Goal: Feedback & Contribution: Contribute content

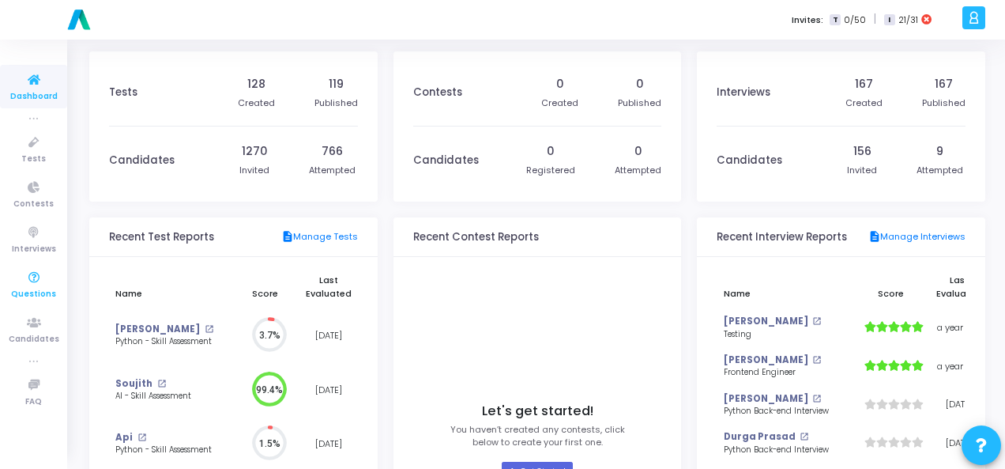
click at [41, 295] on span "Questions" at bounding box center [33, 294] width 45 height 13
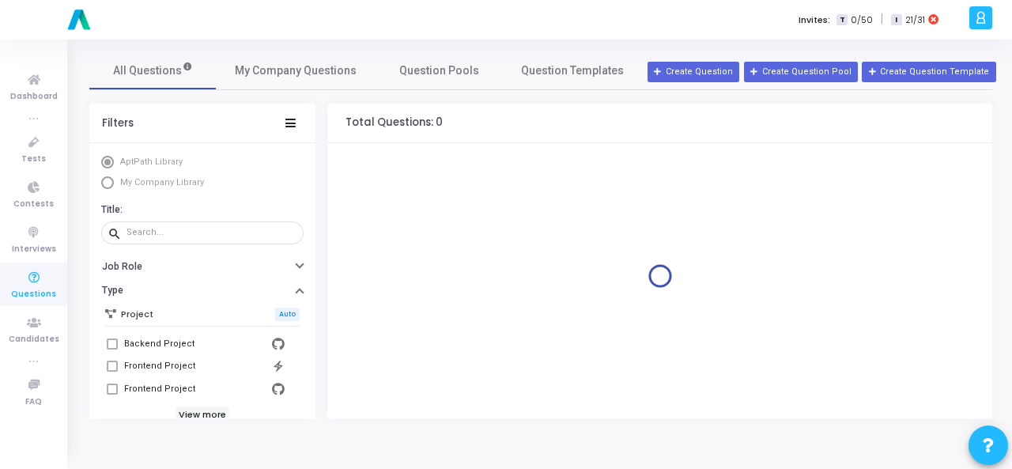
click at [110, 187] on span "Select Library" at bounding box center [107, 182] width 13 height 13
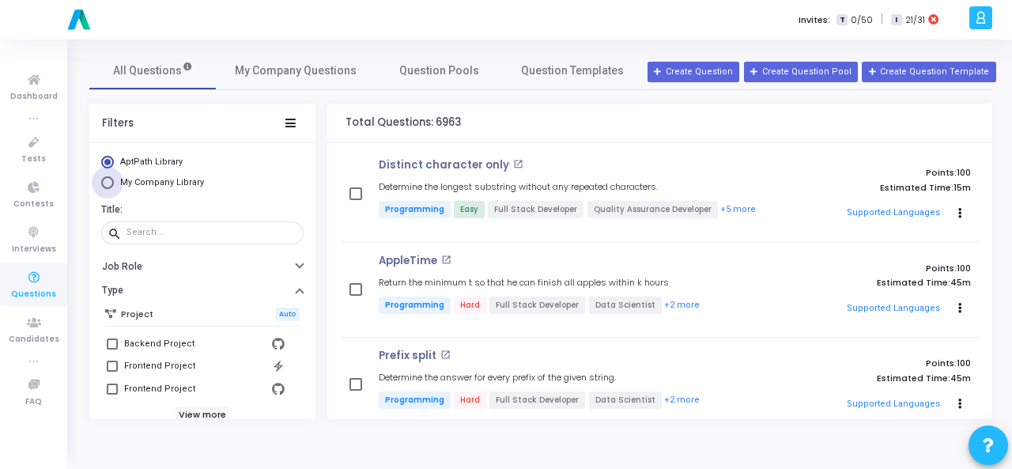
click at [123, 182] on span "My Company Library" at bounding box center [162, 182] width 84 height 10
click at [114, 182] on input "My Company Library" at bounding box center [107, 182] width 13 height 13
radio input "true"
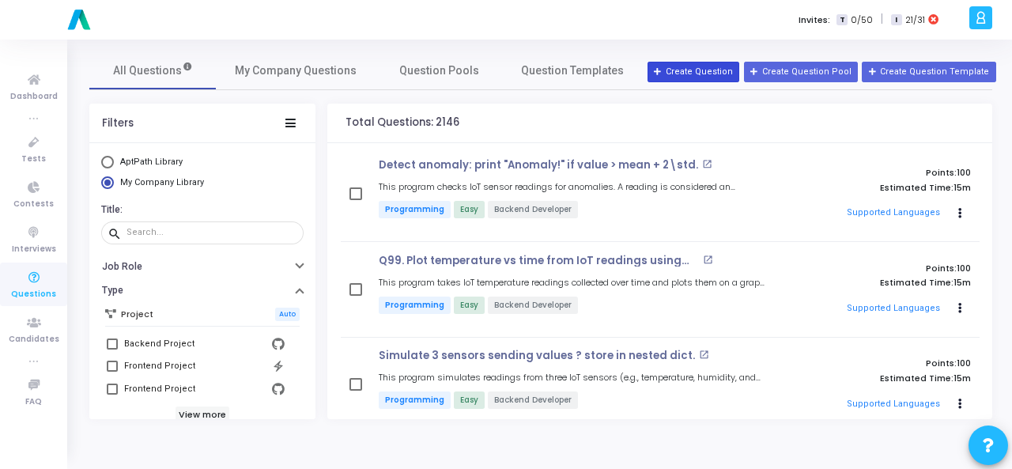
click at [687, 72] on button "Create Question" at bounding box center [693, 72] width 92 height 21
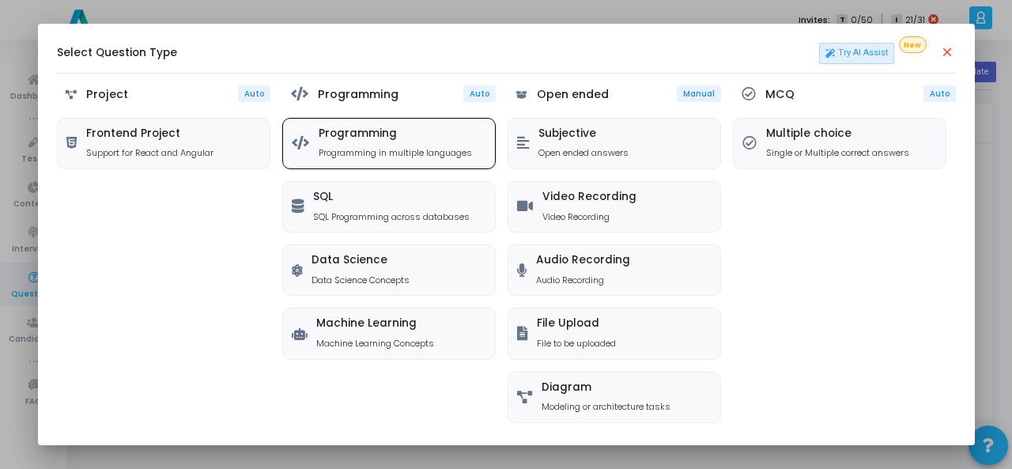
click at [364, 138] on h5 "Programming" at bounding box center [395, 133] width 153 height 13
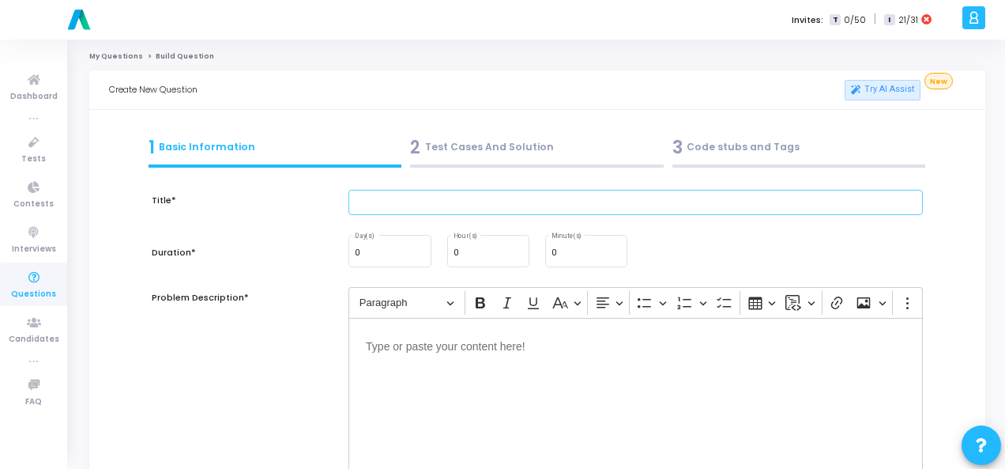
click at [437, 208] on input "text" at bounding box center [636, 203] width 575 height 26
paste input "Write a Python function that takes a string and returns True if it is a palindr…"
click at [382, 202] on input "Write a Python function that takes a string and returns True if it is a palindr…" at bounding box center [636, 203] width 575 height 26
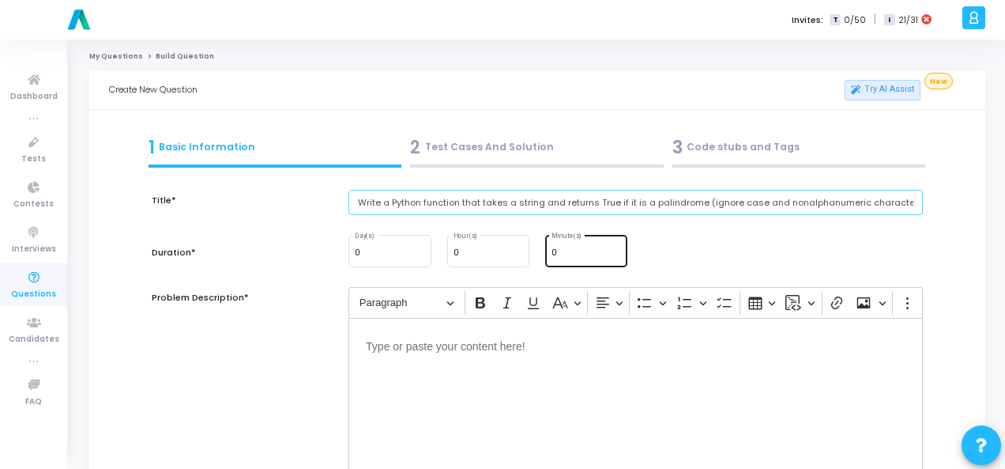
type input "Write a Python function that takes a string and returns True if it is a palindr…"
click at [575, 251] on input "0" at bounding box center [587, 252] width 70 height 9
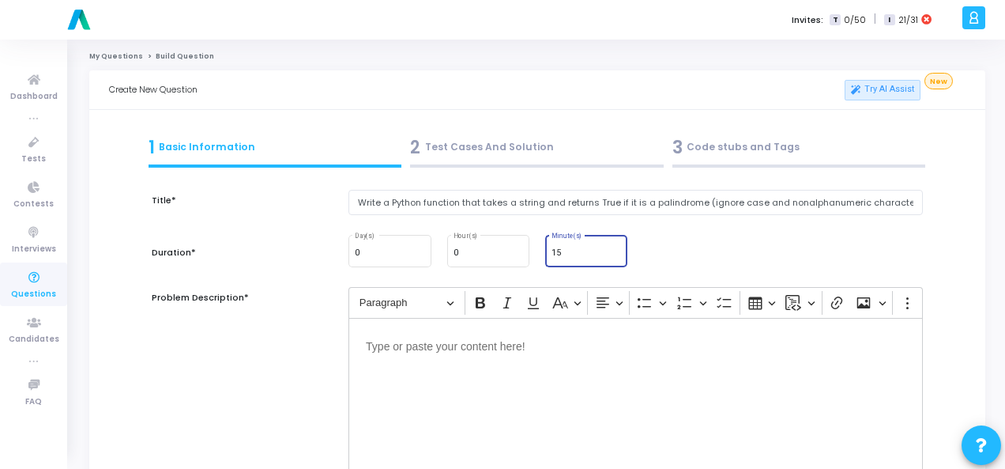
type input "15"
click at [579, 349] on p "Editor editing area: main" at bounding box center [636, 345] width 540 height 20
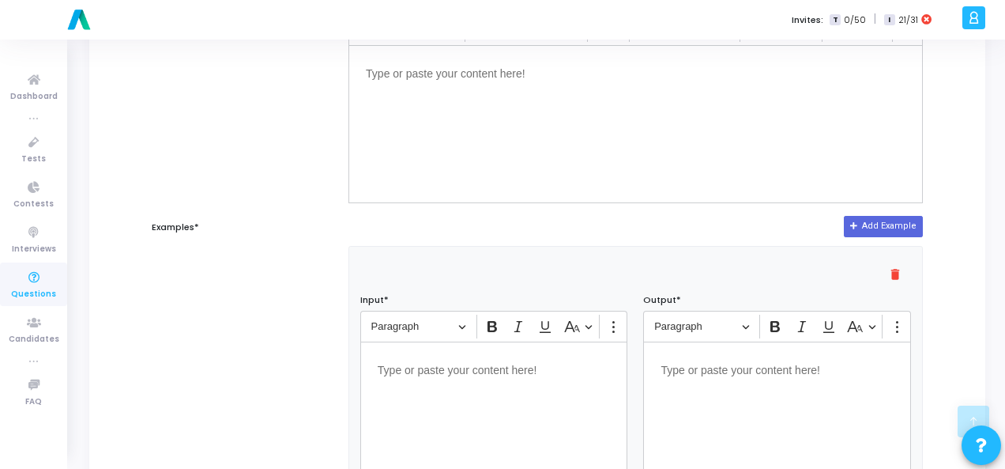
scroll to position [316, 0]
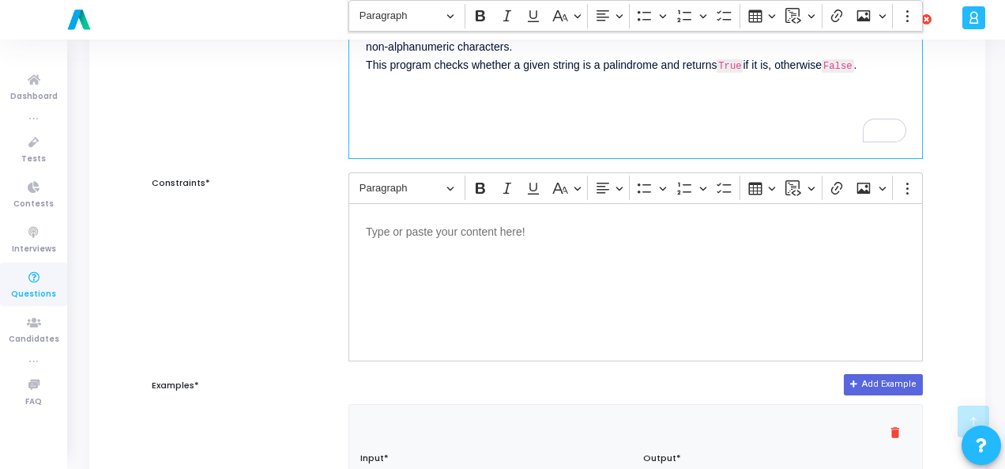
click at [457, 225] on p "Editor editing area: main" at bounding box center [636, 231] width 540 height 20
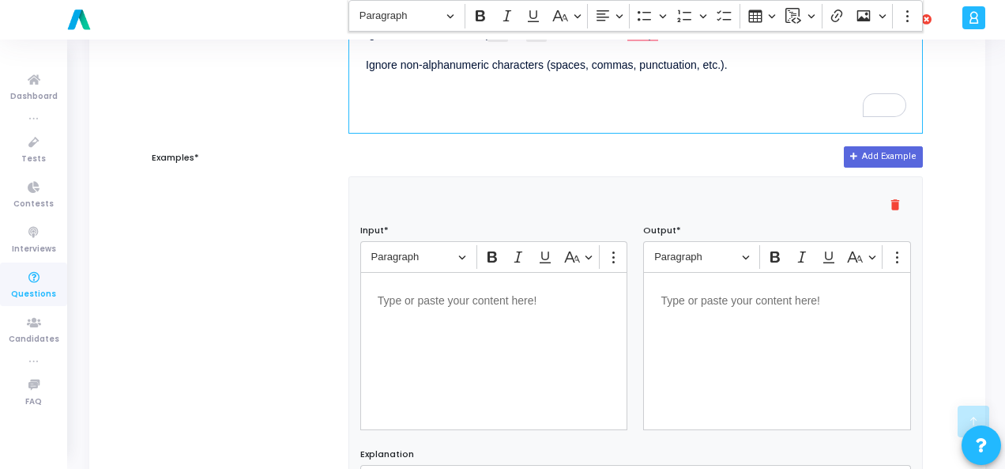
scroll to position [553, 0]
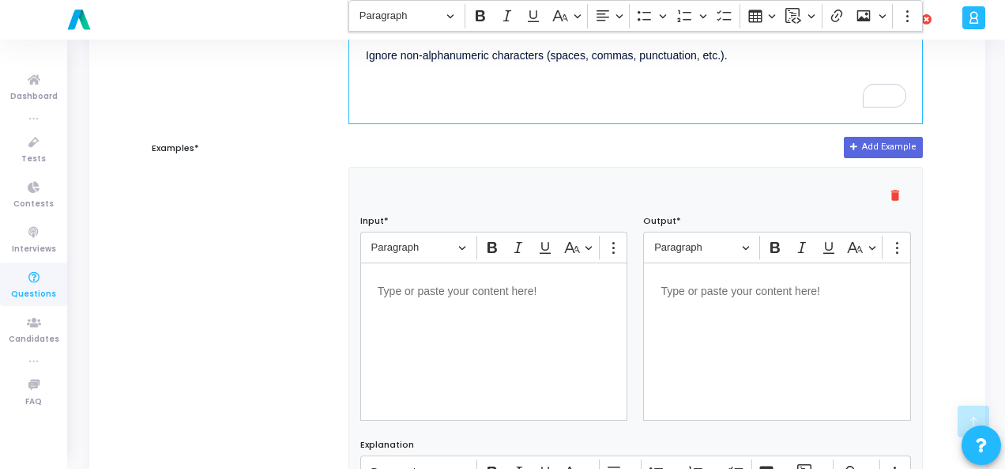
click at [441, 305] on div "Editor editing area: main" at bounding box center [494, 341] width 268 height 158
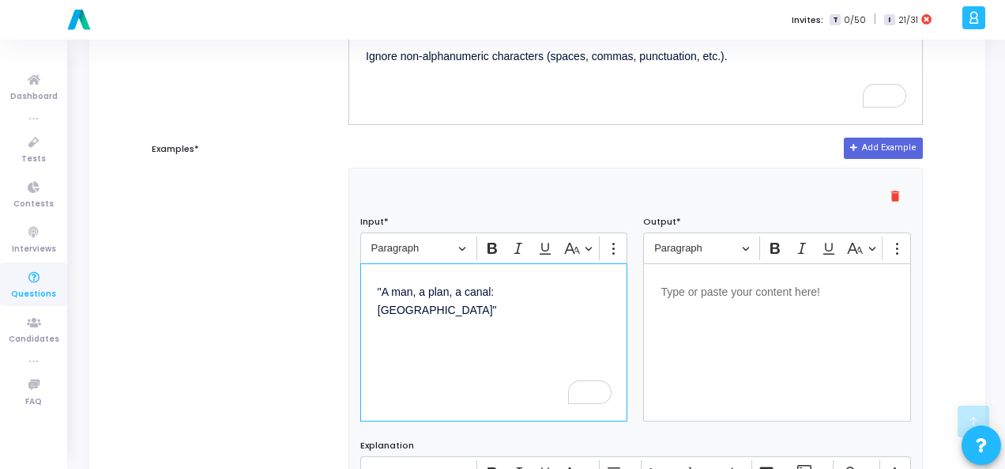
click at [737, 289] on p "Editor editing area: main" at bounding box center [777, 291] width 233 height 20
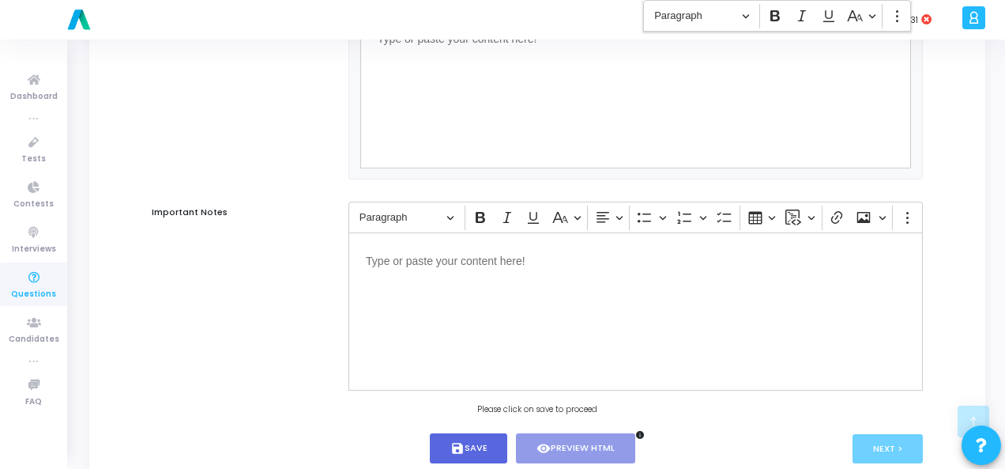
scroll to position [1073, 0]
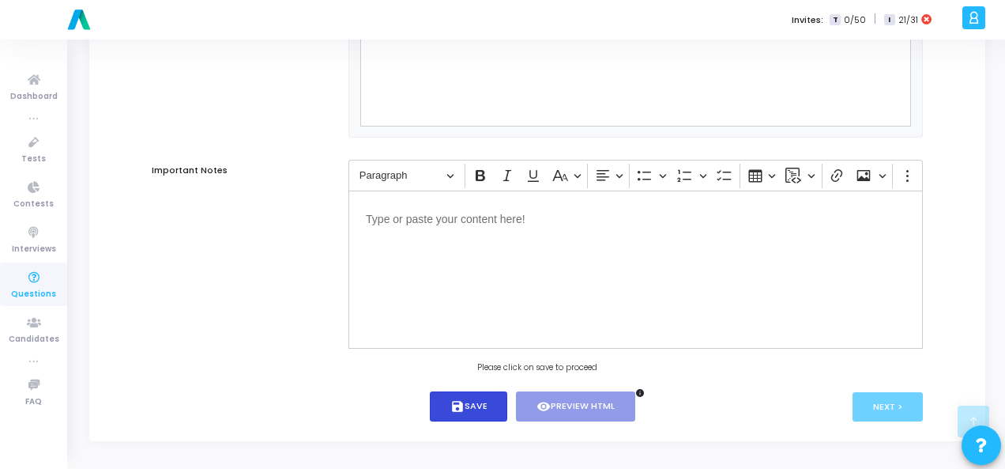
click at [469, 413] on button "save Save" at bounding box center [469, 406] width 78 height 31
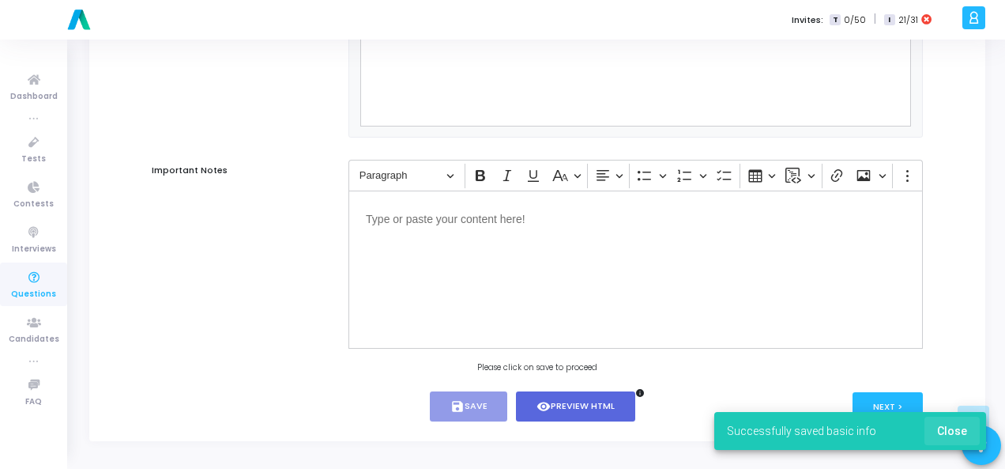
click at [966, 426] on span "Close" at bounding box center [952, 430] width 30 height 13
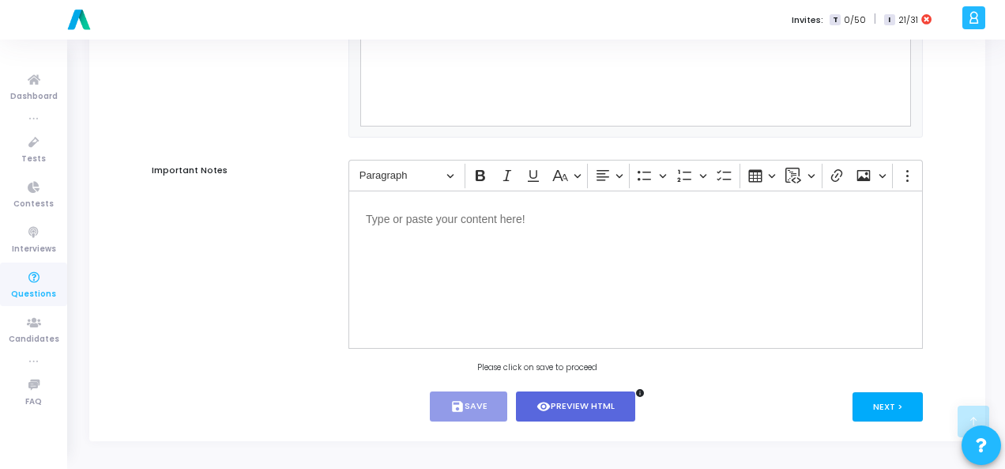
click at [894, 392] on button "Next >" at bounding box center [888, 406] width 70 height 29
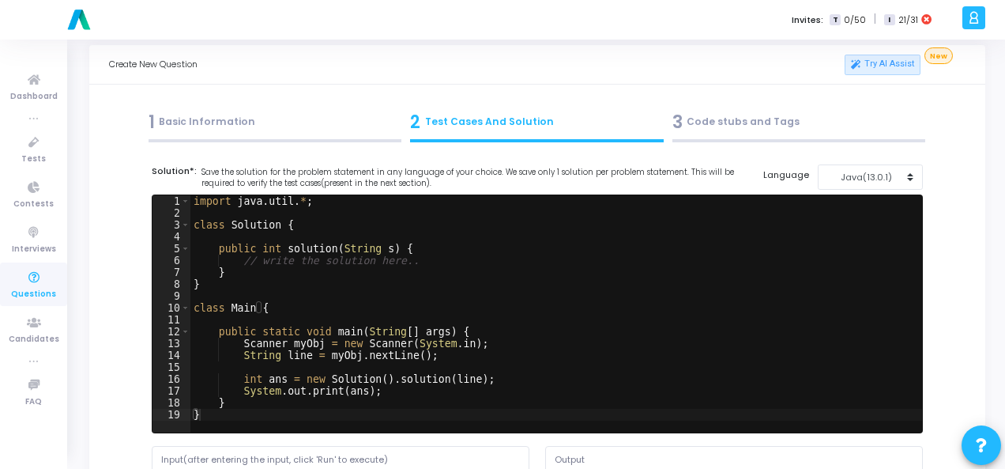
scroll to position [0, 0]
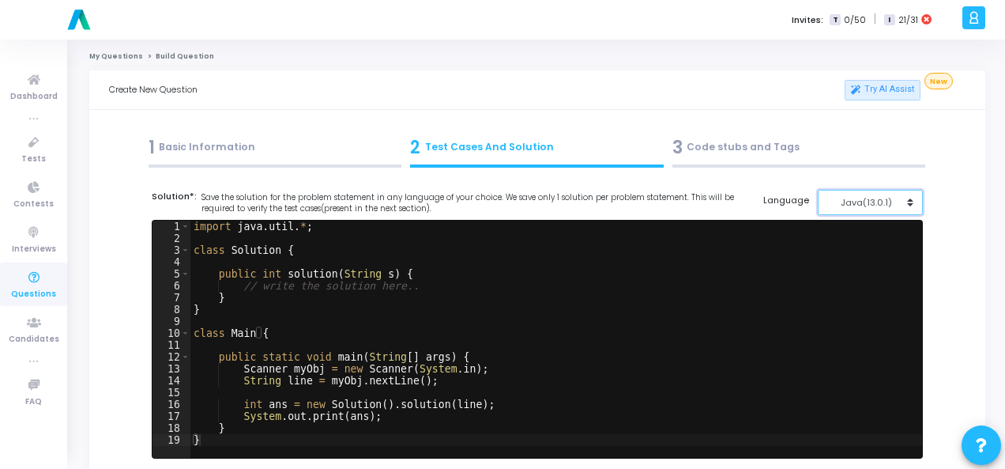
click at [869, 190] on button "Java(13.0.1)" at bounding box center [870, 203] width 105 height 26
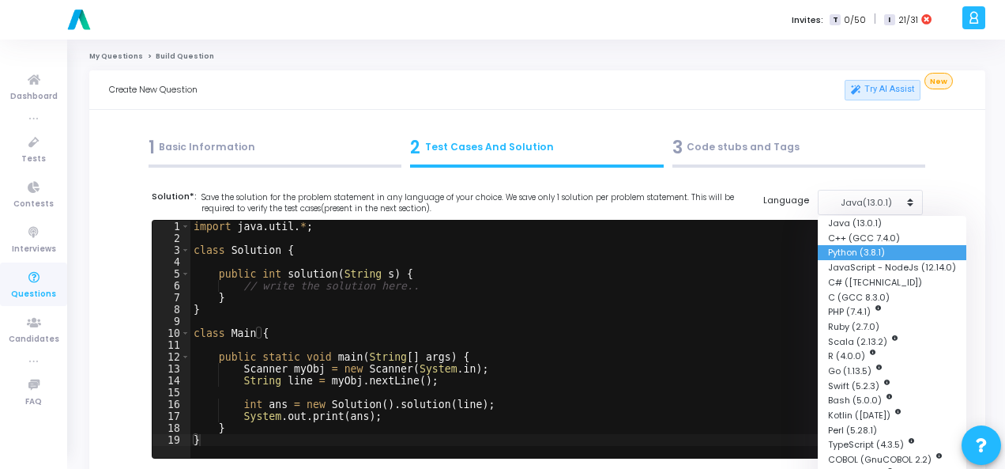
click at [879, 256] on button "Python (3.8.1)" at bounding box center [892, 252] width 149 height 15
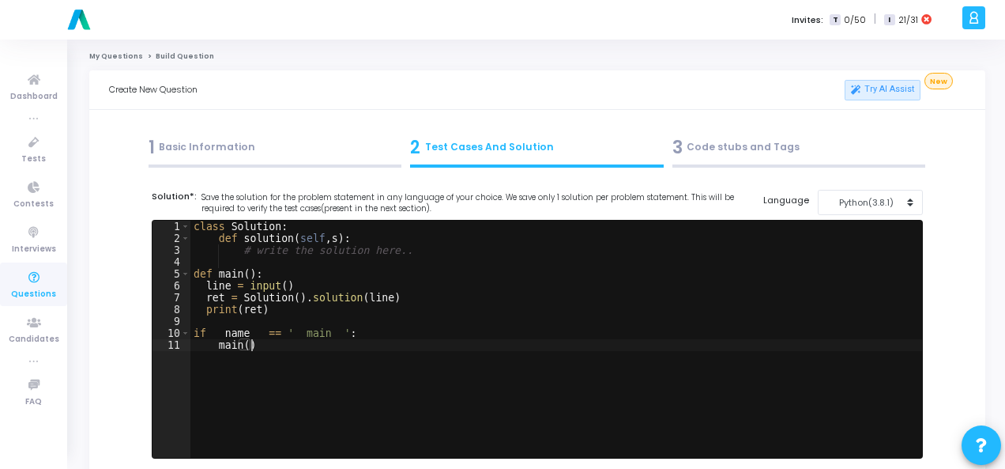
drag, startPoint x: 188, startPoint y: 221, endPoint x: 237, endPoint y: 253, distance: 58.3
click at [237, 253] on div "main() 1 2 3 4 5 6 7 8 9 10 11 class Solution : def solution ( self , s ) : # w…" at bounding box center [538, 339] width 770 height 237
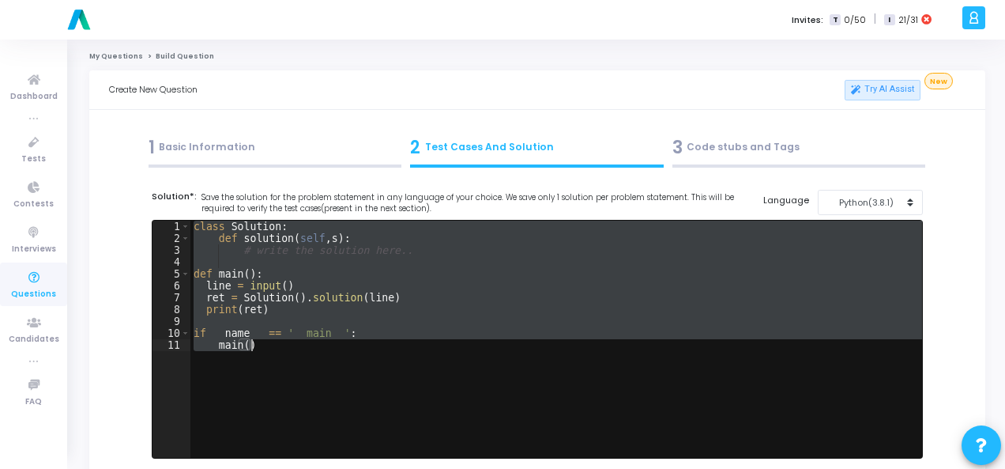
drag, startPoint x: 193, startPoint y: 225, endPoint x: 266, endPoint y: 352, distance: 146.6
click at [266, 352] on div "class Solution : def solution ( self , s ) : # write the solution here.. def ma…" at bounding box center [556, 351] width 732 height 261
type textarea "if __name__ == '__main__': main()"
paste textarea
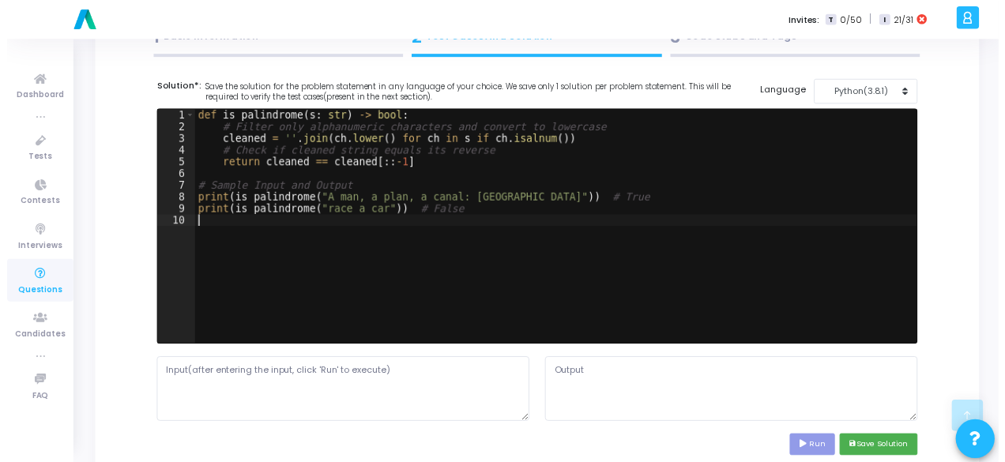
scroll to position [395, 0]
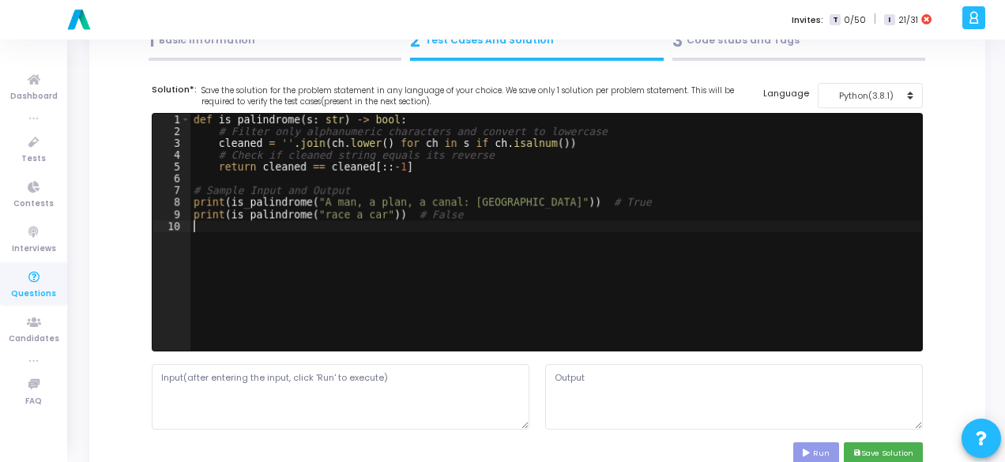
scroll to position [79, 0]
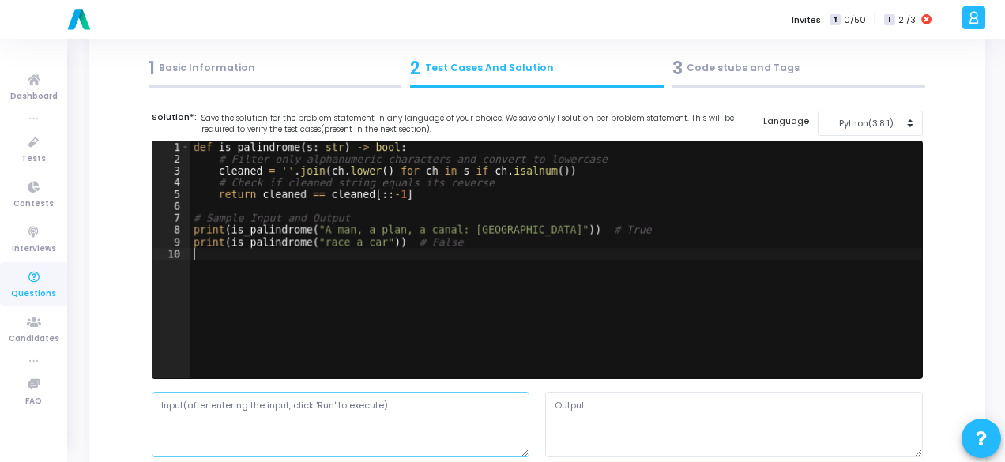
click at [225, 409] on textarea at bounding box center [341, 424] width 378 height 65
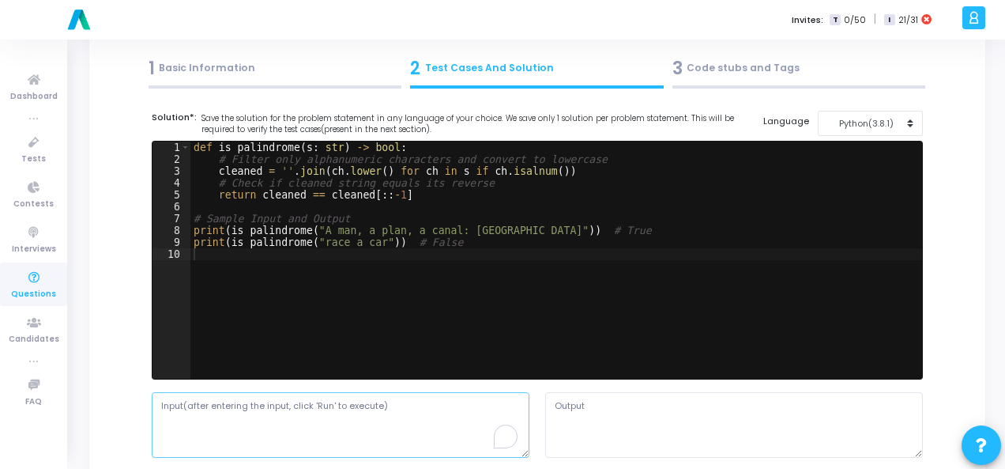
paste textarea ""A man, a plan, a canal: Panama""
type textarea ""A man, a plan, a canal: Panama""
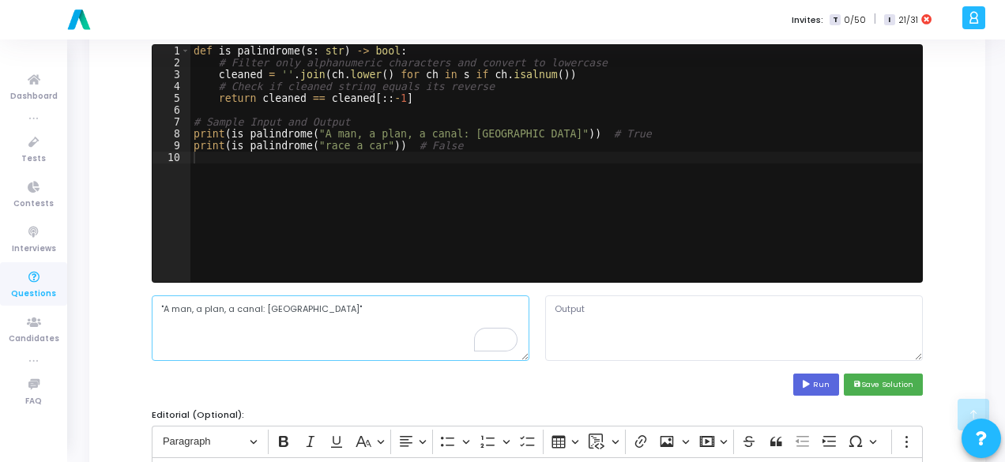
scroll to position [316, 0]
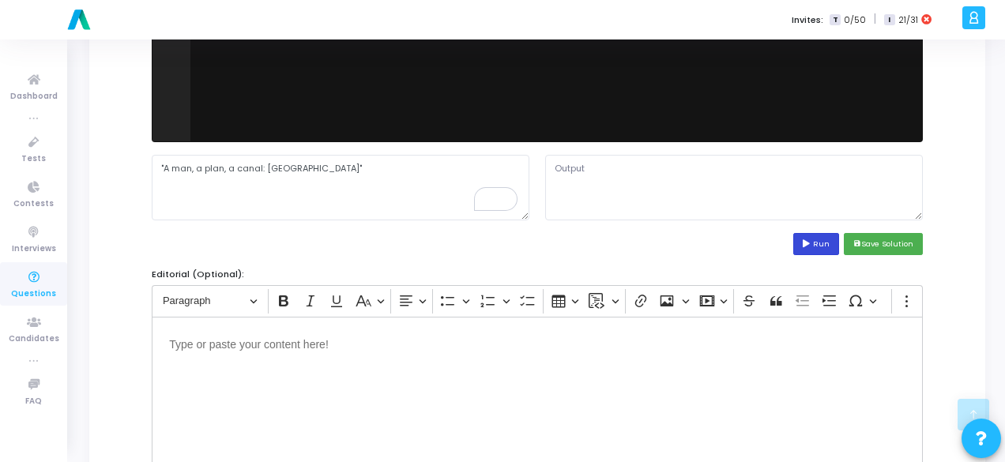
click at [806, 236] on button "Run" at bounding box center [817, 243] width 46 height 21
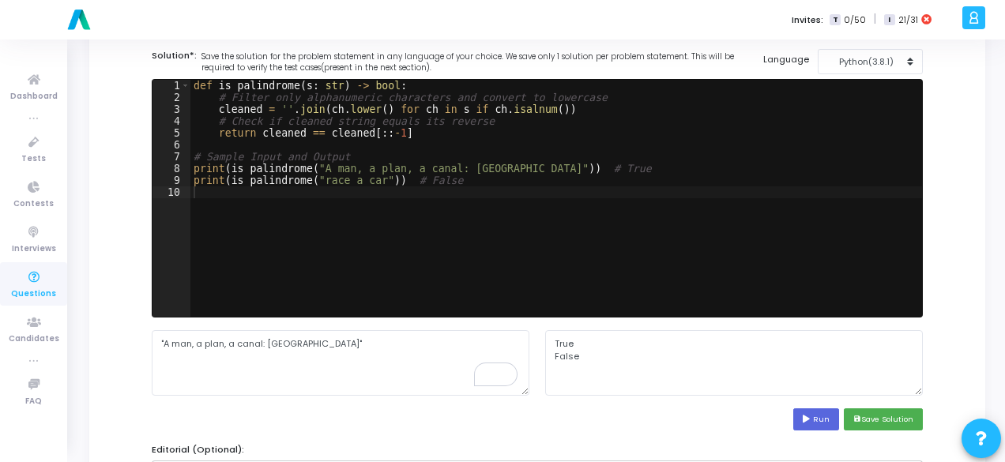
scroll to position [158, 0]
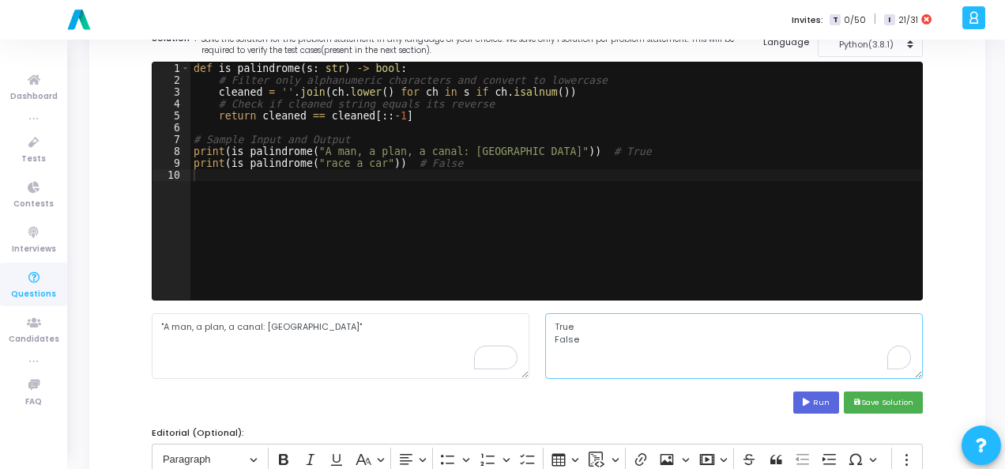
click at [551, 342] on textarea "True False" at bounding box center [734, 345] width 378 height 65
type textarea "True"
click at [868, 405] on button "save Save Solution" at bounding box center [883, 401] width 79 height 21
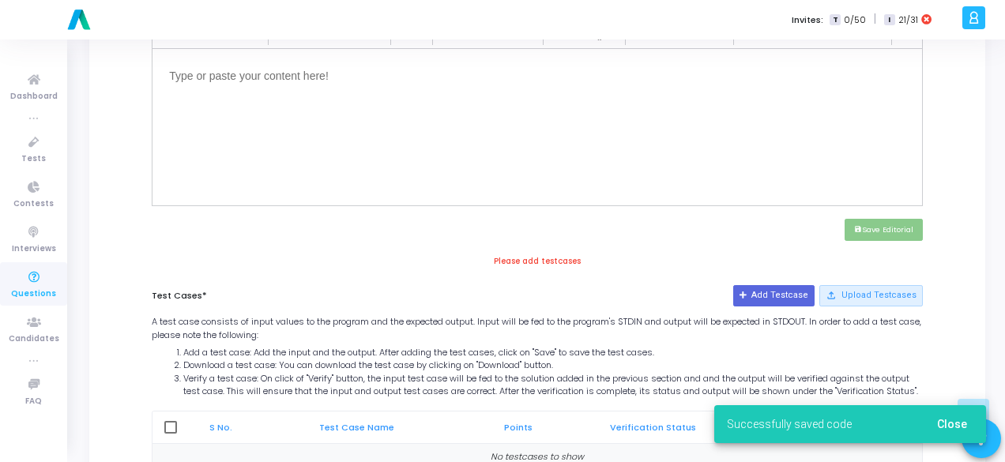
scroll to position [696, 0]
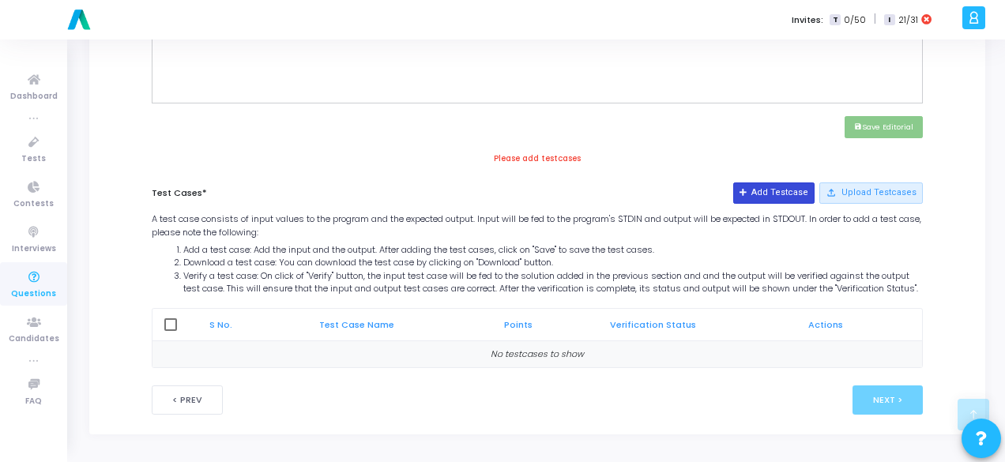
click at [778, 183] on button "Add Testcase" at bounding box center [773, 193] width 81 height 21
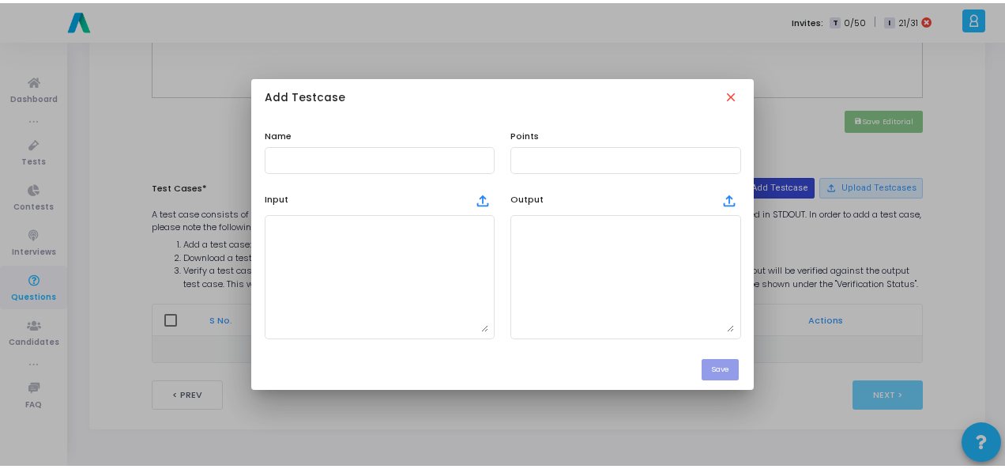
scroll to position [0, 0]
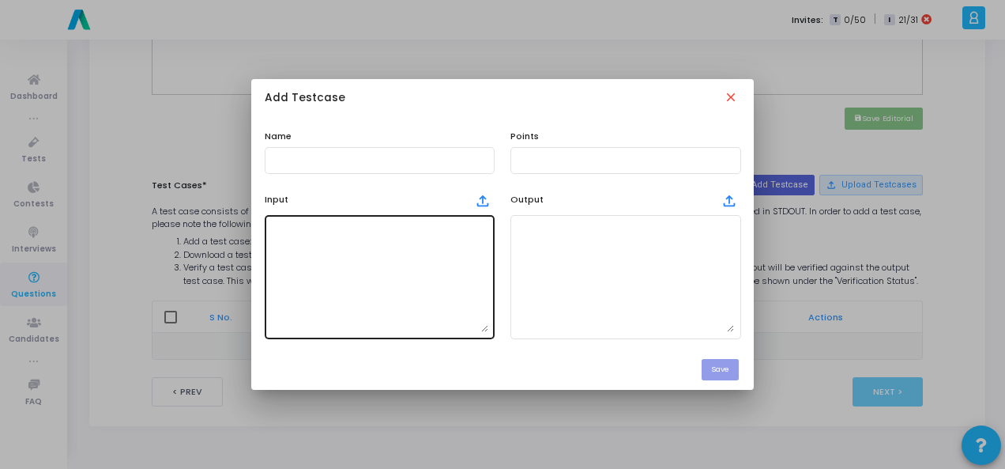
click at [360, 255] on textarea at bounding box center [379, 276] width 217 height 111
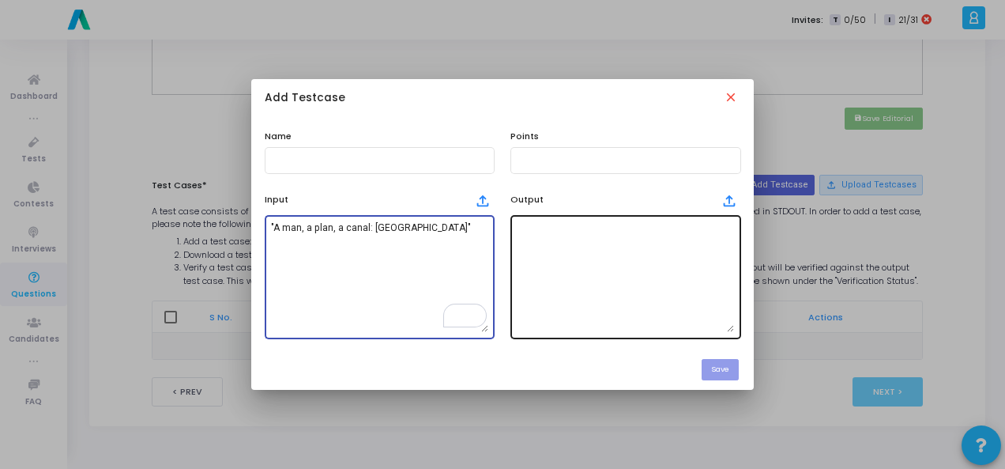
type textarea ""A man, a plan, a canal: [GEOGRAPHIC_DATA]""
click at [549, 281] on textarea at bounding box center [625, 276] width 217 height 111
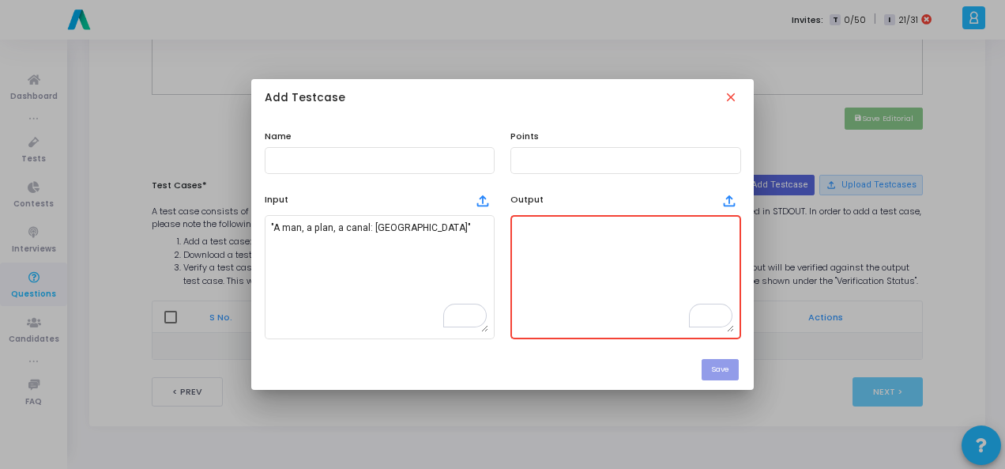
paste textarea "True"
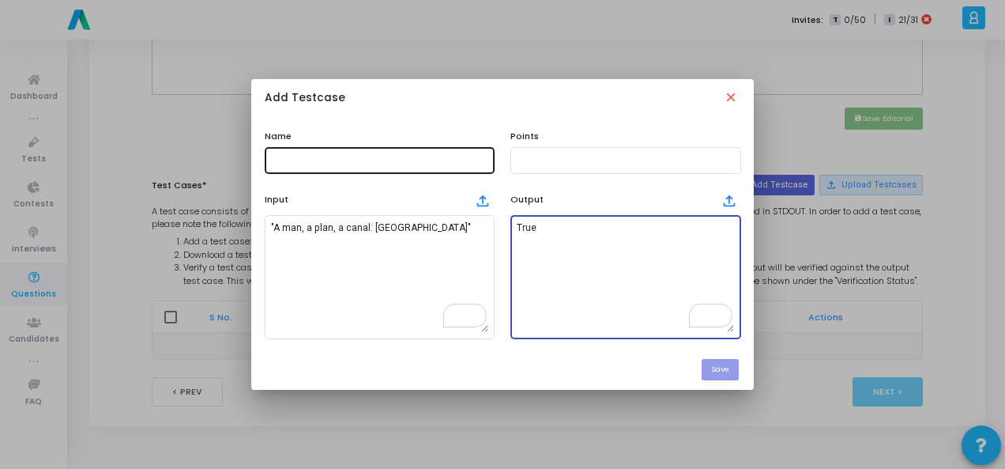
type textarea "True"
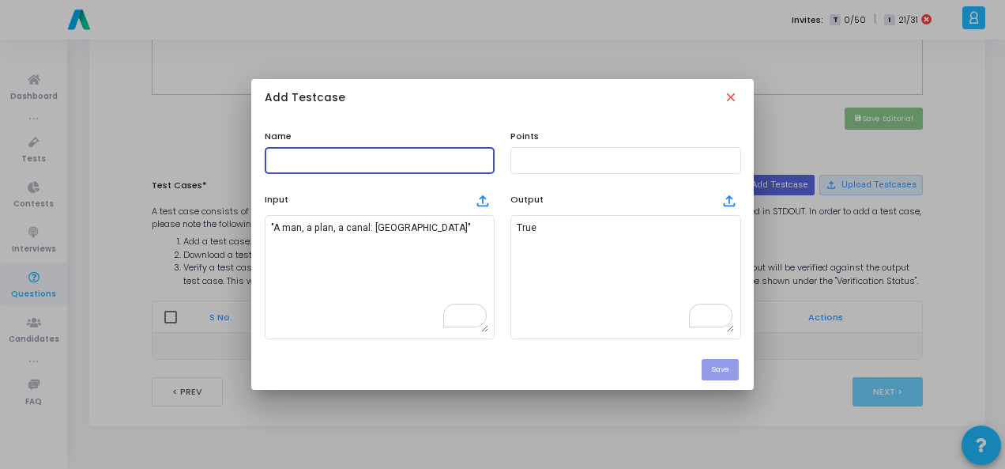
click at [364, 159] on input "text" at bounding box center [379, 160] width 217 height 11
type input "Testcase1"
click at [533, 161] on input "text" at bounding box center [625, 160] width 217 height 11
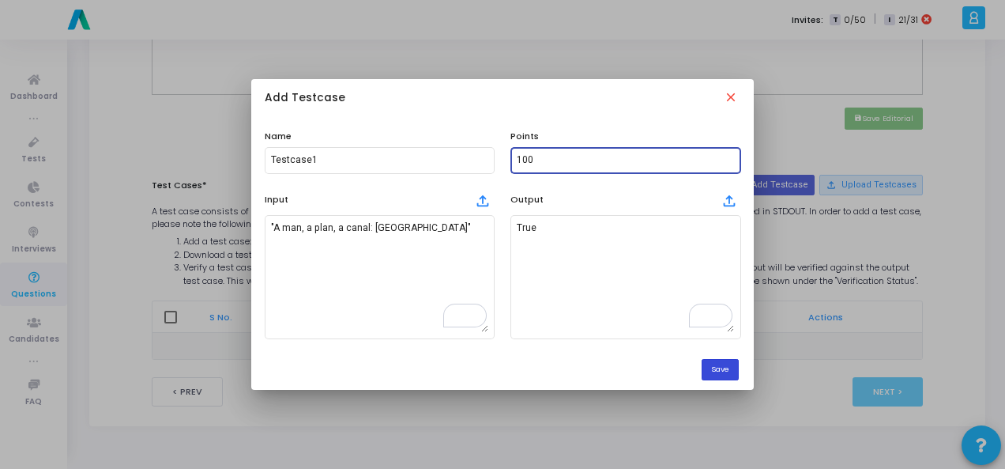
type input "100"
click at [712, 366] on button "Save" at bounding box center [720, 369] width 37 height 21
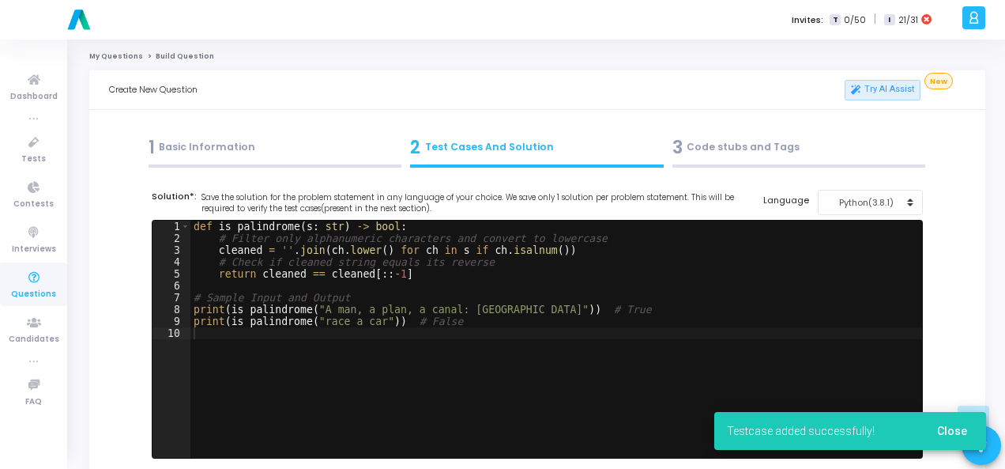
scroll to position [696, 0]
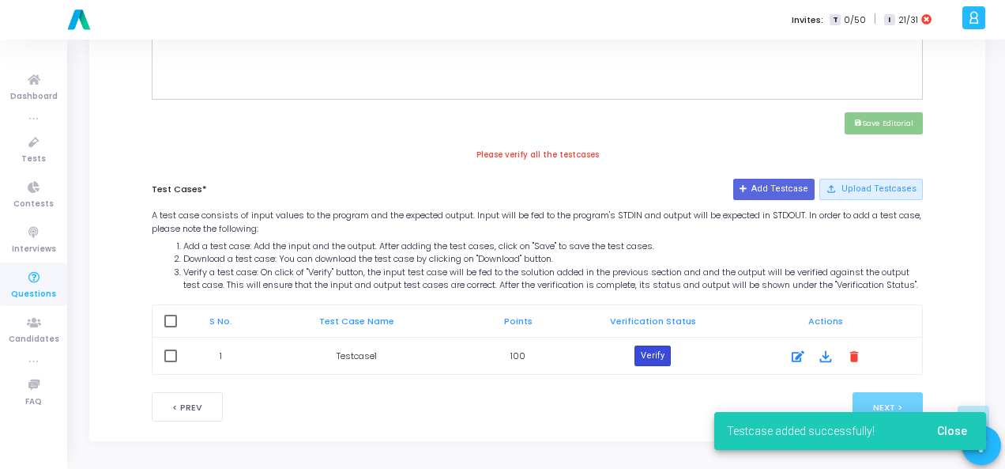
click at [640, 358] on button "Verify" at bounding box center [653, 355] width 36 height 21
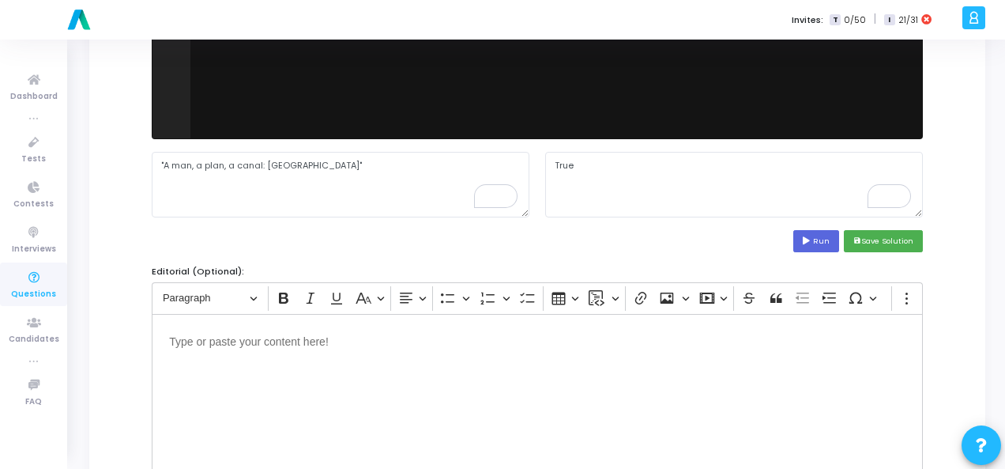
scroll to position [221, 0]
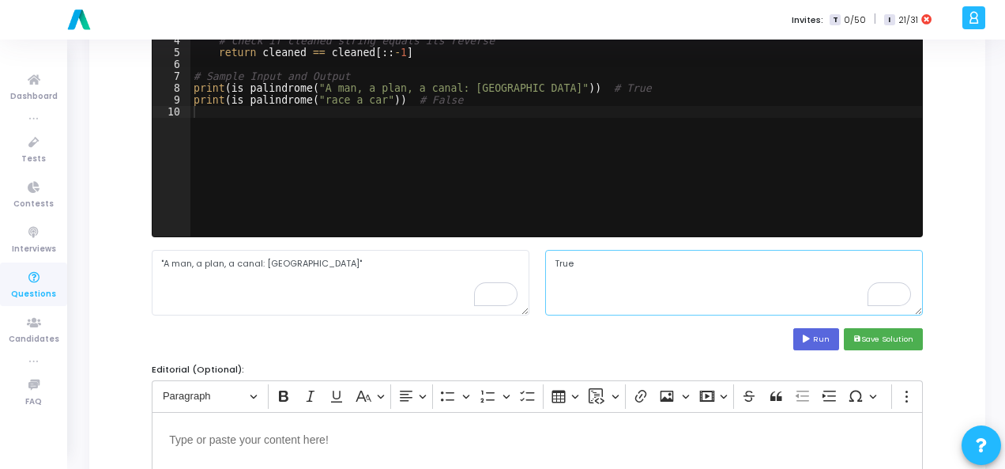
click at [637, 296] on textarea "True" at bounding box center [734, 282] width 378 height 65
click at [605, 292] on textarea "True False" at bounding box center [734, 282] width 378 height 65
drag, startPoint x: 545, startPoint y: 263, endPoint x: 609, endPoint y: 282, distance: 66.0
click at [609, 282] on textarea "True False" at bounding box center [734, 282] width 378 height 65
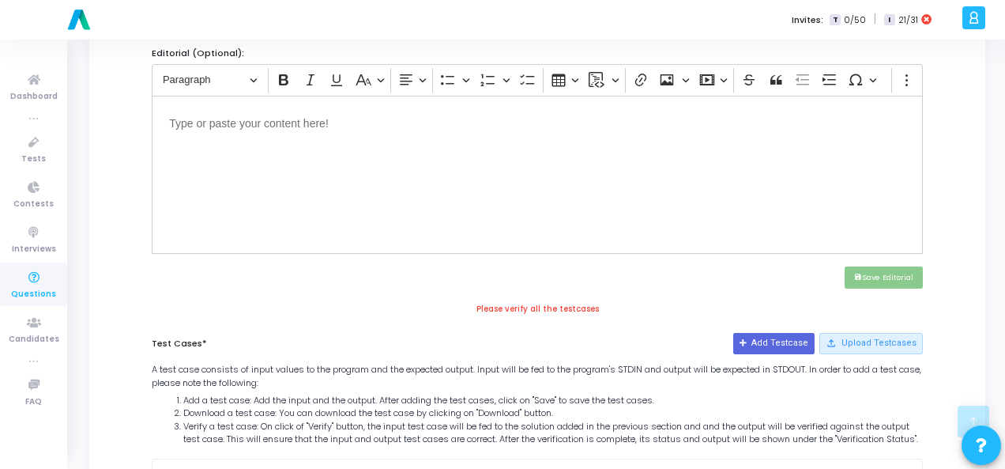
scroll to position [703, 0]
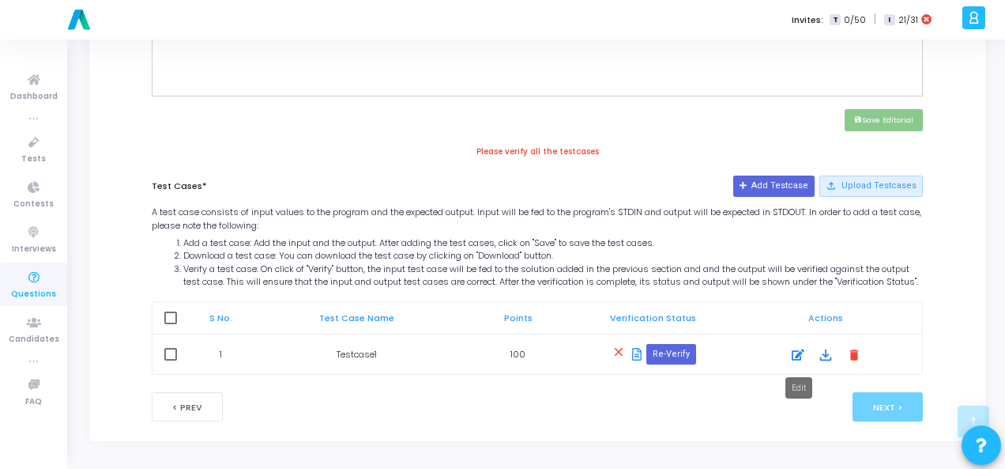
type textarea "True False"
click at [798, 355] on icon at bounding box center [798, 354] width 13 height 19
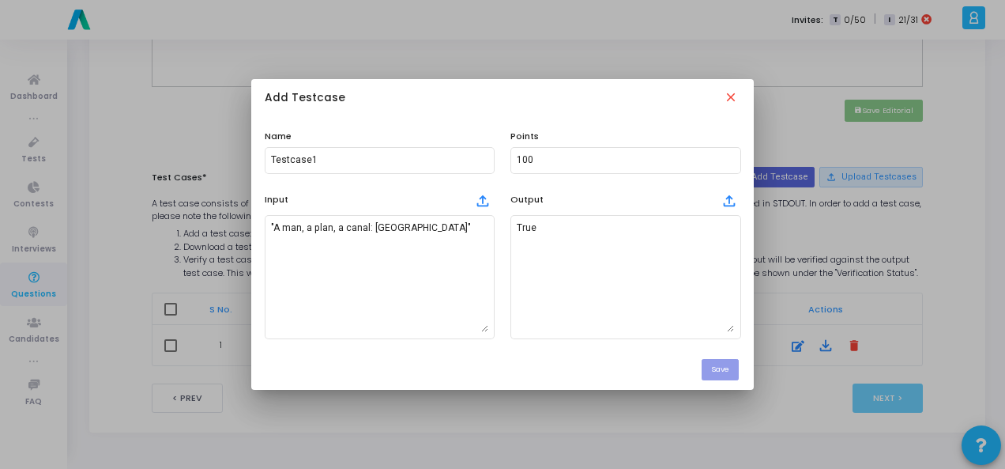
scroll to position [0, 0]
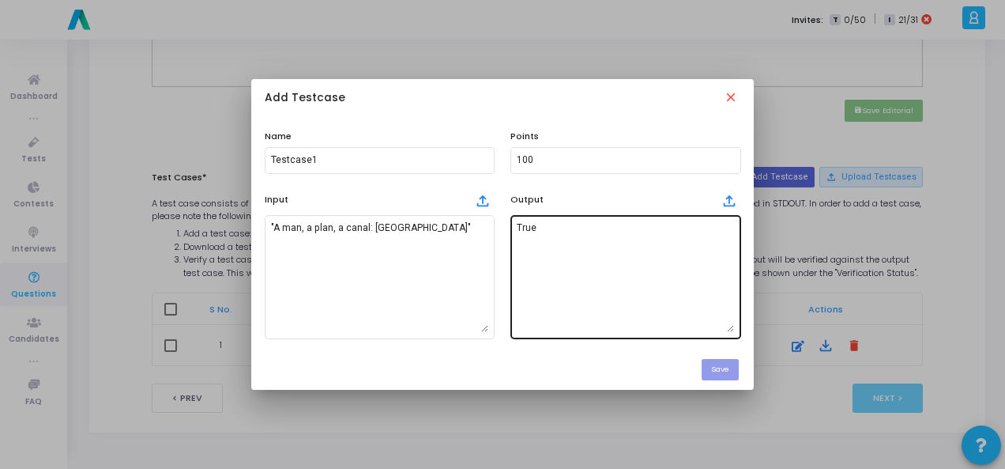
click at [525, 234] on textarea "True" at bounding box center [625, 276] width 217 height 111
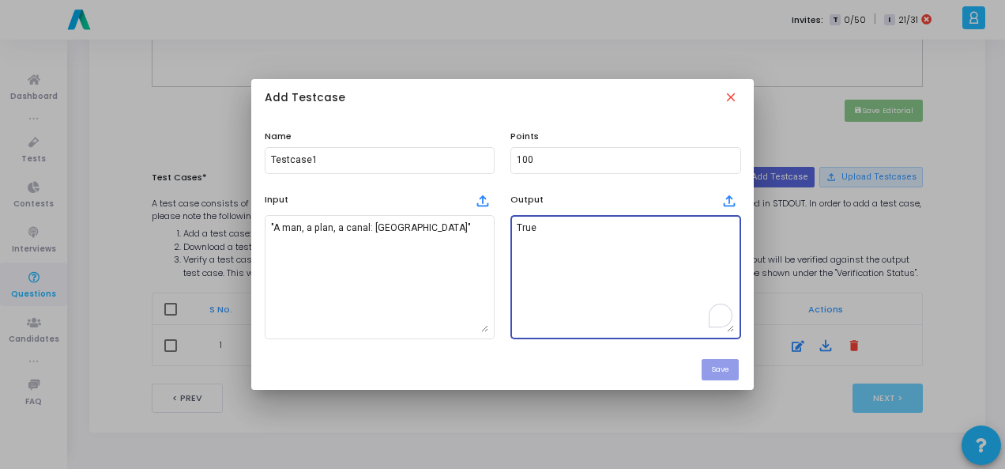
click at [525, 234] on textarea "True" at bounding box center [625, 276] width 217 height 111
paste textarea "False"
type textarea "True False"
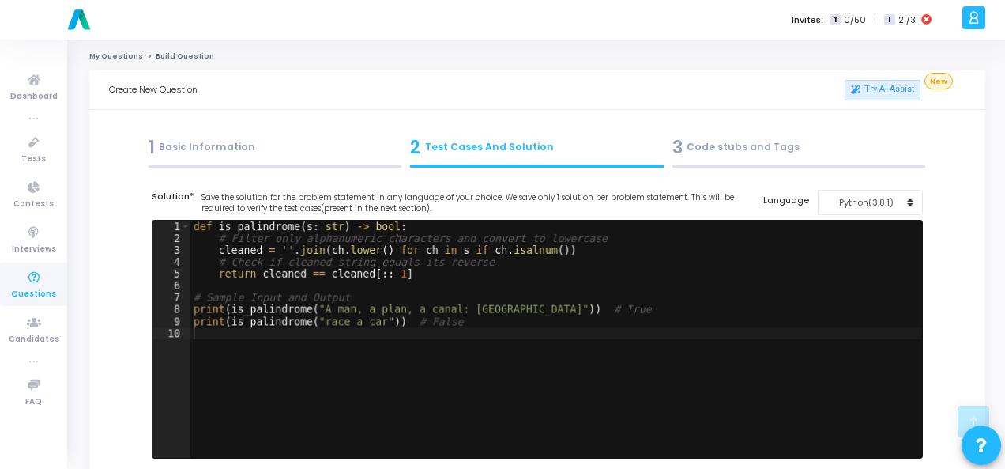
scroll to position [685, 0]
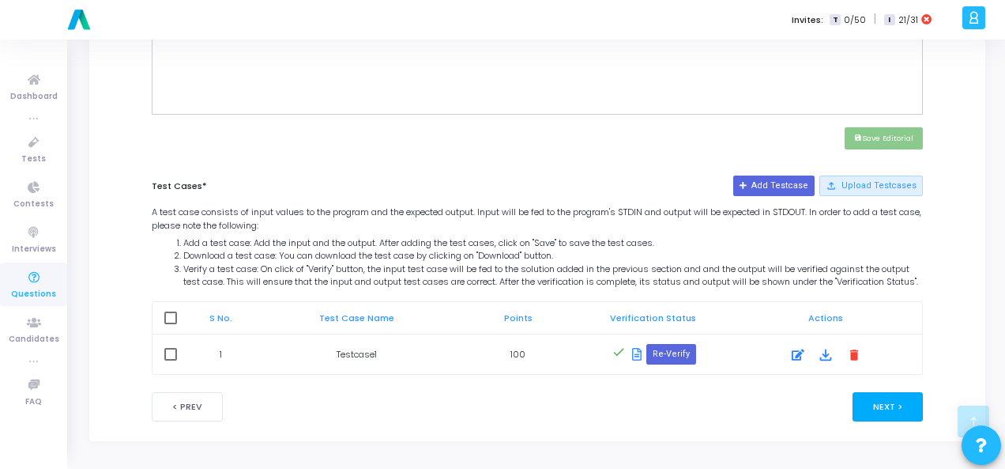
click at [895, 397] on button "Next >" at bounding box center [888, 406] width 70 height 29
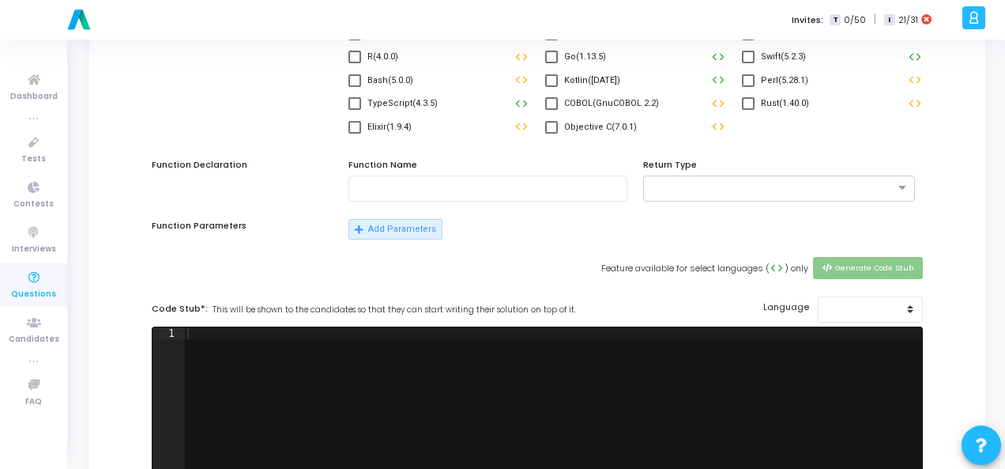
scroll to position [0, 0]
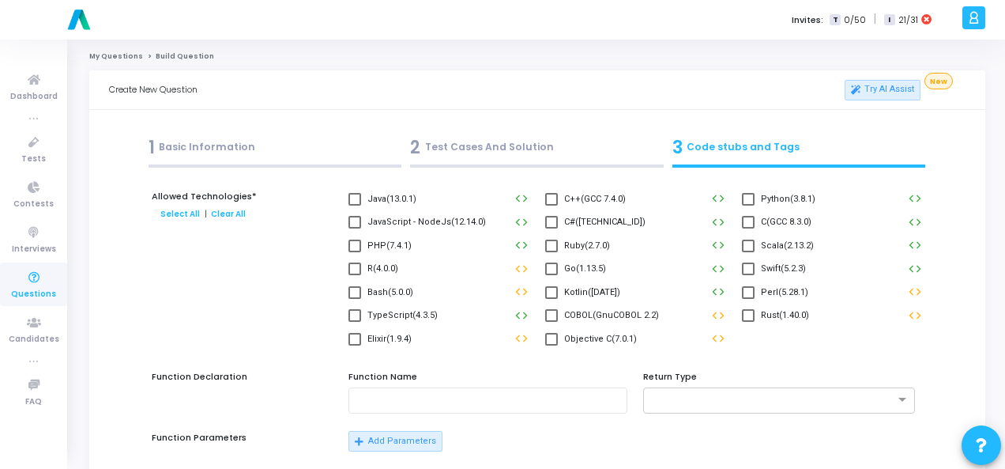
click at [749, 192] on label "Python(3.8.1)" at bounding box center [779, 199] width 74 height 19
click at [748, 205] on input "Python(3.8.1)" at bounding box center [748, 205] width 1 height 1
checkbox input "true"
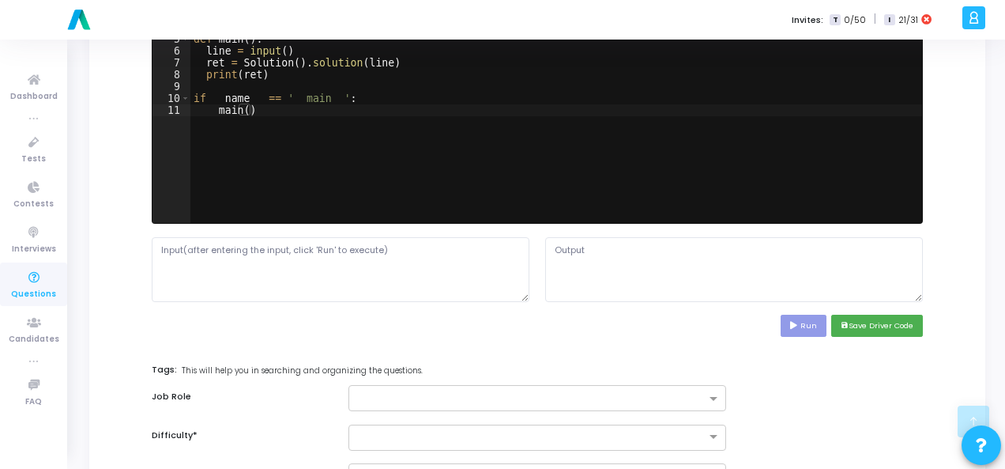
scroll to position [770, 0]
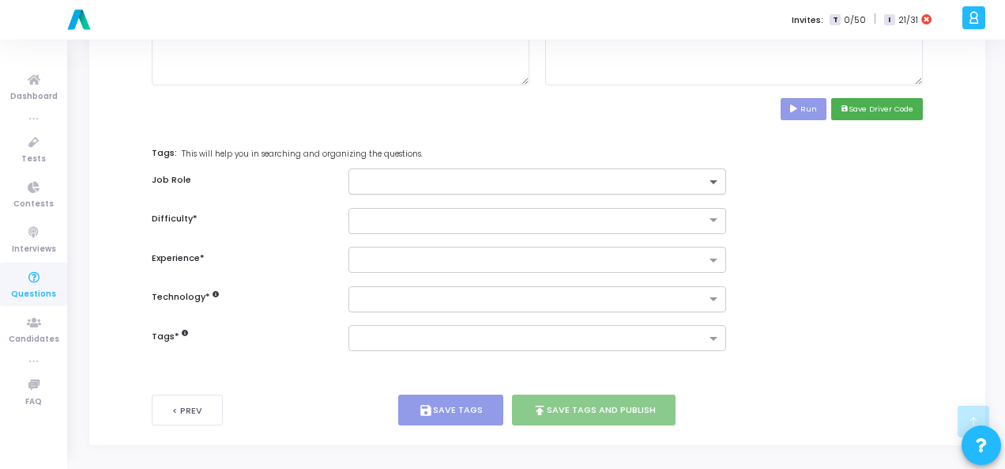
click at [722, 181] on span at bounding box center [716, 182] width 20 height 13
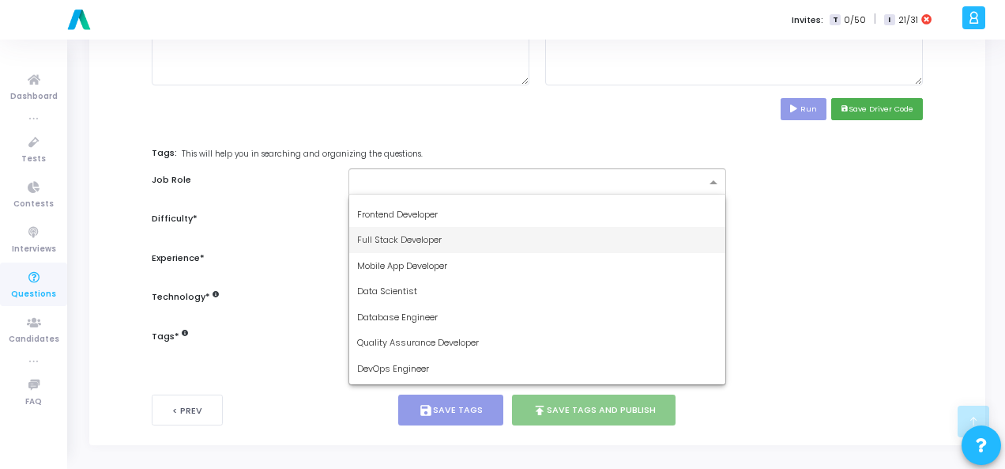
scroll to position [0, 0]
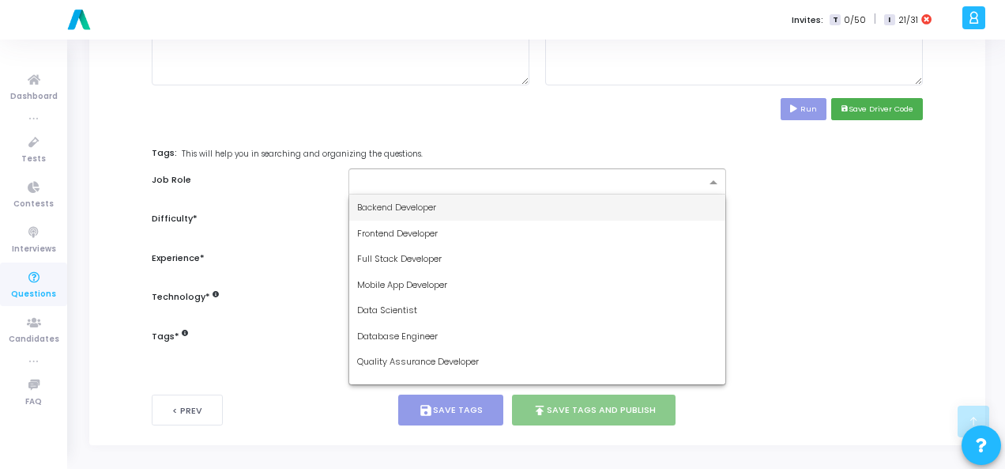
click at [548, 206] on div "Backend Developer" at bounding box center [537, 207] width 376 height 26
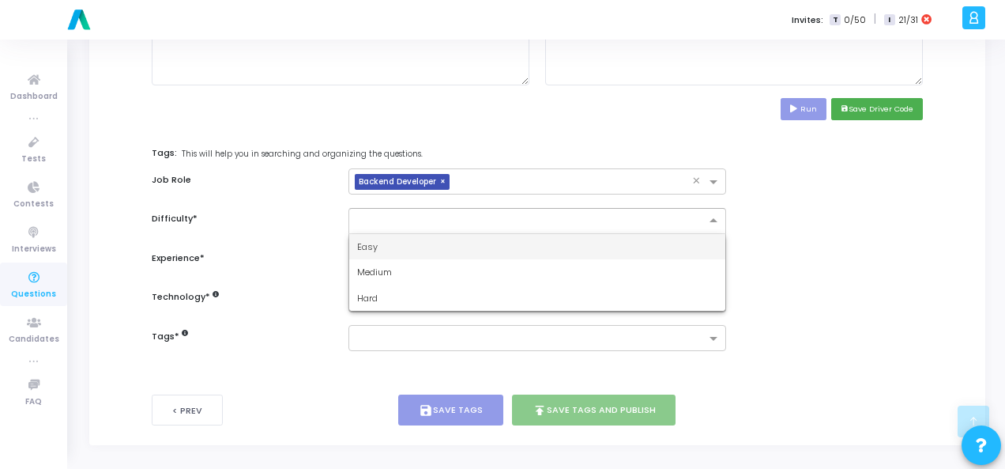
click at [547, 219] on input "text" at bounding box center [521, 219] width 329 height 13
click at [549, 241] on div "Easy" at bounding box center [537, 247] width 376 height 26
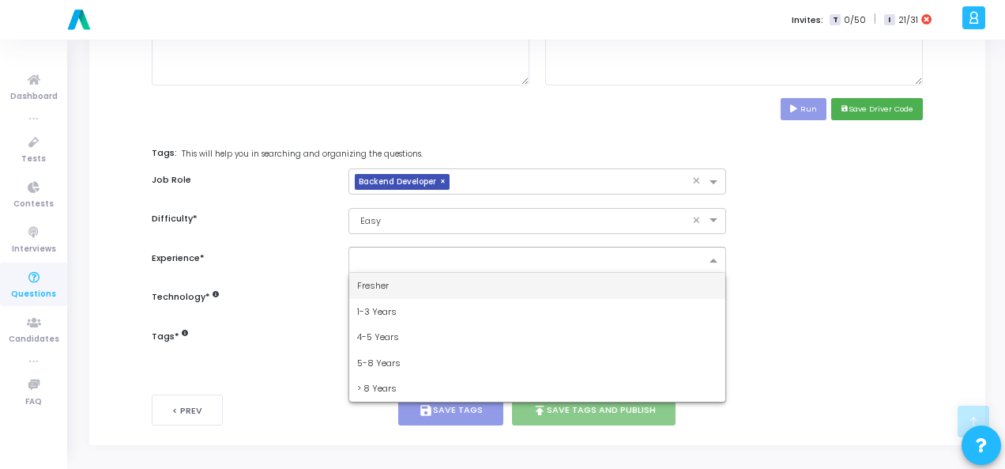
click at [552, 254] on input "text" at bounding box center [531, 260] width 349 height 13
click at [545, 281] on div "Fresher" at bounding box center [537, 286] width 376 height 26
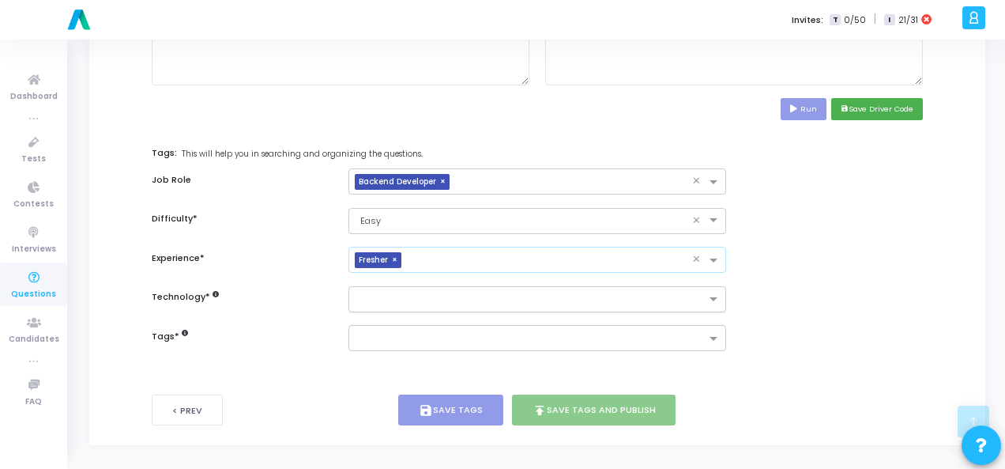
click at [547, 293] on input "text" at bounding box center [531, 299] width 349 height 13
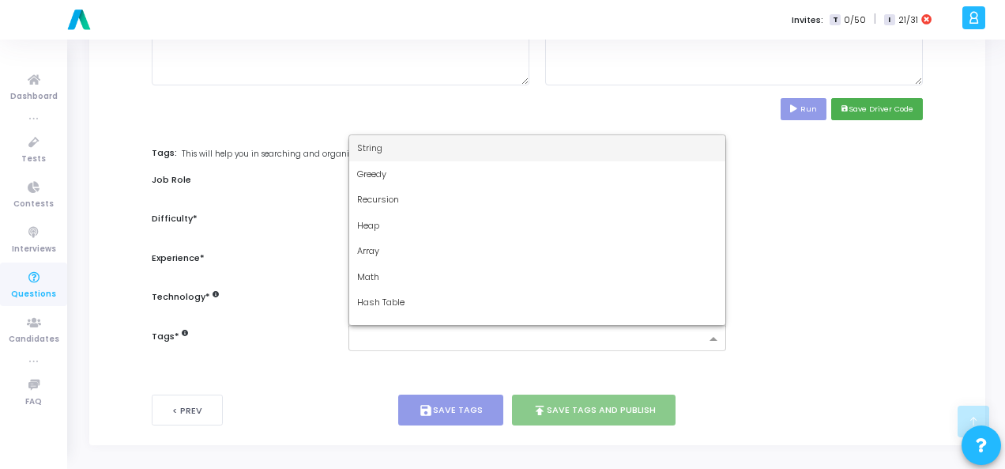
click at [548, 347] on div at bounding box center [538, 338] width 378 height 26
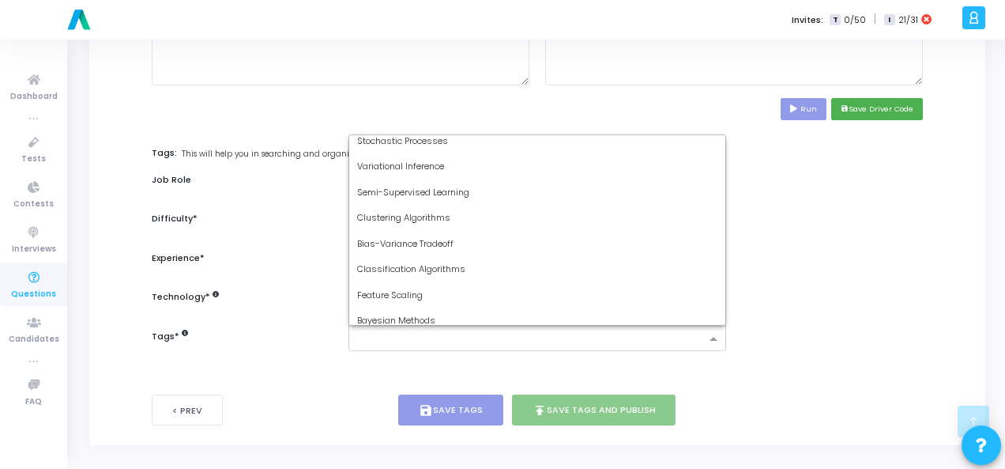
scroll to position [1402, 0]
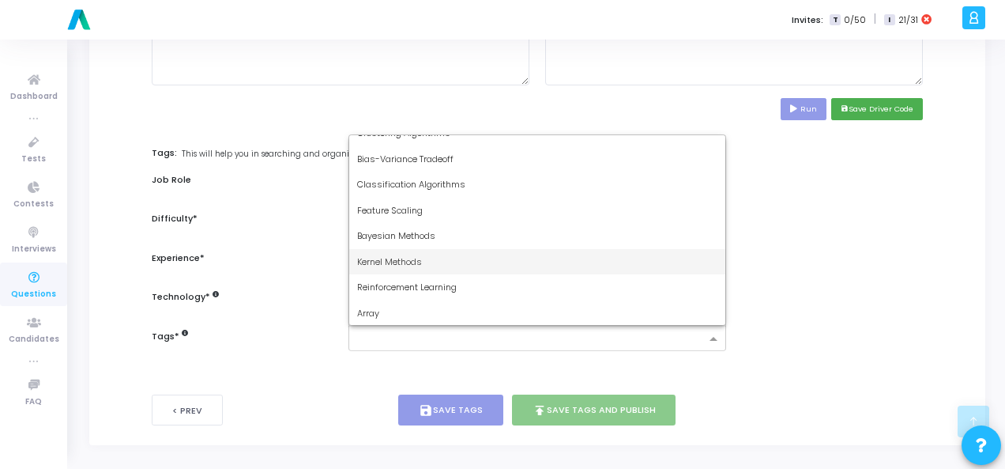
click at [862, 264] on div "Experience * × Fresher ×" at bounding box center [537, 260] width 787 height 26
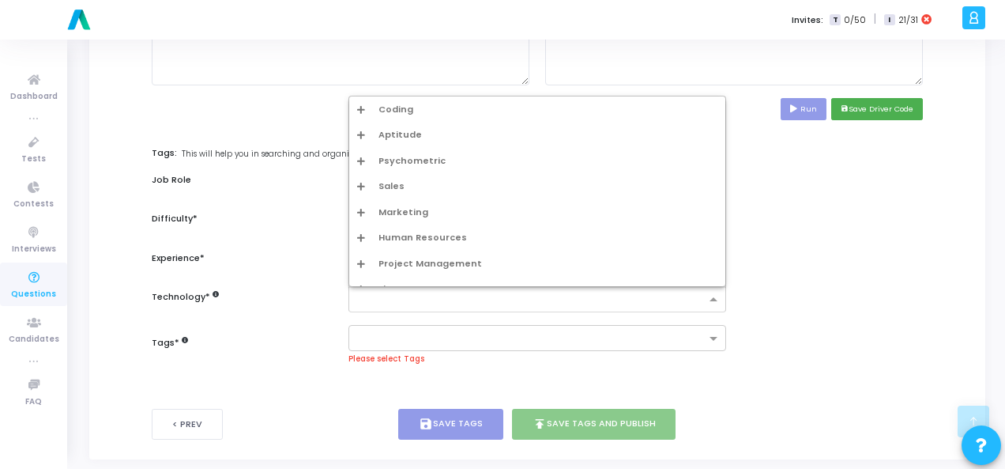
click at [654, 289] on div at bounding box center [527, 299] width 356 height 20
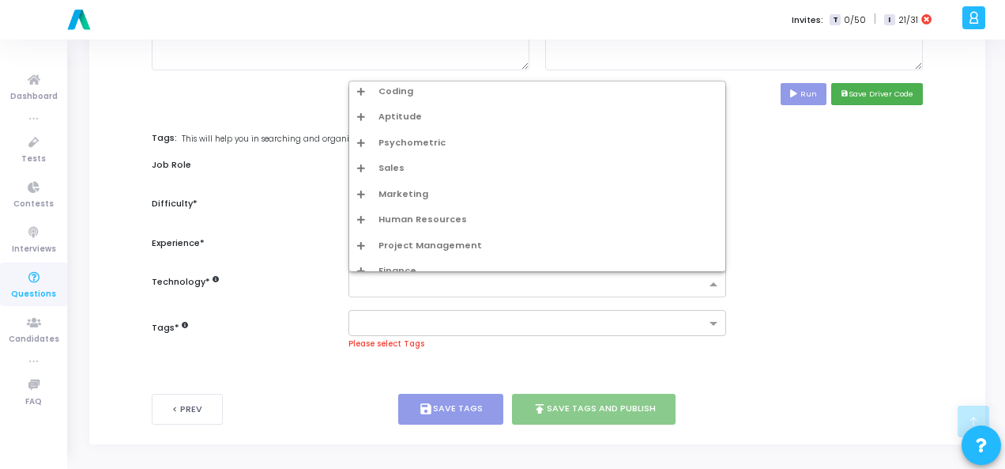
scroll to position [0, 0]
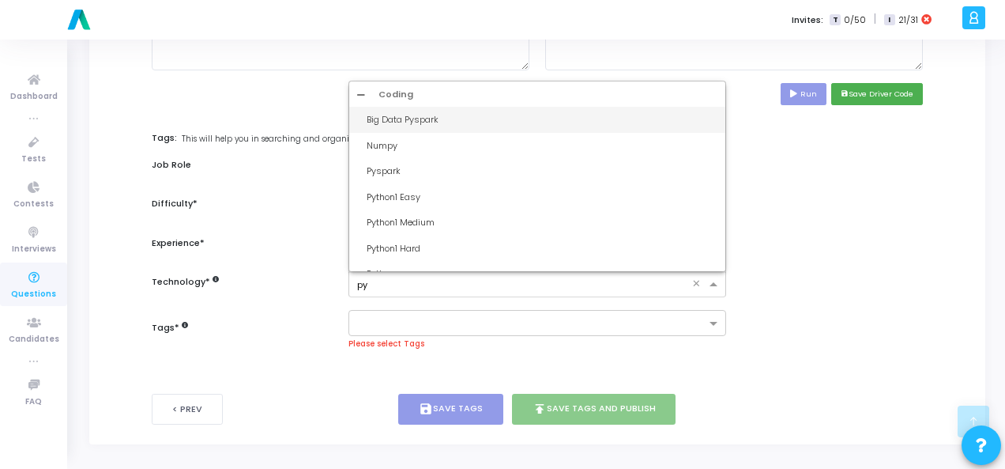
type input "py"
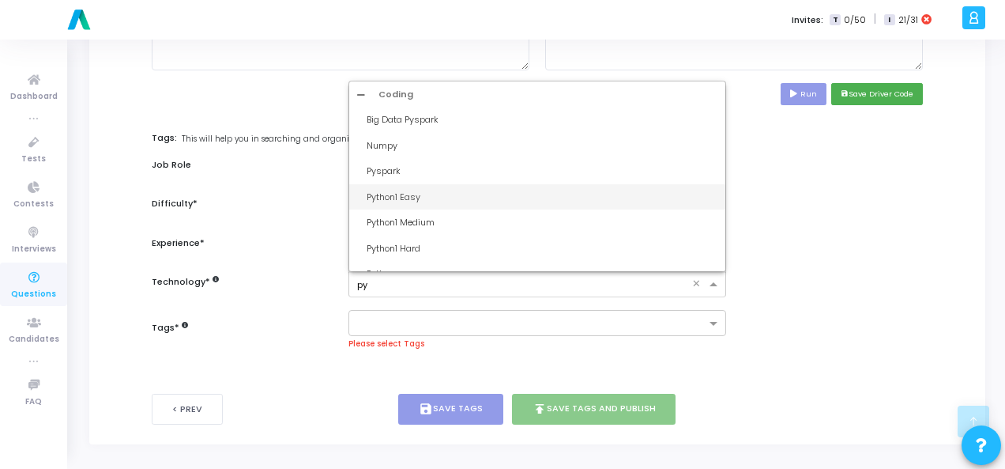
click at [429, 199] on div "Python1 Easy" at bounding box center [542, 196] width 351 height 13
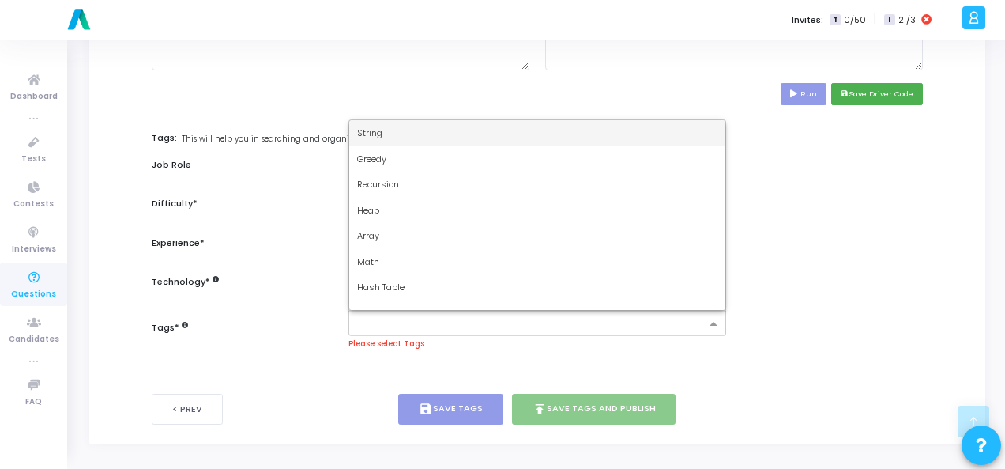
click at [493, 319] on input "text" at bounding box center [531, 324] width 349 height 13
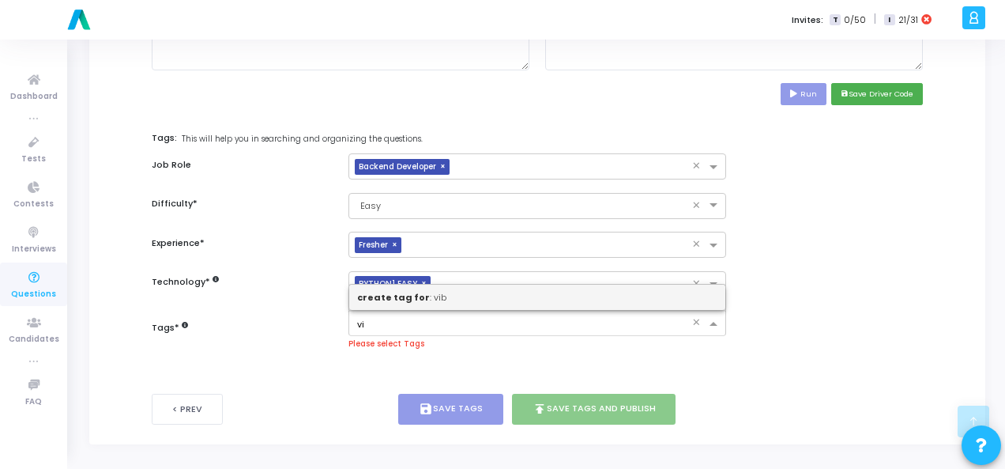
type input "v"
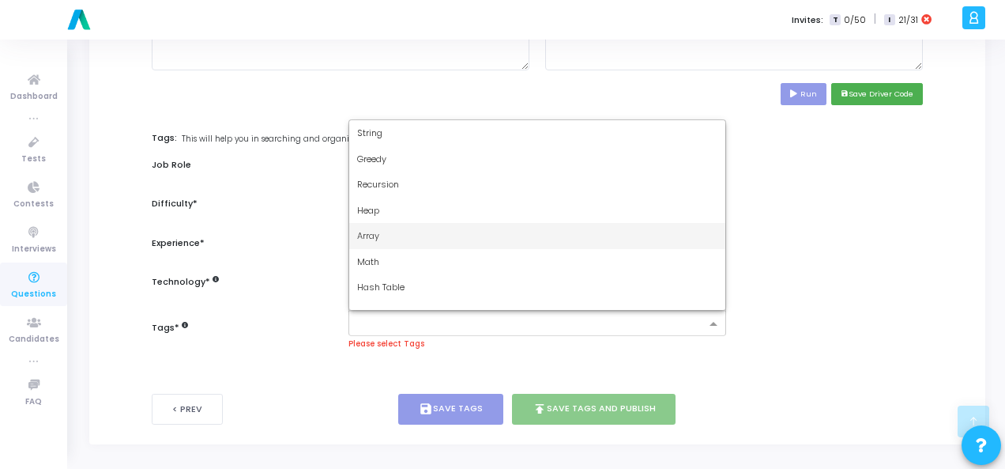
type input "d"
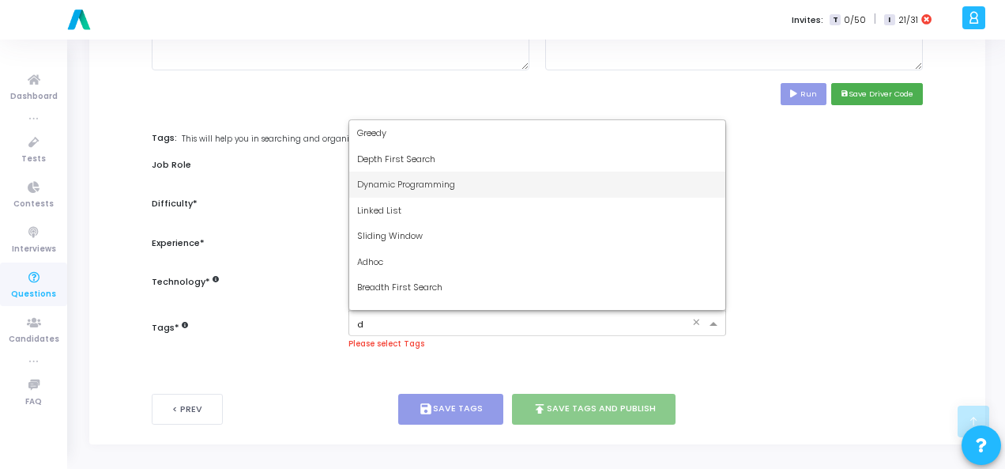
click at [498, 176] on div "Dynamic Programming" at bounding box center [537, 185] width 376 height 26
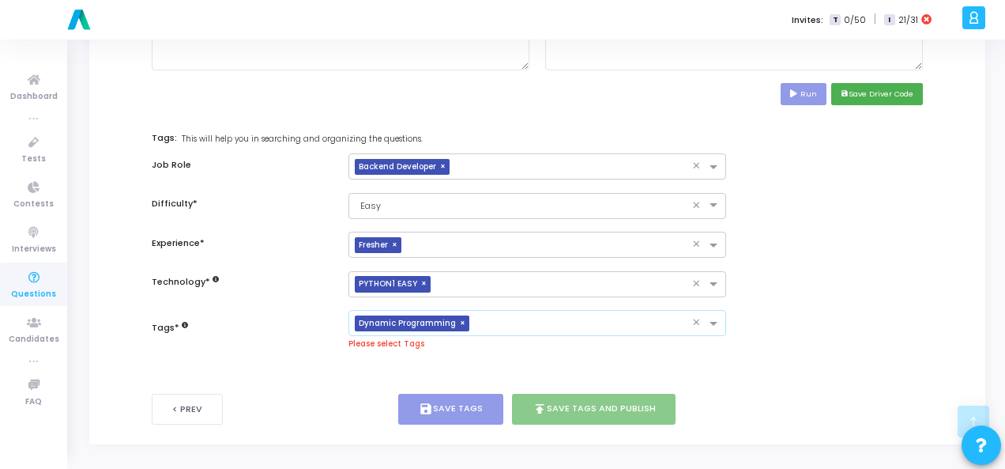
scroll to position [770, 0]
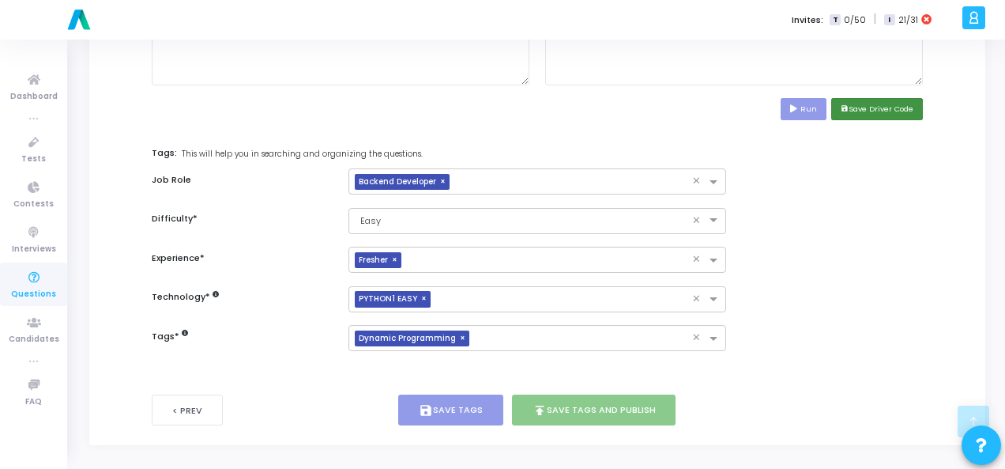
click at [900, 101] on button "save Save Driver Code" at bounding box center [877, 108] width 92 height 21
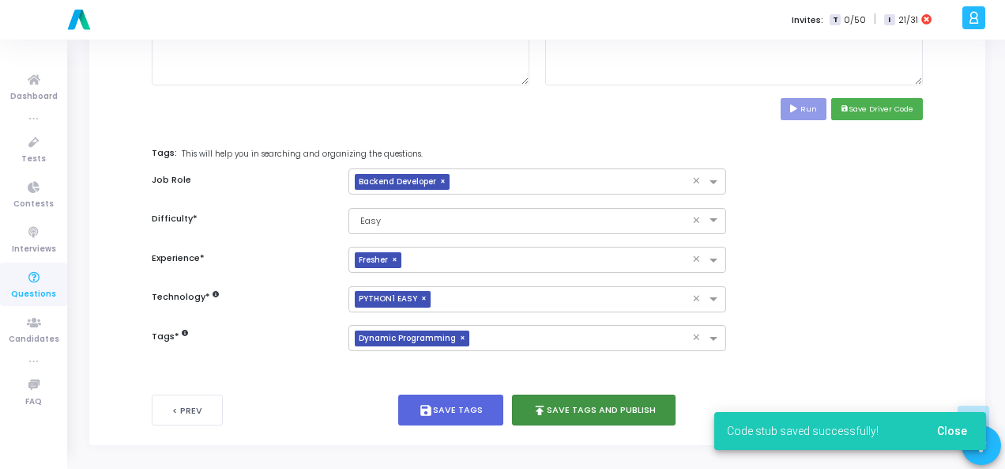
click at [580, 399] on button "publish Save Tags and Publish" at bounding box center [594, 409] width 164 height 31
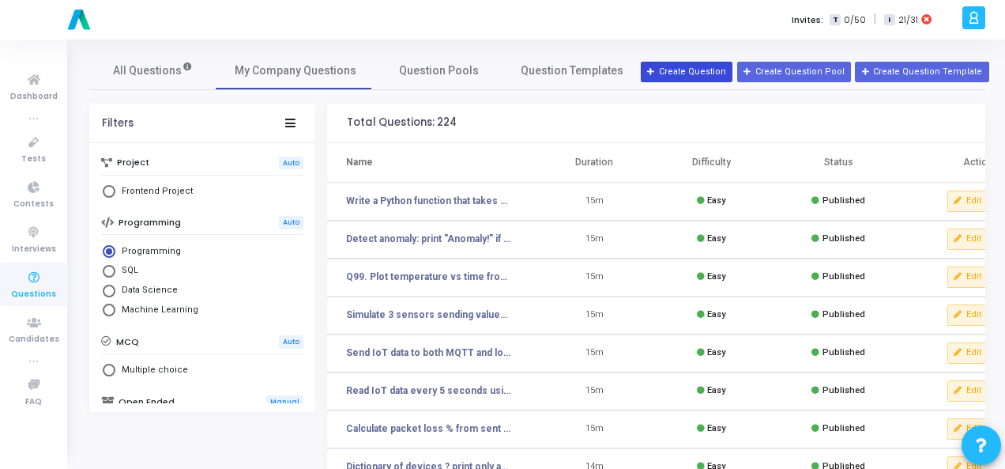
click at [688, 74] on button "Create Question" at bounding box center [687, 72] width 92 height 21
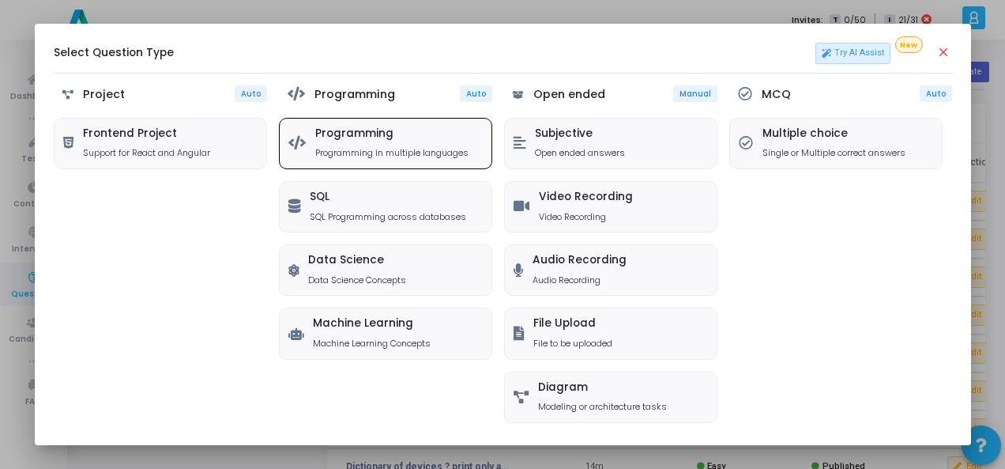
click at [432, 145] on div "Programming Programming in multiple languages" at bounding box center [391, 143] width 153 height 32
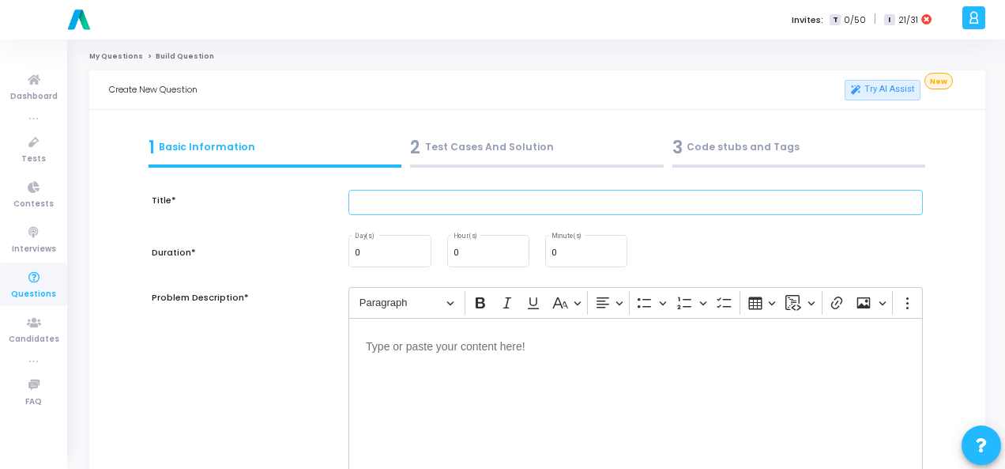
click at [432, 197] on input "text" at bounding box center [636, 203] width 575 height 26
paste input "Given a list of integers, write a Python function to return the second largest …"
click at [424, 204] on input "Given a list of integers, write a Python function to return the second largest …" at bounding box center [636, 203] width 575 height 26
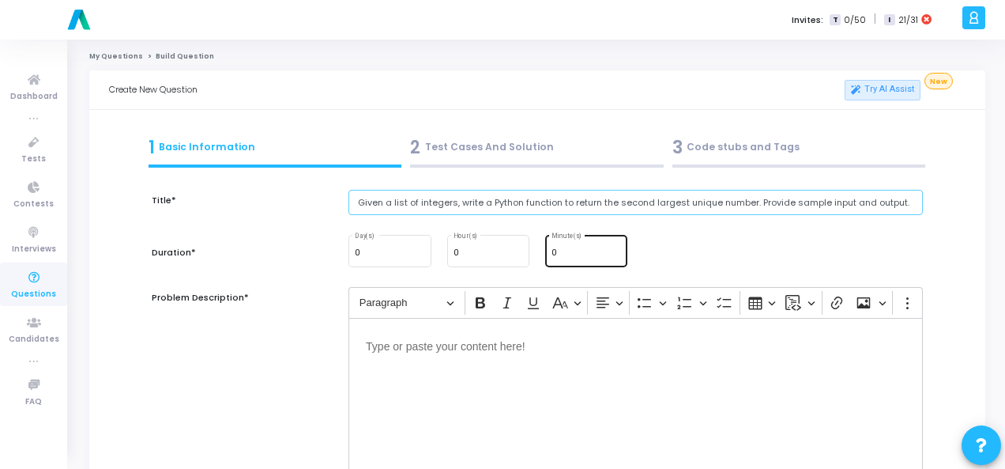
type input "Given a list of integers, write a Python function to return the second largest …"
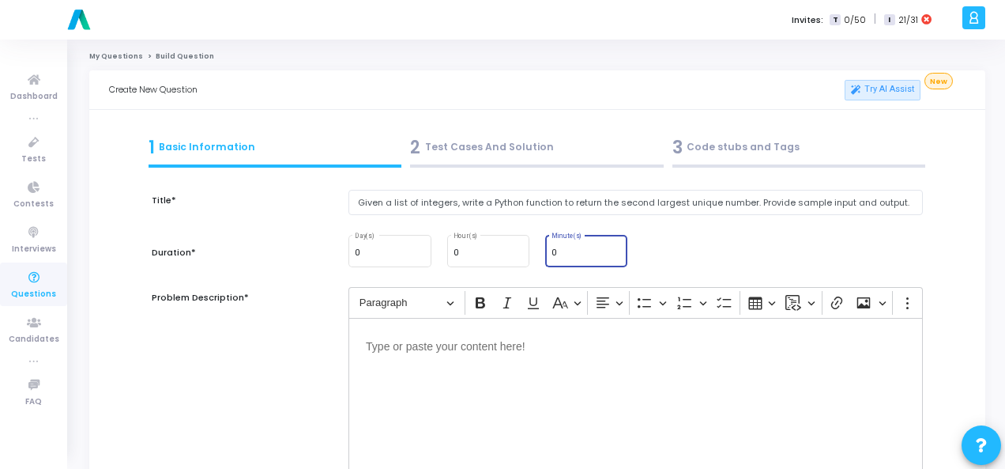
click at [572, 252] on input "0" at bounding box center [587, 252] width 70 height 9
type input "15"
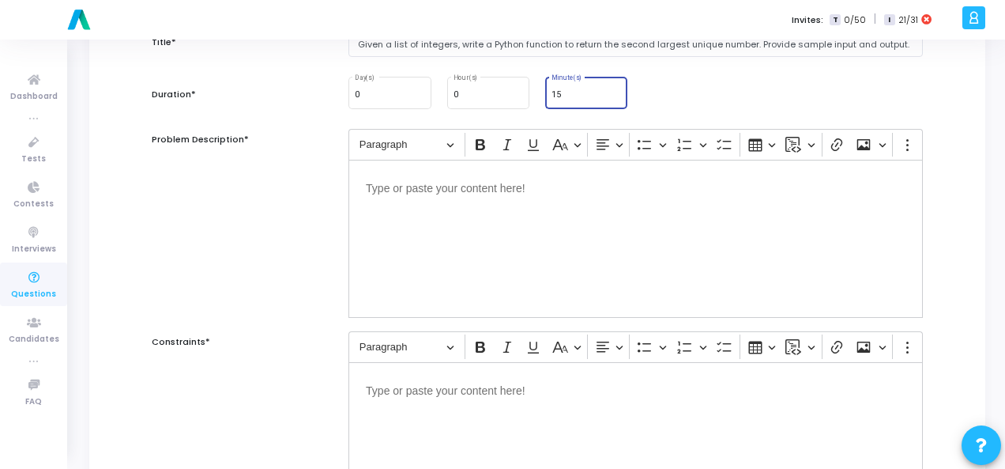
click at [432, 201] on div "Editor editing area: main" at bounding box center [636, 239] width 575 height 158
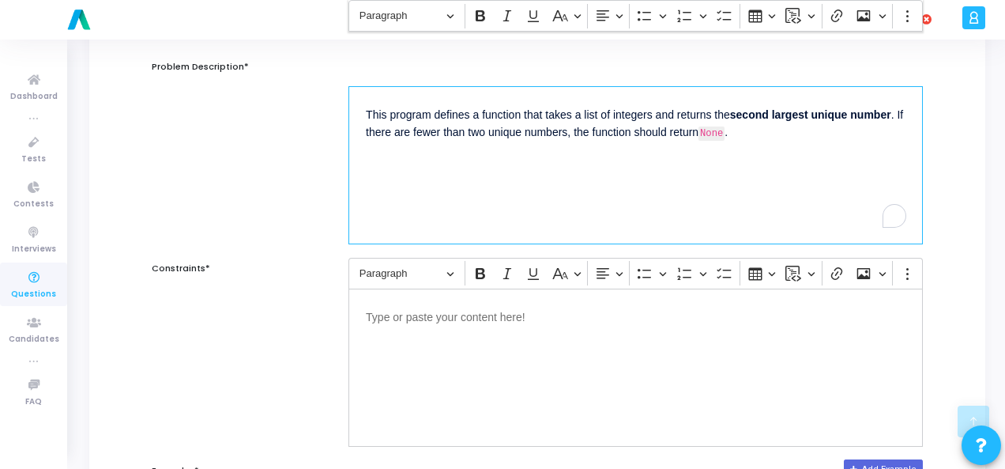
scroll to position [316, 0]
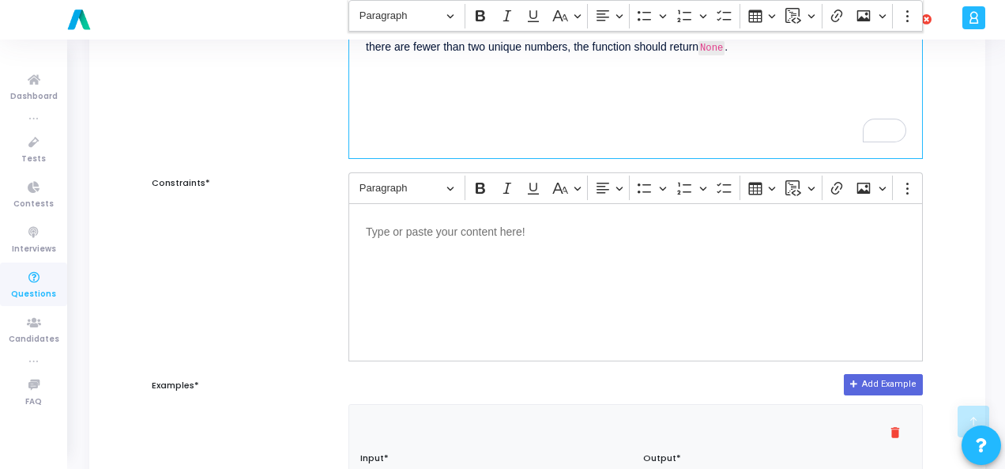
click at [518, 258] on div "Editor editing area: main" at bounding box center [636, 282] width 575 height 158
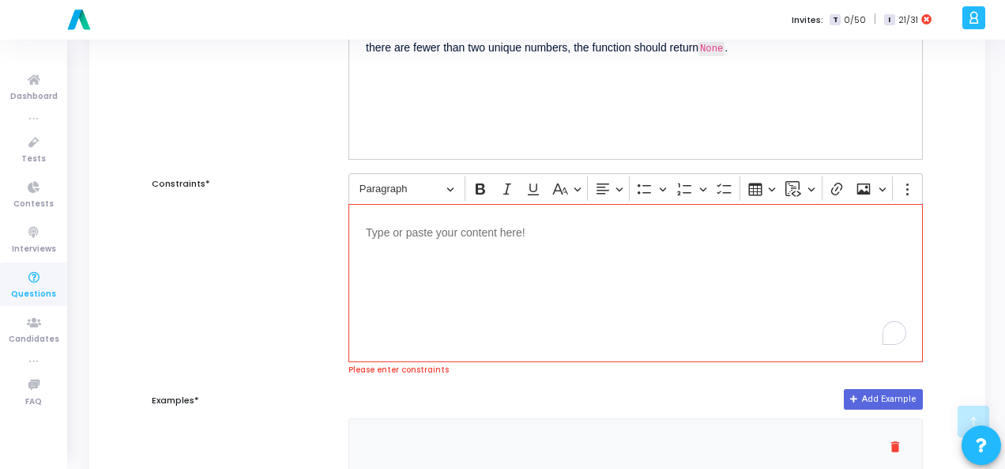
click at [455, 232] on p "Editor editing area: main" at bounding box center [636, 231] width 540 height 20
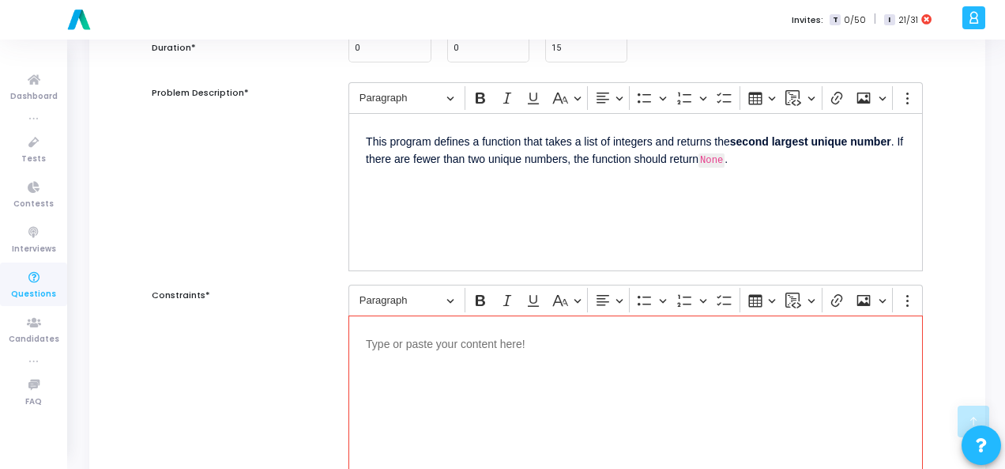
scroll to position [316, 0]
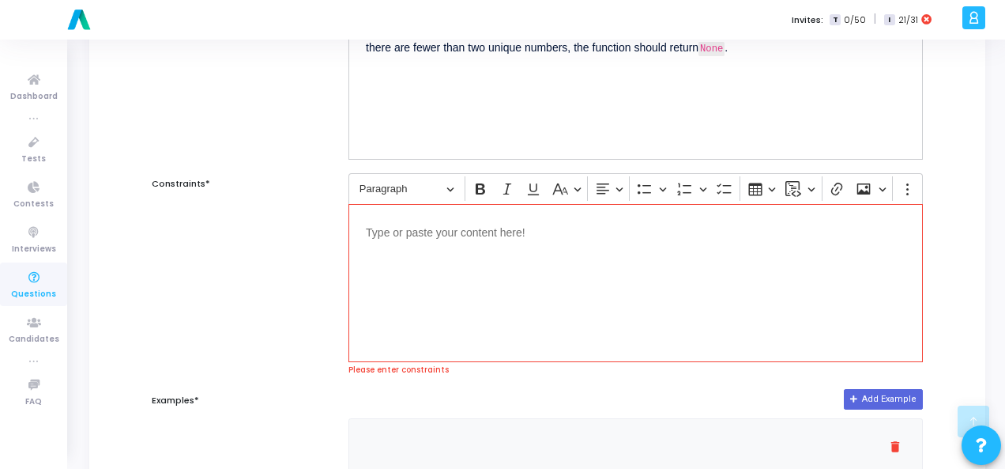
click at [477, 301] on div "Editor editing area: main" at bounding box center [636, 283] width 575 height 158
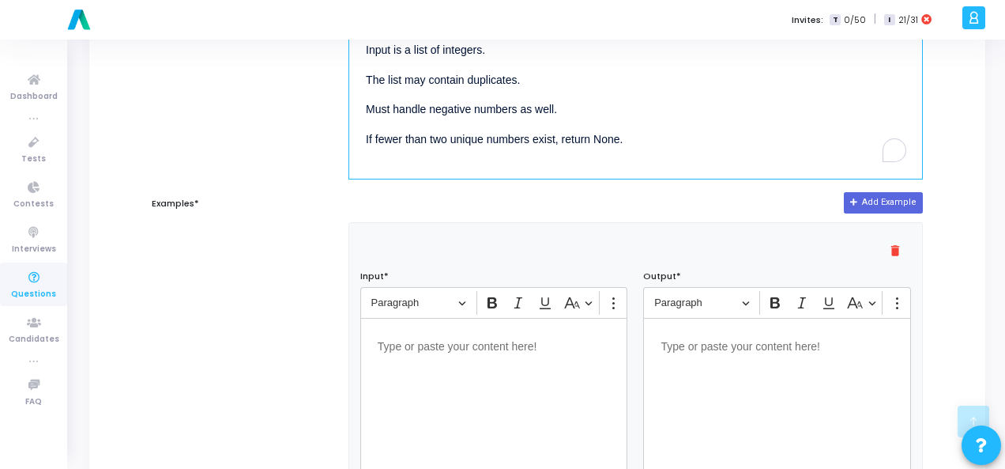
scroll to position [632, 0]
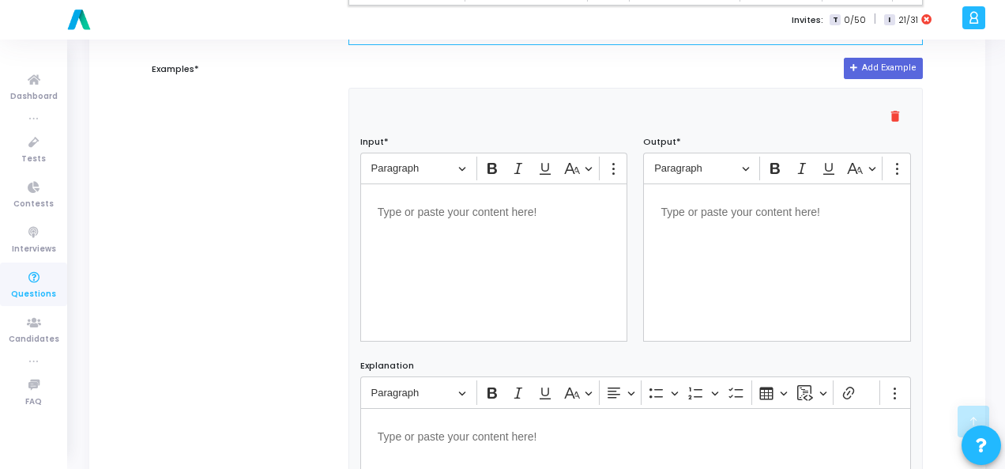
click at [421, 210] on p "Editor editing area: main" at bounding box center [494, 211] width 233 height 20
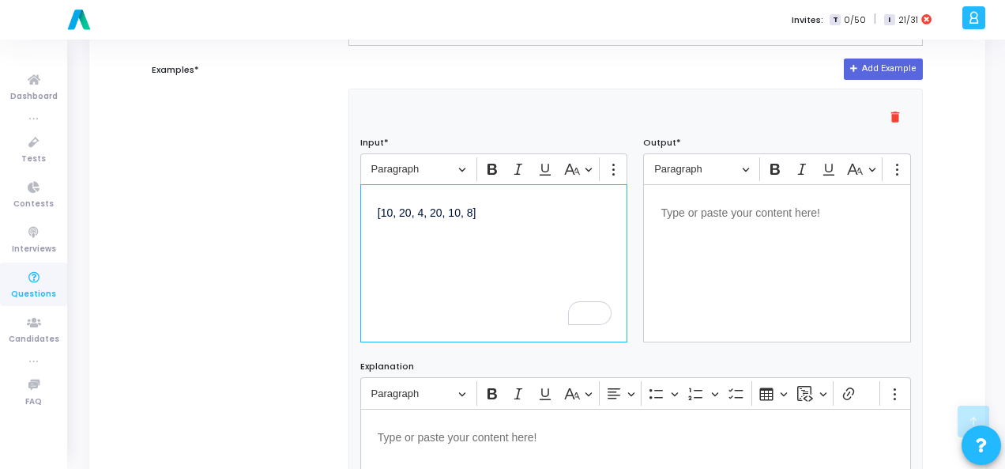
click at [710, 213] on p "Editor editing area: main" at bounding box center [777, 212] width 233 height 20
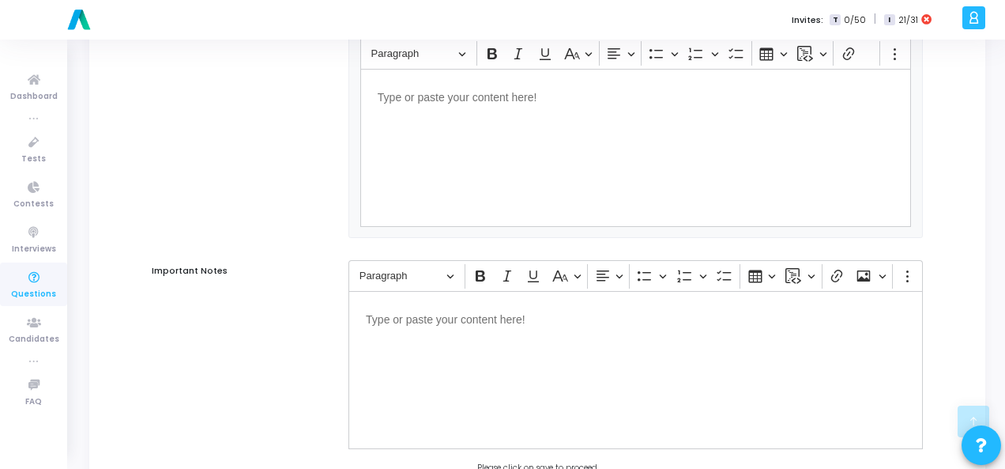
scroll to position [1073, 0]
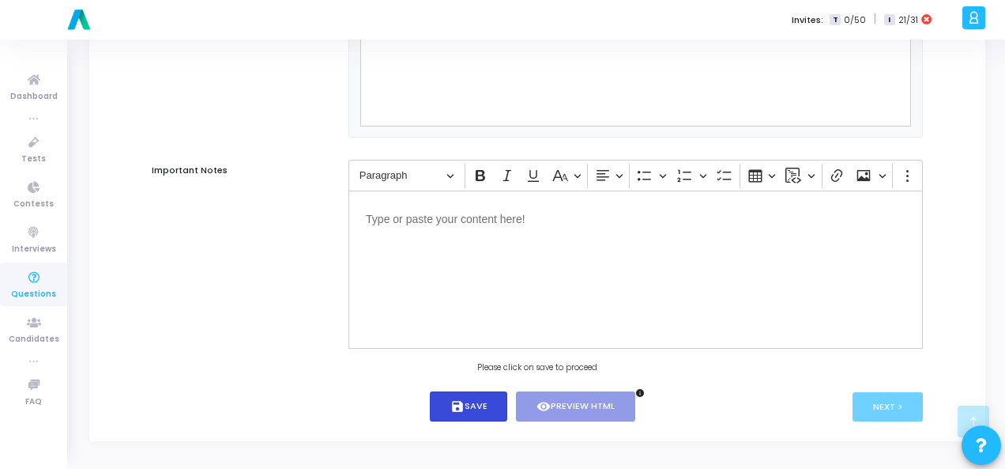
click at [485, 413] on button "save Save" at bounding box center [469, 406] width 78 height 31
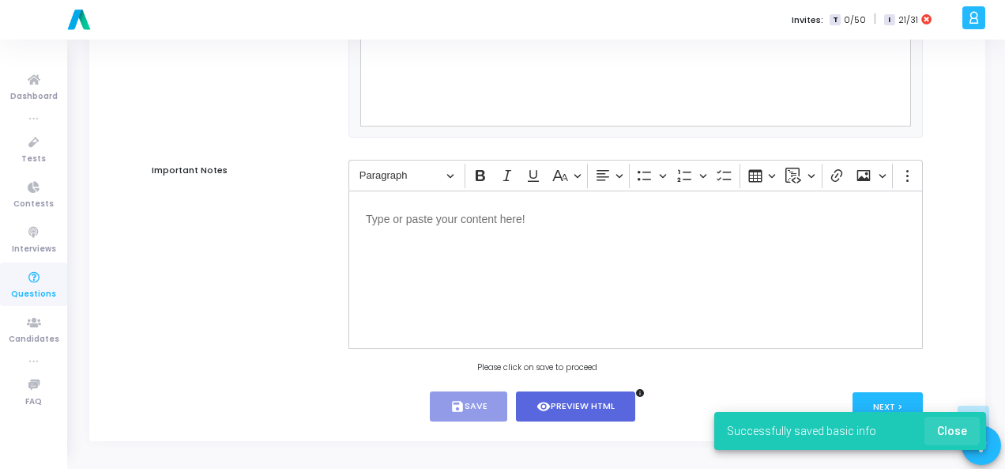
click at [950, 425] on span "Close" at bounding box center [952, 430] width 30 height 13
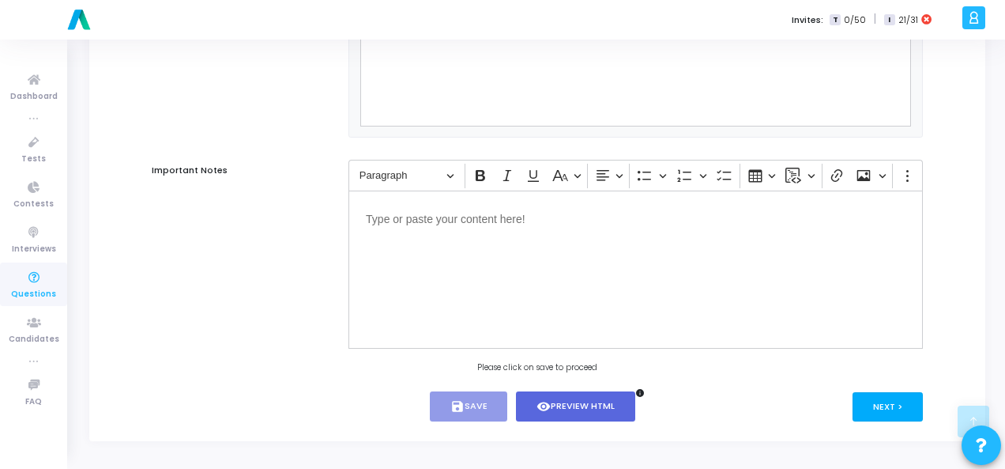
click at [900, 403] on button "Next >" at bounding box center [888, 406] width 70 height 29
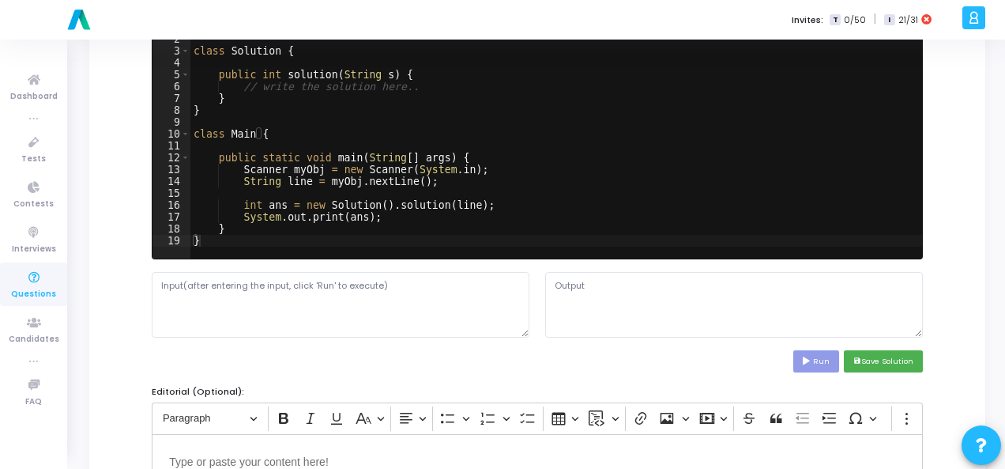
scroll to position [0, 0]
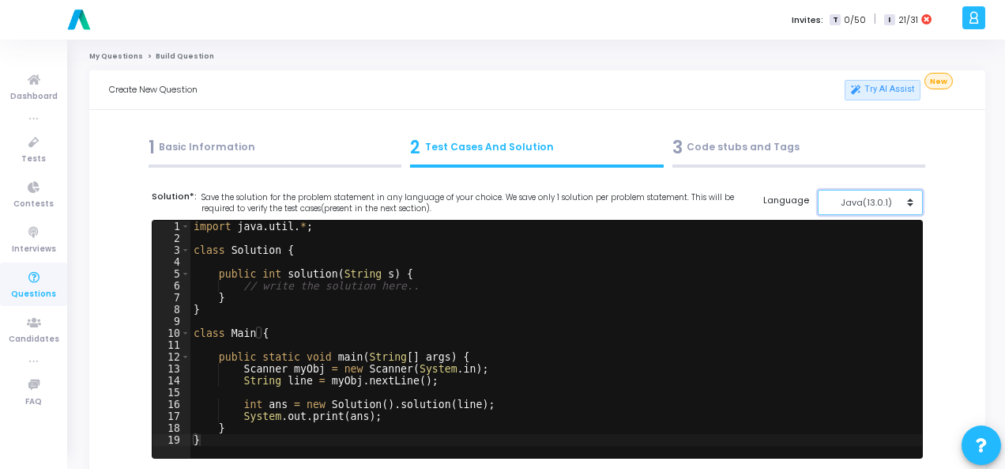
click at [876, 198] on div "Java(13.0.1)" at bounding box center [865, 202] width 77 height 13
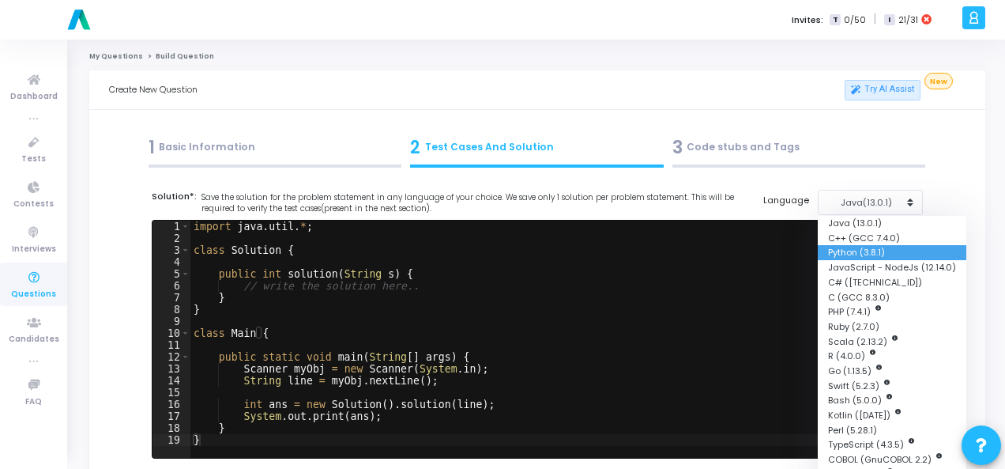
click at [863, 253] on button "Python (3.8.1)" at bounding box center [892, 252] width 149 height 15
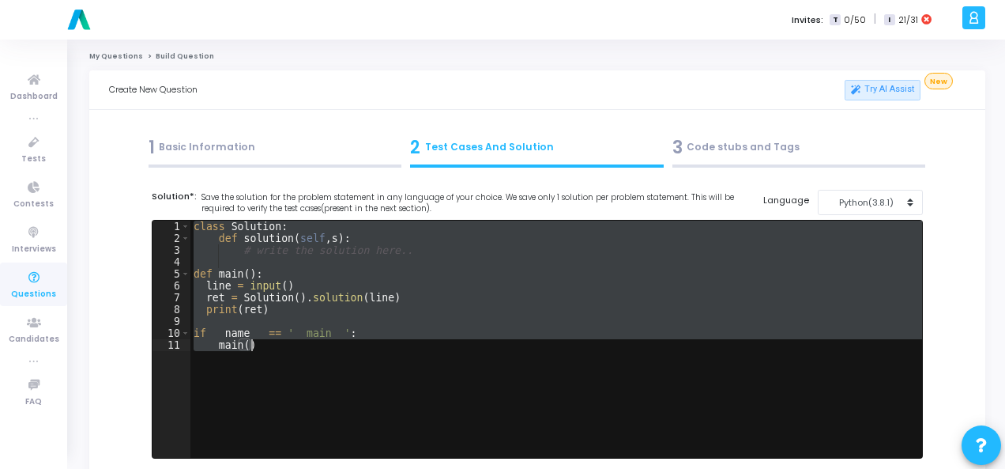
drag, startPoint x: 193, startPoint y: 226, endPoint x: 271, endPoint y: 358, distance: 153.4
click at [271, 358] on div "class Solution : def solution ( self , s ) : # write the solution here.. def ma…" at bounding box center [556, 351] width 732 height 261
type textarea "if __name__ == '__main__': main()"
paste textarea
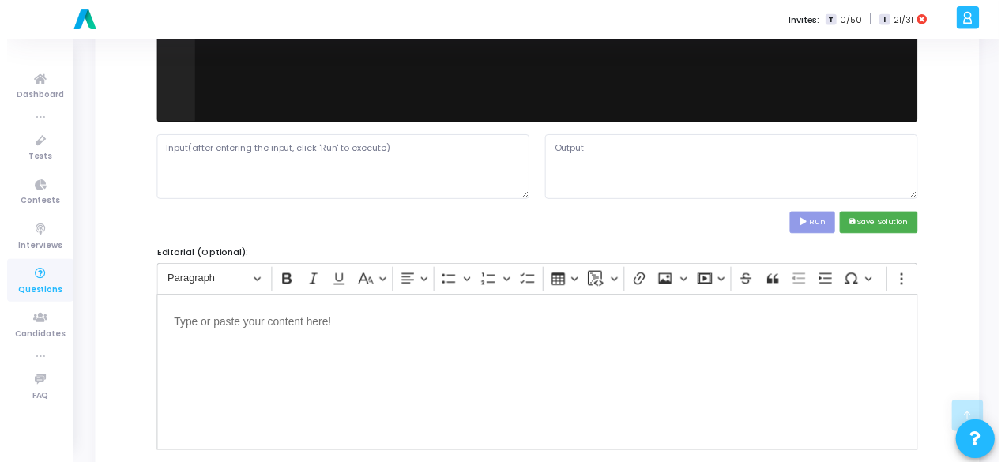
scroll to position [237, 0]
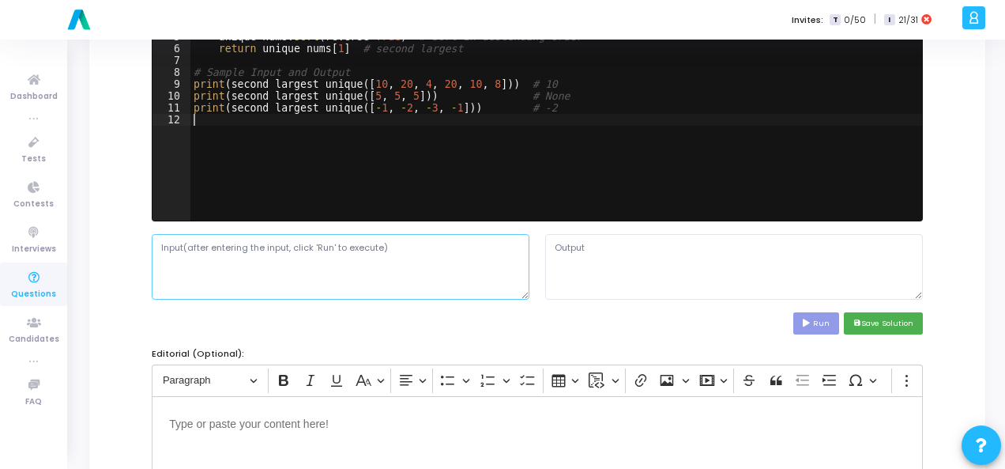
click at [283, 265] on textarea at bounding box center [341, 266] width 378 height 65
paste textarea "[10, 20, 4, 20, 10, 8]"
type textarea "[10, 20, 4, 20, 10, 8]"
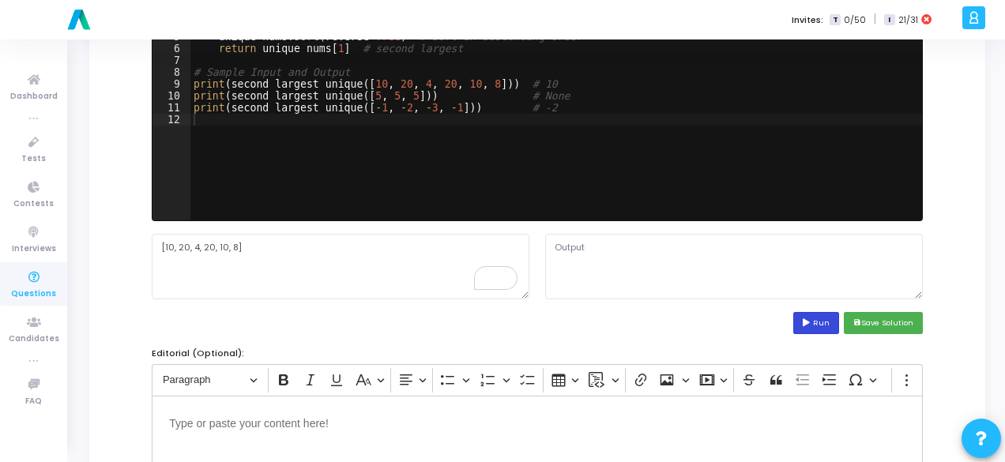
click at [825, 319] on button "Run" at bounding box center [817, 322] width 46 height 21
type textarea "10 None -2"
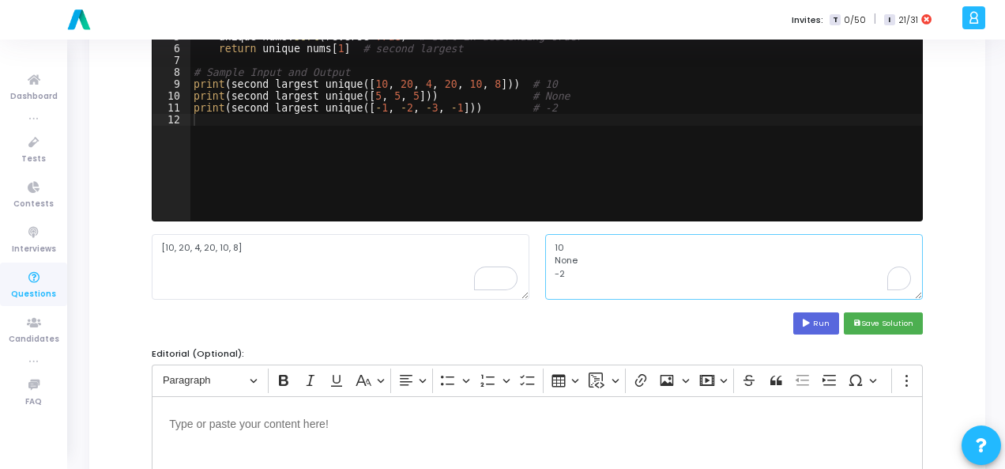
drag, startPoint x: 550, startPoint y: 246, endPoint x: 586, endPoint y: 285, distance: 53.2
click at [586, 285] on textarea "10 None -2" at bounding box center [734, 266] width 378 height 65
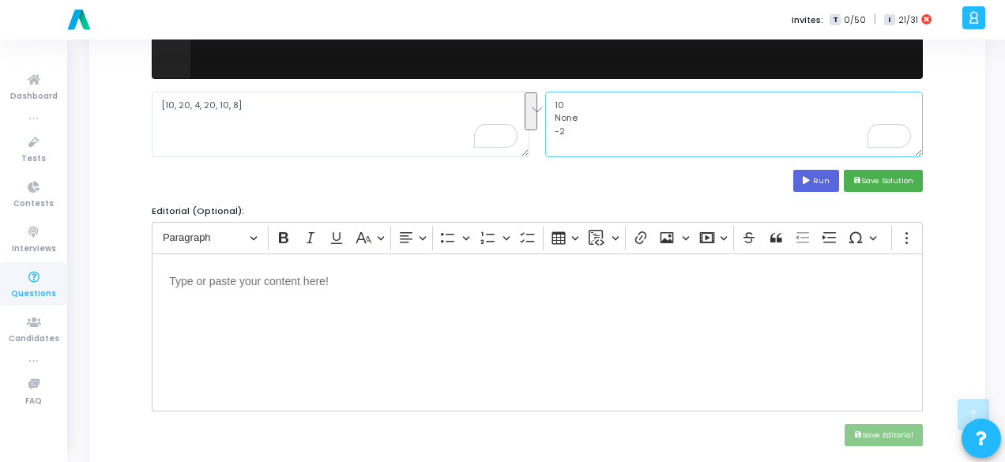
scroll to position [474, 0]
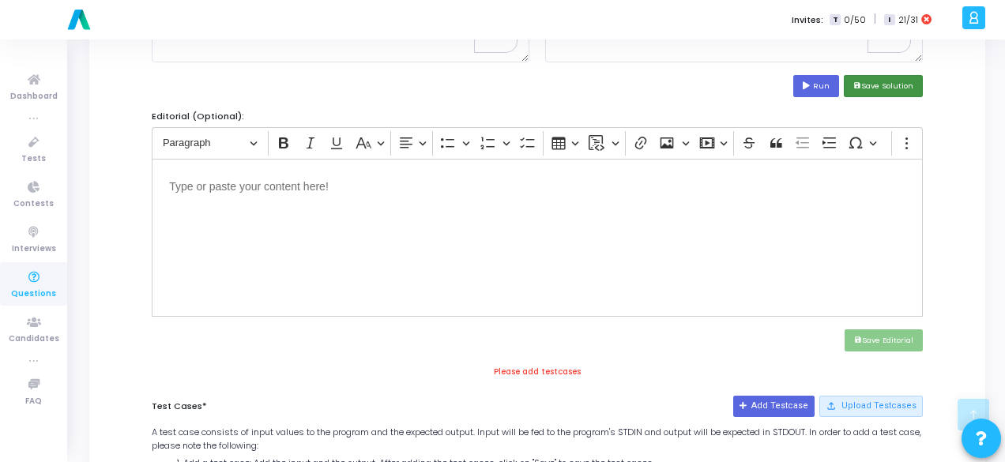
click at [876, 83] on button "save Save Solution" at bounding box center [883, 85] width 79 height 21
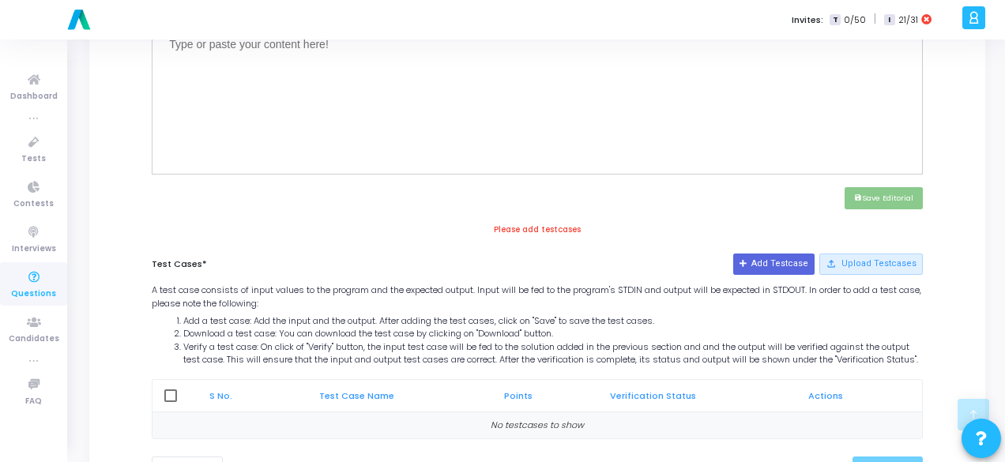
scroll to position [696, 0]
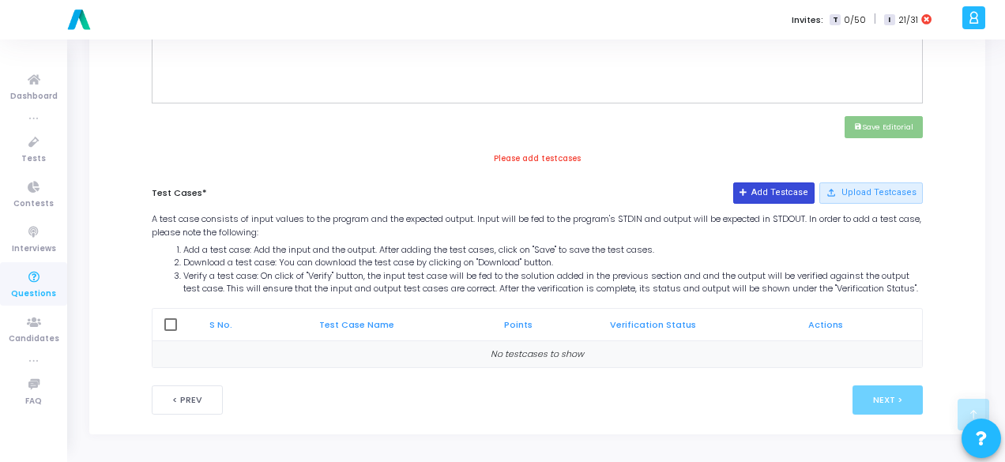
click at [786, 183] on button "Add Testcase" at bounding box center [773, 193] width 81 height 21
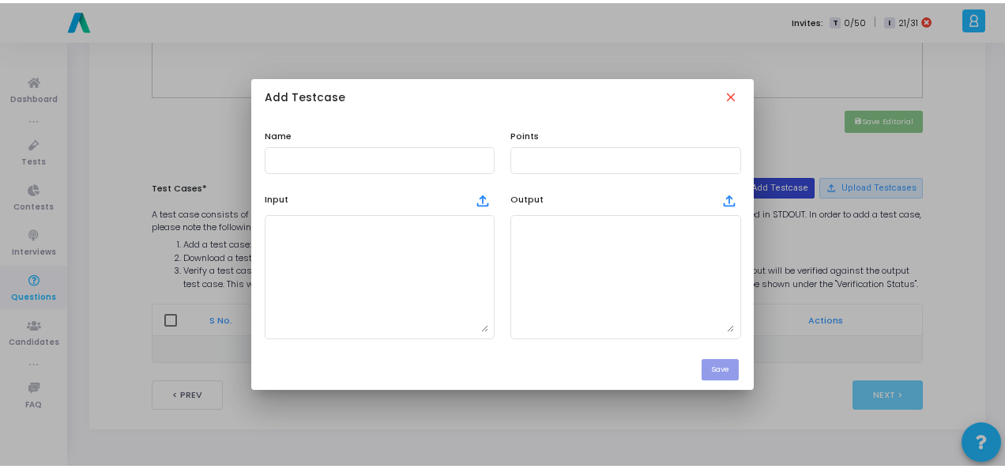
scroll to position [0, 0]
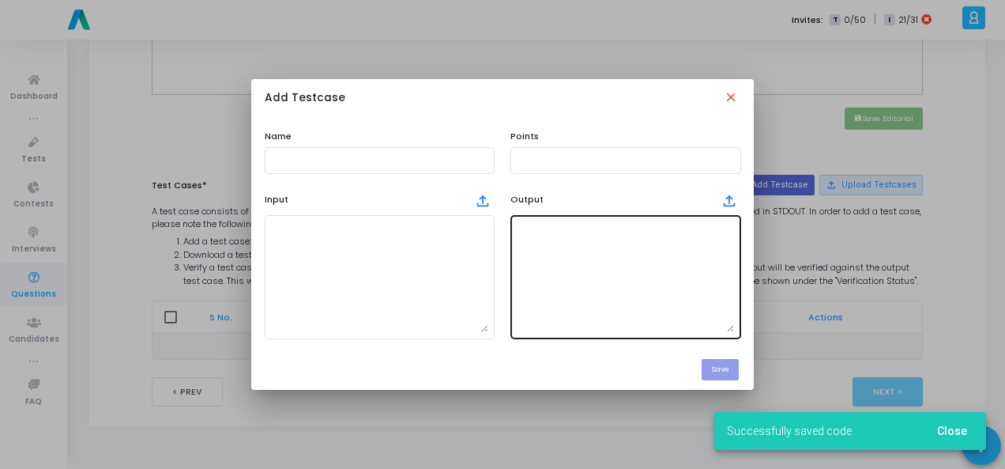
click at [621, 284] on textarea at bounding box center [625, 276] width 217 height 111
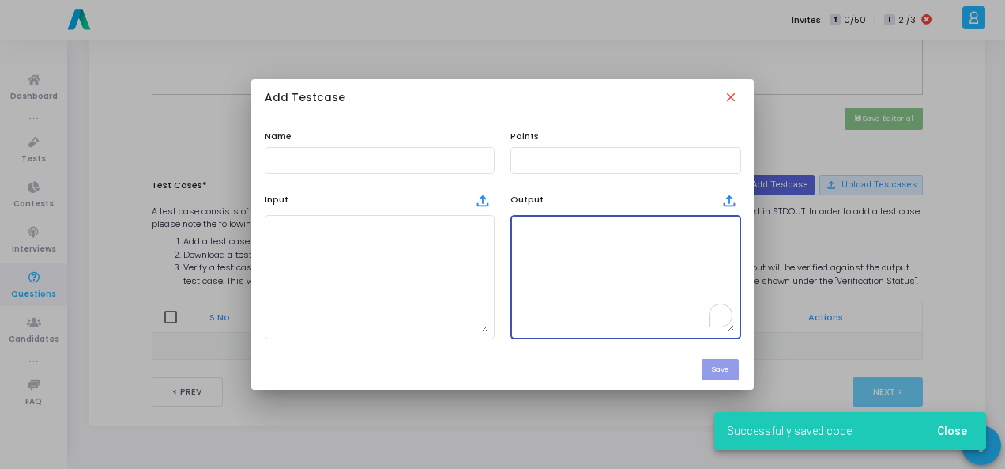
paste textarea "10 None -2"
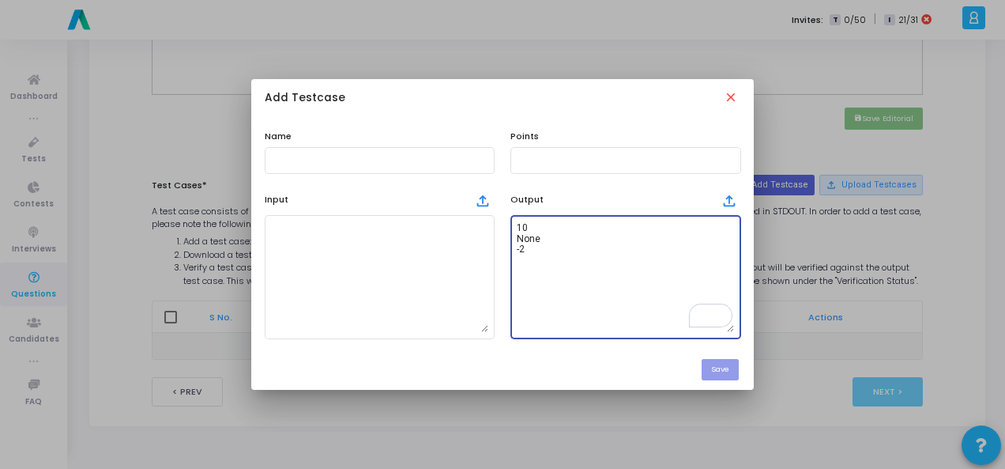
type textarea "10 None -2"
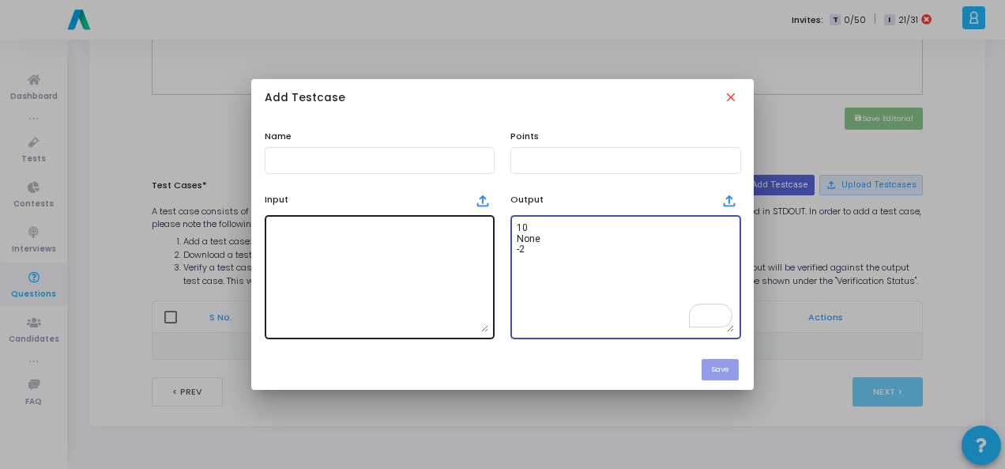
click at [420, 251] on textarea at bounding box center [379, 276] width 217 height 111
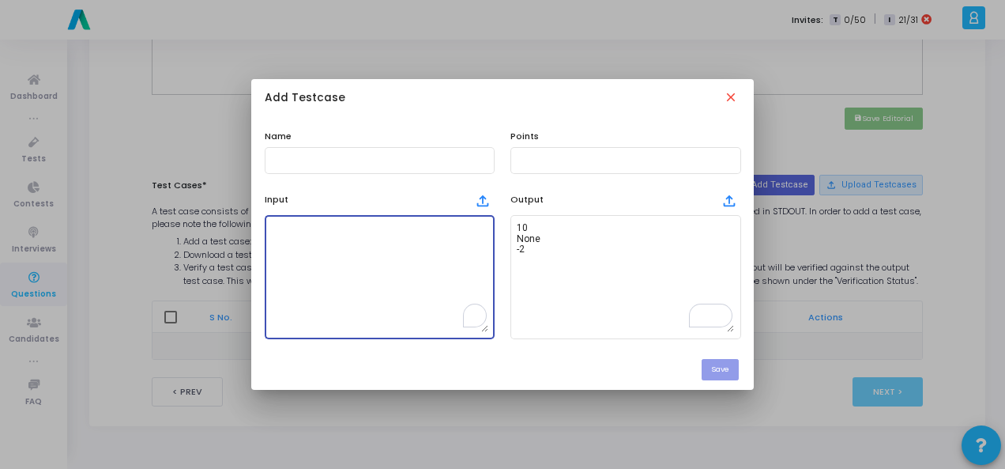
paste textarea "10"
type textarea "10"
click at [362, 161] on input "text" at bounding box center [379, 160] width 217 height 11
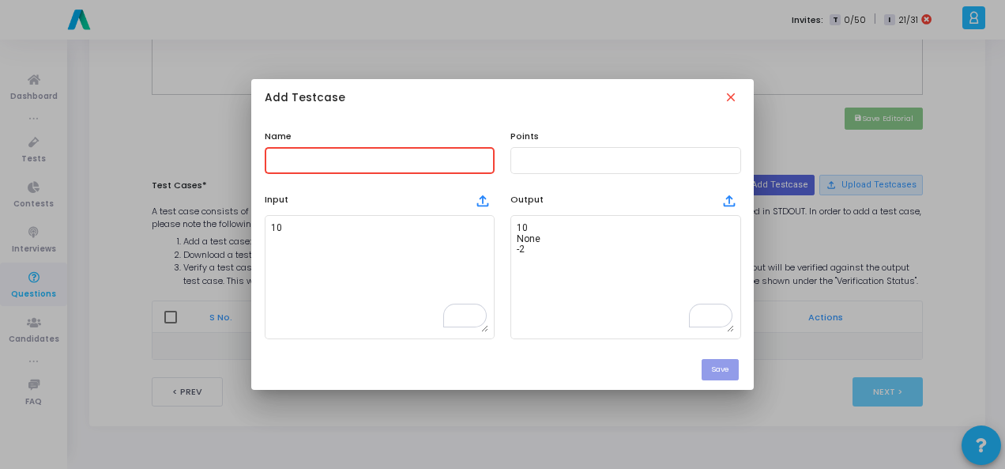
paste input "Given a list of integers, write a Python function to return the second largest …"
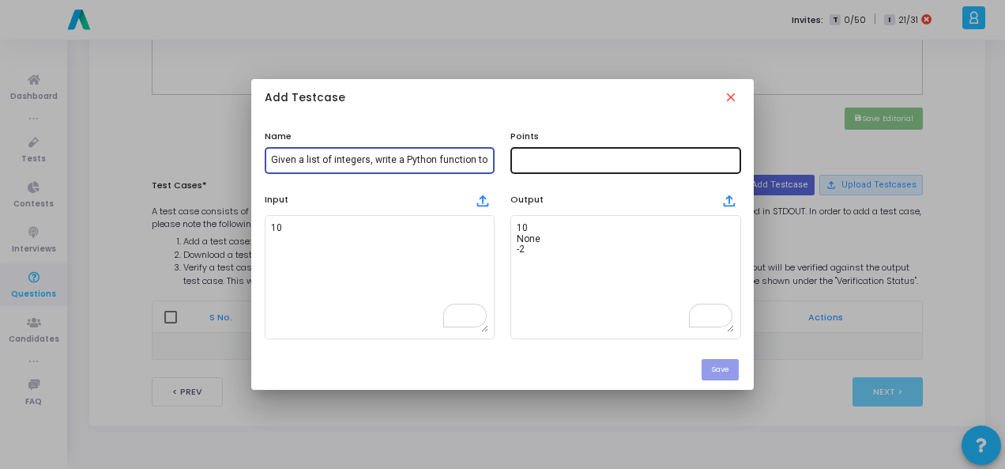
type input "Given a list of integers, write a Python function to return the second largest …"
click at [598, 164] on input "text" at bounding box center [625, 160] width 217 height 11
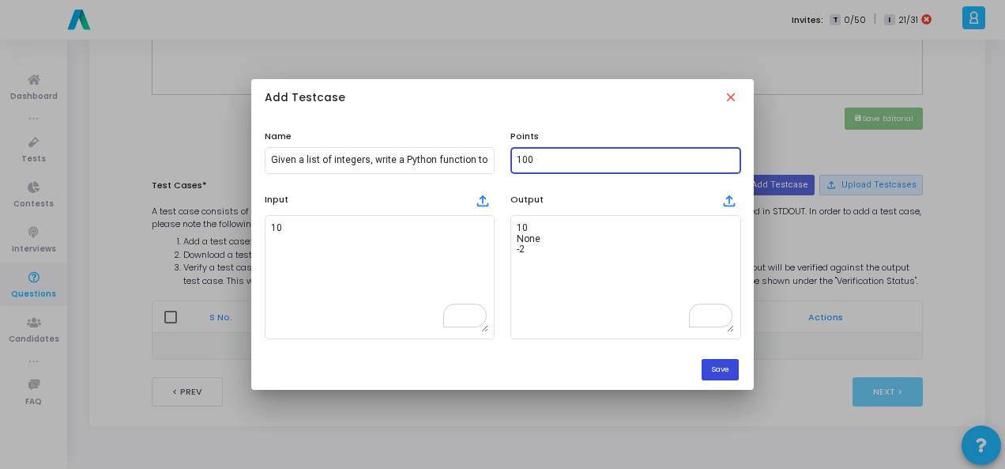
type input "100"
click at [724, 364] on button "Save" at bounding box center [720, 369] width 37 height 21
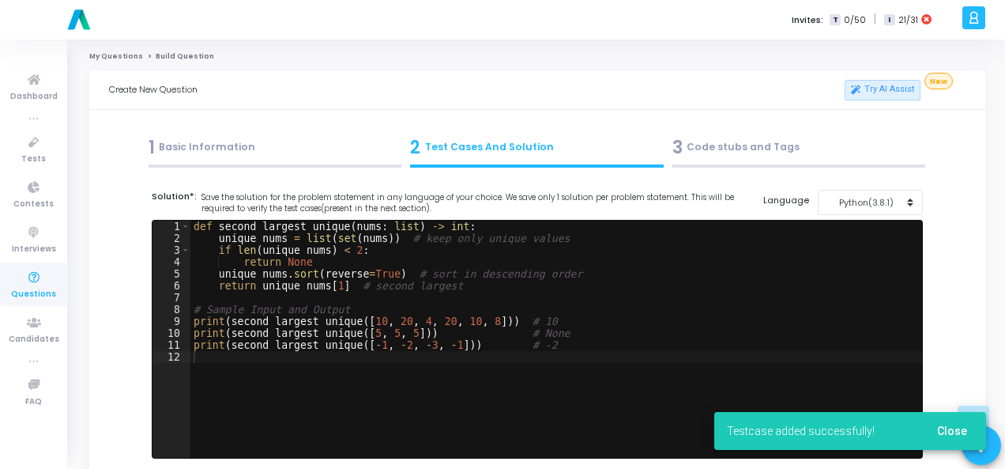
scroll to position [696, 0]
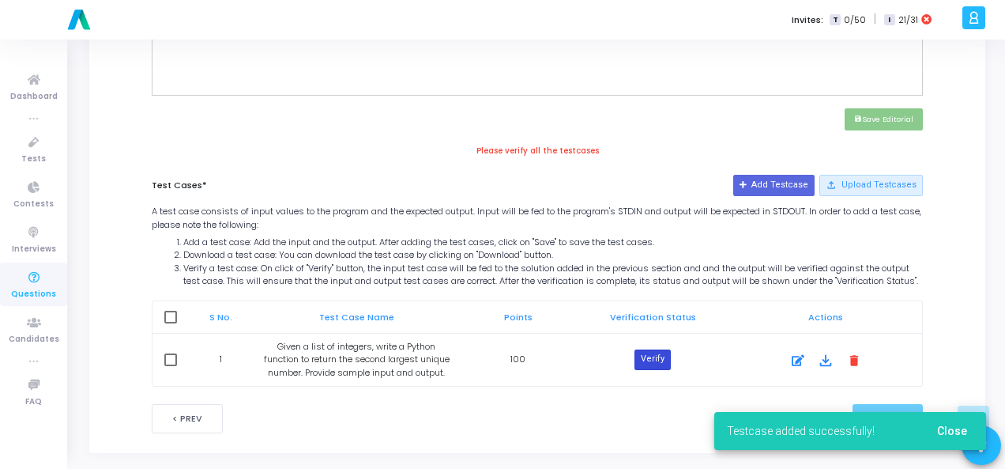
click at [646, 370] on button "Verify" at bounding box center [653, 359] width 36 height 21
click at [959, 436] on span "Close" at bounding box center [952, 430] width 30 height 13
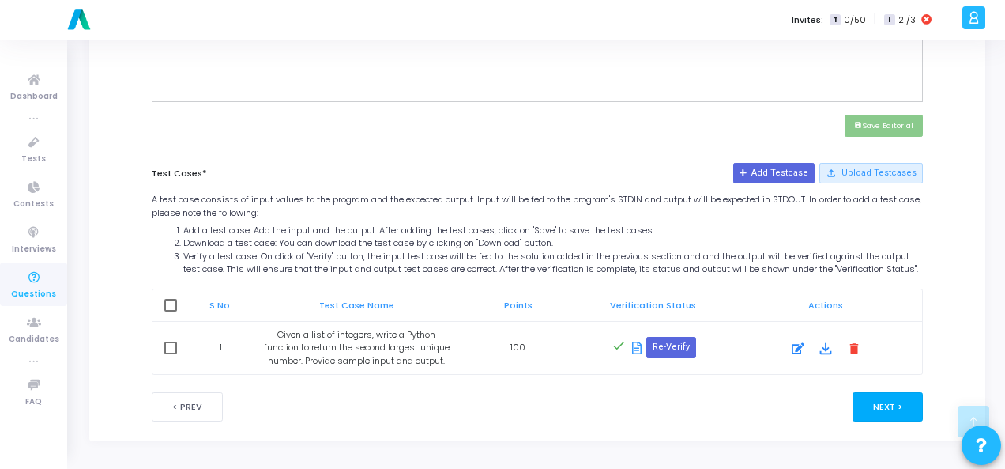
click at [894, 408] on button "Next >" at bounding box center [888, 406] width 70 height 29
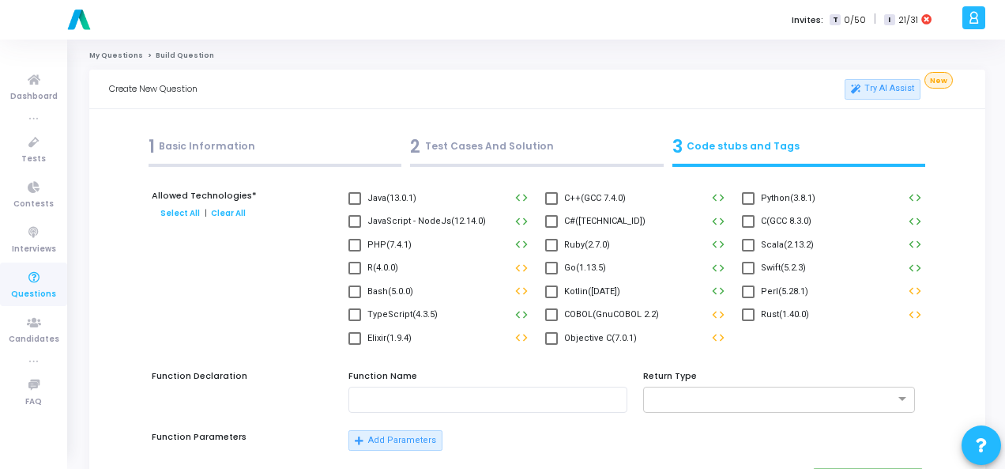
scroll to position [0, 0]
click at [753, 203] on span at bounding box center [748, 199] width 13 height 13
click at [748, 205] on input "Python(3.8.1)" at bounding box center [748, 205] width 1 height 1
checkbox input "true"
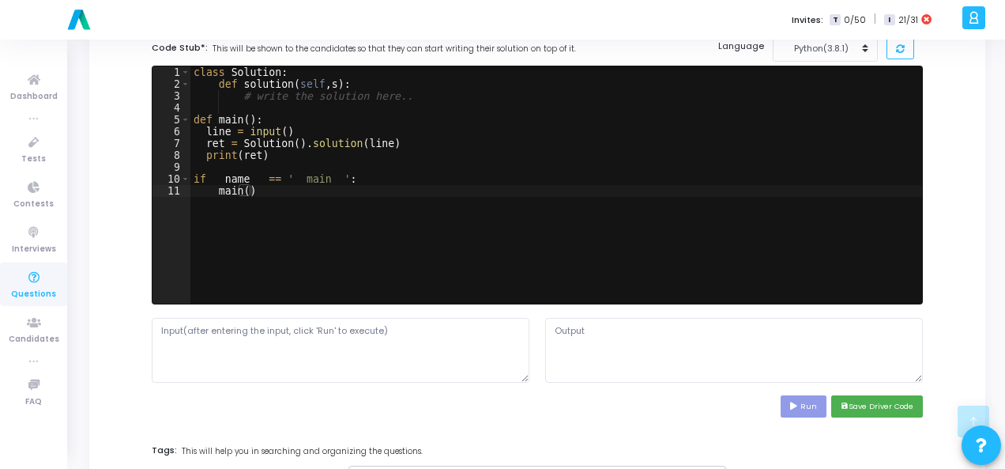
scroll to position [474, 0]
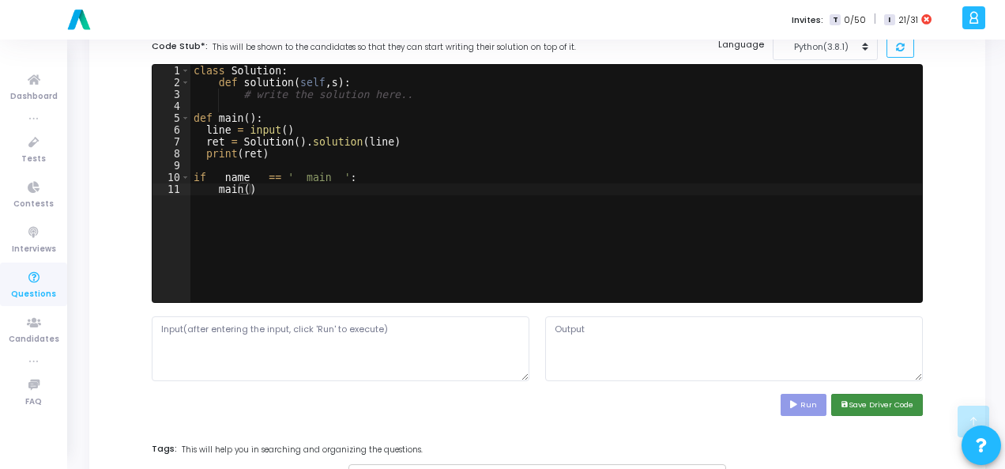
click at [868, 408] on button "save Save Driver Code" at bounding box center [877, 404] width 92 height 21
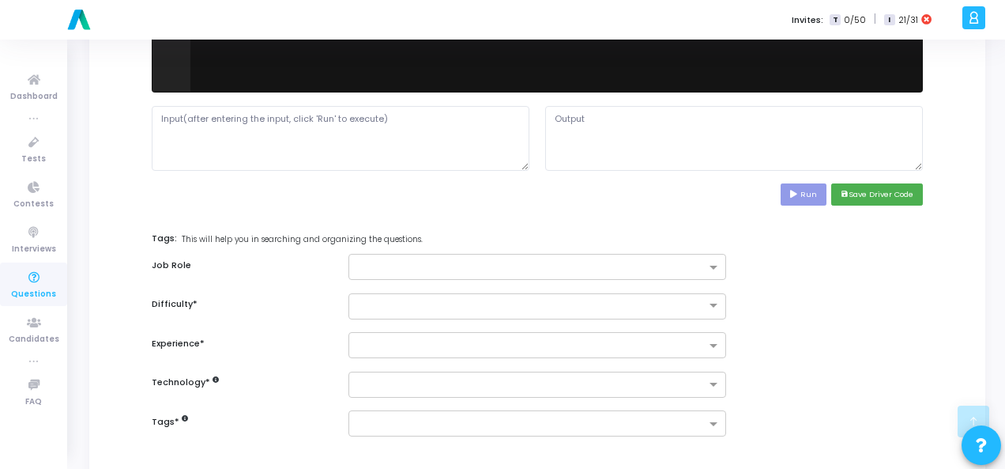
scroll to position [770, 0]
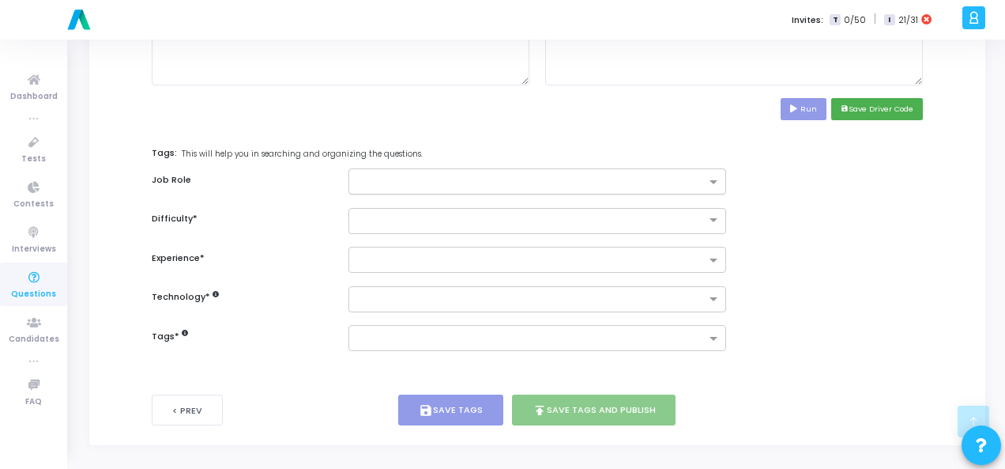
click at [681, 187] on div at bounding box center [530, 184] width 351 height 16
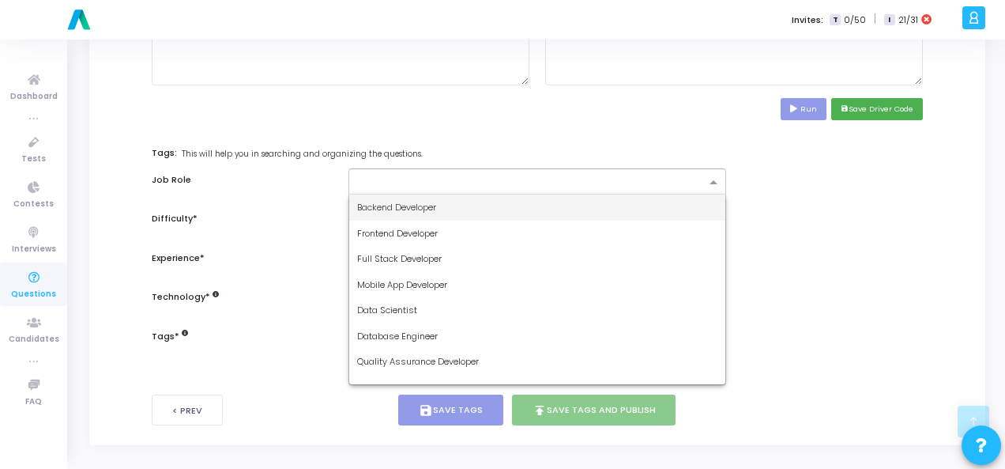
click at [654, 206] on div "Backend Developer" at bounding box center [537, 207] width 376 height 26
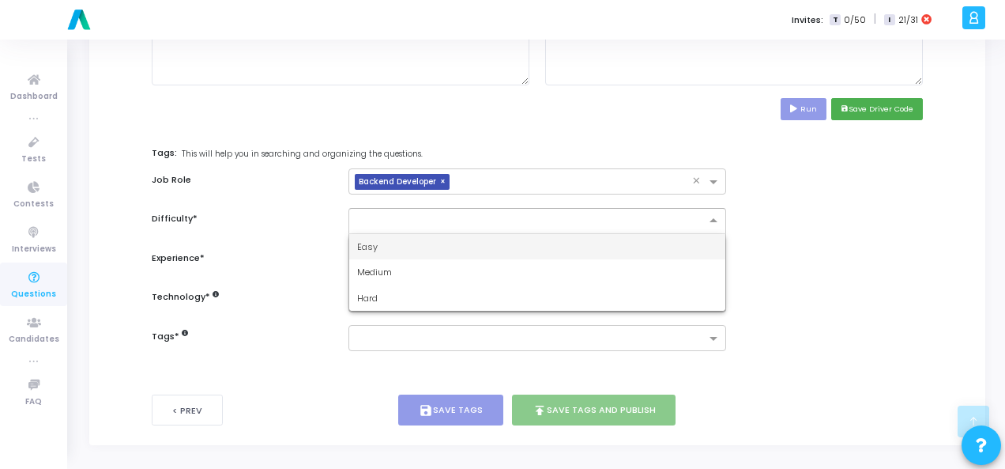
click at [651, 227] on div at bounding box center [538, 221] width 378 height 26
click at [645, 245] on div "Easy" at bounding box center [537, 247] width 376 height 26
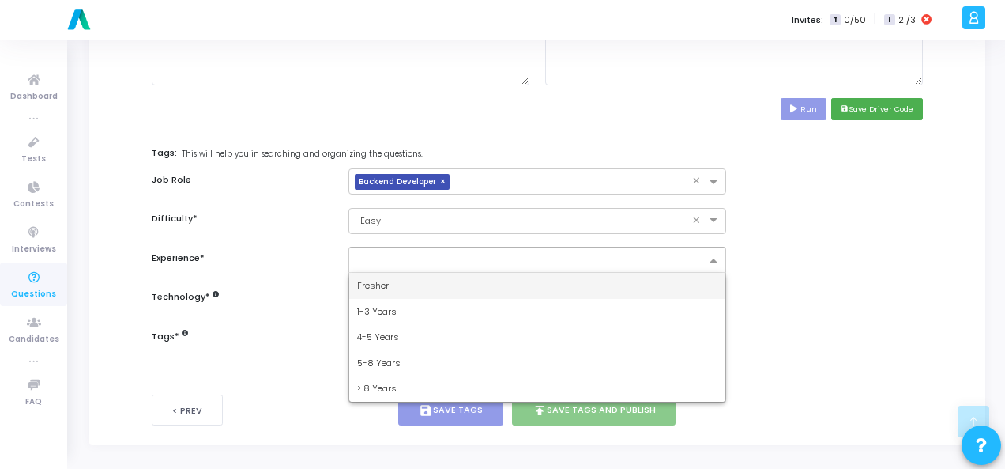
click at [645, 259] on input "text" at bounding box center [531, 260] width 349 height 13
click at [630, 290] on div "Fresher" at bounding box center [537, 286] width 376 height 26
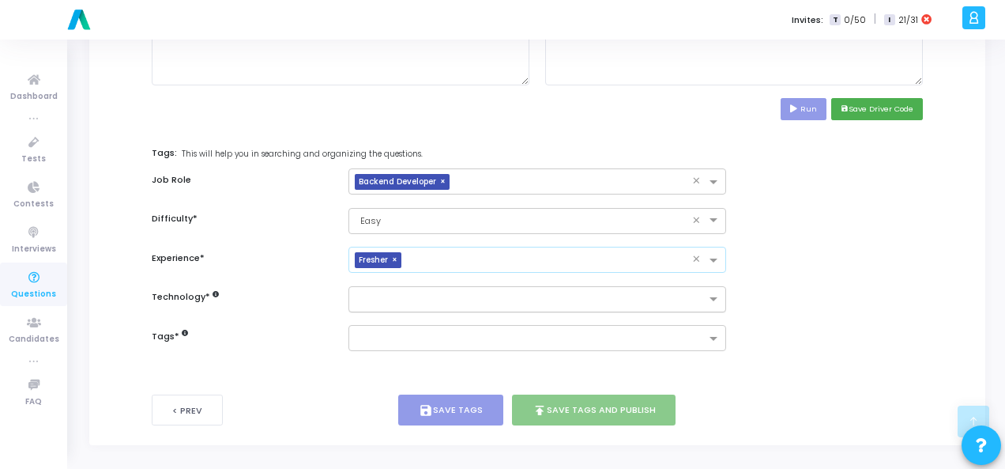
click at [639, 293] on input "text" at bounding box center [531, 299] width 349 height 13
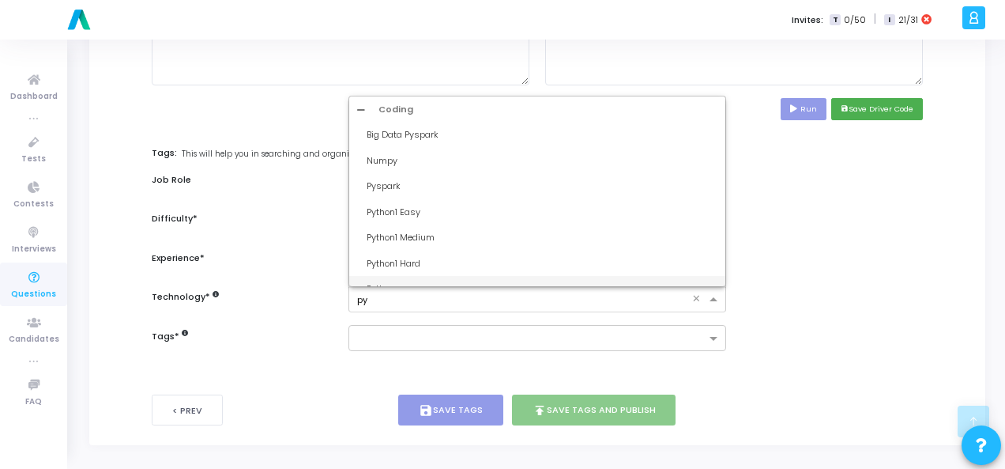
type input "pyt"
click at [463, 137] on div "Python1 Easy" at bounding box center [542, 134] width 351 height 13
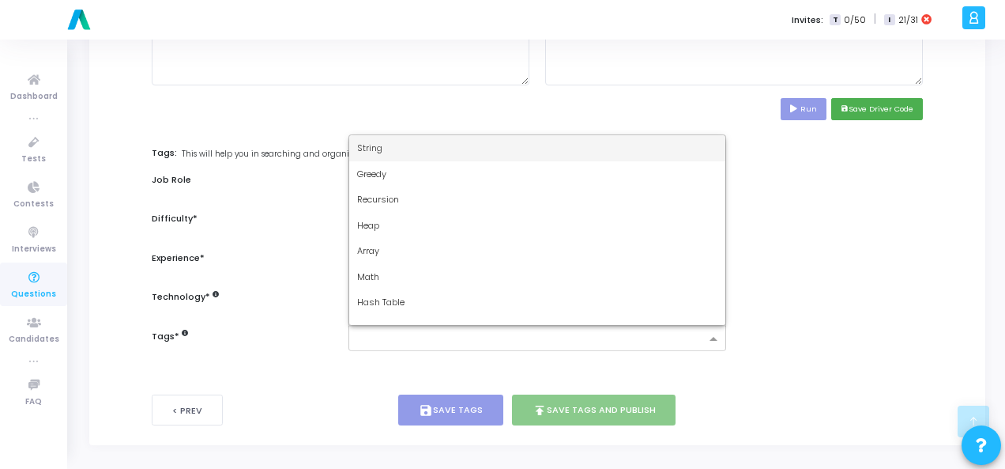
click at [503, 329] on div at bounding box center [527, 339] width 356 height 20
type input "dy"
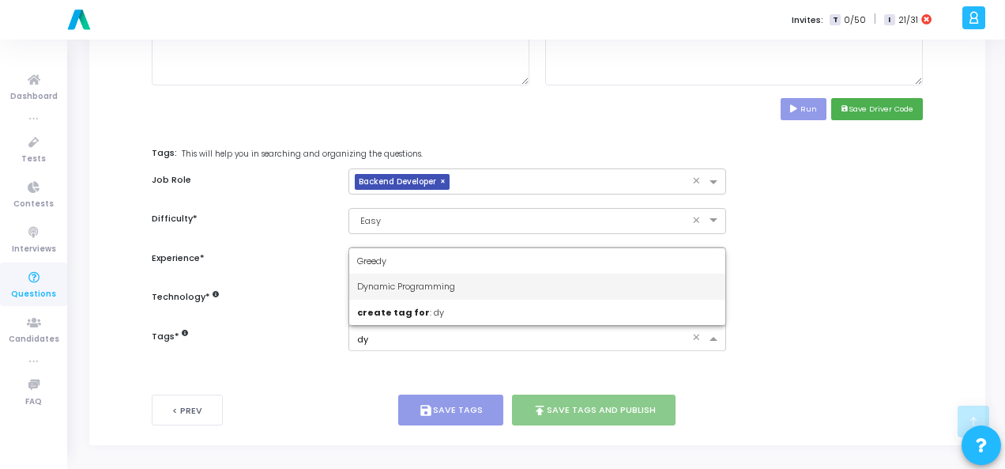
click at [480, 283] on div "Dynamic Programming" at bounding box center [537, 286] width 376 height 26
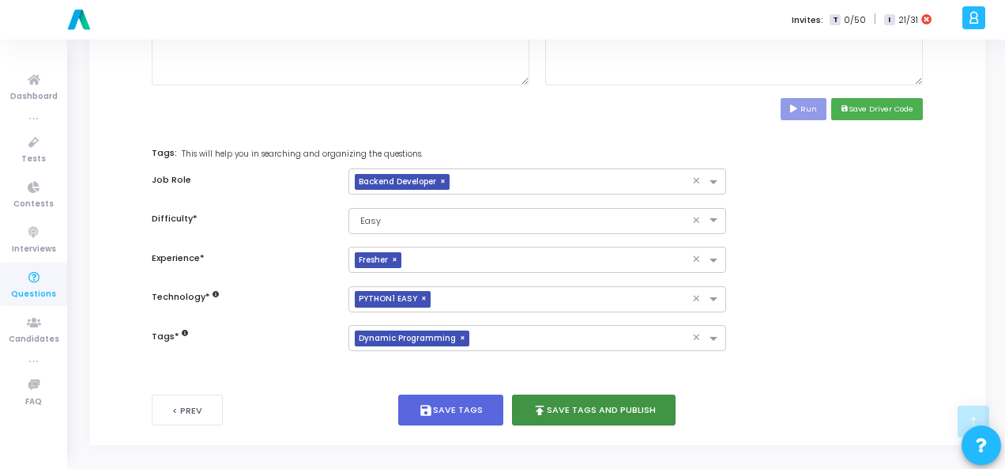
click at [583, 405] on button "publish Save Tags and Publish" at bounding box center [594, 409] width 164 height 31
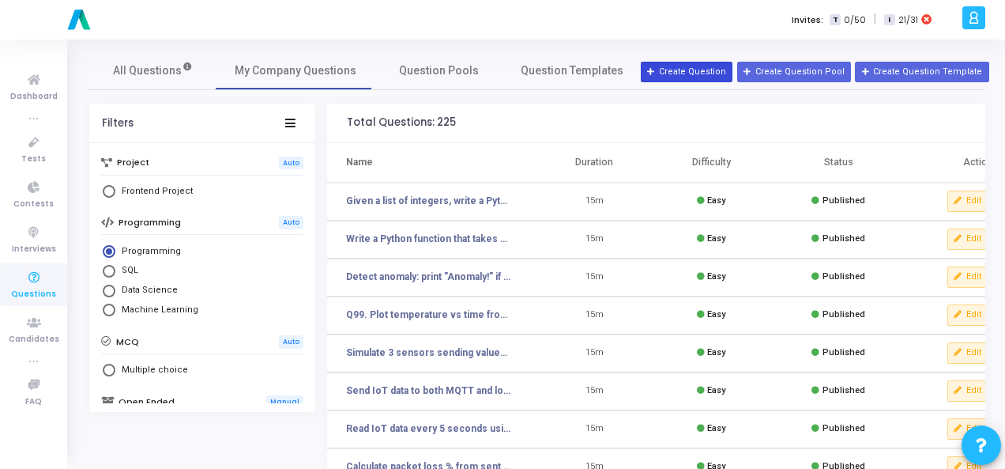
click at [693, 70] on button "Create Question" at bounding box center [687, 72] width 92 height 21
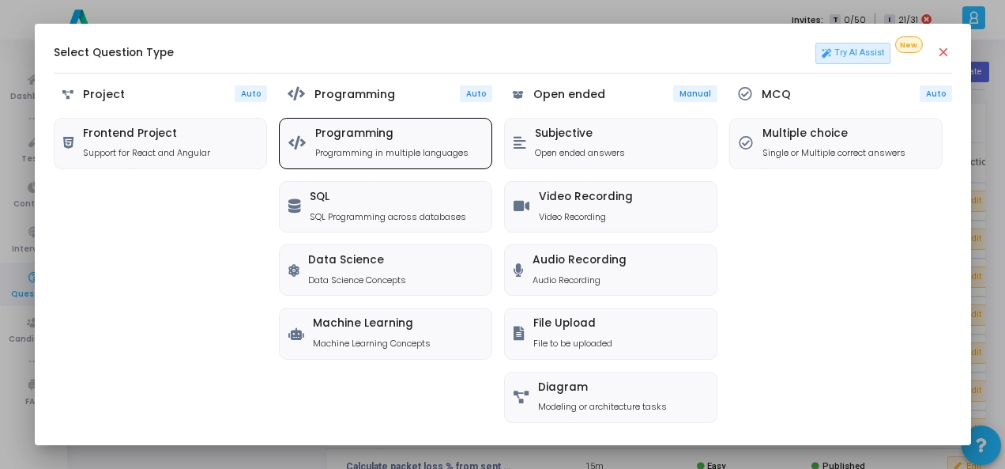
click at [442, 160] on div "Programming Programming in multiple languages" at bounding box center [386, 144] width 212 height 50
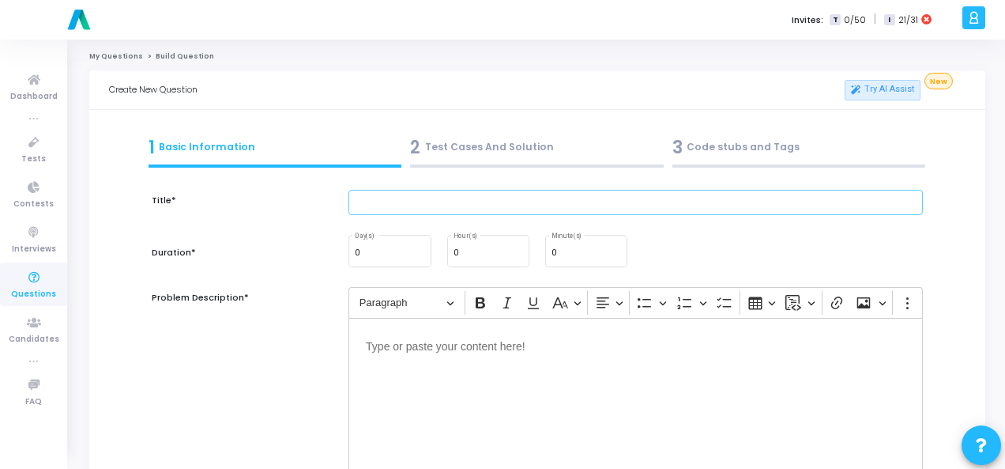
click at [454, 205] on input "text" at bounding box center [636, 203] width 575 height 26
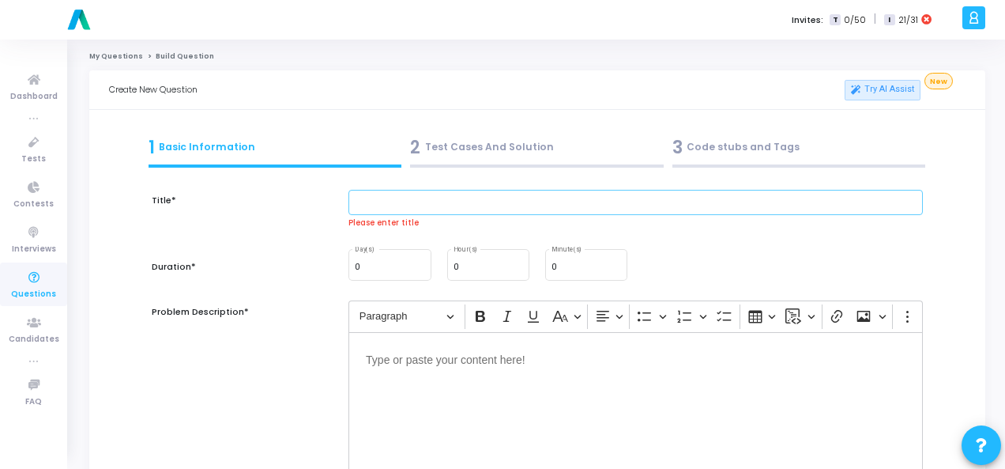
paste input "Write a Python program to merge two sorted linked lists and return the sorted l…"
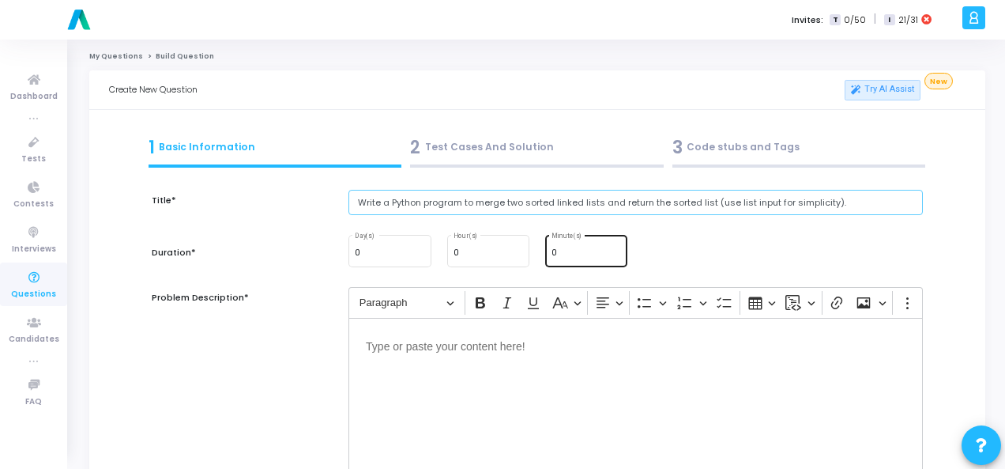
type input "Write a Python program to merge two sorted linked lists and return the sorted l…"
click at [555, 252] on input "0" at bounding box center [587, 252] width 70 height 9
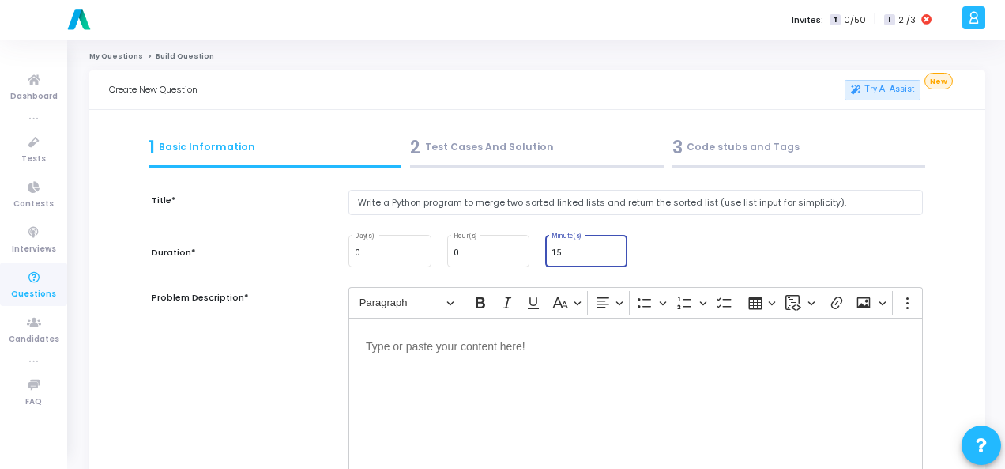
type input "15"
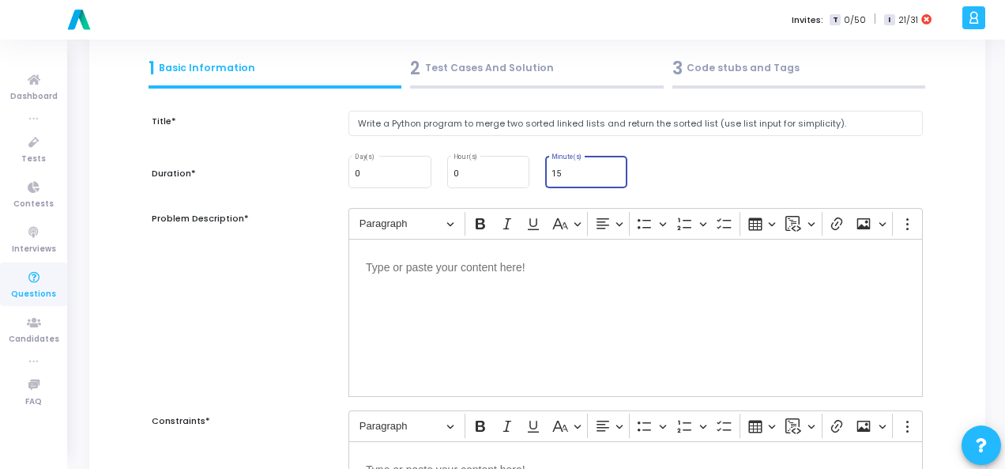
click at [473, 280] on div "Editor editing area: main" at bounding box center [636, 318] width 575 height 158
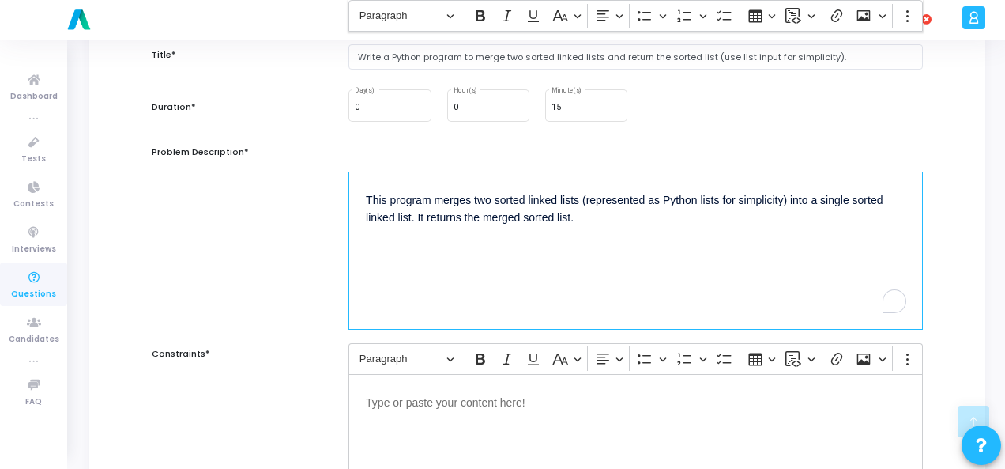
scroll to position [395, 0]
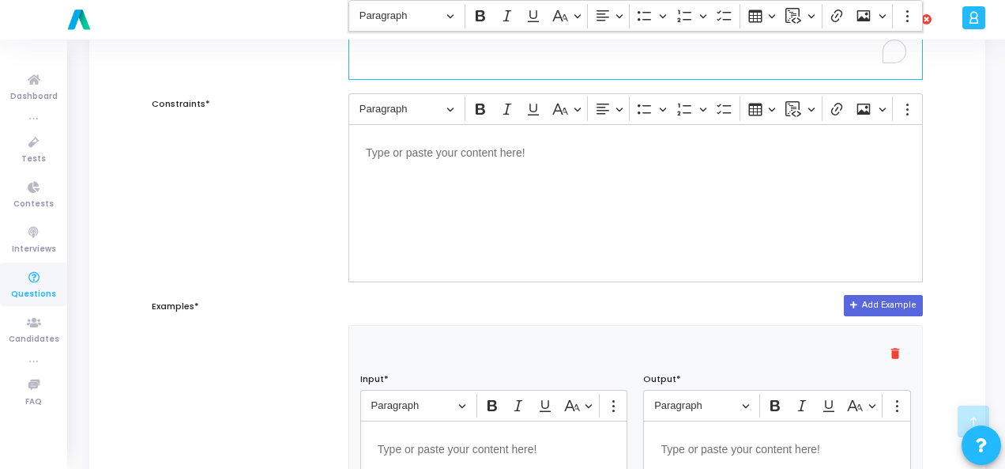
click at [485, 181] on div "Editor editing area: main" at bounding box center [636, 203] width 575 height 158
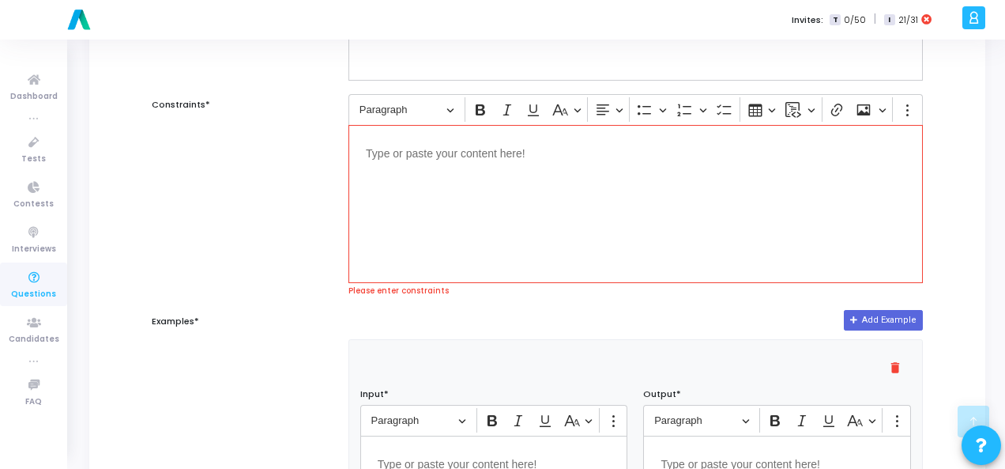
click at [419, 168] on div "Editor editing area: main" at bounding box center [636, 204] width 575 height 158
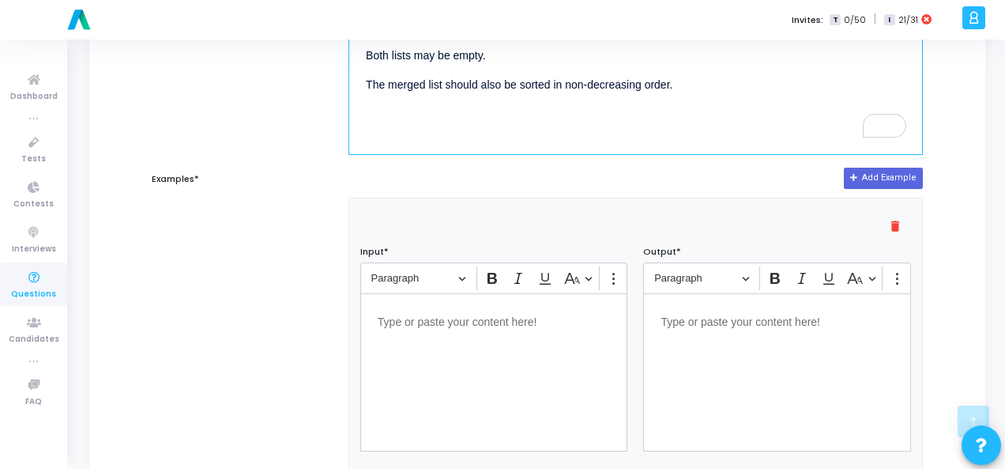
scroll to position [553, 0]
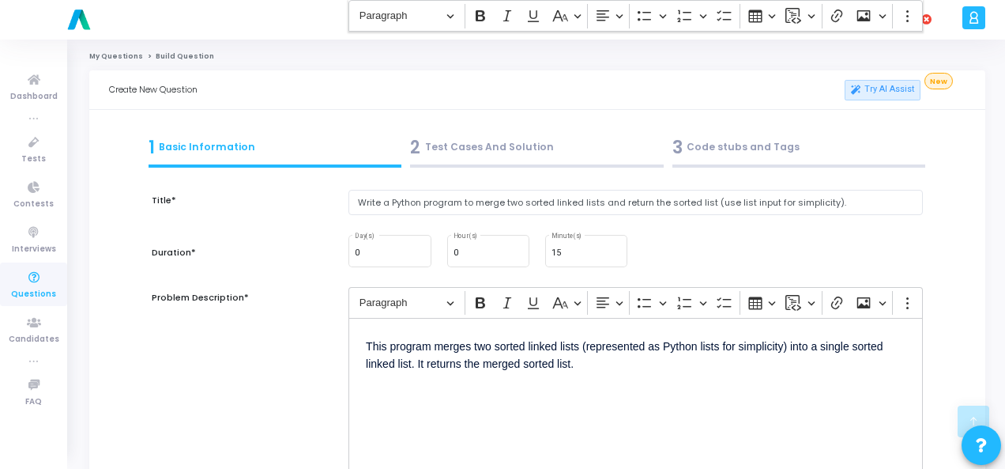
scroll to position [553, 0]
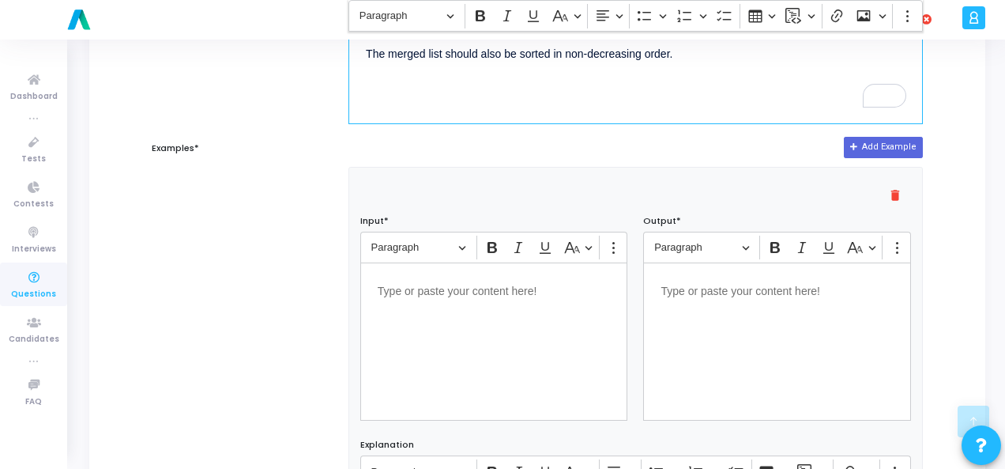
click at [463, 296] on div "Editor editing area: main" at bounding box center [494, 341] width 268 height 158
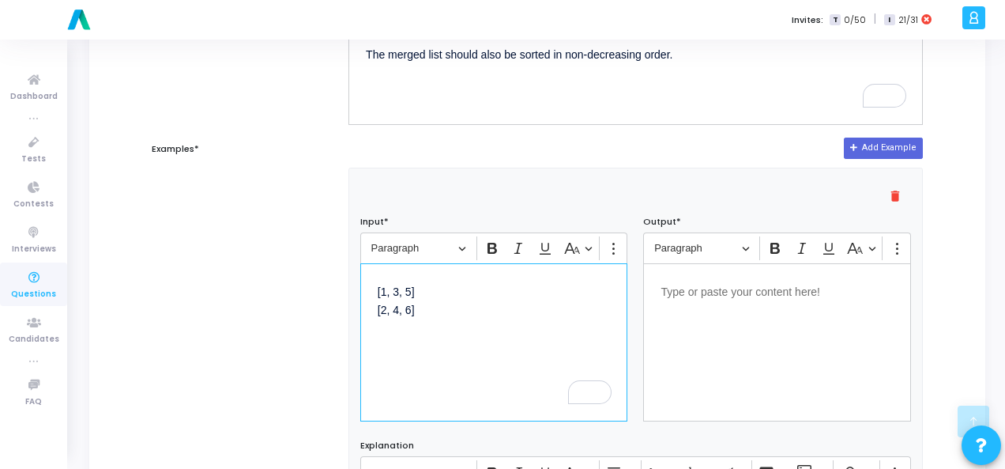
click at [722, 295] on p "Editor editing area: main" at bounding box center [777, 291] width 233 height 20
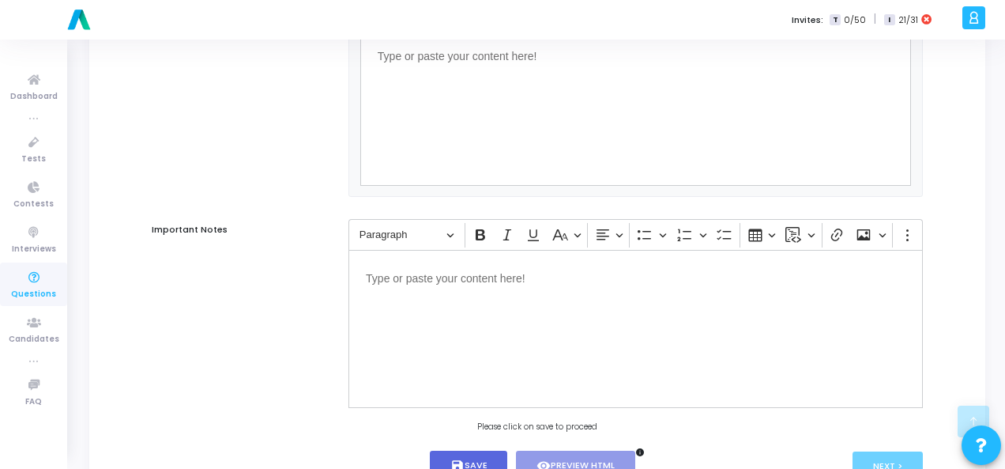
scroll to position [1073, 0]
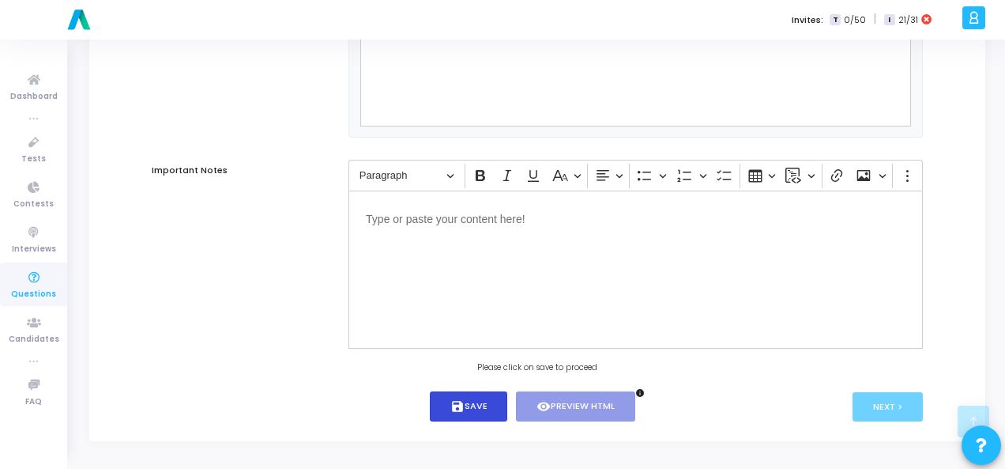
click at [442, 408] on button "save Save" at bounding box center [469, 406] width 78 height 31
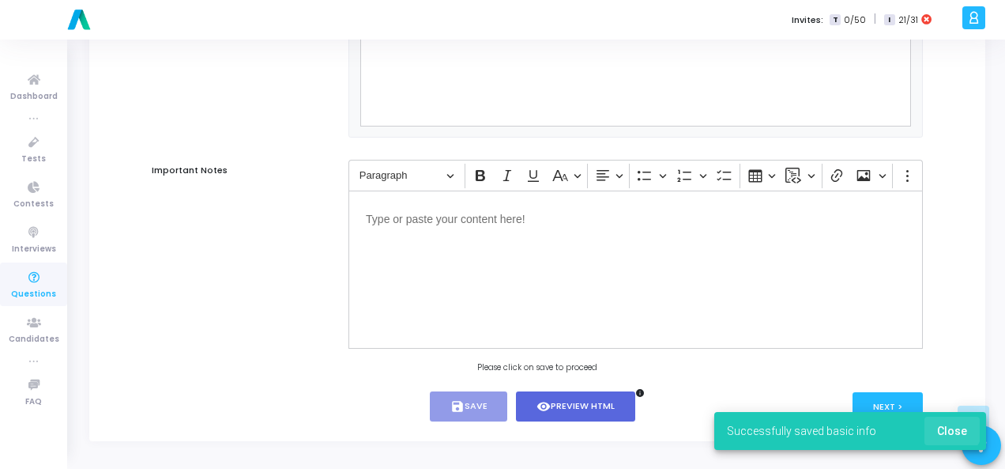
click at [952, 426] on span "Close" at bounding box center [952, 430] width 30 height 13
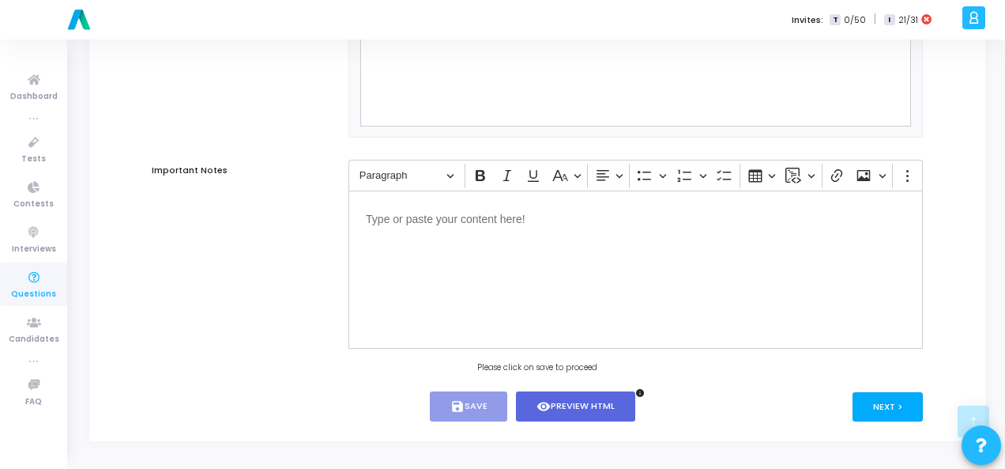
click at [888, 397] on button "Next >" at bounding box center [888, 406] width 70 height 29
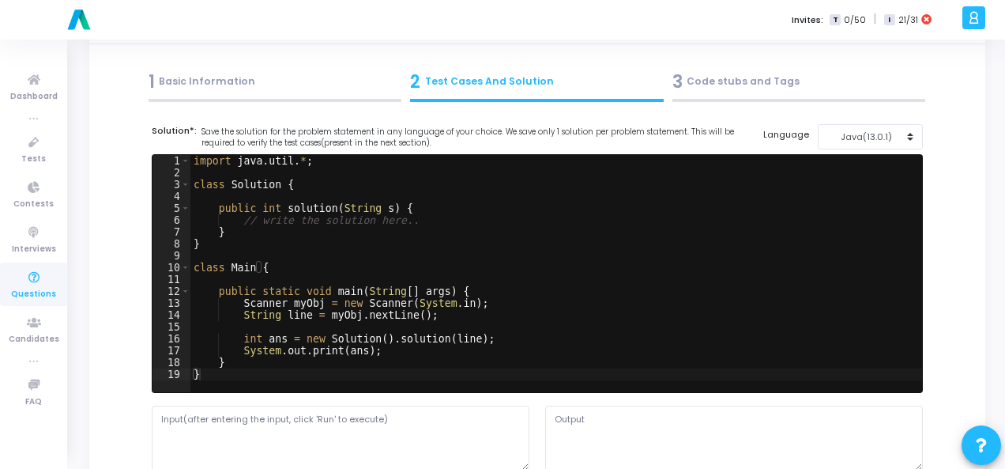
scroll to position [0, 0]
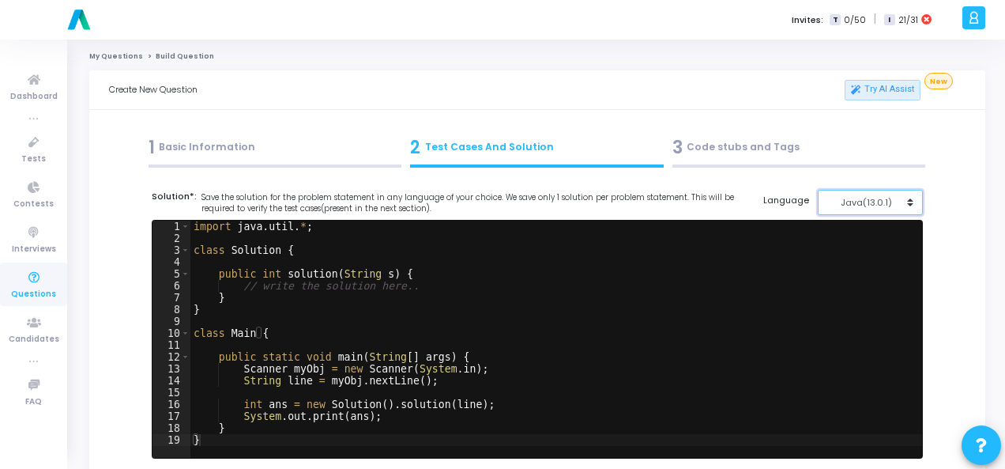
click at [864, 211] on button "Java(13.0.1)" at bounding box center [870, 203] width 105 height 26
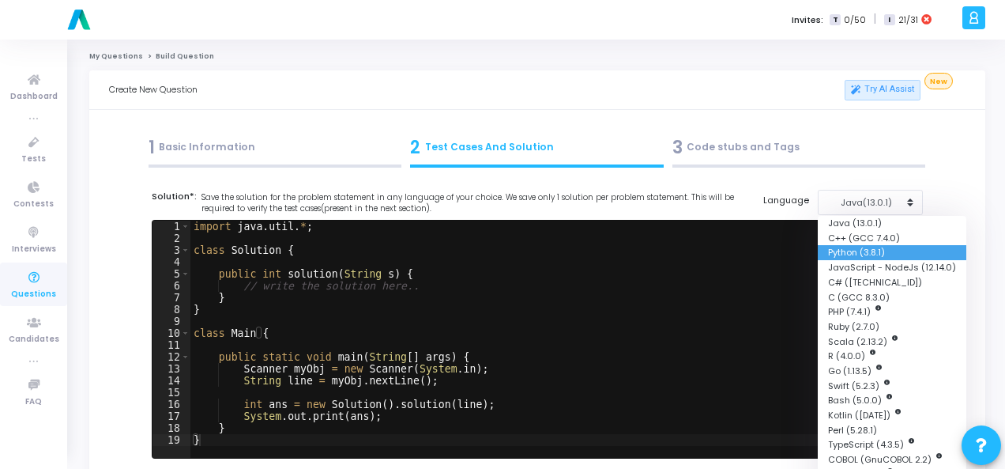
click at [877, 250] on button "Python (3.8.1)" at bounding box center [892, 252] width 149 height 15
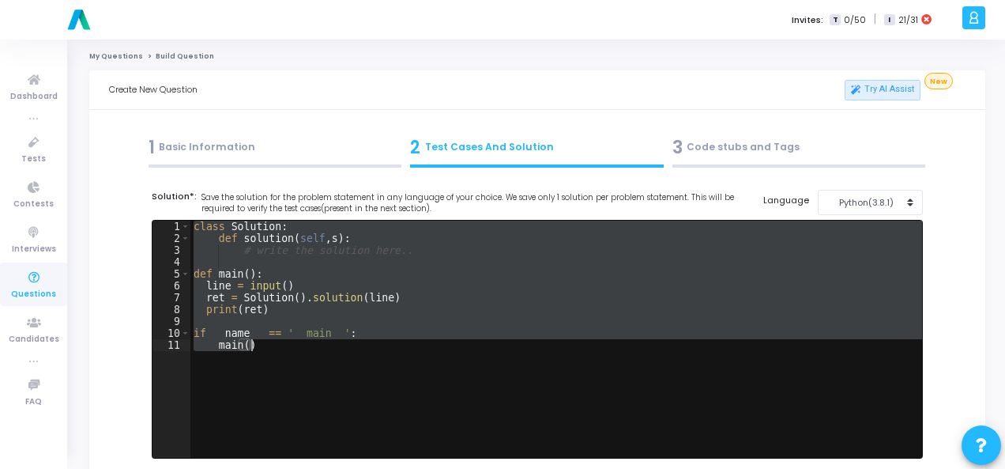
drag, startPoint x: 194, startPoint y: 224, endPoint x: 294, endPoint y: 352, distance: 162.2
click at [294, 352] on div "class Solution : def solution ( self , s ) : # write the solution here.. def ma…" at bounding box center [556, 351] width 732 height 261
type textarea "if __name__ == '__main__': main()"
paste textarea
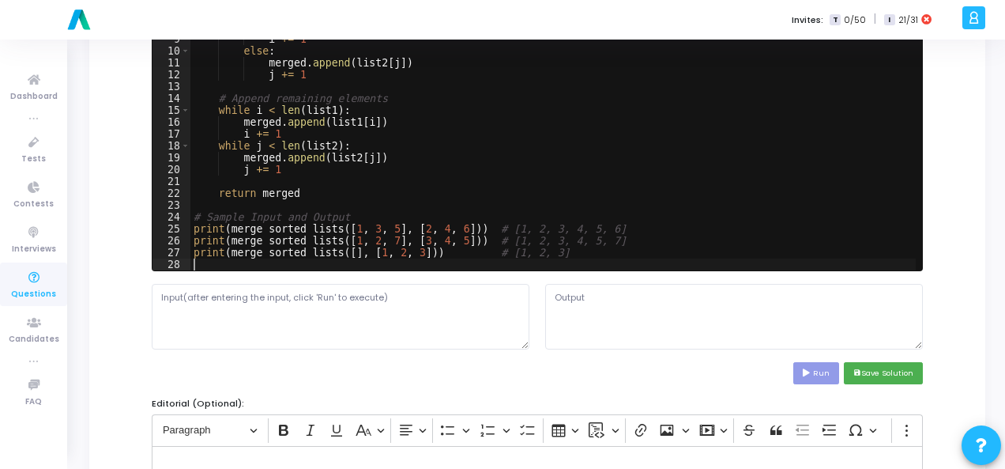
scroll to position [237, 0]
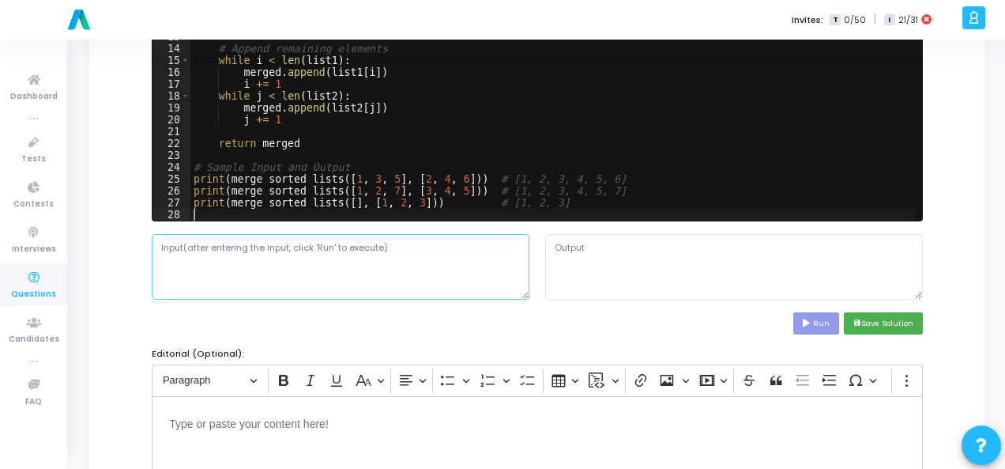
click at [368, 277] on textarea at bounding box center [341, 266] width 378 height 65
paste textarea "[1, 3, 5] [2, 4, 6]"
type textarea "[1, 3, 5] [2, 4, 6]"
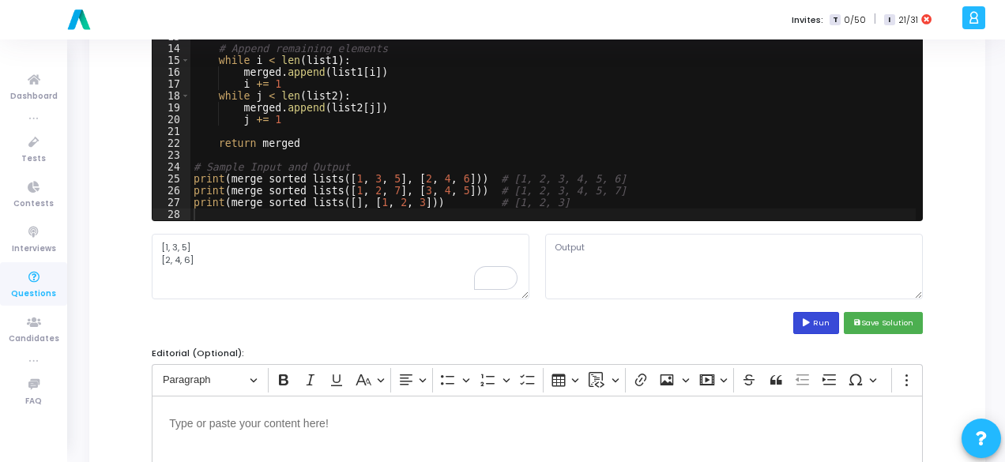
click at [830, 323] on button "Run" at bounding box center [817, 322] width 46 height 21
type textarea "[1, 2, 3, 4, 5, 6] [1, 2, 3, 4, 5, 7] [1, 2, 3]"
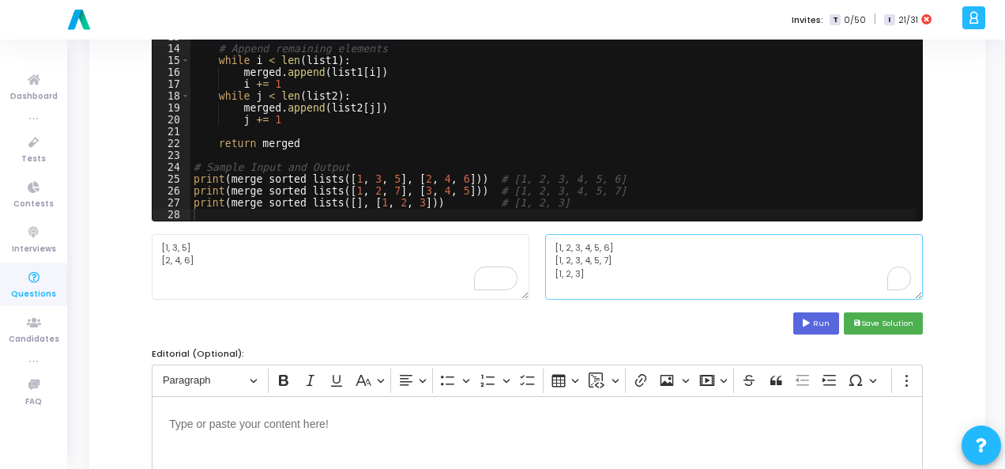
drag, startPoint x: 550, startPoint y: 243, endPoint x: 604, endPoint y: 277, distance: 63.6
click at [604, 277] on textarea "[1, 2, 3, 4, 5, 6] [1, 2, 3, 4, 5, 7] [1, 2, 3]" at bounding box center [734, 266] width 378 height 65
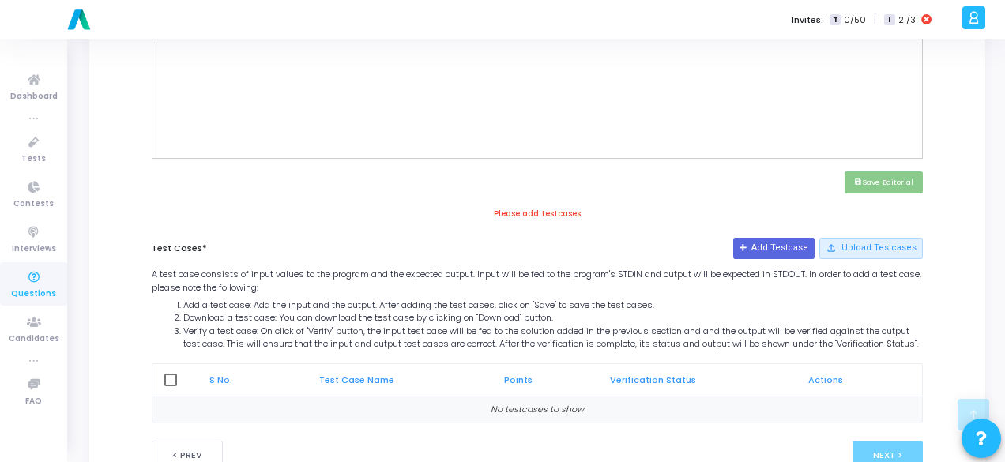
scroll to position [474, 0]
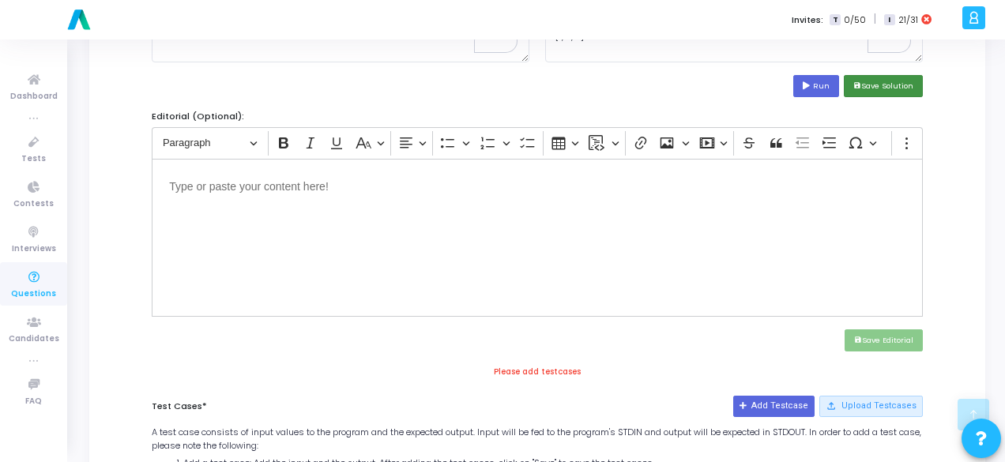
click at [909, 89] on button "save Save Solution" at bounding box center [883, 85] width 79 height 21
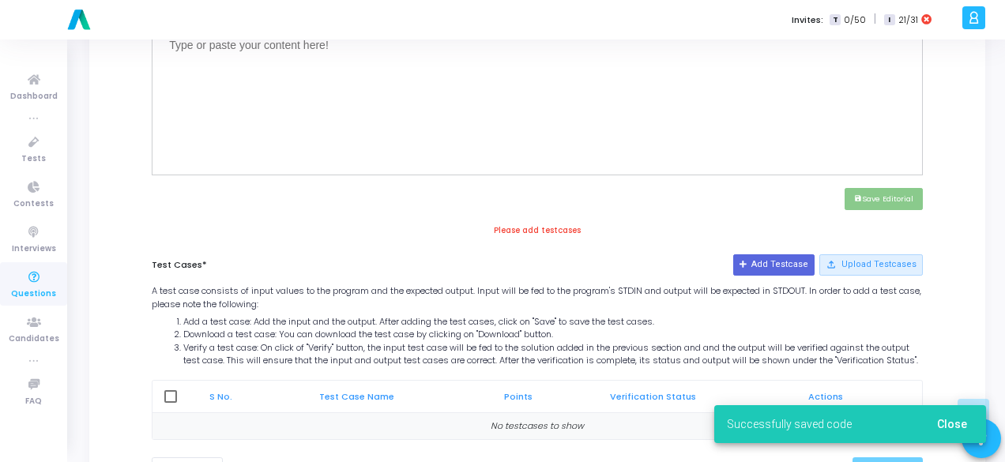
scroll to position [537, 0]
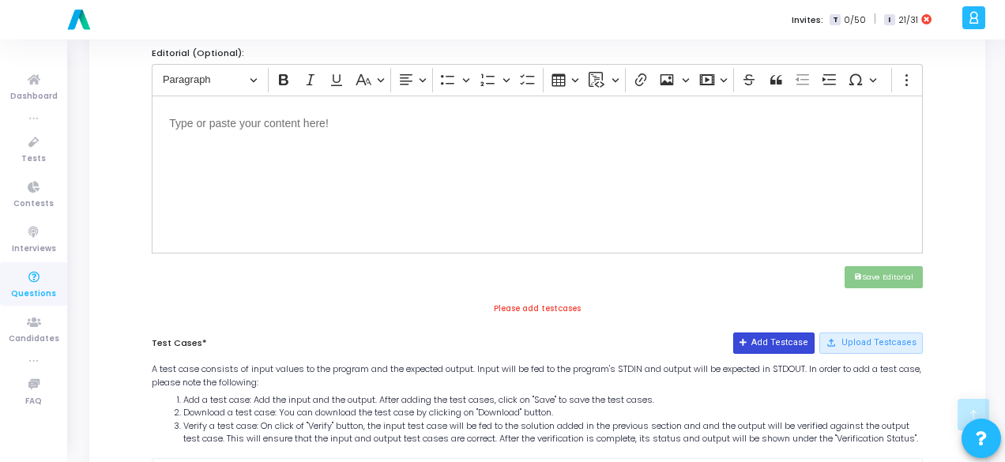
click at [794, 337] on button "Add Testcase" at bounding box center [773, 343] width 81 height 21
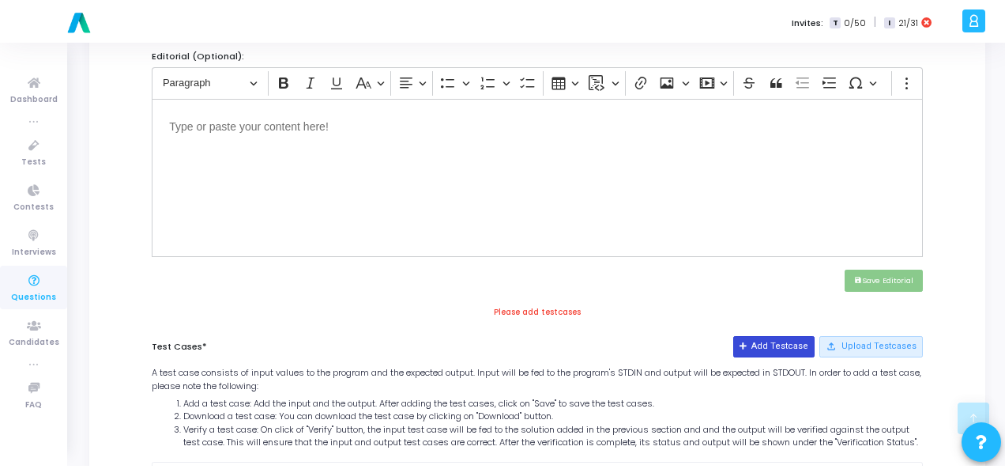
scroll to position [0, 0]
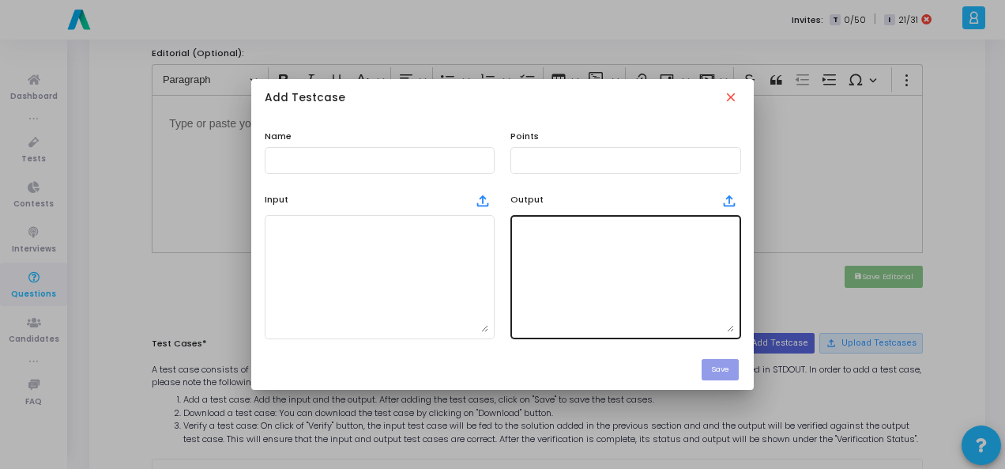
click at [579, 270] on textarea at bounding box center [625, 276] width 217 height 111
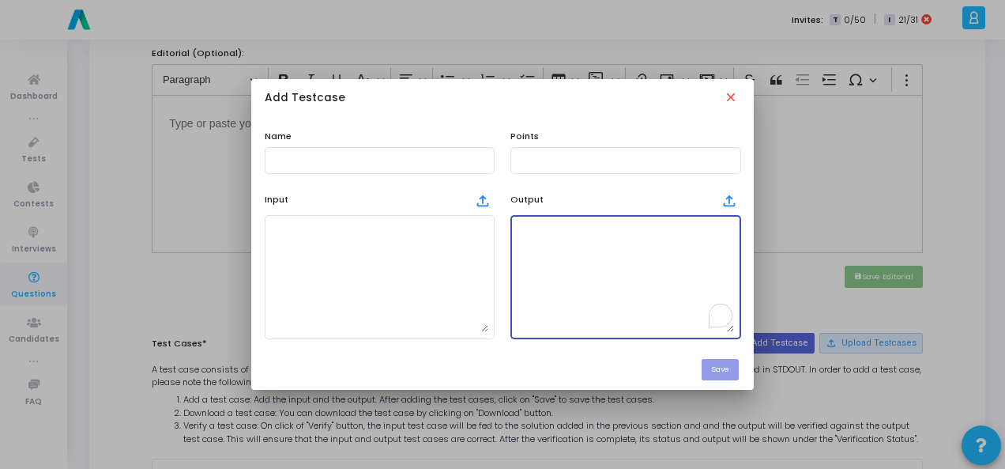
paste textarea "[1, 2, 3, 4, 5, 6] [1, 2, 3, 4, 5, 7] [1, 2, 3]"
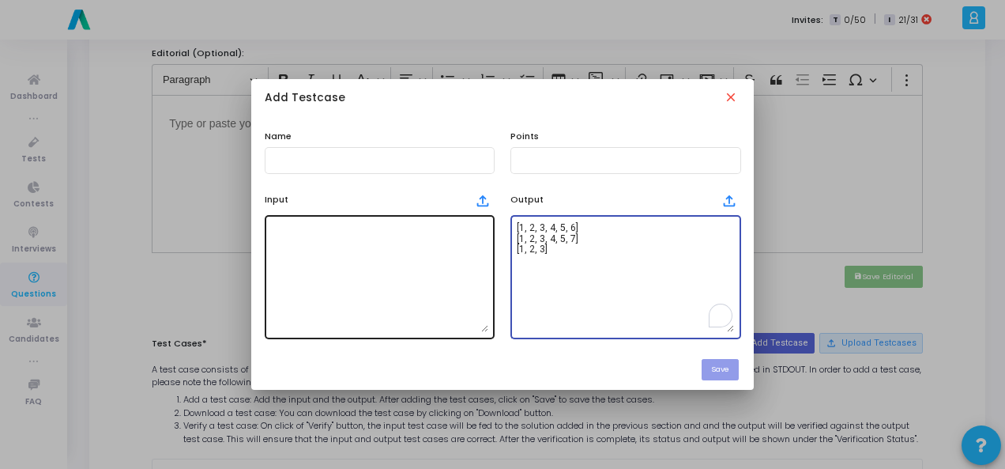
type textarea "[1, 2, 3, 4, 5, 6] [1, 2, 3, 4, 5, 7] [1, 2, 3]"
click at [327, 309] on textarea at bounding box center [379, 276] width 217 height 111
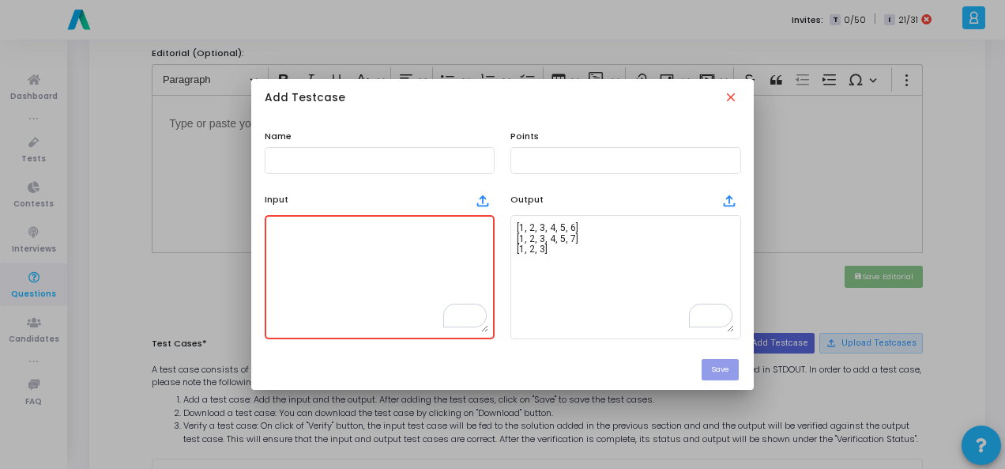
scroll to position [95, 0]
paste textarea "[1, 3, 5] [2, 4, 6]"
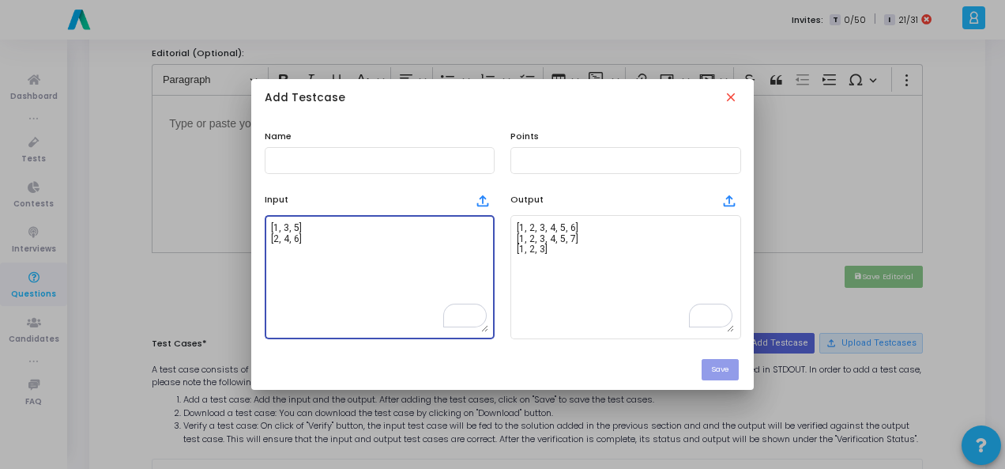
type textarea "[1, 3, 5] [2, 4, 6]"
click at [341, 164] on input "text" at bounding box center [379, 160] width 217 height 11
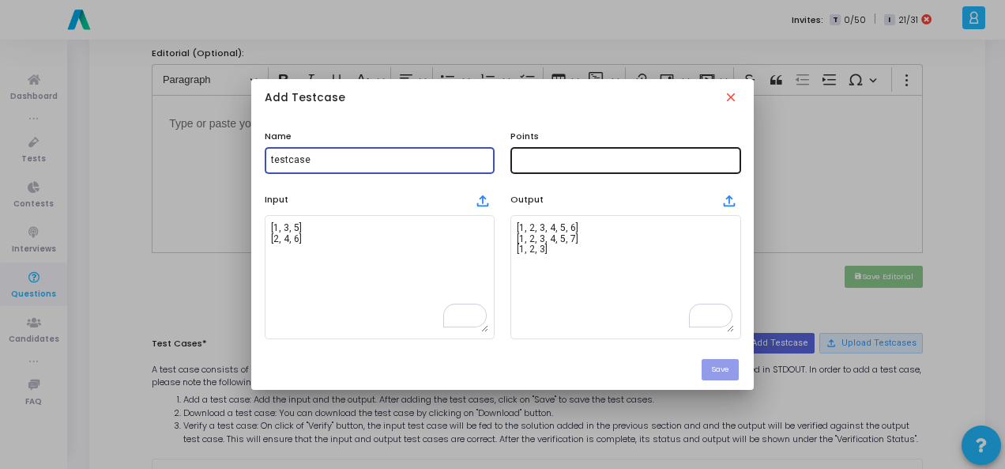
type input "testcase"
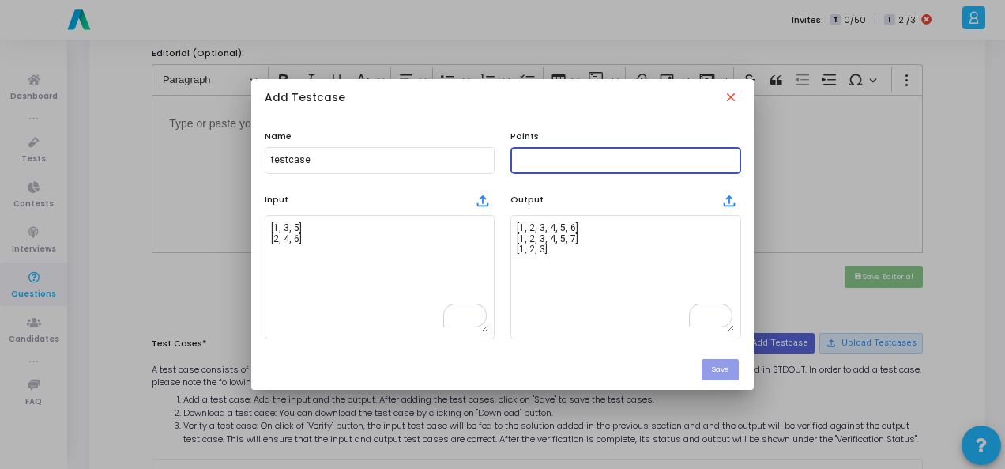
click at [593, 160] on input "text" at bounding box center [625, 160] width 217 height 11
type input "100"
click at [727, 367] on button "Save" at bounding box center [720, 369] width 37 height 21
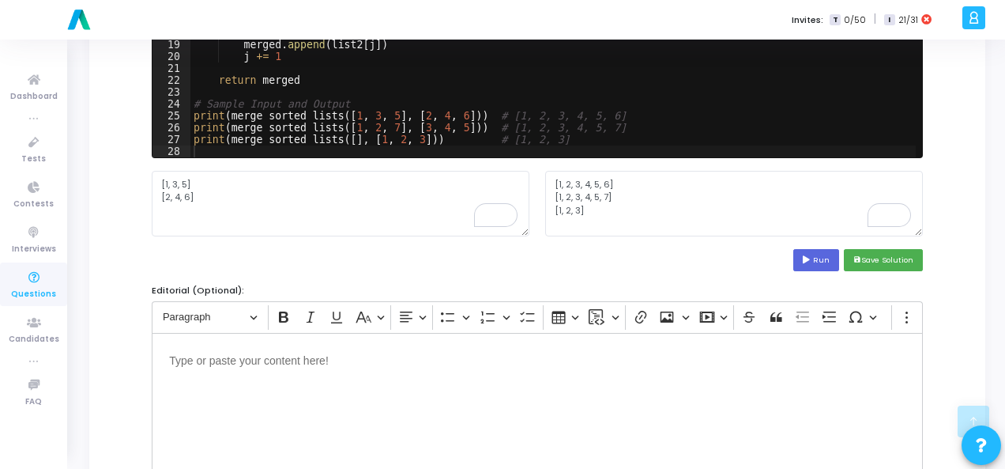
scroll to position [696, 0]
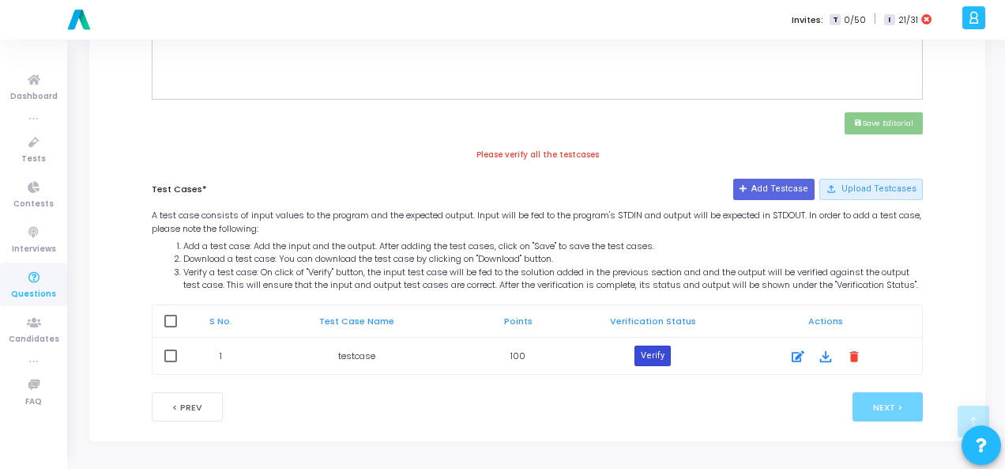
click at [660, 366] on button "Verify" at bounding box center [653, 355] width 36 height 21
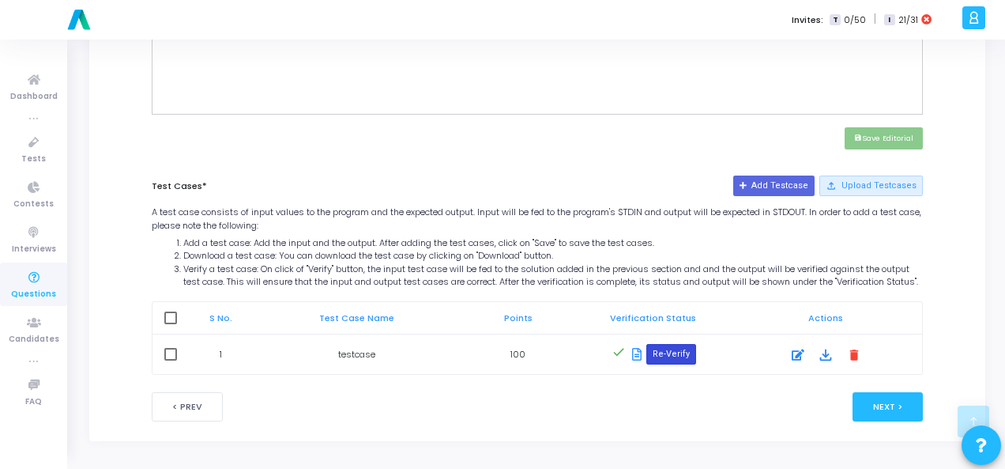
scroll to position [685, 0]
click at [894, 410] on button "Next >" at bounding box center [888, 406] width 70 height 29
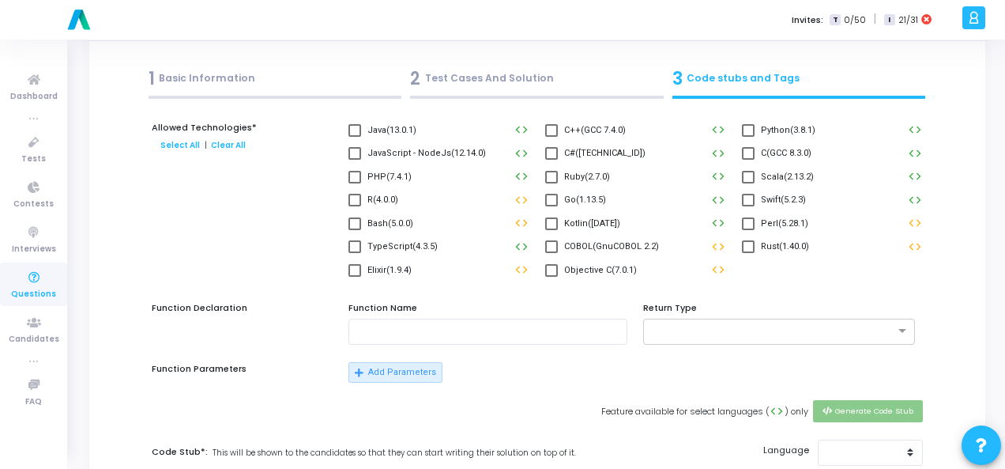
scroll to position [0, 0]
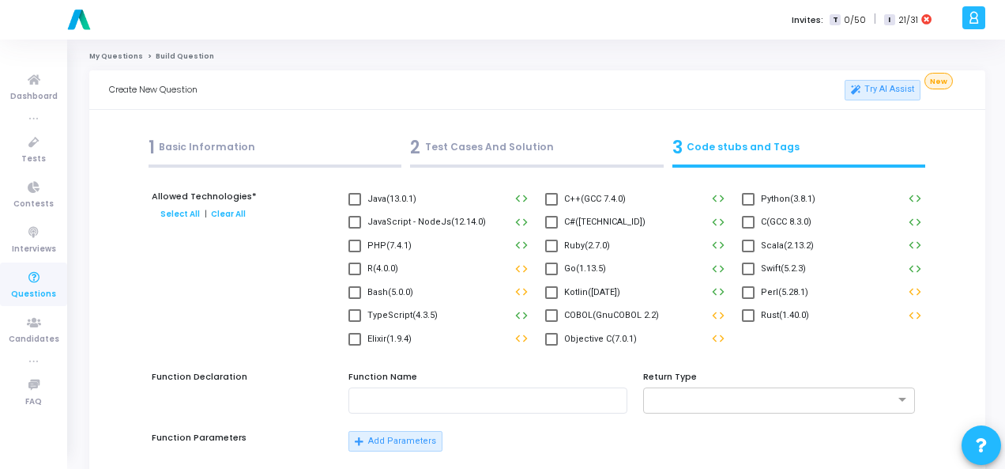
click at [748, 199] on span at bounding box center [748, 199] width 13 height 13
click at [748, 205] on input "Python(3.8.1)" at bounding box center [748, 205] width 1 height 1
checkbox input "true"
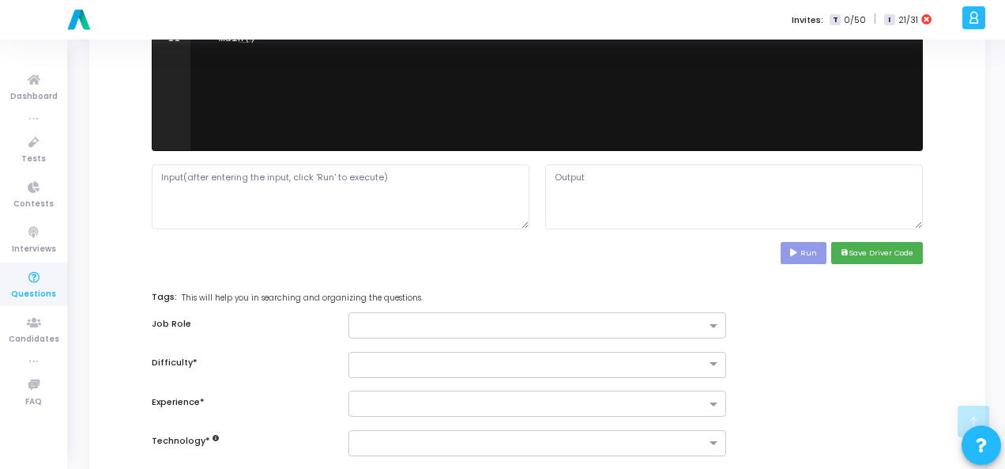
scroll to position [711, 0]
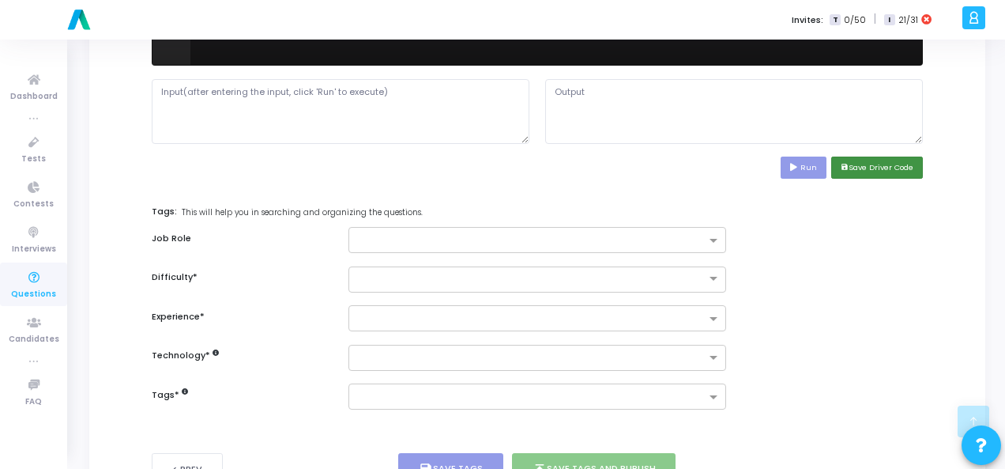
click at [868, 170] on button "save Save Driver Code" at bounding box center [877, 166] width 92 height 21
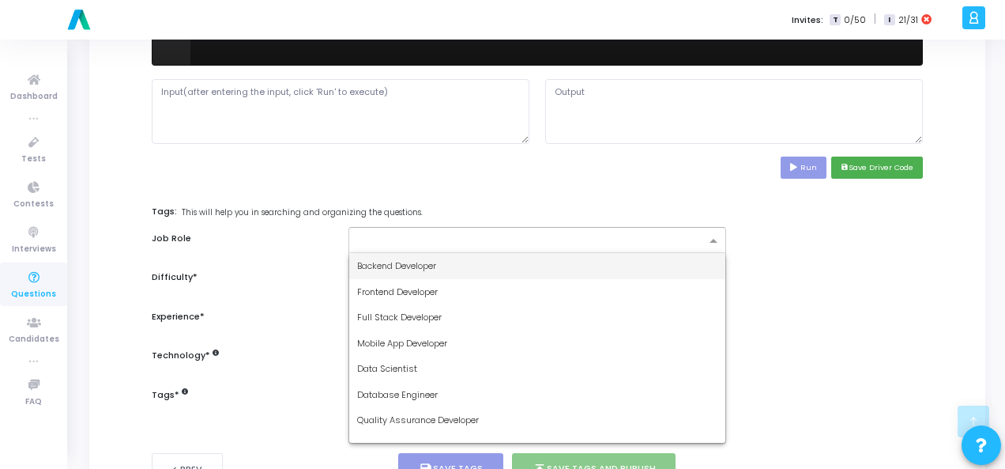
click at [710, 238] on span at bounding box center [716, 241] width 20 height 13
click at [673, 268] on div "Backend Developer" at bounding box center [537, 266] width 376 height 26
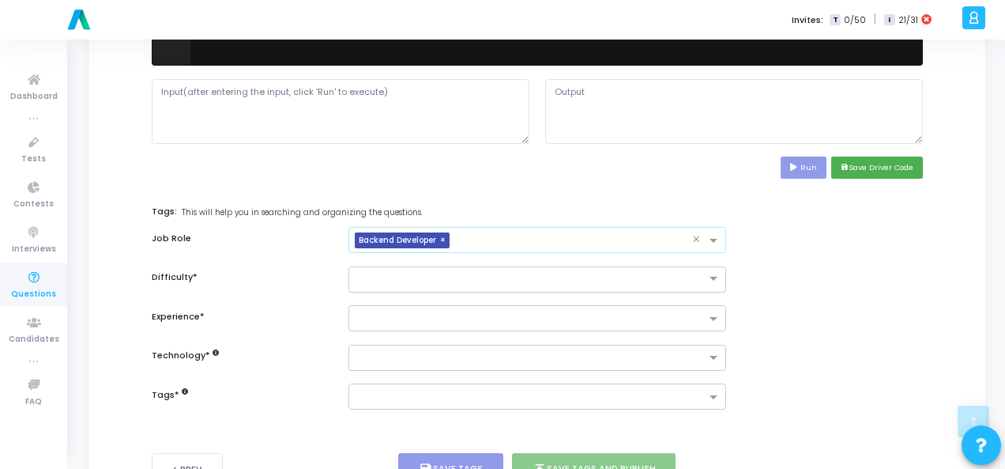
click at [673, 274] on input "text" at bounding box center [521, 277] width 329 height 13
click at [672, 292] on div "Easy" at bounding box center [537, 305] width 376 height 26
click at [672, 305] on div at bounding box center [538, 318] width 378 height 26
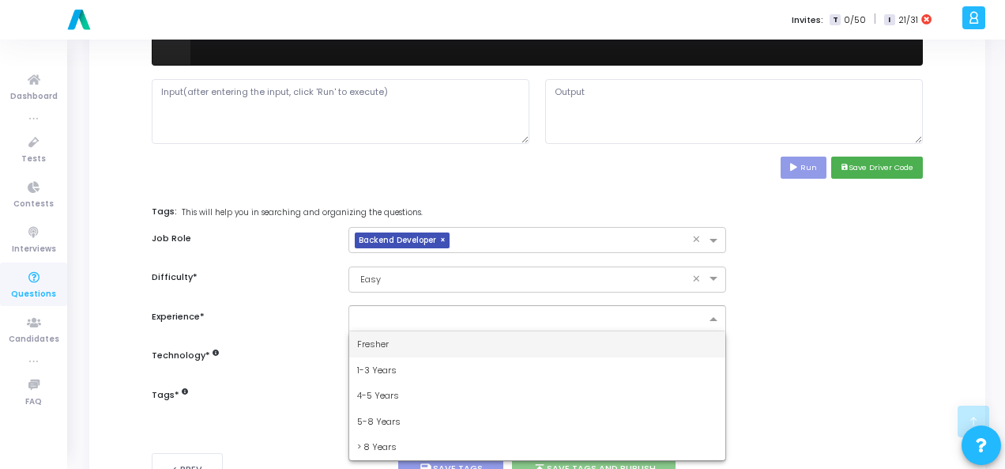
click at [646, 335] on div "Fresher" at bounding box center [537, 344] width 376 height 26
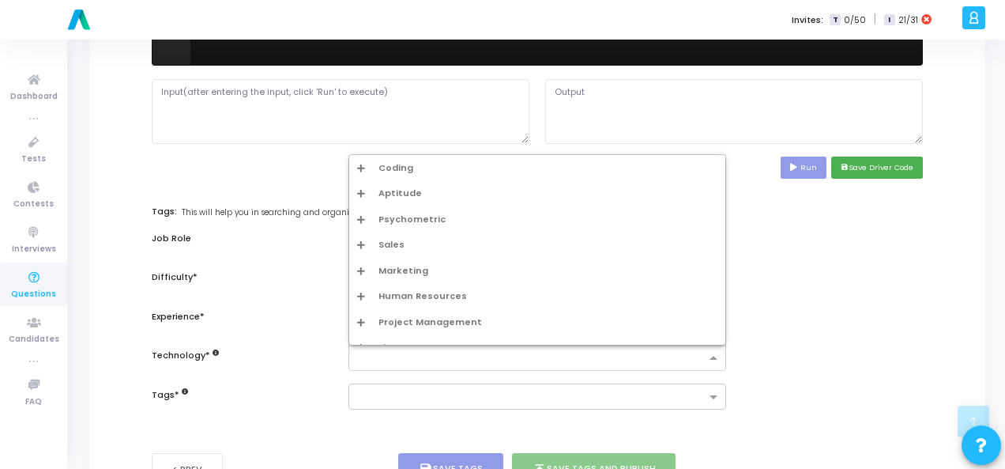
click at [646, 345] on div at bounding box center [538, 358] width 378 height 26
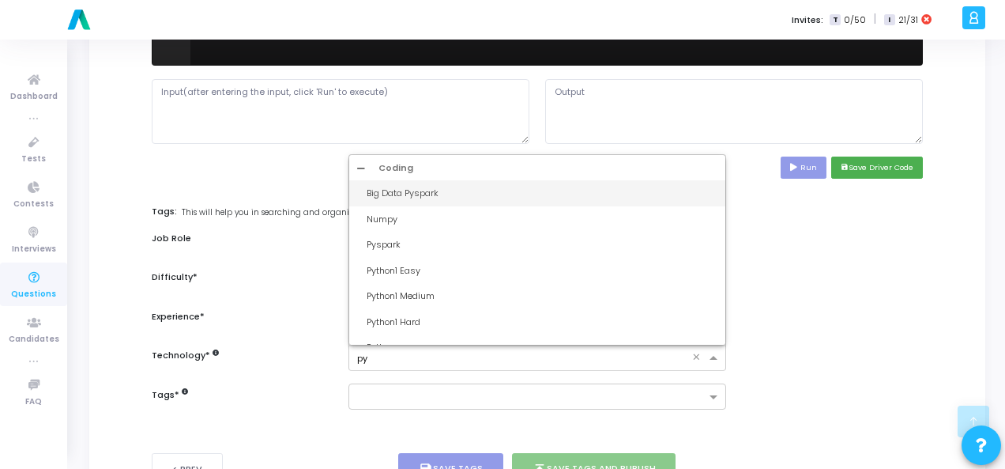
type input "pyt"
click at [479, 201] on div "Python1 Easy" at bounding box center [537, 193] width 376 height 26
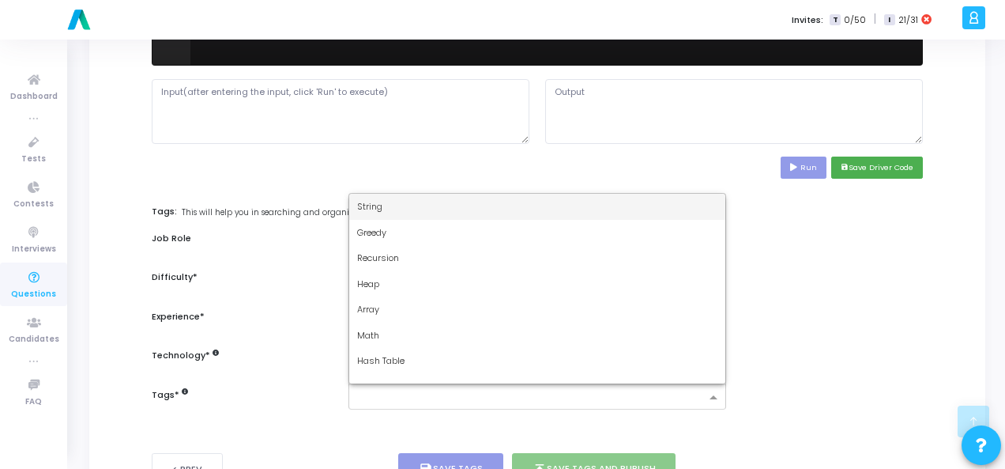
click at [468, 391] on input "text" at bounding box center [531, 397] width 349 height 13
type input "dy"
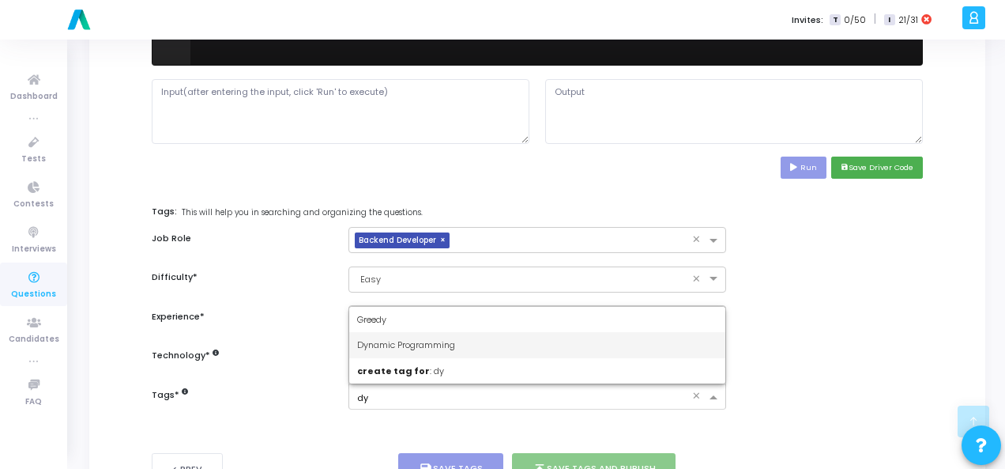
click at [460, 343] on div "Dynamic Programming" at bounding box center [537, 345] width 376 height 26
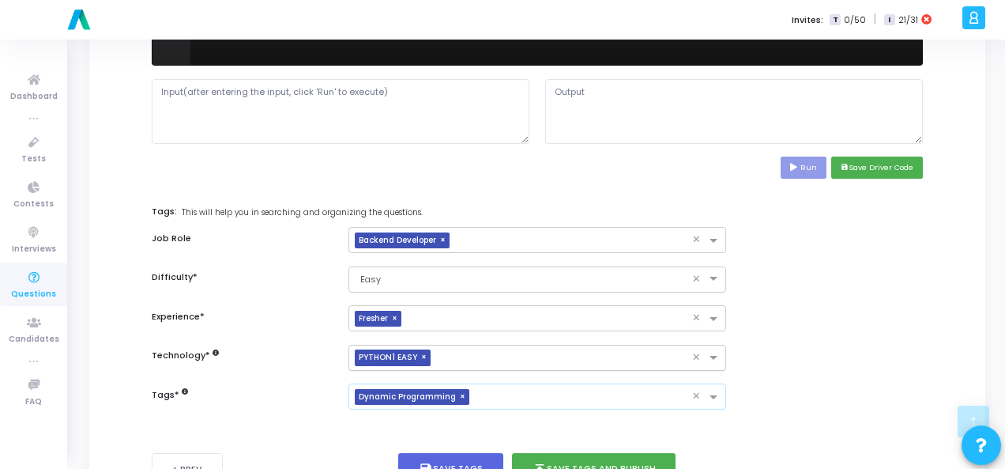
scroll to position [770, 0]
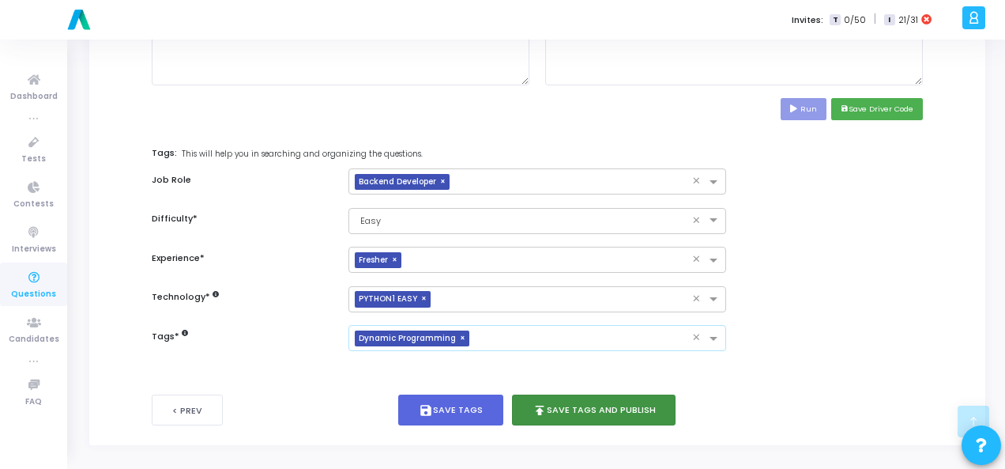
click at [557, 398] on button "publish Save Tags and Publish" at bounding box center [594, 409] width 164 height 31
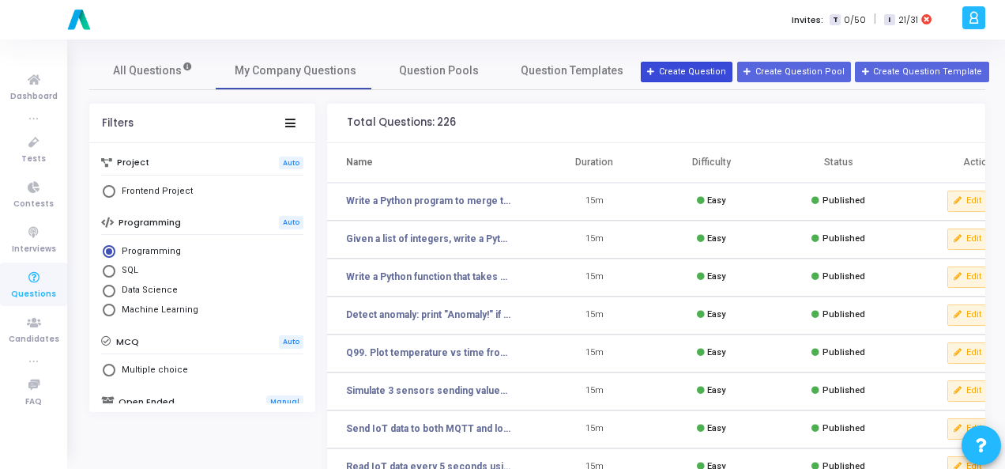
click at [707, 74] on button "Create Question" at bounding box center [687, 72] width 92 height 21
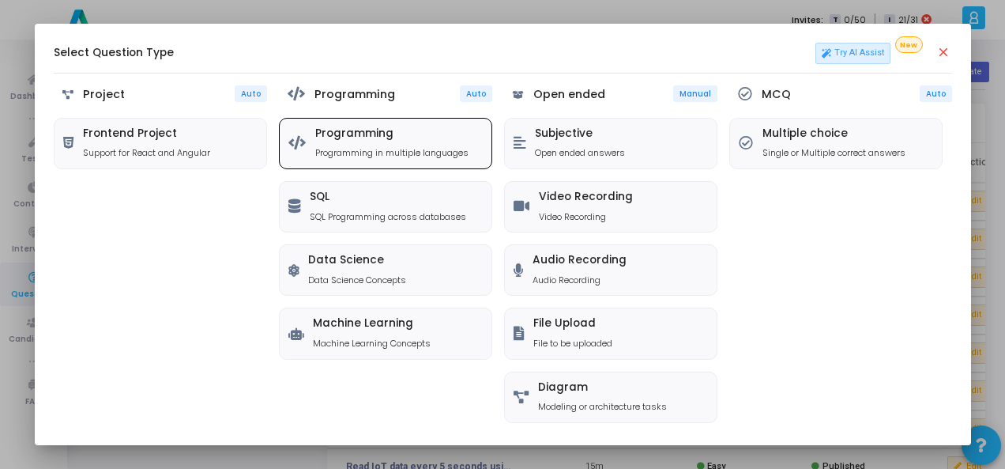
click at [413, 153] on p "Programming in multiple languages" at bounding box center [391, 152] width 153 height 13
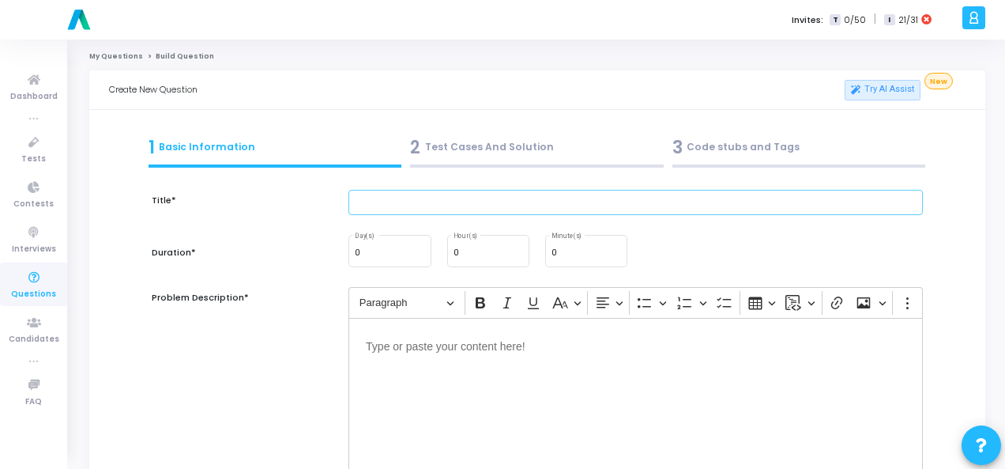
click at [448, 210] on input "text" at bounding box center [636, 203] width 575 height 26
paste input "Write a Python function to find the longest common prefix among a list of strin…"
type input "Write a Python function to find the longest common prefix among a list of strin…"
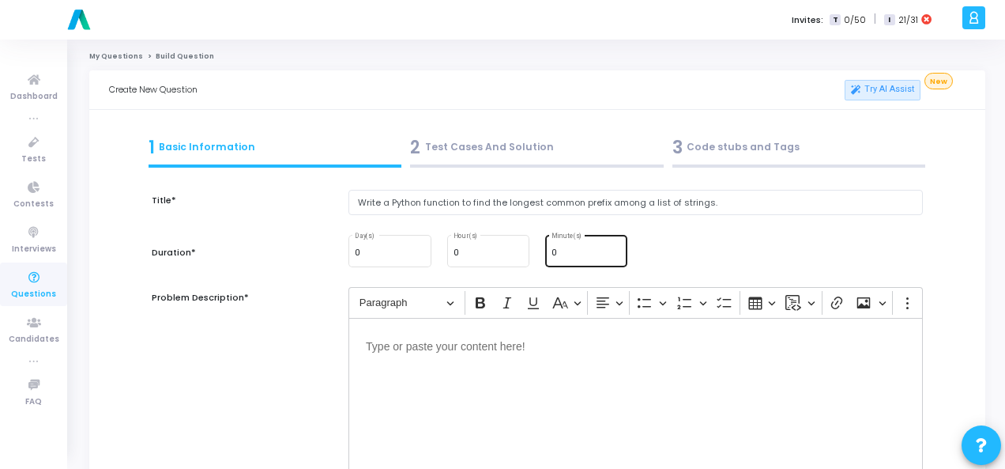
click at [566, 247] on div "0 Minute(s)" at bounding box center [587, 249] width 70 height 34
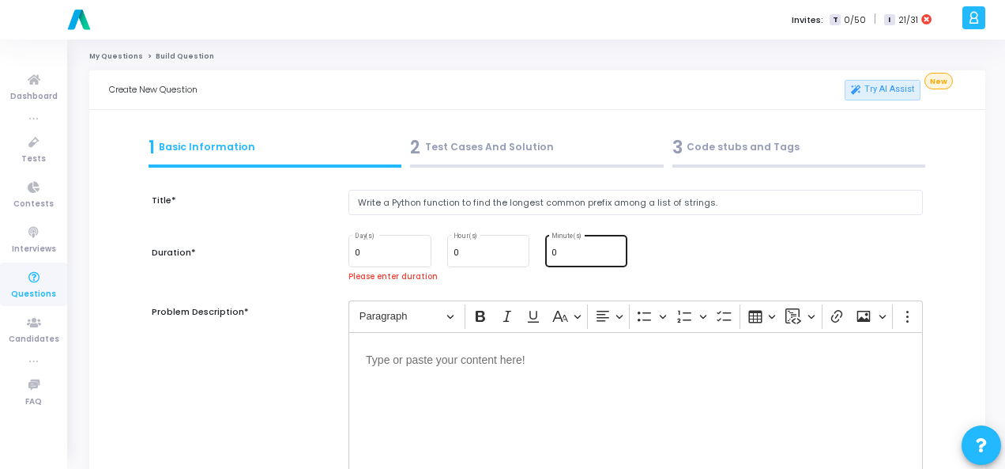
click at [566, 247] on div "0 Minute(s)" at bounding box center [587, 249] width 70 height 34
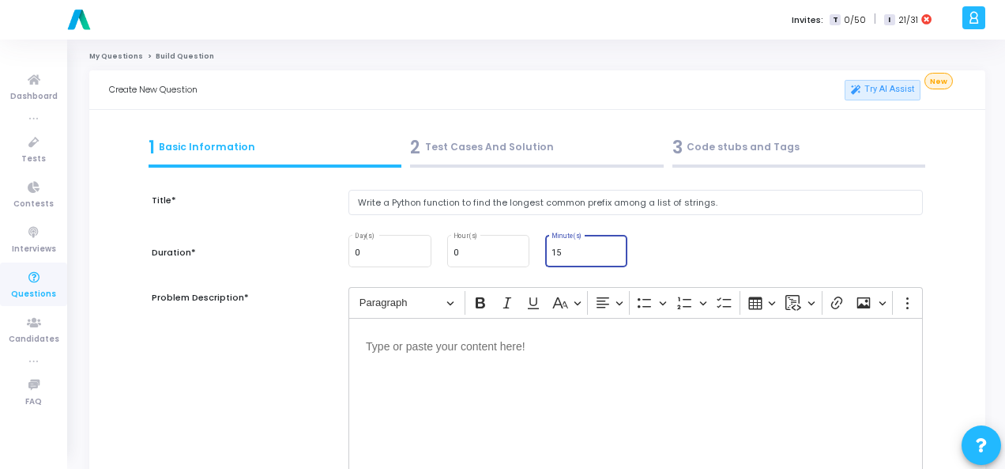
type input "15"
click at [504, 368] on div "Editor editing area: main" at bounding box center [636, 397] width 575 height 158
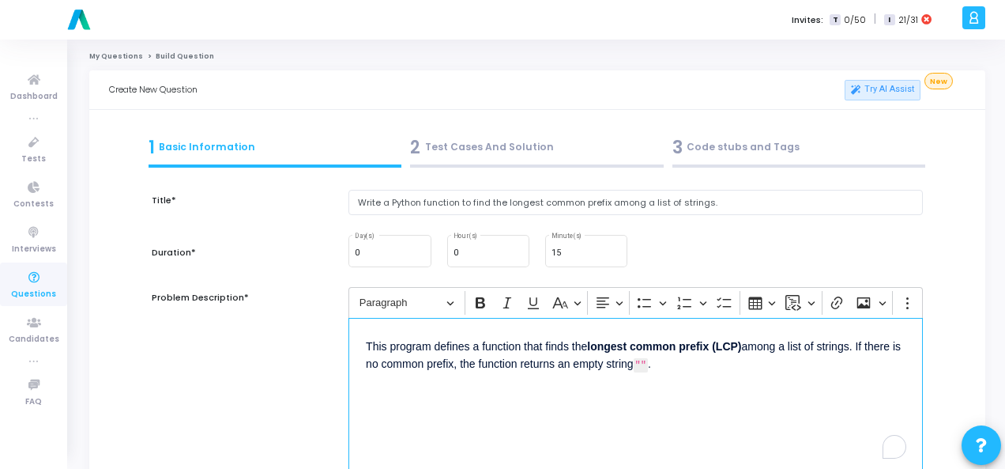
scroll to position [237, 0]
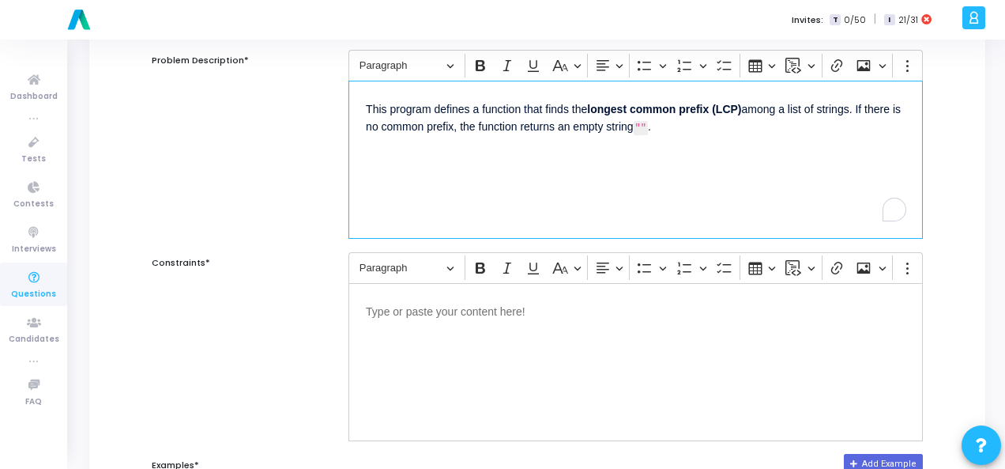
click at [481, 347] on div "Editor editing area: main" at bounding box center [636, 362] width 575 height 158
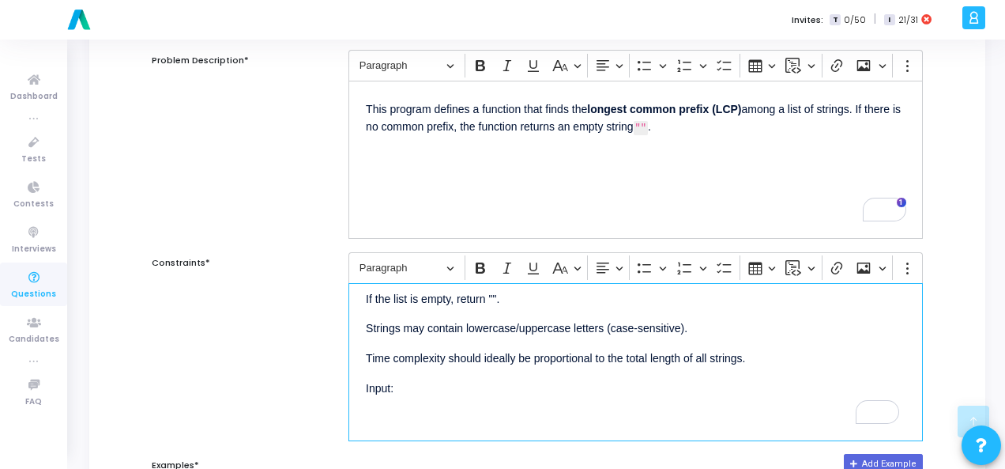
scroll to position [474, 0]
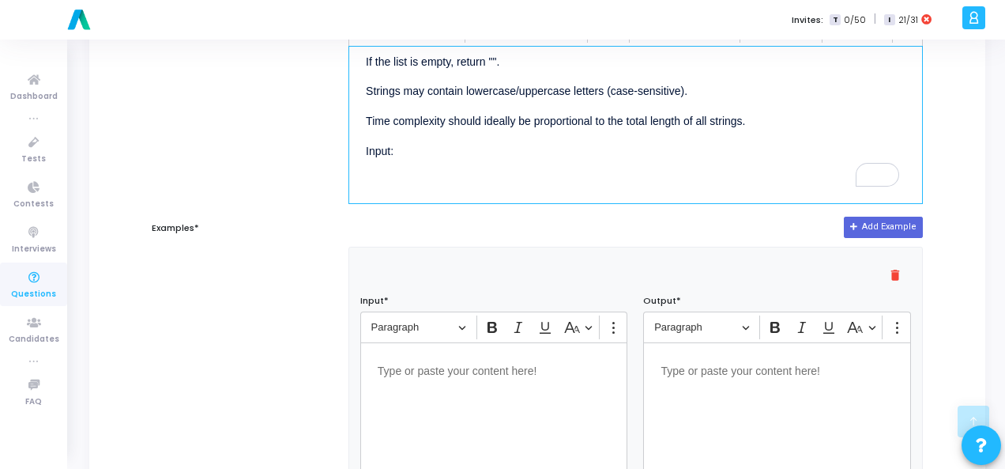
click at [428, 386] on div "Editor editing area: main" at bounding box center [494, 421] width 268 height 158
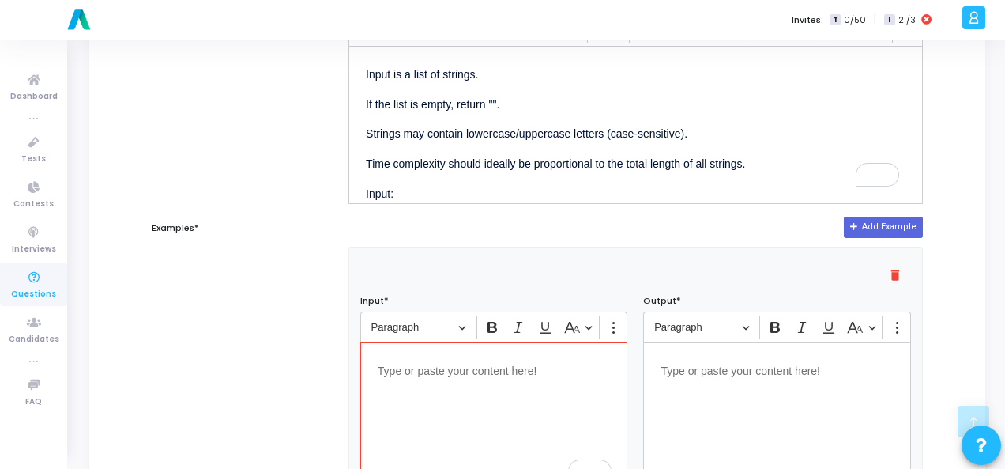
scroll to position [43, 0]
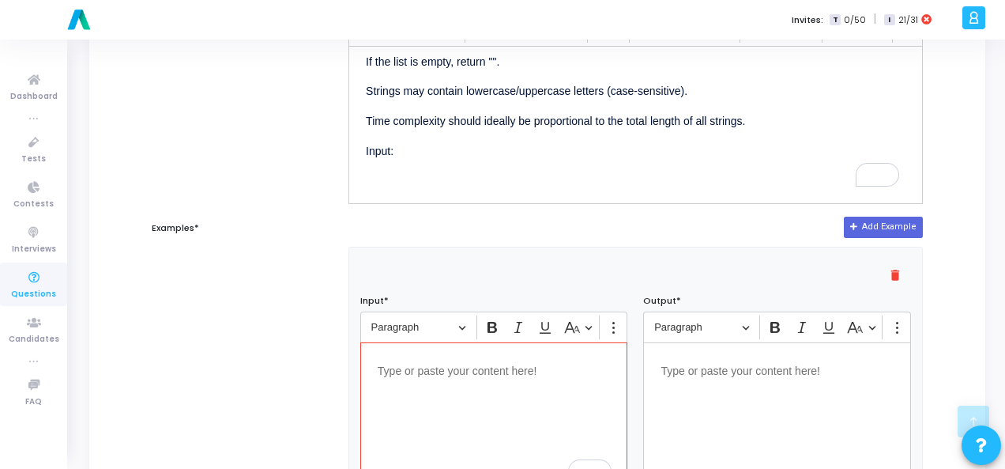
click at [444, 376] on div "Editor editing area: main" at bounding box center [494, 421] width 268 height 158
click at [743, 374] on p "Editor editing area: main" at bounding box center [777, 370] width 233 height 20
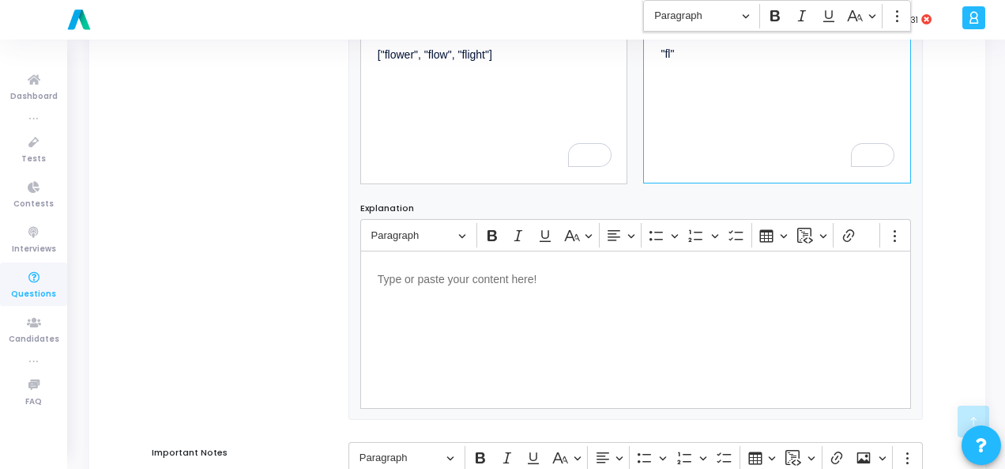
scroll to position [1073, 0]
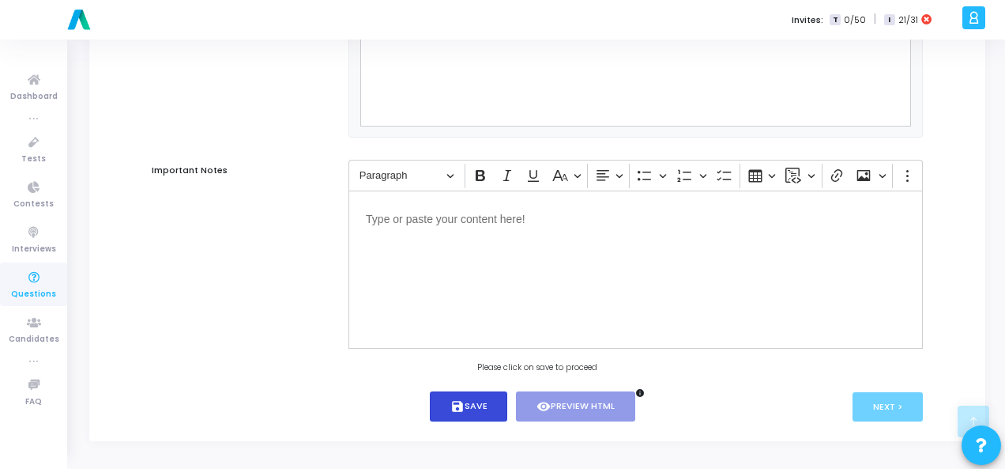
drag, startPoint x: 484, startPoint y: 405, endPoint x: 454, endPoint y: 336, distance: 75.4
click at [484, 405] on button "save Save" at bounding box center [469, 406] width 78 height 31
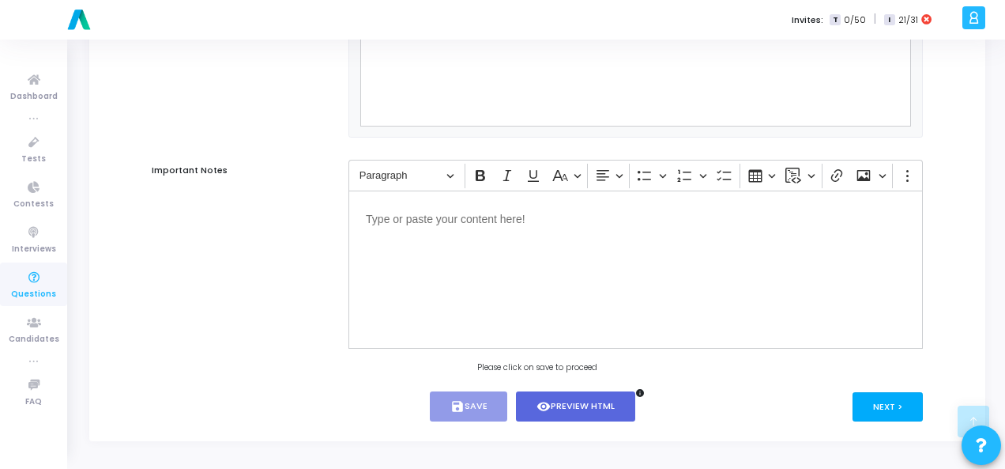
click at [890, 404] on button "Next >" at bounding box center [888, 406] width 70 height 29
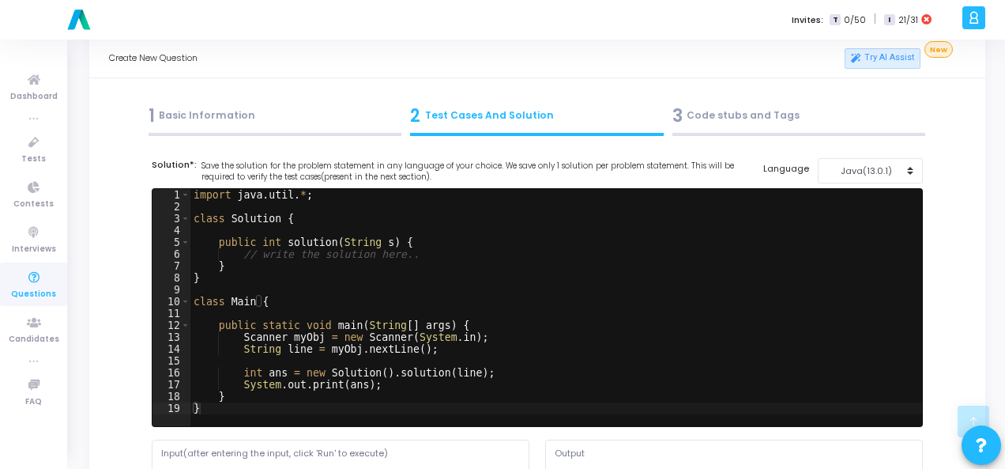
scroll to position [0, 0]
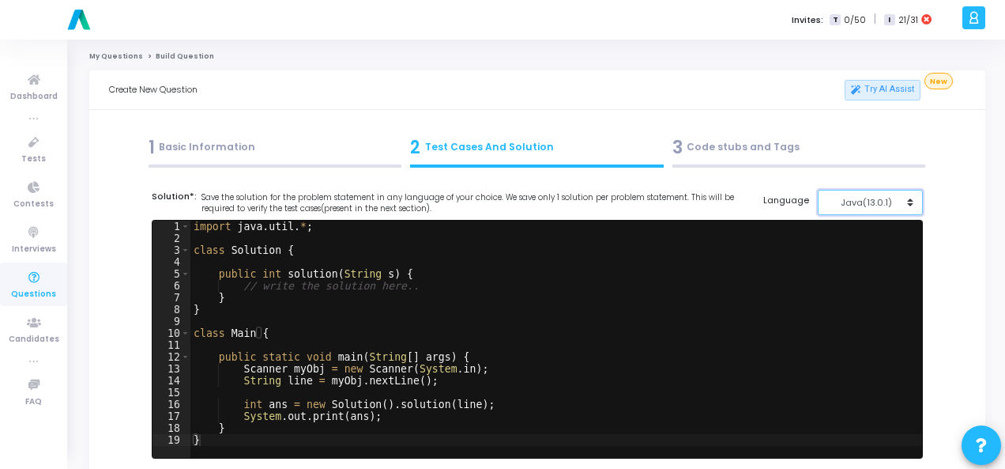
click at [865, 213] on button "Java(13.0.1)" at bounding box center [870, 203] width 105 height 26
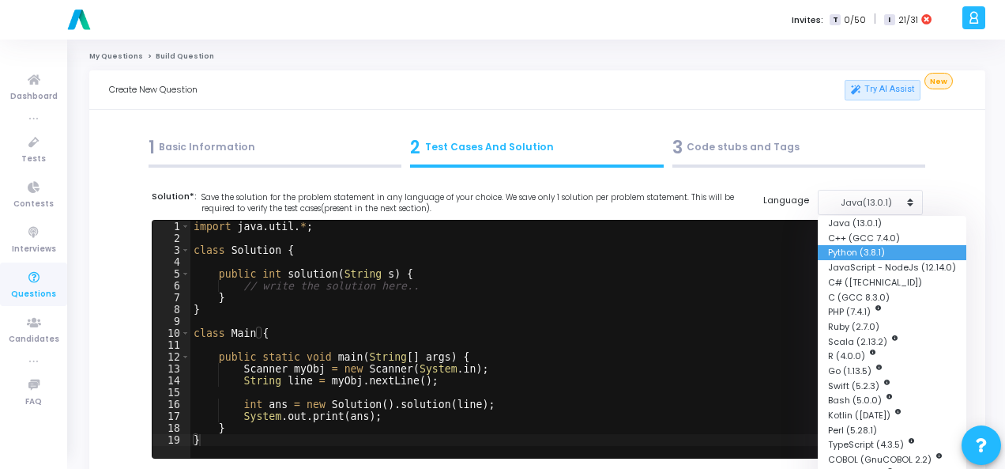
click at [871, 254] on button "Python (3.8.1)" at bounding box center [892, 252] width 149 height 15
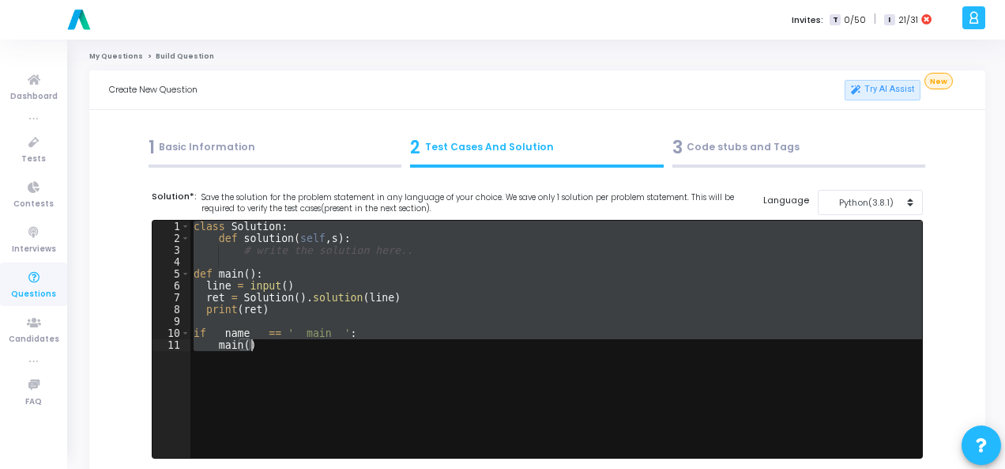
drag, startPoint x: 195, startPoint y: 227, endPoint x: 266, endPoint y: 345, distance: 137.8
click at [266, 345] on div "class Solution : def solution ( self , s ) : # write the solution here.. def ma…" at bounding box center [556, 351] width 732 height 261
type textarea "if __name__ == '__main__': main()"
paste textarea
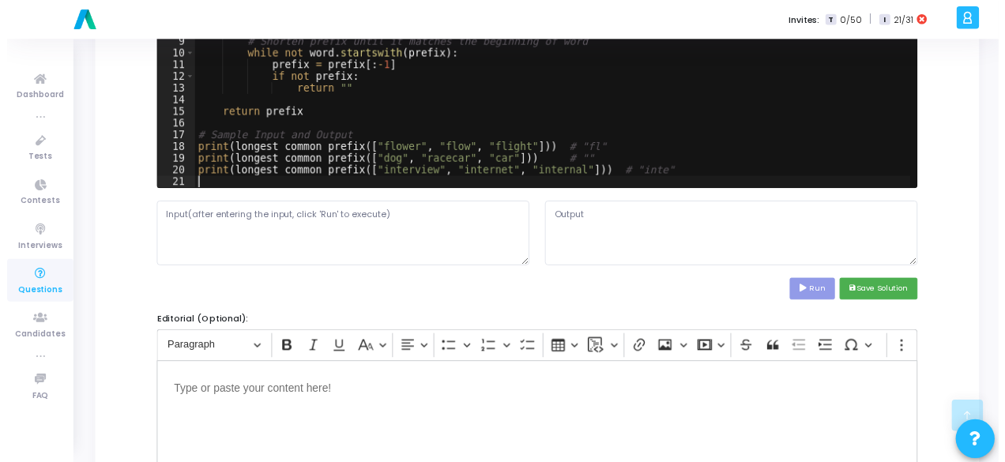
scroll to position [316, 0]
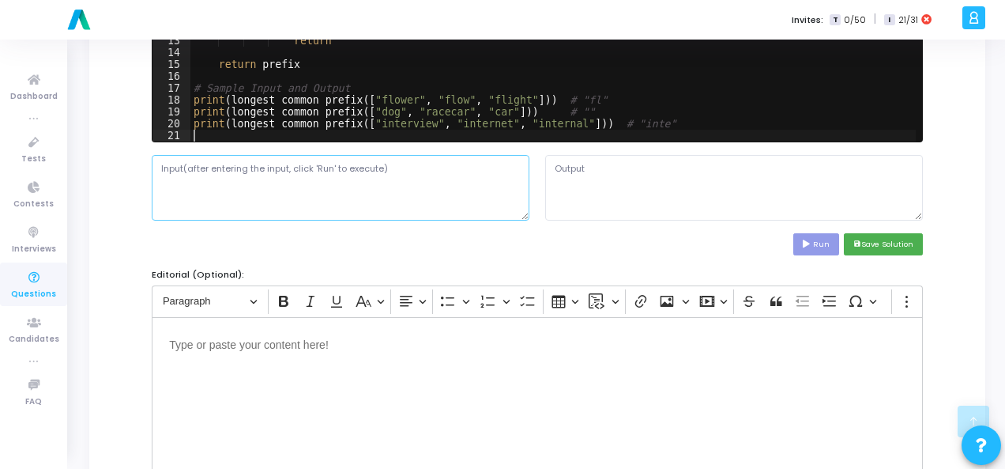
click at [266, 162] on textarea at bounding box center [341, 187] width 378 height 65
paste textarea "["flower", "flow", "flight"]"
type textarea "["flower", "flow", "flight"]"
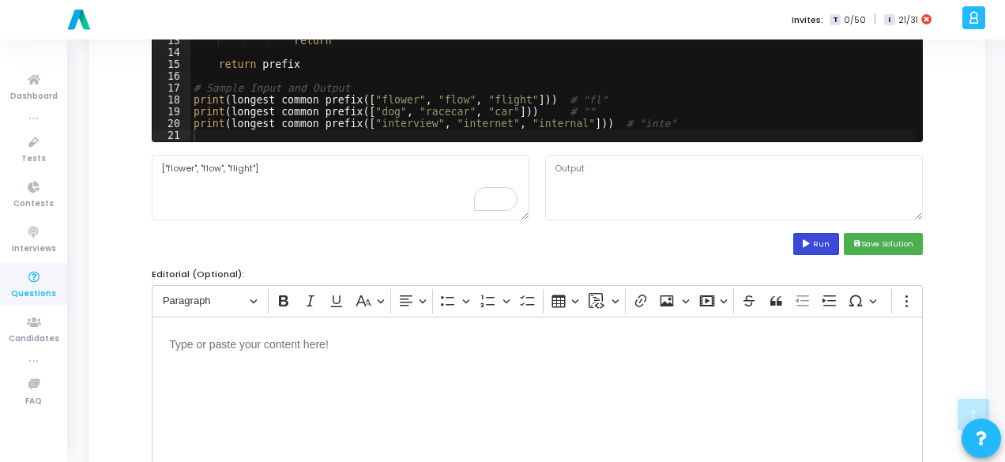
click at [835, 236] on button "Run" at bounding box center [817, 243] width 46 height 21
type textarea "fl inter"
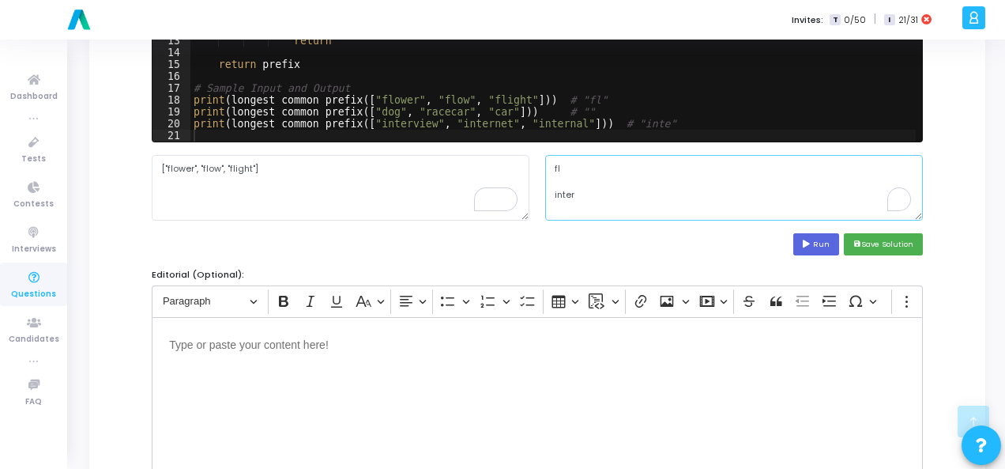
drag, startPoint x: 552, startPoint y: 170, endPoint x: 590, endPoint y: 195, distance: 44.9
click at [590, 195] on textarea "fl inter" at bounding box center [734, 187] width 378 height 65
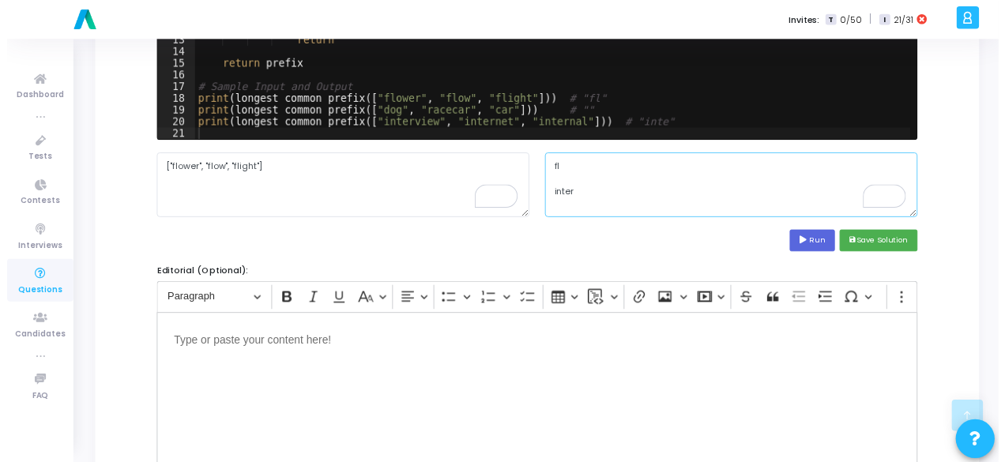
scroll to position [553, 0]
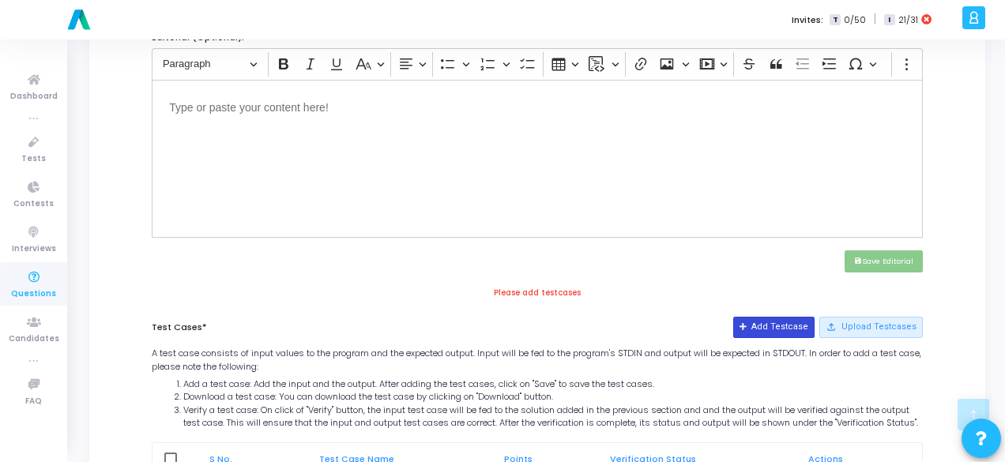
click at [762, 319] on button "Add Testcase" at bounding box center [773, 327] width 81 height 21
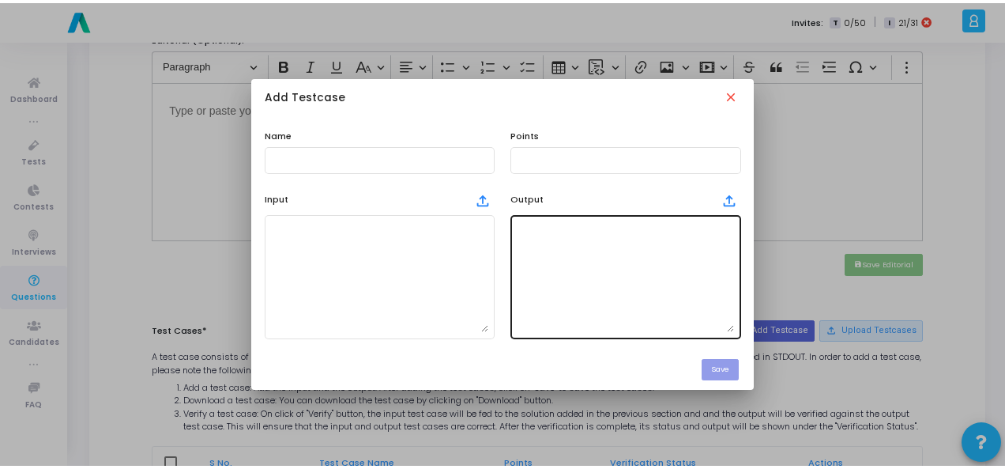
scroll to position [0, 0]
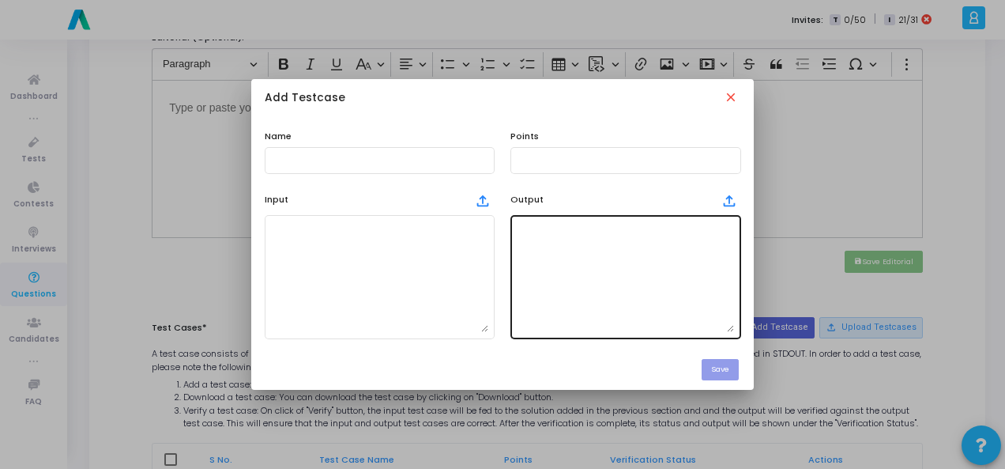
click at [658, 290] on textarea at bounding box center [625, 276] width 217 height 111
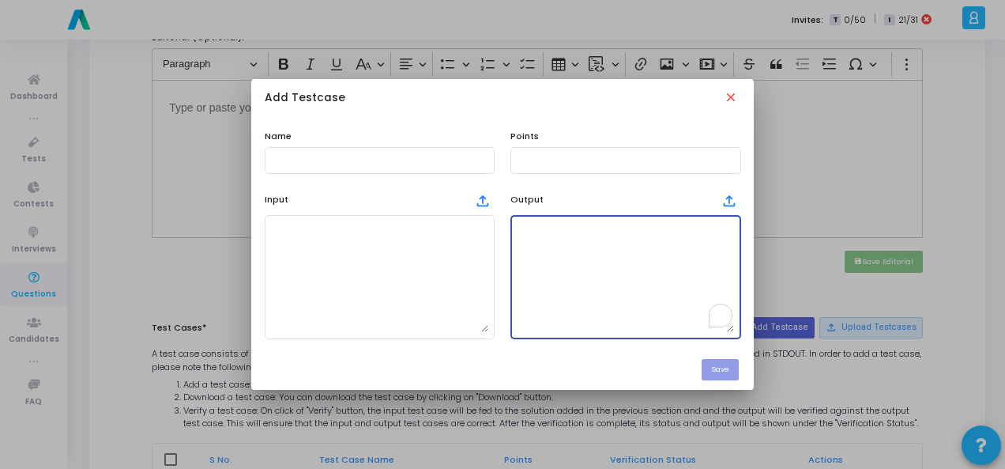
paste textarea "fl inter"
type textarea "fl inter"
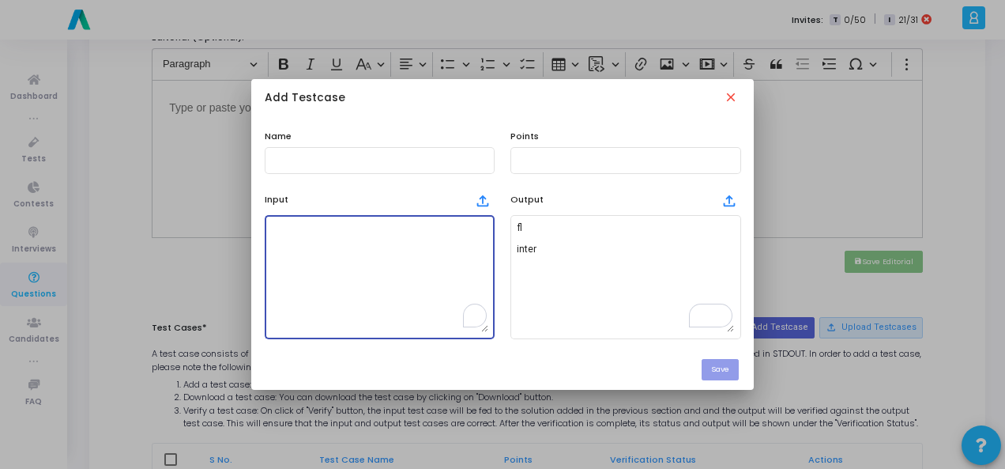
scroll to position [12, 0]
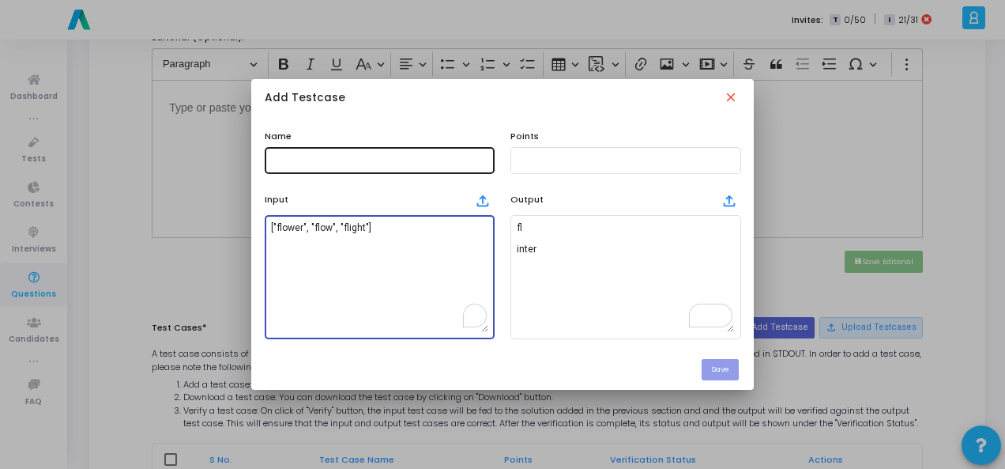
type textarea "["flower", "flow", "flight"]"
click at [364, 155] on input "text" at bounding box center [379, 160] width 217 height 11
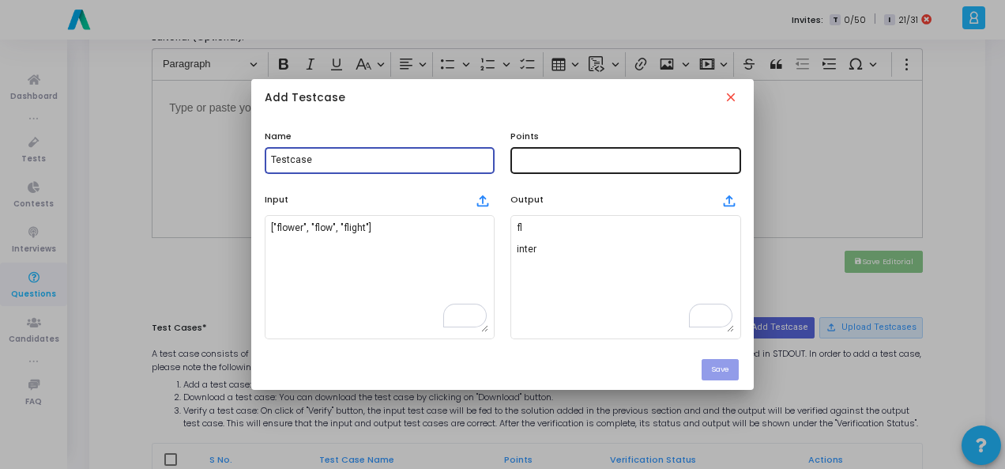
type input "Testcase"
click at [559, 167] on div at bounding box center [625, 159] width 217 height 29
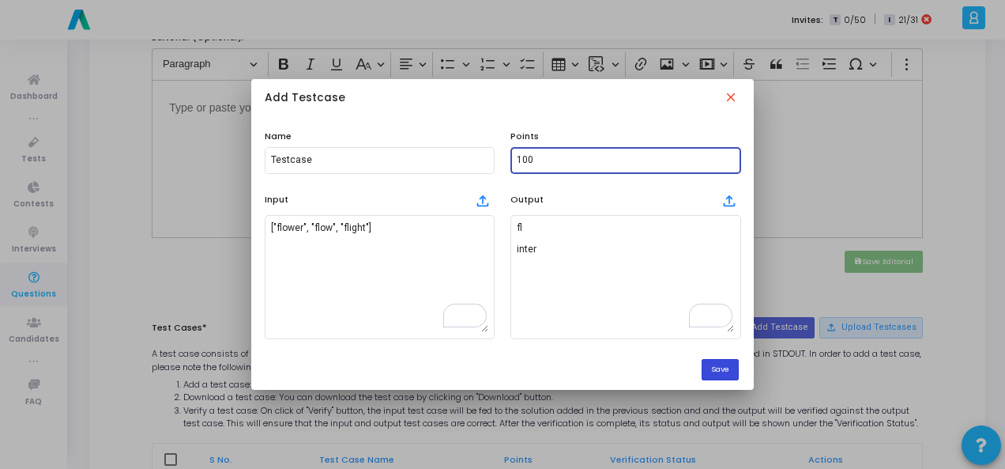
type input "100"
click at [735, 372] on button "Save" at bounding box center [720, 369] width 37 height 21
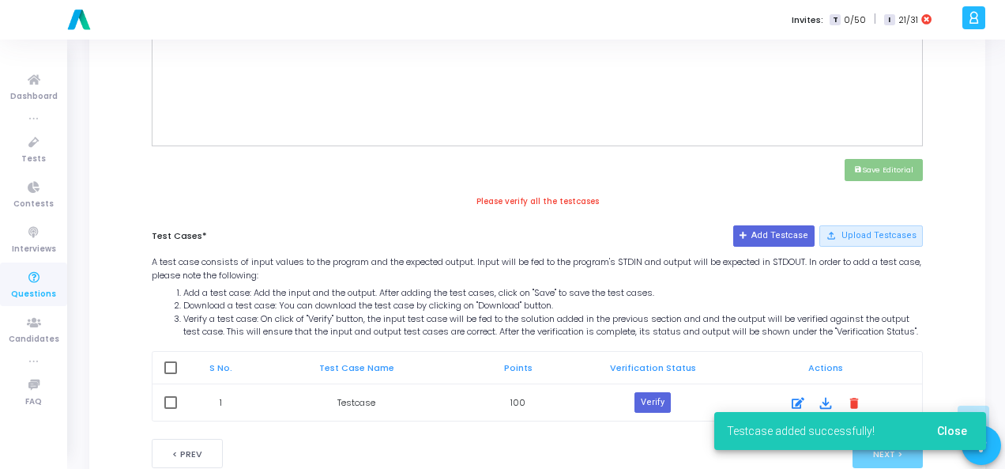
scroll to position [700, 0]
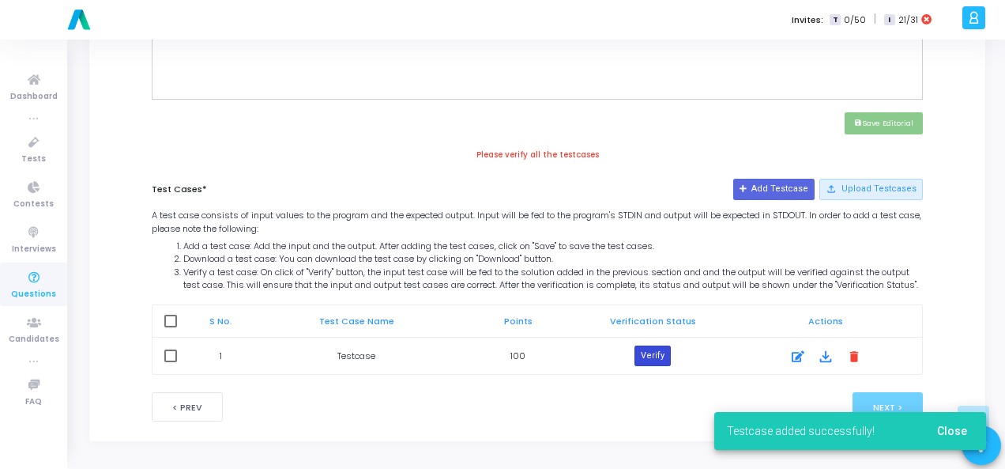
click at [650, 361] on button "Verify" at bounding box center [653, 355] width 36 height 21
click at [963, 433] on span "Close" at bounding box center [952, 430] width 30 height 13
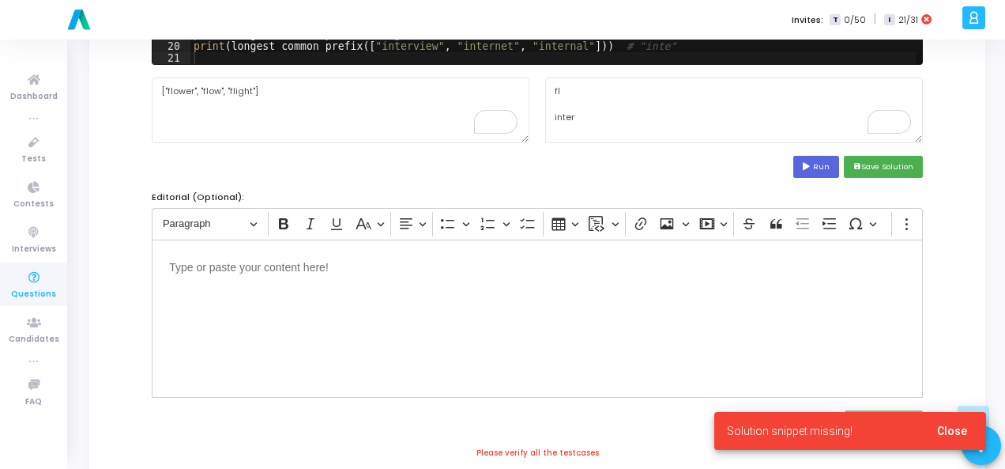
scroll to position [384, 0]
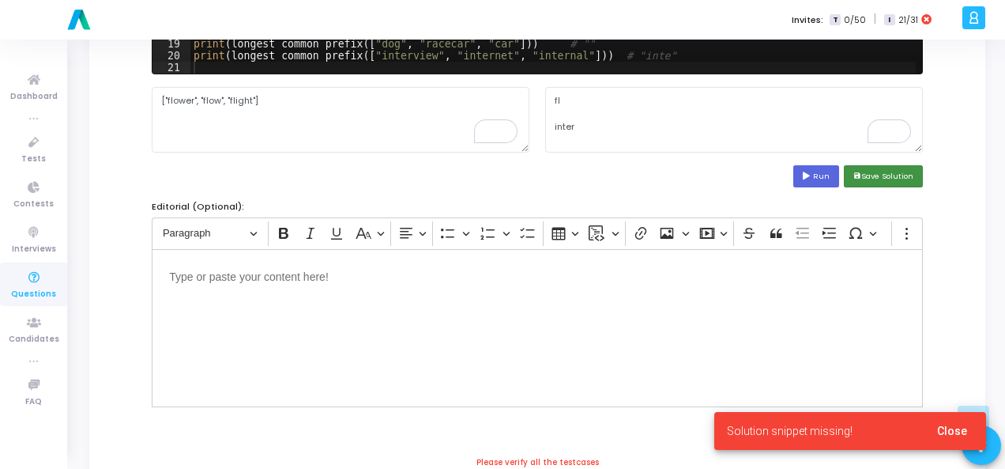
click at [877, 175] on button "save Save Solution" at bounding box center [883, 175] width 79 height 21
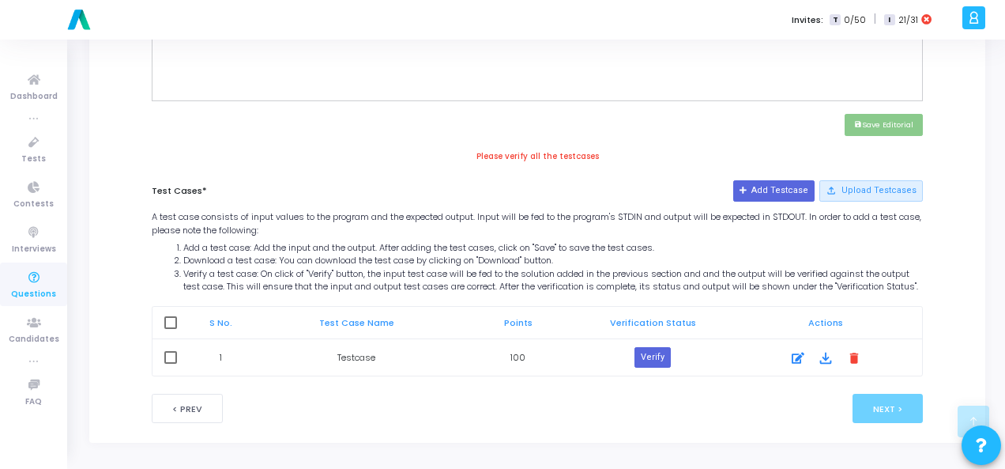
scroll to position [700, 0]
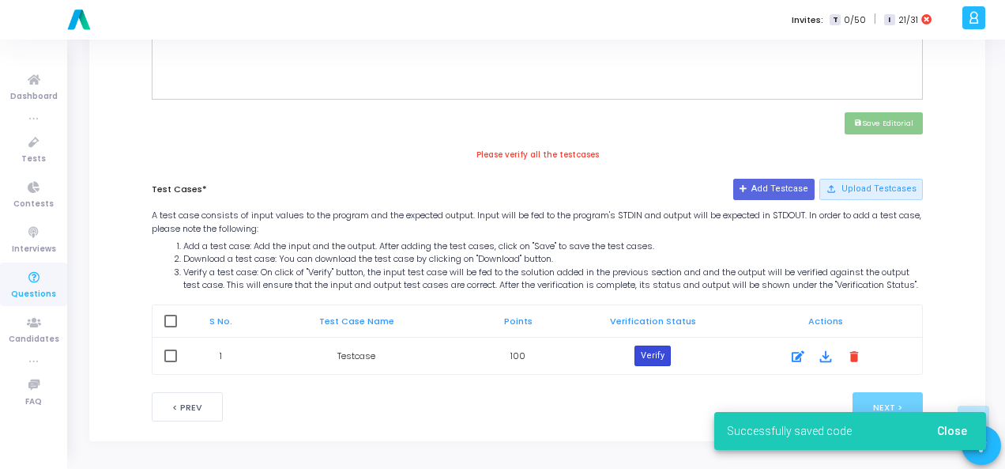
click at [658, 358] on button "Verify" at bounding box center [653, 355] width 36 height 21
click at [954, 432] on span "Close" at bounding box center [952, 430] width 30 height 13
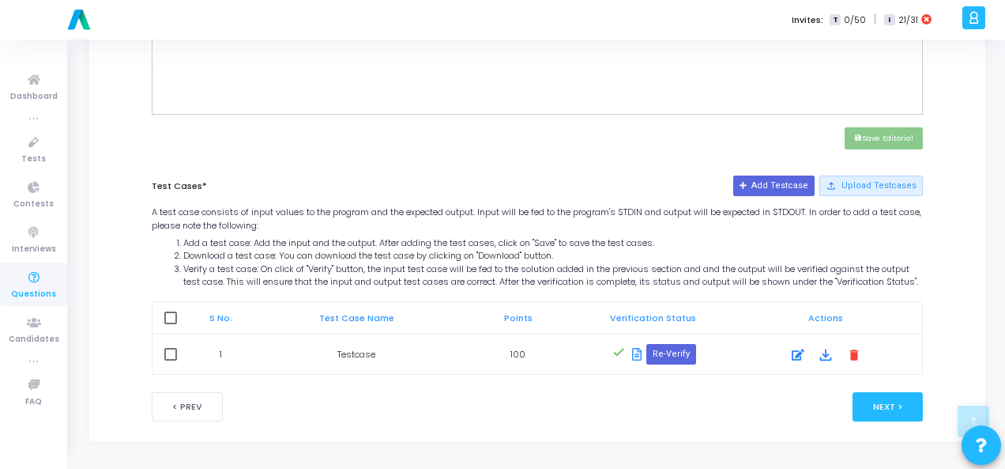
scroll to position [685, 0]
click at [898, 402] on button "Next >" at bounding box center [888, 406] width 70 height 29
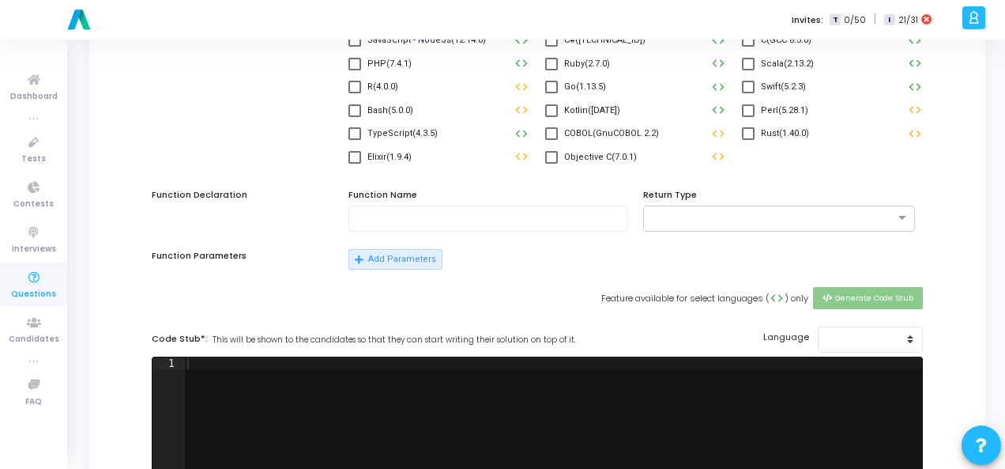
scroll to position [0, 0]
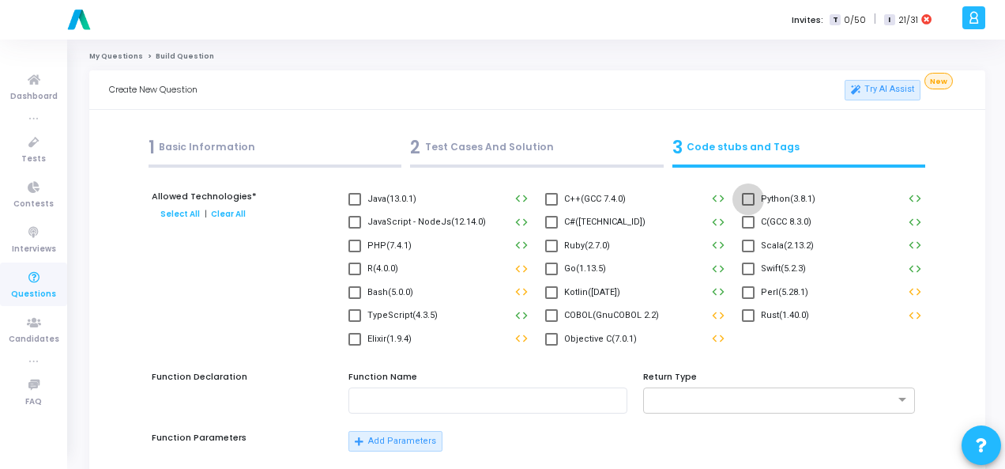
click at [751, 196] on span at bounding box center [748, 199] width 13 height 13
click at [748, 205] on input "Python(3.8.1)" at bounding box center [748, 205] width 1 height 1
checkbox input "true"
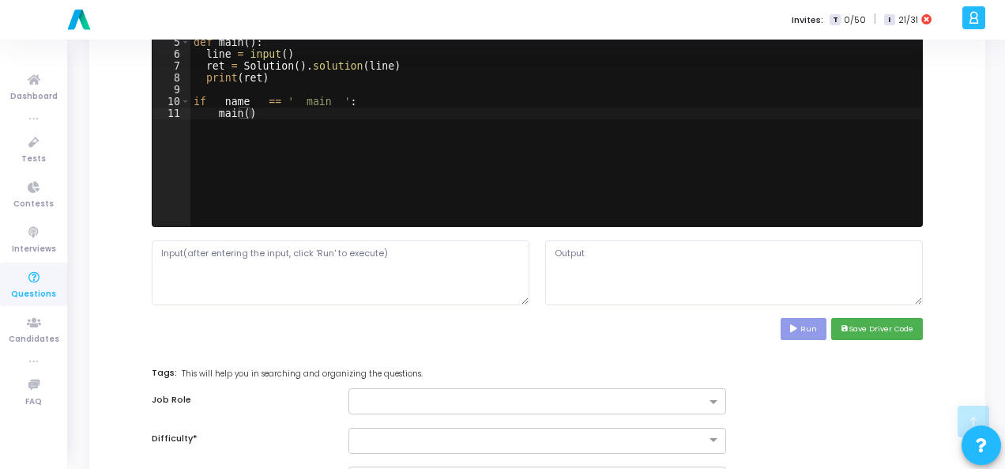
scroll to position [711, 0]
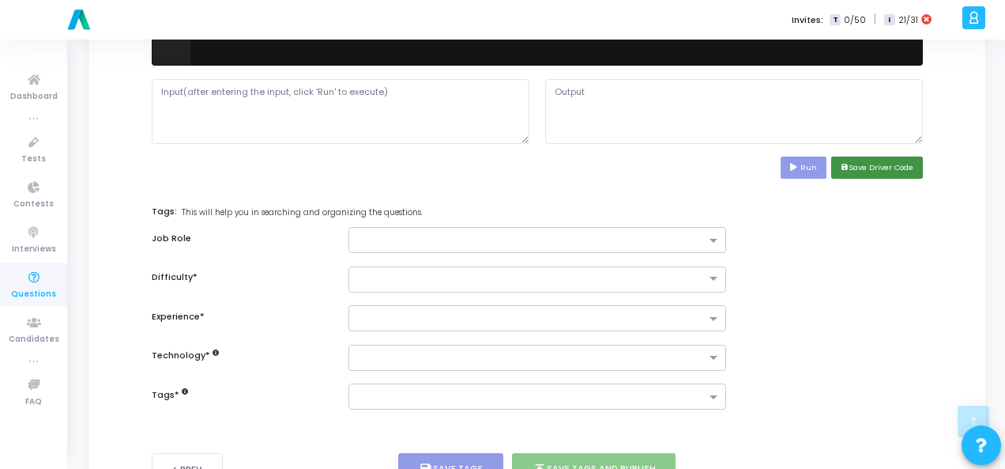
click at [899, 168] on button "save Save Driver Code" at bounding box center [877, 166] width 92 height 21
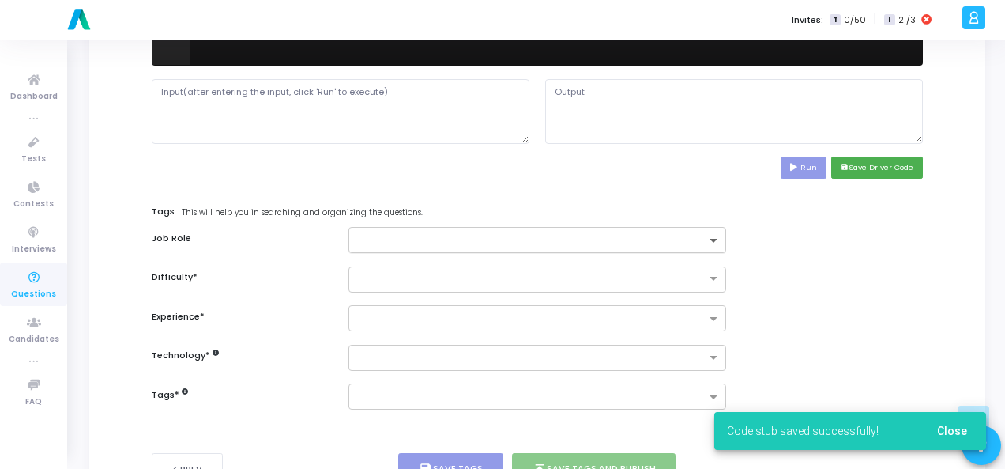
click at [707, 235] on span at bounding box center [716, 241] width 20 height 13
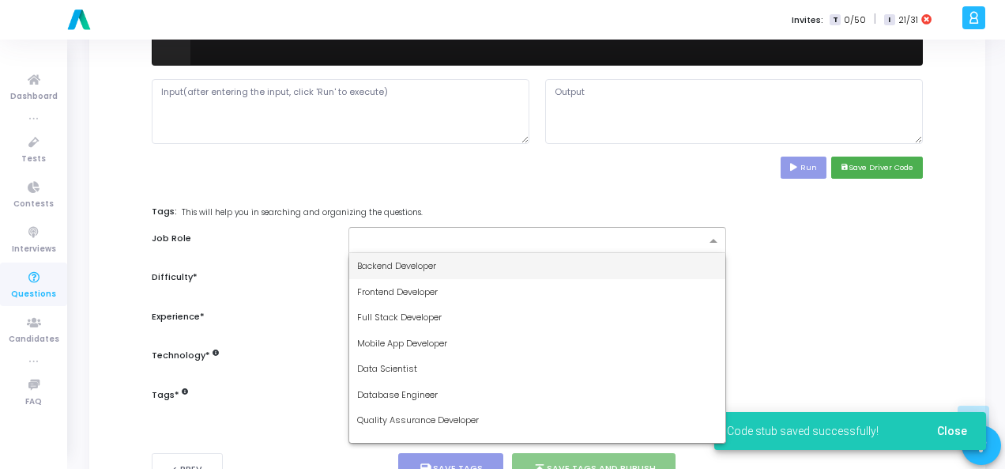
click at [639, 265] on div "Backend Developer" at bounding box center [537, 266] width 376 height 26
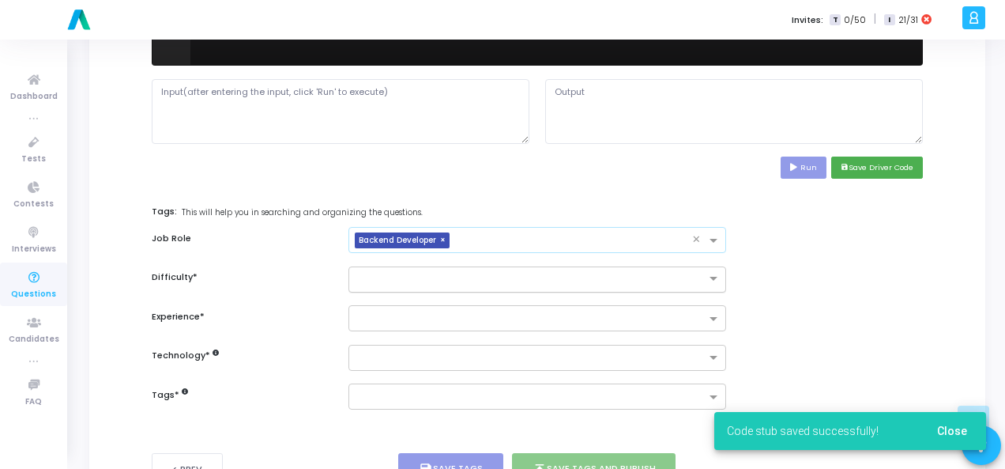
click at [637, 275] on input "text" at bounding box center [521, 277] width 329 height 13
click at [635, 303] on div "Easy" at bounding box center [537, 305] width 376 height 26
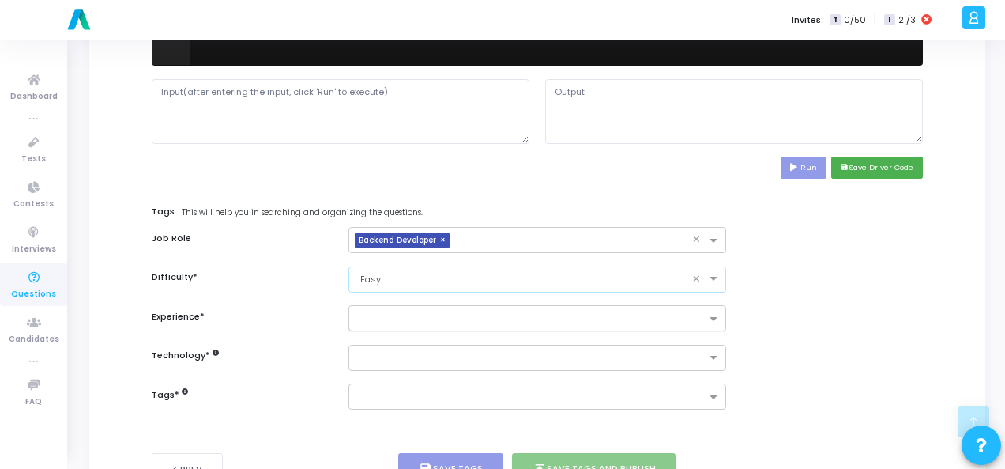
click at [628, 319] on input "text" at bounding box center [531, 319] width 349 height 13
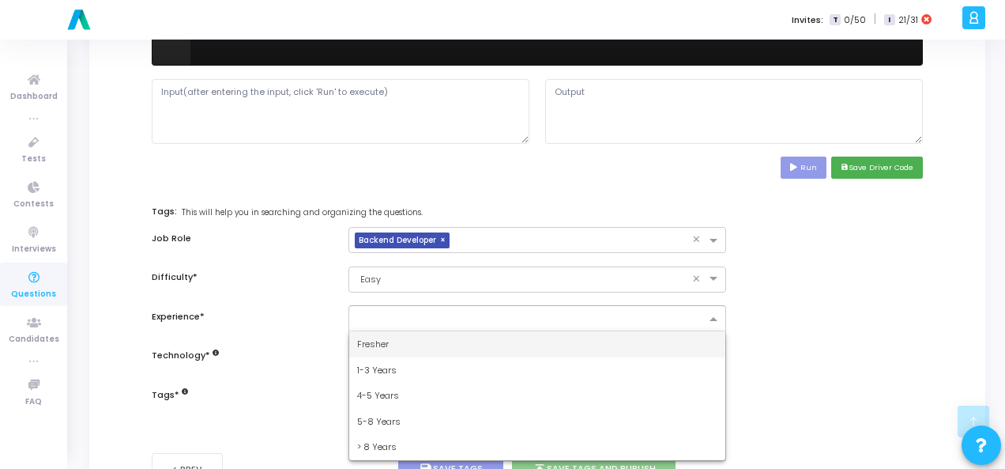
click at [616, 345] on div "Fresher" at bounding box center [537, 344] width 376 height 26
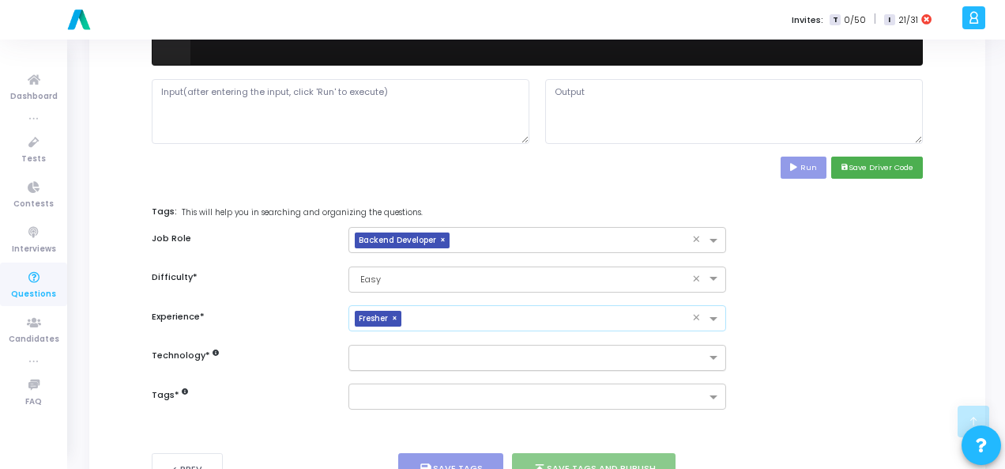
click at [605, 360] on input "text" at bounding box center [531, 358] width 349 height 13
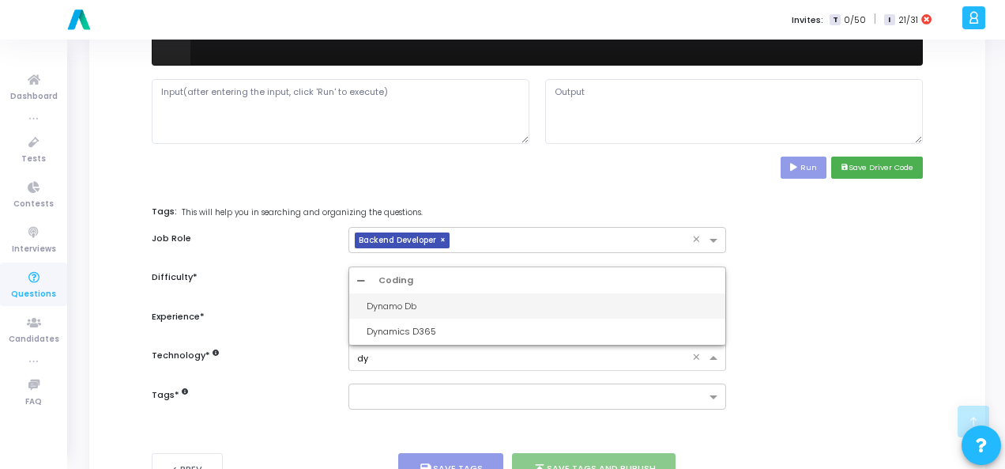
type input "d"
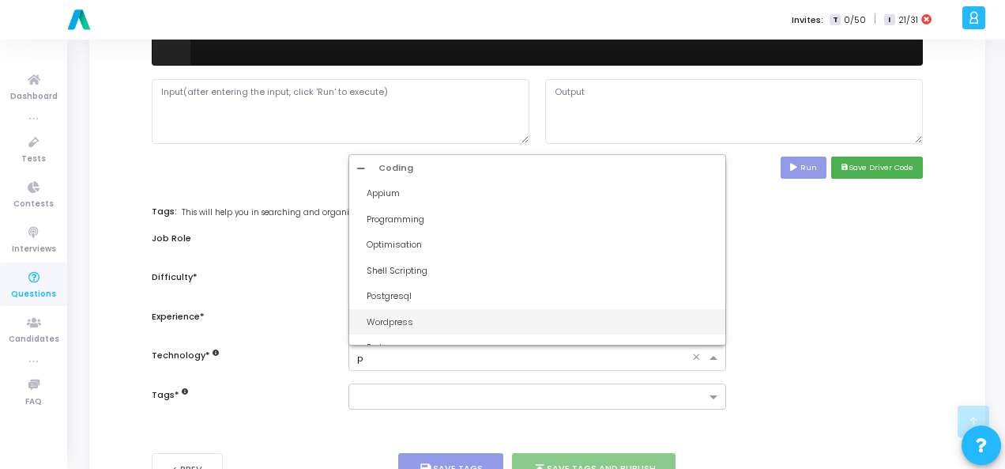
type input "py"
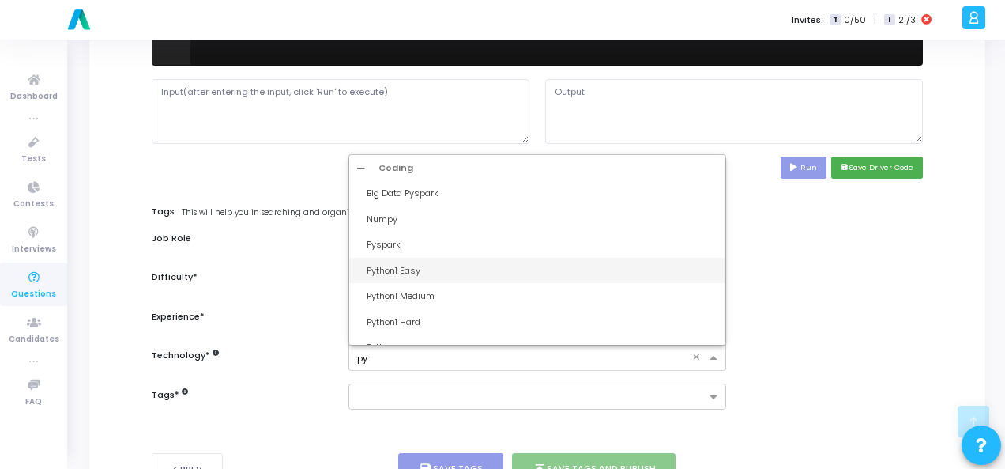
click at [477, 273] on div "Python1 Easy" at bounding box center [542, 270] width 351 height 13
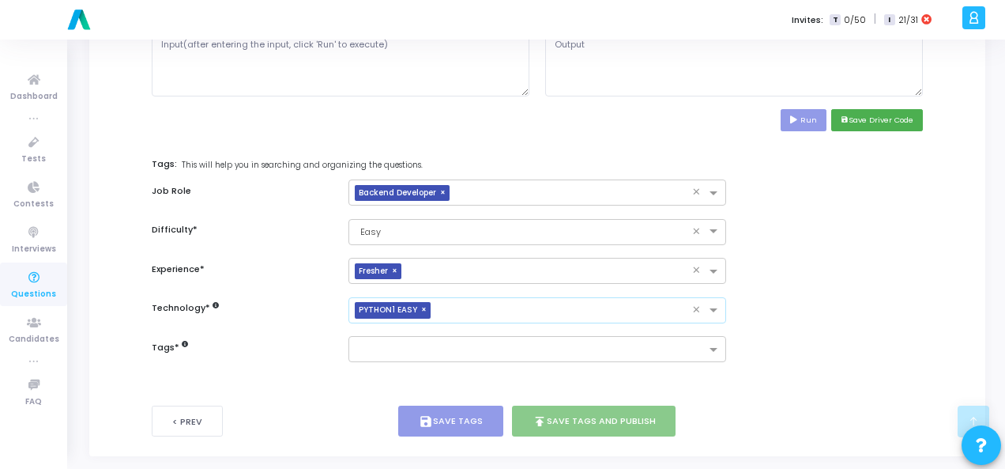
scroll to position [770, 0]
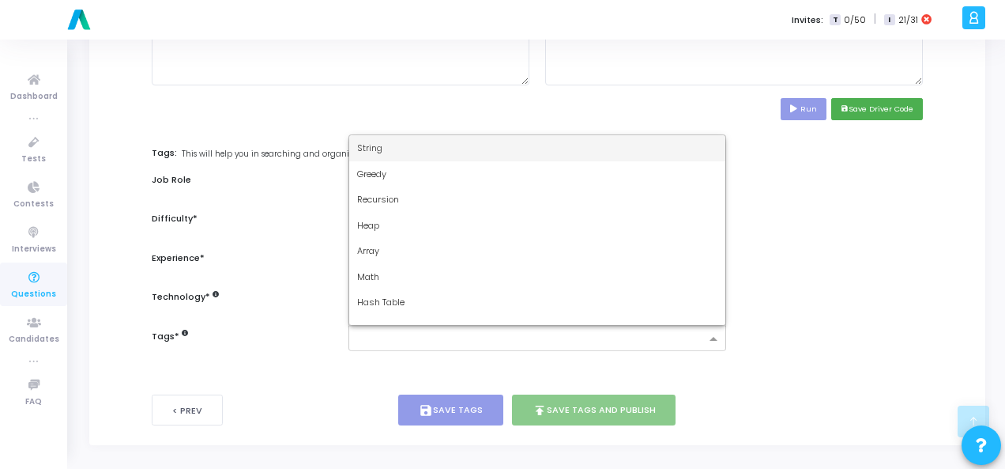
click at [496, 329] on div at bounding box center [527, 339] width 356 height 20
type input "dy"
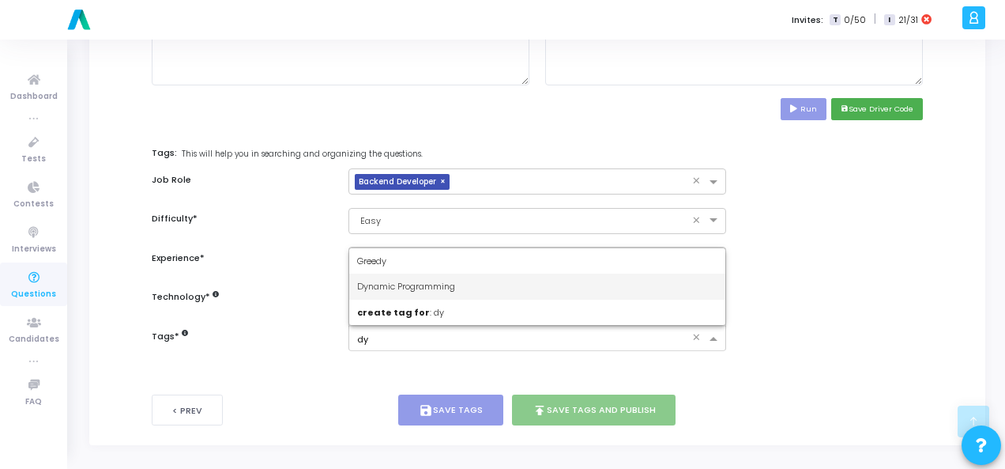
click at [485, 284] on div "Dynamic Programming" at bounding box center [537, 286] width 376 height 26
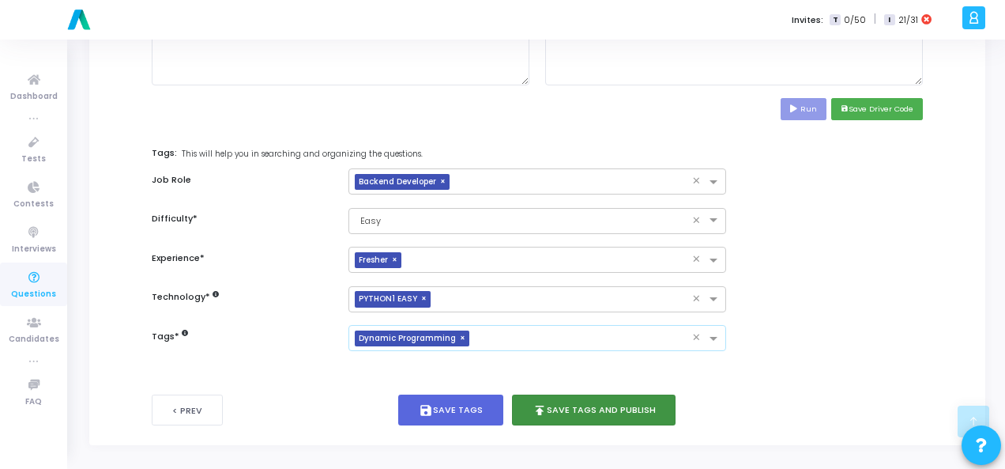
click at [600, 400] on button "publish Save Tags and Publish" at bounding box center [594, 409] width 164 height 31
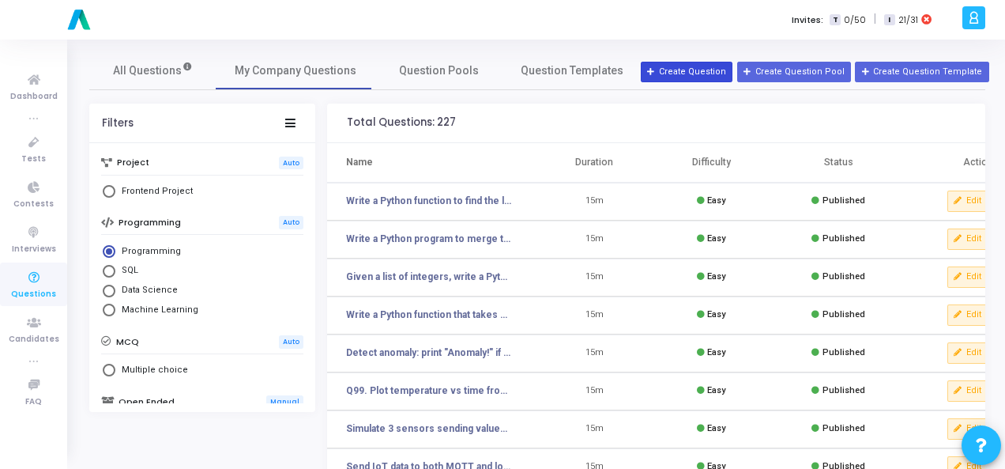
click at [726, 70] on button "Create Question" at bounding box center [687, 72] width 92 height 21
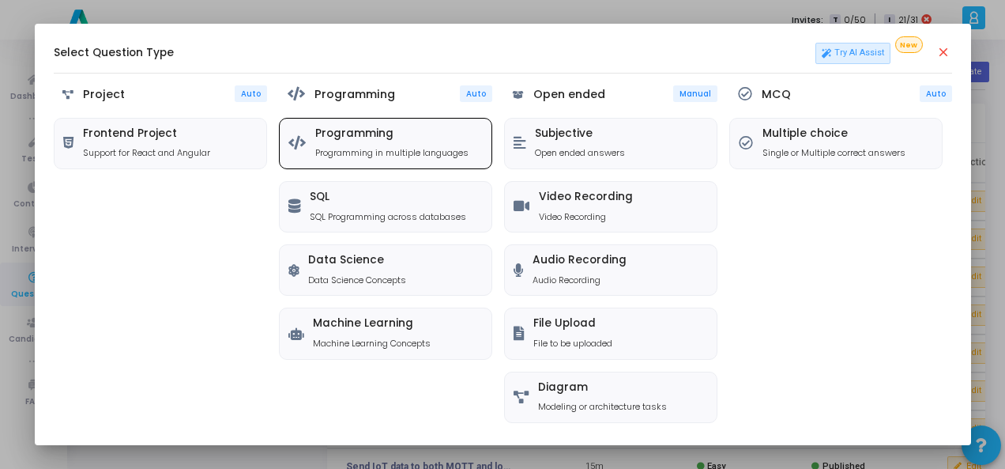
click at [420, 145] on div "Programming Programming in multiple languages" at bounding box center [391, 143] width 153 height 32
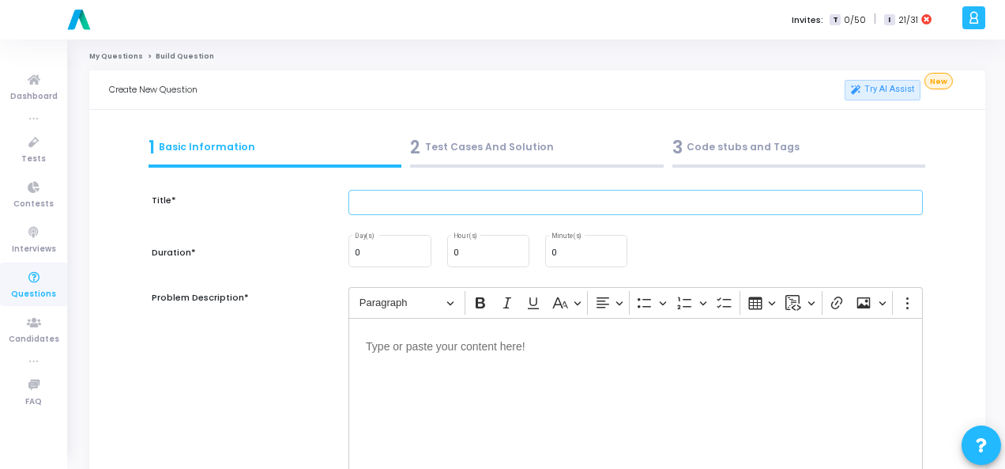
click at [381, 211] on input "text" at bounding box center [636, 203] width 575 height 26
paste input "Write a Python function to detect if a linked list has a cycle (use array repre…"
type input "Write a Python function to detect if a linked list has a cycle (use array repre…"
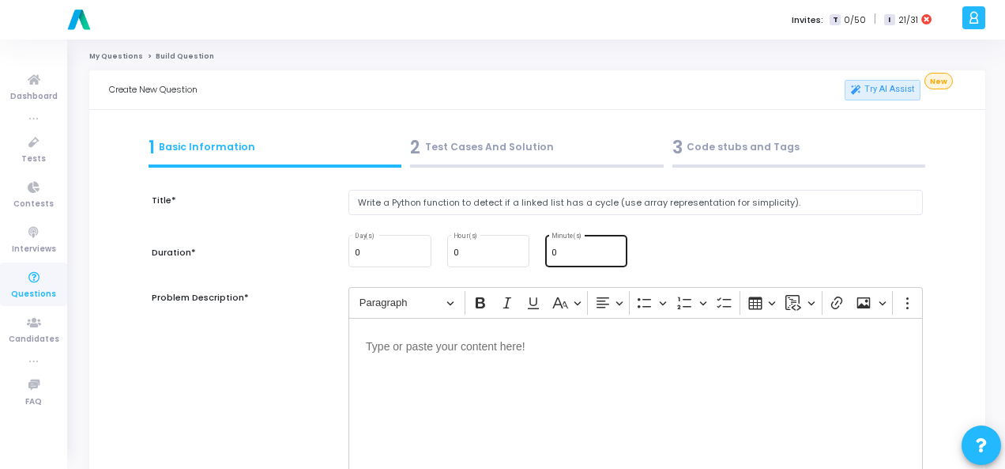
click at [561, 247] on div "0 Minute(s)" at bounding box center [587, 249] width 70 height 34
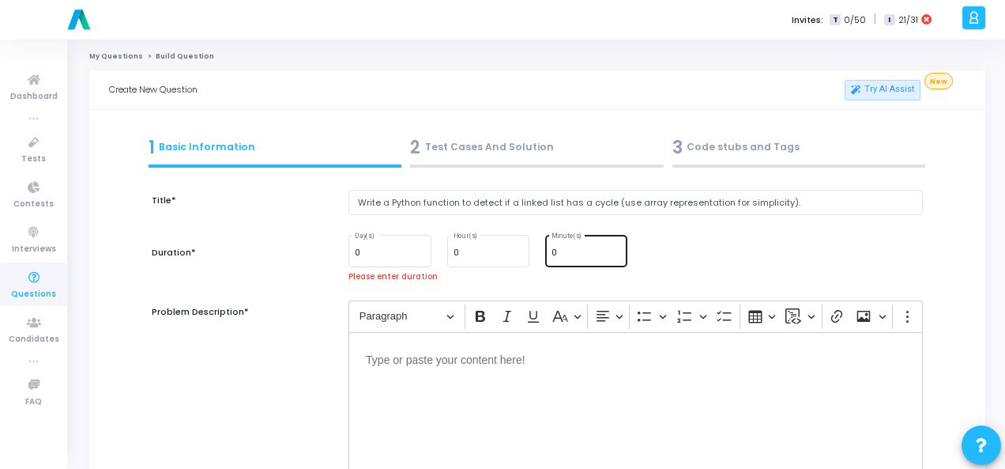
click at [561, 247] on div "0 Minute(s)" at bounding box center [587, 249] width 70 height 34
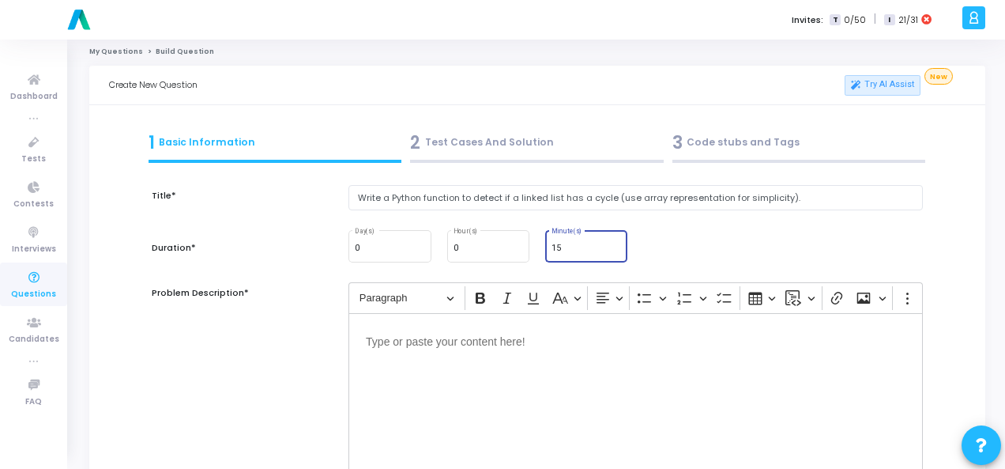
scroll to position [158, 0]
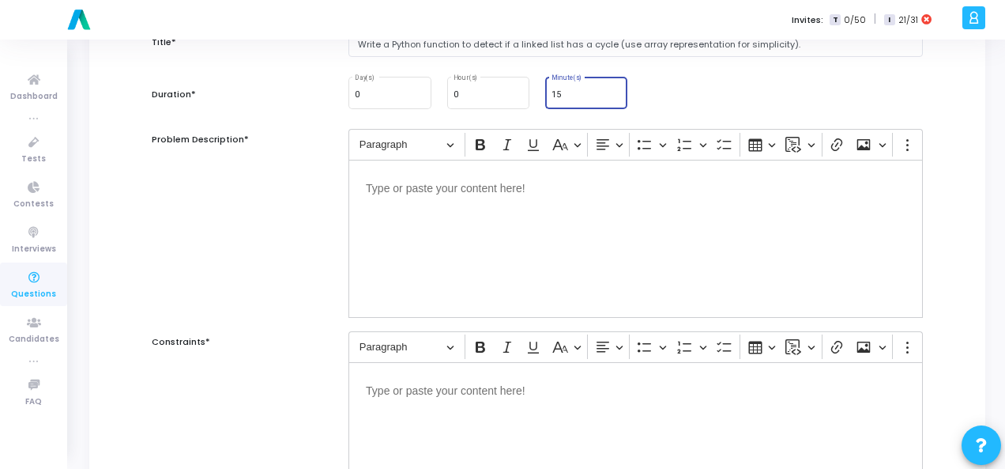
type input "15"
click at [408, 216] on div "Editor editing area: main" at bounding box center [636, 239] width 575 height 158
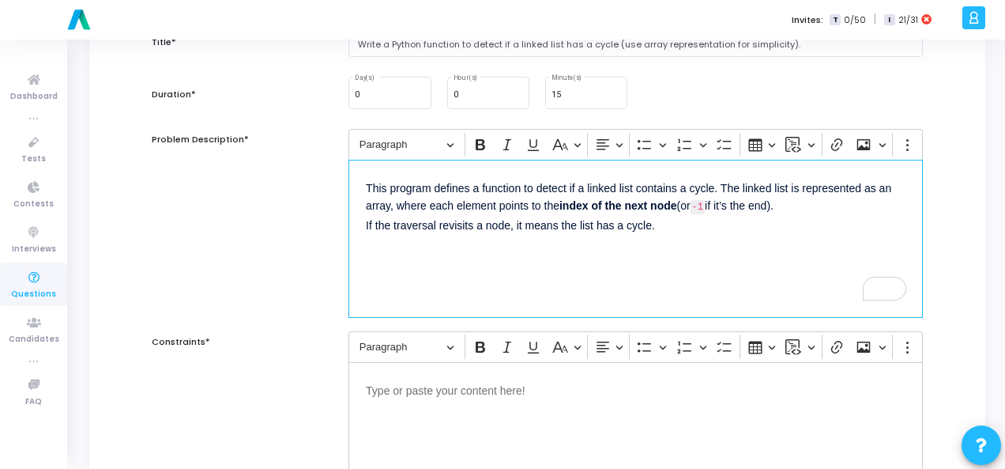
click at [496, 400] on div "Editor editing area: main" at bounding box center [636, 441] width 575 height 158
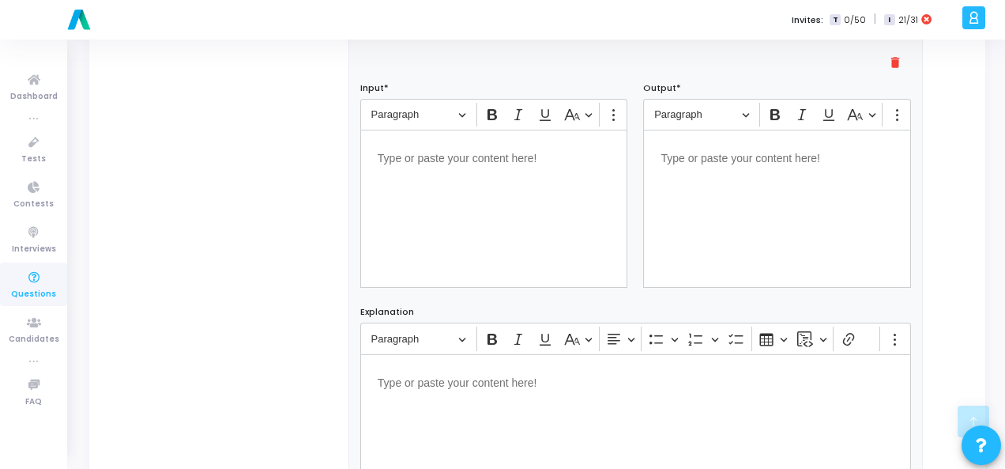
scroll to position [632, 0]
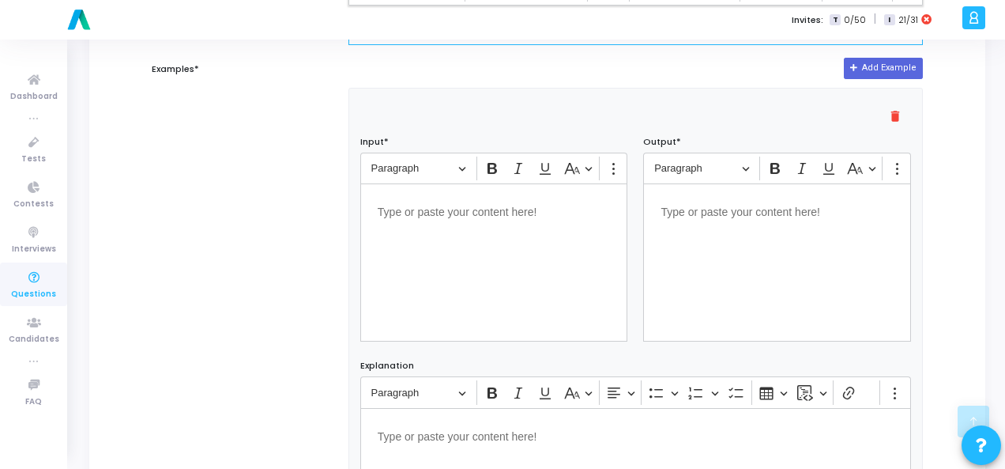
click at [397, 201] on p "Editor editing area: main" at bounding box center [494, 211] width 233 height 20
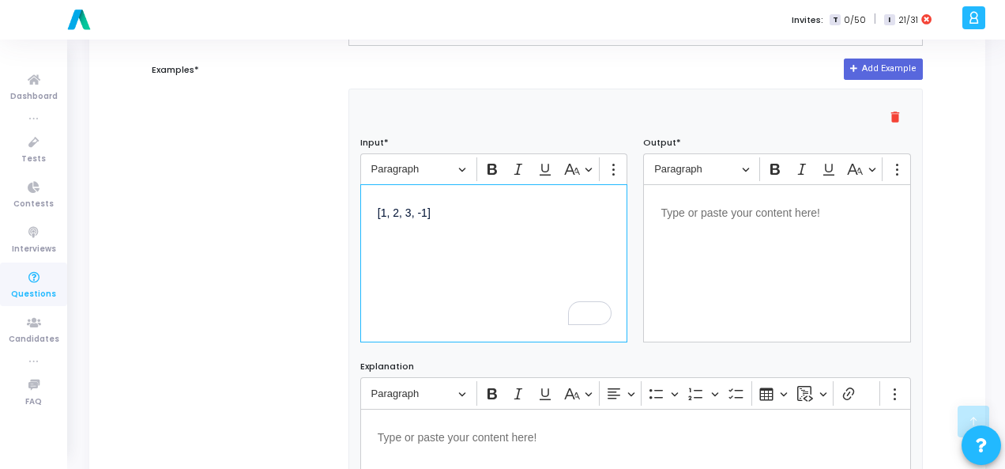
click at [718, 217] on p "Editor editing area: main" at bounding box center [777, 212] width 233 height 20
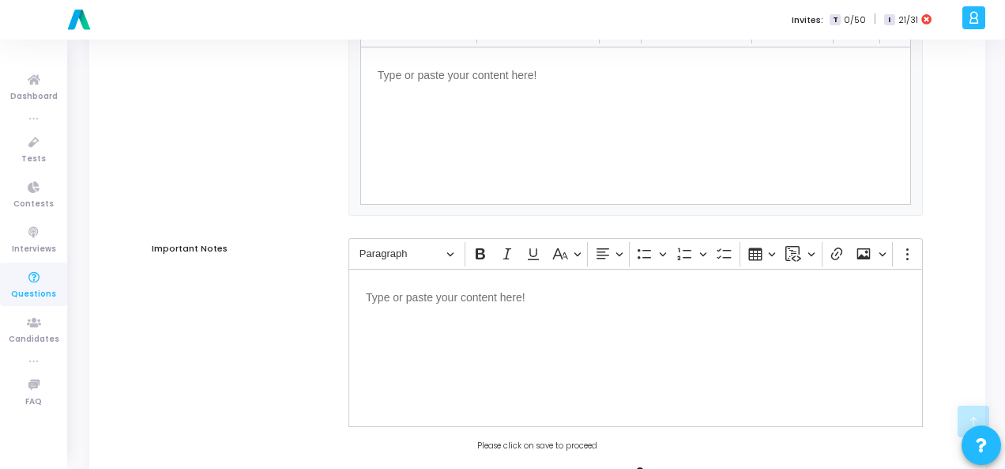
scroll to position [1073, 0]
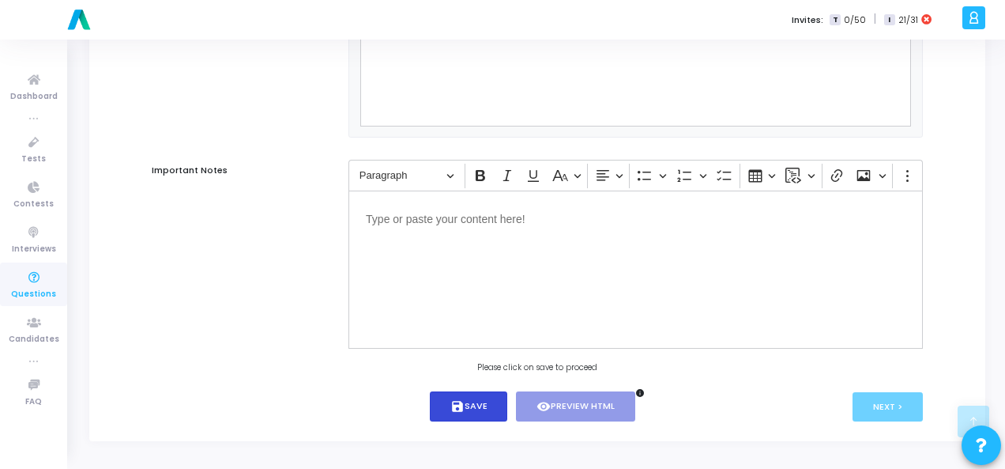
click at [471, 410] on button "save Save" at bounding box center [469, 406] width 78 height 31
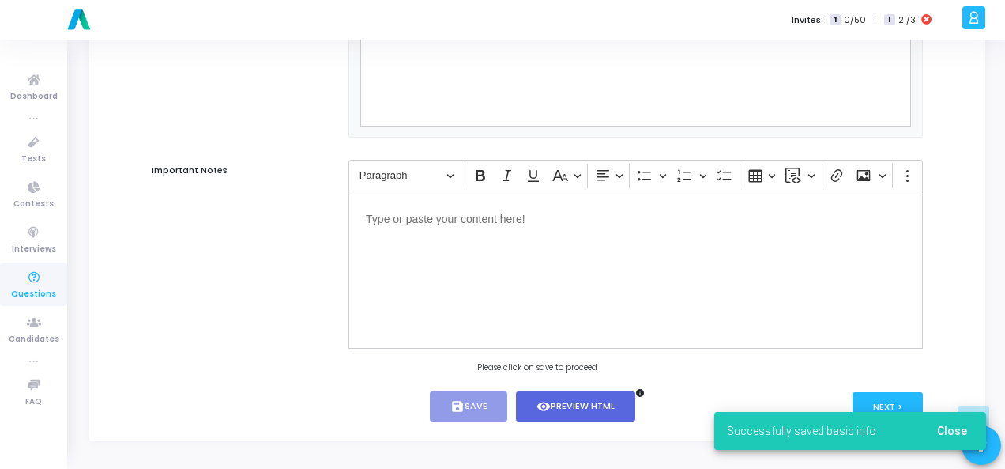
click at [959, 429] on span "Close" at bounding box center [952, 430] width 30 height 13
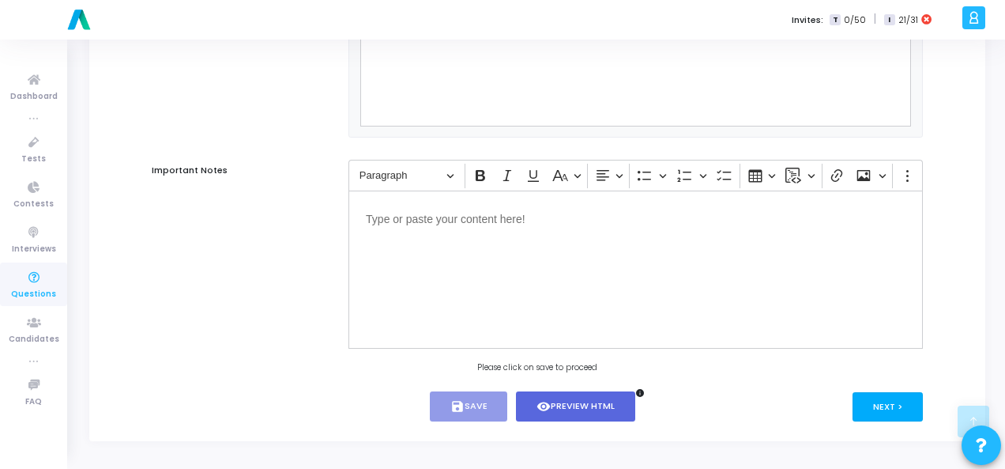
click at [868, 405] on button "Next >" at bounding box center [888, 406] width 70 height 29
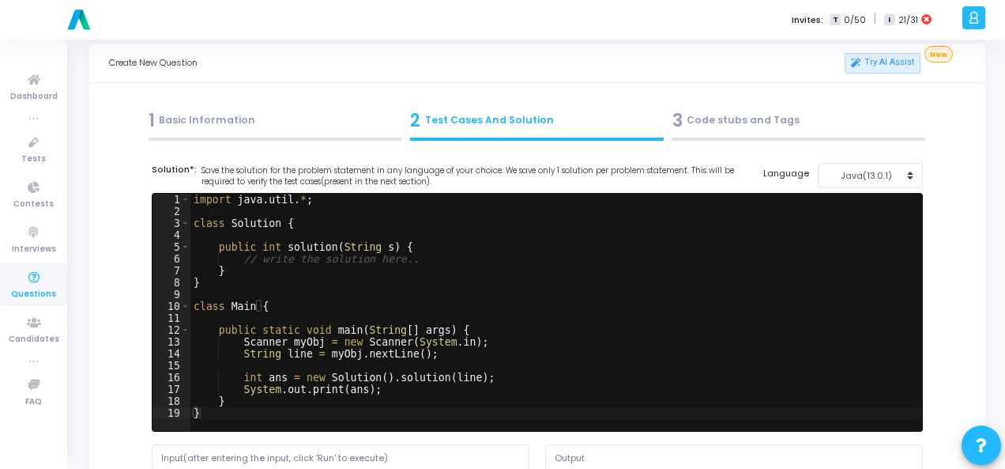
scroll to position [0, 0]
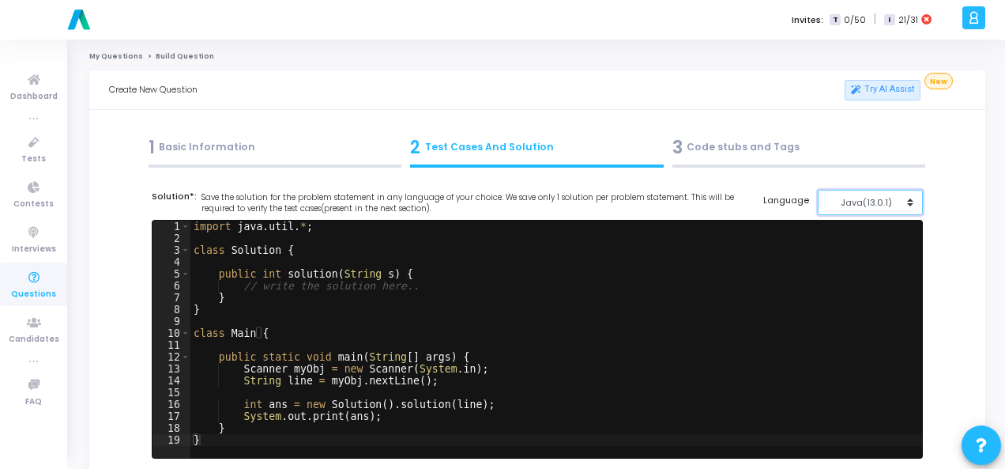
click at [876, 207] on div "Java(13.0.1)" at bounding box center [865, 202] width 77 height 13
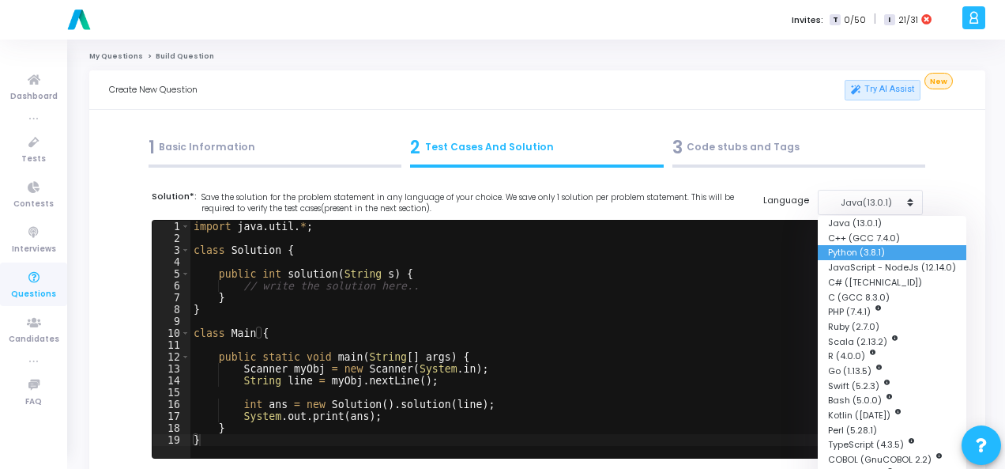
click at [879, 257] on button "Python (3.8.1)" at bounding box center [892, 252] width 149 height 15
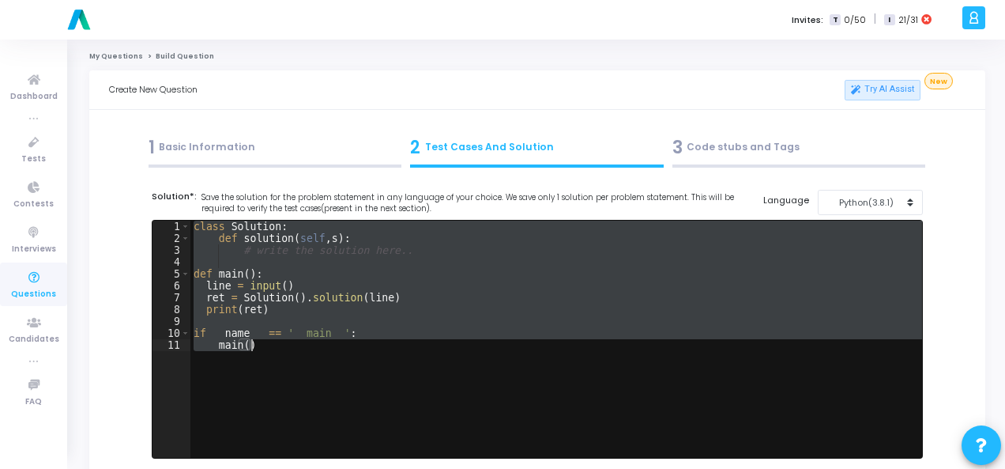
drag, startPoint x: 191, startPoint y: 224, endPoint x: 284, endPoint y: 355, distance: 160.5
click at [284, 355] on div "class Solution : def solution ( self , s ) : # write the solution here.. def ma…" at bounding box center [556, 351] width 732 height 261
type textarea "if __name__ == '__main__': main()"
paste textarea
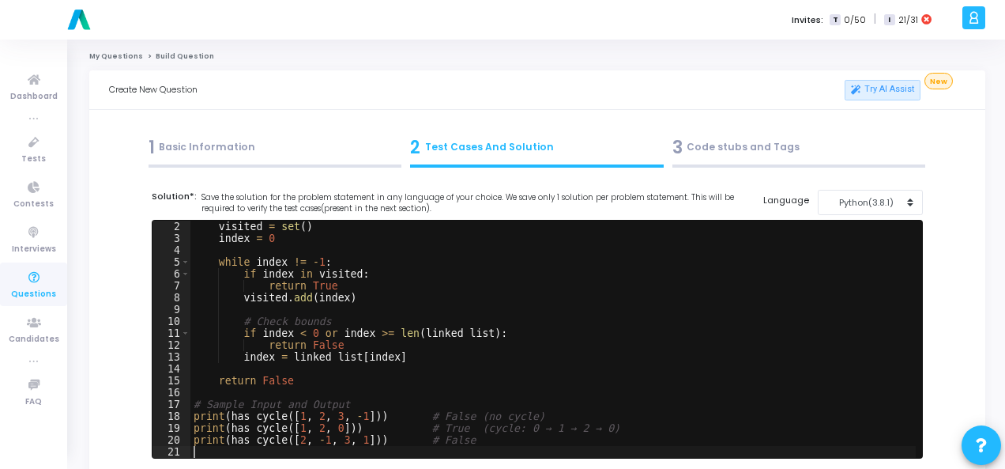
scroll to position [237, 0]
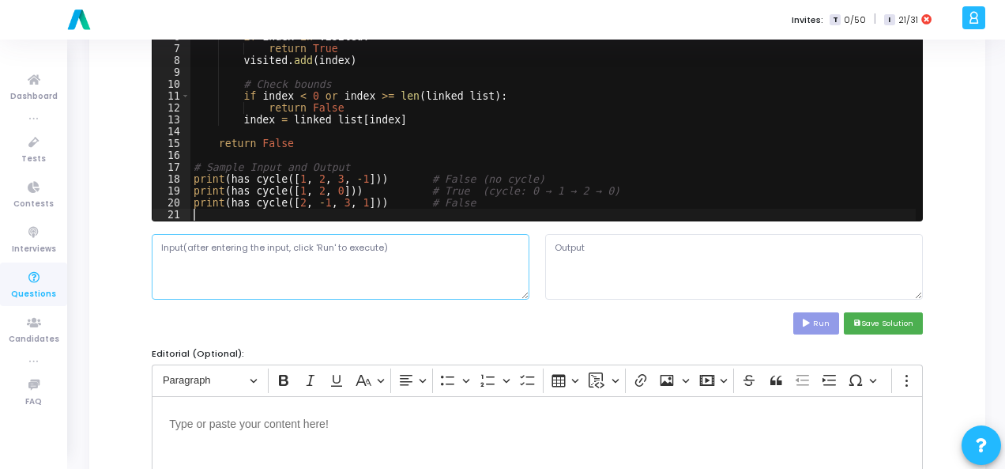
click at [322, 256] on textarea at bounding box center [341, 266] width 378 height 65
paste textarea "[1, 2, 3, -1]"
type textarea "[1, 2, 3, -1]"
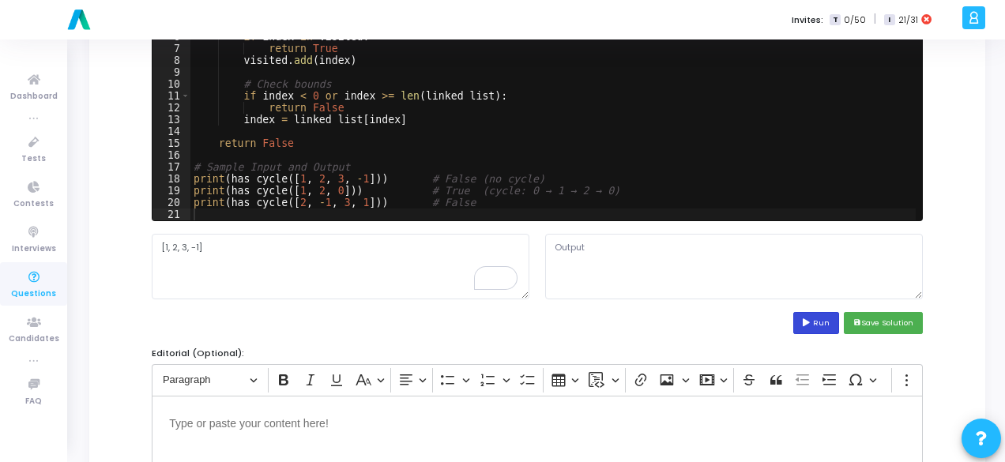
click at [822, 326] on button "Run" at bounding box center [817, 322] width 46 height 21
type textarea "False True False"
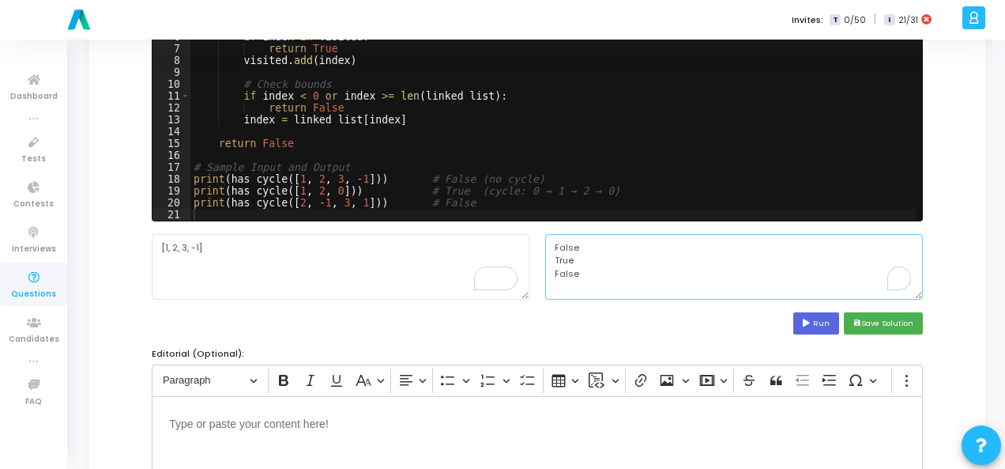
drag, startPoint x: 549, startPoint y: 247, endPoint x: 602, endPoint y: 299, distance: 73.8
click at [602, 299] on cj-code-editor "Solution*: Save the solution for the problem statement in any language of your …" at bounding box center [537, 144] width 771 height 382
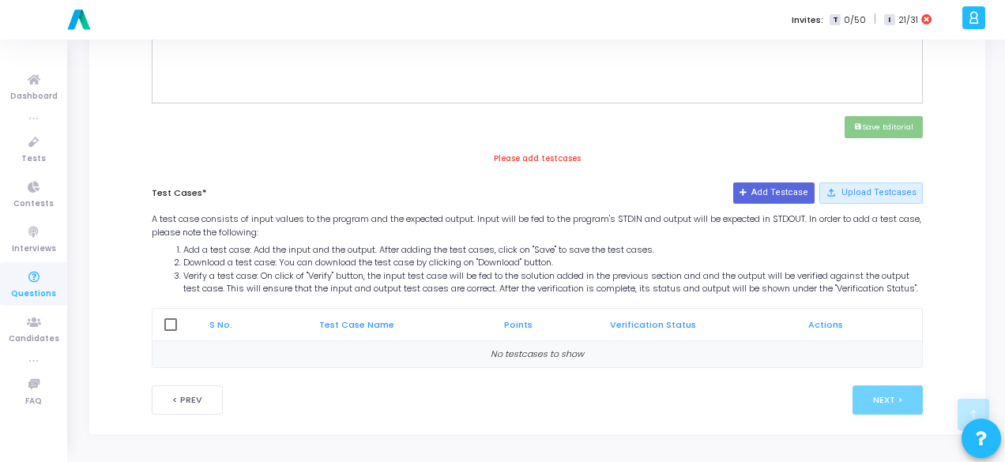
scroll to position [12, 0]
click at [778, 187] on button "Add Testcase" at bounding box center [773, 193] width 81 height 21
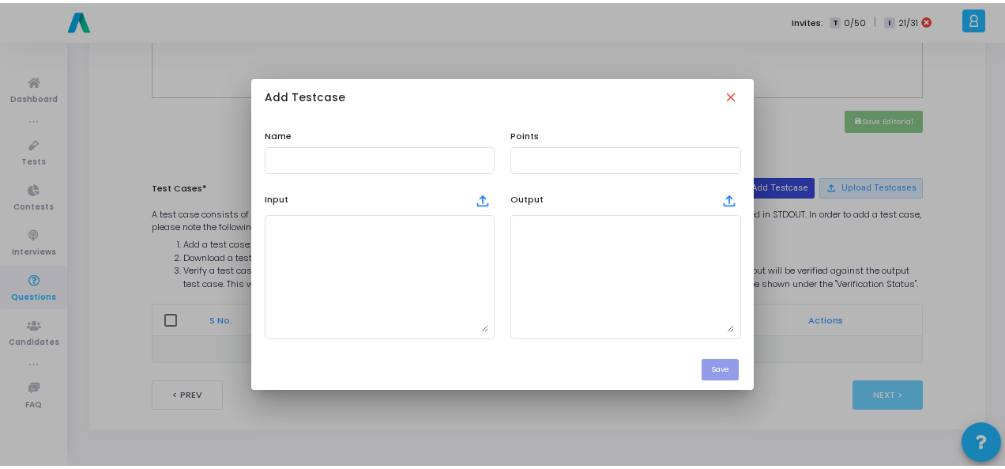
scroll to position [0, 0]
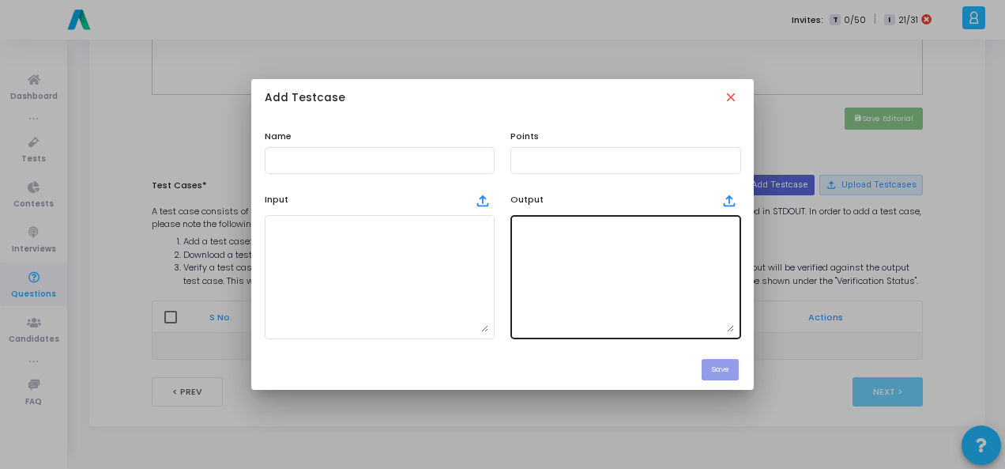
click at [605, 243] on textarea at bounding box center [625, 276] width 217 height 111
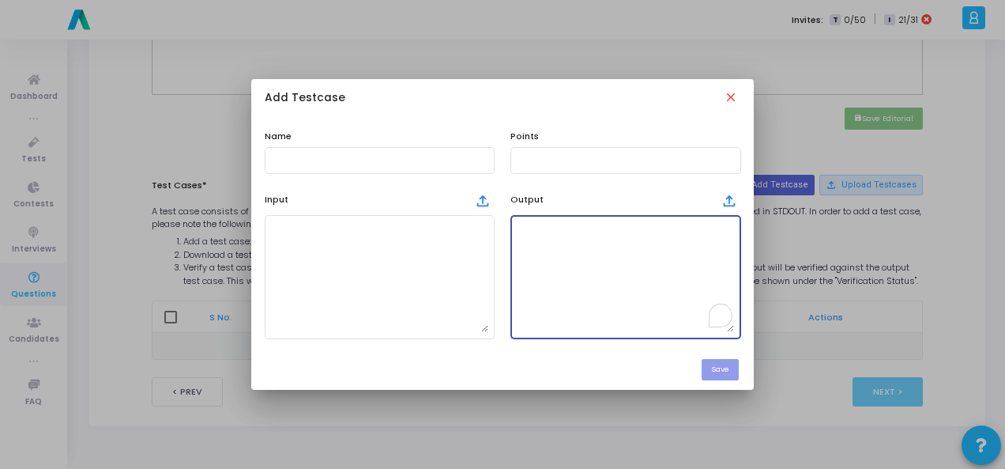
paste textarea "False True False"
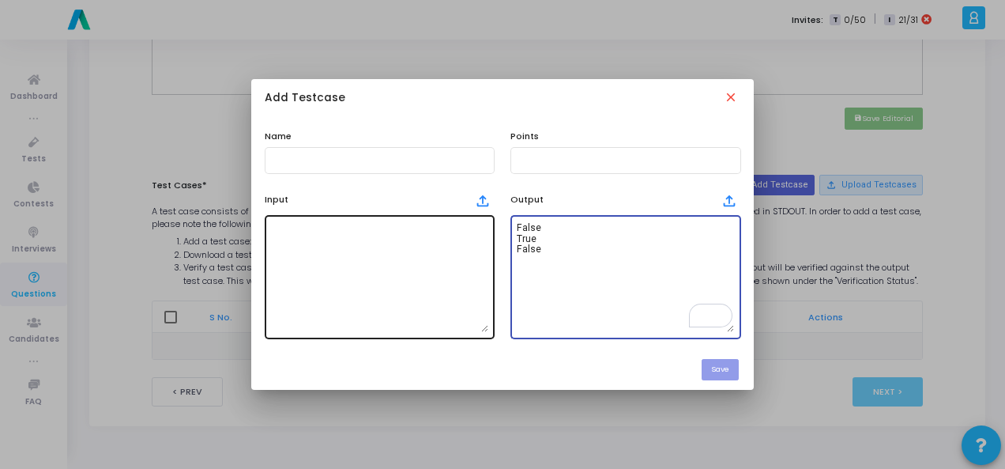
type textarea "False True False"
click at [378, 280] on textarea at bounding box center [379, 276] width 217 height 111
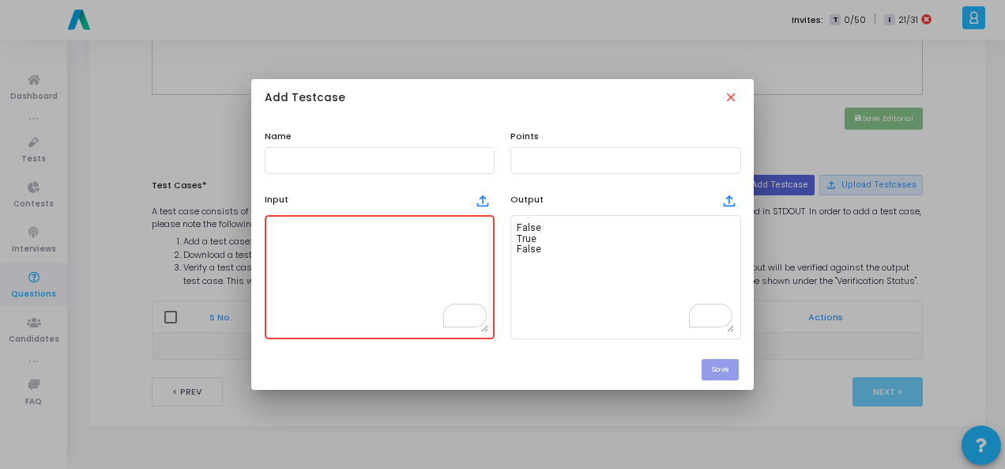
click at [322, 232] on textarea "To enrich screen reader interactions, please activate Accessibility in Grammarl…" at bounding box center [379, 276] width 217 height 111
paste textarea "[1, 2, 3, -1]"
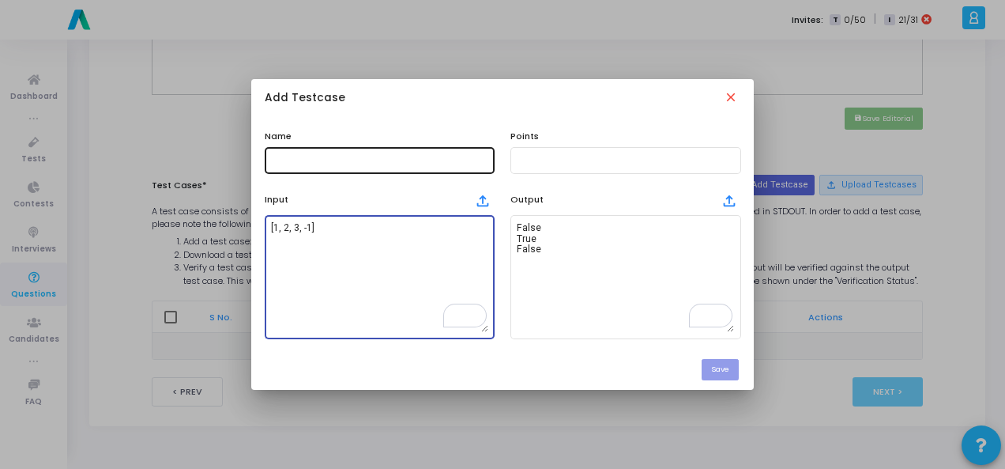
type textarea "[1, 2, 3, -1]"
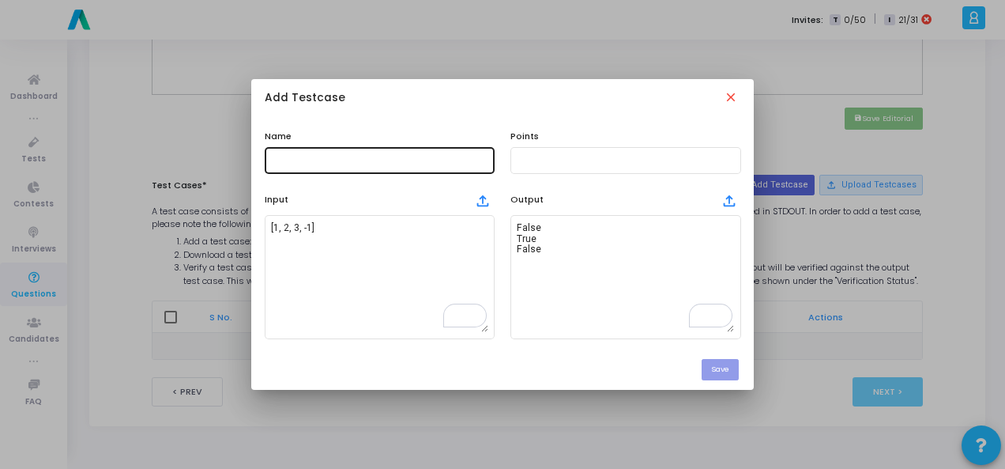
click at [332, 167] on div at bounding box center [379, 159] width 217 height 29
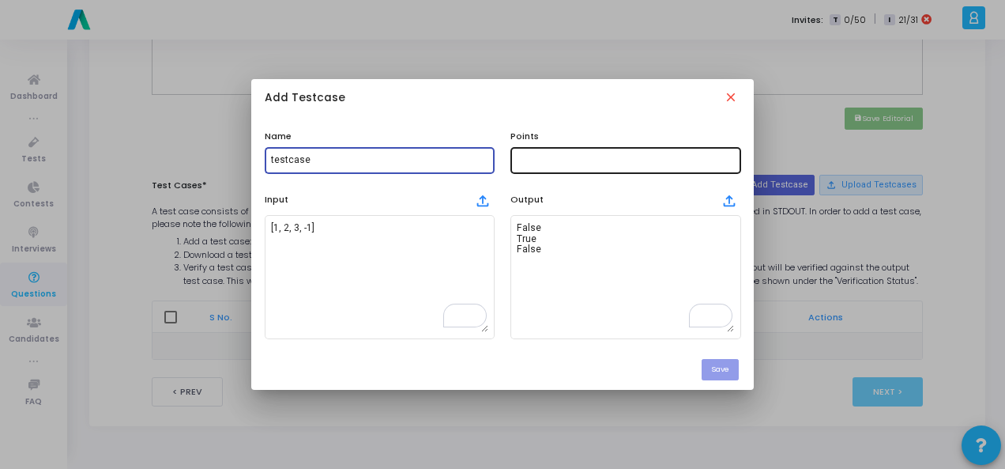
type input "testcase"
click at [624, 168] on div at bounding box center [625, 159] width 217 height 29
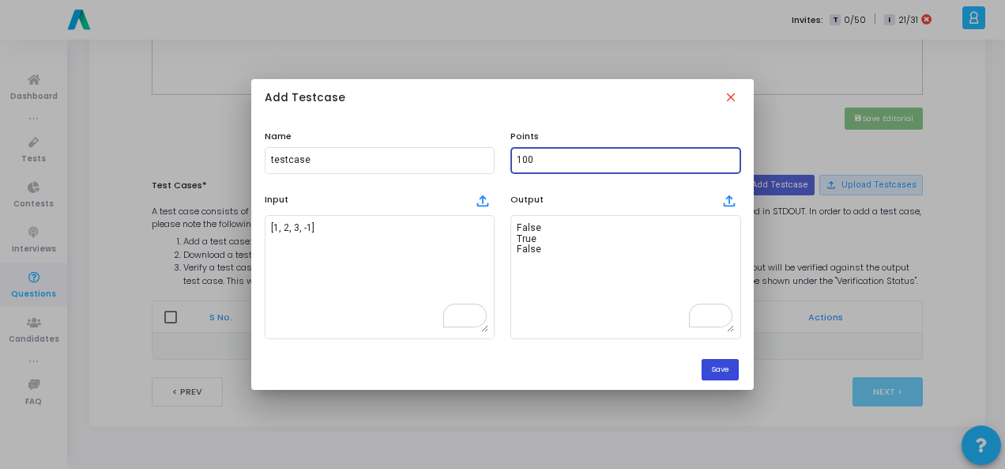
type input "100"
click at [739, 364] on button "Save" at bounding box center [720, 369] width 37 height 21
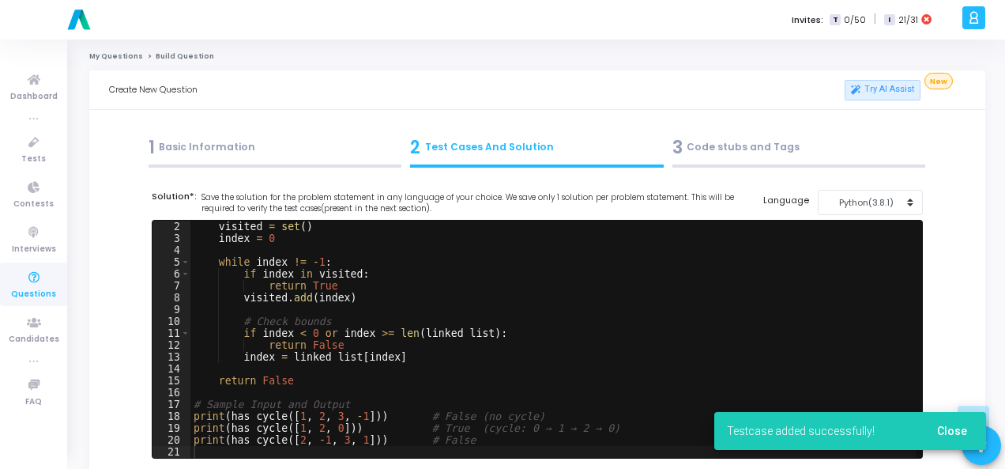
scroll to position [696, 0]
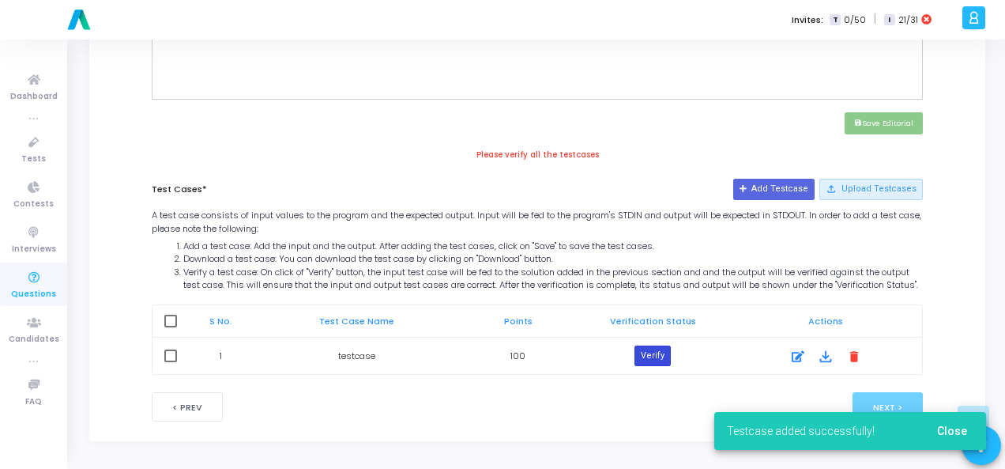
click at [661, 360] on button "Verify" at bounding box center [653, 355] width 36 height 21
click at [958, 440] on button "Close" at bounding box center [952, 431] width 55 height 28
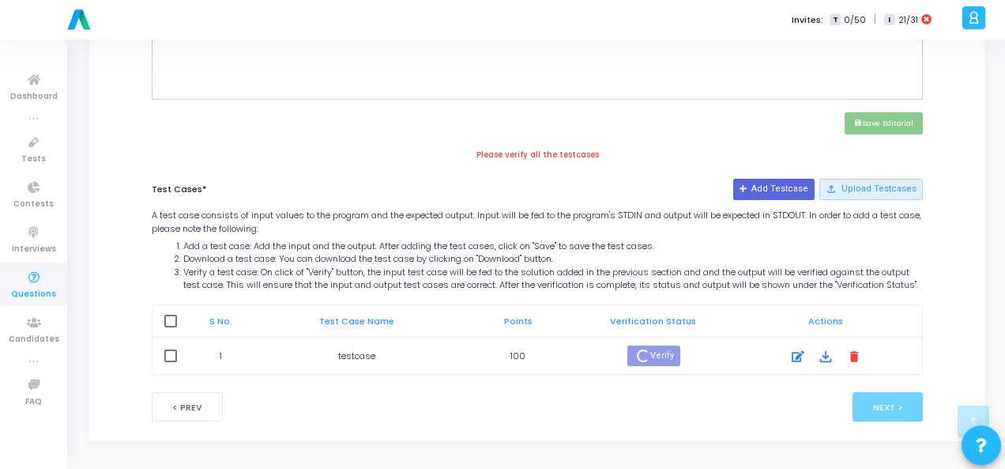
scroll to position [685, 0]
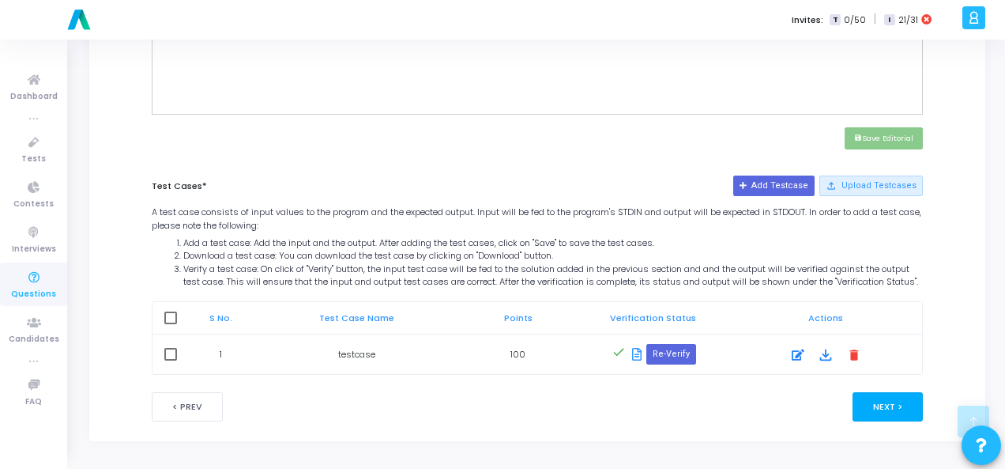
click at [899, 409] on button "Next >" at bounding box center [888, 406] width 70 height 29
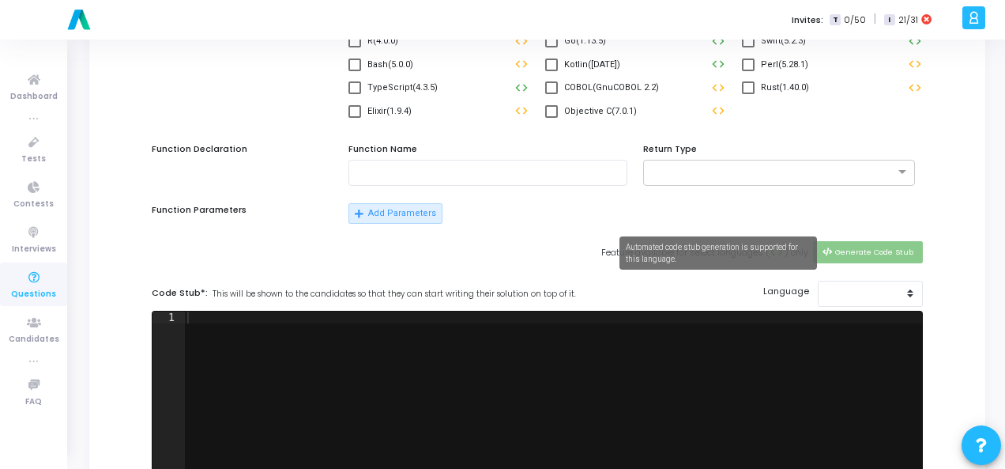
scroll to position [0, 0]
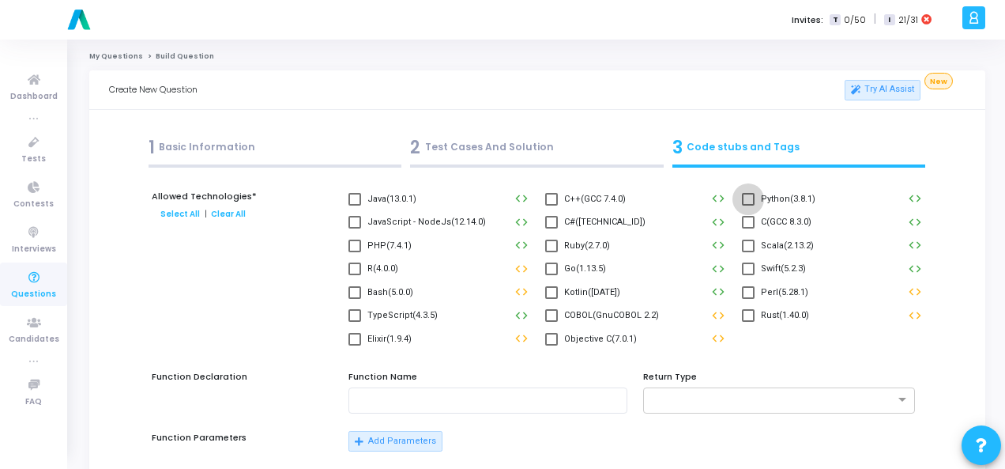
click at [754, 190] on label "Python(3.8.1)" at bounding box center [779, 199] width 74 height 19
click at [748, 205] on input "Python(3.8.1)" at bounding box center [748, 205] width 1 height 1
checkbox input "true"
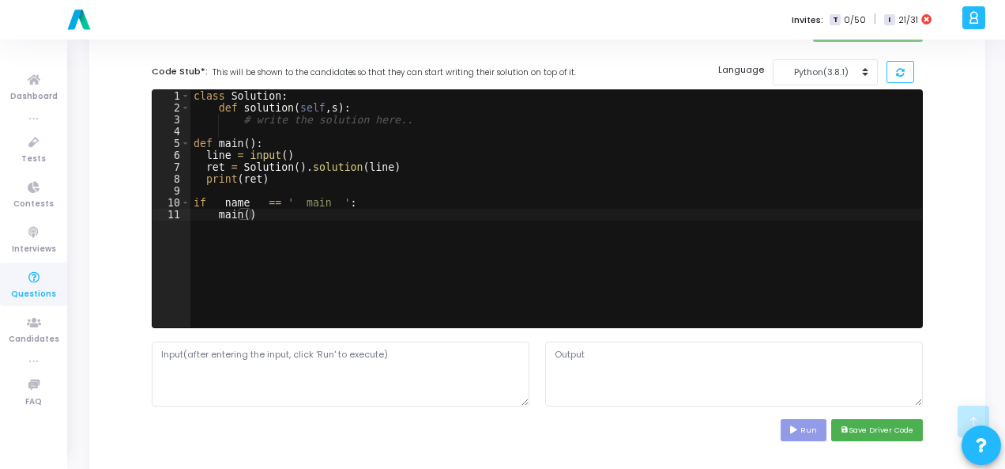
scroll to position [553, 0]
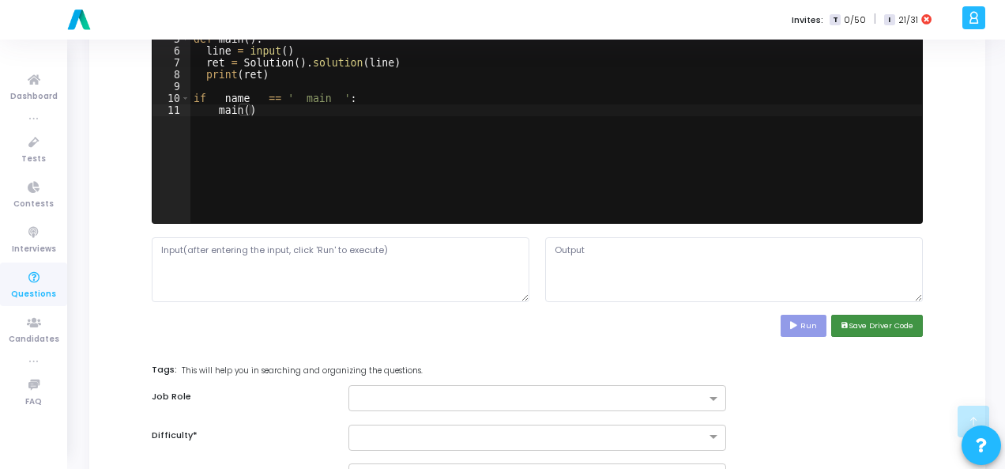
click at [869, 315] on button "save Save Driver Code" at bounding box center [877, 325] width 92 height 21
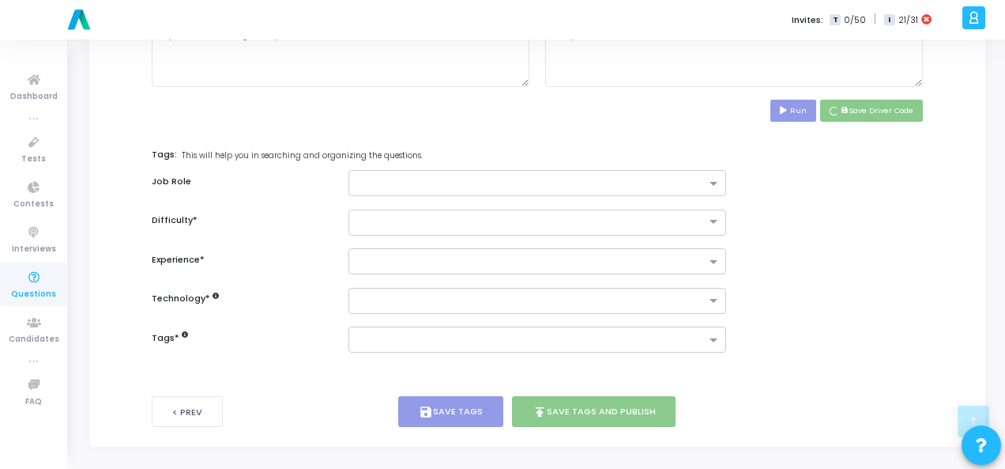
scroll to position [770, 0]
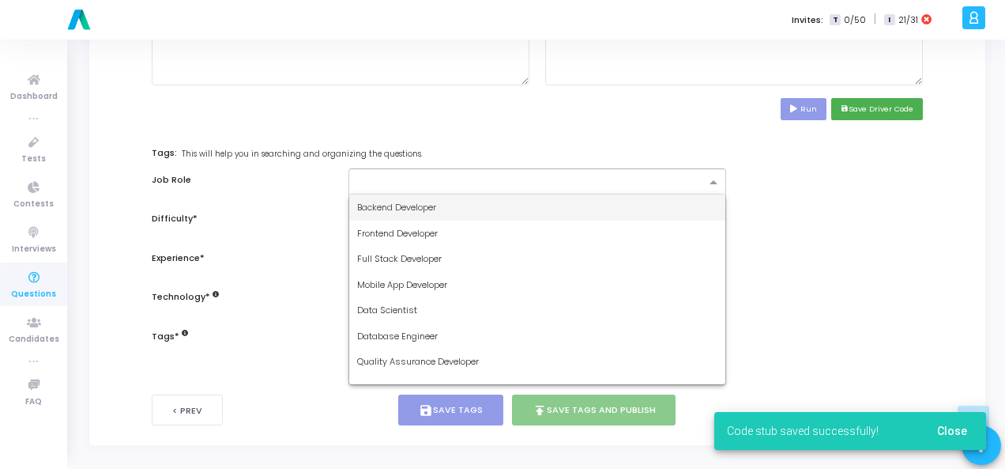
click at [707, 176] on span at bounding box center [716, 182] width 20 height 13
click at [586, 198] on div "Backend Developer" at bounding box center [537, 207] width 376 height 26
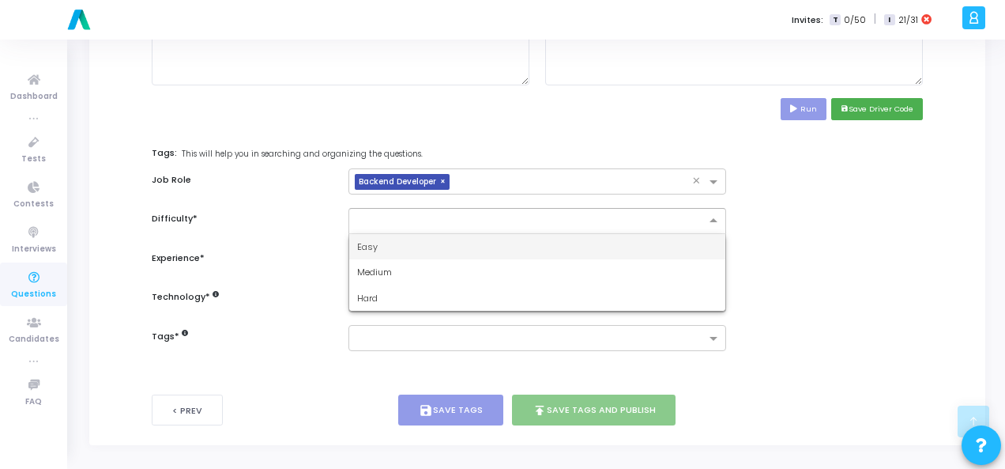
click at [593, 213] on input "text" at bounding box center [521, 219] width 329 height 13
click at [579, 233] on ng-dropdown-panel "Easy Medium Hard" at bounding box center [538, 272] width 378 height 79
click at [579, 247] on div "Easy" at bounding box center [537, 247] width 376 height 26
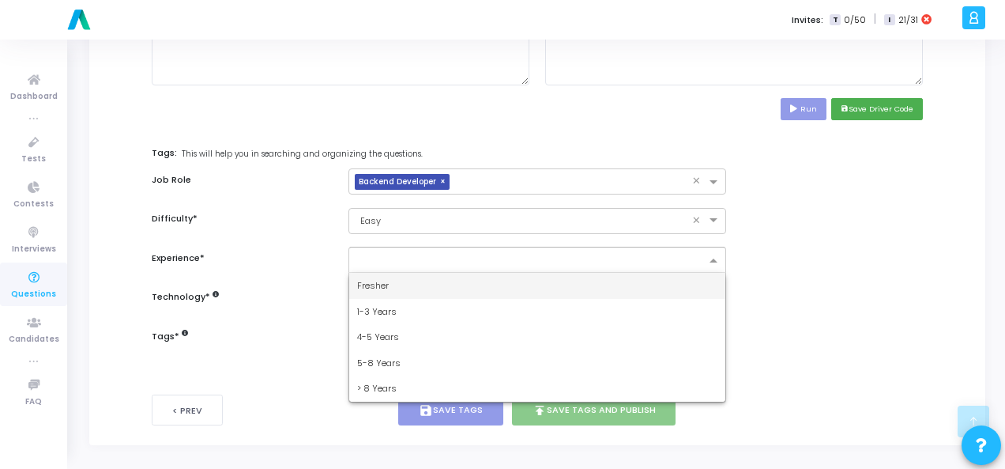
click at [579, 256] on input "text" at bounding box center [531, 260] width 349 height 13
click at [577, 281] on div "Fresher" at bounding box center [537, 286] width 376 height 26
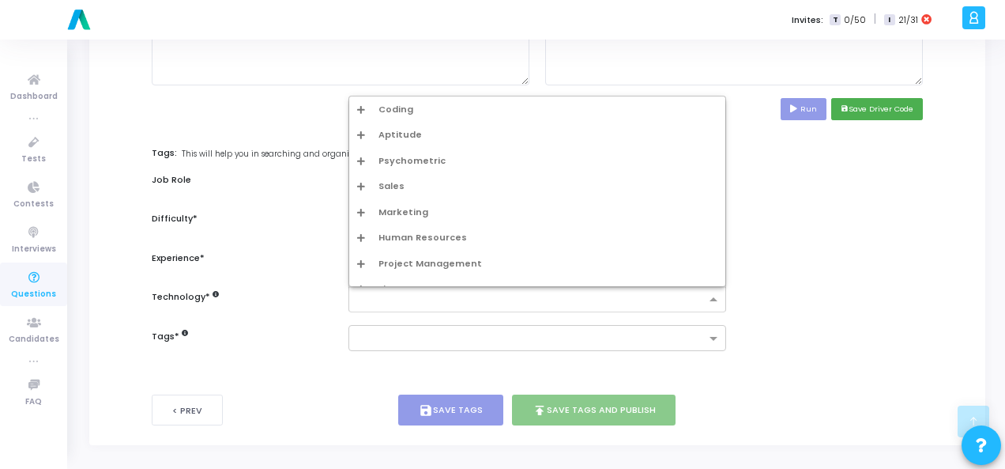
click at [572, 293] on input "text" at bounding box center [531, 299] width 349 height 13
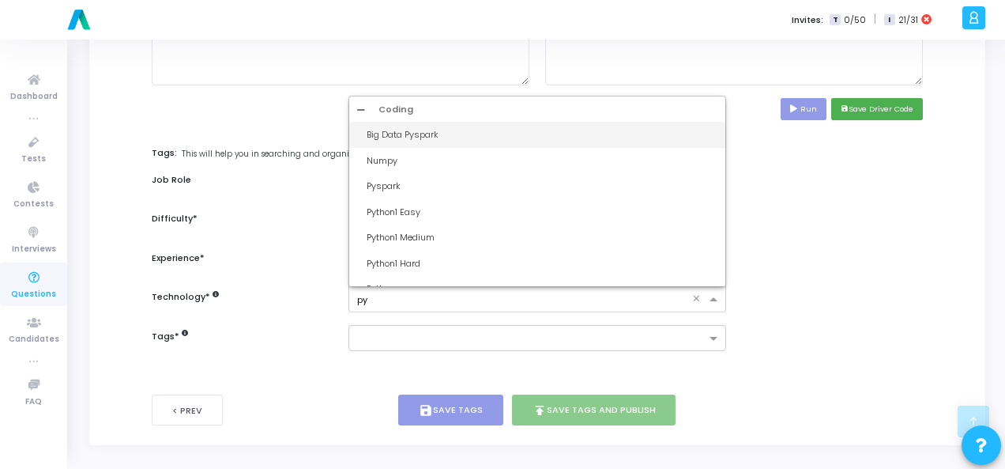
type input "pyt"
click at [473, 137] on div "Python1 Easy" at bounding box center [542, 134] width 351 height 13
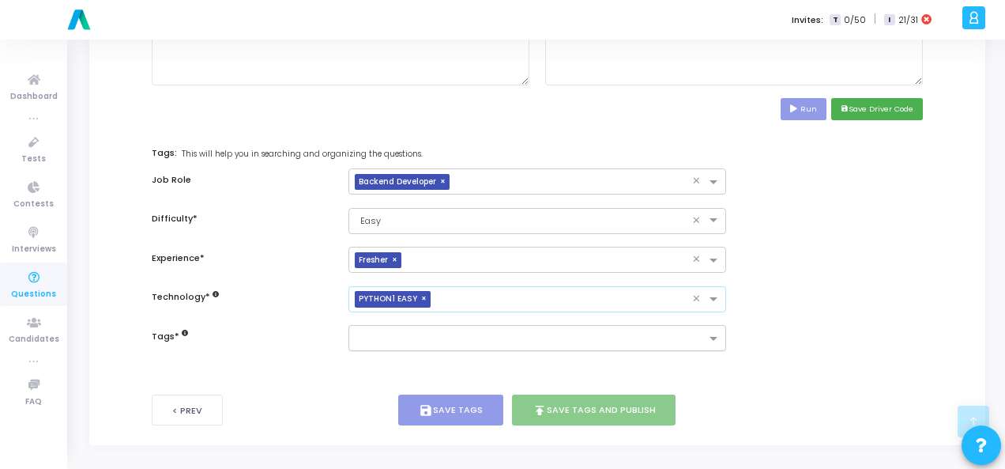
click at [464, 334] on input "text" at bounding box center [531, 339] width 349 height 13
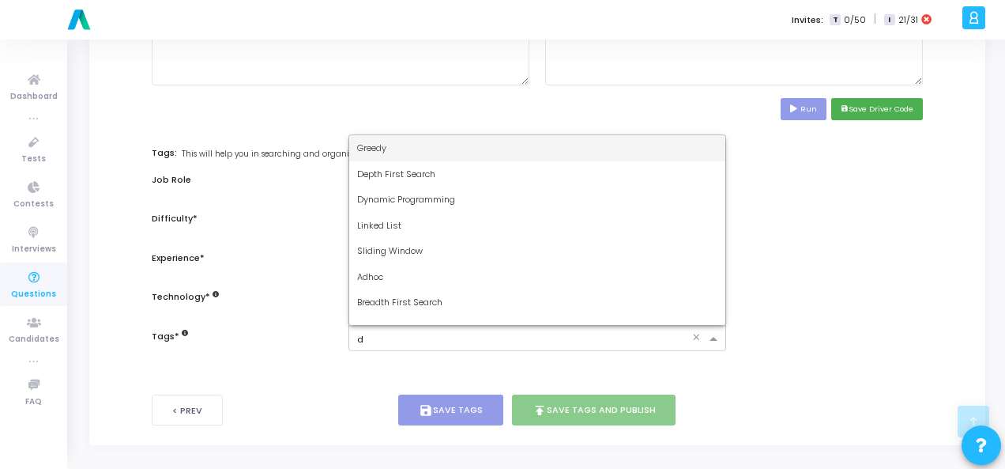
type input "dy"
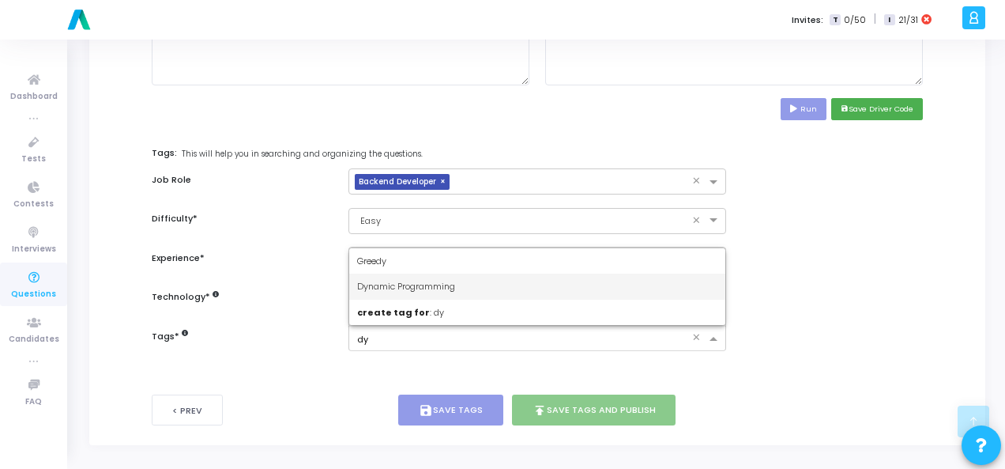
click at [465, 286] on div "Dynamic Programming" at bounding box center [537, 286] width 376 height 26
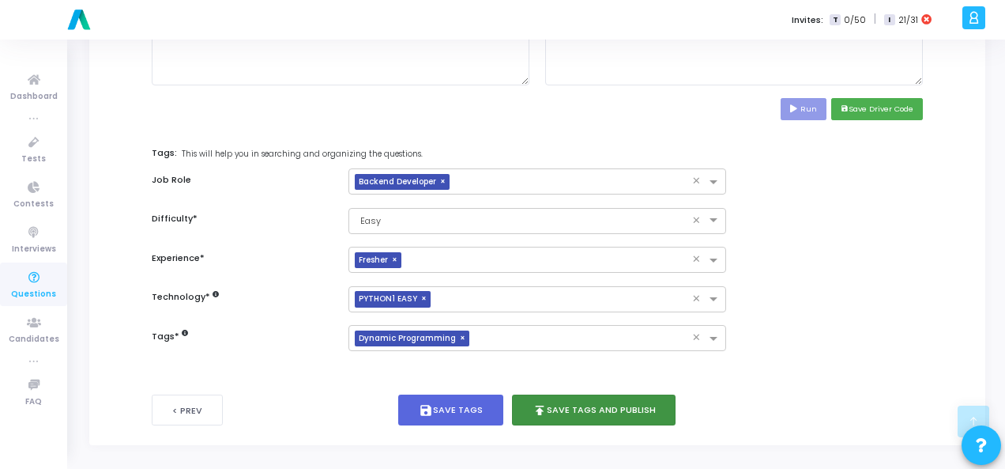
click at [572, 402] on button "publish Save Tags and Publish" at bounding box center [594, 409] width 164 height 31
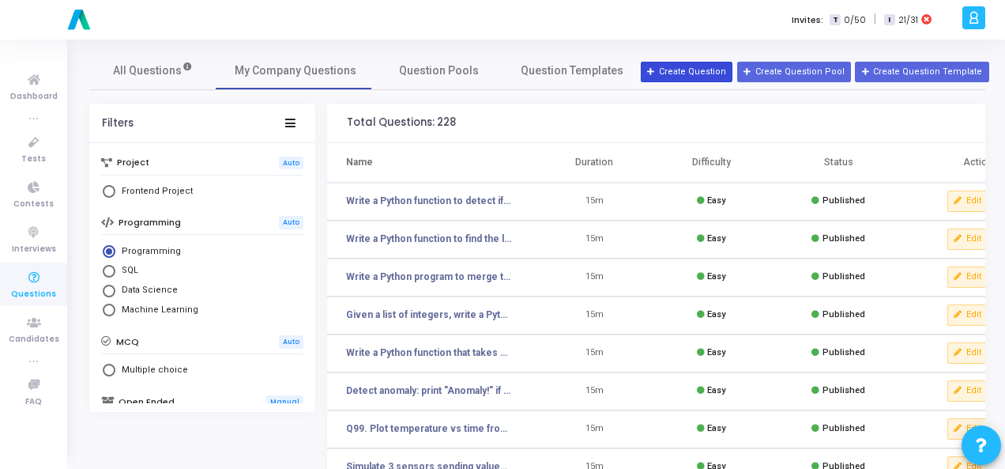
click at [691, 62] on button "Create Question" at bounding box center [687, 72] width 92 height 21
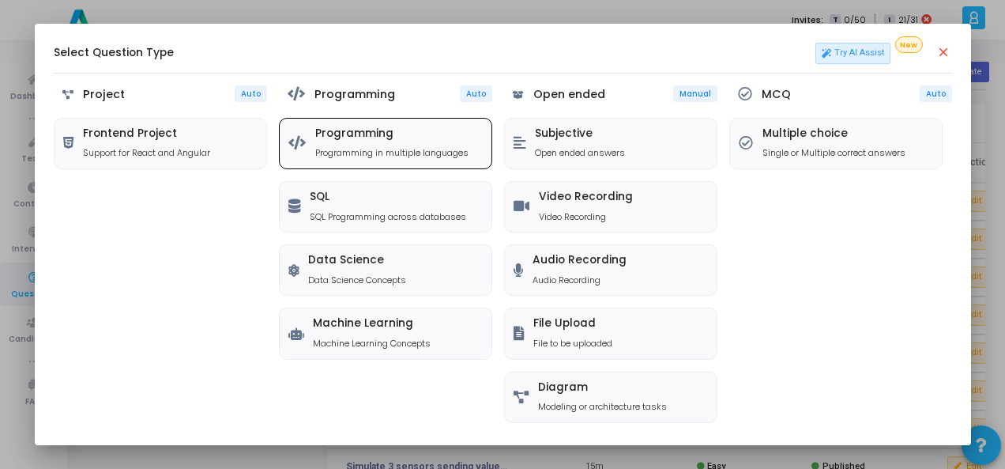
click at [448, 134] on h5 "Programming" at bounding box center [391, 133] width 153 height 13
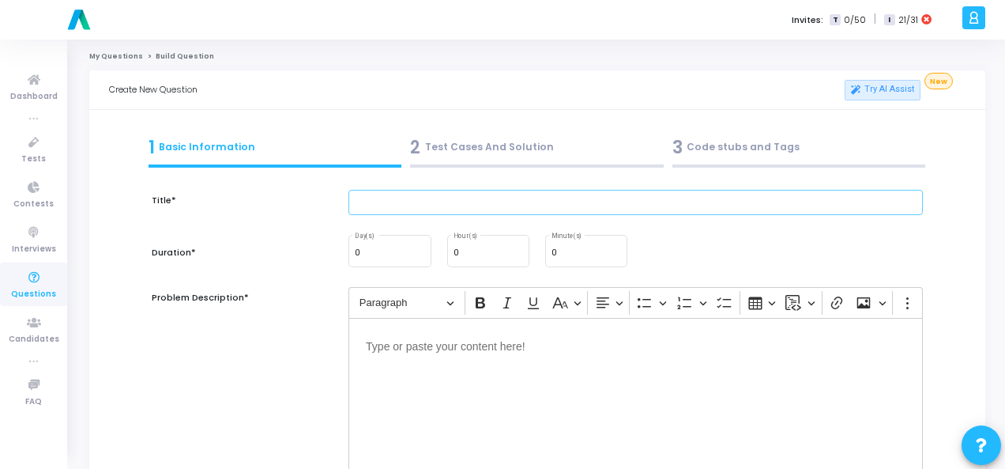
paste input "Write a Python script to read a CSV file and print the row count and header nam…"
type input "Write a Python script to read a CSV file and print the row count and header nam…"
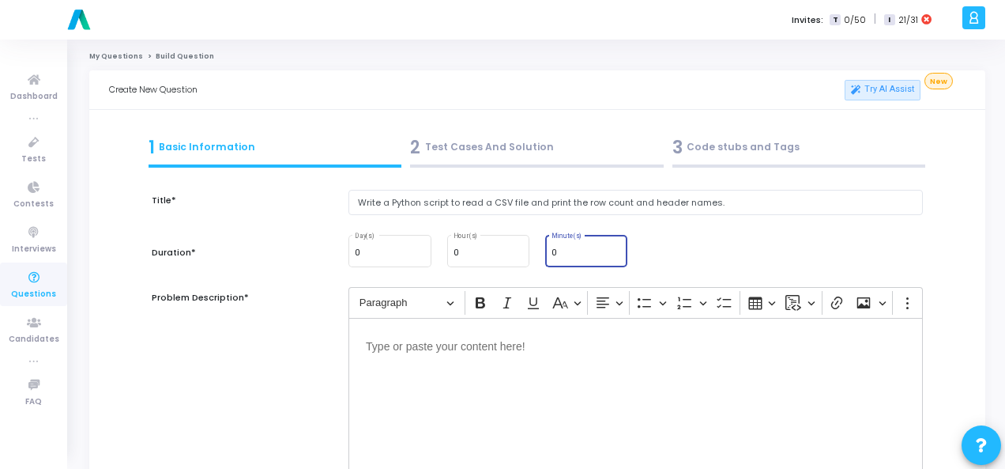
click at [555, 254] on input "0" at bounding box center [587, 252] width 70 height 9
type input "15"
click at [531, 381] on div "Editor editing area: main" at bounding box center [636, 397] width 575 height 158
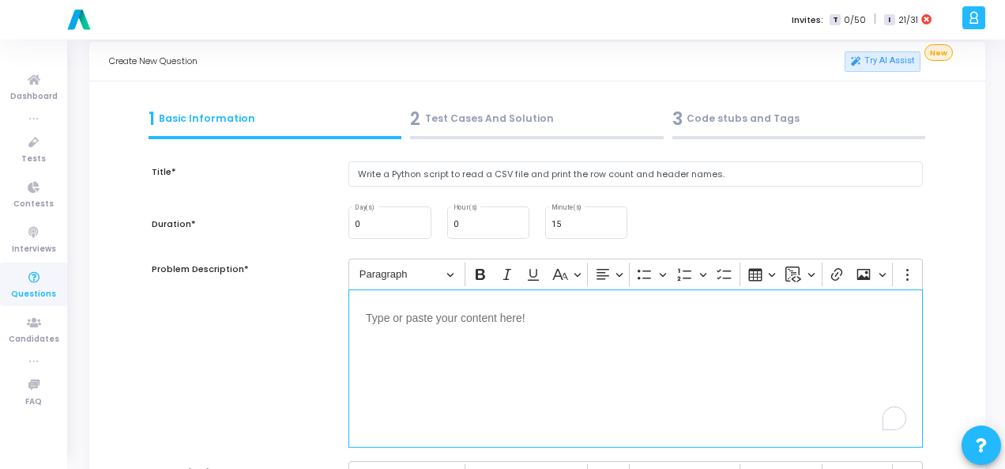
scroll to position [237, 0]
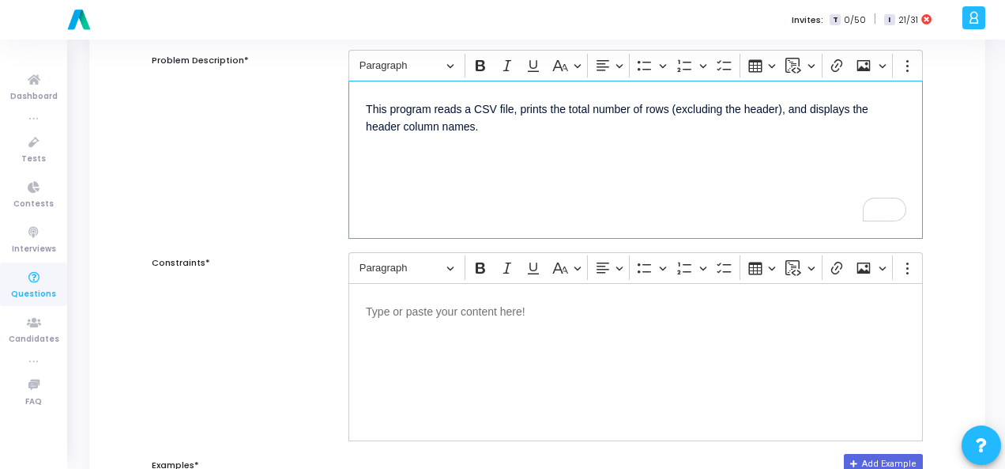
click at [425, 322] on div "Editor editing area: main" at bounding box center [636, 362] width 575 height 158
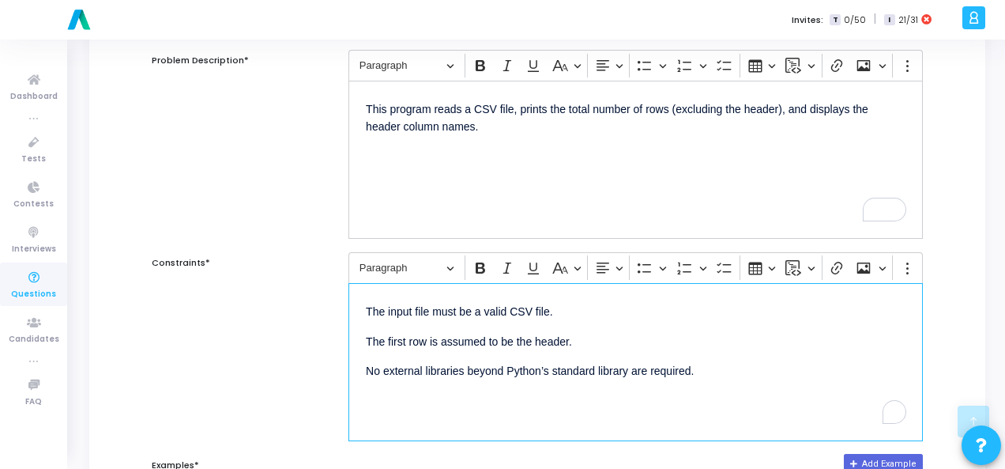
scroll to position [553, 0]
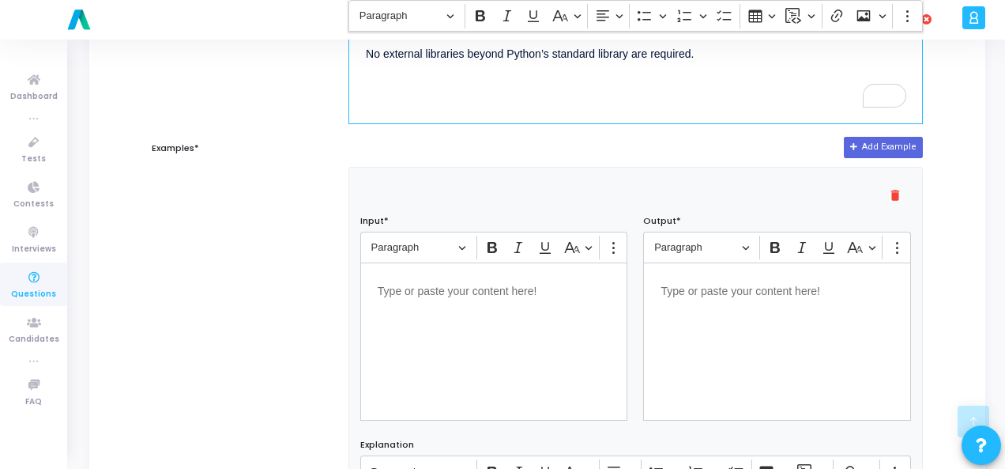
click at [425, 319] on div "Editor editing area: main" at bounding box center [494, 341] width 268 height 158
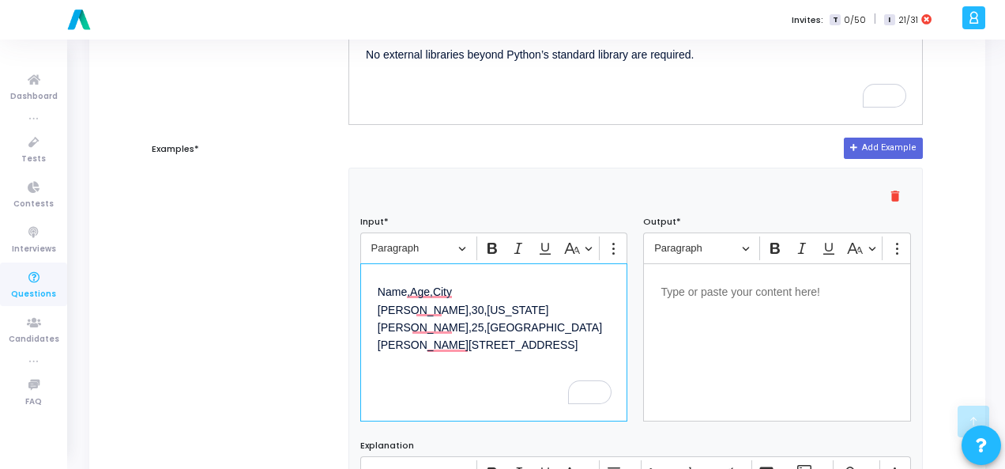
click at [804, 326] on div "Editor editing area: main" at bounding box center [777, 342] width 268 height 158
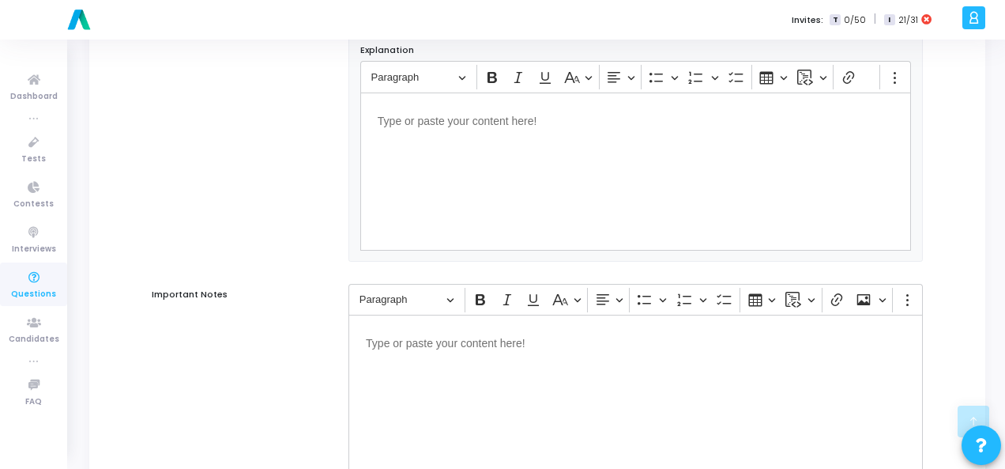
scroll to position [1073, 0]
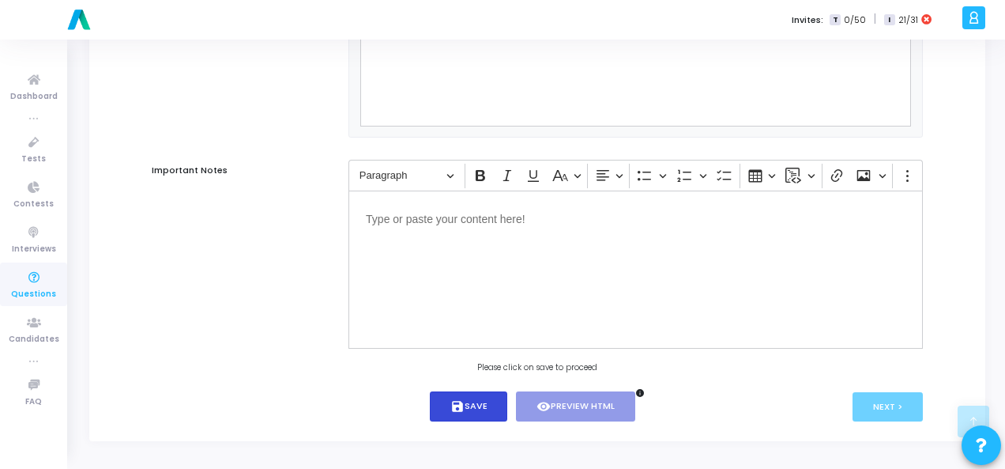
click at [457, 403] on icon "save" at bounding box center [457, 406] width 14 height 14
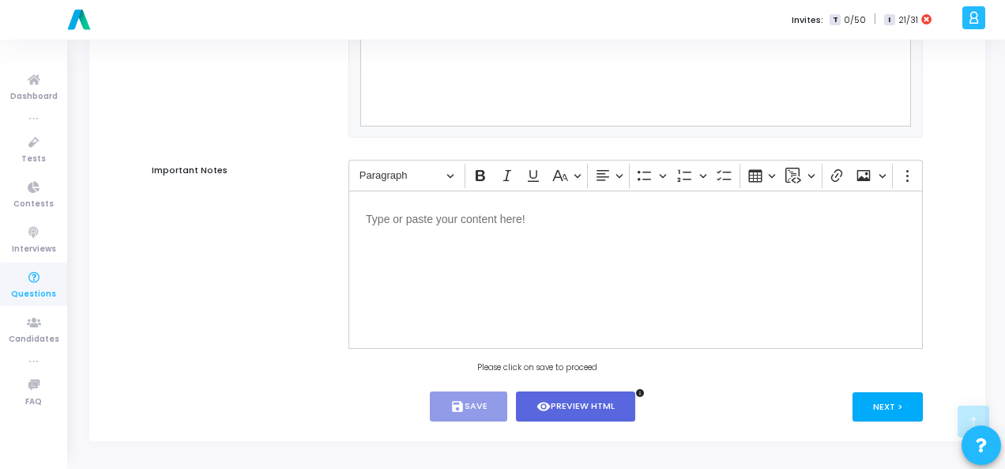
click at [898, 409] on button "Next >" at bounding box center [888, 406] width 70 height 29
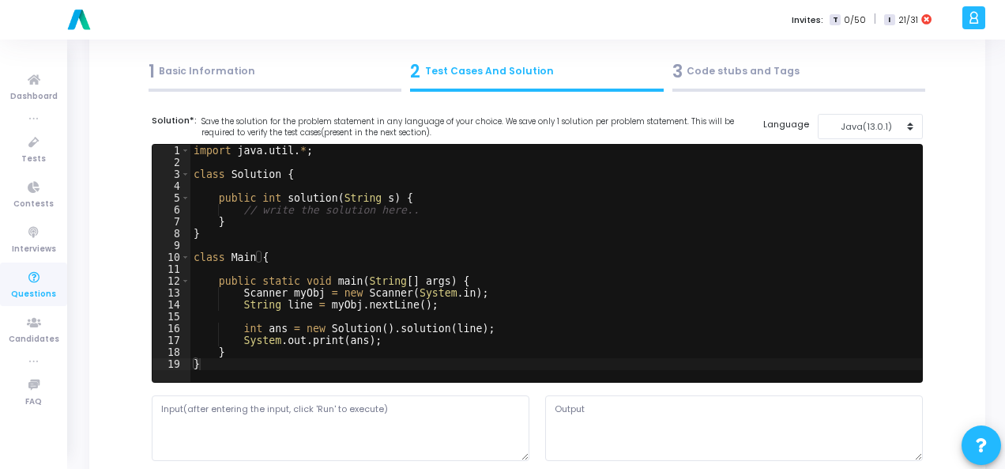
scroll to position [0, 0]
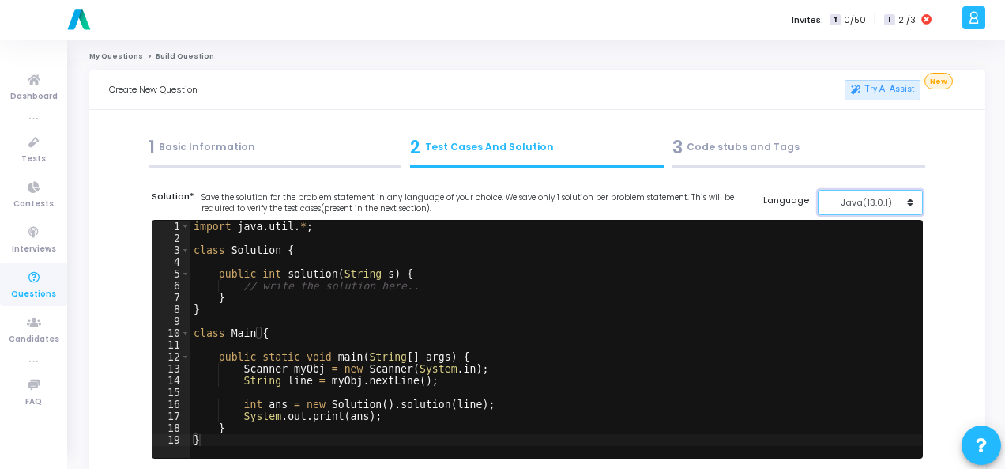
click at [876, 197] on div "Java(13.0.1)" at bounding box center [865, 202] width 77 height 13
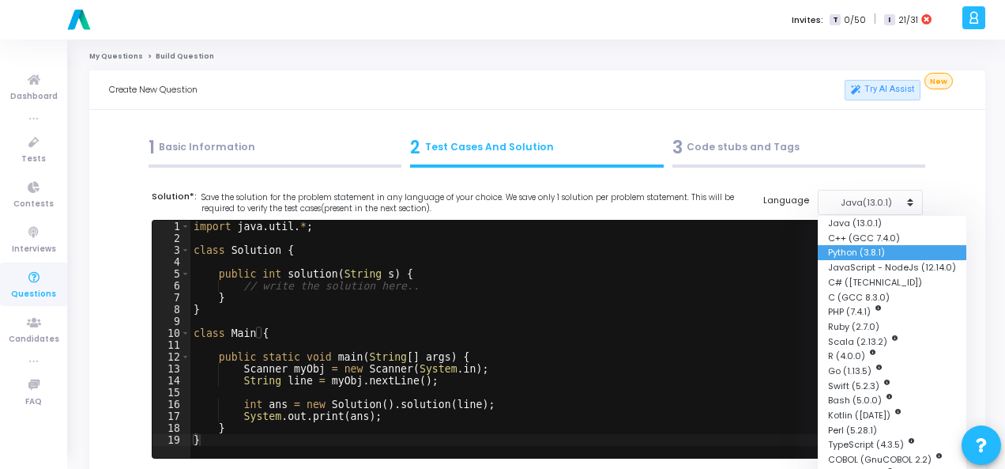
click at [884, 255] on button "Python (3.8.1)" at bounding box center [892, 252] width 149 height 15
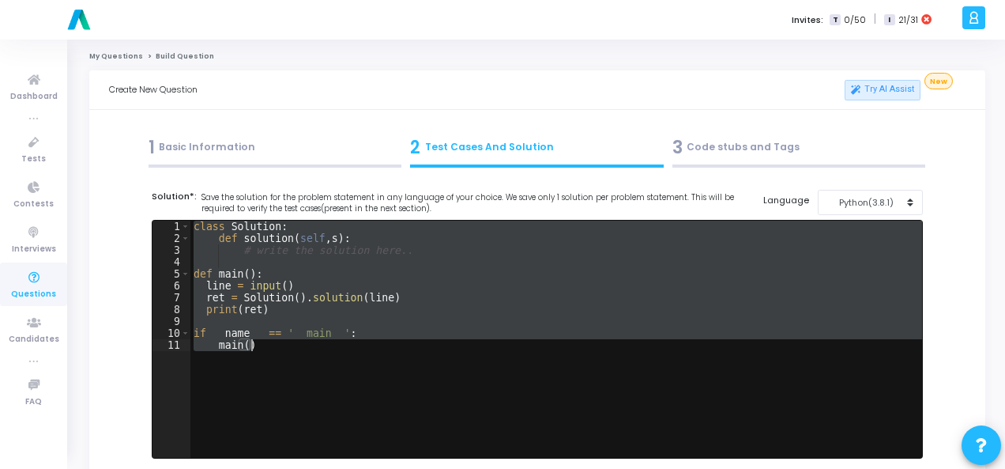
drag, startPoint x: 190, startPoint y: 225, endPoint x: 283, endPoint y: 353, distance: 158.4
click at [283, 353] on div "class Solution : def solution ( self , s ) : # write the solution here.. def ma…" at bounding box center [556, 351] width 732 height 261
type textarea "if __name__ == '__main__': main()"
paste textarea
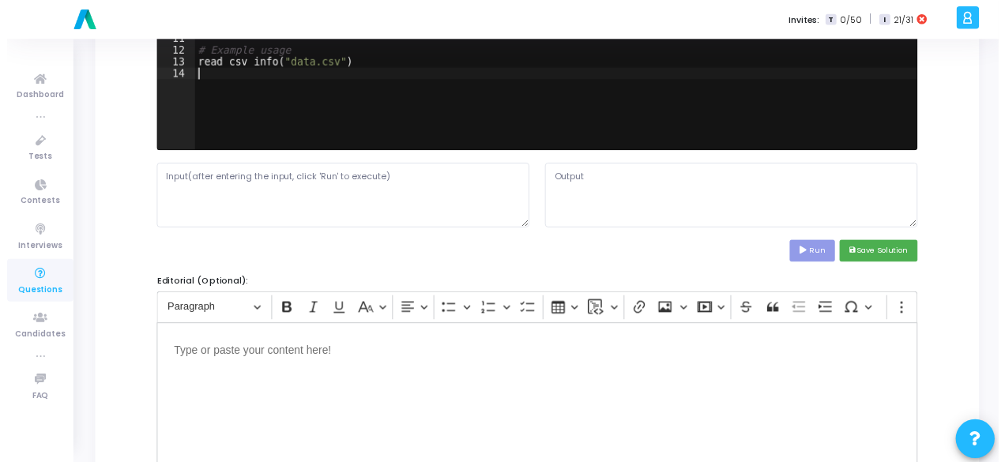
scroll to position [316, 0]
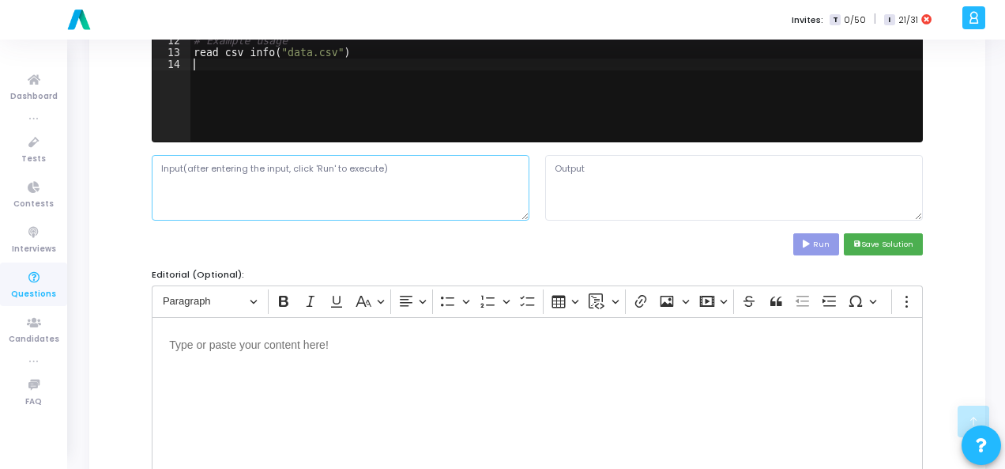
click at [228, 179] on textarea at bounding box center [341, 187] width 378 height 65
paste textarea "Name,Age,City Alice,30,[US_STATE][GEOGRAPHIC_DATA][PERSON_NAME],25,London Charl…"
type textarea "Name,Age,City Alice,30,[US_STATE][GEOGRAPHIC_DATA][PERSON_NAME],25,London Charl…"
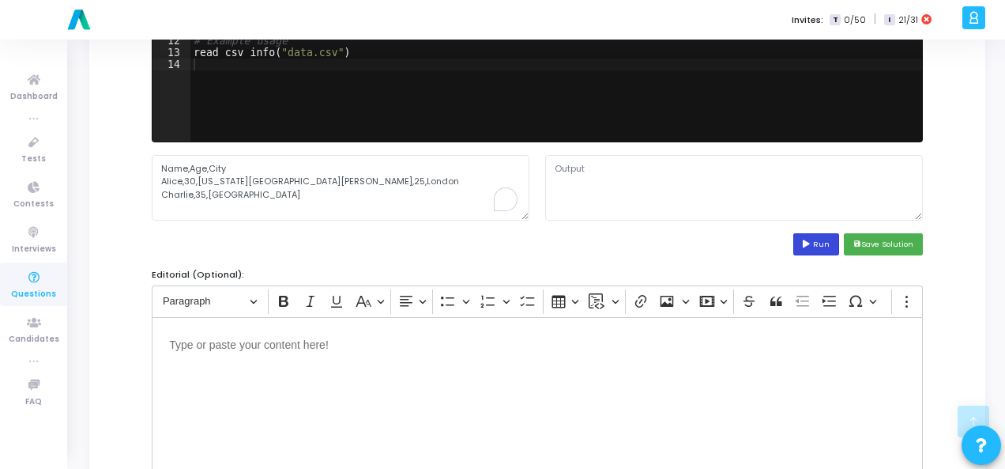
click at [831, 245] on button "Run" at bounding box center [817, 243] width 46 height 21
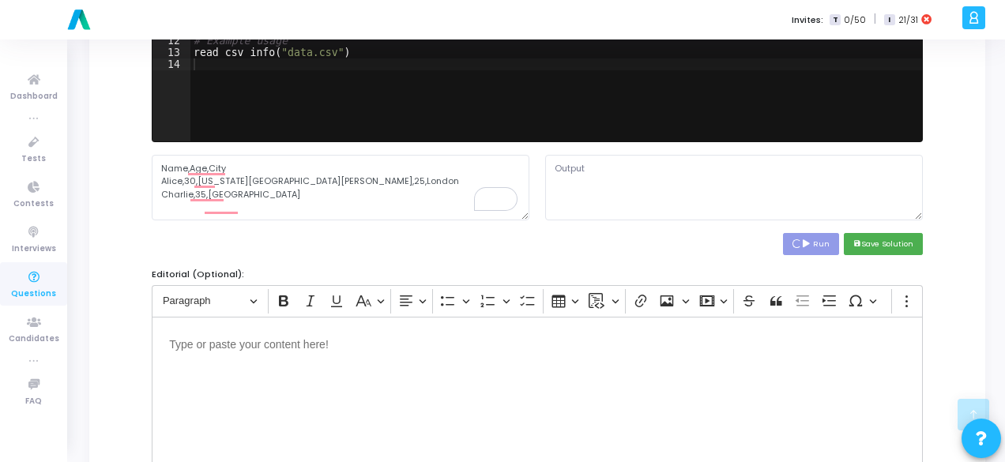
type textarea "Traceback (most recent call last): File "script.py", line 13, in <module> read_…"
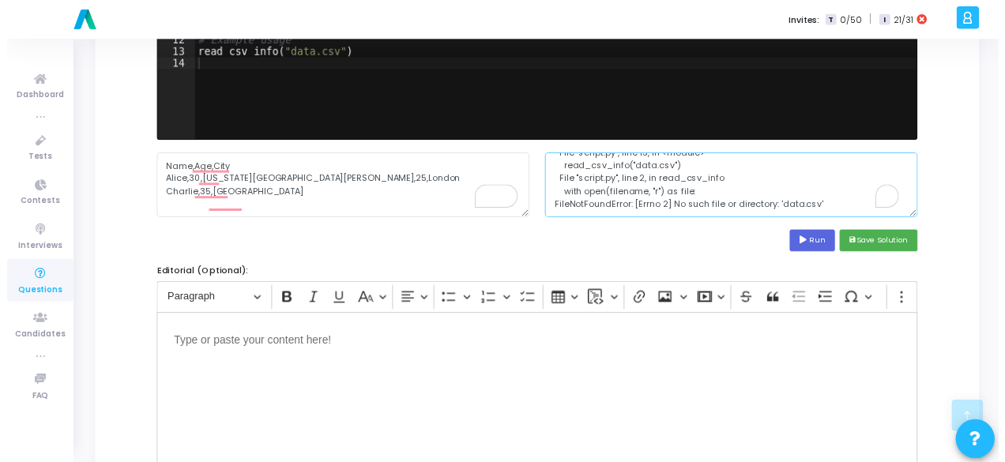
scroll to position [40, 0]
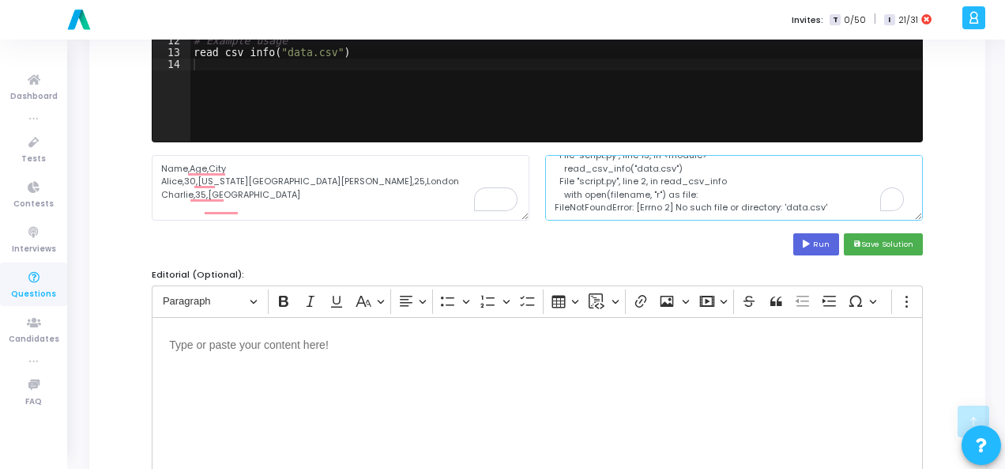
drag, startPoint x: 555, startPoint y: 166, endPoint x: 678, endPoint y: 222, distance: 135.5
click at [678, 222] on cj-code-editor "Solution*: Save the solution for the problem statement in any language of your …" at bounding box center [537, 65] width 771 height 382
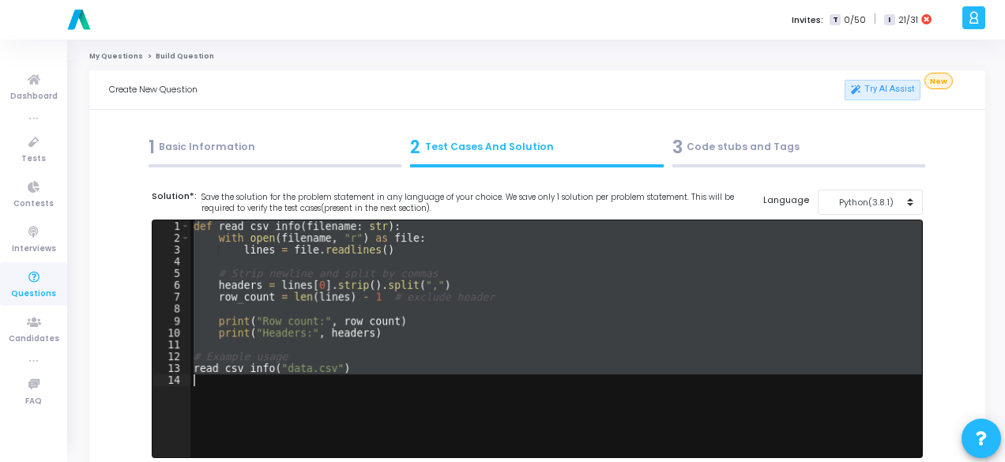
drag, startPoint x: 192, startPoint y: 226, endPoint x: 322, endPoint y: 383, distance: 204.3
click at [320, 383] on div "def read_csv_info ( filename : str ) : with open ( filename , "r" ) as file : l…" at bounding box center [556, 351] width 732 height 261
type textarea "read_csv_info("data.csv")"
paste textarea
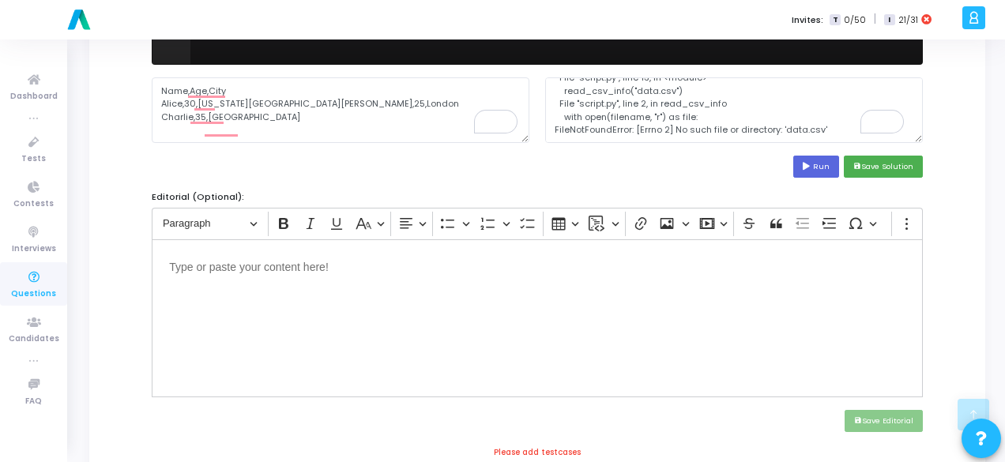
scroll to position [395, 0]
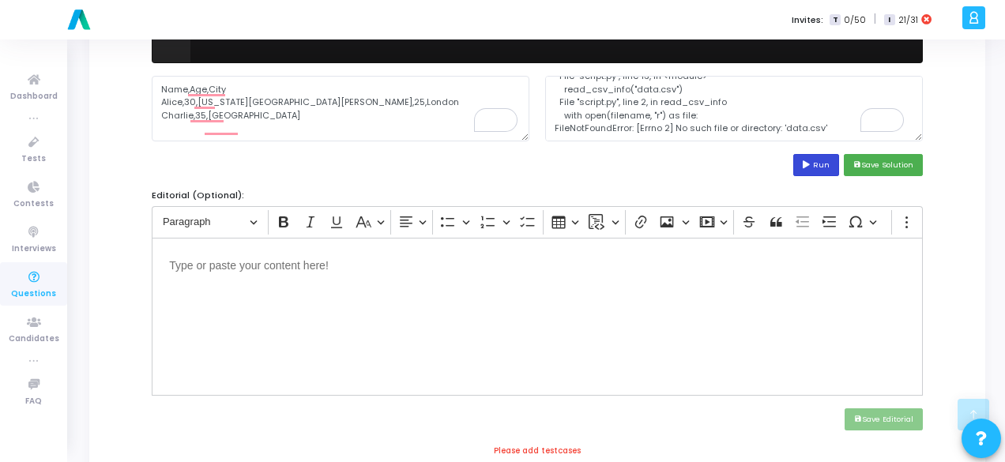
click at [825, 167] on button "Run" at bounding box center [817, 164] width 46 height 21
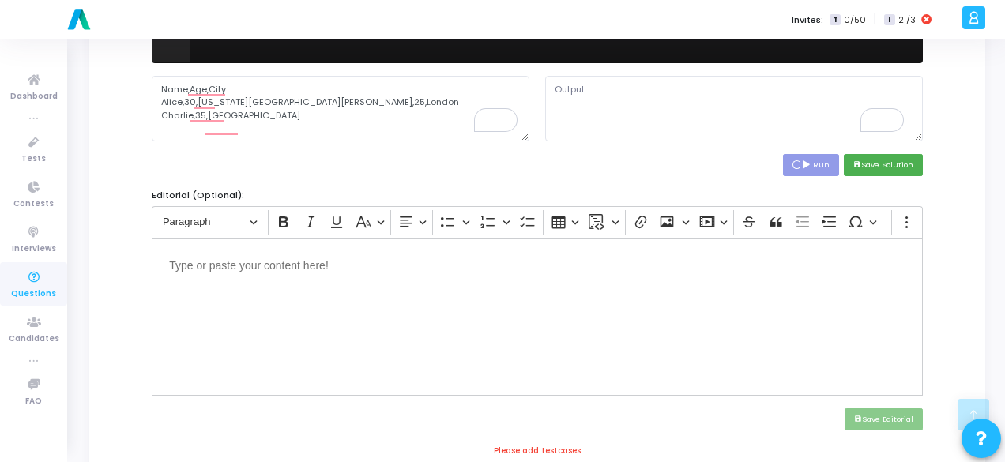
scroll to position [0, 0]
type textarea "Traceback (most recent call last): File "script.py", line 9, in <module> read_c…"
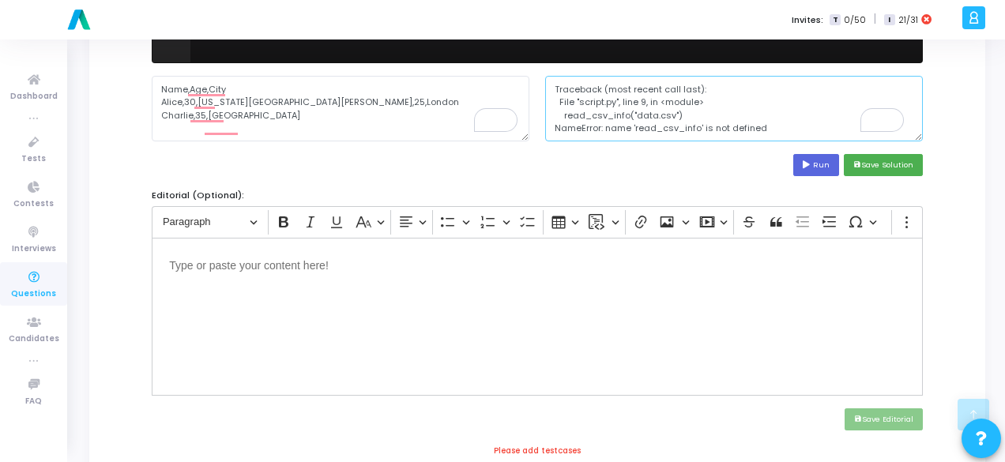
scroll to position [13, 0]
drag, startPoint x: 552, startPoint y: 86, endPoint x: 735, endPoint y: 145, distance: 192.7
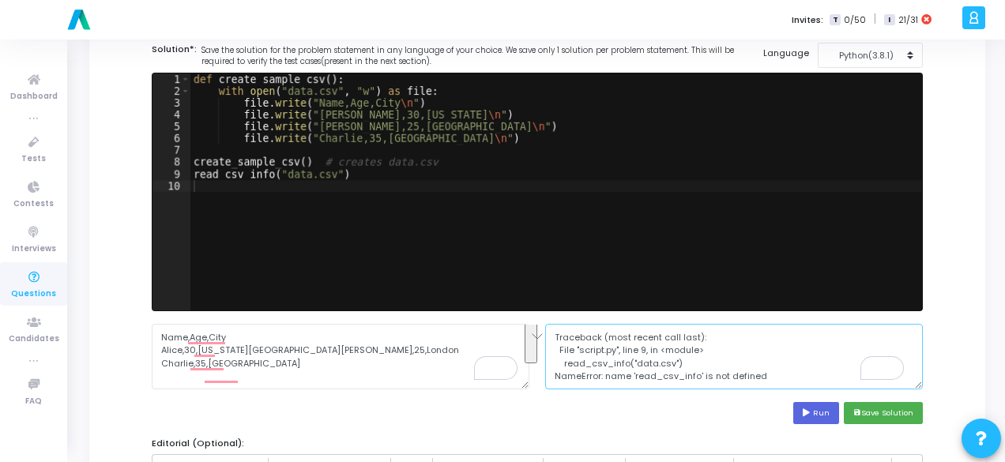
scroll to position [0, 0]
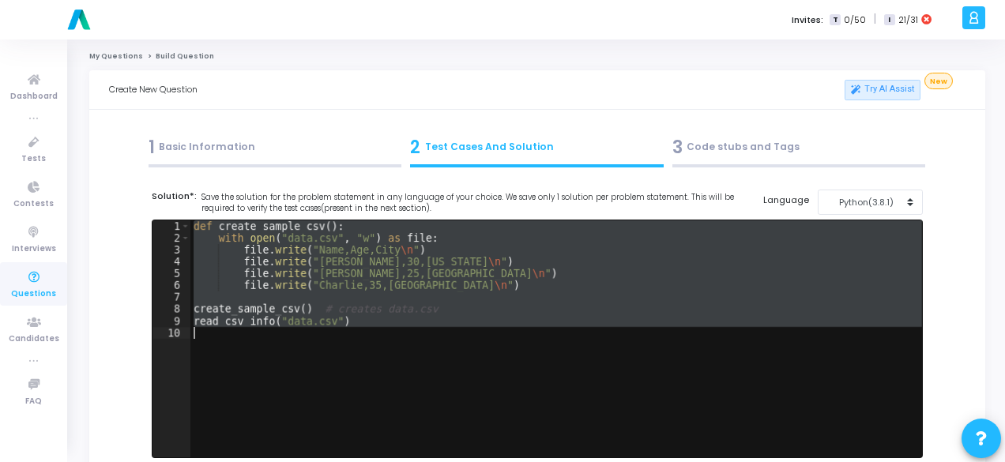
drag, startPoint x: 194, startPoint y: 225, endPoint x: 325, endPoint y: 348, distance: 179.5
click at [325, 348] on div "def create_sample_csv ( ) : with open ( "data.csv" , "w" ) as file : file . wri…" at bounding box center [556, 351] width 732 height 261
type textarea "read_csv_info("data.csv")"
paste textarea
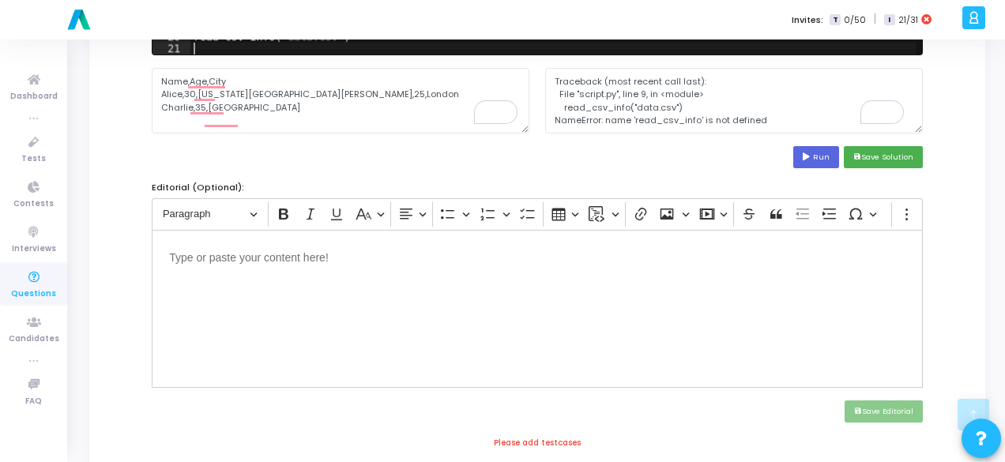
scroll to position [474, 0]
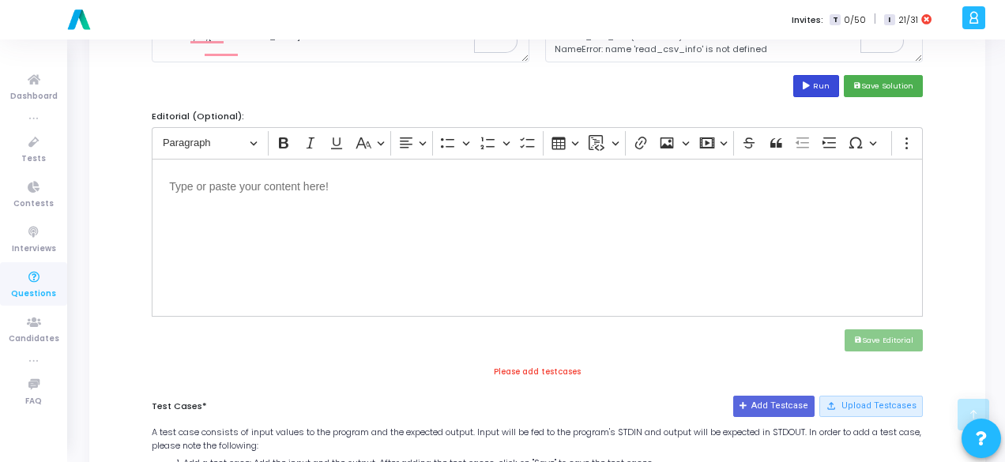
click at [818, 87] on button "Run" at bounding box center [817, 85] width 46 height 21
type textarea "Row count: 3 Headers: ['Name', 'Age', 'City']"
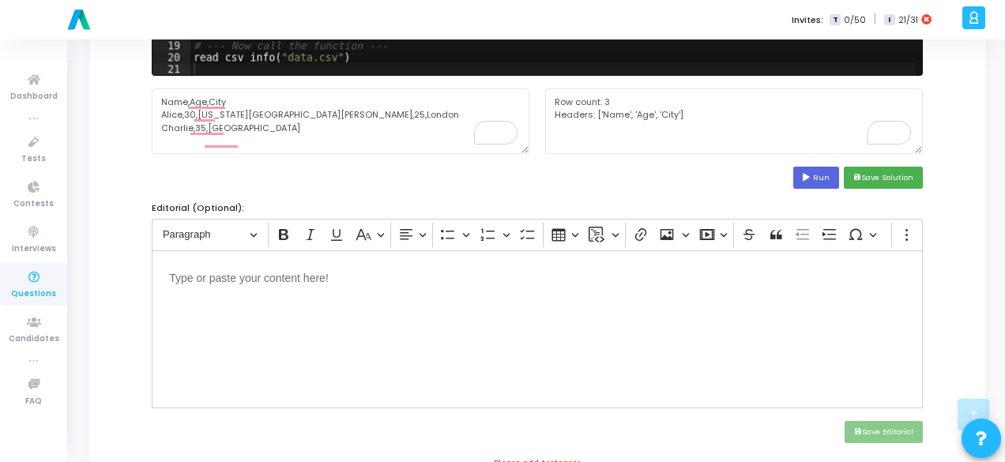
scroll to position [316, 0]
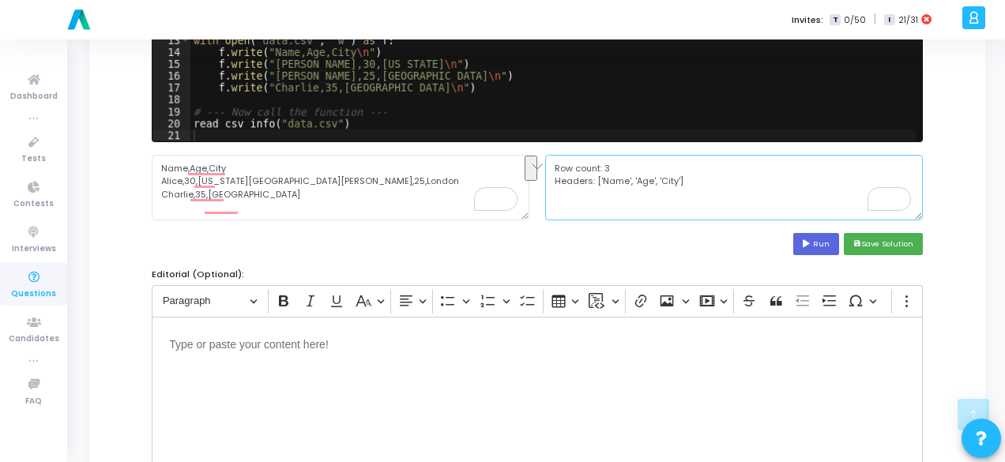
drag, startPoint x: 552, startPoint y: 168, endPoint x: 689, endPoint y: 180, distance: 138.1
click at [689, 180] on textarea "Row count: 3 Headers: ['Name', 'Age', 'City']" at bounding box center [734, 187] width 378 height 65
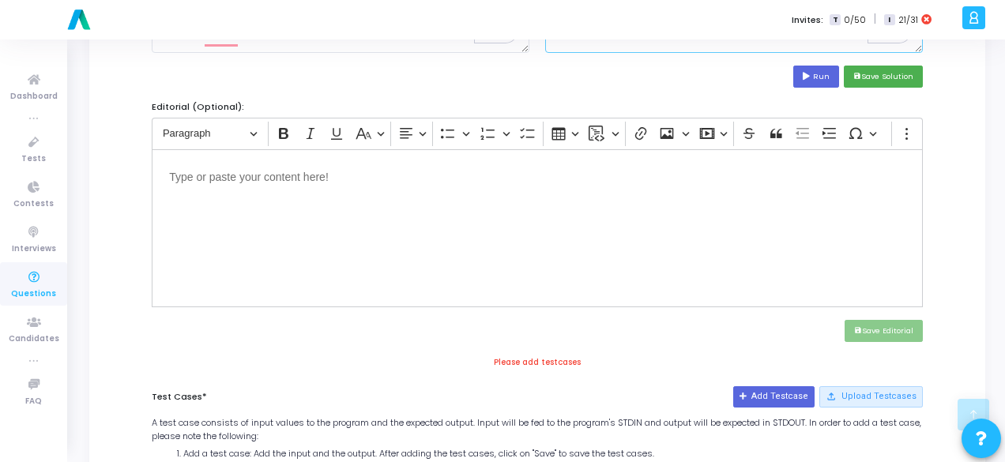
scroll to position [632, 0]
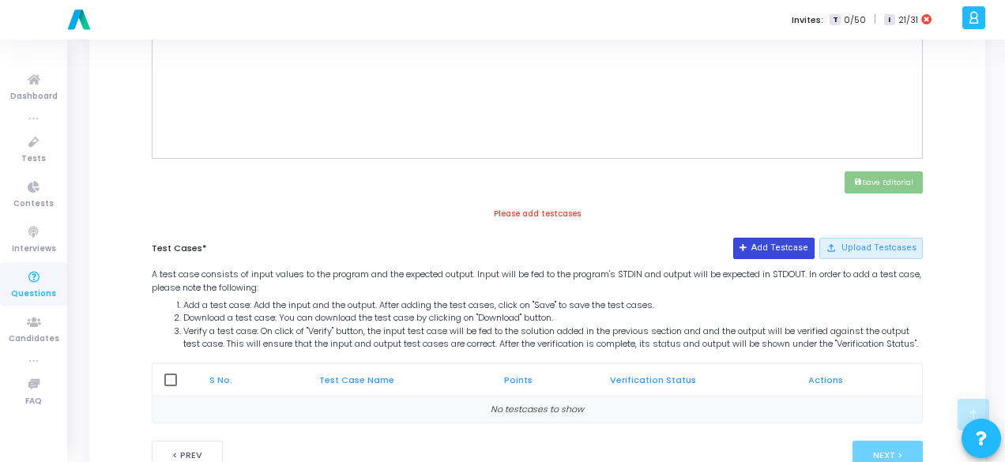
click at [769, 241] on button "Add Testcase" at bounding box center [773, 248] width 81 height 21
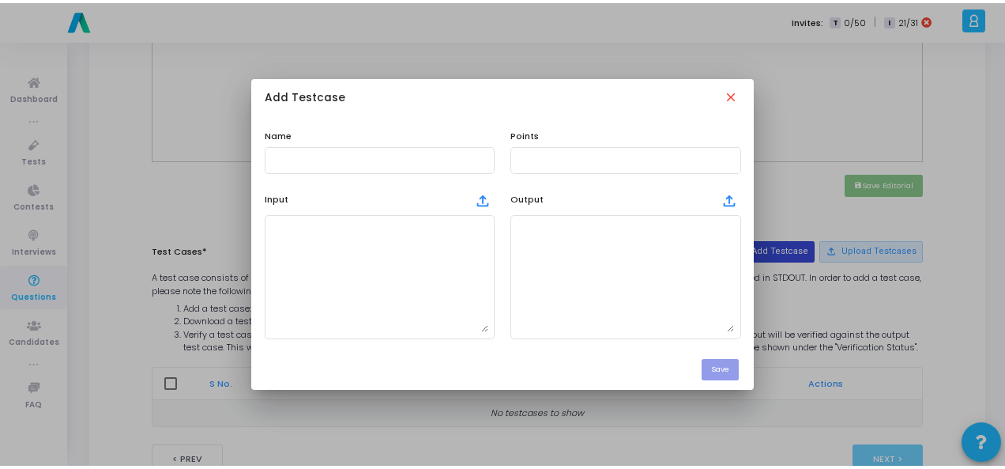
scroll to position [0, 0]
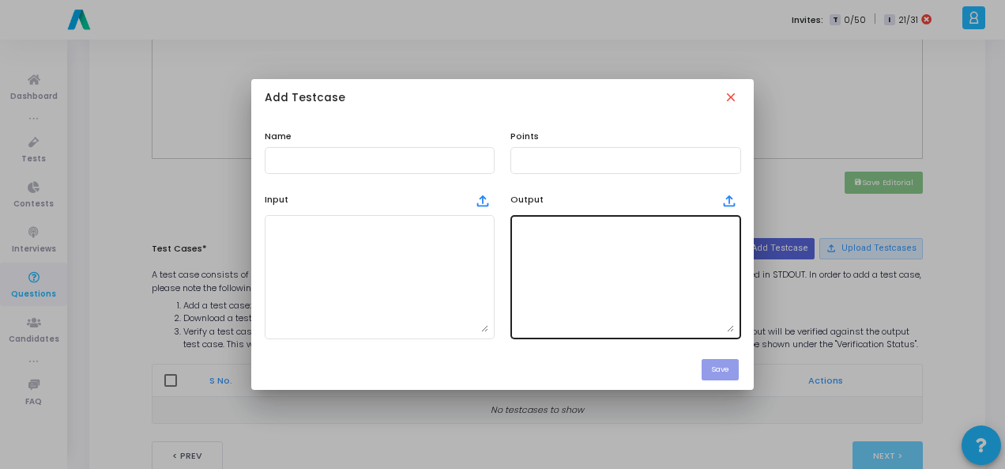
click at [624, 254] on textarea at bounding box center [625, 276] width 217 height 111
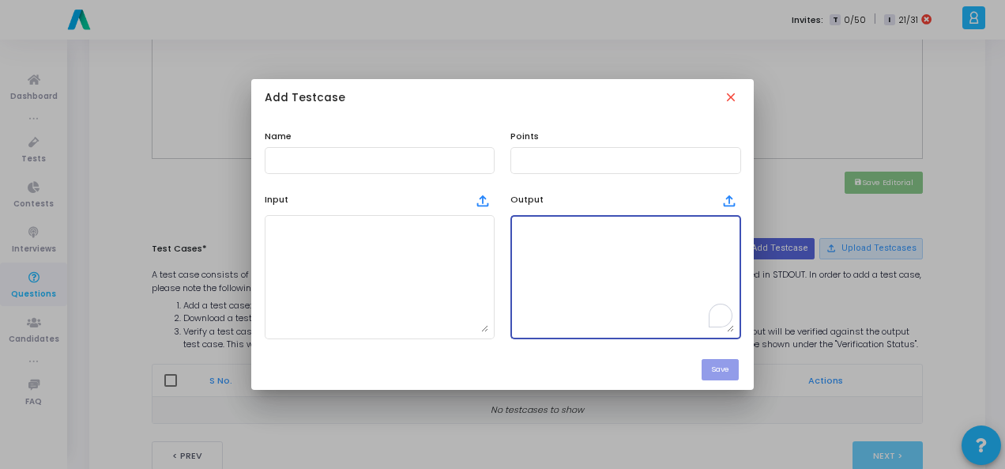
paste textarea "Row count: 3 Headers: ['Name', 'Age', 'City']"
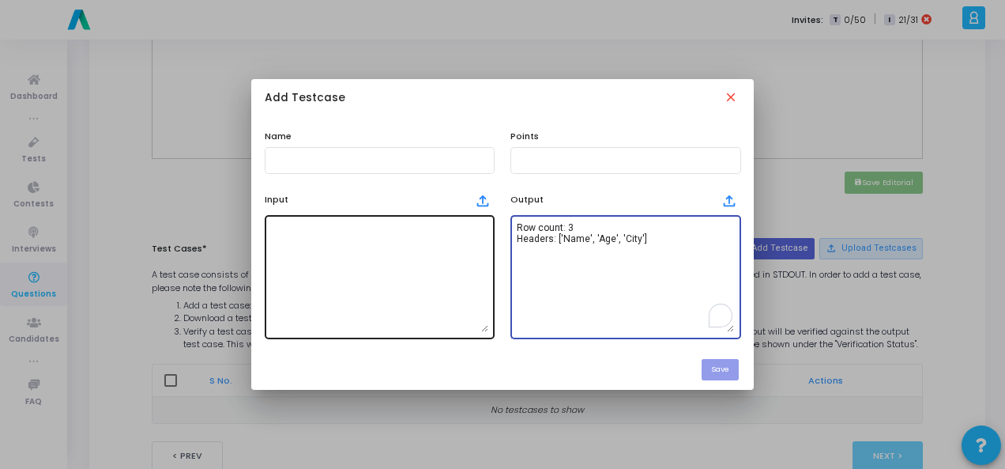
type textarea "Row count: 3 Headers: ['Name', 'Age', 'City']"
click at [383, 264] on textarea at bounding box center [379, 276] width 217 height 111
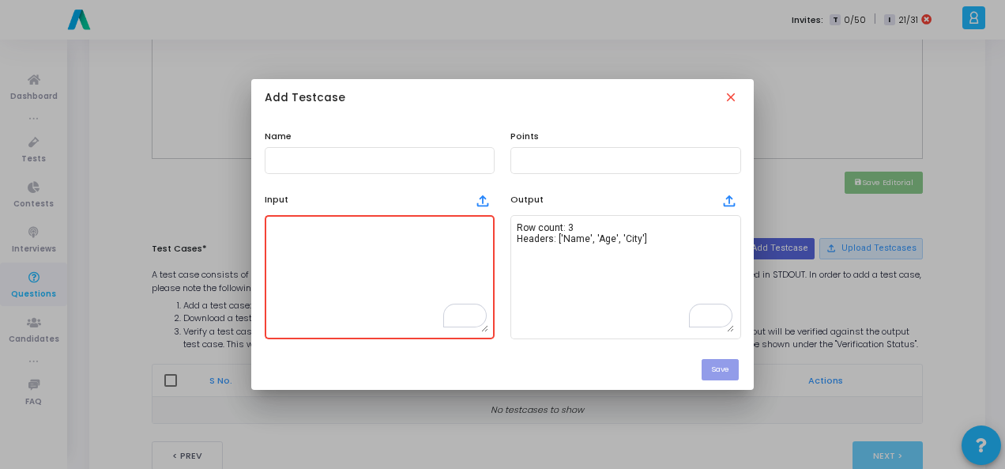
paste textarea "Name,Age,City Alice,30,[US_STATE][GEOGRAPHIC_DATA][PERSON_NAME],25,London Charl…"
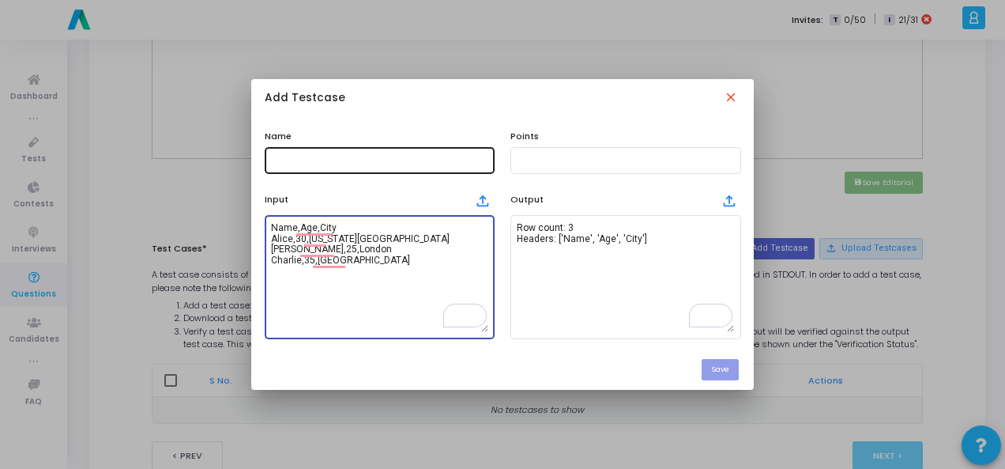
type textarea "Name,Age,City Alice,30,[US_STATE][GEOGRAPHIC_DATA][PERSON_NAME],25,London Charl…"
click at [322, 163] on input "text" at bounding box center [379, 160] width 217 height 11
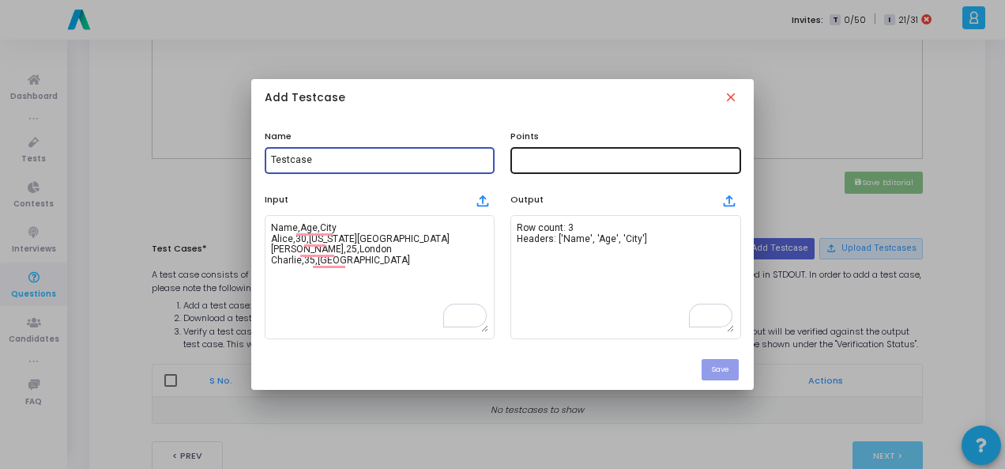
type input "Testcase"
click at [562, 168] on div at bounding box center [625, 159] width 217 height 29
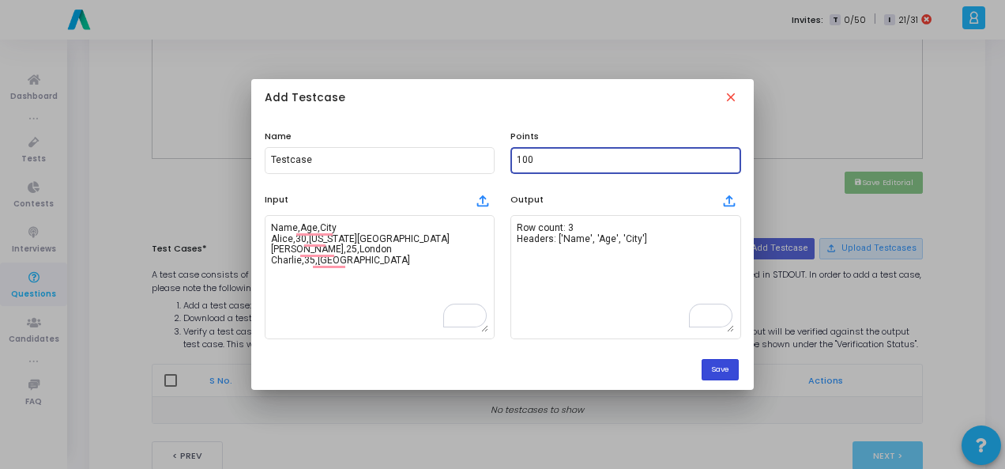
type input "100"
click at [738, 360] on button "Save" at bounding box center [720, 369] width 37 height 21
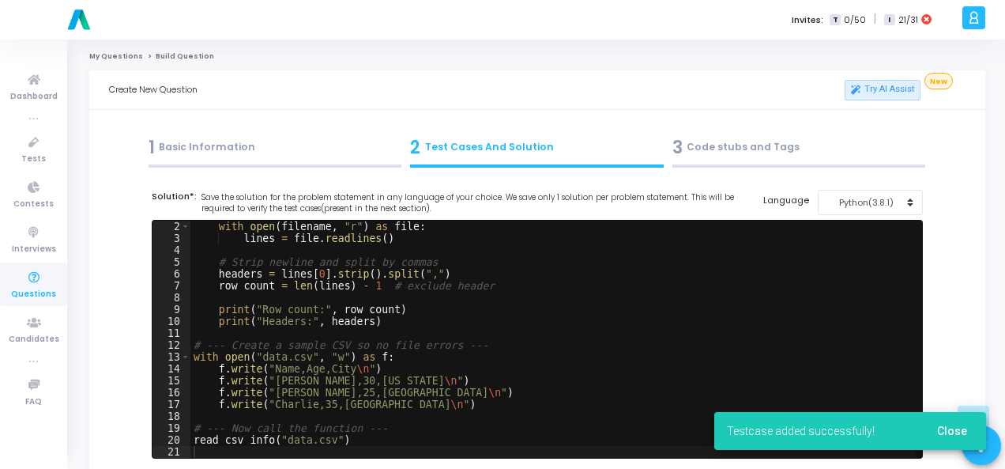
scroll to position [632, 0]
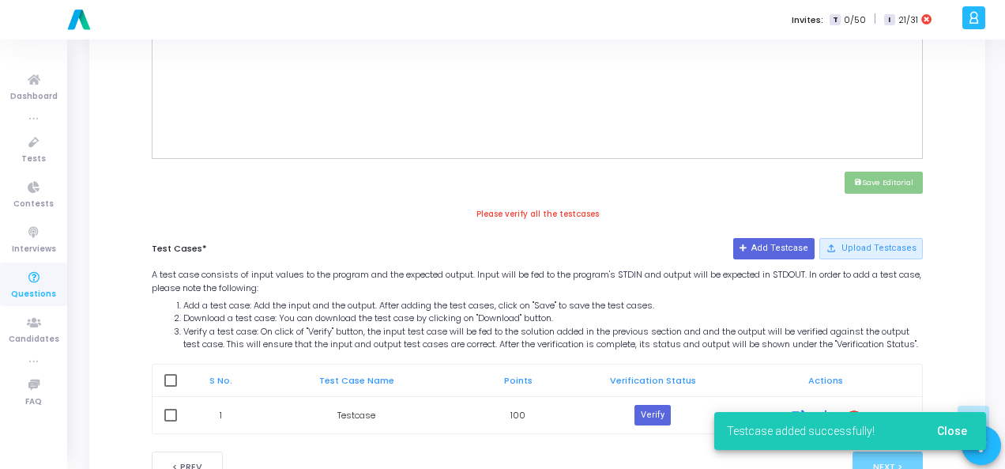
click at [647, 413] on td "Verify" at bounding box center [653, 414] width 154 height 37
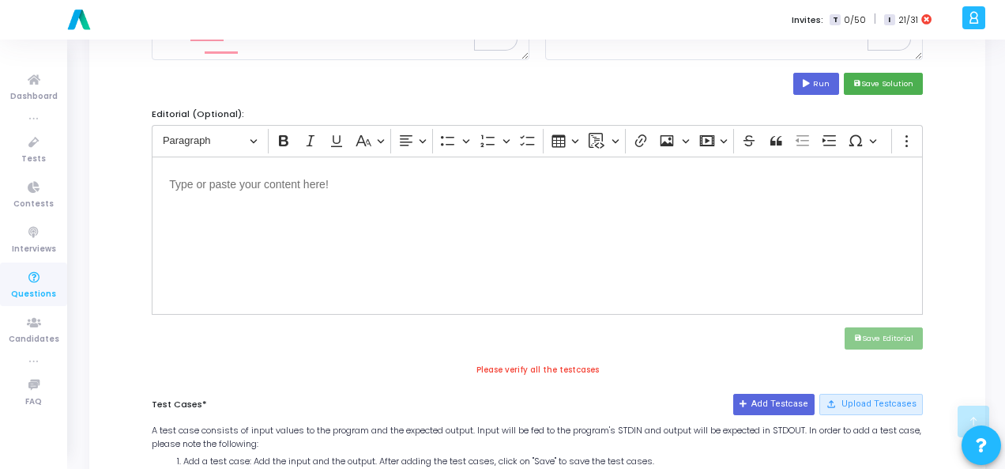
scroll to position [395, 0]
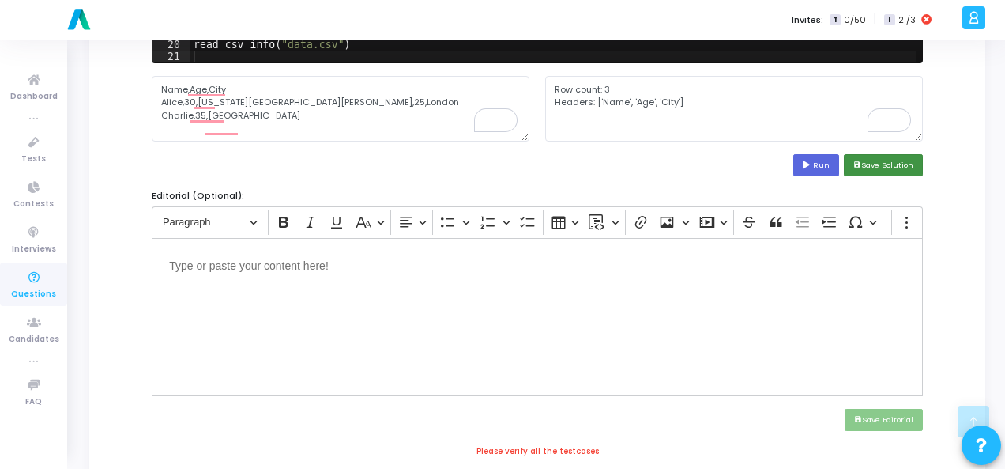
click at [876, 170] on button "save Save Solution" at bounding box center [883, 164] width 79 height 21
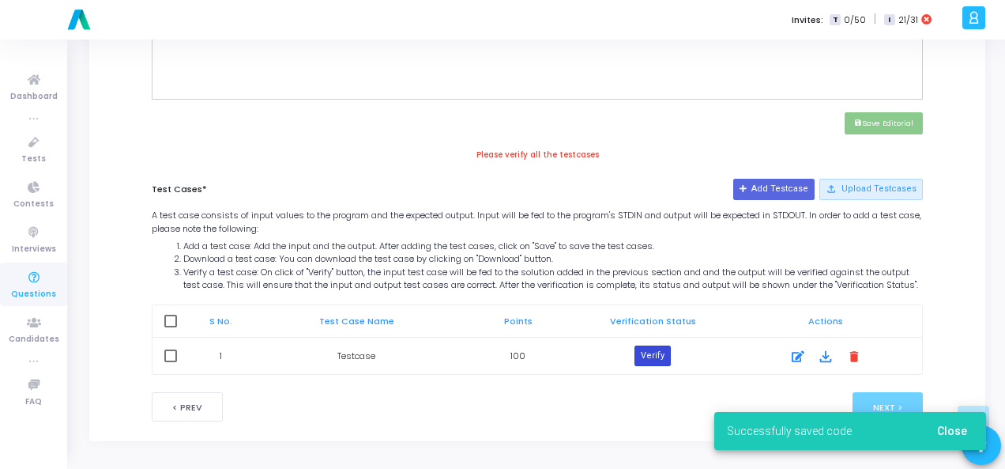
click at [655, 356] on button "Verify" at bounding box center [653, 355] width 36 height 21
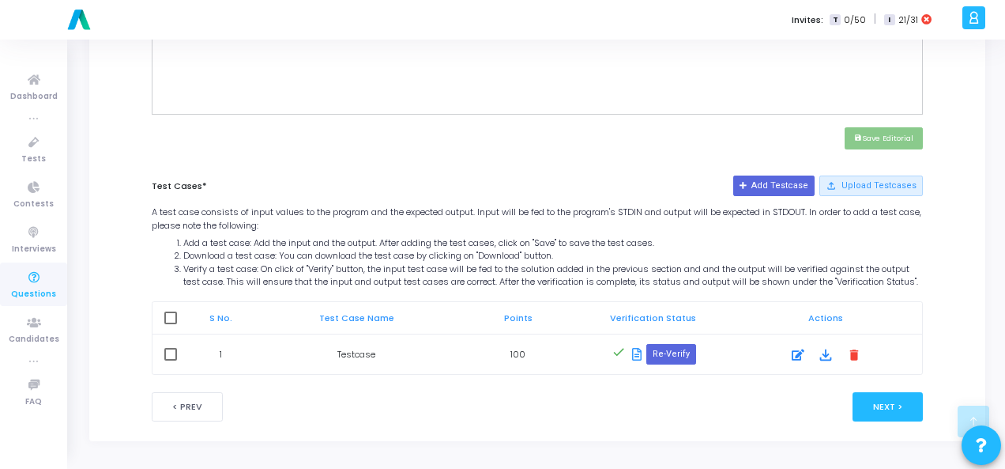
scroll to position [685, 0]
click at [902, 417] on button "Next >" at bounding box center [888, 406] width 70 height 29
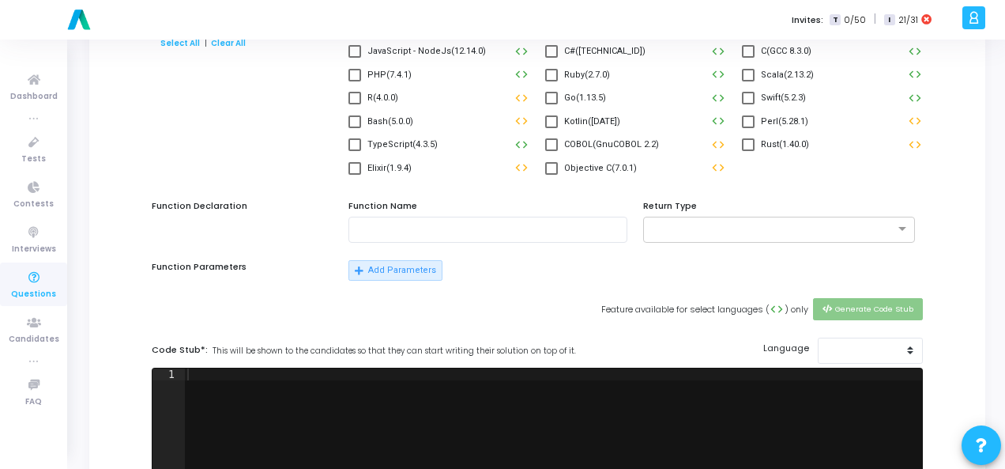
scroll to position [0, 0]
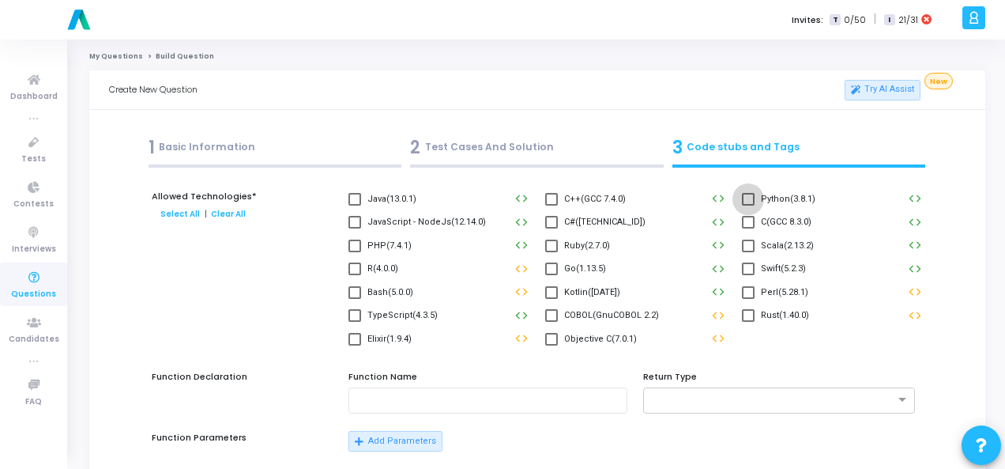
click at [744, 191] on label "Python(3.8.1)" at bounding box center [779, 199] width 74 height 19
click at [748, 205] on input "Python(3.8.1)" at bounding box center [748, 205] width 1 height 1
checkbox input "true"
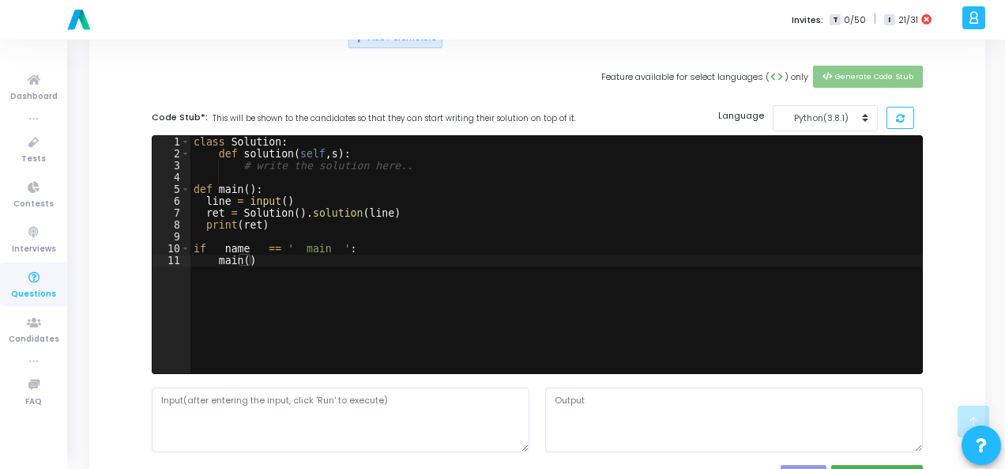
scroll to position [474, 0]
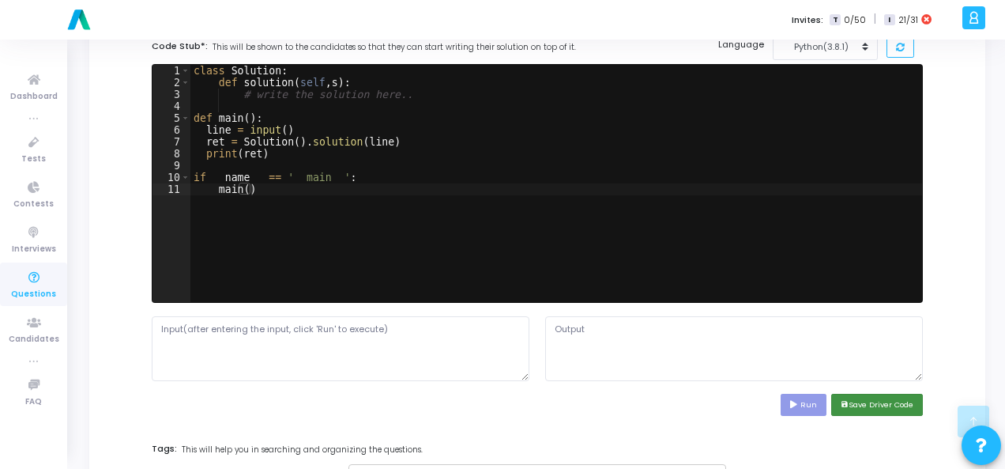
click at [899, 397] on button "save Save Driver Code" at bounding box center [877, 404] width 92 height 21
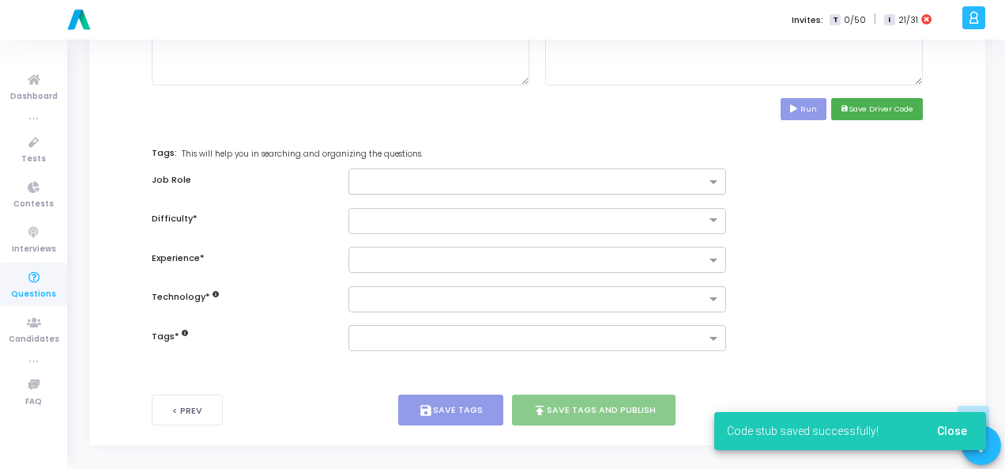
click at [596, 176] on input "text" at bounding box center [531, 182] width 349 height 13
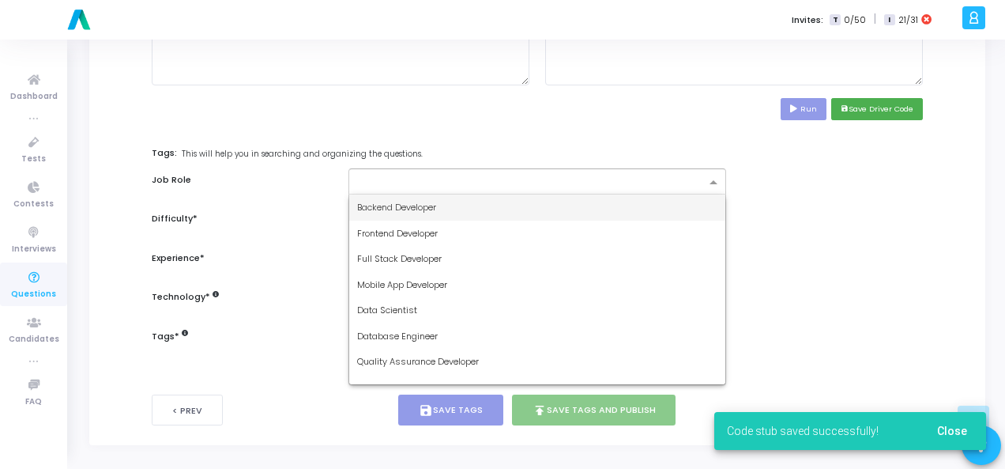
click at [575, 203] on div "Backend Developer" at bounding box center [537, 207] width 376 height 26
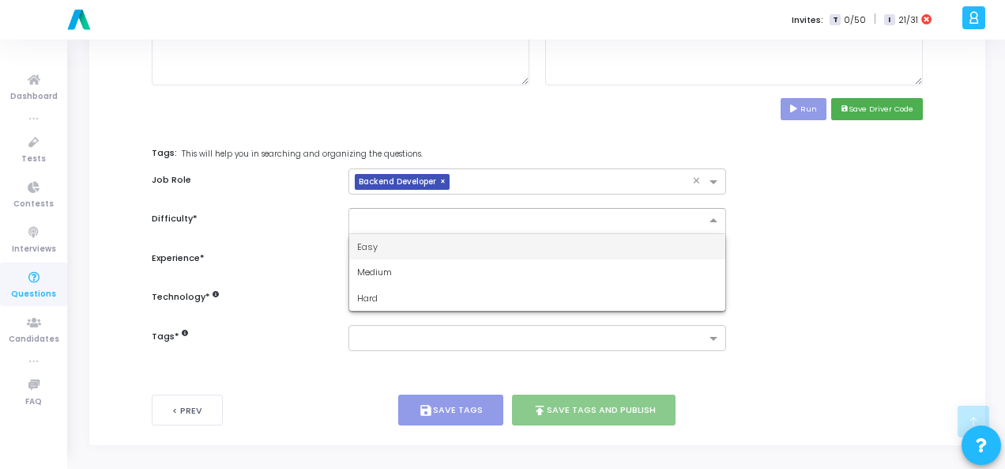
click at [596, 230] on ng-select "Easy Medium Hard" at bounding box center [538, 221] width 378 height 26
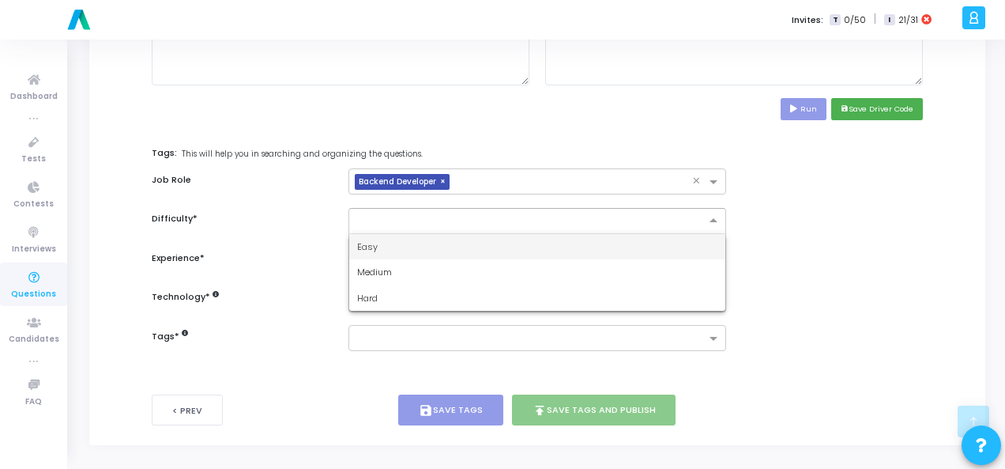
scroll to position [770, 0]
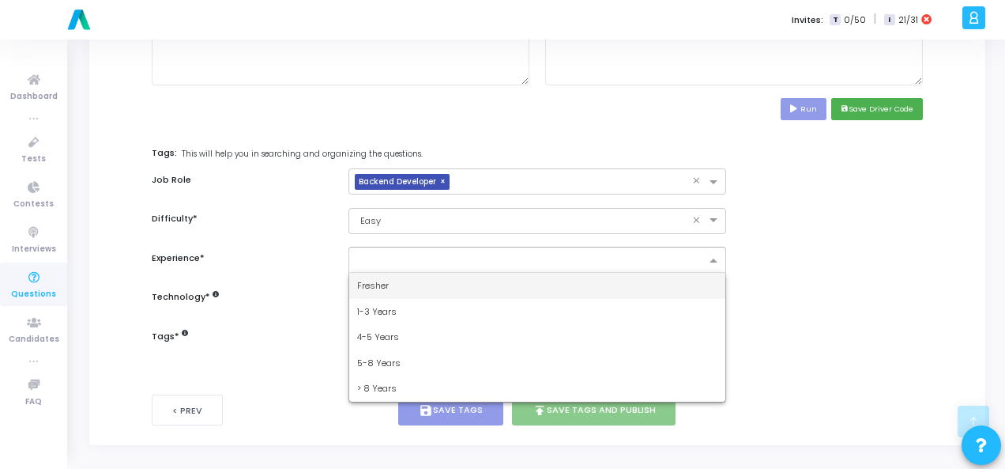
click at [588, 254] on input "text" at bounding box center [531, 260] width 349 height 13
click at [584, 275] on div "Fresher" at bounding box center [537, 286] width 376 height 26
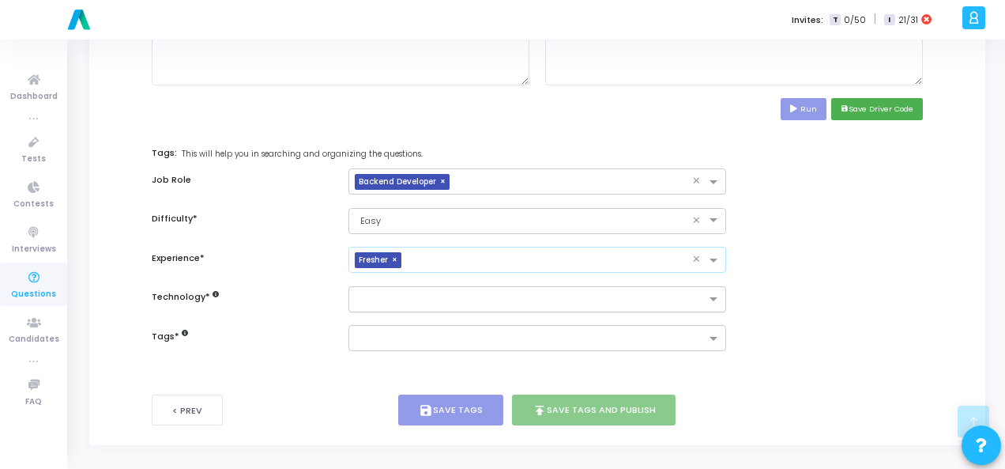
click at [587, 301] on input "text" at bounding box center [531, 299] width 349 height 13
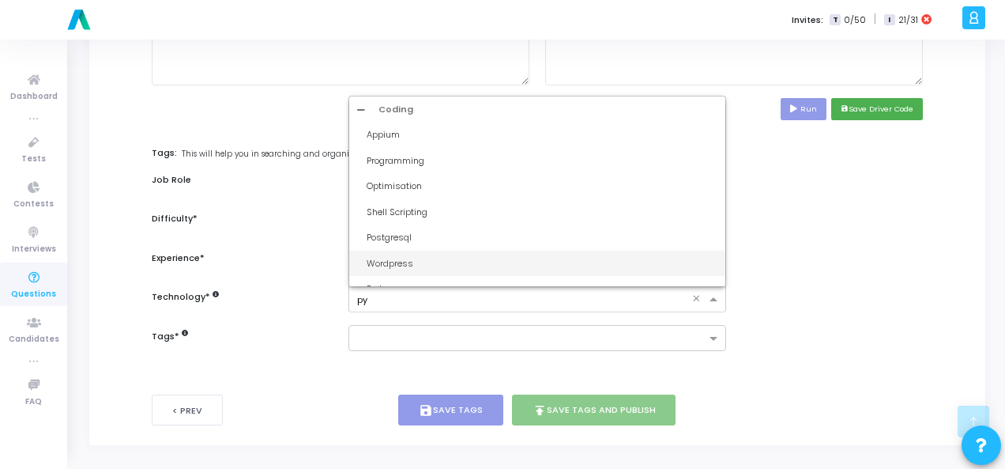
type input "pyt"
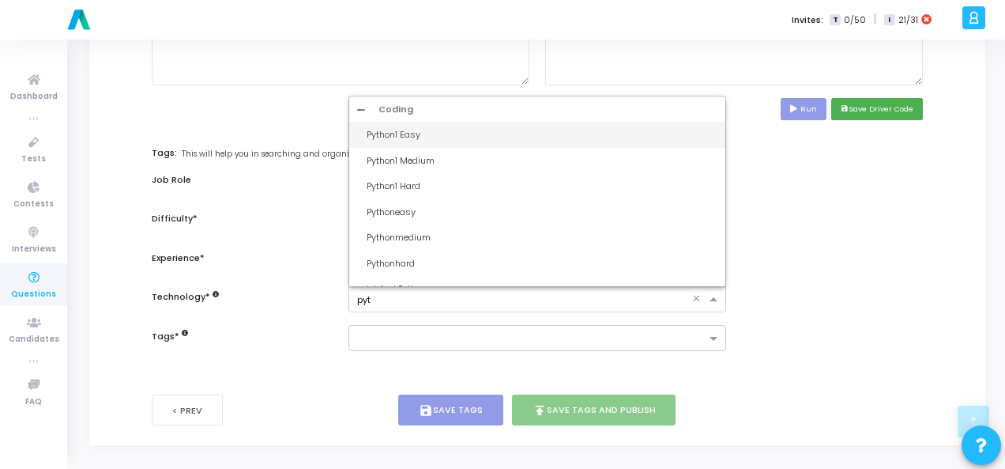
click at [387, 136] on div "Python1 Easy" at bounding box center [542, 134] width 351 height 13
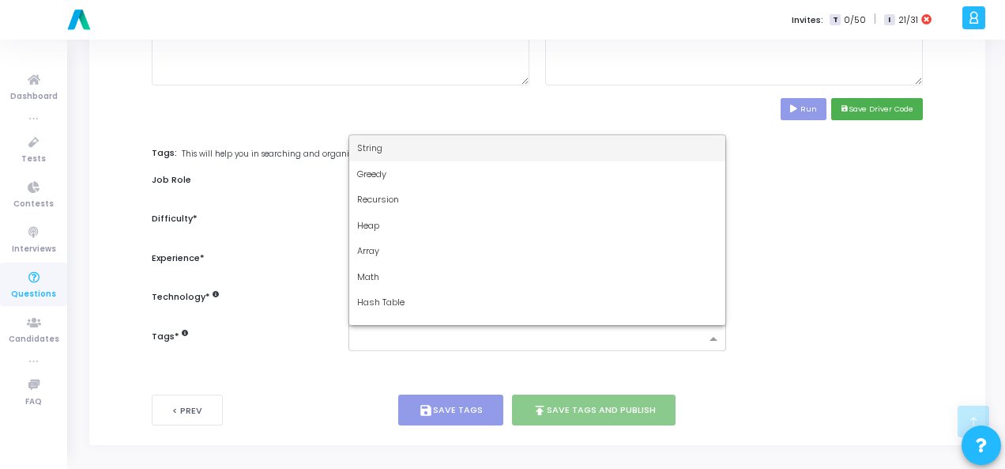
click at [478, 343] on div at bounding box center [530, 341] width 351 height 16
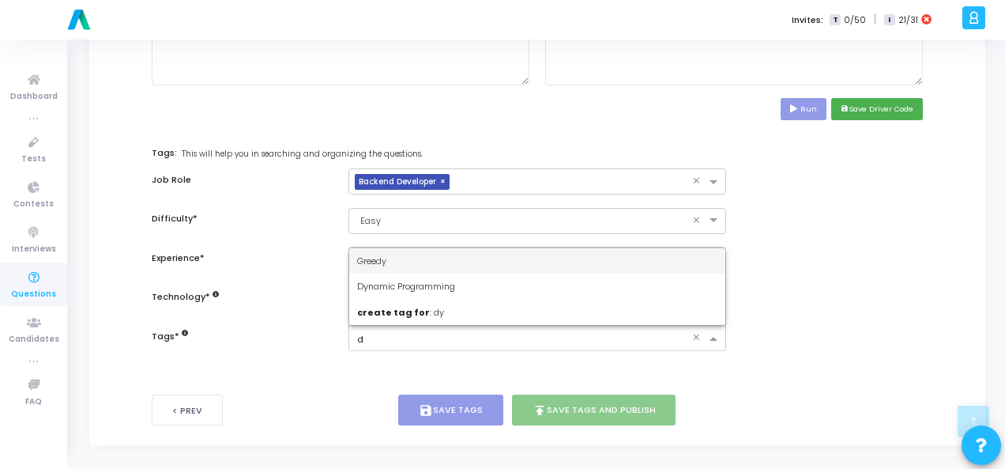
type input "dy"
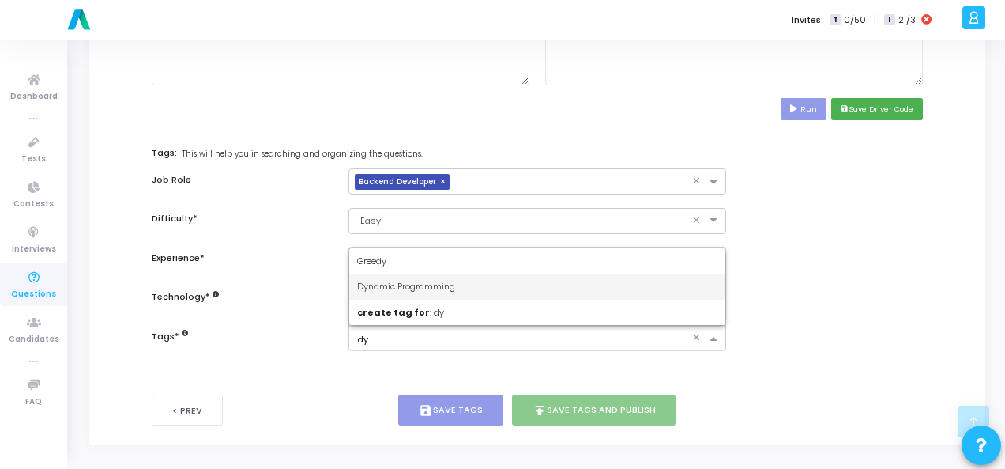
click at [447, 290] on div "Dynamic Programming" at bounding box center [537, 286] width 376 height 26
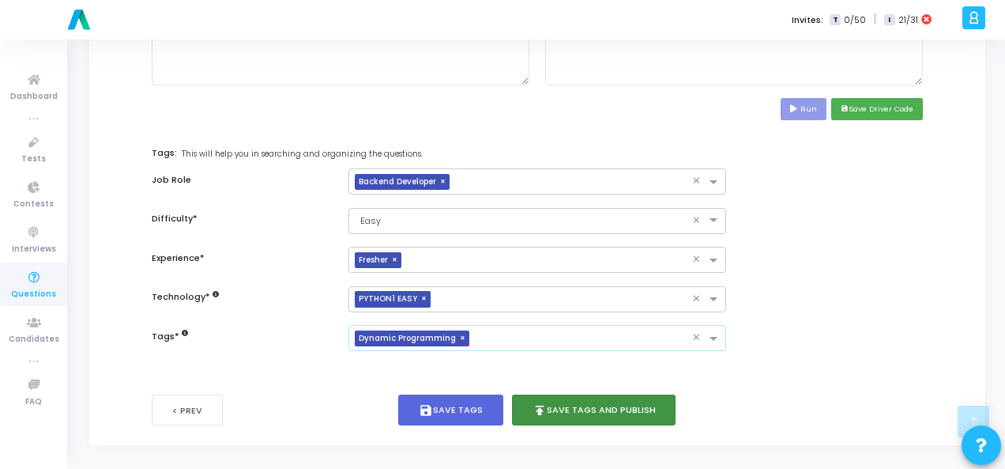
click at [578, 420] on button "publish Save Tags and Publish" at bounding box center [594, 409] width 164 height 31
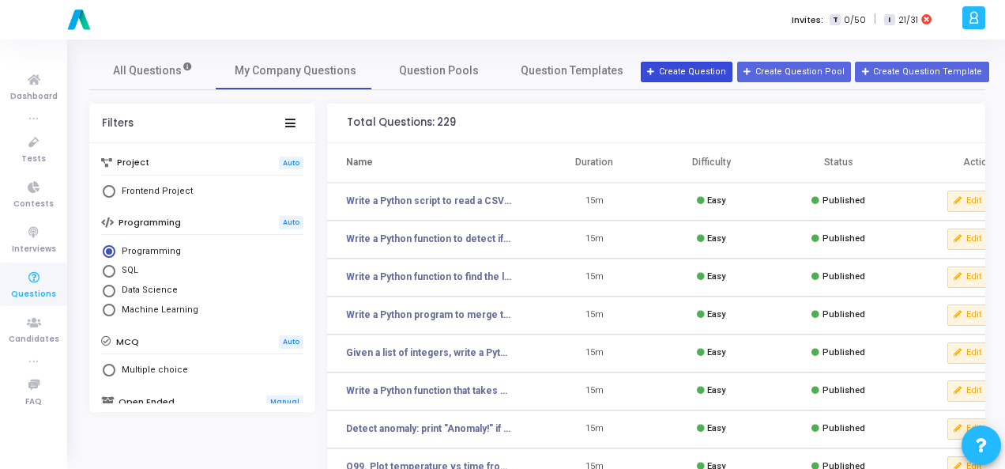
click at [687, 74] on button "Create Question" at bounding box center [687, 72] width 92 height 21
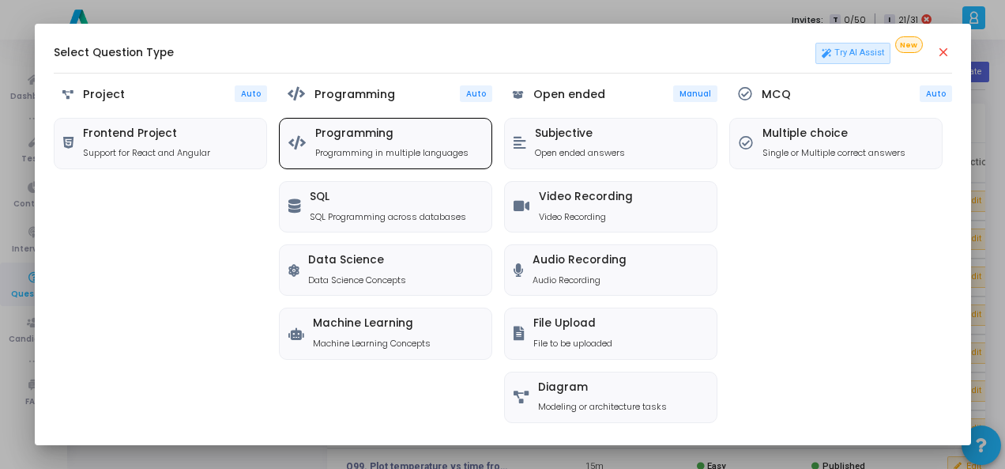
click at [335, 154] on p "Programming in multiple languages" at bounding box center [391, 152] width 153 height 13
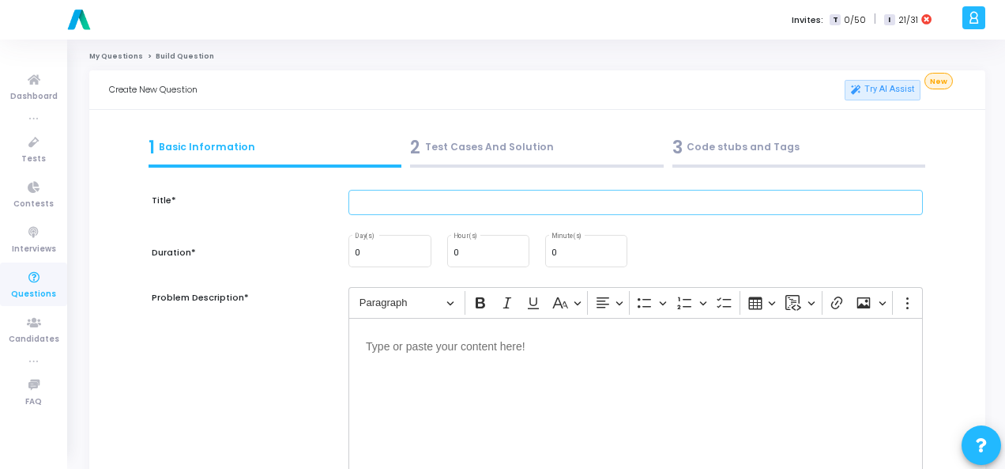
click at [410, 204] on input "text" at bounding box center [636, 203] width 575 height 26
paste input "Write a Python function to compute the nth Fibonacci number using memoization."
type input "Write a Python function to compute the nth Fibonacci number using memoization."
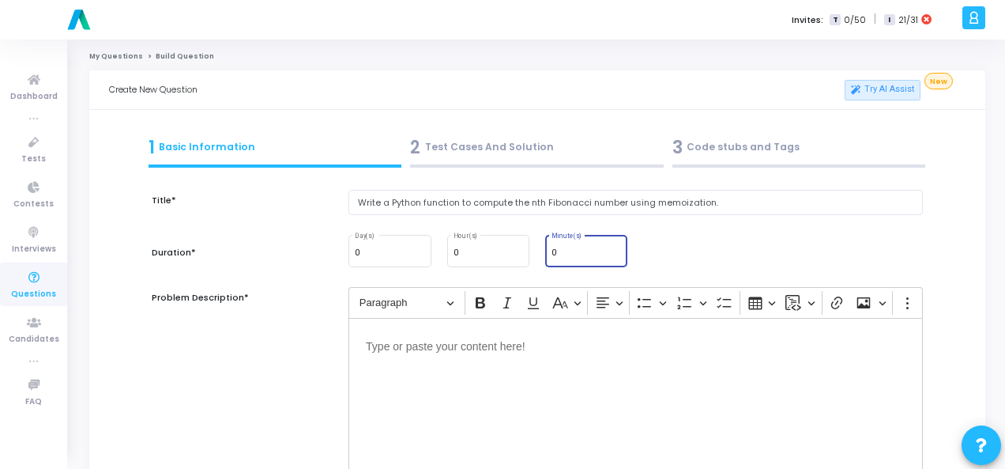
click at [574, 251] on input "0" at bounding box center [587, 252] width 70 height 9
type input "15"
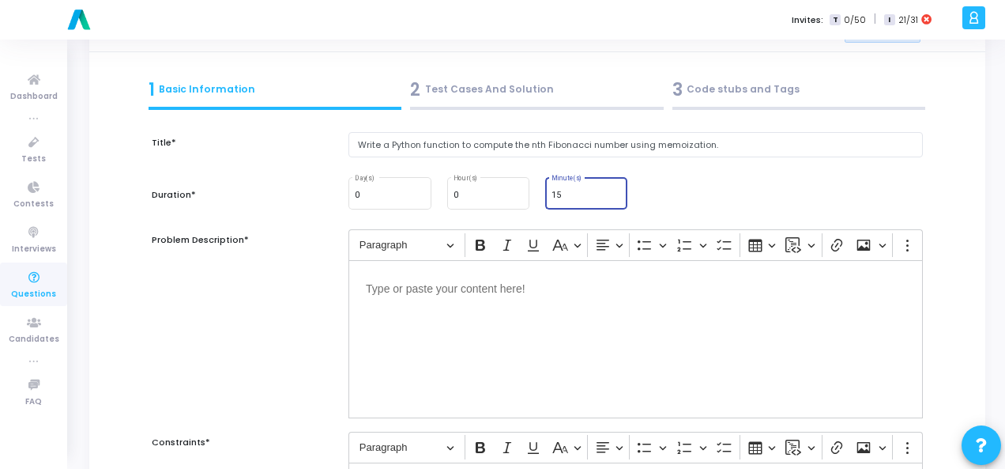
scroll to position [79, 0]
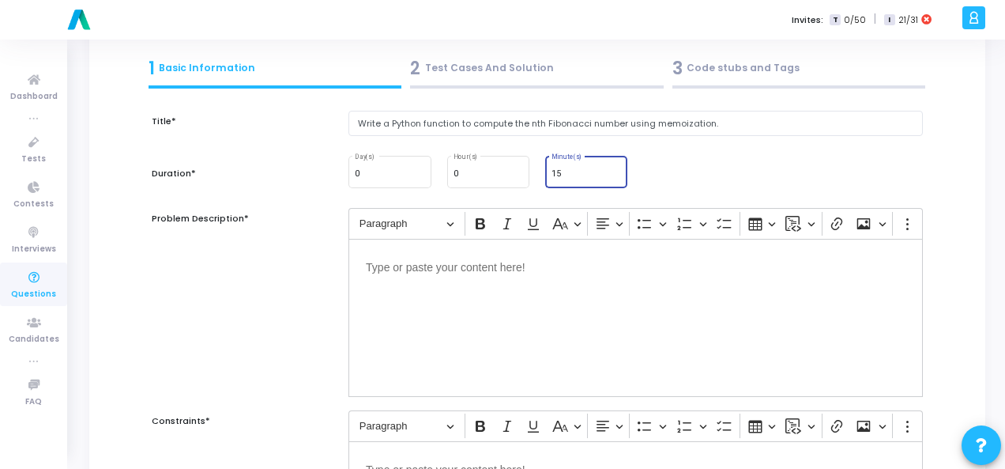
click at [441, 265] on p "Editor editing area: main" at bounding box center [636, 266] width 540 height 20
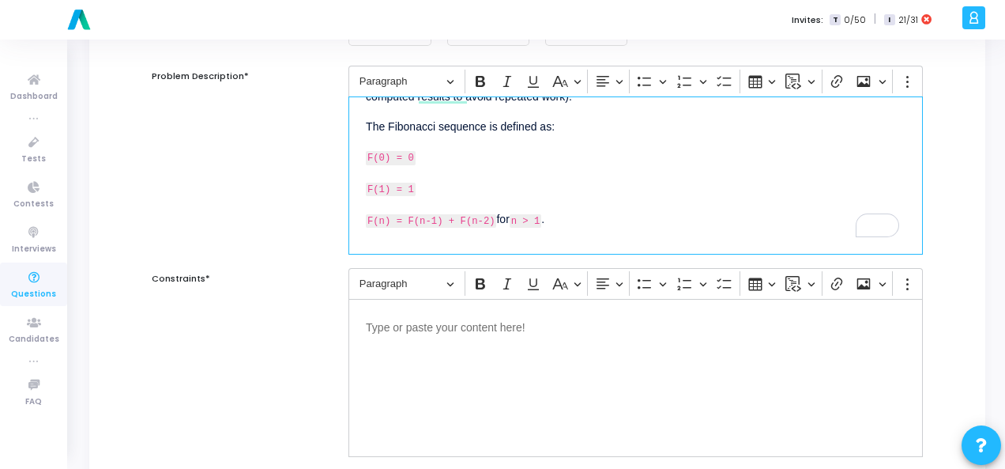
scroll to position [316, 0]
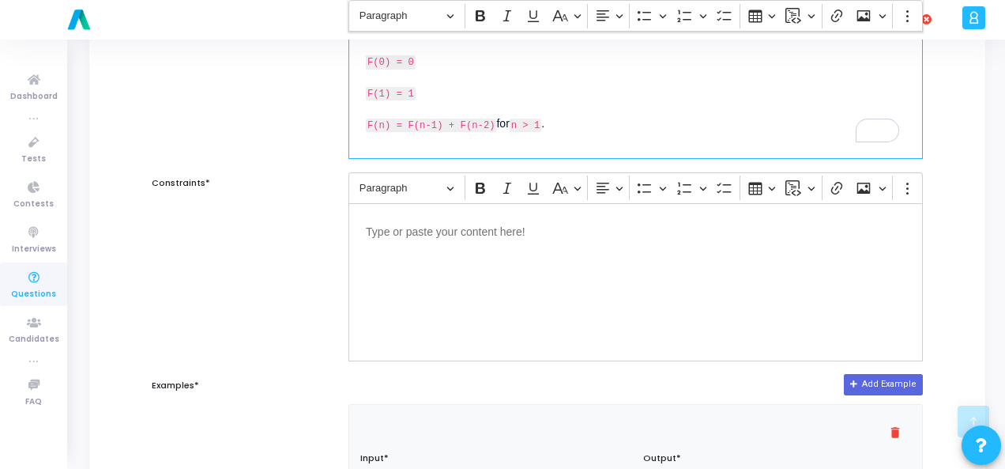
click at [447, 243] on div "Editor editing area: main" at bounding box center [636, 282] width 575 height 158
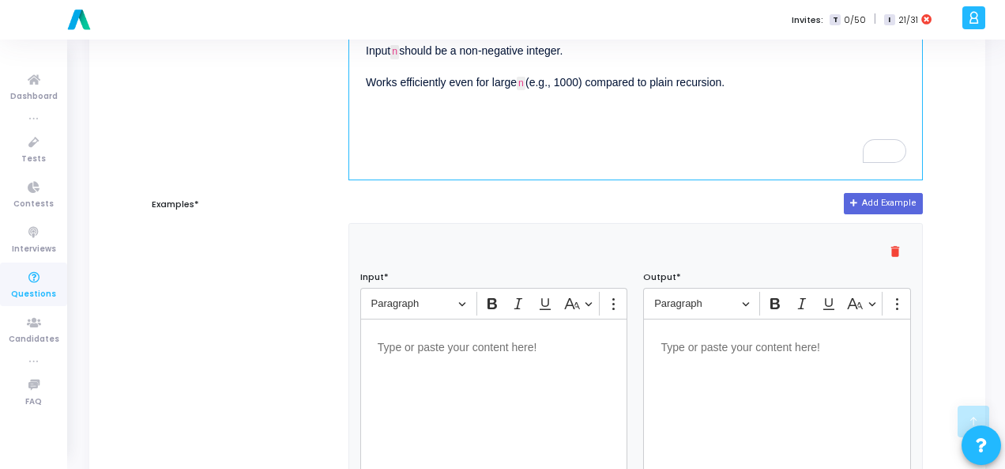
scroll to position [553, 0]
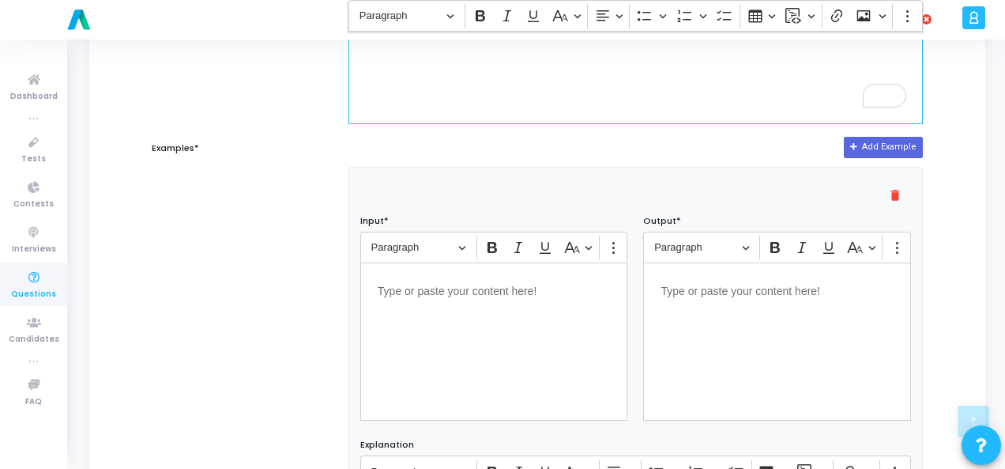
click at [511, 333] on div "Editor editing area: main" at bounding box center [494, 341] width 268 height 158
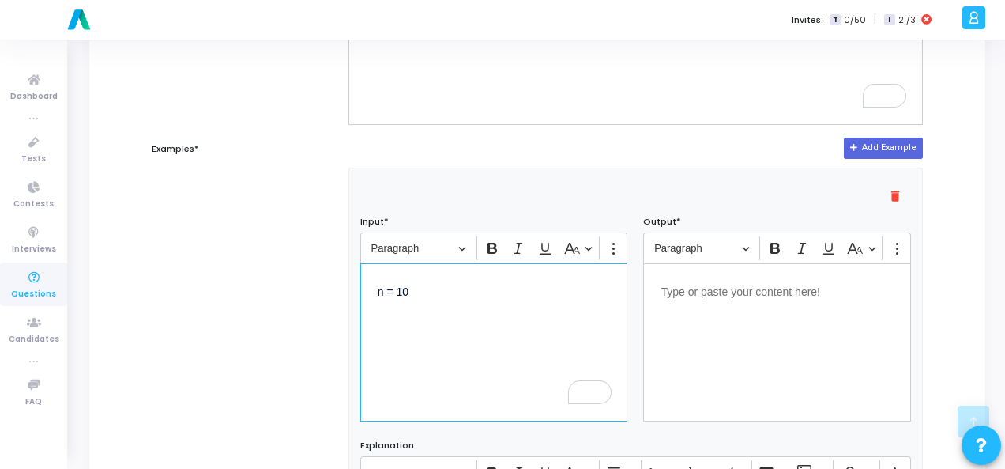
scroll to position [46, 0]
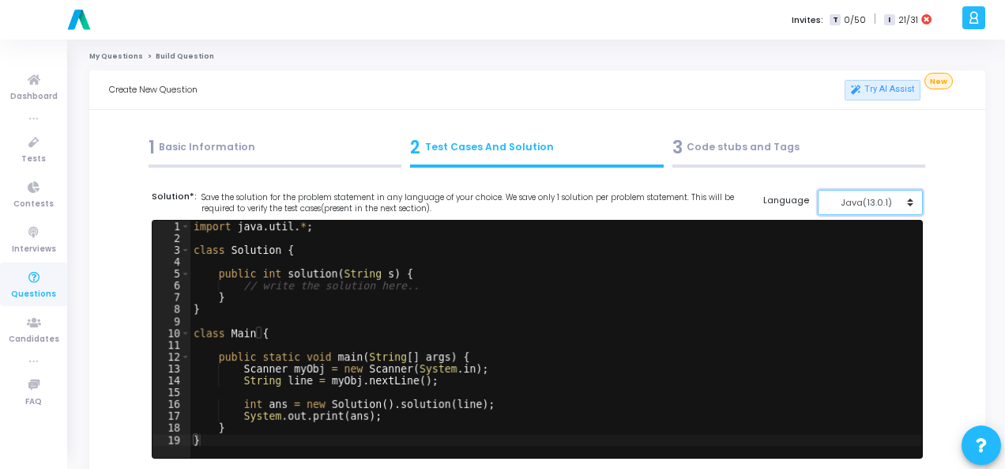
click at [899, 196] on div "Java(13.0.1)" at bounding box center [865, 202] width 77 height 13
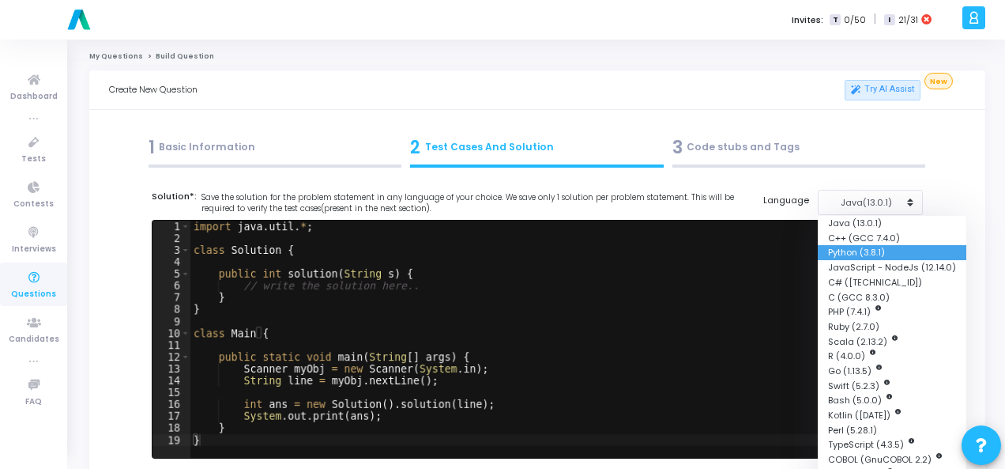
click at [873, 251] on button "Python (3.8.1)" at bounding box center [892, 252] width 149 height 15
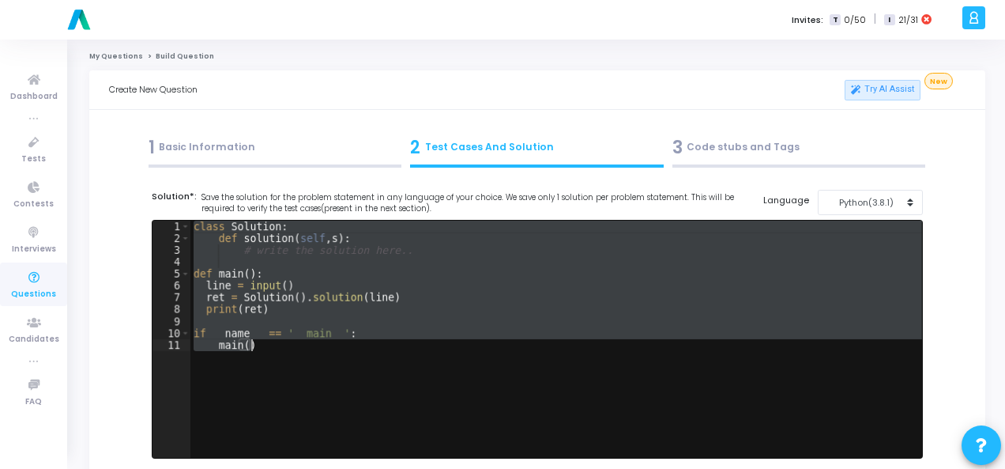
drag, startPoint x: 190, startPoint y: 225, endPoint x: 286, endPoint y: 352, distance: 159.2
click at [286, 352] on div "class Solution : def solution ( self , s ) : # write the solution here.. def ma…" at bounding box center [556, 351] width 732 height 261
type textarea "if __name__ == '__main__': main()"
paste textarea
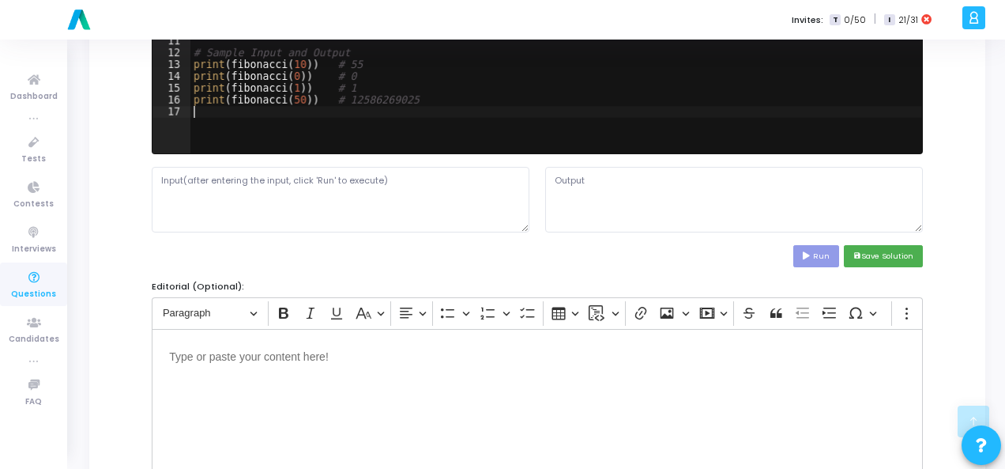
scroll to position [316, 0]
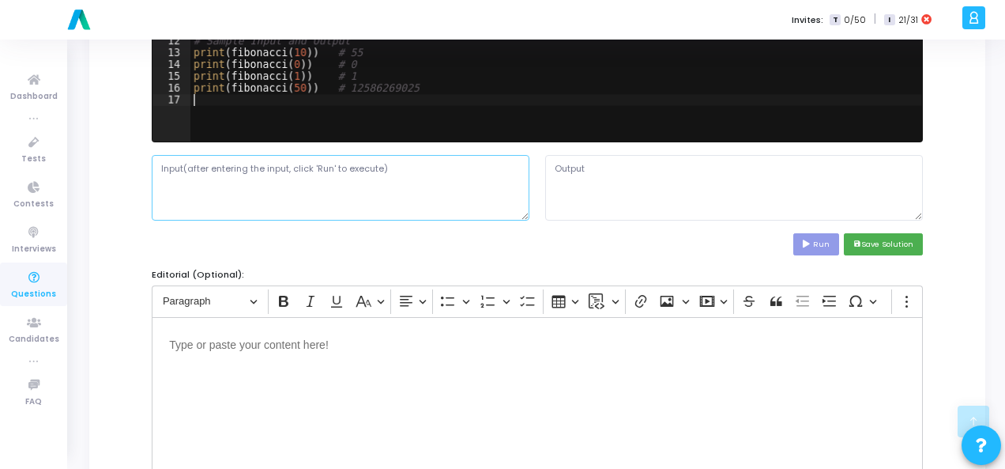
click at [305, 173] on textarea at bounding box center [341, 187] width 378 height 65
paste textarea "n = 10"
type textarea "n = 10"
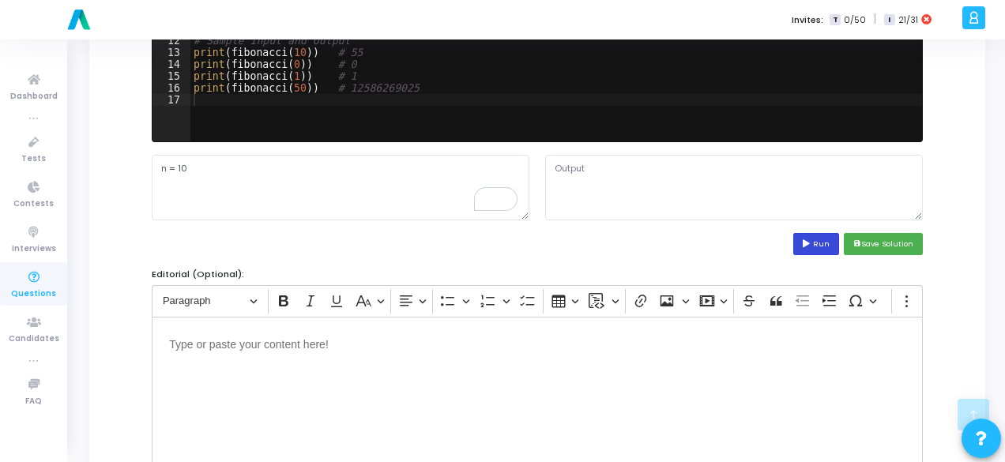
click at [825, 243] on button "Run" at bounding box center [817, 243] width 46 height 21
type textarea "55 0 1 12586269025"
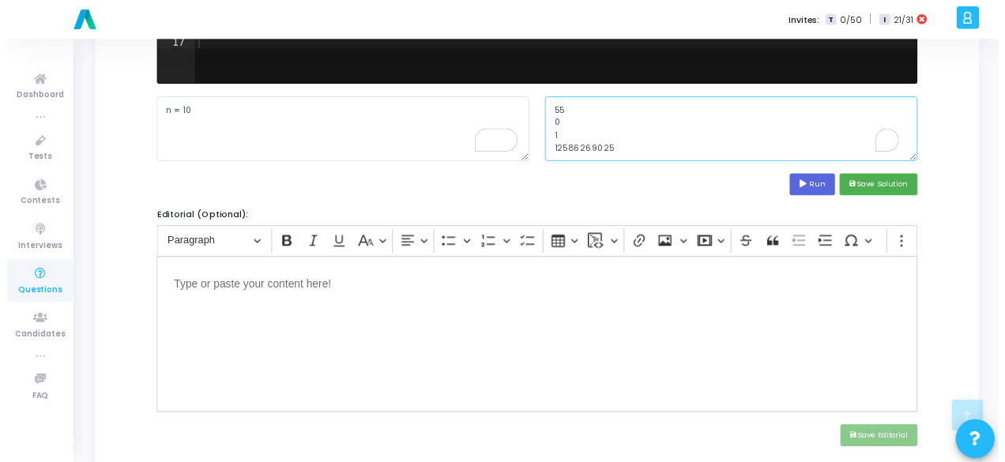
scroll to position [395, 0]
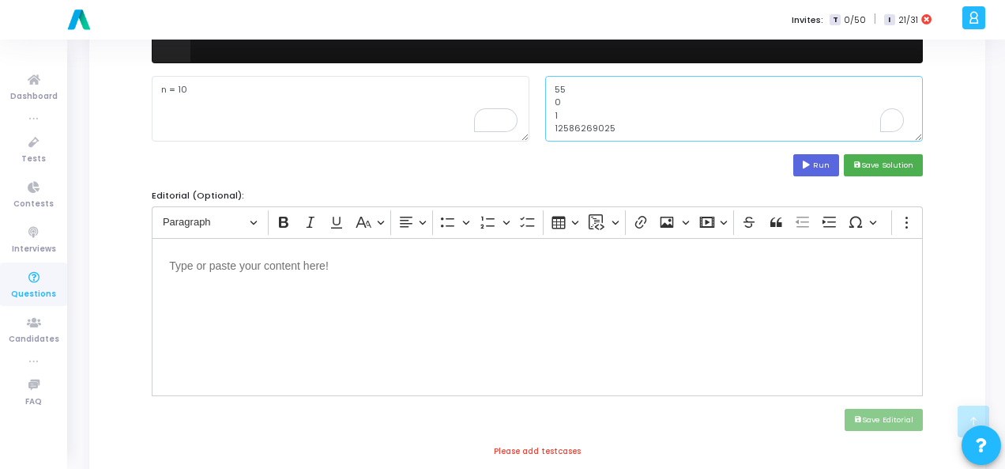
drag, startPoint x: 550, startPoint y: 165, endPoint x: 631, endPoint y: 211, distance: 93.4
click at [631, 211] on div "Solution*: Save the solution for the problem statement in any language of your …" at bounding box center [537, 228] width 771 height 866
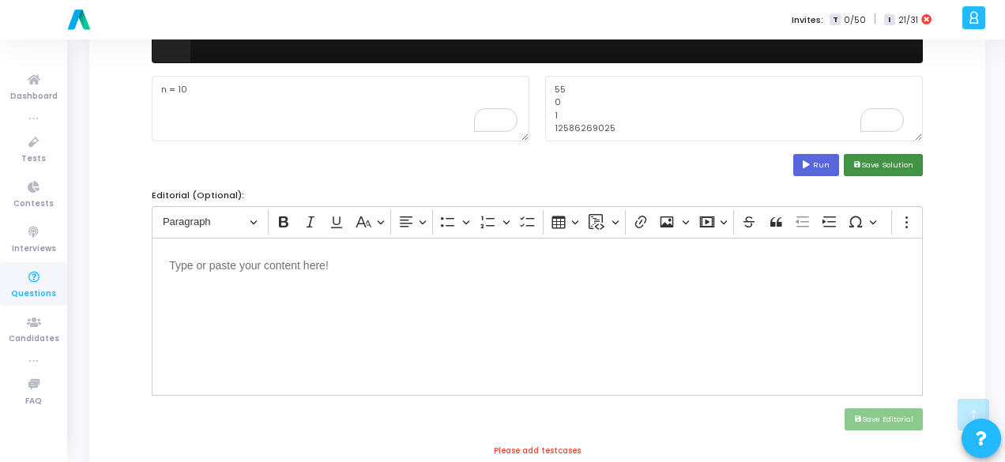
click at [901, 168] on button "save Save Solution" at bounding box center [883, 164] width 79 height 21
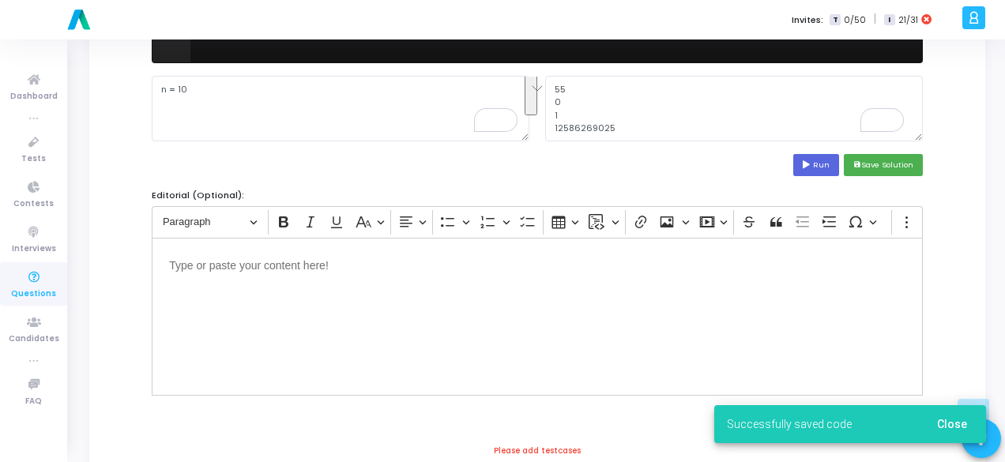
scroll to position [632, 0]
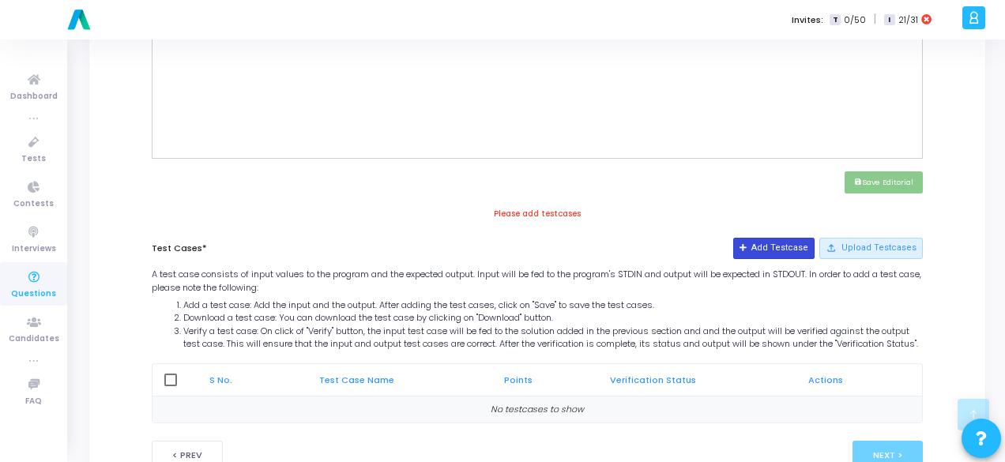
click at [790, 243] on button "Add Testcase" at bounding box center [773, 248] width 81 height 21
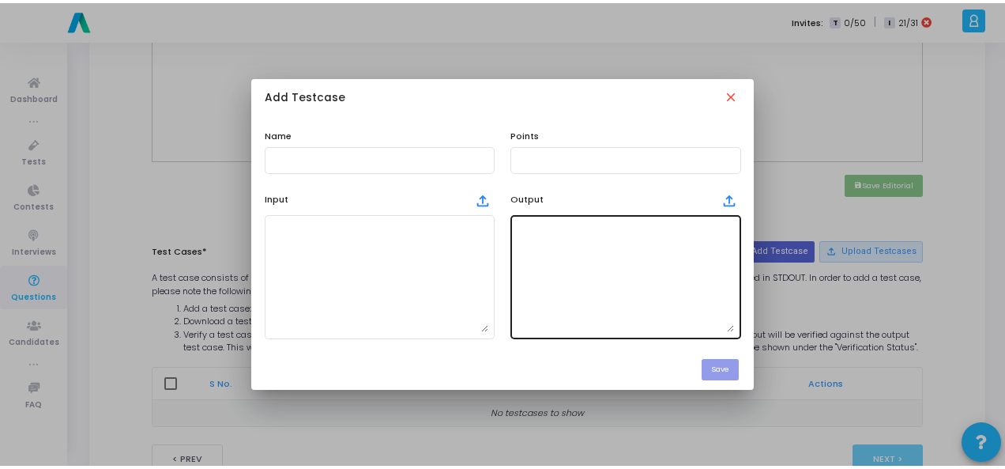
scroll to position [0, 0]
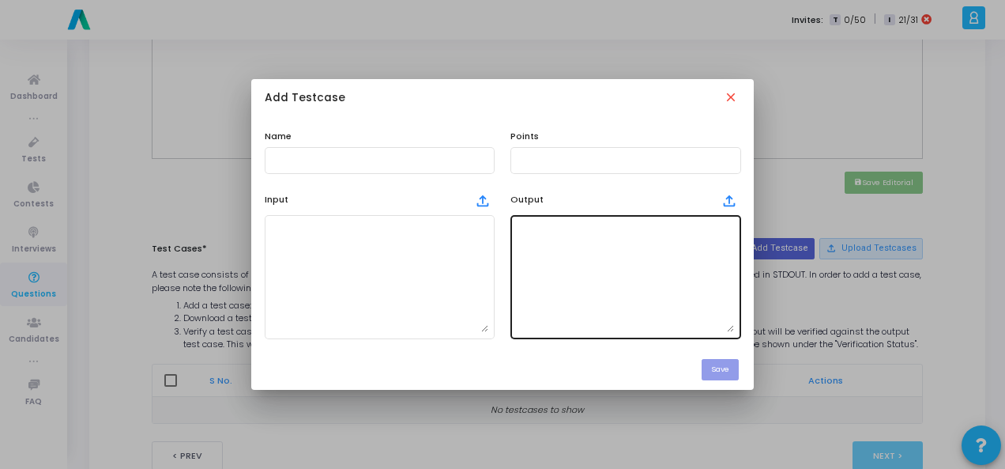
click at [621, 291] on textarea at bounding box center [625, 276] width 217 height 111
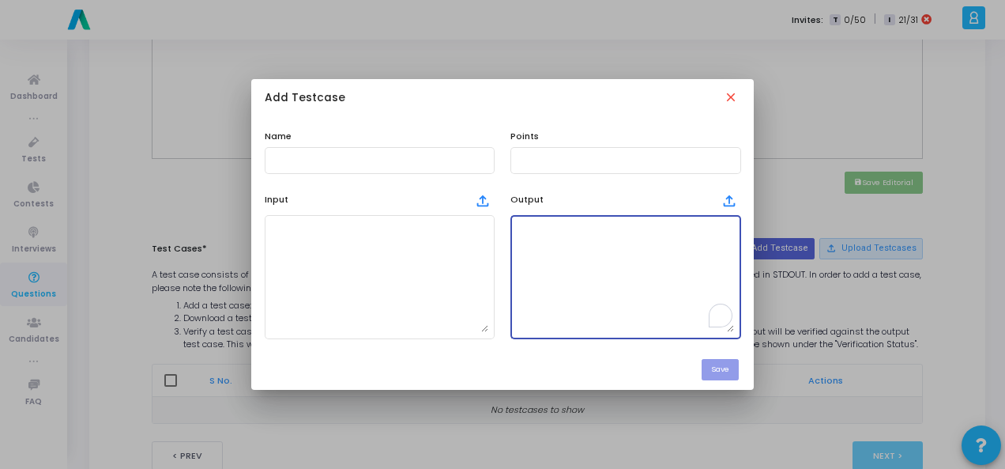
paste textarea "55 0 1 12586269025"
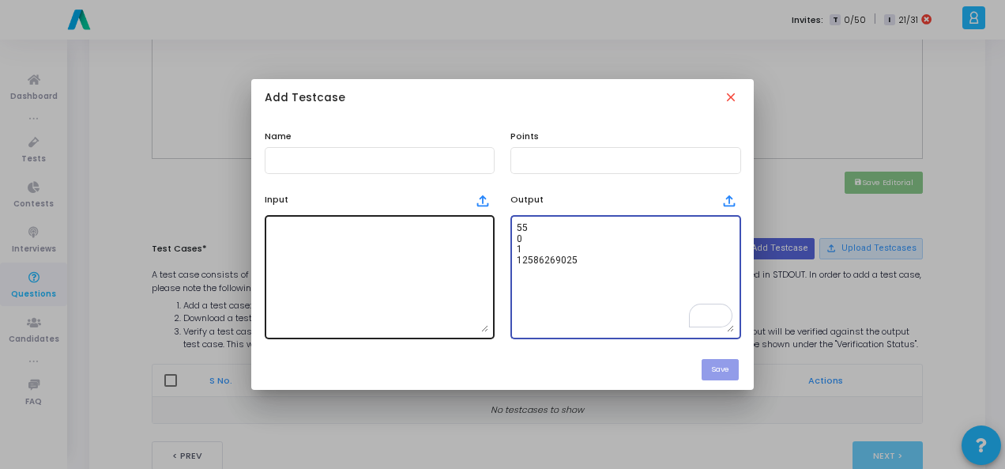
type textarea "55 0 1 12586269025"
click at [390, 239] on textarea at bounding box center [379, 276] width 217 height 111
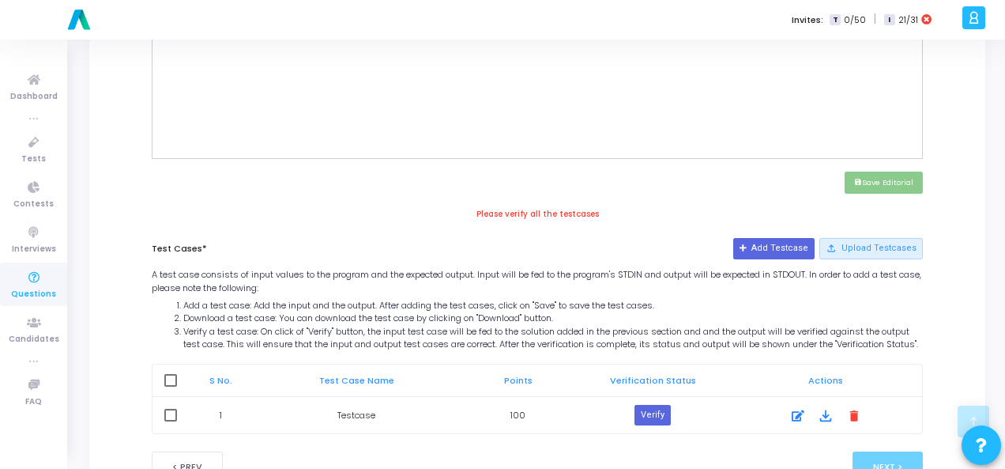
scroll to position [13, 0]
click at [651, 423] on button "Verify" at bounding box center [653, 415] width 36 height 21
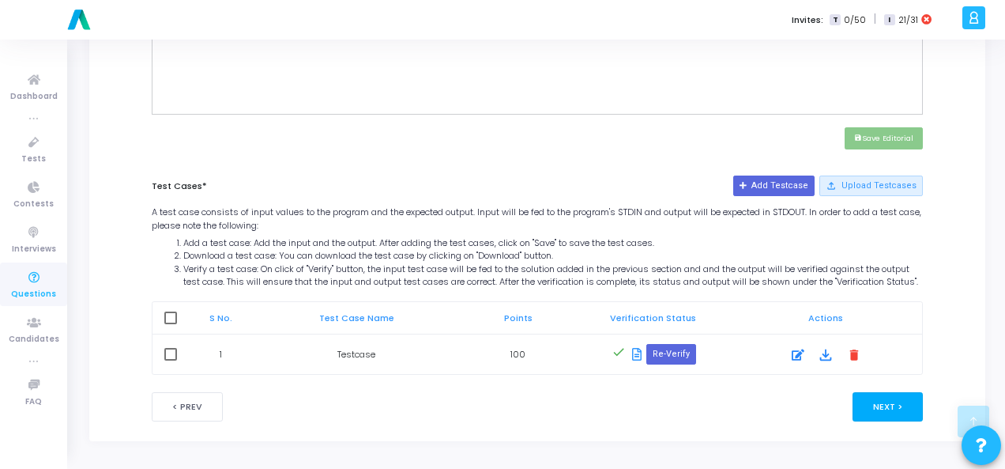
click at [890, 417] on button "Next >" at bounding box center [888, 406] width 70 height 29
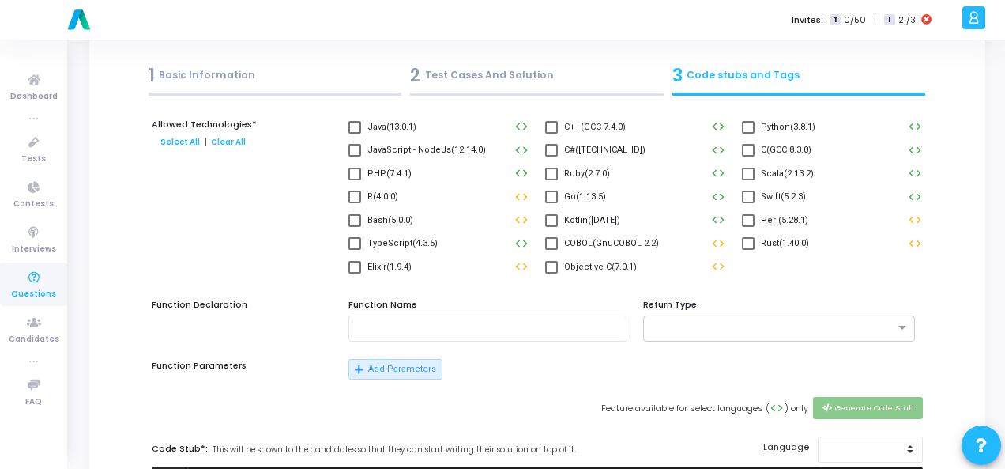
scroll to position [0, 0]
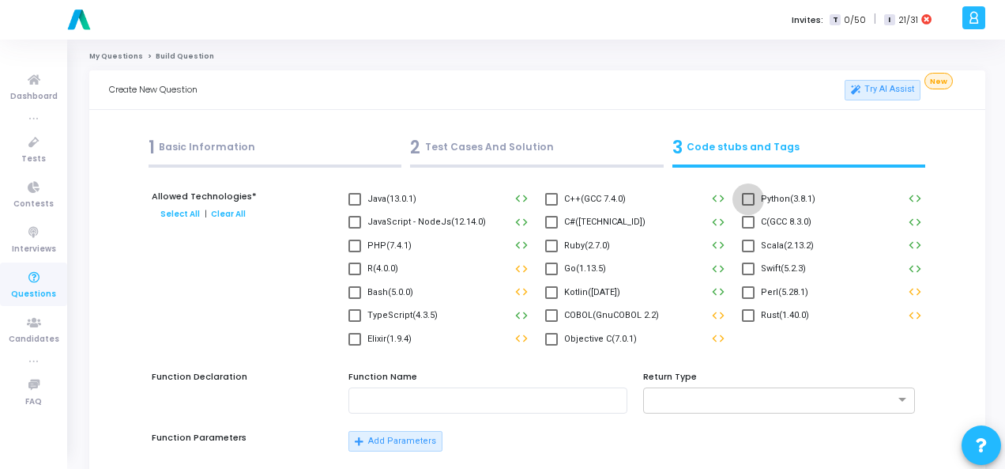
click at [746, 194] on span at bounding box center [748, 199] width 13 height 13
click at [748, 205] on input "Python(3.8.1)" at bounding box center [748, 205] width 1 height 1
checkbox input "true"
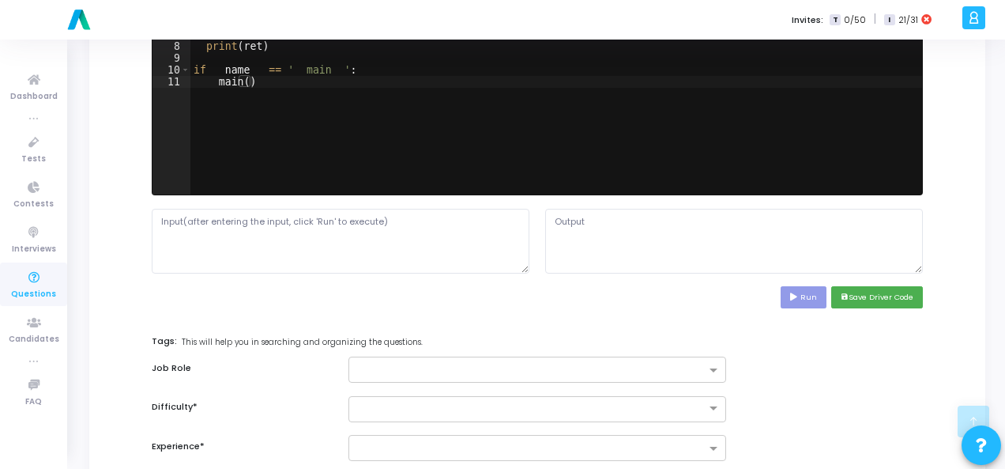
scroll to position [632, 0]
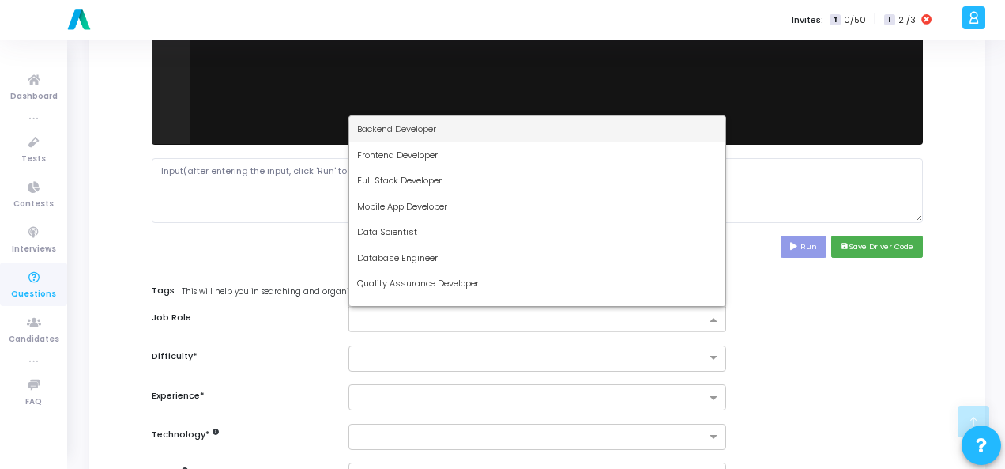
click at [586, 316] on input "text" at bounding box center [531, 320] width 349 height 13
click at [561, 134] on div "Backend Developer" at bounding box center [537, 129] width 376 height 26
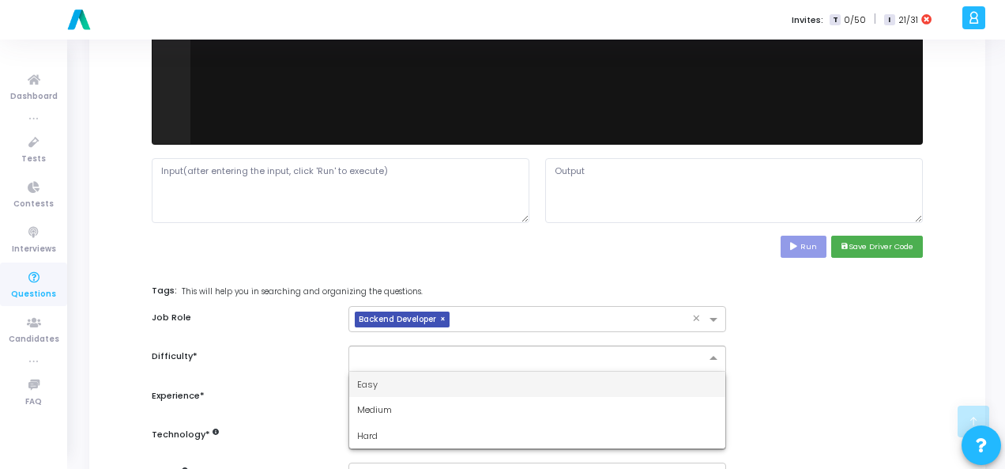
click at [503, 350] on input "text" at bounding box center [521, 356] width 329 height 13
click at [501, 390] on div "Easy" at bounding box center [537, 384] width 376 height 26
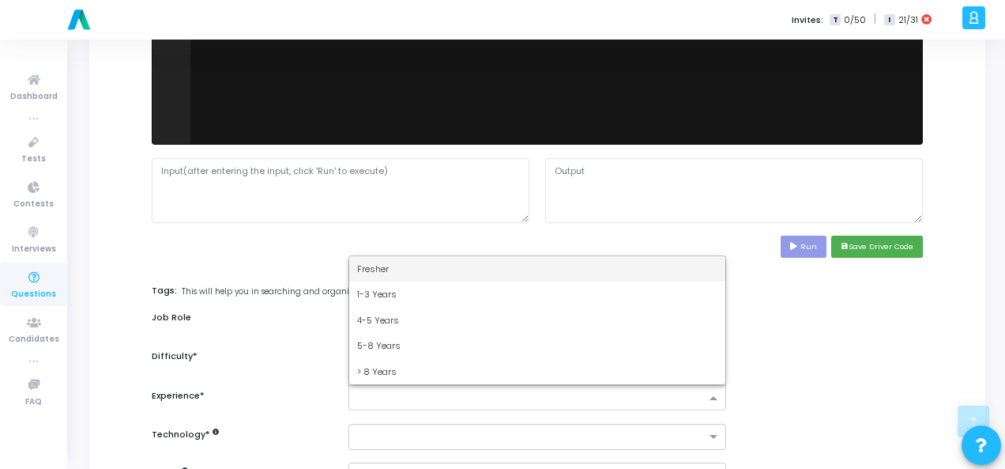
click at [501, 392] on input "text" at bounding box center [531, 398] width 349 height 13
click at [487, 276] on div "Fresher" at bounding box center [537, 269] width 376 height 26
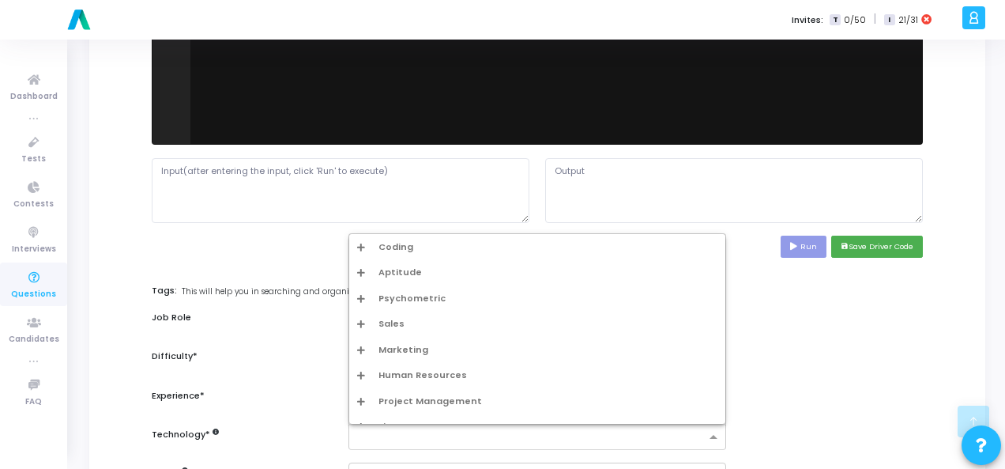
click at [496, 431] on input "text" at bounding box center [531, 437] width 349 height 13
type input "pyt"
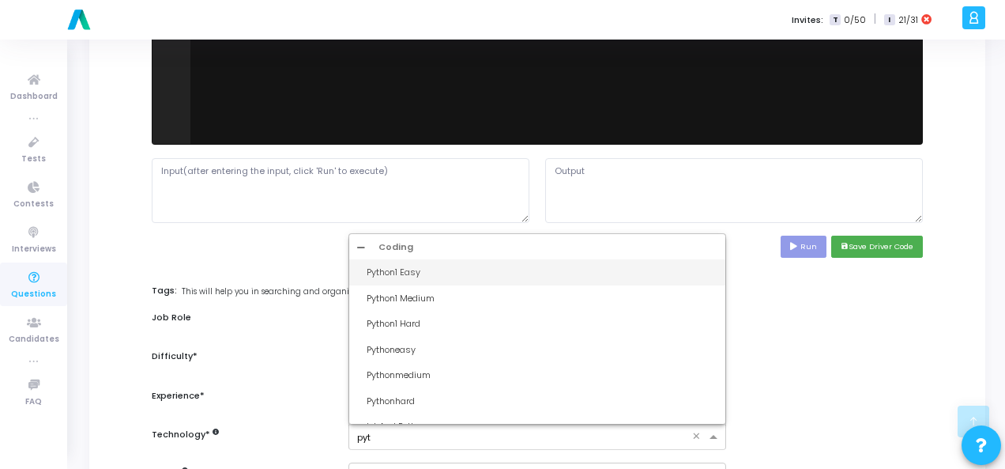
click at [464, 277] on div "Python1 Easy" at bounding box center [537, 272] width 376 height 26
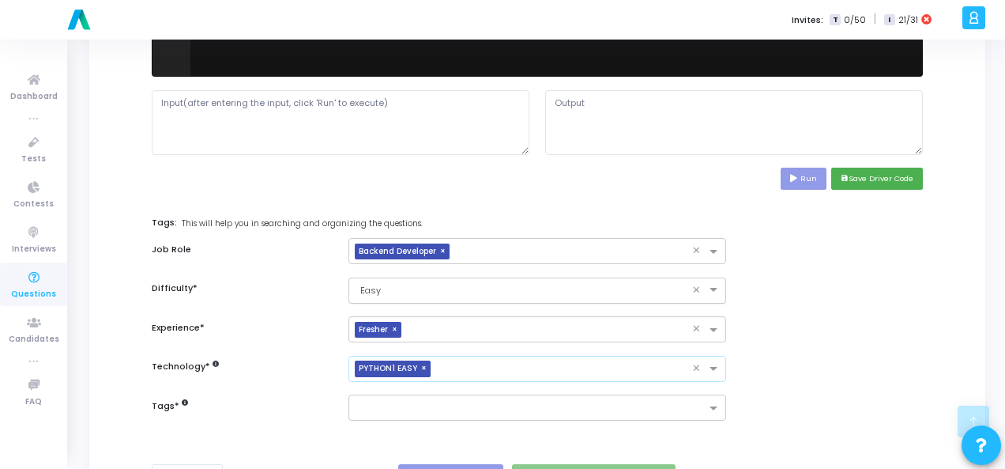
scroll to position [770, 0]
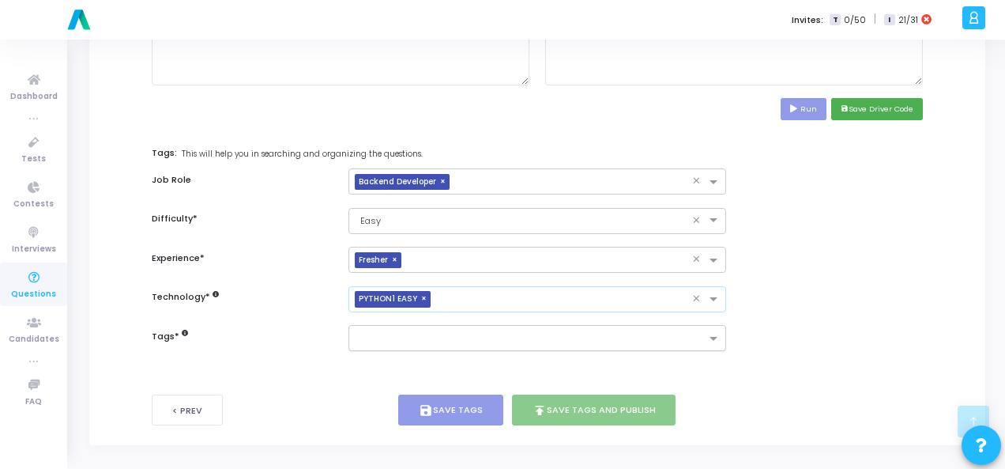
click at [484, 346] on div at bounding box center [538, 338] width 378 height 26
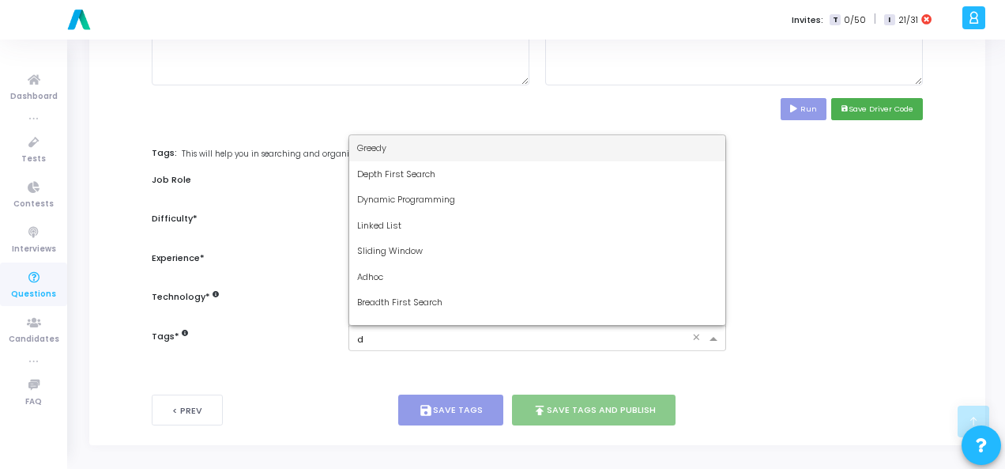
type input "dy"
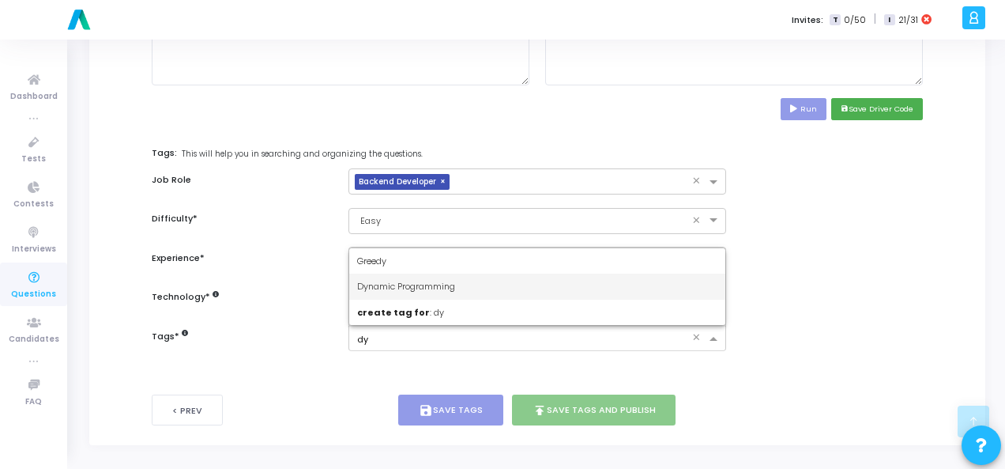
click at [492, 285] on div "Dynamic Programming" at bounding box center [537, 286] width 376 height 26
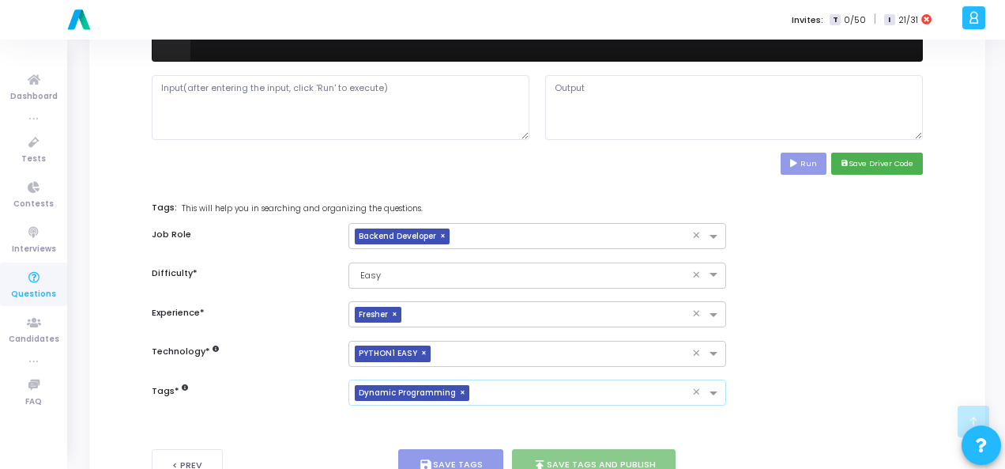
scroll to position [691, 0]
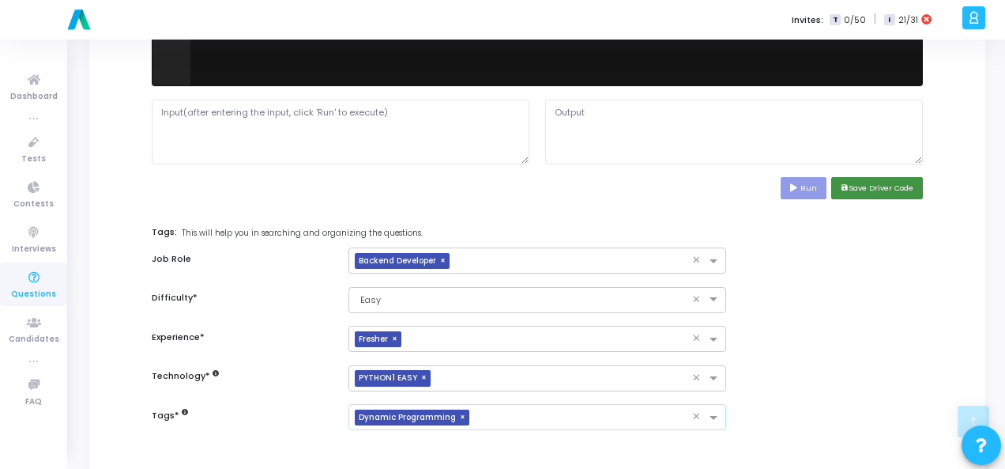
click at [911, 183] on button "save Save Driver Code" at bounding box center [877, 187] width 92 height 21
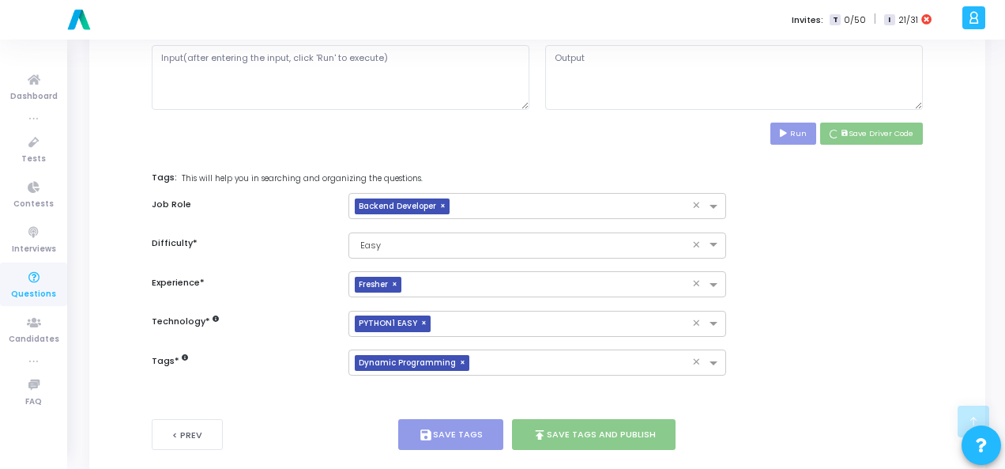
scroll to position [770, 0]
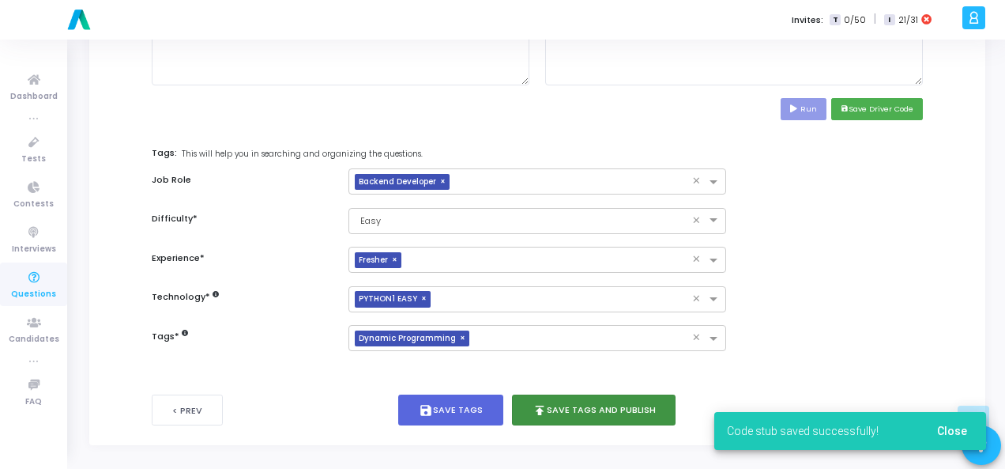
click at [582, 404] on button "publish Save Tags and Publish" at bounding box center [594, 409] width 164 height 31
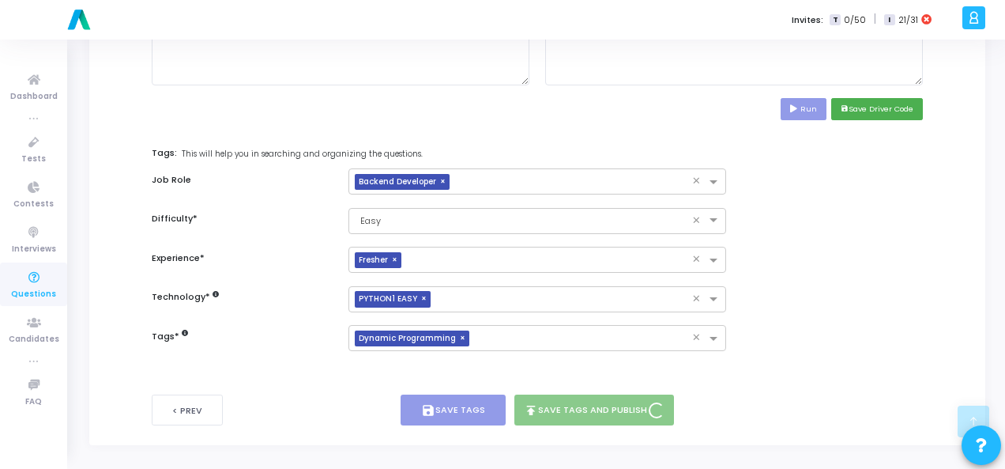
click at [955, 427] on div "Tags saved successfully! Close" at bounding box center [502, 234] width 1005 height 469
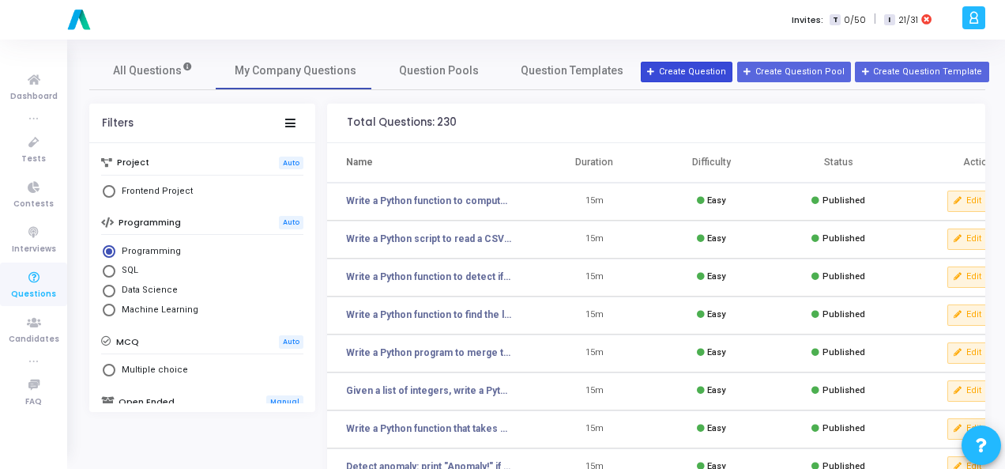
click at [704, 73] on button "Create Question" at bounding box center [687, 72] width 92 height 21
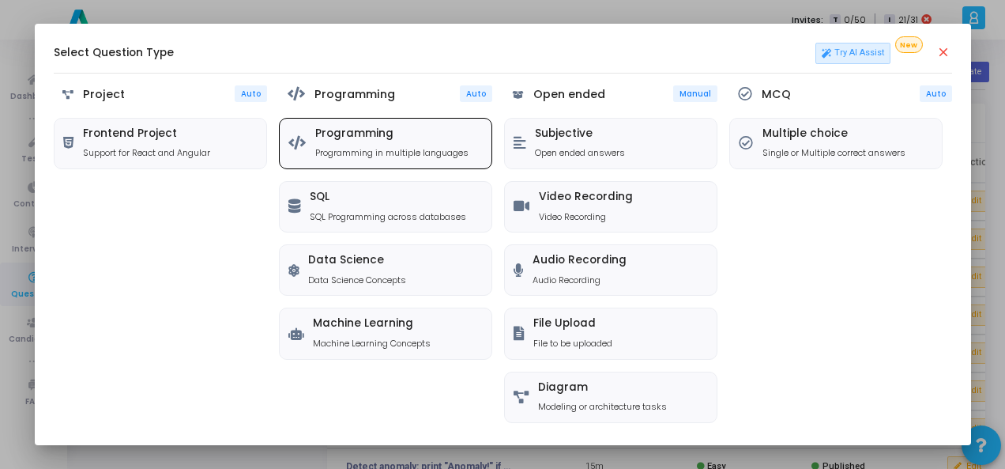
click at [326, 142] on div "Programming Programming in multiple languages" at bounding box center [391, 143] width 153 height 32
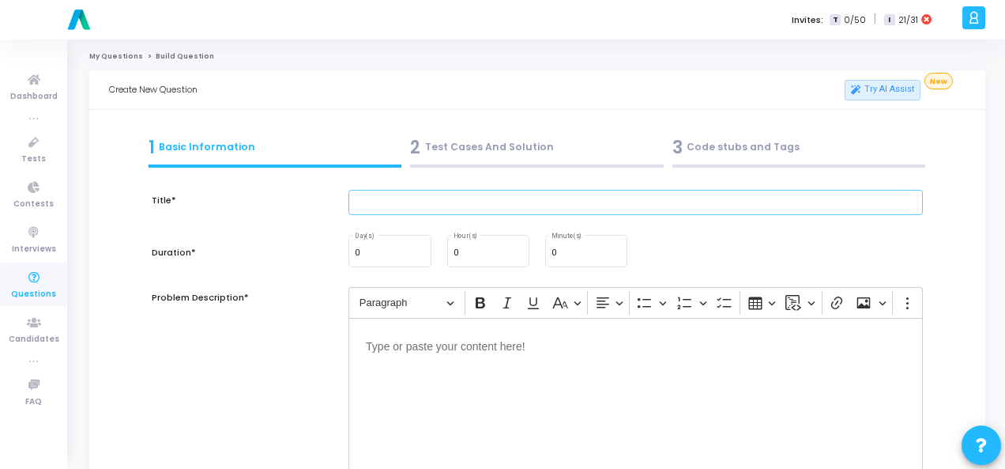
click at [415, 197] on input "text" at bounding box center [636, 203] width 575 height 26
paste input "Write a Python function to return top K frequent words from a list."
type input "Write a Python function to return top K frequent words from a list."
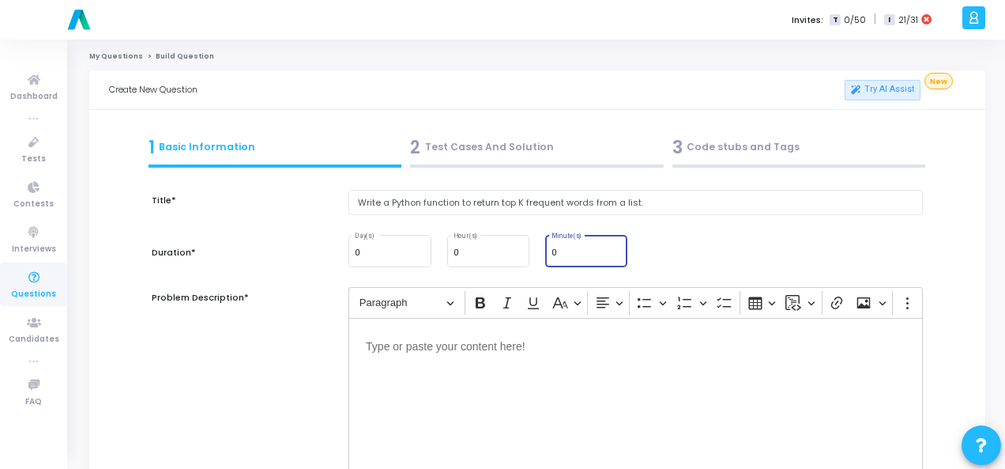
click at [556, 253] on input "0" at bounding box center [587, 252] width 70 height 9
type input "15"
click at [477, 382] on div "Editor editing area: main" at bounding box center [636, 397] width 575 height 158
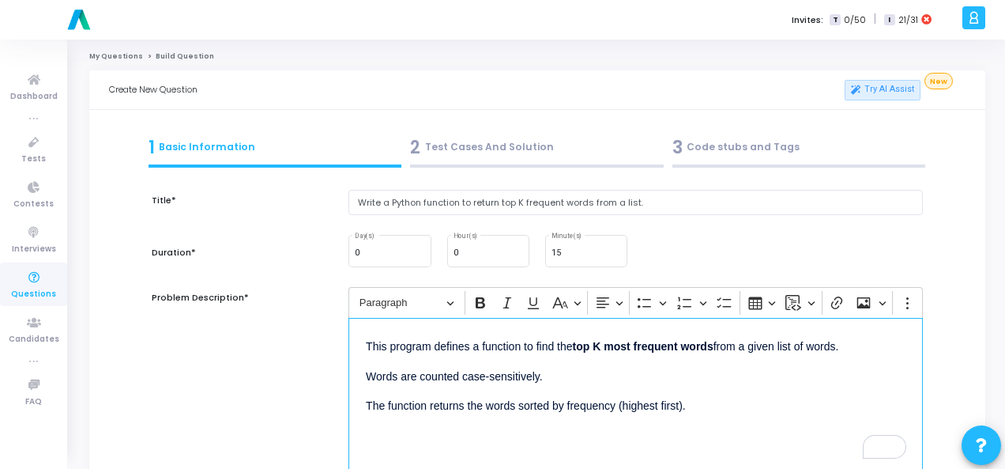
scroll to position [316, 0]
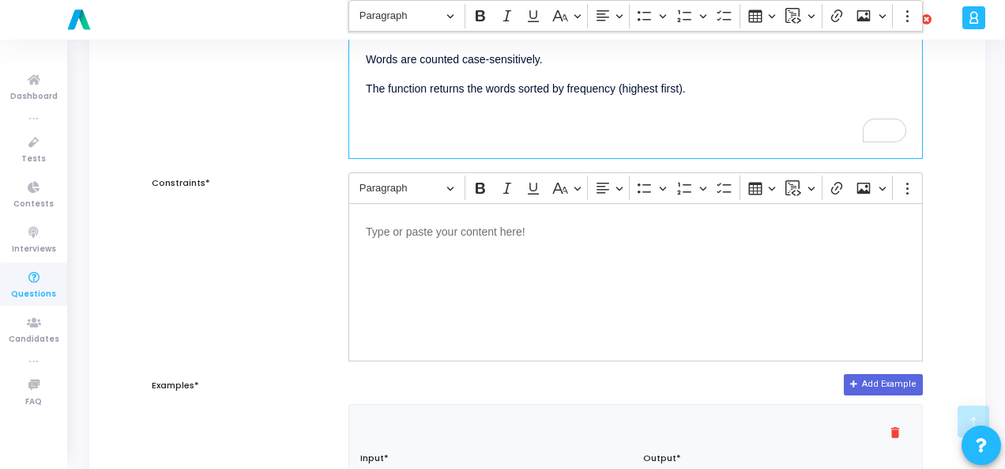
click at [428, 271] on div "Editor editing area: main" at bounding box center [636, 282] width 575 height 158
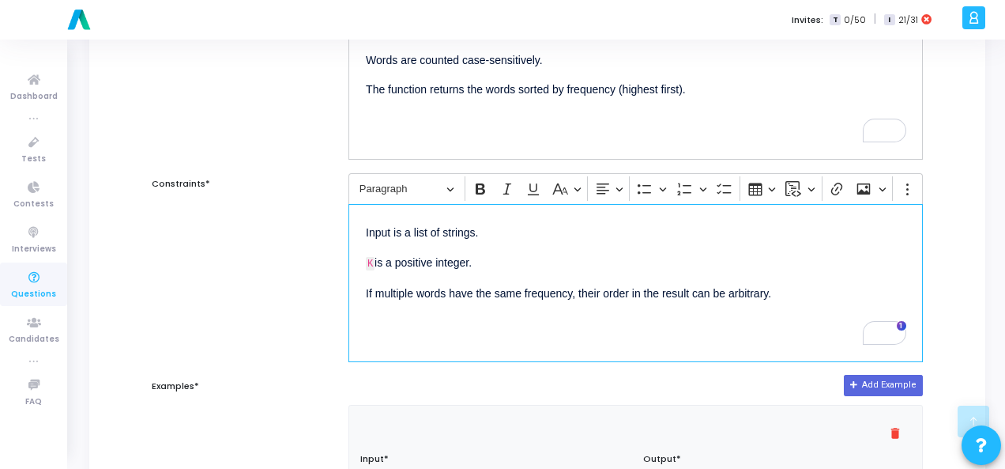
scroll to position [553, 0]
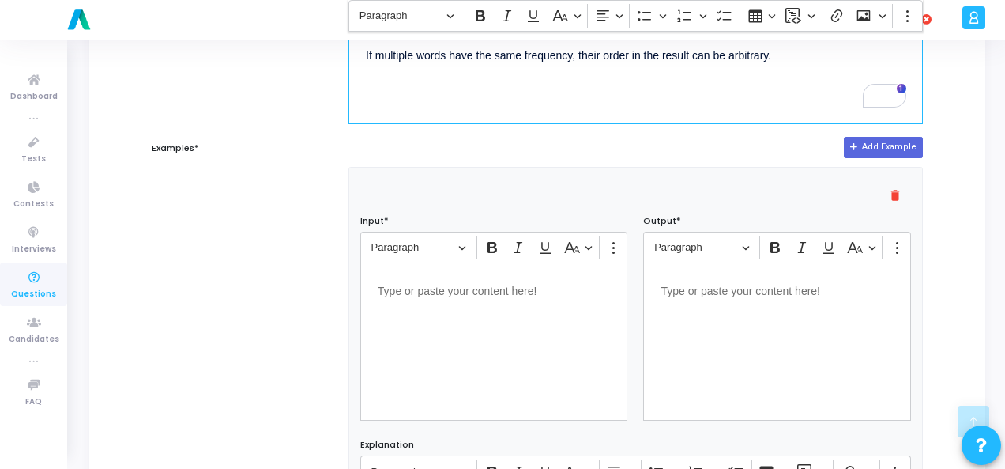
click at [449, 285] on p "Editor editing area: main" at bounding box center [494, 290] width 233 height 20
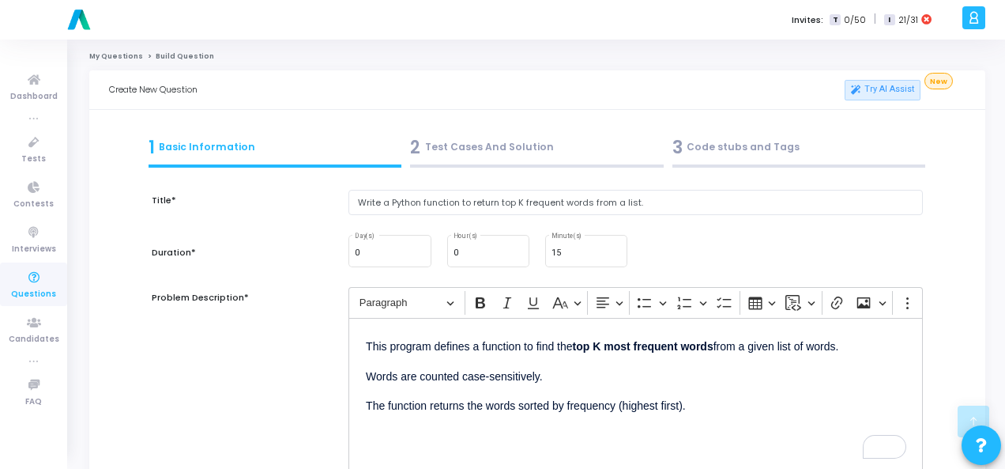
scroll to position [553, 0]
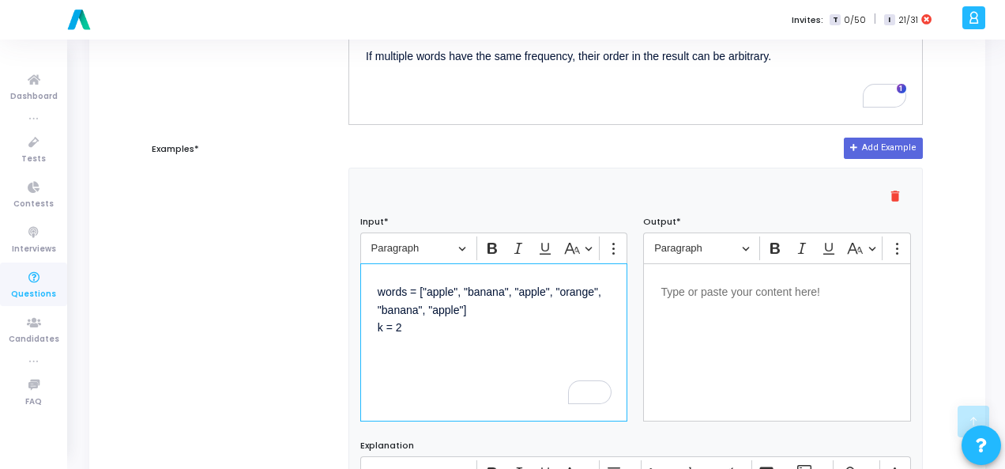
click at [680, 292] on p "Editor editing area: main" at bounding box center [777, 291] width 233 height 20
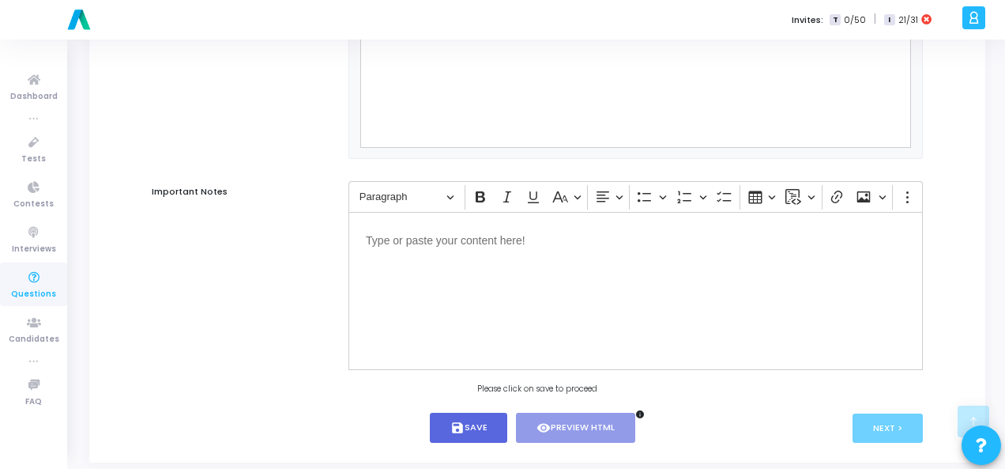
scroll to position [1073, 0]
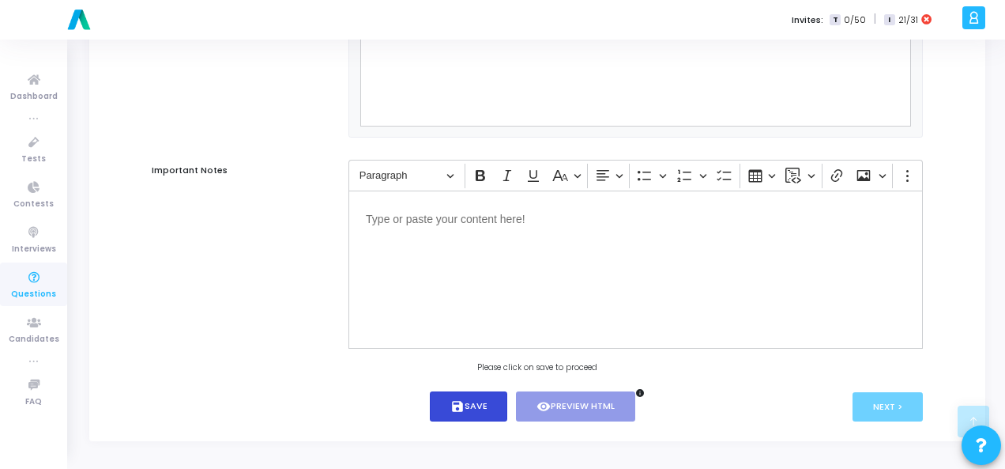
click at [462, 405] on icon "save" at bounding box center [457, 406] width 14 height 14
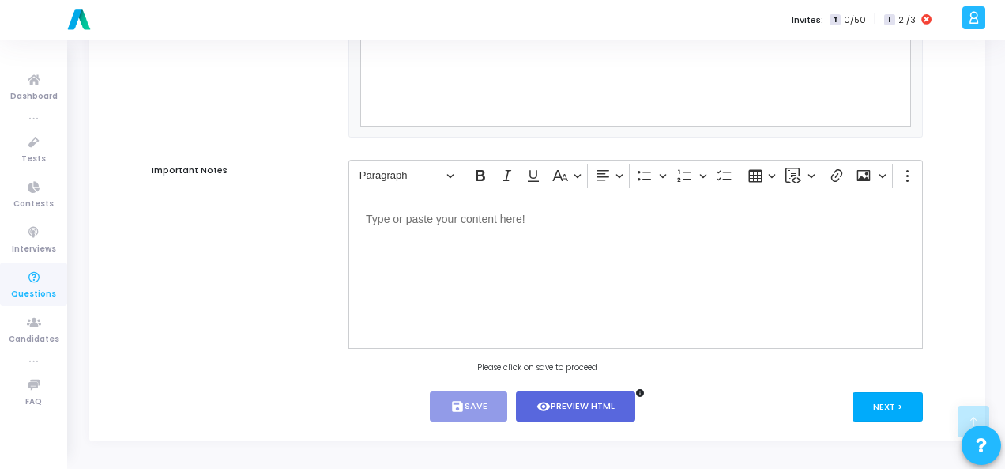
click at [867, 404] on button "Next >" at bounding box center [888, 406] width 70 height 29
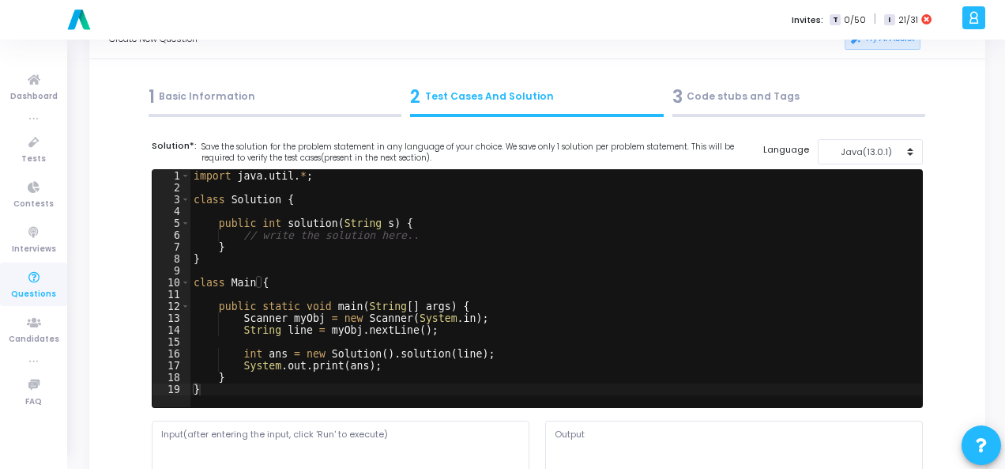
scroll to position [0, 0]
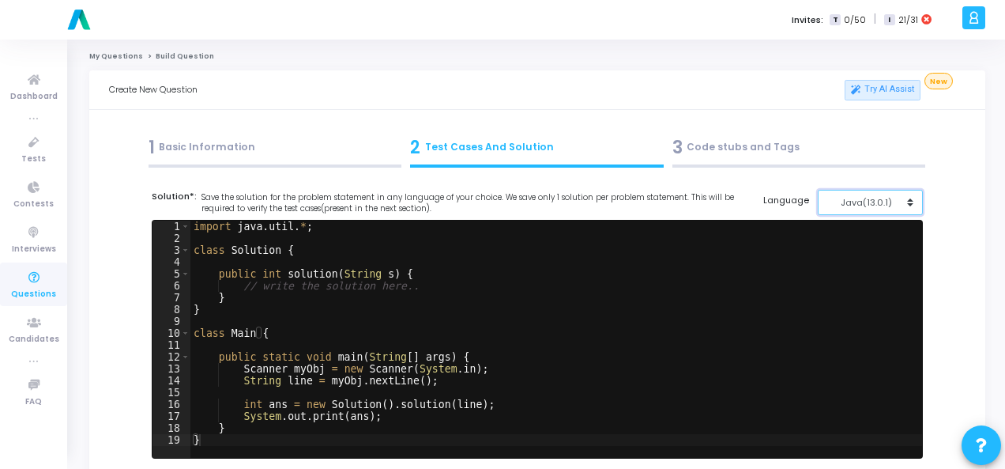
click at [892, 202] on div "Java(13.0.1)" at bounding box center [865, 202] width 77 height 13
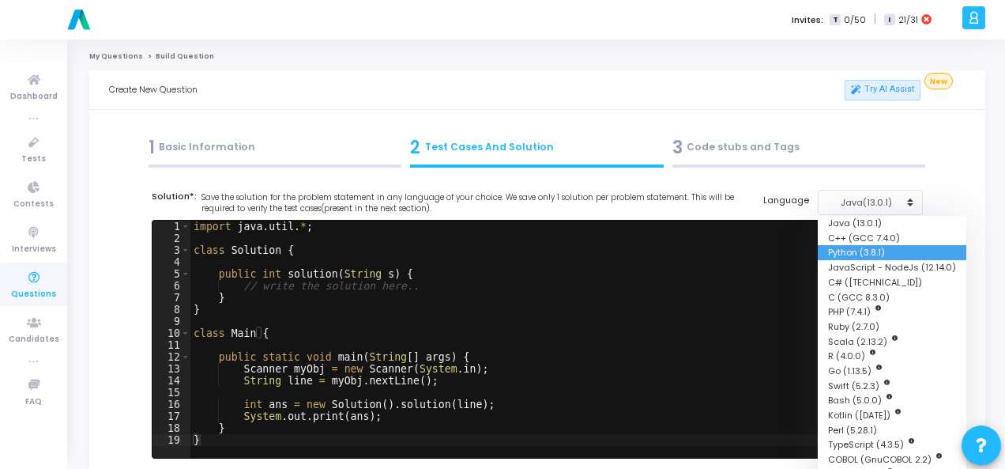
click at [864, 255] on button "Python (3.8.1)" at bounding box center [892, 252] width 149 height 15
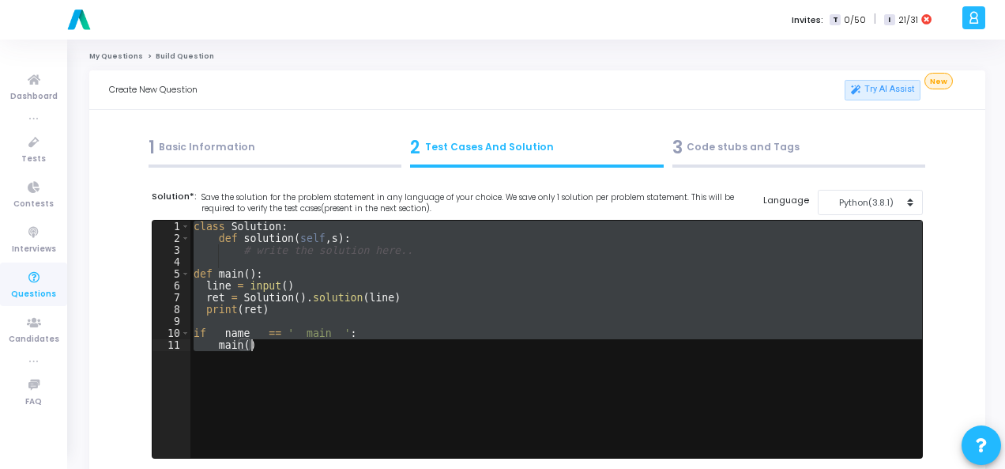
drag, startPoint x: 191, startPoint y: 232, endPoint x: 283, endPoint y: 342, distance: 143.7
click at [283, 342] on div "class Solution : def solution ( self , s ) : # write the solution here.. def ma…" at bounding box center [556, 351] width 732 height 261
type textarea "if __name__ == '__main__': main()"
paste textarea
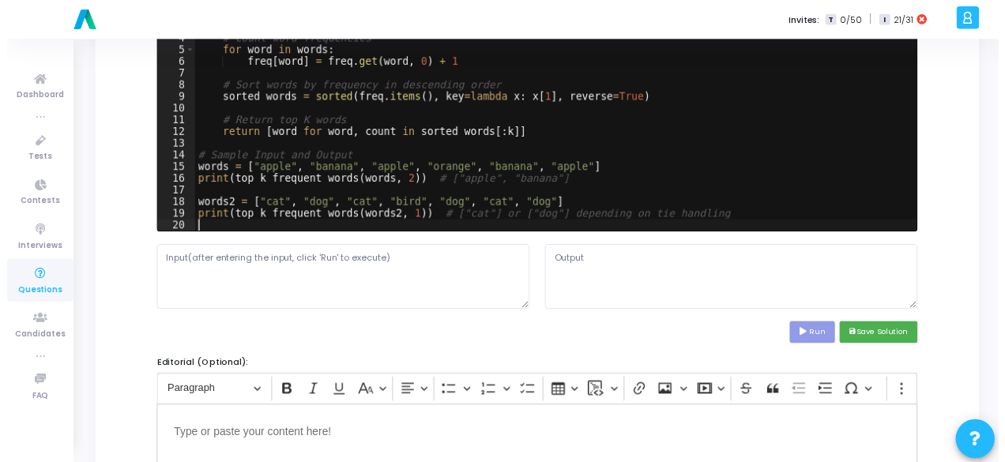
scroll to position [316, 0]
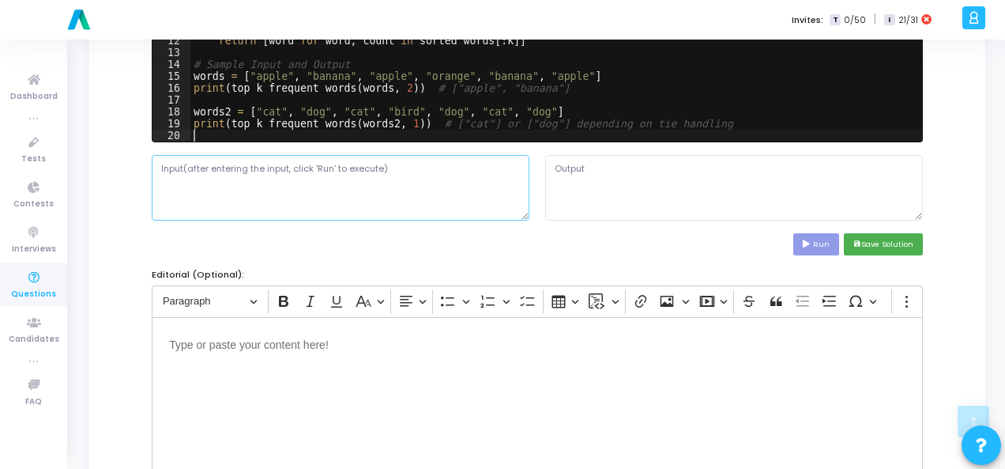
click at [266, 171] on textarea at bounding box center [341, 187] width 378 height 65
paste textarea "words = ["apple", "banana", "apple", "orange", "banana", "apple"] k = 2"
type textarea "words = ["apple", "banana", "apple", "orange", "banana", "apple"] k = 2"
click at [809, 241] on icon at bounding box center [808, 244] width 10 height 8
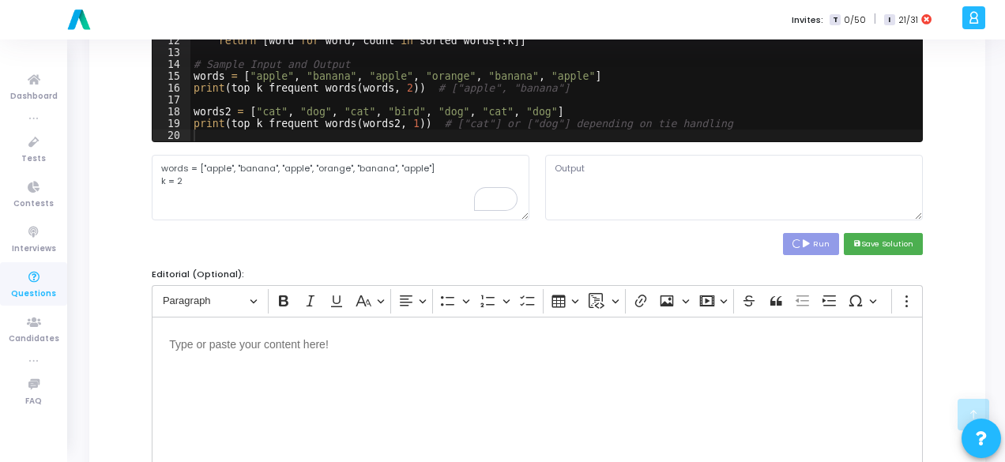
type textarea "['apple', 'banana'] ['cat']"
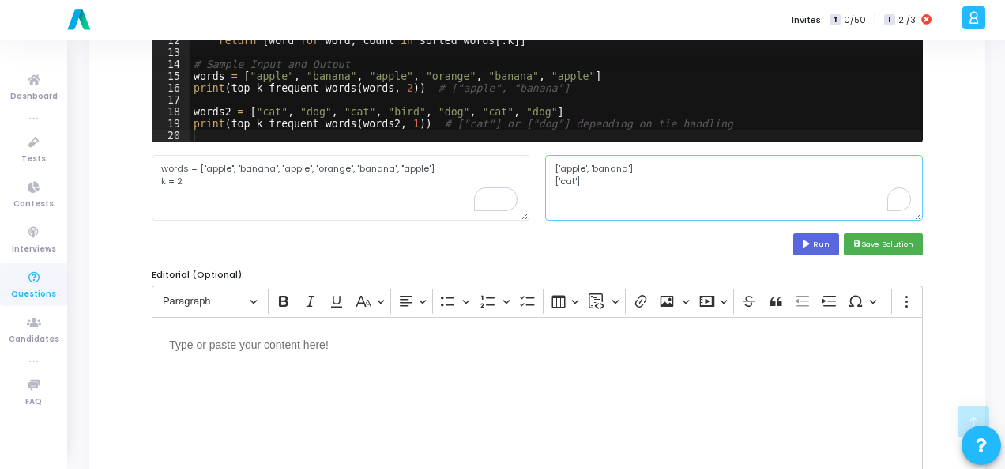
drag, startPoint x: 547, startPoint y: 165, endPoint x: 635, endPoint y: 204, distance: 95.9
click at [635, 204] on textarea "['apple', 'banana'] ['cat']" at bounding box center [734, 187] width 378 height 65
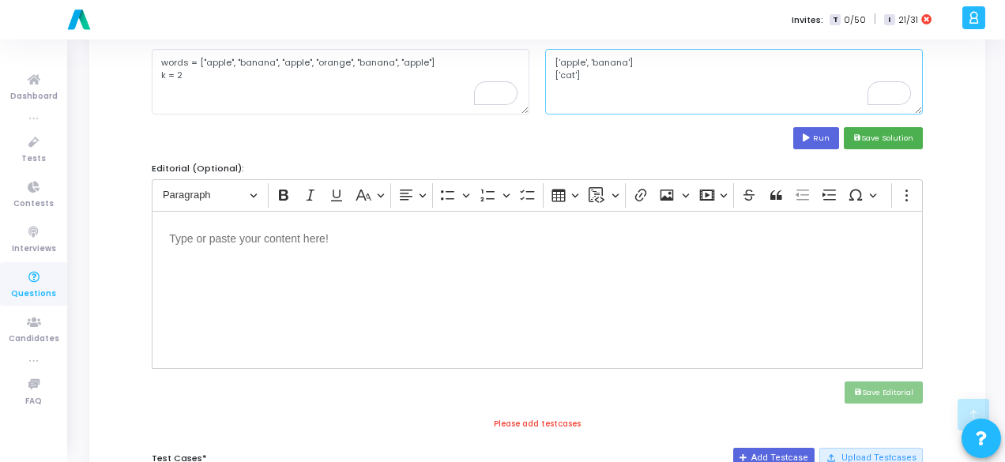
scroll to position [553, 0]
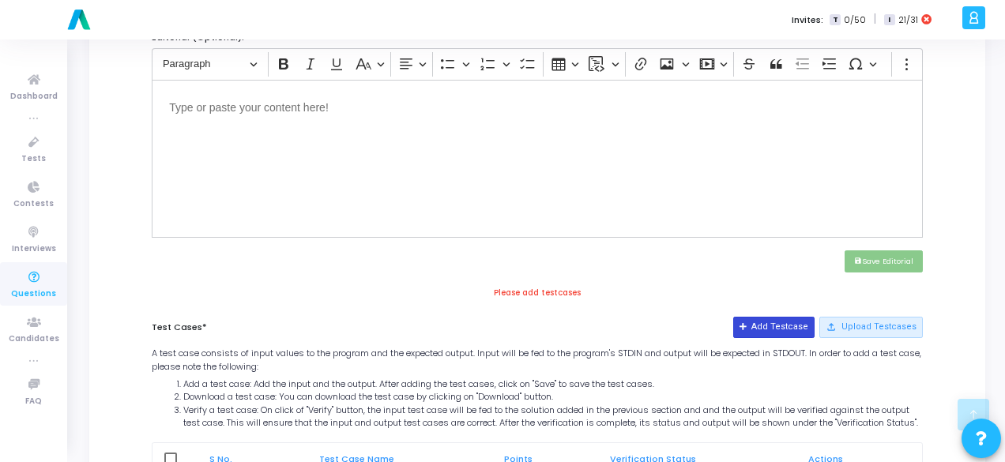
click at [767, 319] on button "Add Testcase" at bounding box center [773, 327] width 81 height 21
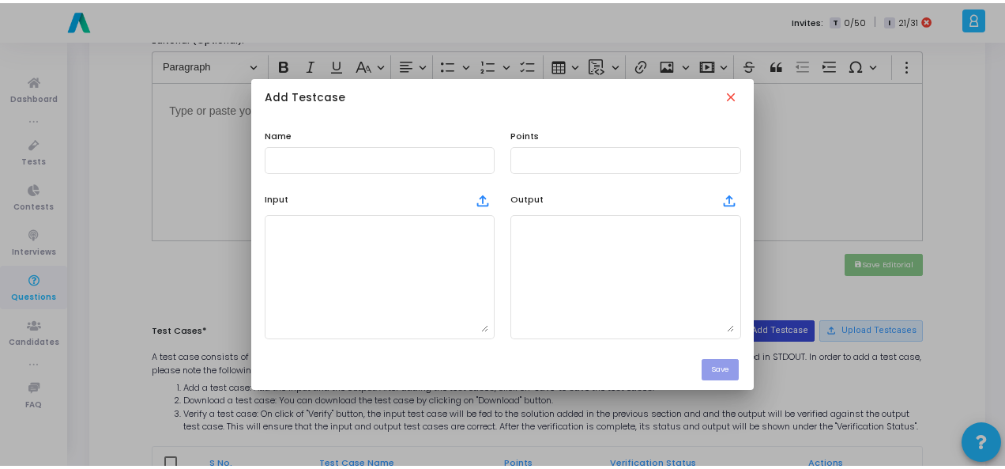
scroll to position [0, 0]
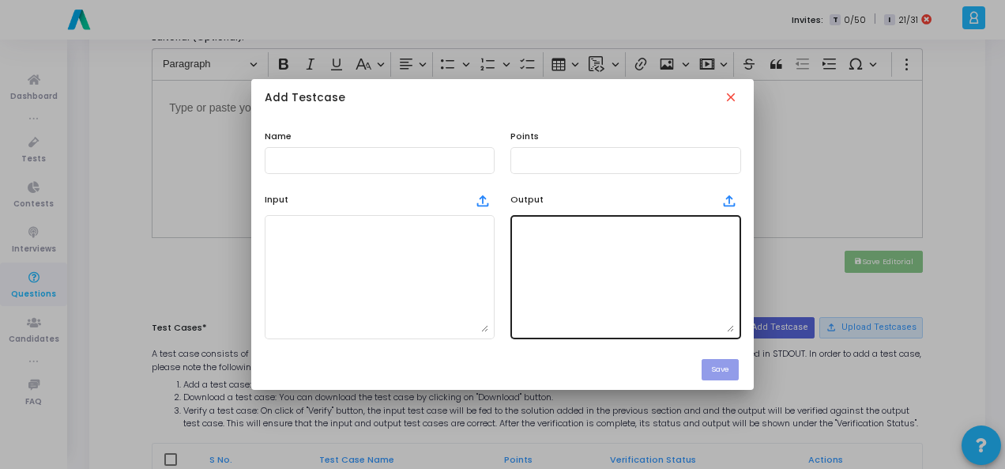
click at [619, 252] on textarea at bounding box center [625, 276] width 217 height 111
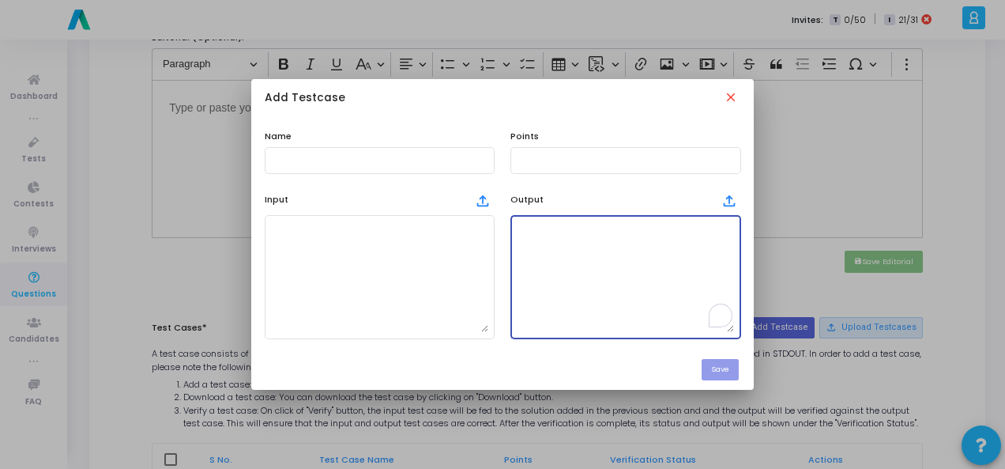
paste textarea "['apple', 'banana'] ['cat']"
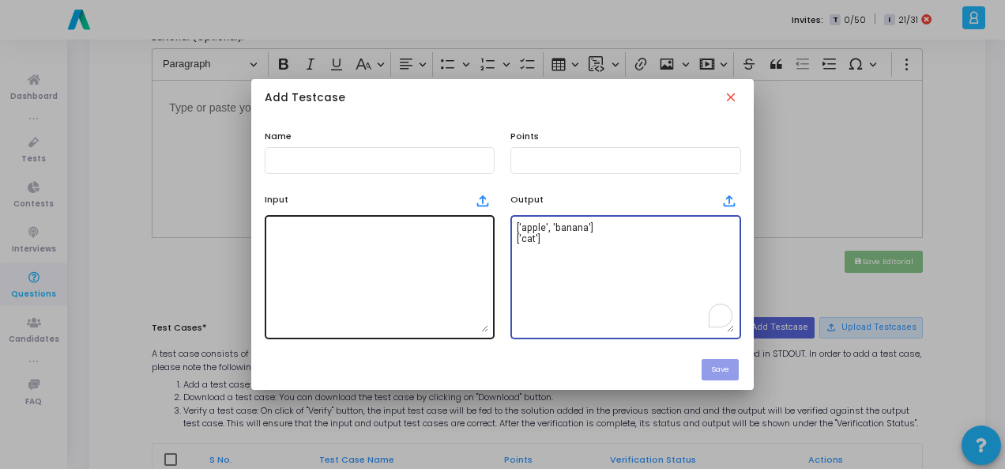
type textarea "['apple', 'banana'] ['cat']"
click at [419, 253] on textarea at bounding box center [379, 276] width 217 height 111
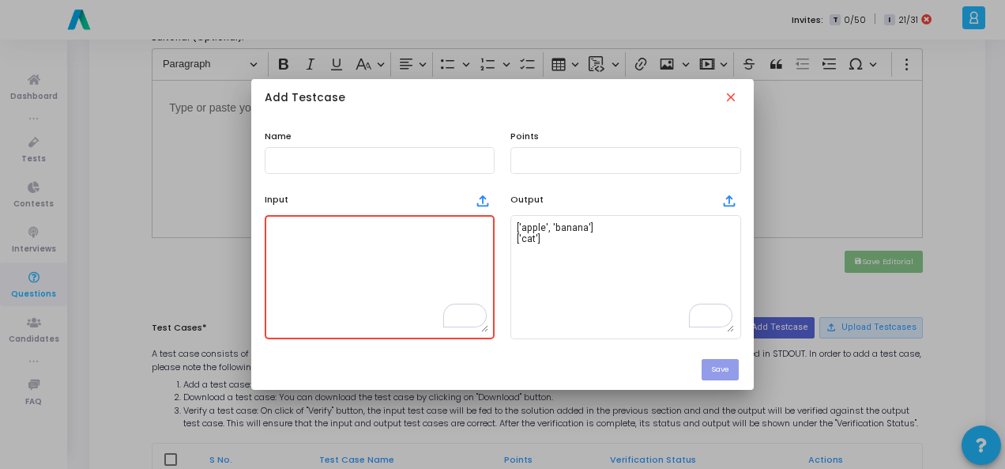
paste textarea "words = ["apple", "banana", "apple", "orange", "banana", "apple"] k = 2"
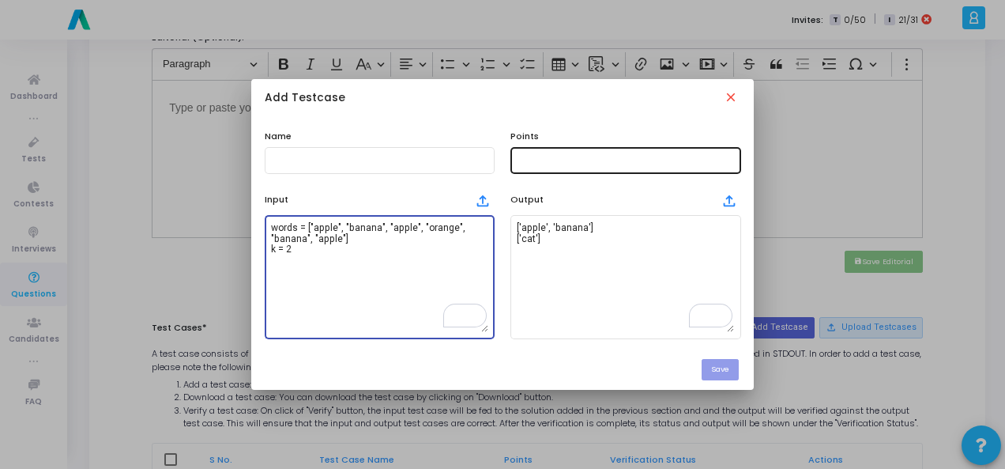
type textarea "words = ["apple", "banana", "apple", "orange", "banana", "apple"] k = 2"
click at [548, 164] on input "text" at bounding box center [625, 160] width 217 height 11
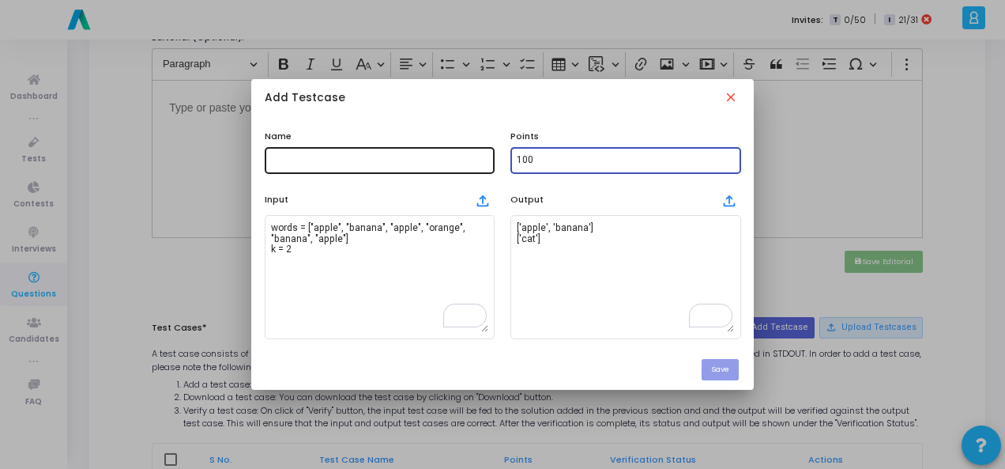
type input "100"
click at [413, 161] on input "text" at bounding box center [379, 160] width 217 height 11
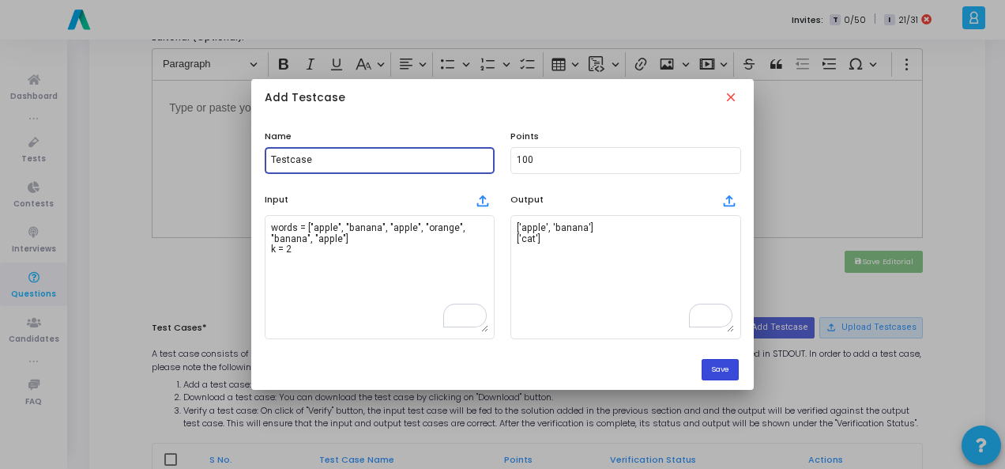
type input "Testcase"
click at [738, 368] on button "Save" at bounding box center [720, 369] width 37 height 21
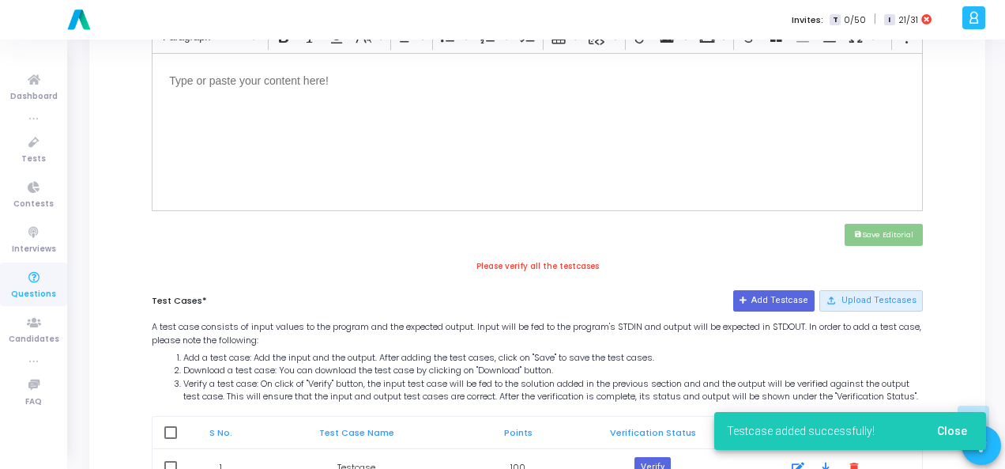
scroll to position [463, 0]
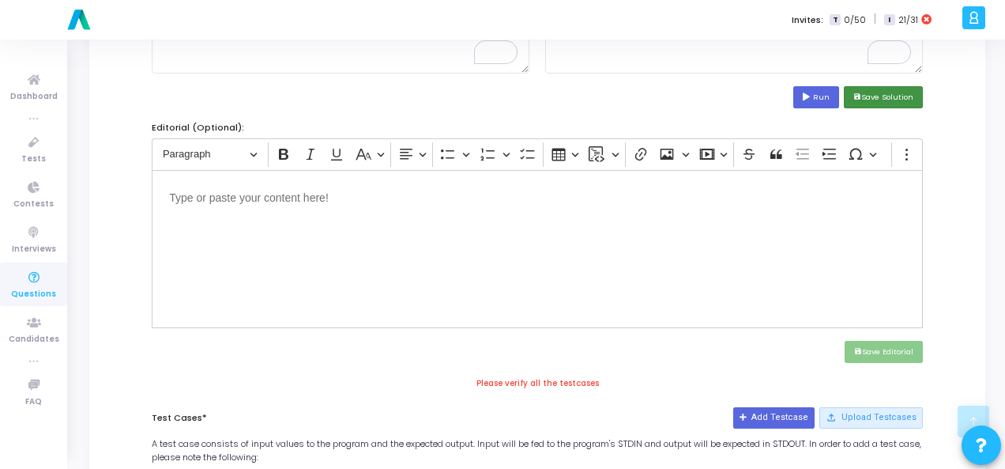
click at [910, 96] on button "save Save Solution" at bounding box center [883, 96] width 79 height 21
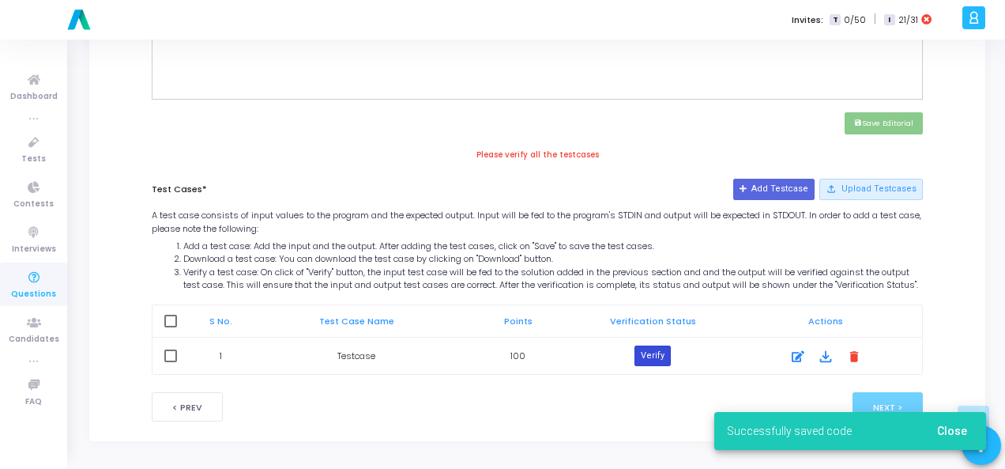
click at [657, 352] on button "Verify" at bounding box center [653, 355] width 36 height 21
click at [963, 426] on span "Close" at bounding box center [952, 430] width 30 height 13
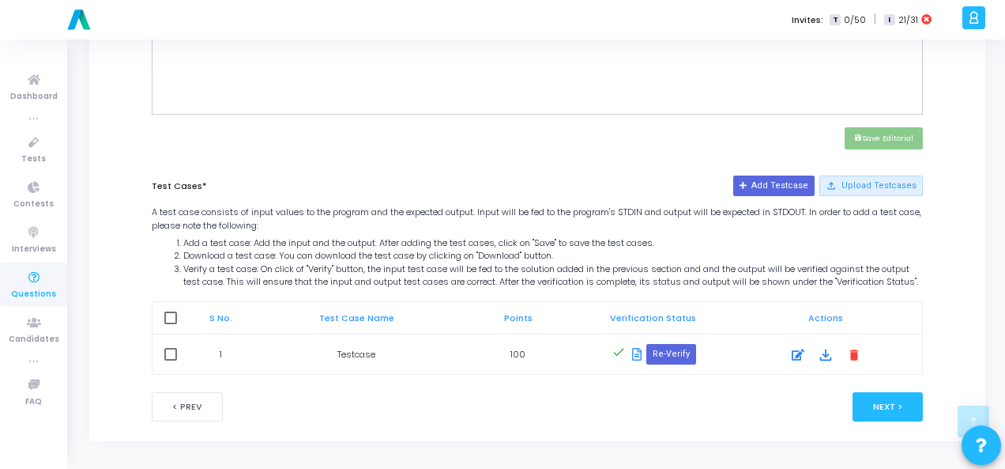
scroll to position [685, 0]
click at [919, 405] on button "Next >" at bounding box center [888, 406] width 70 height 29
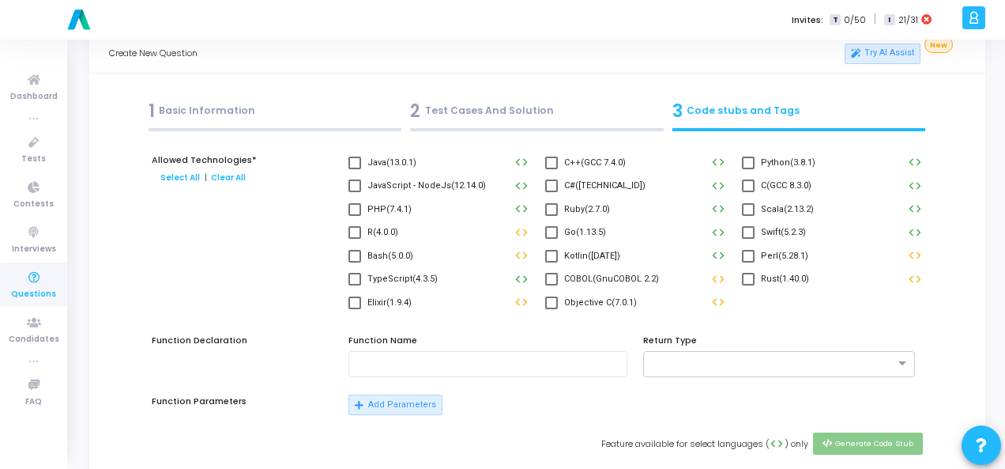
scroll to position [0, 0]
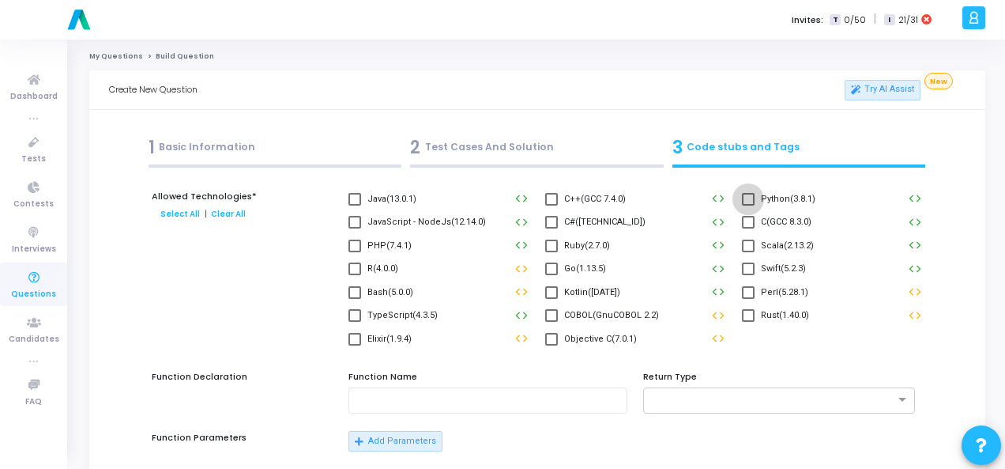
click at [752, 204] on span at bounding box center [748, 199] width 13 height 13
click at [748, 205] on input "Python(3.8.1)" at bounding box center [748, 205] width 1 height 1
checkbox input "true"
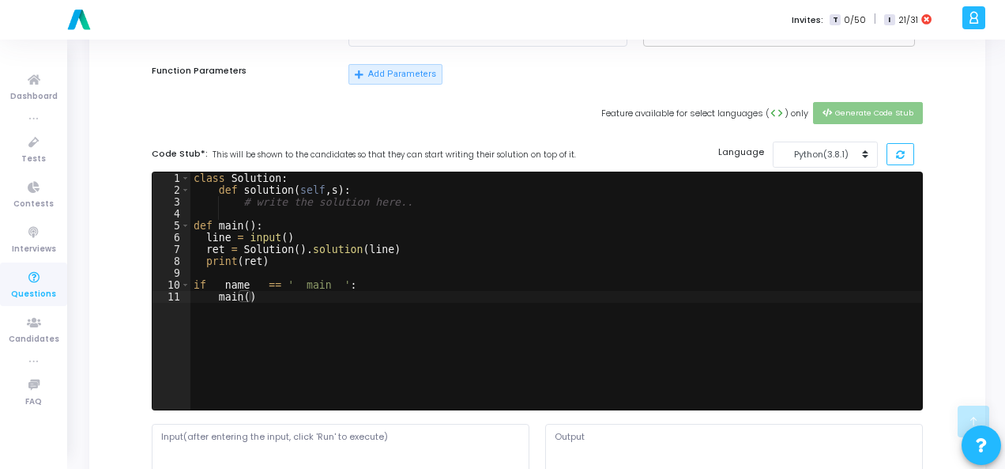
scroll to position [553, 0]
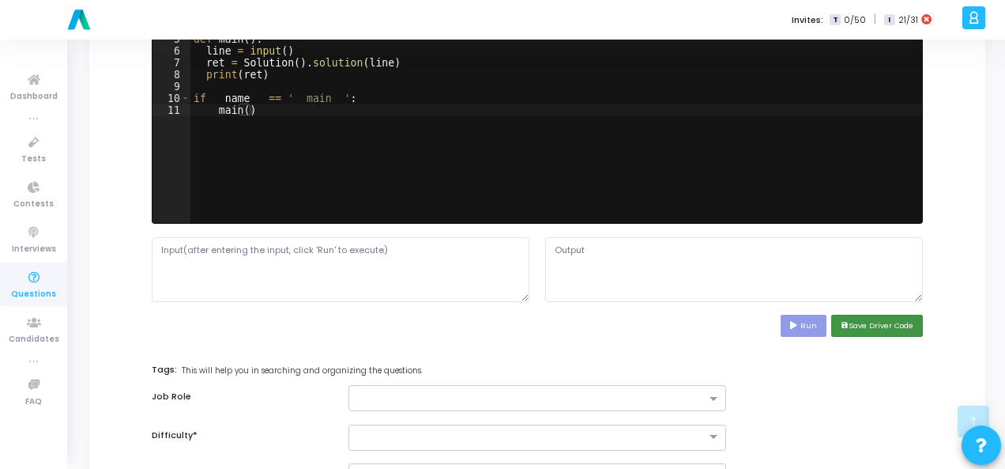
click at [857, 323] on button "save Save Driver Code" at bounding box center [877, 325] width 92 height 21
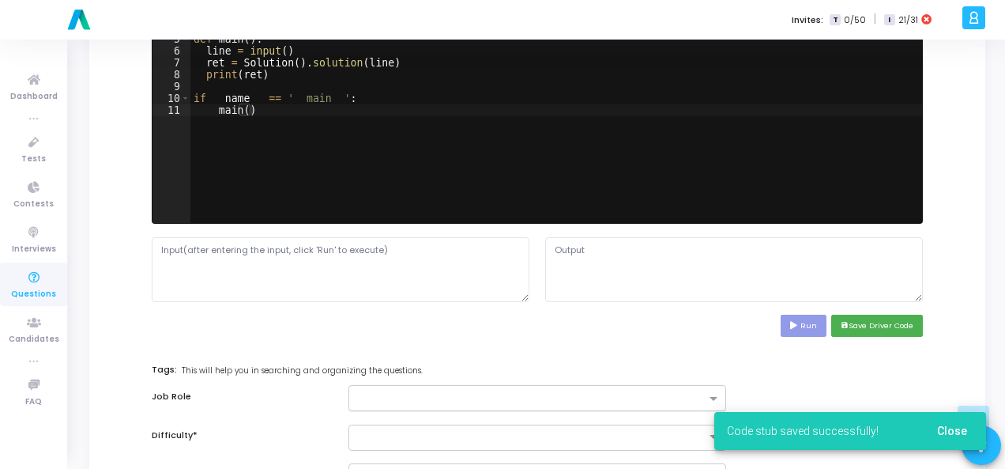
click at [589, 396] on input "text" at bounding box center [531, 399] width 349 height 13
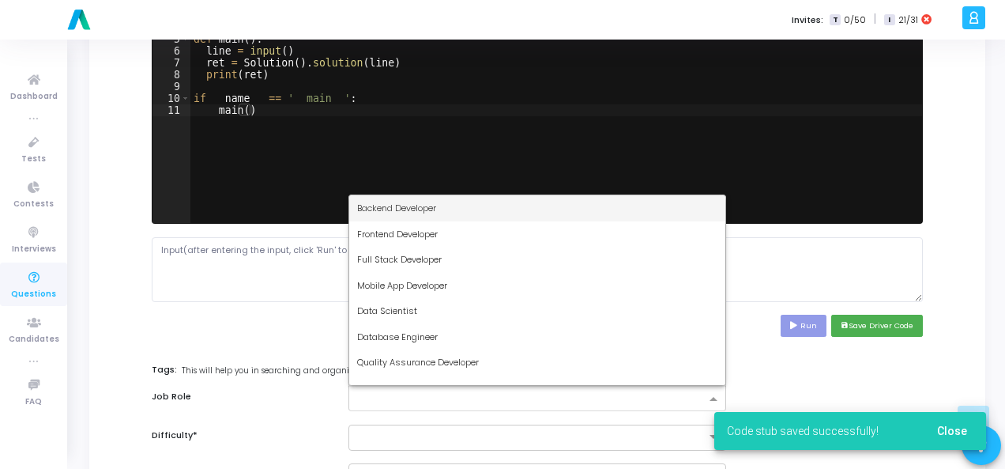
click at [483, 205] on div "Backend Developer" at bounding box center [537, 208] width 376 height 26
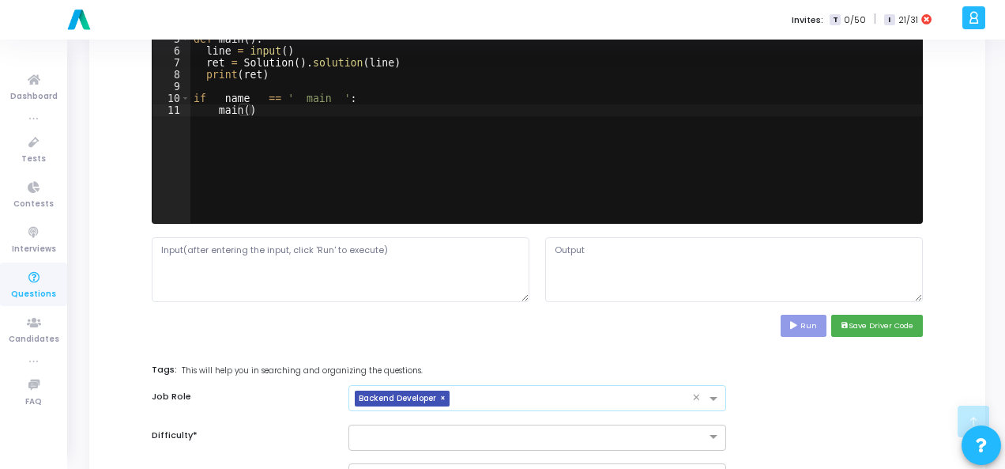
scroll to position [711, 0]
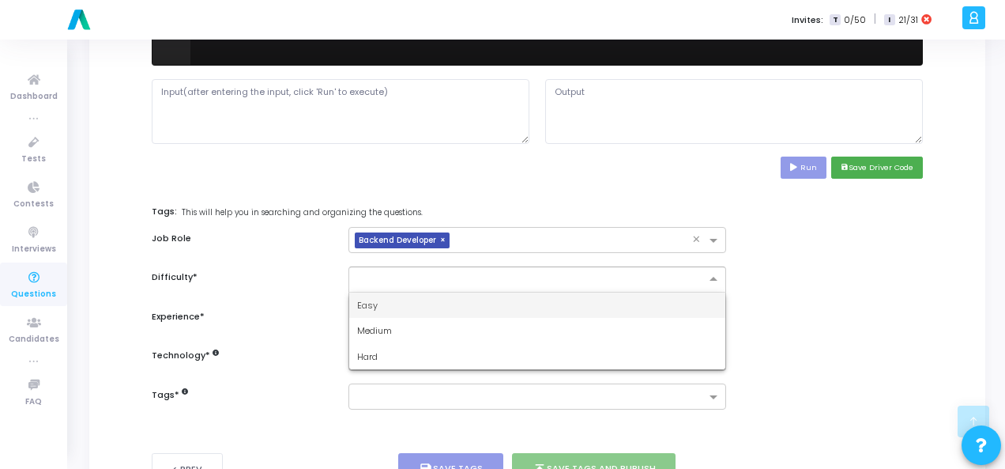
click at [455, 287] on div at bounding box center [538, 279] width 378 height 26
click at [450, 300] on div "Easy" at bounding box center [537, 305] width 376 height 26
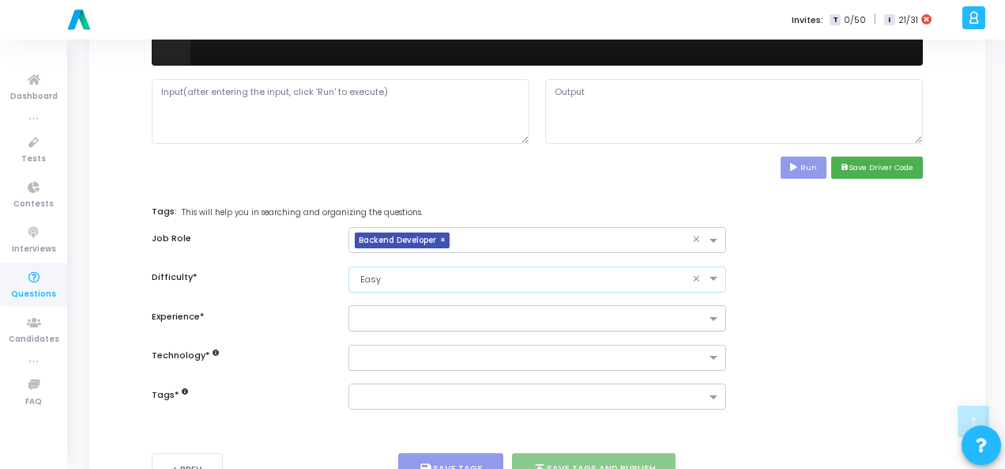
click at [450, 319] on input "text" at bounding box center [531, 319] width 349 height 13
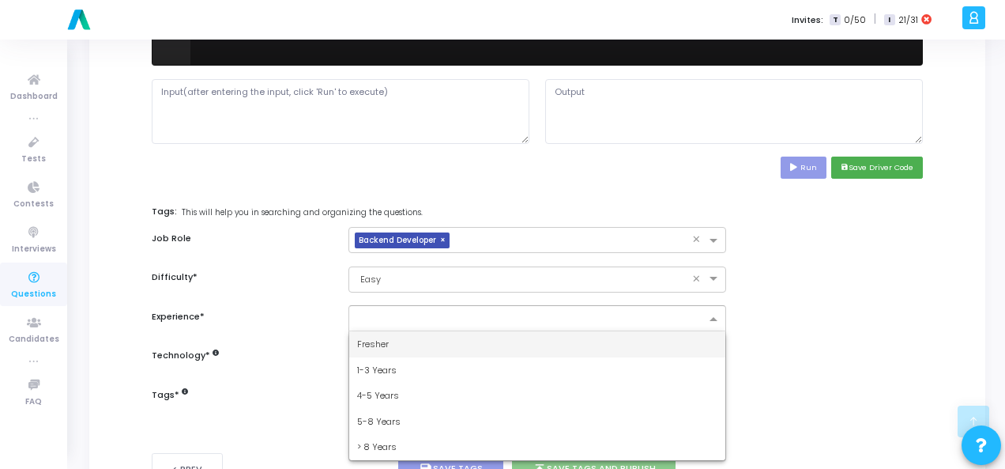
click at [445, 334] on div "Fresher" at bounding box center [537, 344] width 376 height 26
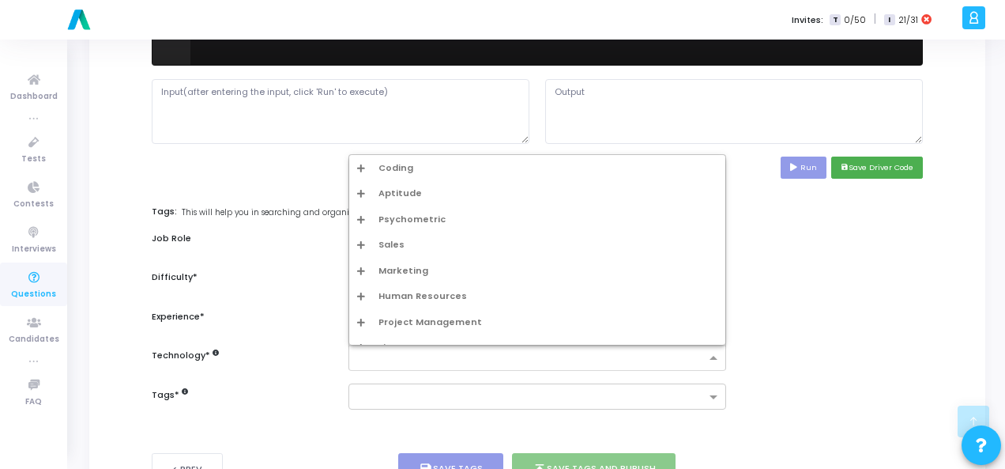
click at [445, 361] on input "text" at bounding box center [531, 358] width 349 height 13
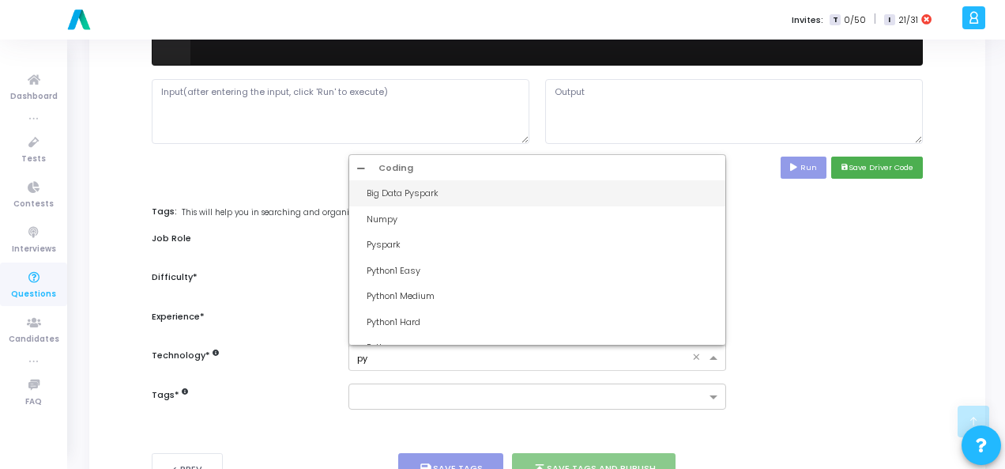
type input "pyt"
click at [490, 181] on div "Python1 Easy" at bounding box center [537, 193] width 376 height 26
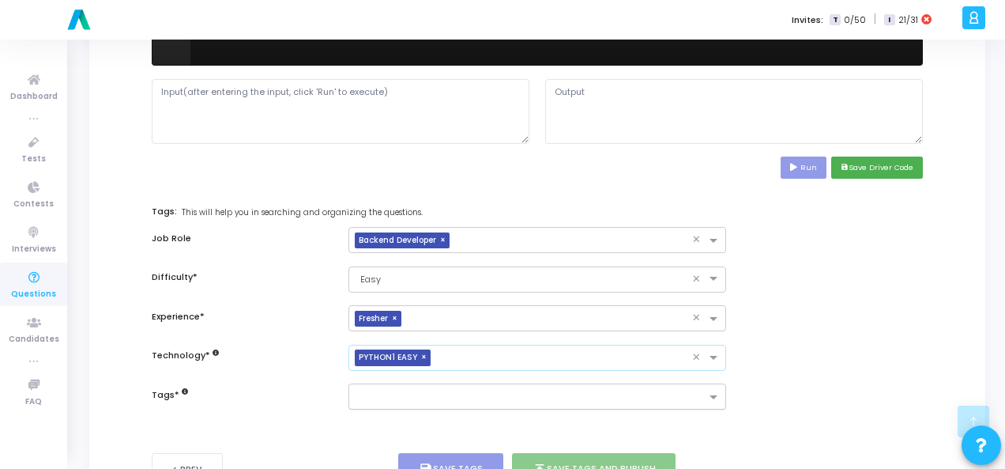
click at [414, 400] on input "text" at bounding box center [531, 397] width 349 height 13
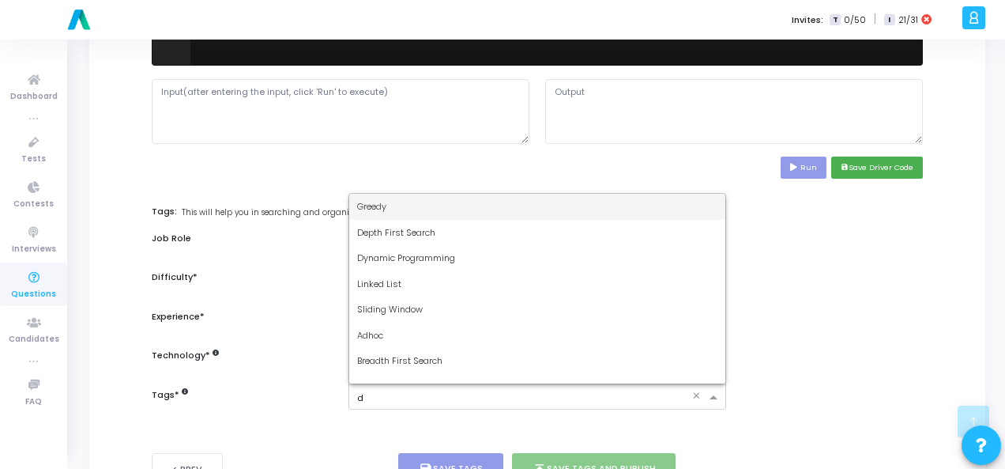
type input "dy"
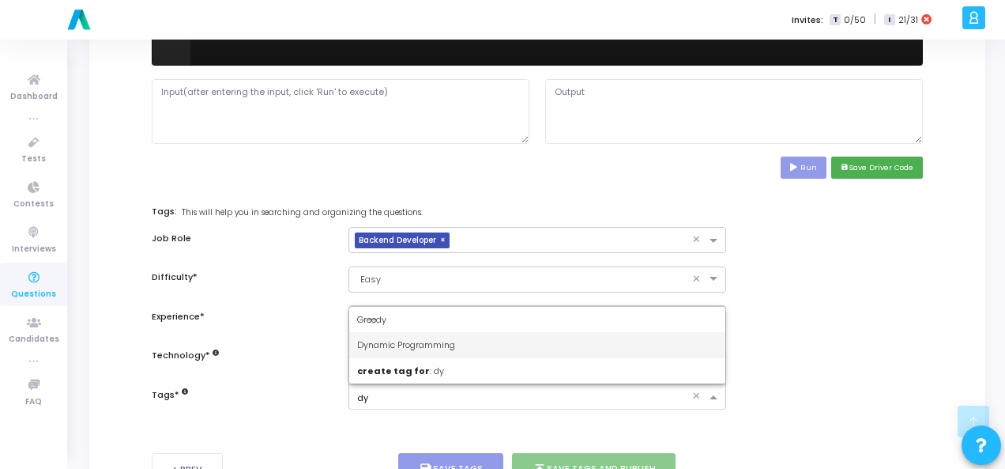
click at [420, 346] on span "Dynamic Programming" at bounding box center [406, 344] width 98 height 13
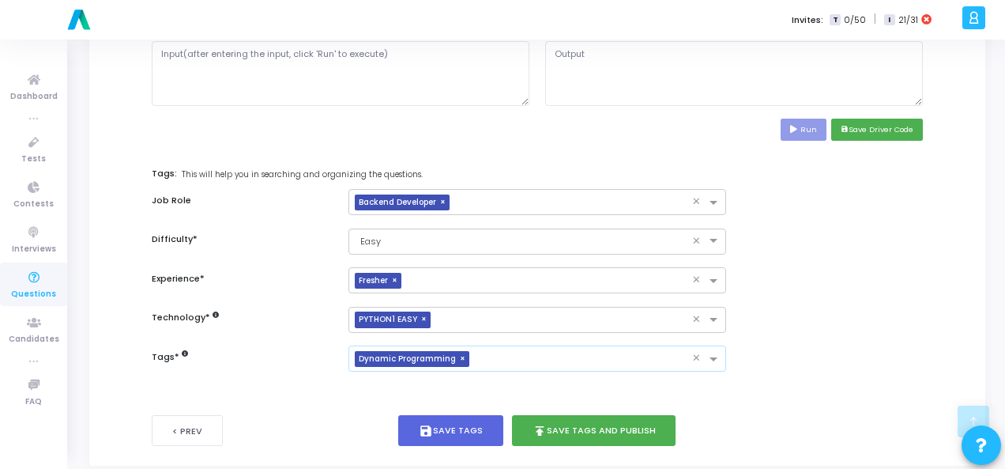
scroll to position [770, 0]
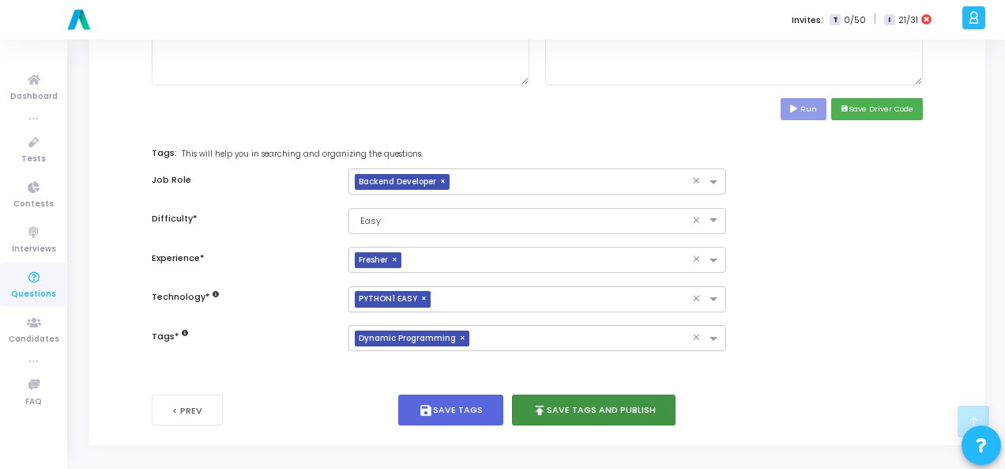
click at [598, 402] on button "publish Save Tags and Publish" at bounding box center [594, 409] width 164 height 31
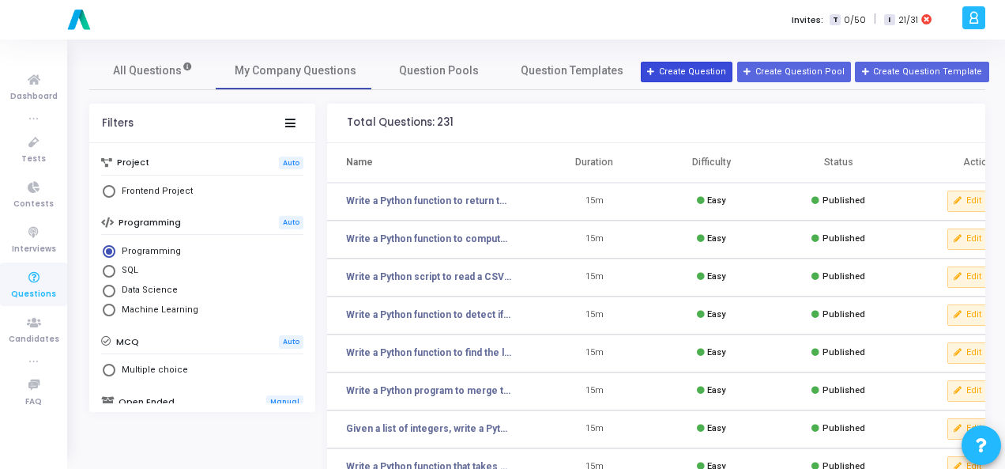
click at [686, 74] on button "Create Question" at bounding box center [687, 72] width 92 height 21
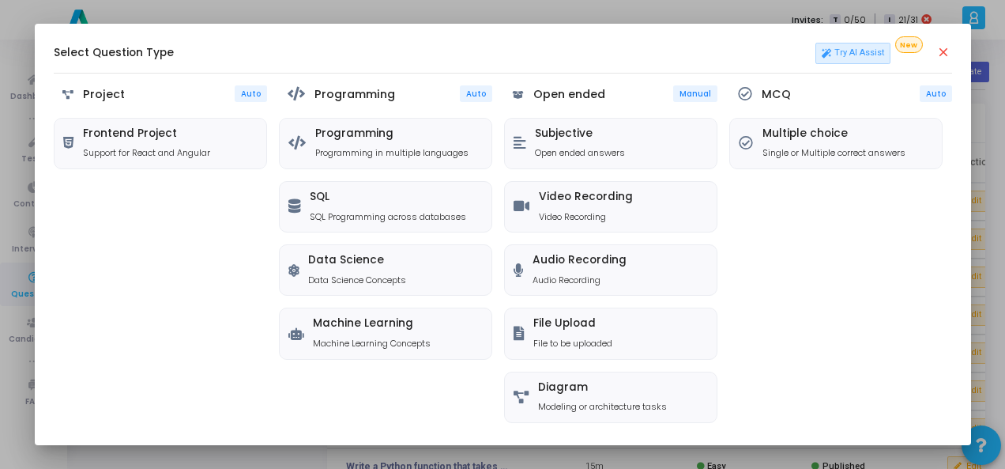
click at [945, 57] on mat-icon "close" at bounding box center [945, 53] width 16 height 16
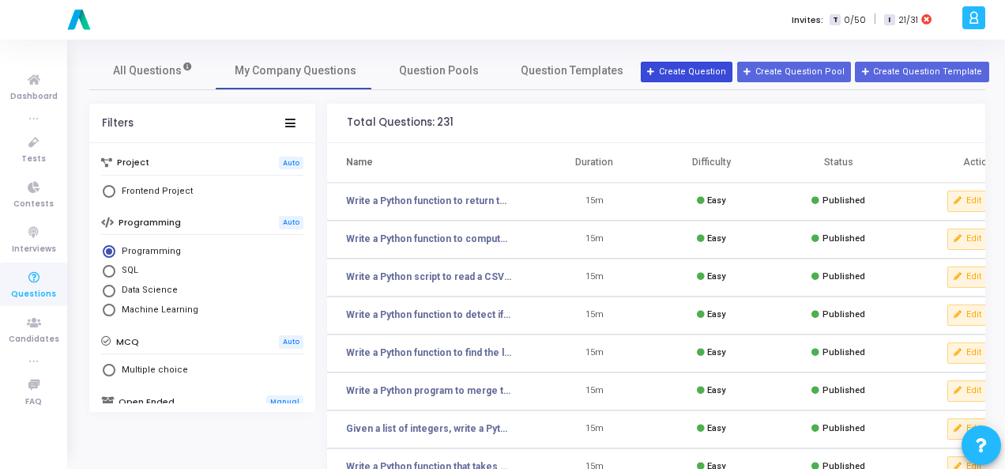
click at [702, 71] on button "Create Question" at bounding box center [687, 72] width 92 height 21
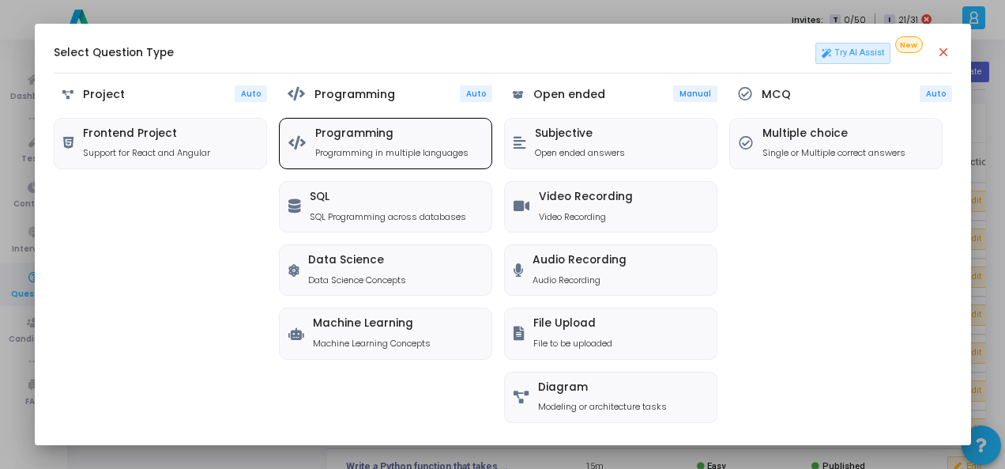
click at [357, 135] on h5 "Programming" at bounding box center [391, 133] width 153 height 13
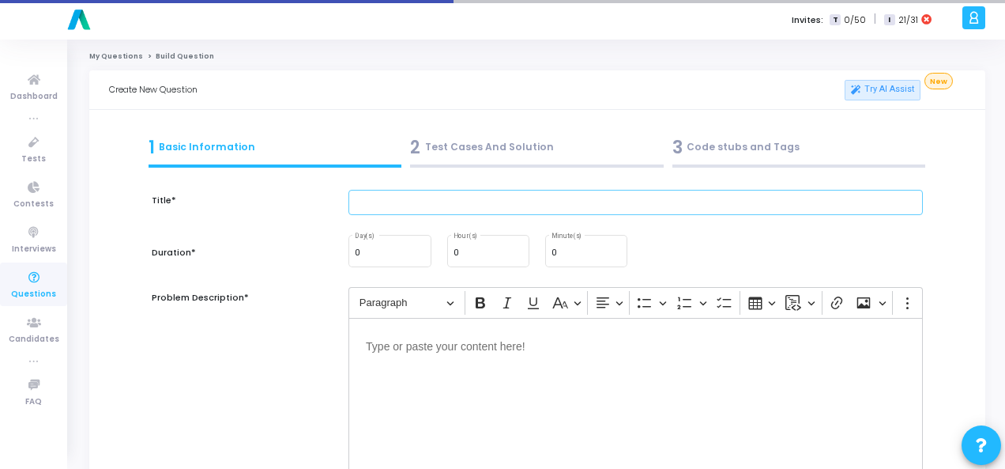
click at [406, 205] on input "text" at bounding box center [636, 203] width 575 height 26
paste input "Write a Python program to rotate an array right by k steps."
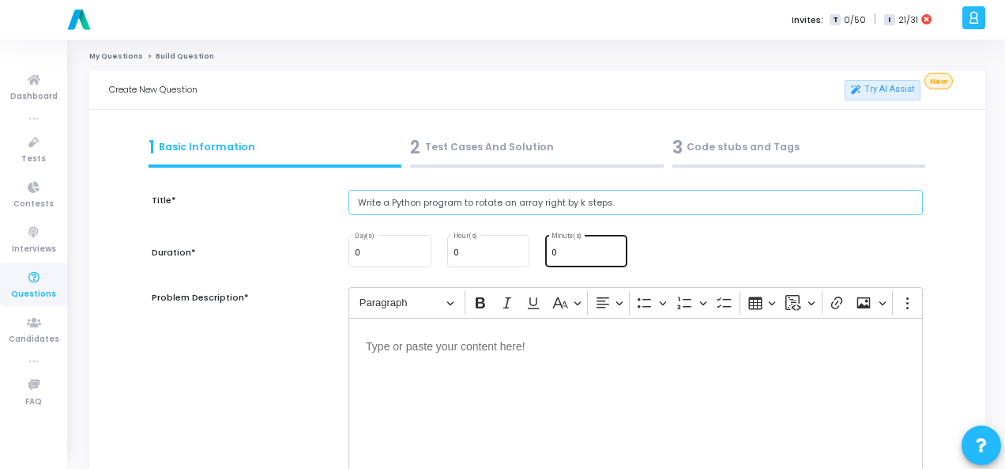
type input "Write a Python program to rotate an array right by k steps."
click at [560, 247] on div "0 Minute(s)" at bounding box center [587, 249] width 70 height 34
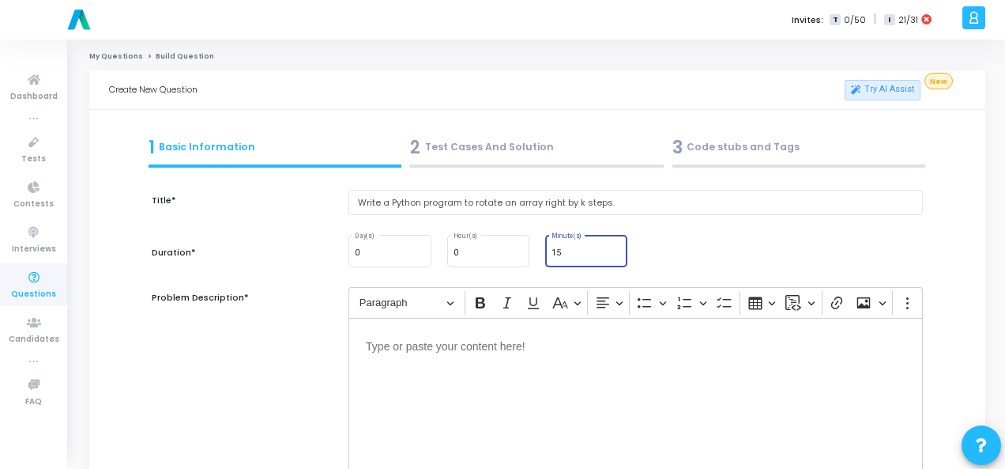
type input "15"
click at [468, 349] on p "Editor editing area: main" at bounding box center [636, 345] width 540 height 20
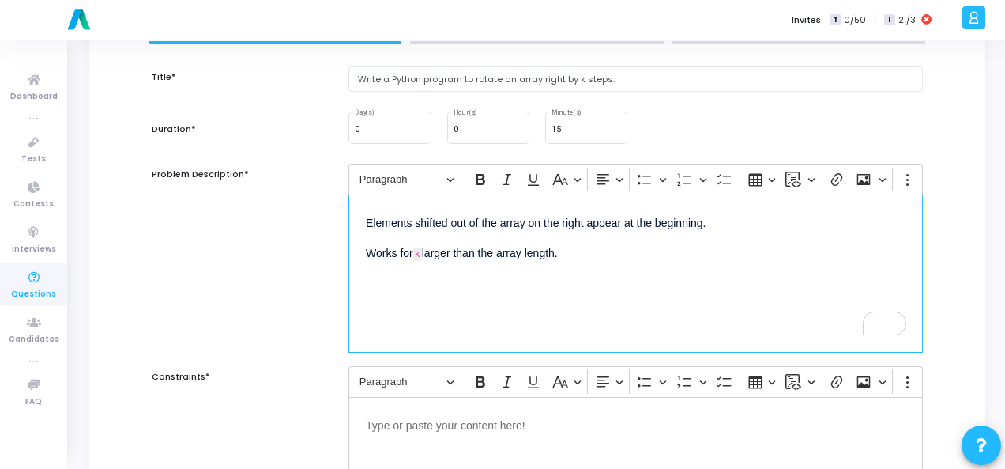
scroll to position [237, 0]
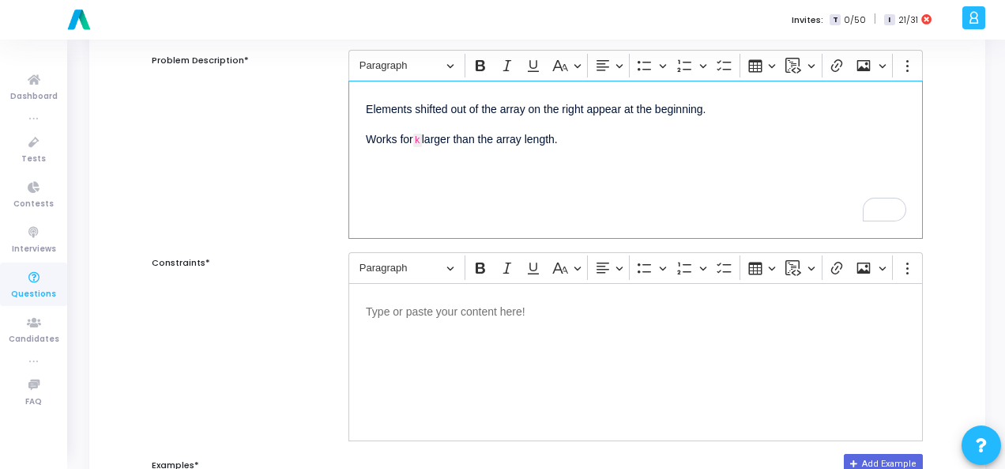
click at [449, 313] on p "Editor editing area: main" at bounding box center [636, 310] width 540 height 20
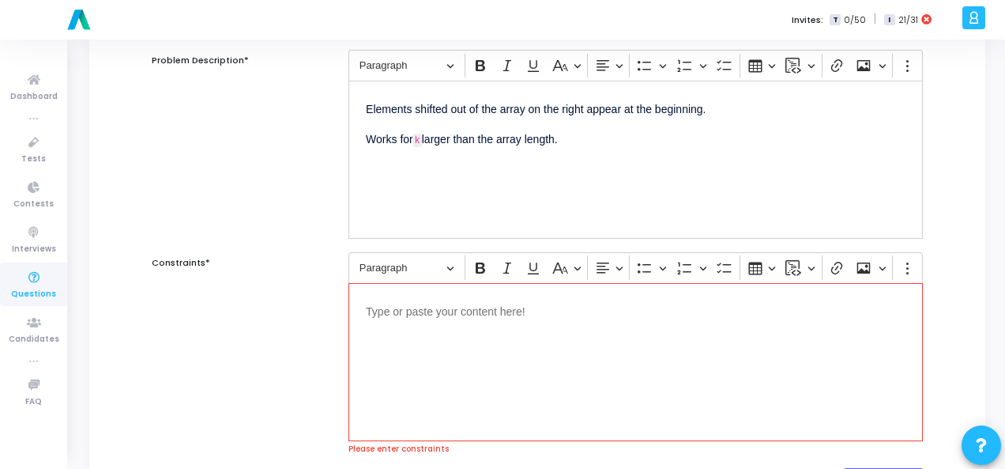
click at [405, 314] on p "Editor editing area: main" at bounding box center [636, 310] width 540 height 20
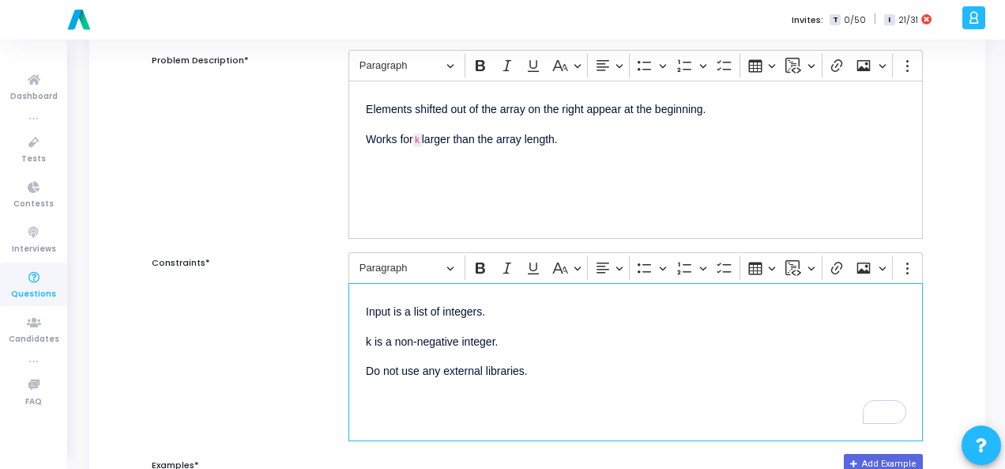
scroll to position [474, 0]
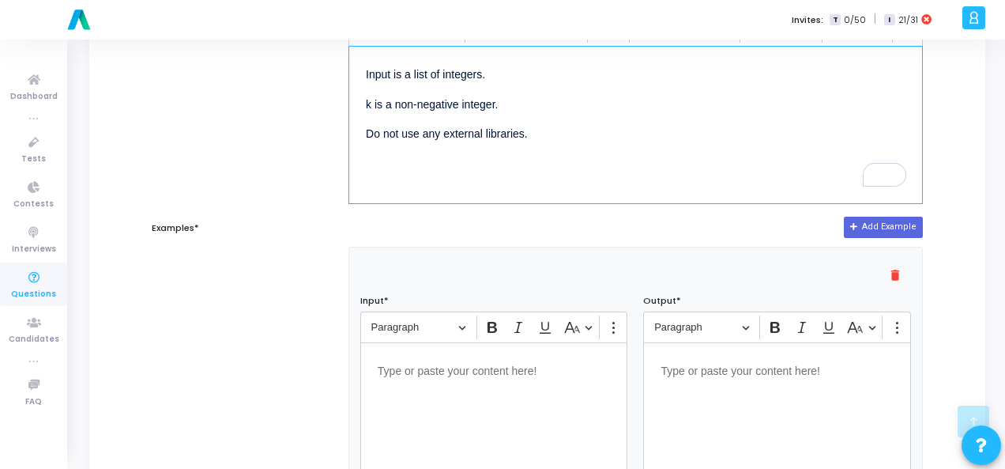
scroll to position [474, 0]
click at [457, 366] on p "Editor editing area: main" at bounding box center [494, 370] width 233 height 20
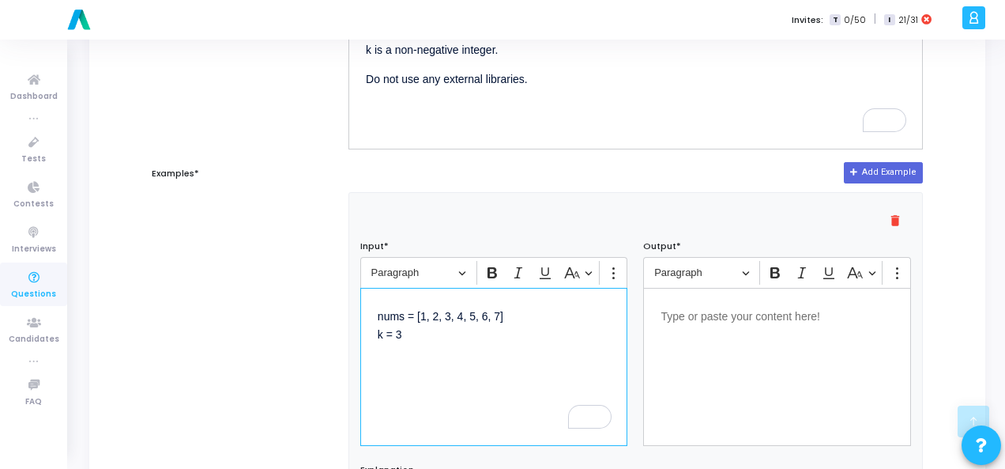
scroll to position [553, 0]
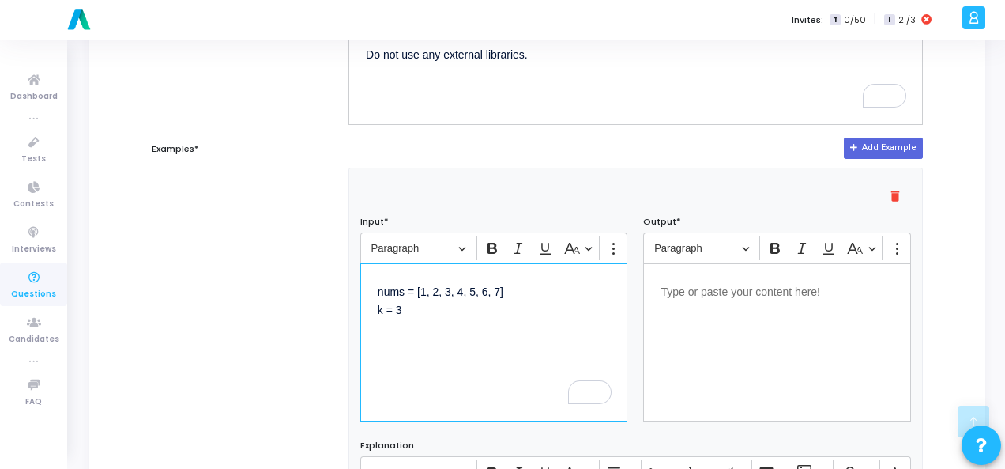
click at [762, 289] on p "Editor editing area: main" at bounding box center [777, 291] width 233 height 20
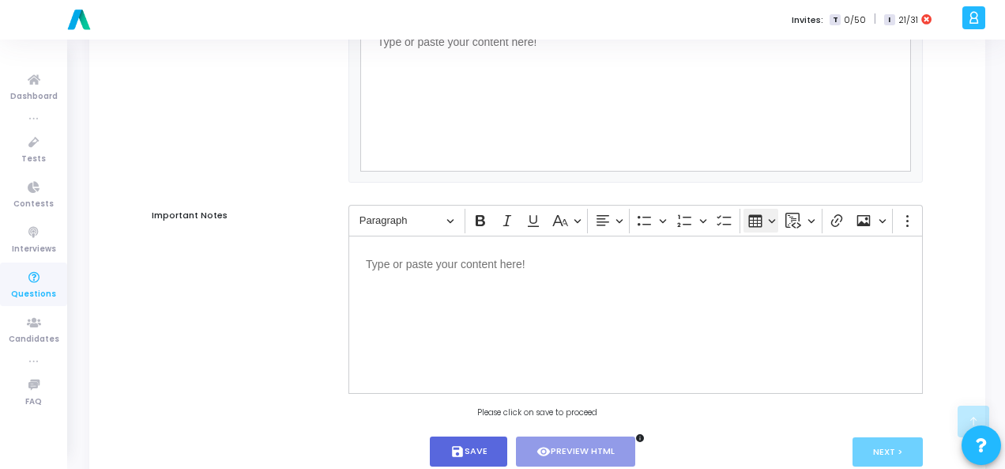
scroll to position [1073, 0]
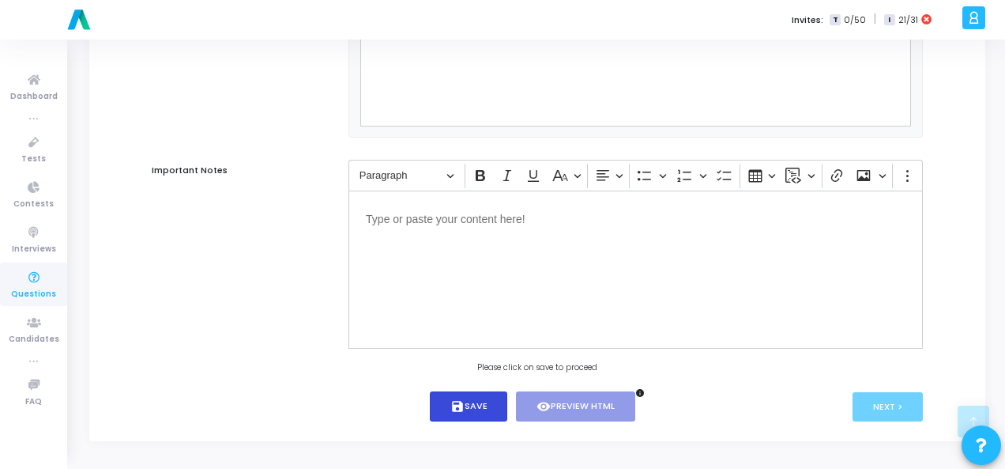
click at [468, 409] on button "save Save" at bounding box center [469, 406] width 78 height 31
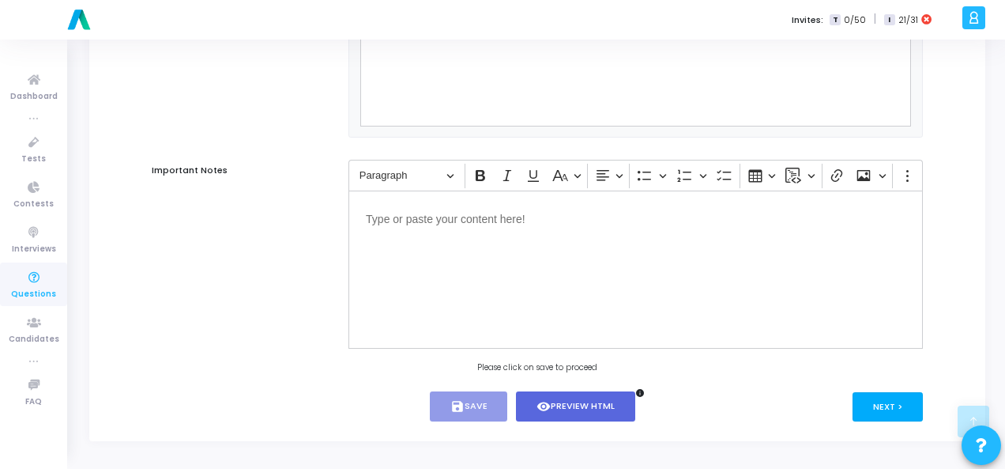
click at [905, 400] on button "Next >" at bounding box center [888, 406] width 70 height 29
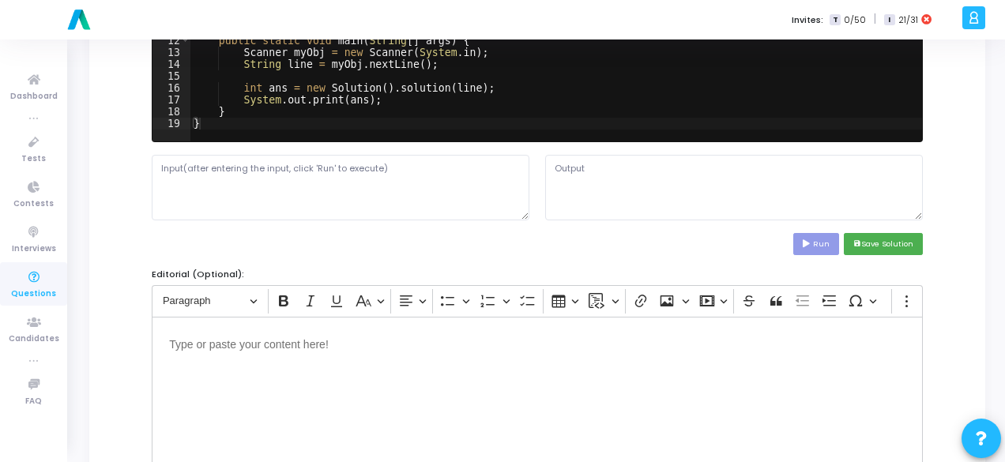
scroll to position [79, 0]
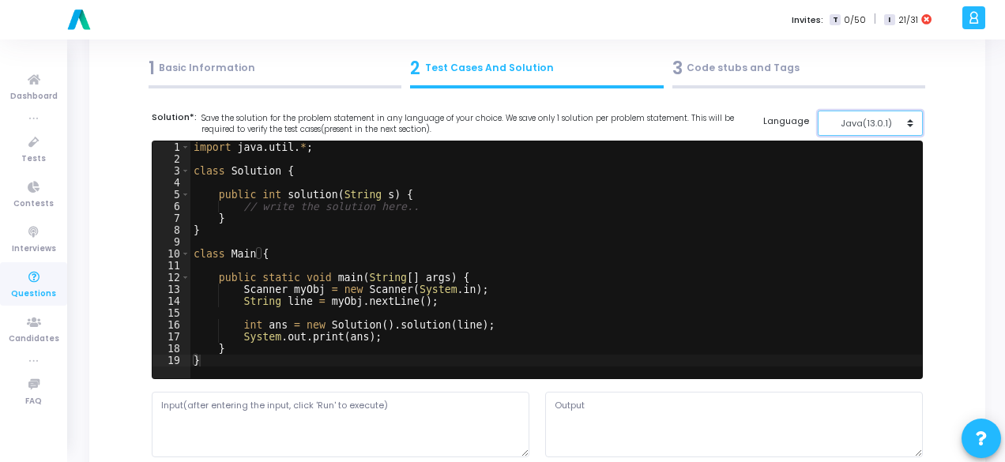
click at [860, 126] on div "Java(13.0.1)" at bounding box center [865, 123] width 77 height 13
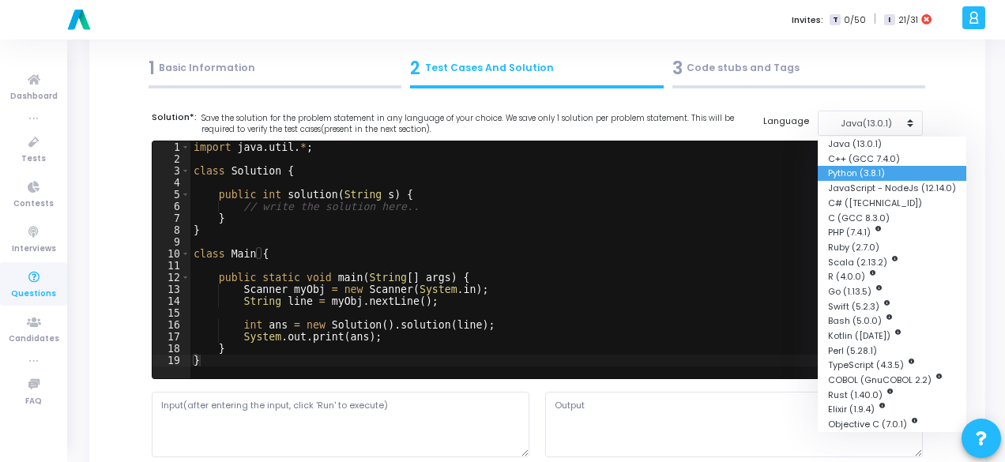
click at [864, 172] on button "Python (3.8.1)" at bounding box center [892, 173] width 149 height 15
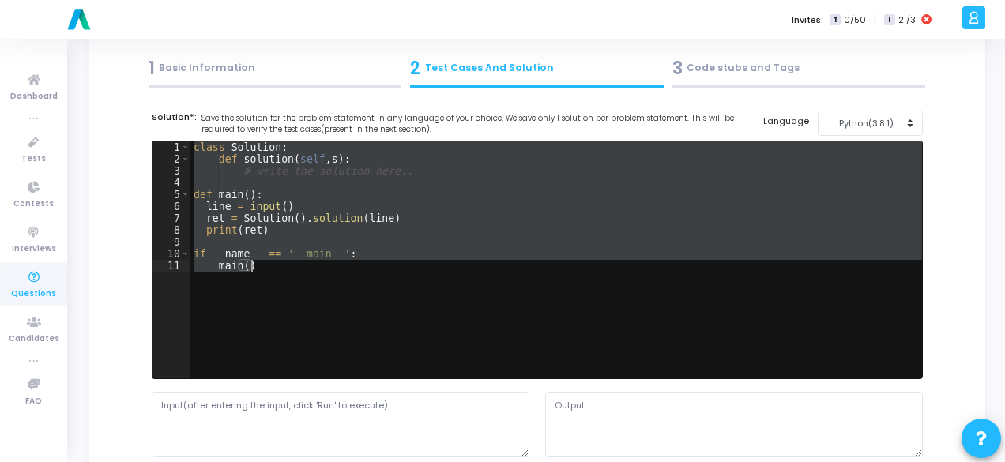
drag, startPoint x: 193, startPoint y: 147, endPoint x: 301, endPoint y: 274, distance: 167.1
click at [301, 274] on div "class Solution : def solution ( self , s ) : # write the solution here.. def ma…" at bounding box center [556, 271] width 732 height 261
type textarea "if __name__ == '__main__': main()"
paste textarea
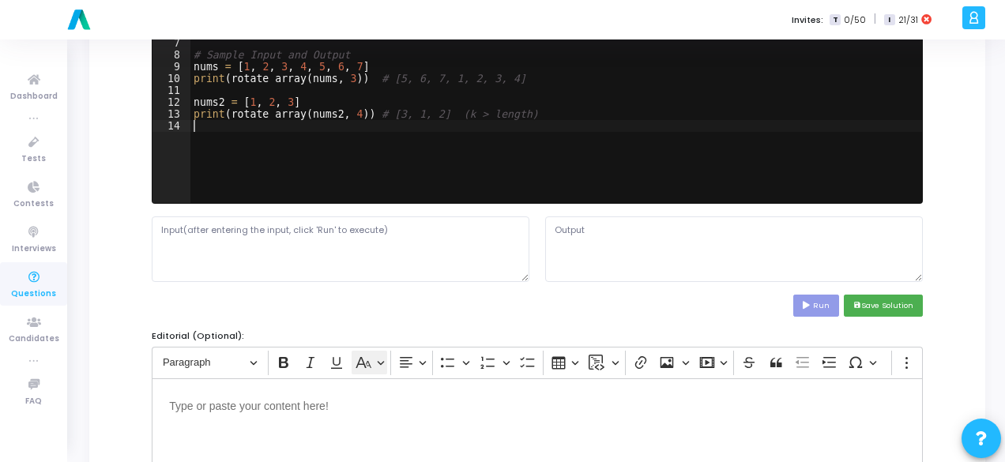
scroll to position [316, 0]
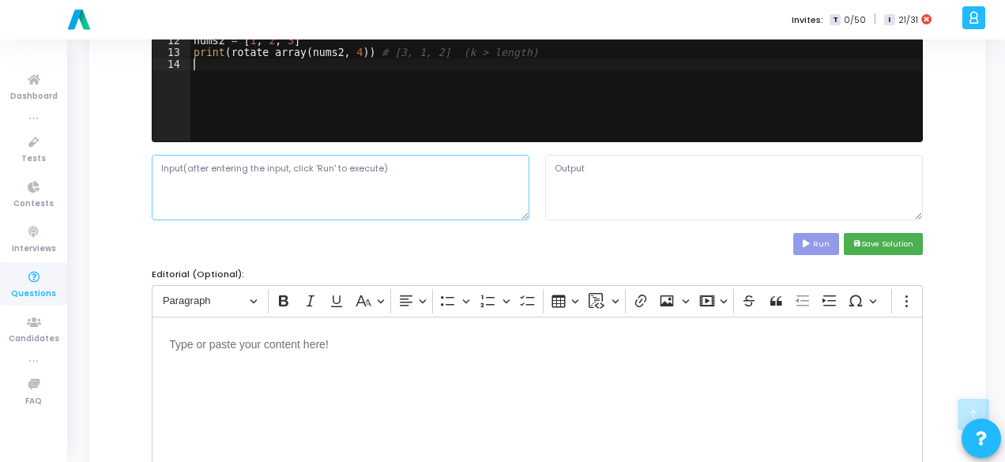
click at [253, 164] on textarea at bounding box center [341, 187] width 378 height 65
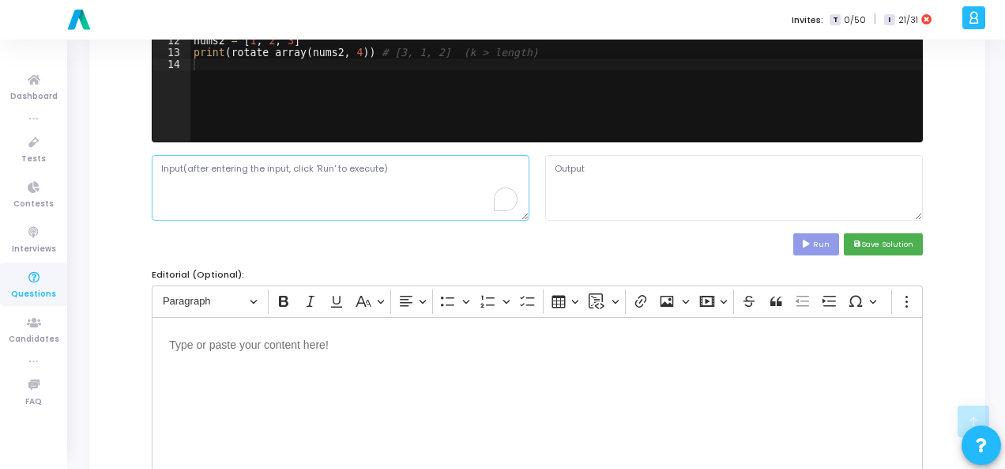
paste textarea "nums = [1, 2, 3, 4, 5, 6, 7] k = 3"
type textarea "nums = [1, 2, 3, 4, 5, 6, 7] k = 3"
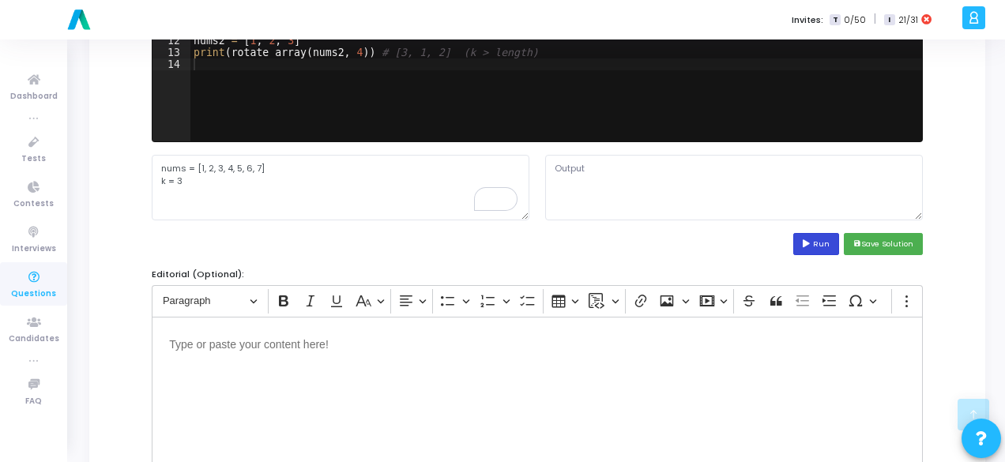
click at [820, 240] on button "Run" at bounding box center [817, 243] width 46 height 21
type textarea "[5, 6, 7, 1, 2, 3, 4] [3, 1, 2]"
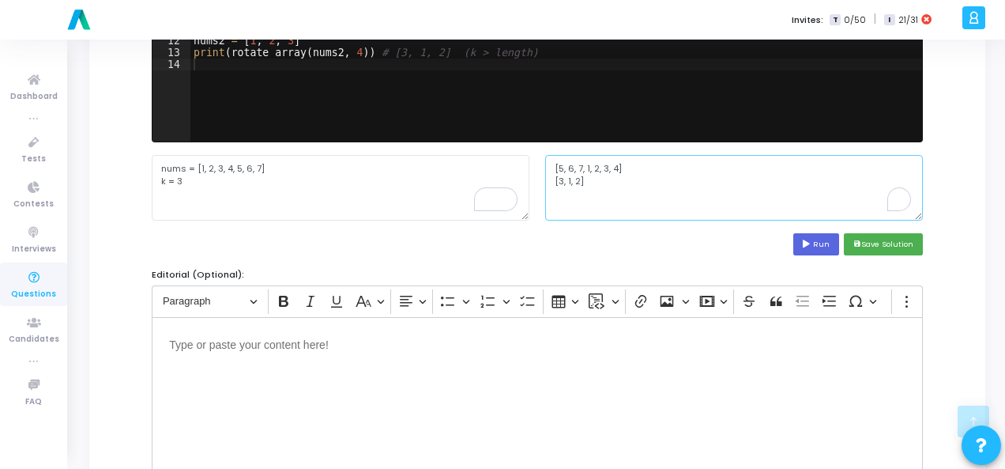
drag, startPoint x: 555, startPoint y: 167, endPoint x: 605, endPoint y: 199, distance: 60.1
click at [605, 199] on textarea "[5, 6, 7, 1, 2, 3, 4] [3, 1, 2]" at bounding box center [734, 187] width 378 height 65
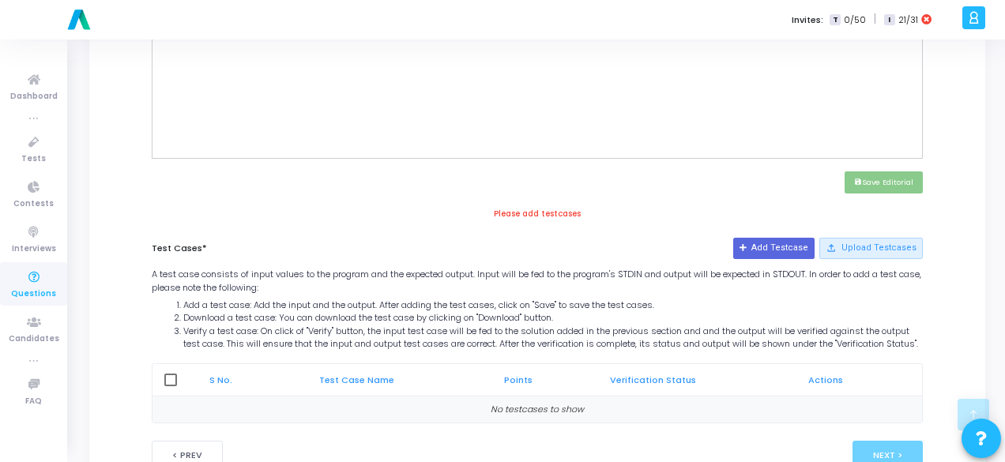
scroll to position [632, 0]
click at [762, 249] on button "Add Testcase" at bounding box center [773, 248] width 81 height 21
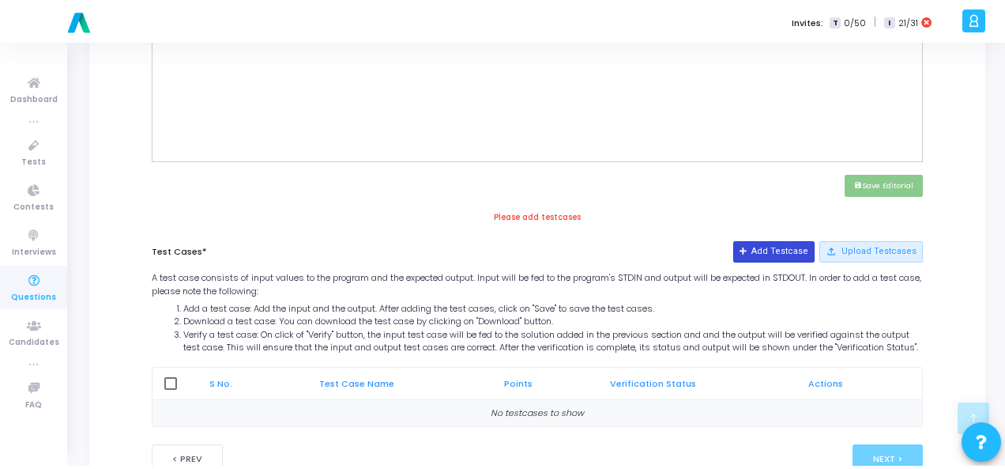
scroll to position [0, 0]
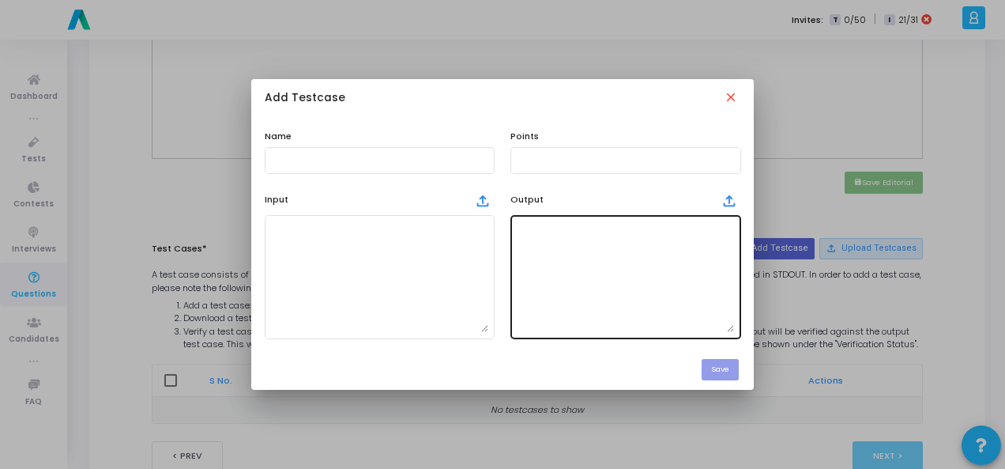
click at [716, 270] on textarea at bounding box center [625, 276] width 217 height 111
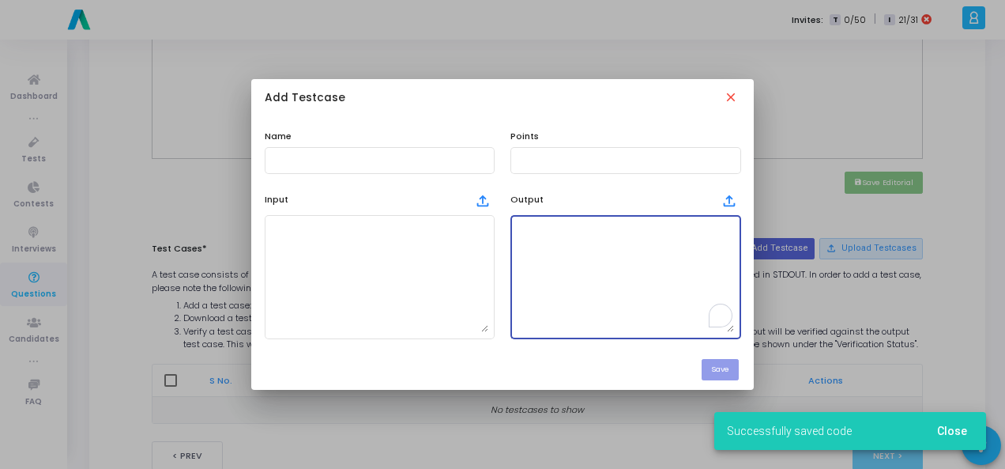
paste textarea "[5, 6, 7, 1, 2, 3, 4] [3, 1, 2]"
type textarea "[5, 6, 7, 1, 2, 3, 4] [3, 1, 2]"
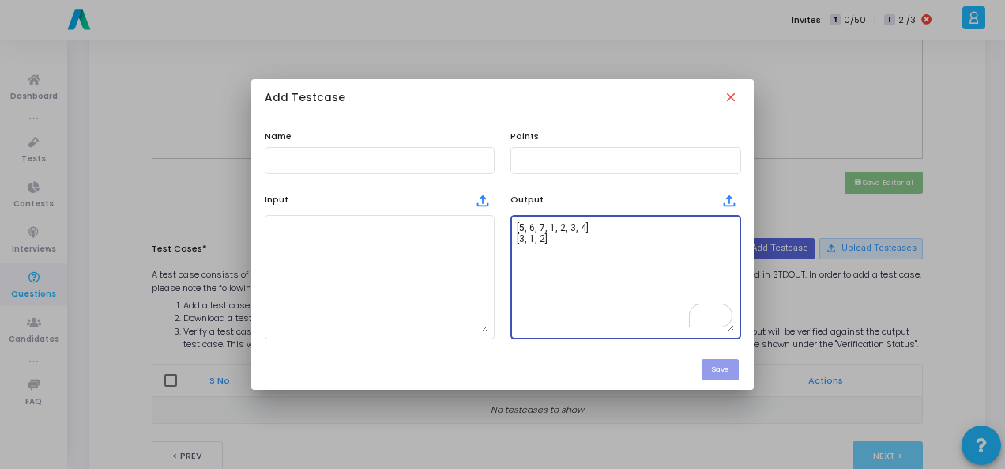
click at [253, 238] on div "Name Points Input file_upload Output file_upload [5, 6, 7, 1, 2, 3, 4] [3, 1, 2]" at bounding box center [502, 234] width 503 height 231
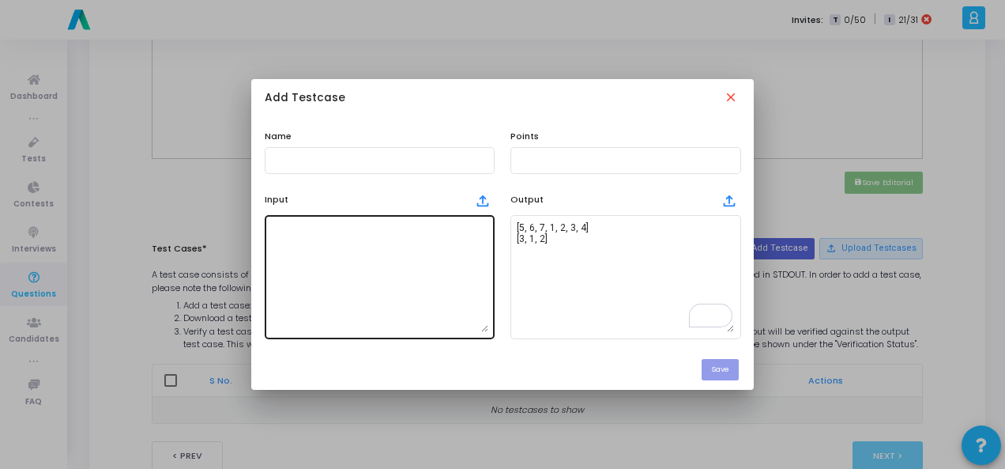
click at [330, 263] on textarea at bounding box center [379, 276] width 217 height 111
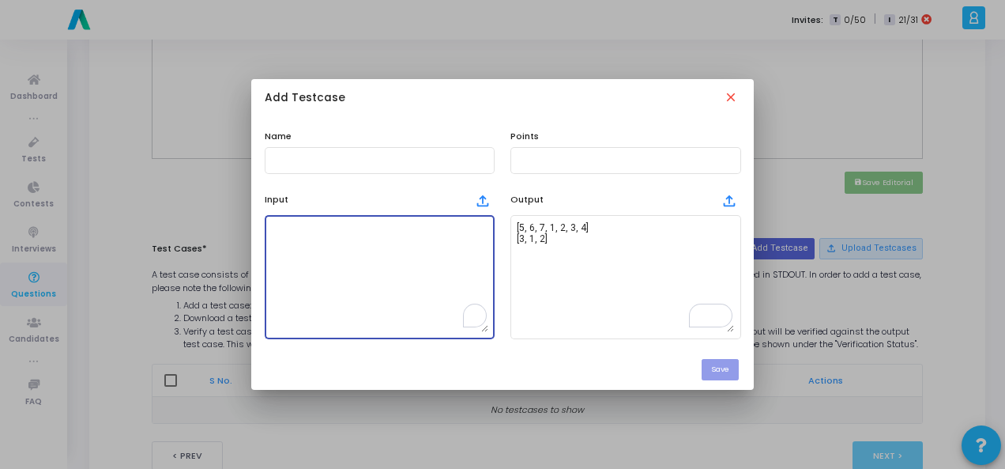
paste textarea "nums = [1, 2, 3, 4, 5, 6, 7] k = 3"
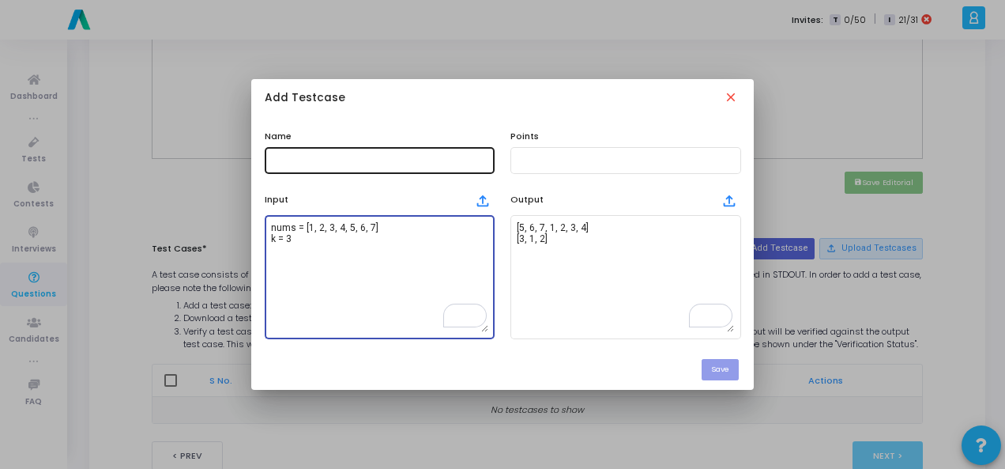
type textarea "nums = [1, 2, 3, 4, 5, 6, 7] k = 3"
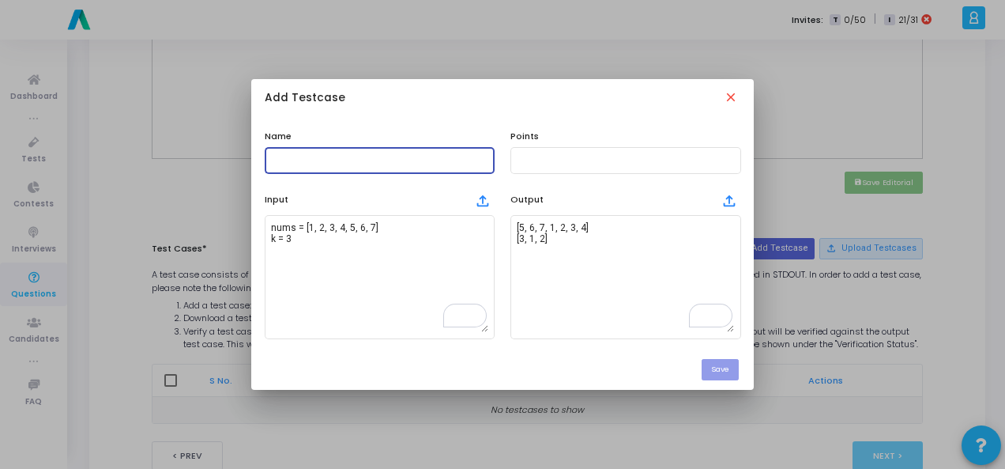
click at [301, 164] on input "text" at bounding box center [379, 160] width 217 height 11
type input "Testcase"
click at [609, 164] on input "text" at bounding box center [625, 160] width 217 height 11
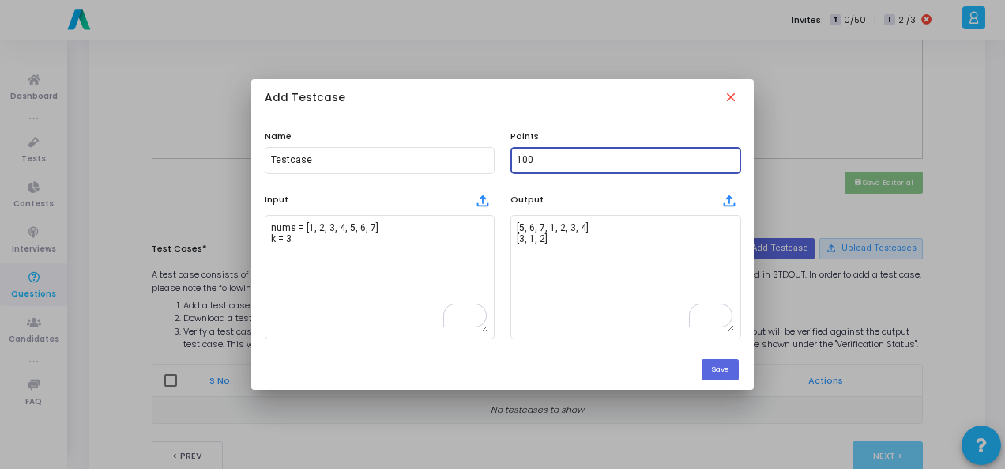
type input "100"
click at [741, 362] on div "Save" at bounding box center [502, 370] width 503 height 40
click at [733, 367] on button "Save" at bounding box center [720, 369] width 37 height 21
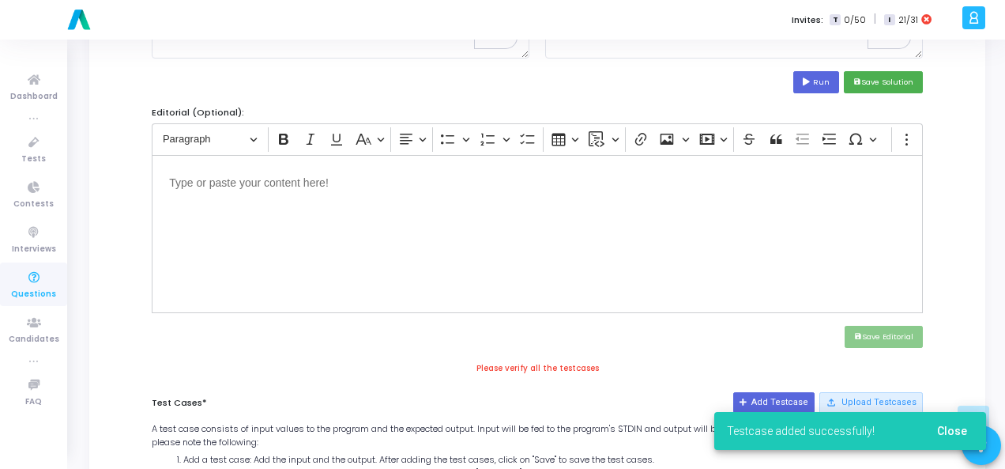
scroll to position [395, 0]
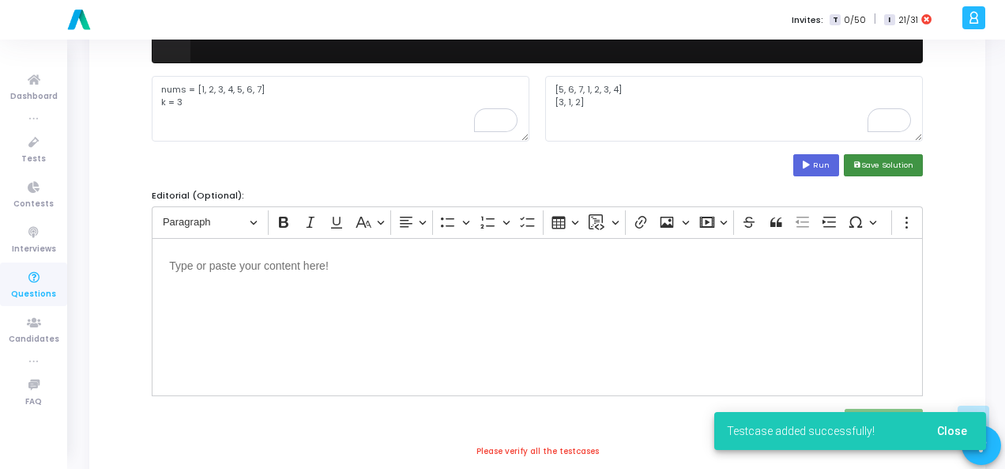
click at [893, 161] on button "save Save Solution" at bounding box center [883, 164] width 79 height 21
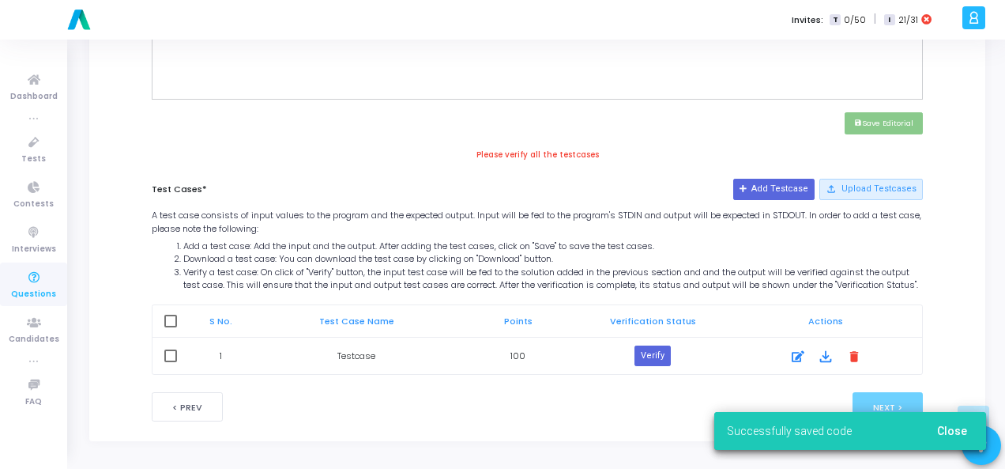
scroll to position [700, 0]
click at [658, 351] on button "Verify" at bounding box center [653, 355] width 36 height 21
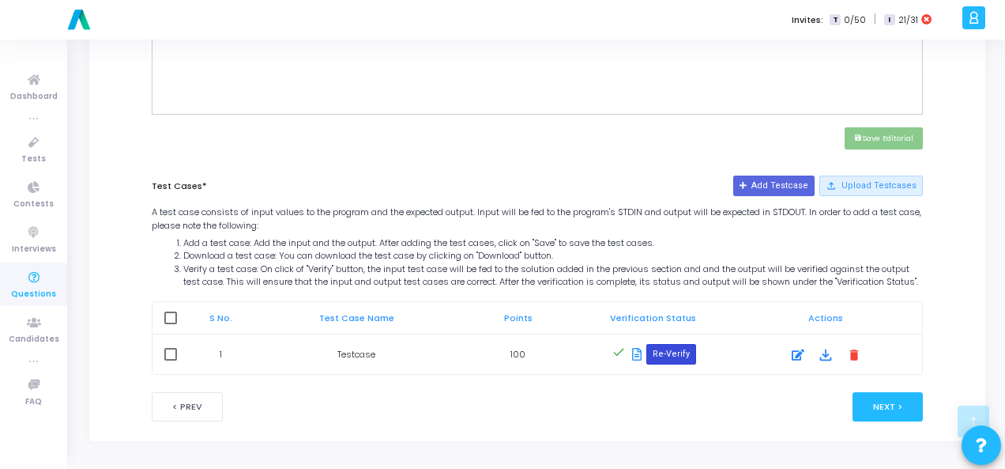
scroll to position [685, 0]
click at [915, 407] on button "Next >" at bounding box center [888, 406] width 70 height 29
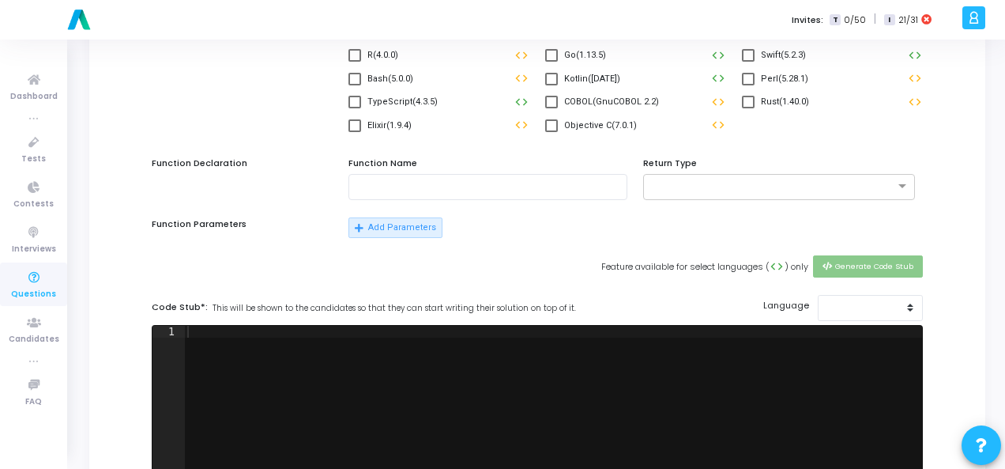
scroll to position [0, 0]
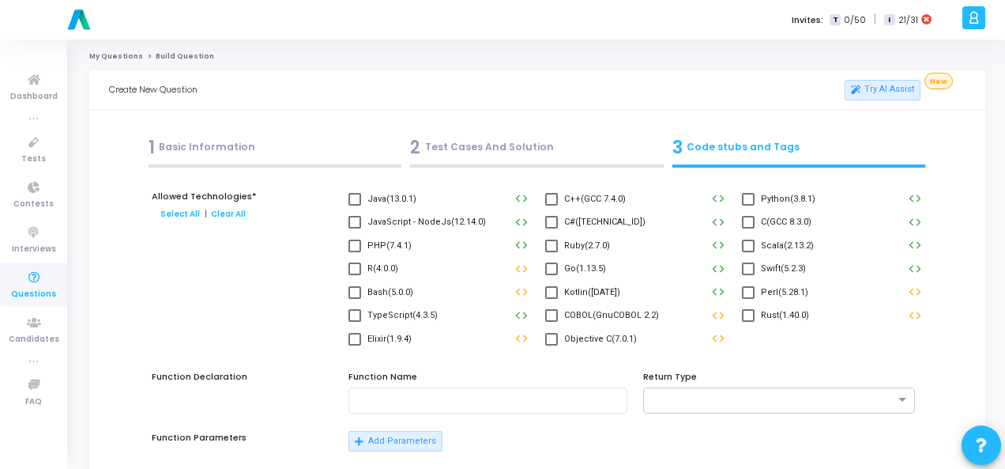
click at [749, 198] on span at bounding box center [748, 199] width 13 height 13
click at [748, 205] on input "Python(3.8.1)" at bounding box center [748, 205] width 1 height 1
checkbox input "true"
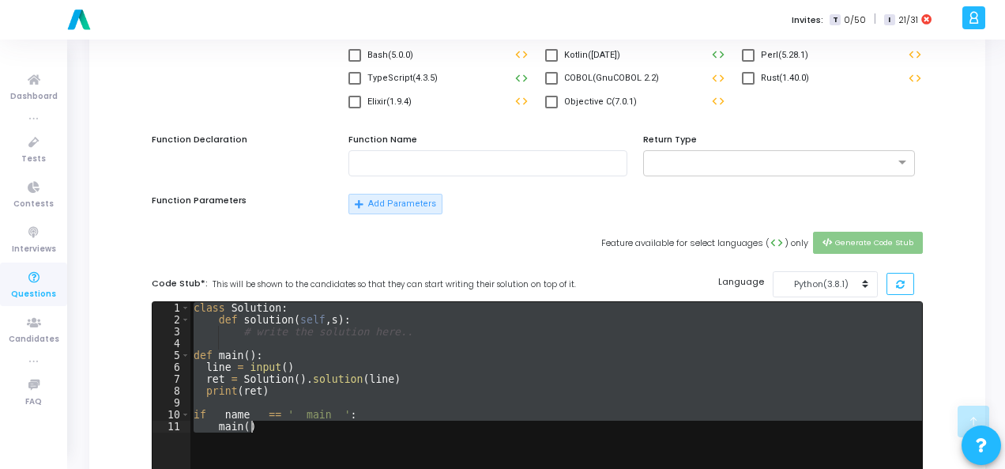
scroll to position [316, 0]
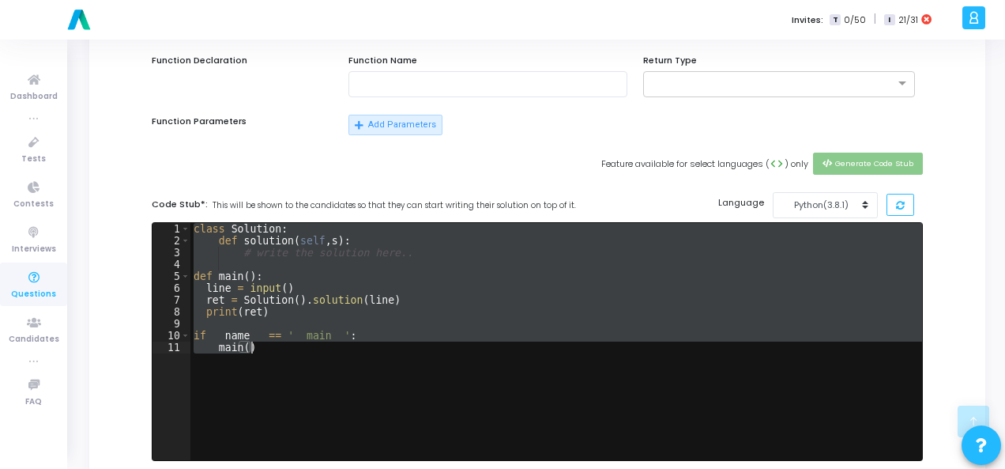
drag, startPoint x: 194, startPoint y: 312, endPoint x: 269, endPoint y: 394, distance: 110.8
click at [269, 394] on div "class Solution : def solution ( self , s ) : # write the solution here.. def ma…" at bounding box center [556, 353] width 732 height 261
type textarea "if __name__ == '__main__': main()"
paste textarea
click at [575, 335] on div "class Solution : def solution ( self , s ) : # write the solution here.. def ma…" at bounding box center [556, 341] width 732 height 237
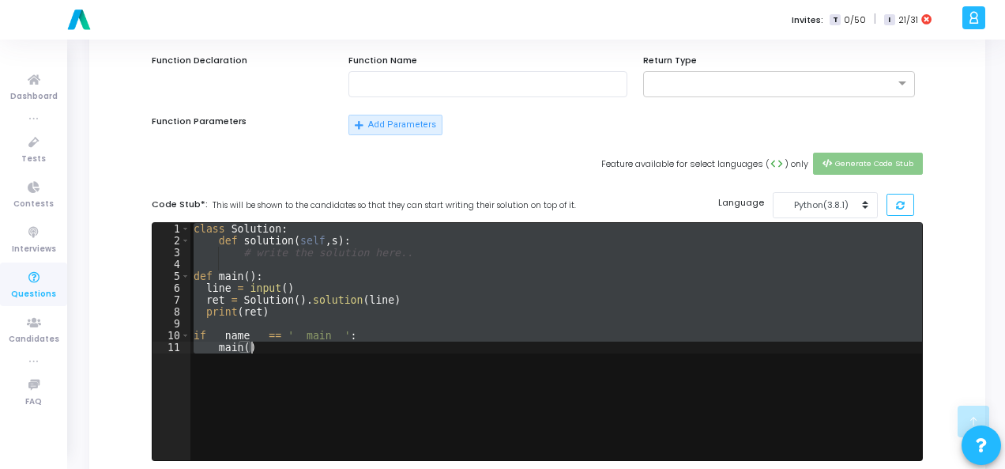
type textarea "if __name__ == '__main__':"
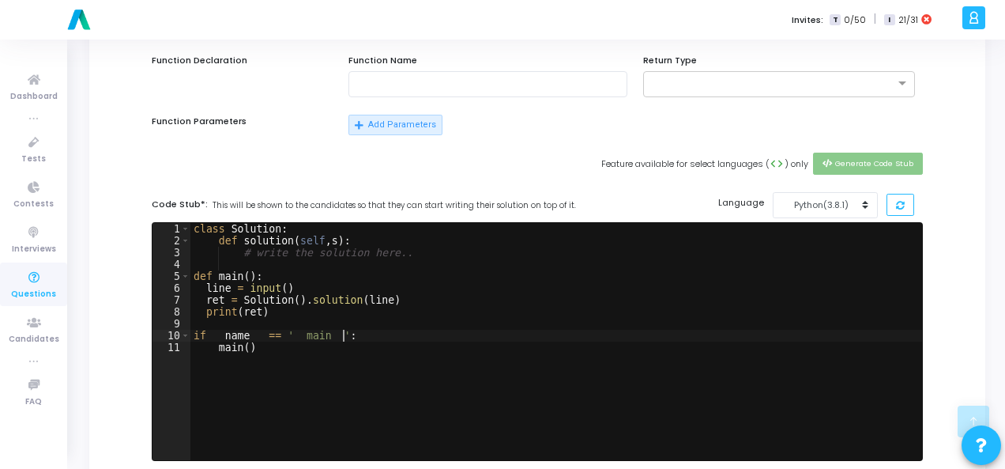
scroll to position [553, 0]
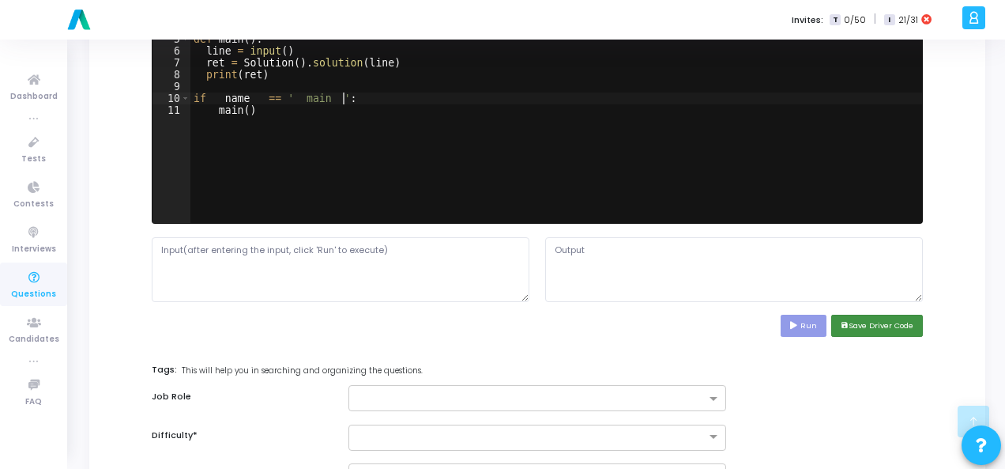
click at [854, 326] on button "save Save Driver Code" at bounding box center [877, 325] width 92 height 21
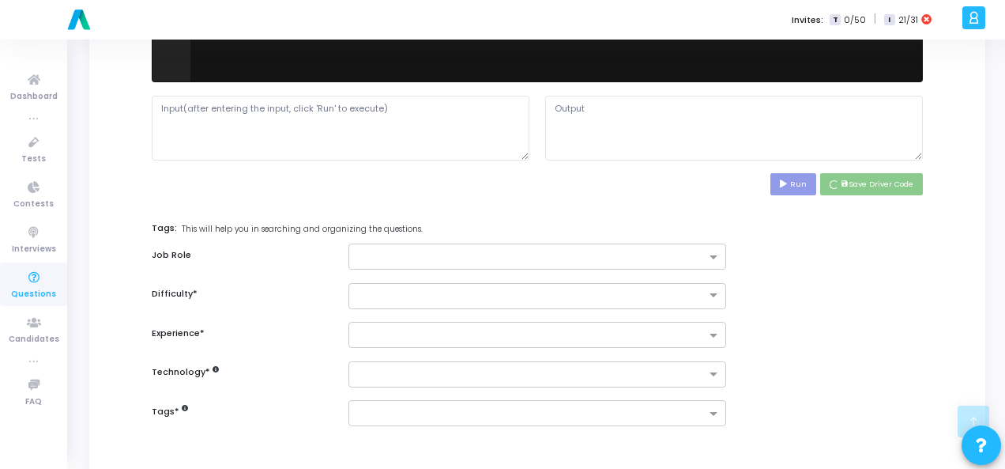
scroll to position [770, 0]
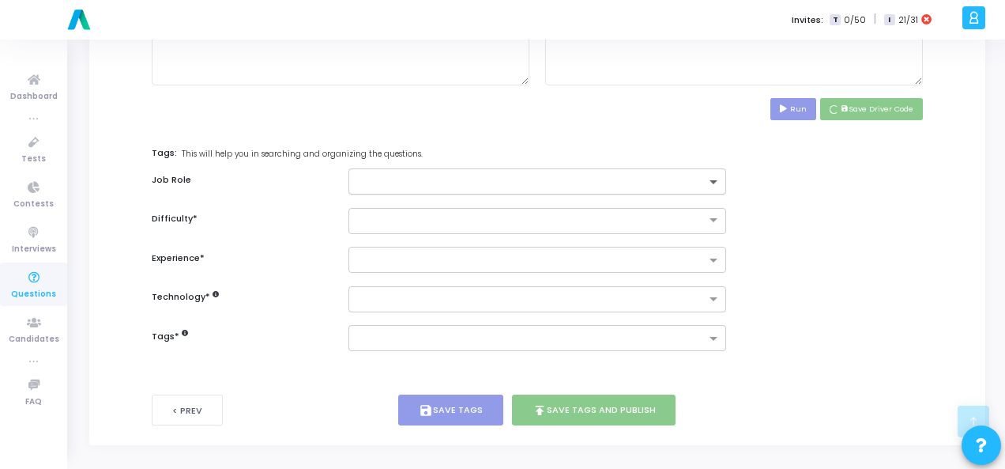
click at [722, 181] on span at bounding box center [716, 182] width 20 height 13
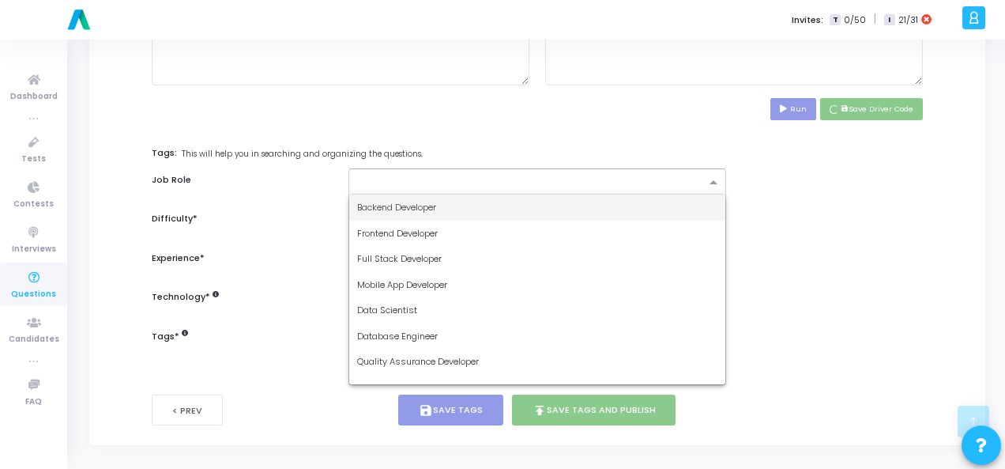
click at [696, 200] on div "Backend Developer" at bounding box center [537, 207] width 376 height 26
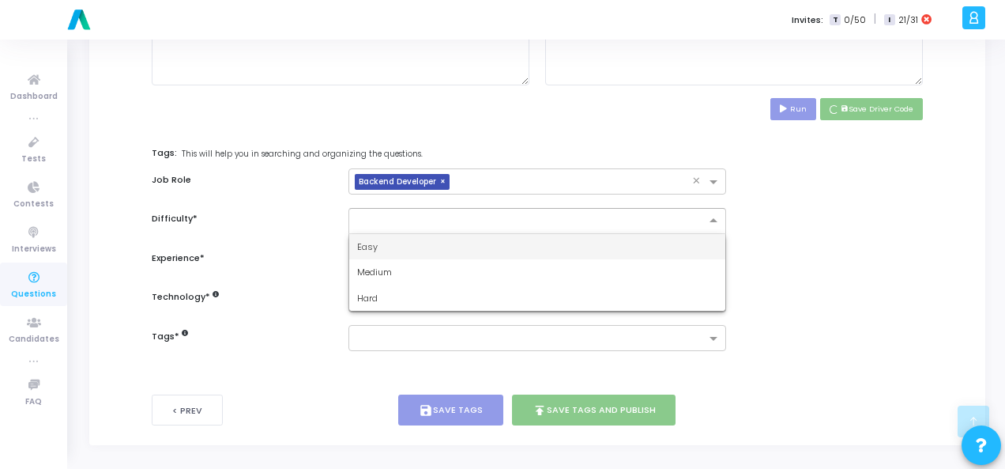
click at [681, 218] on input "text" at bounding box center [521, 219] width 329 height 13
click at [664, 236] on div "Easy" at bounding box center [537, 247] width 376 height 26
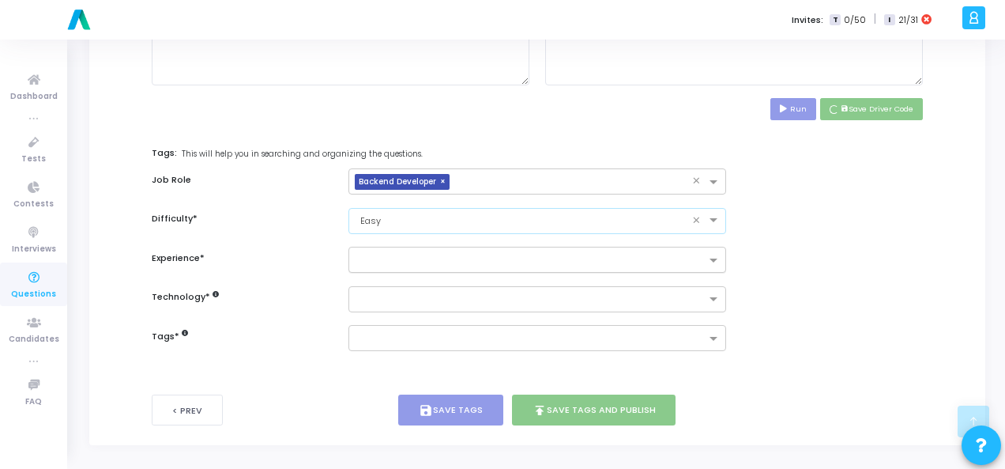
click at [673, 255] on input "text" at bounding box center [531, 260] width 349 height 13
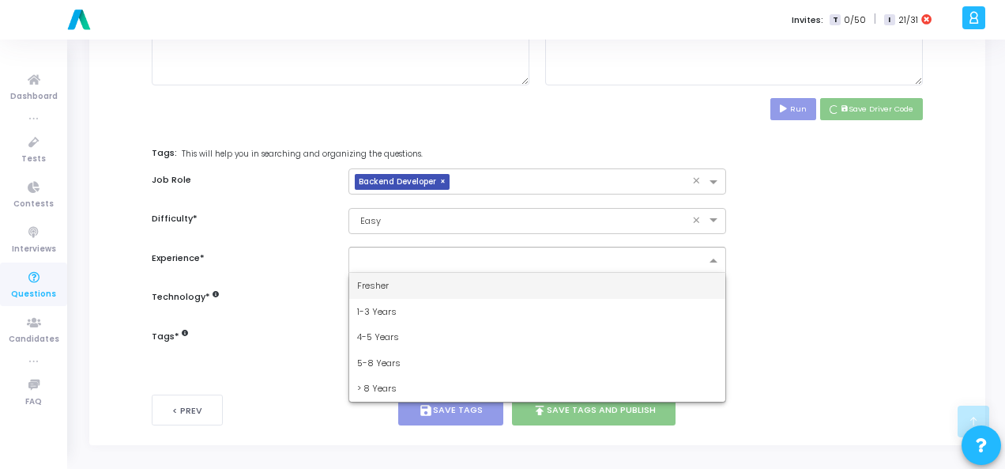
click at [664, 277] on div "Fresher" at bounding box center [537, 286] width 376 height 26
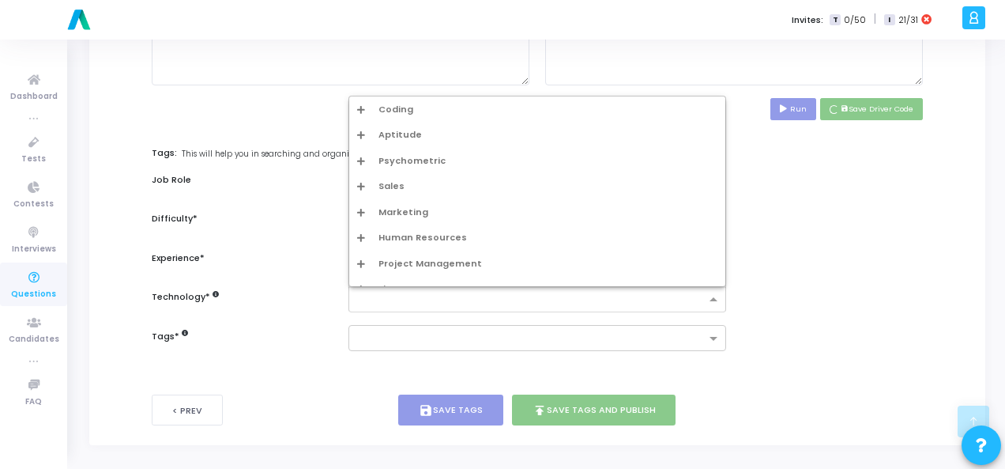
click at [679, 301] on input "text" at bounding box center [531, 299] width 349 height 13
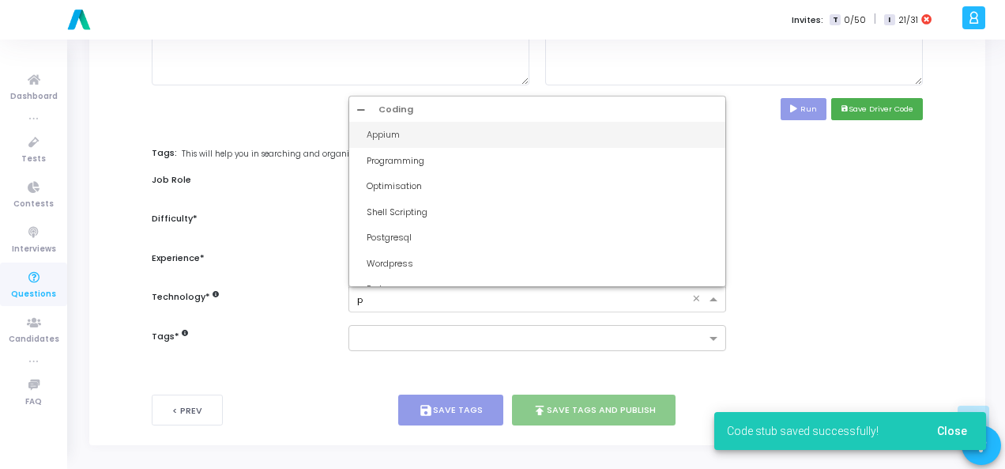
type input "py"
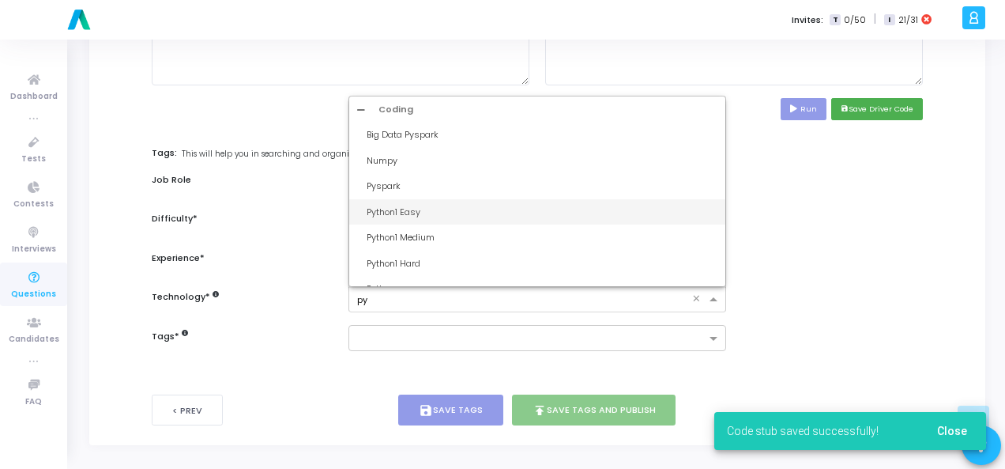
click at [490, 209] on div "Python1 Easy" at bounding box center [542, 211] width 351 height 13
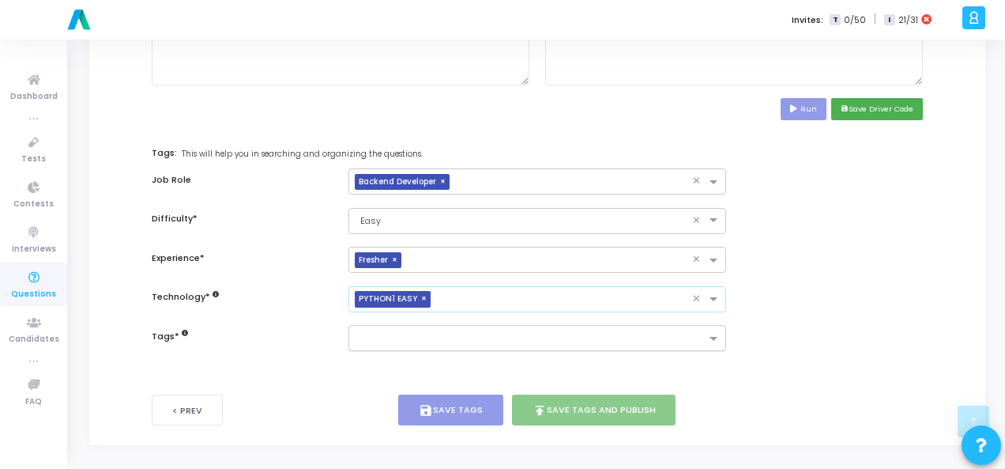
click at [545, 333] on input "text" at bounding box center [531, 339] width 349 height 13
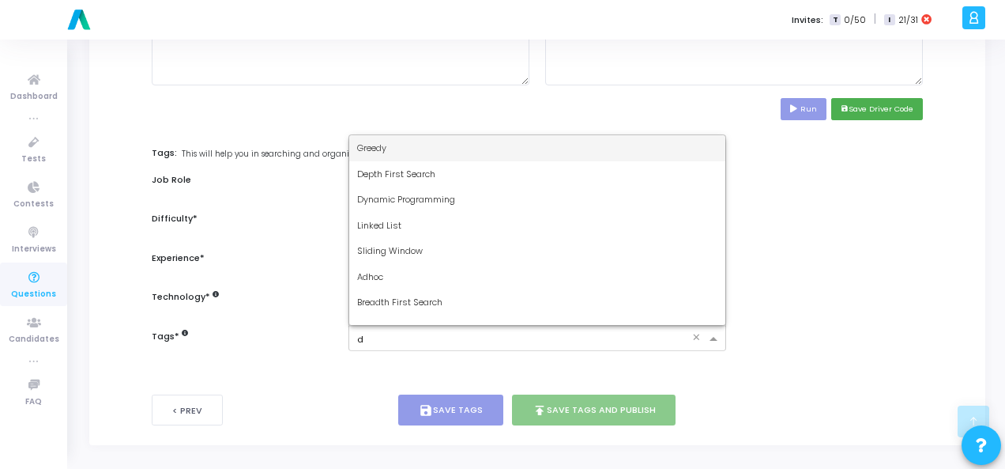
type input "dy"
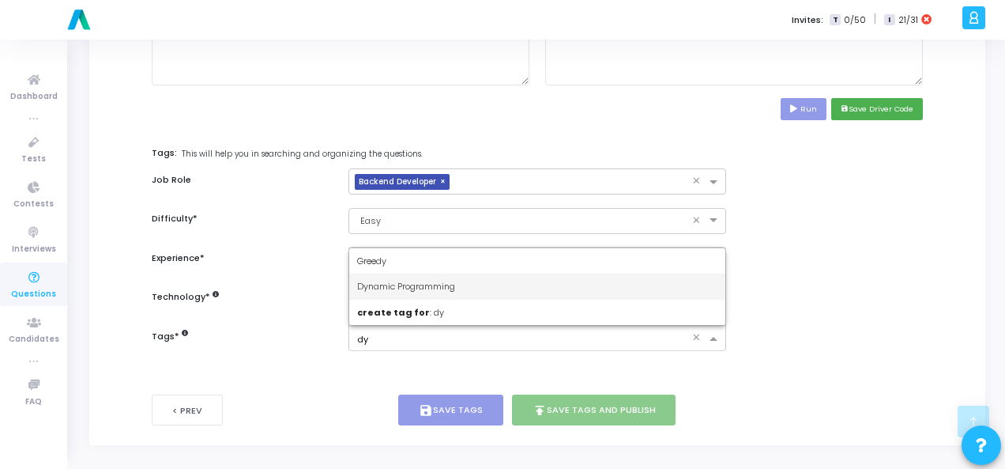
click at [536, 282] on div "Dynamic Programming" at bounding box center [537, 286] width 376 height 26
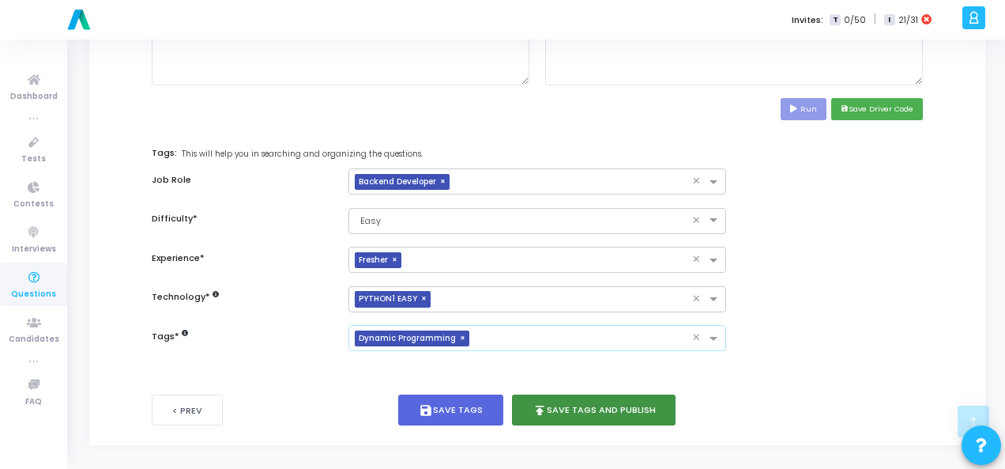
click at [597, 401] on button "publish Save Tags and Publish" at bounding box center [594, 409] width 164 height 31
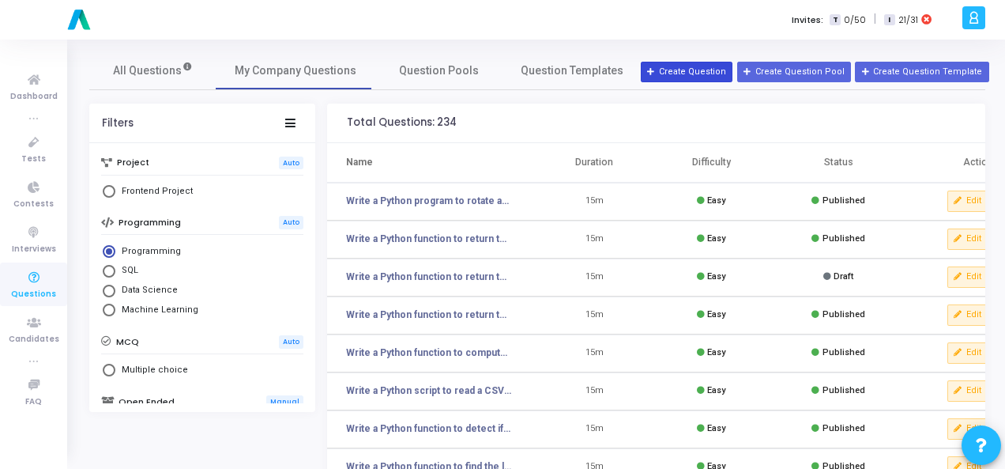
click at [722, 70] on button "Create Question" at bounding box center [687, 72] width 92 height 21
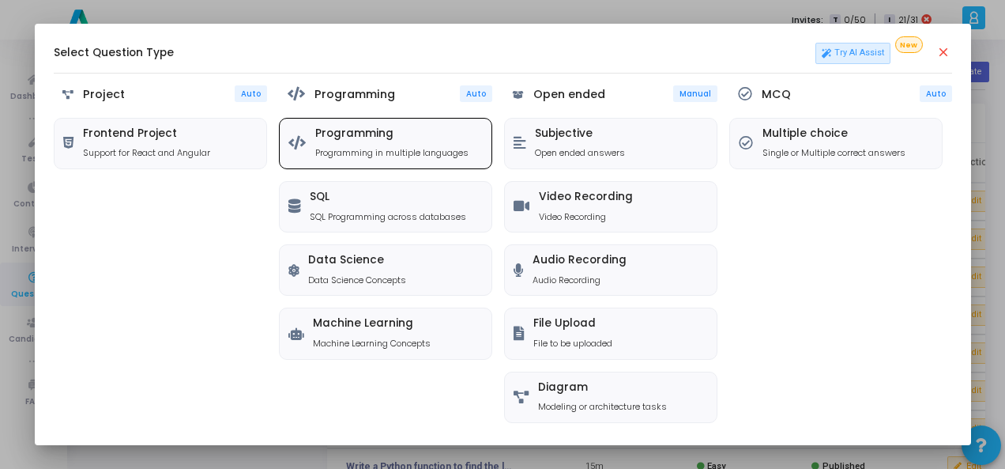
click at [428, 127] on h5 "Programming" at bounding box center [391, 133] width 153 height 13
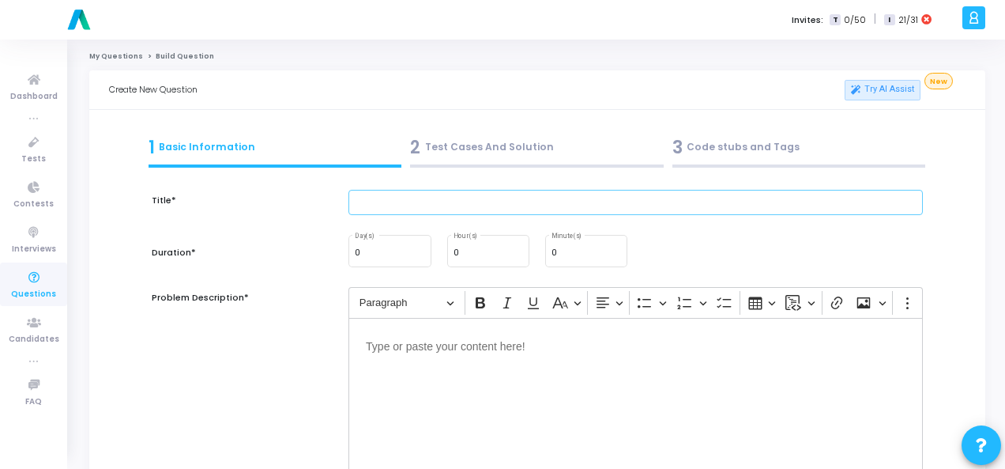
drag, startPoint x: 502, startPoint y: 206, endPoint x: 487, endPoint y: 100, distance: 107.7
click at [502, 206] on input "text" at bounding box center [636, 203] width 575 height 26
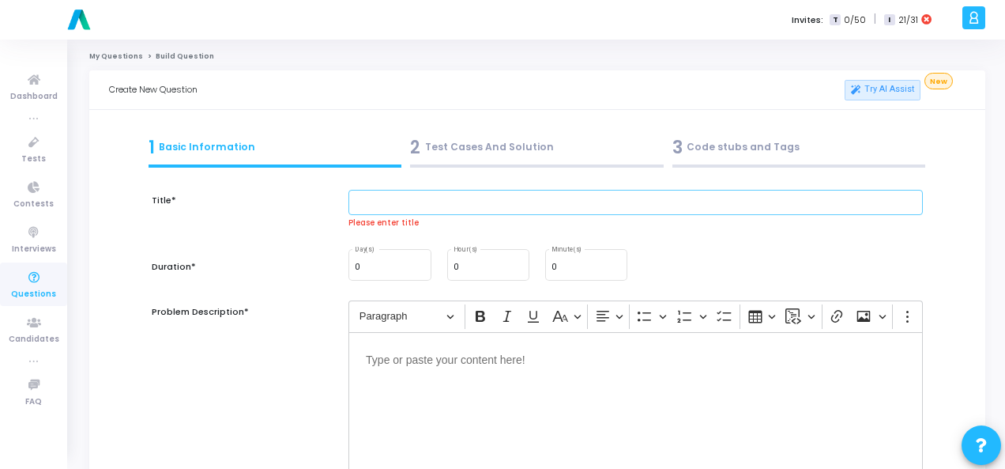
paste input "Write a Python function to validate balanced parentheses in an expression."
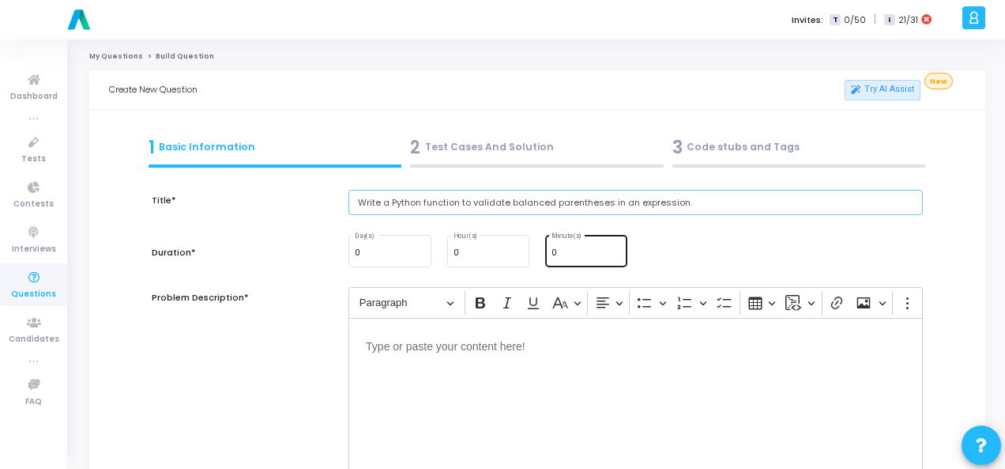
type input "Write a Python function to validate balanced parentheses in an expression."
click at [574, 247] on div "0 Minute(s)" at bounding box center [587, 249] width 70 height 34
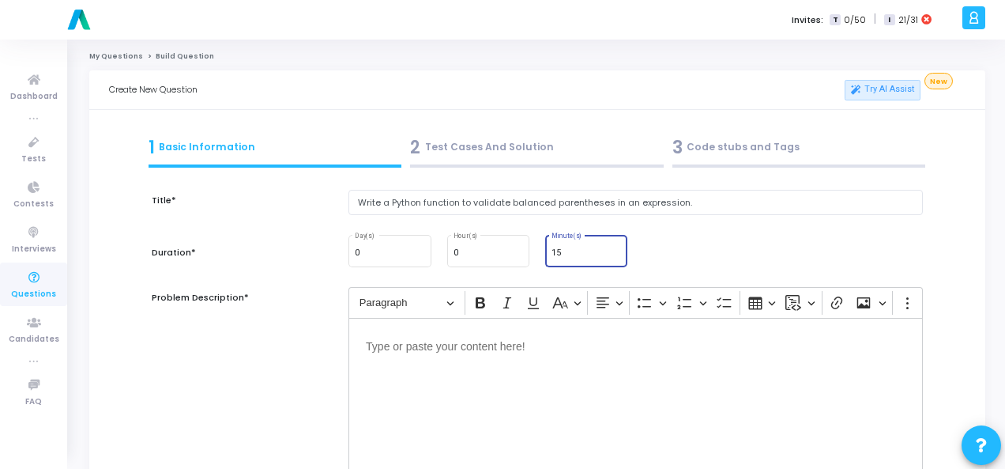
type input "15"
click at [439, 360] on div "Editor editing area: main" at bounding box center [636, 397] width 575 height 158
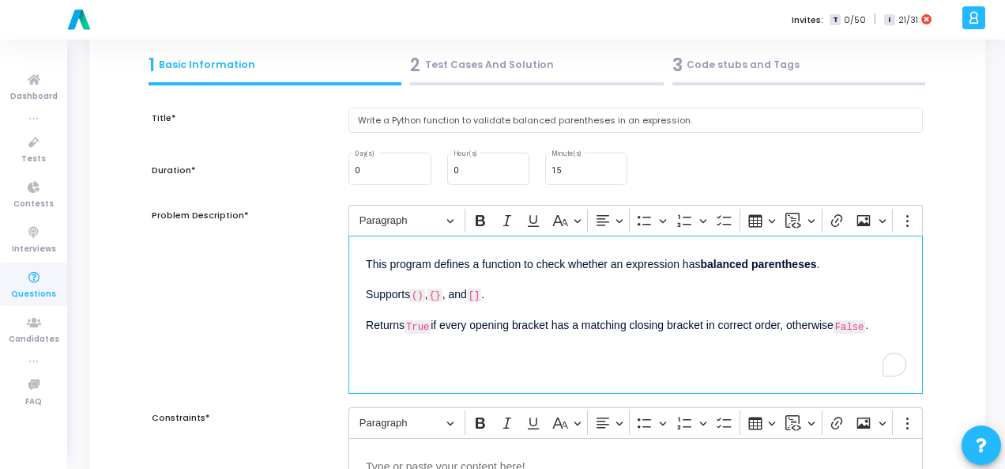
scroll to position [158, 0]
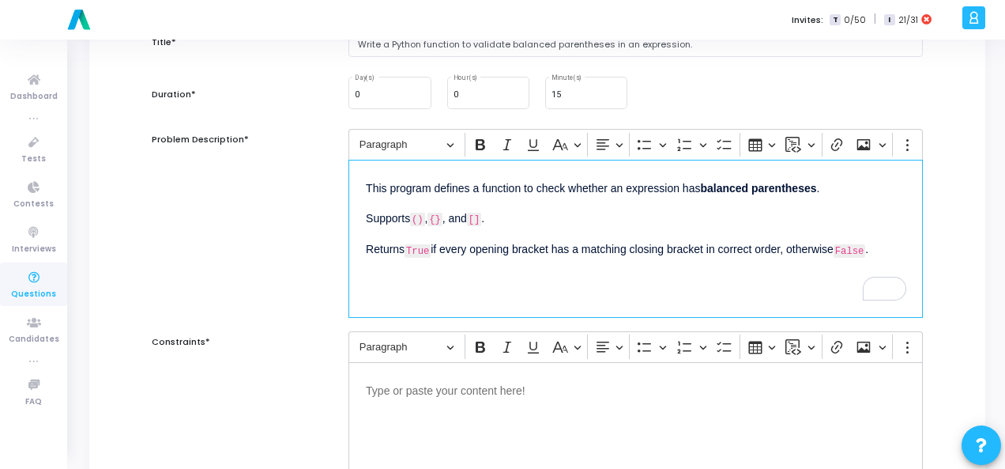
click at [446, 398] on div "Editor editing area: main" at bounding box center [636, 441] width 575 height 158
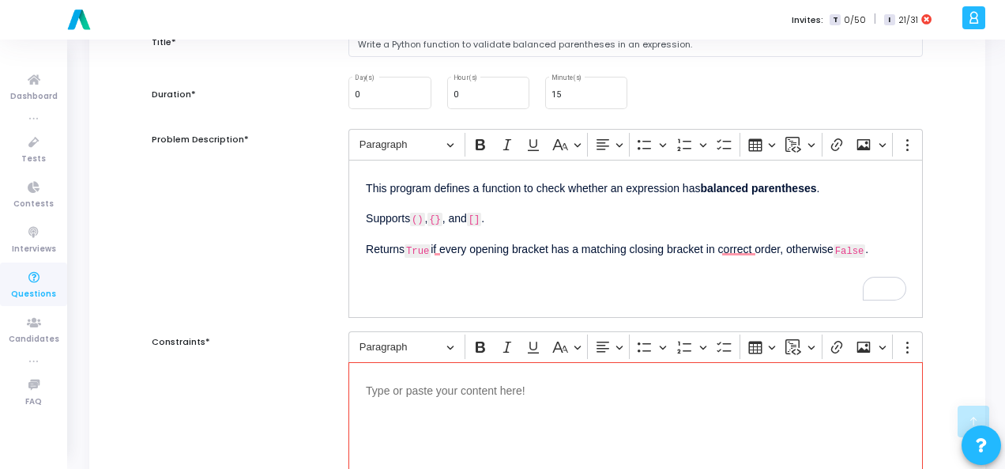
scroll to position [316, 0]
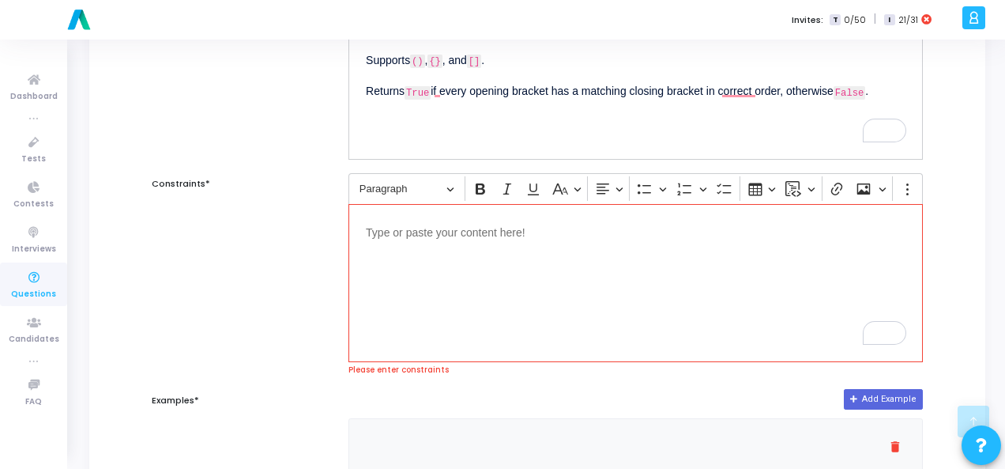
click at [458, 244] on div "Editor editing area: main" at bounding box center [636, 283] width 575 height 158
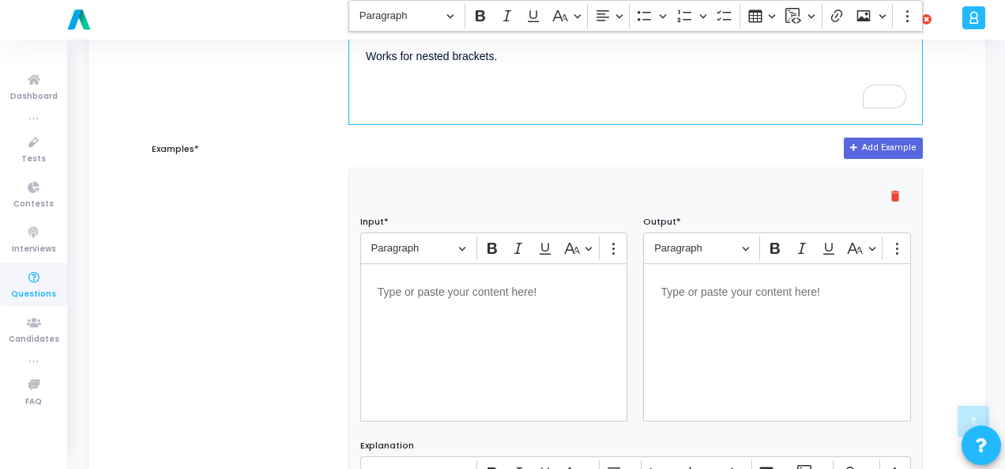
scroll to position [553, 0]
click at [476, 296] on p "Editor editing area: main" at bounding box center [494, 290] width 233 height 20
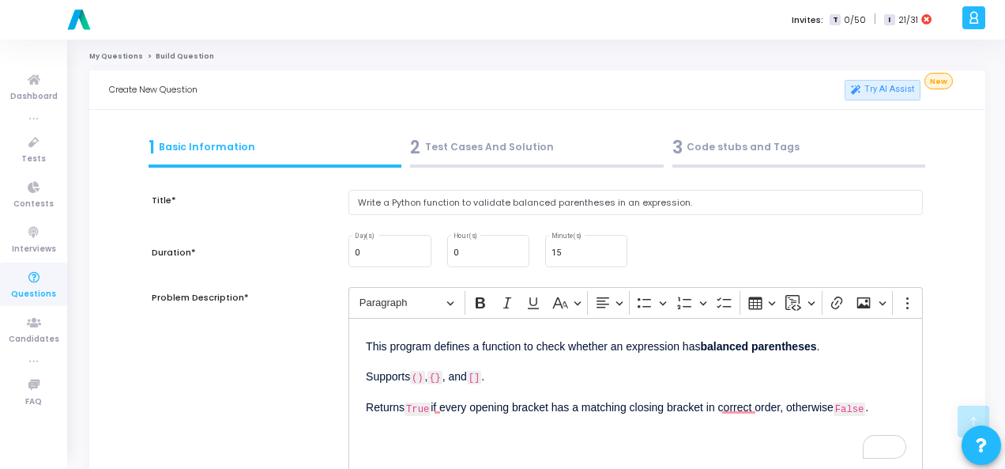
scroll to position [553, 0]
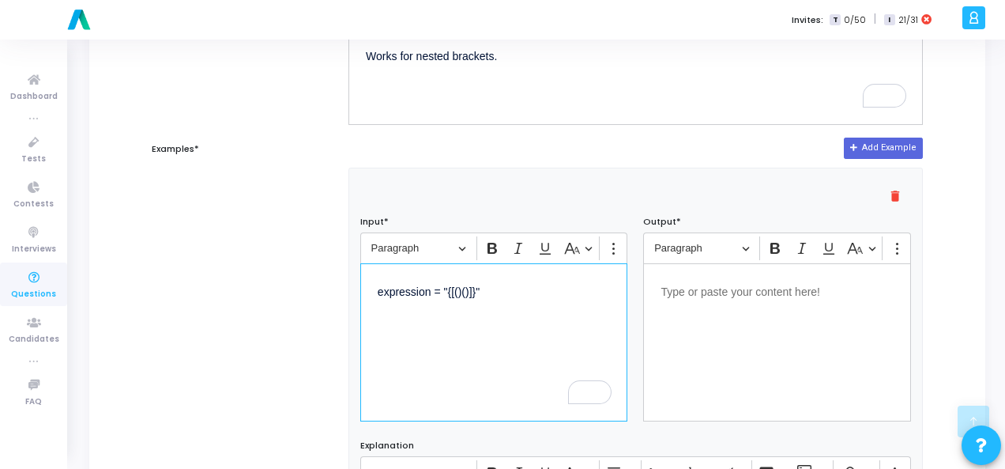
click at [705, 292] on p "Editor editing area: main" at bounding box center [777, 291] width 233 height 20
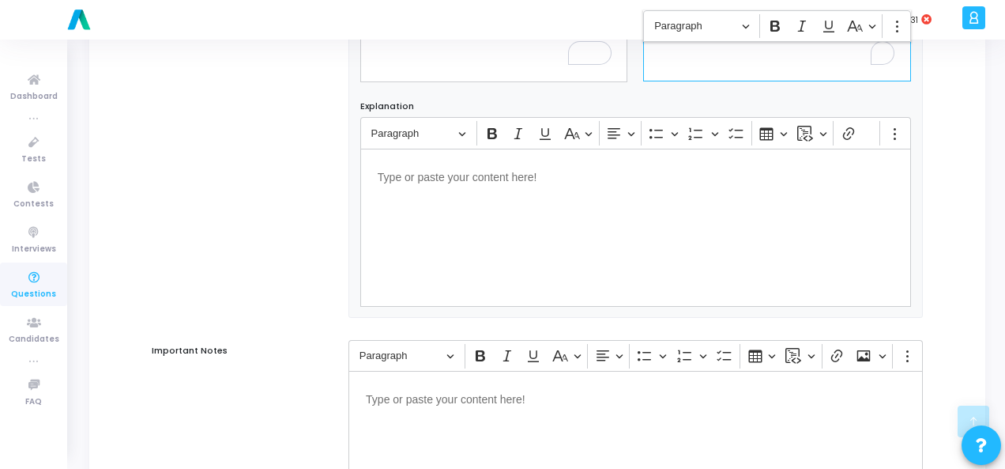
scroll to position [1073, 0]
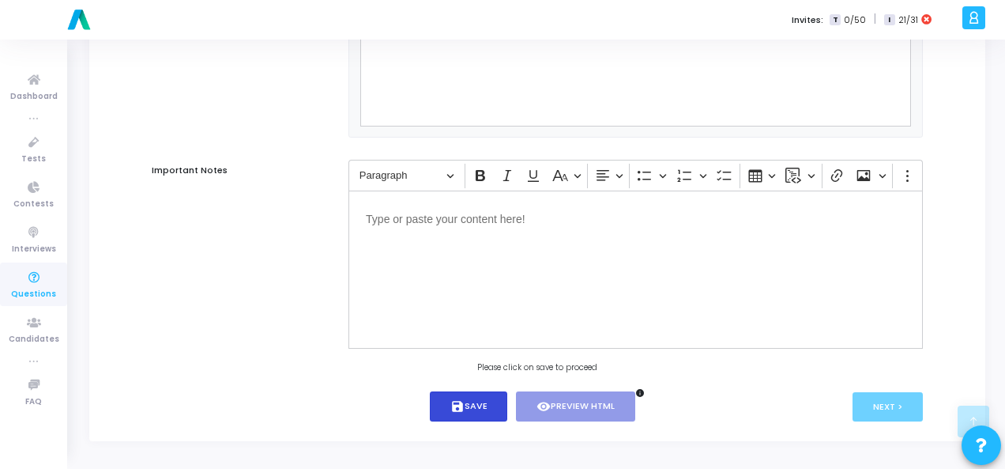
click at [460, 407] on icon "save" at bounding box center [457, 406] width 14 height 14
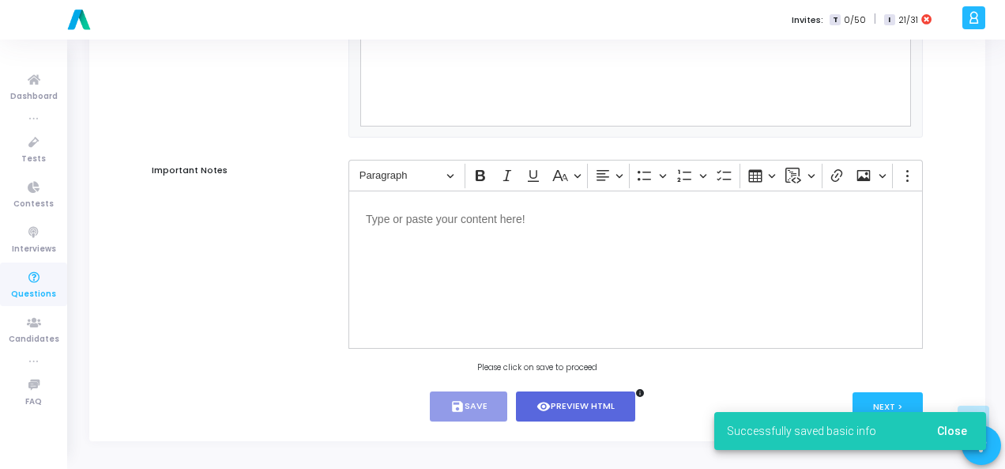
click at [955, 428] on span "Close" at bounding box center [952, 430] width 30 height 13
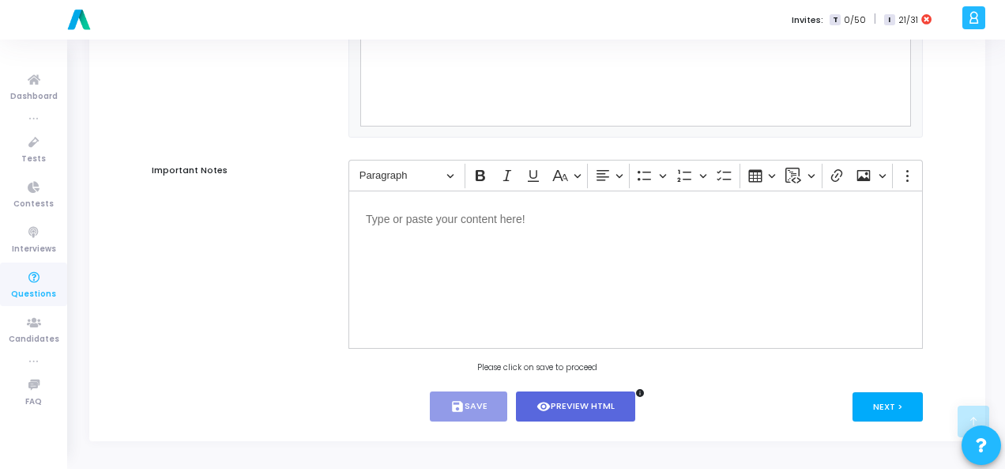
click at [912, 417] on button "Next >" at bounding box center [888, 406] width 70 height 29
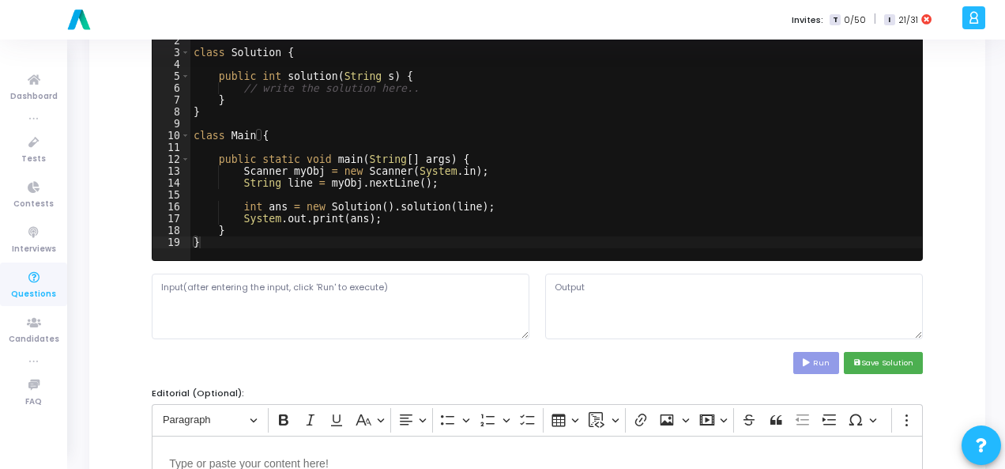
scroll to position [0, 0]
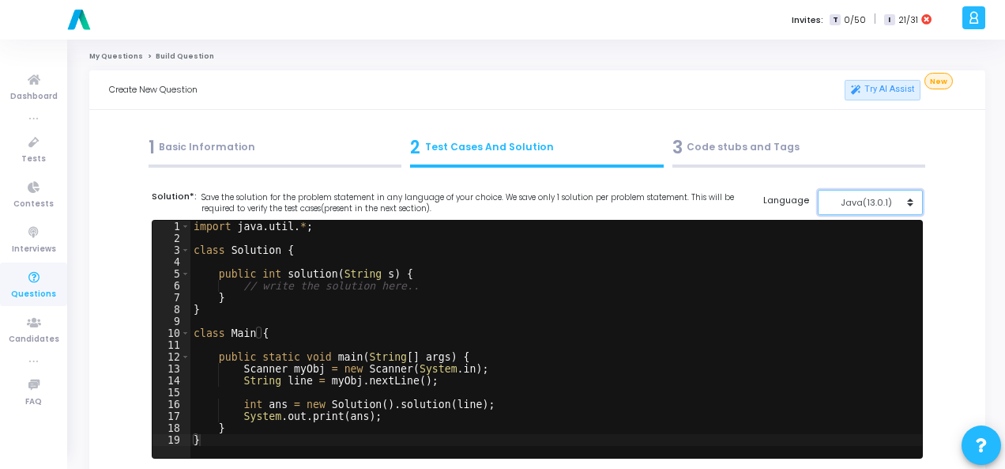
click at [874, 196] on div "Java(13.0.1)" at bounding box center [865, 202] width 77 height 13
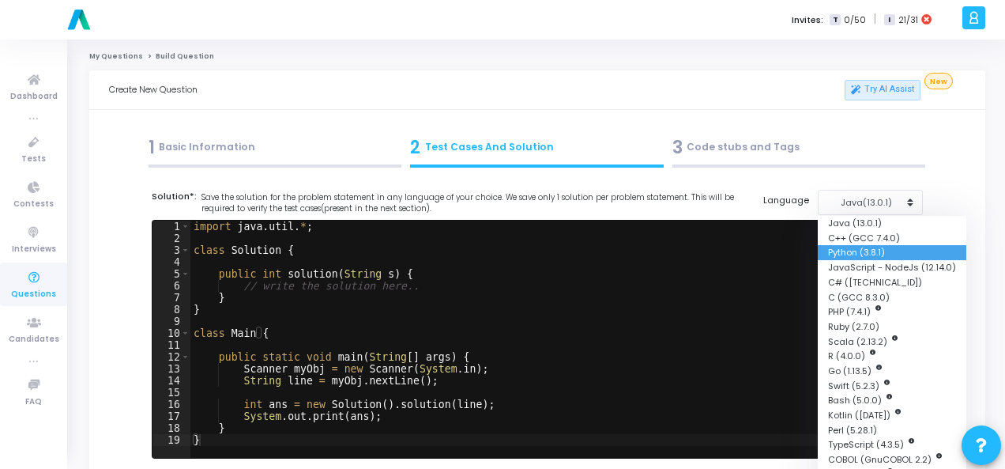
click at [864, 247] on button "Python (3.8.1)" at bounding box center [892, 252] width 149 height 15
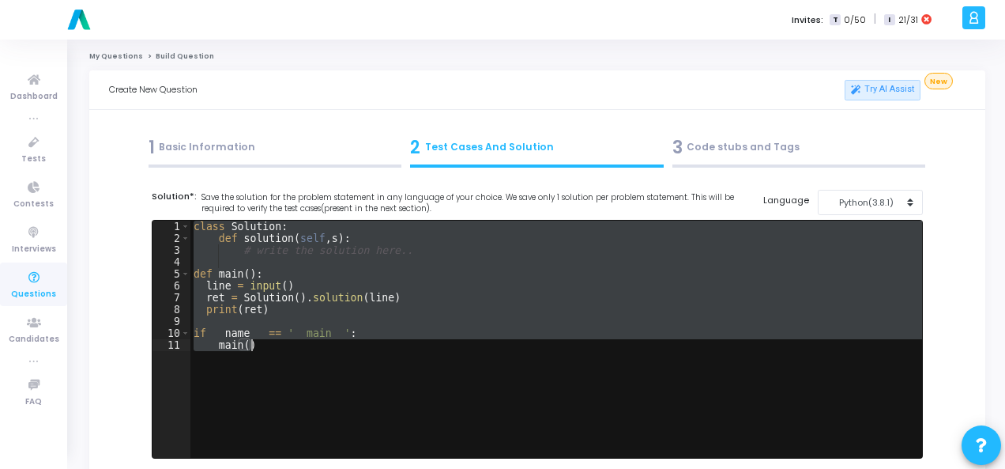
drag, startPoint x: 193, startPoint y: 220, endPoint x: 303, endPoint y: 384, distance: 198.2
click at [303, 384] on div "class Solution : def solution ( self , s ) : # write the solution here.. def ma…" at bounding box center [556, 351] width 732 height 261
type textarea "if __name__ == '__main__': main()"
paste textarea
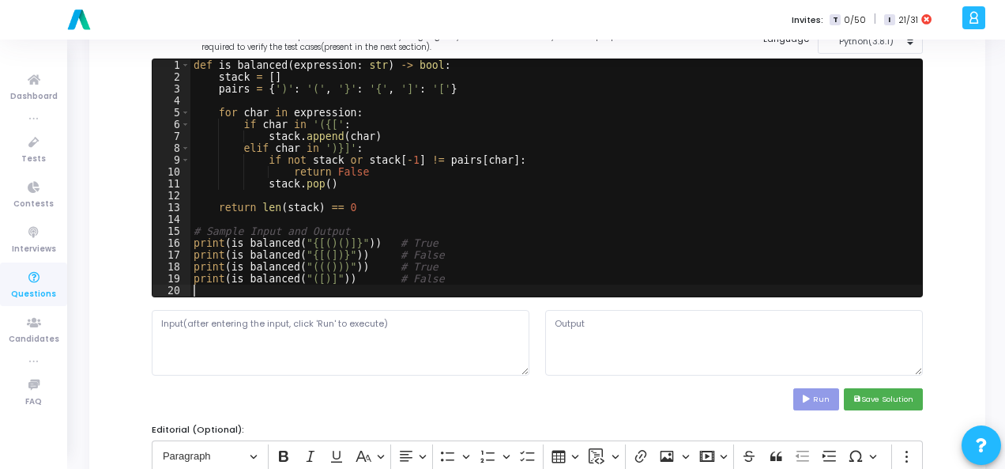
scroll to position [237, 0]
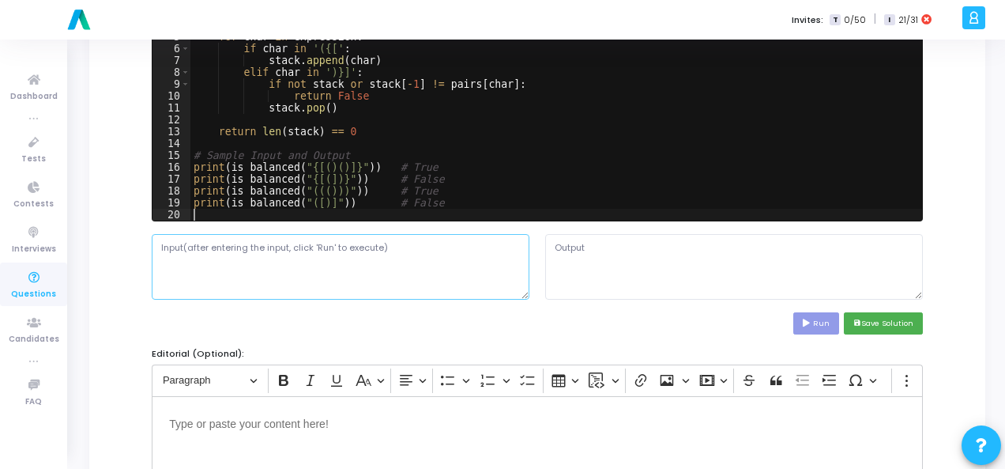
click at [259, 265] on textarea at bounding box center [341, 266] width 378 height 65
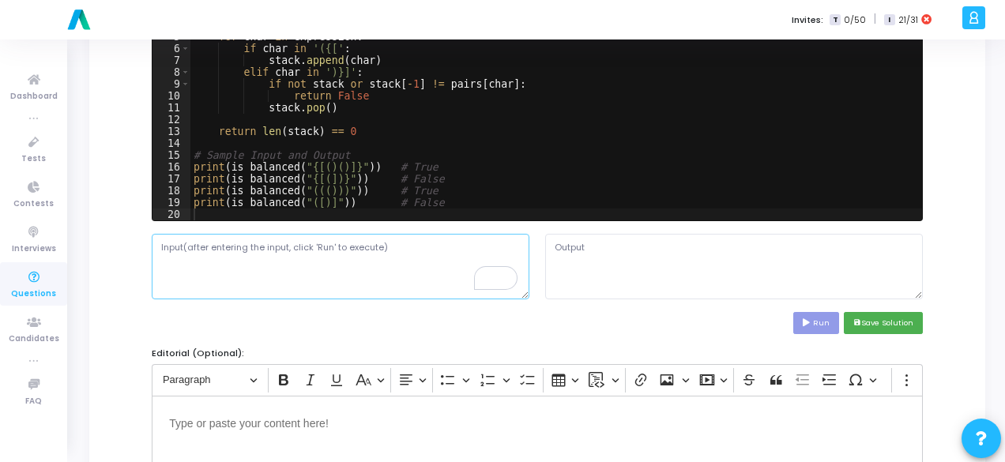
paste textarea "expression = "{[()()]}""
type textarea "expression = "{[()()]}""
click at [813, 324] on icon at bounding box center [808, 323] width 10 height 8
type textarea "True False True False"
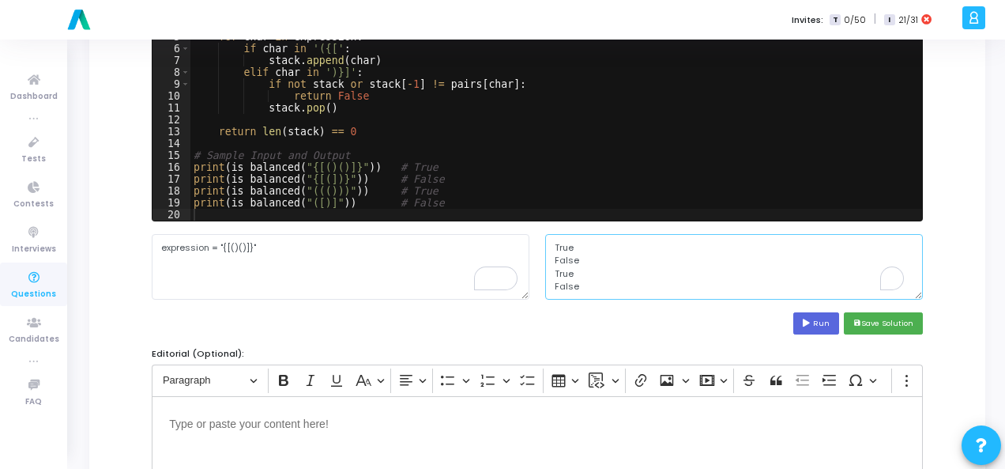
scroll to position [13, 0]
drag, startPoint x: 549, startPoint y: 243, endPoint x: 594, endPoint y: 292, distance: 66.0
click at [594, 292] on textarea "True False True False" at bounding box center [734, 266] width 378 height 65
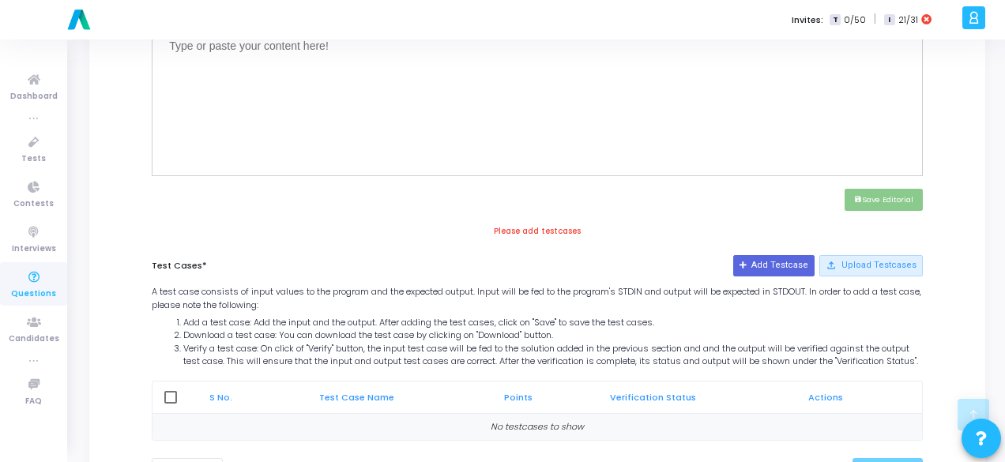
scroll to position [632, 0]
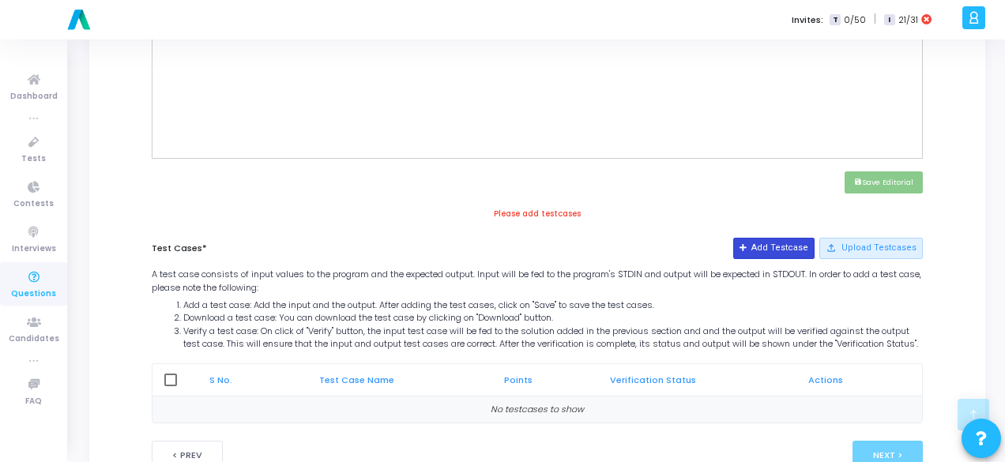
click at [789, 251] on button "Add Testcase" at bounding box center [773, 248] width 81 height 21
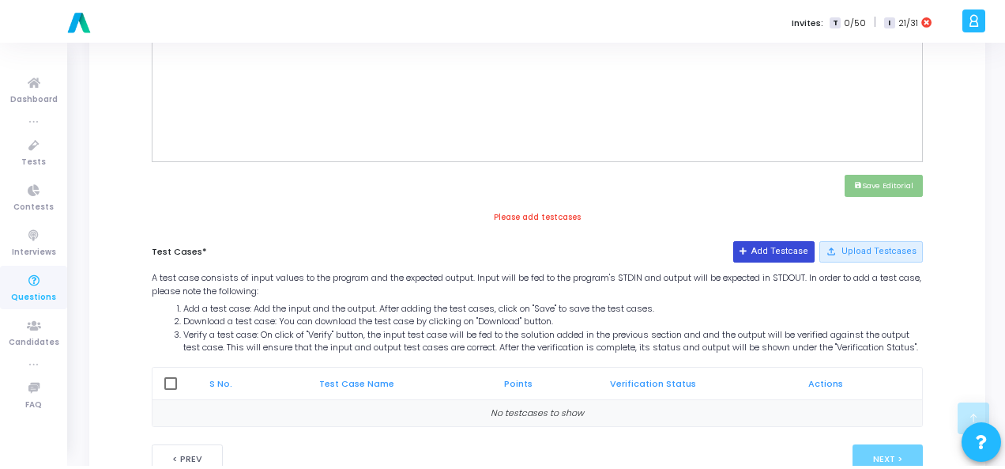
scroll to position [0, 0]
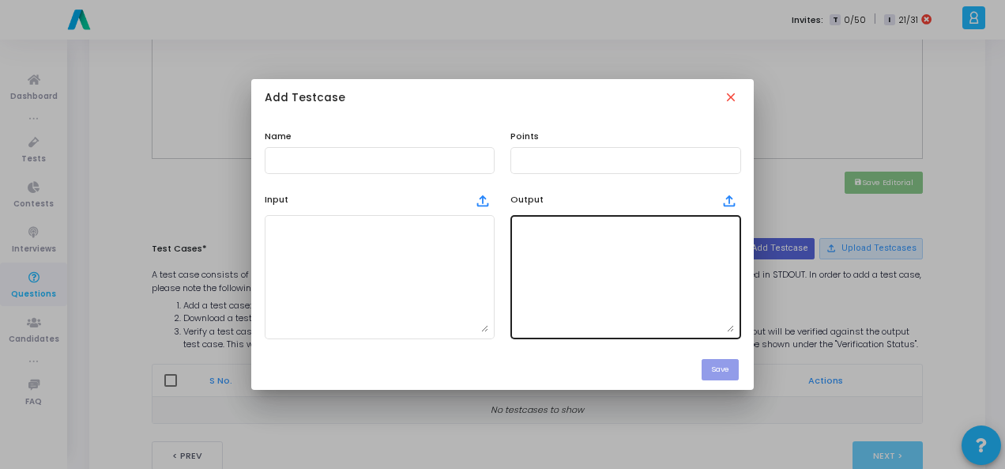
click at [679, 249] on textarea at bounding box center [625, 276] width 217 height 111
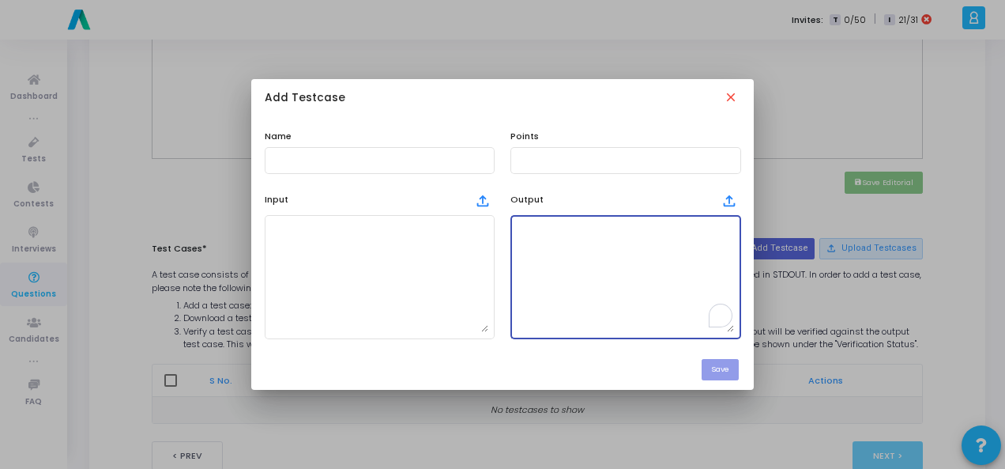
paste textarea "True False True False"
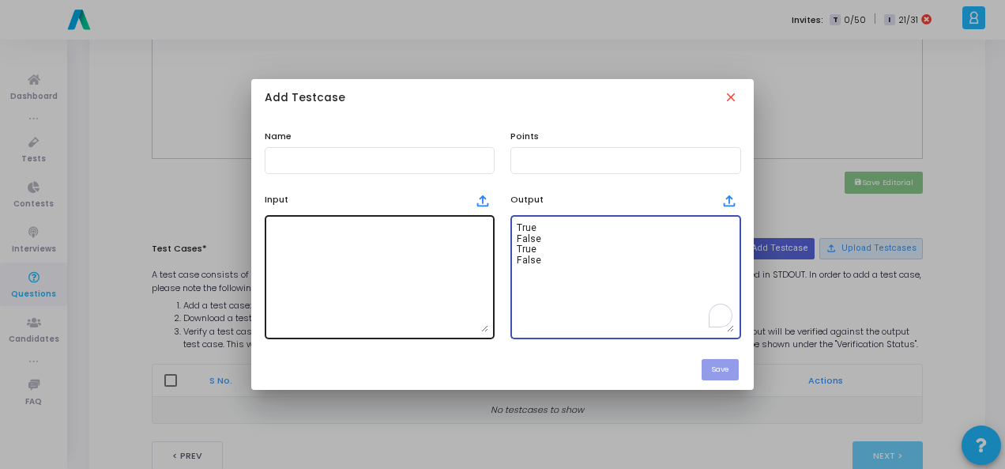
type textarea "True False True False"
click at [422, 251] on textarea at bounding box center [379, 276] width 217 height 111
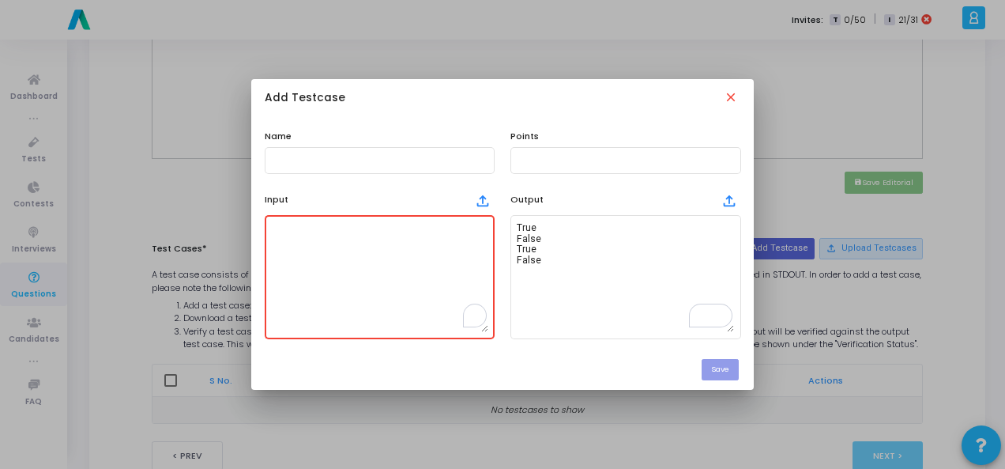
scroll to position [13, 0]
paste textarea "expression = "{[()()]}""
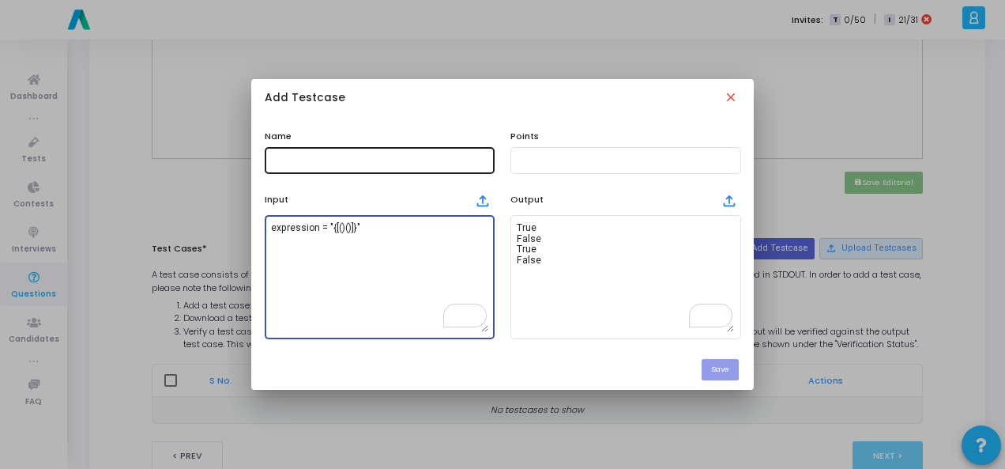
type textarea "expression = "{[()()]}""
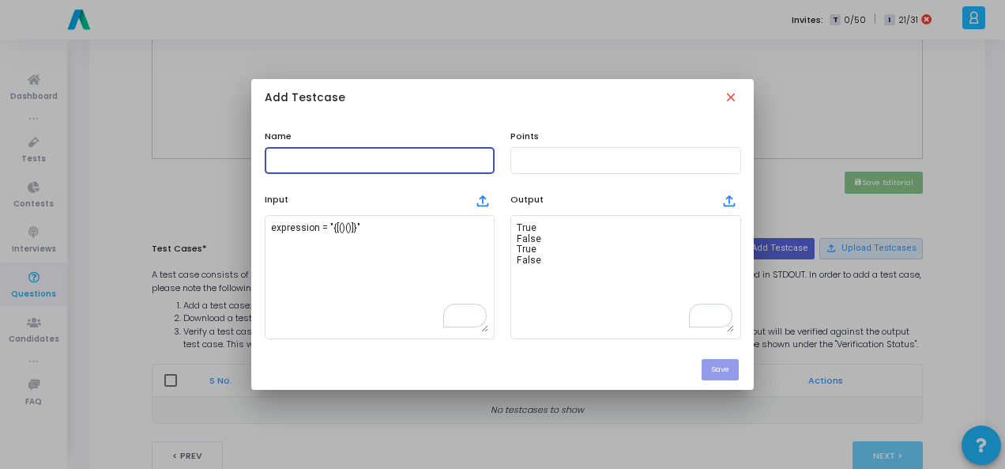
click at [300, 163] on input "text" at bounding box center [379, 160] width 217 height 11
type input "Testcase"
click at [623, 155] on input "text" at bounding box center [625, 160] width 217 height 11
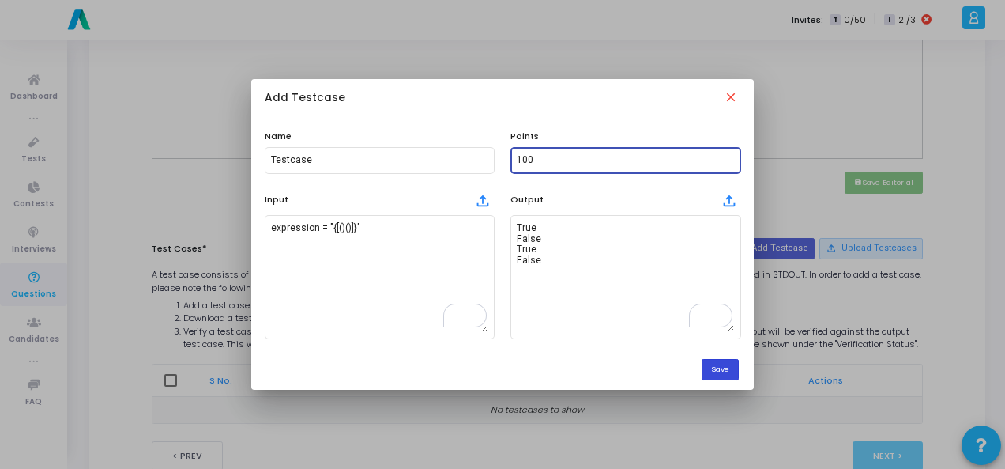
type input "100"
click at [711, 368] on button "Save" at bounding box center [720, 369] width 37 height 21
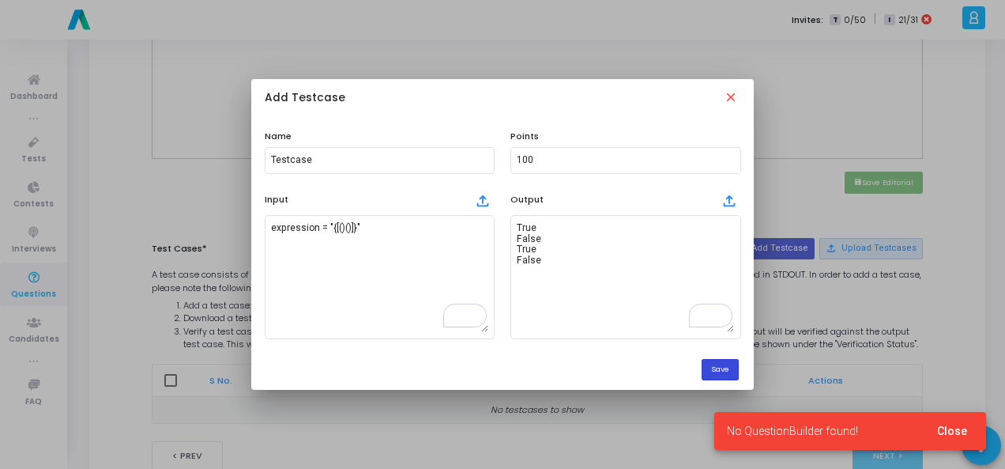
click at [734, 371] on button "Save" at bounding box center [720, 369] width 37 height 21
click at [958, 432] on span "Close" at bounding box center [952, 430] width 30 height 13
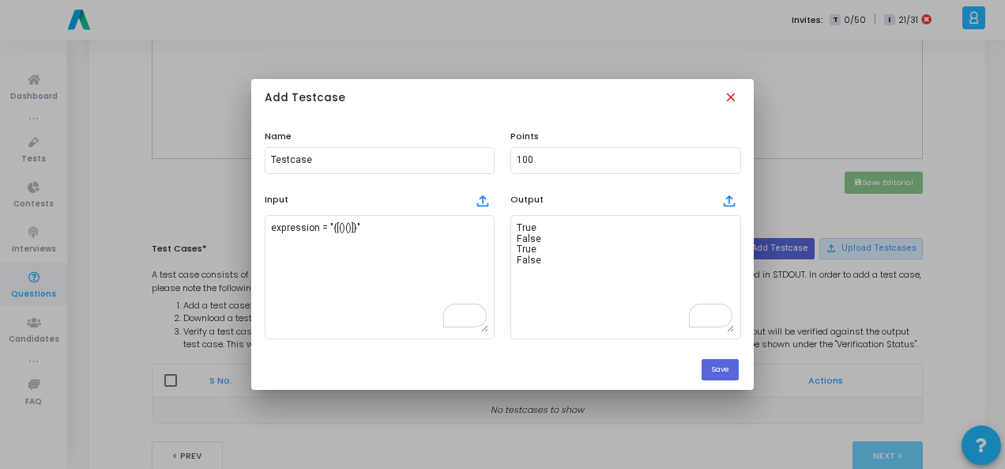
click at [735, 95] on mat-icon "close" at bounding box center [732, 98] width 17 height 17
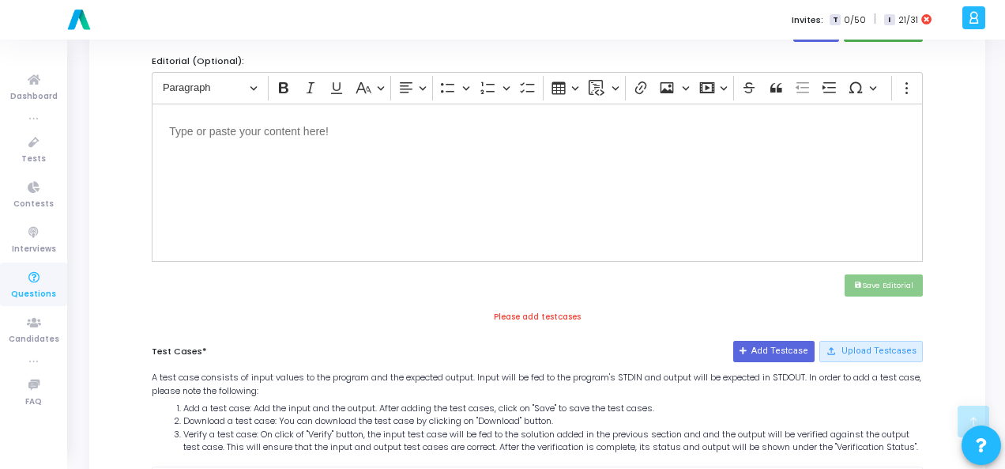
scroll to position [395, 0]
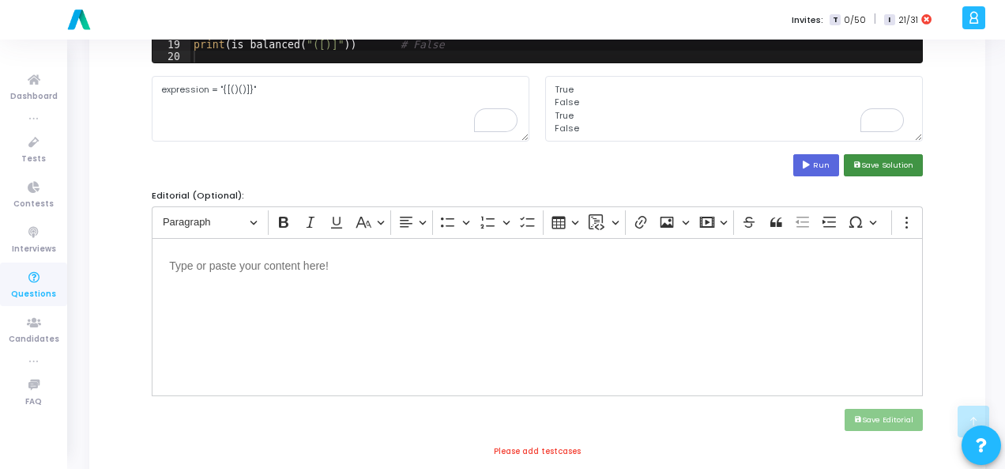
click at [889, 168] on button "save Save Solution" at bounding box center [883, 164] width 79 height 21
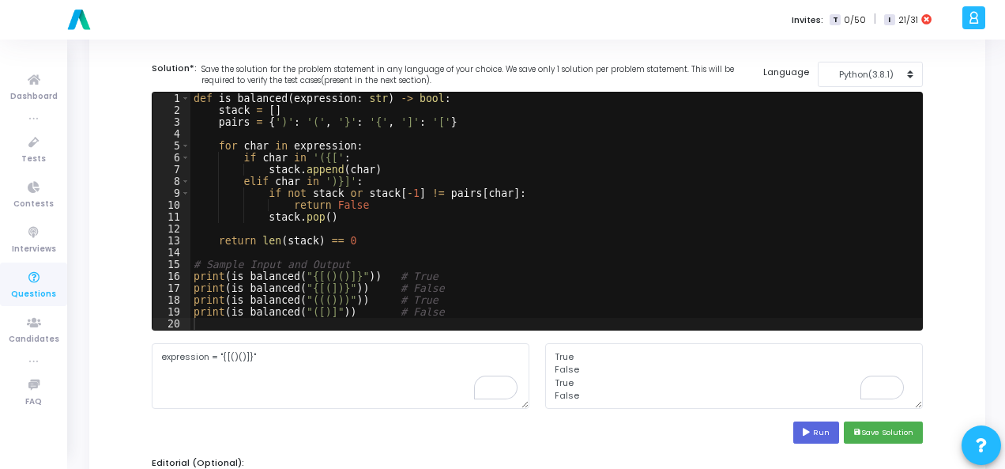
scroll to position [237, 0]
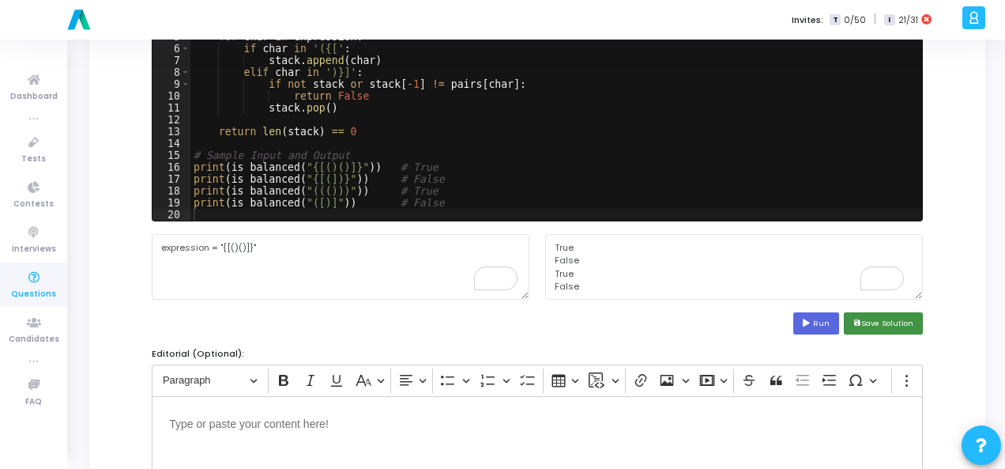
click at [917, 314] on button "save Save Solution" at bounding box center [883, 322] width 79 height 21
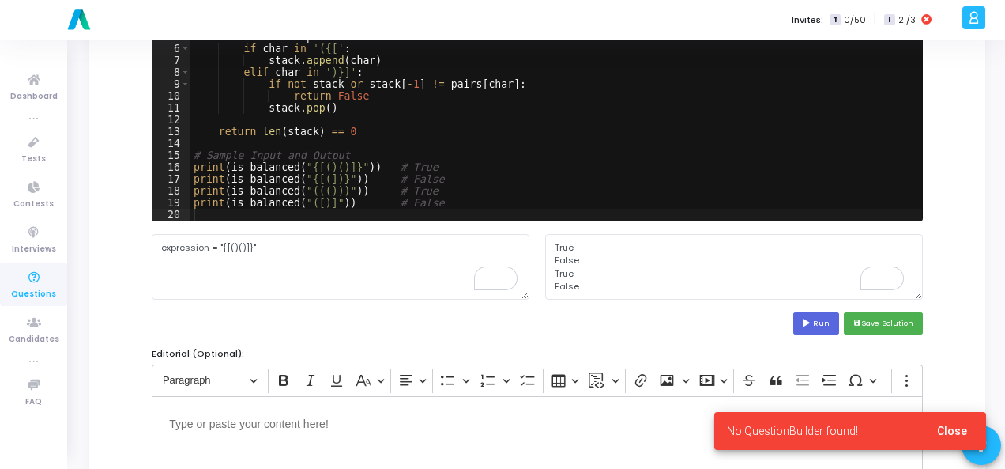
click at [952, 428] on span "Close" at bounding box center [952, 430] width 30 height 13
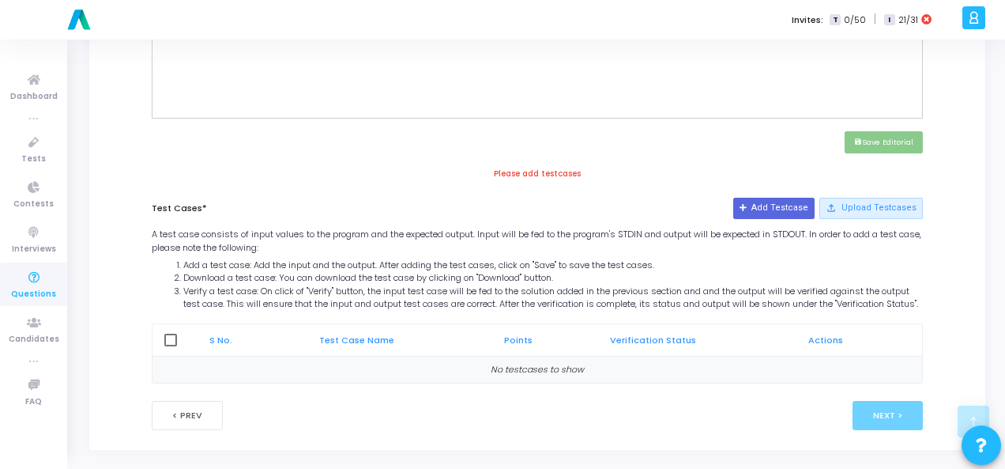
scroll to position [689, 0]
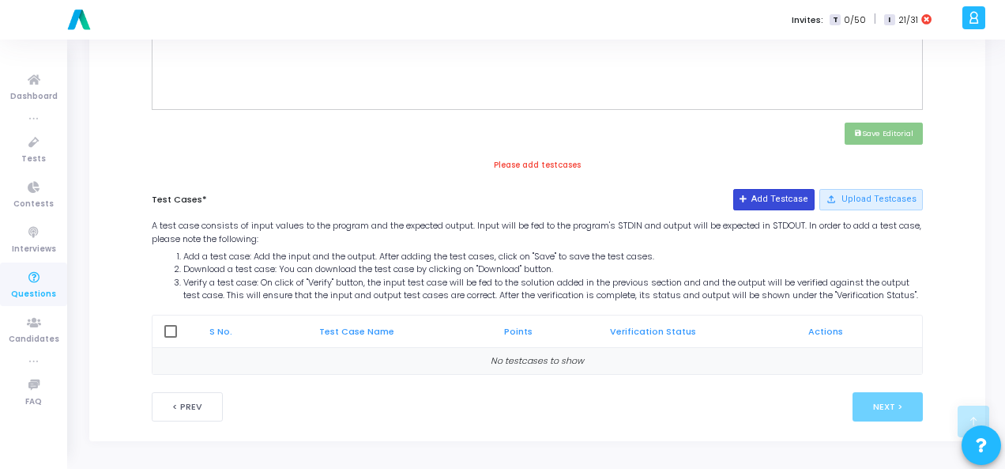
click at [799, 194] on button "Add Testcase" at bounding box center [773, 199] width 81 height 21
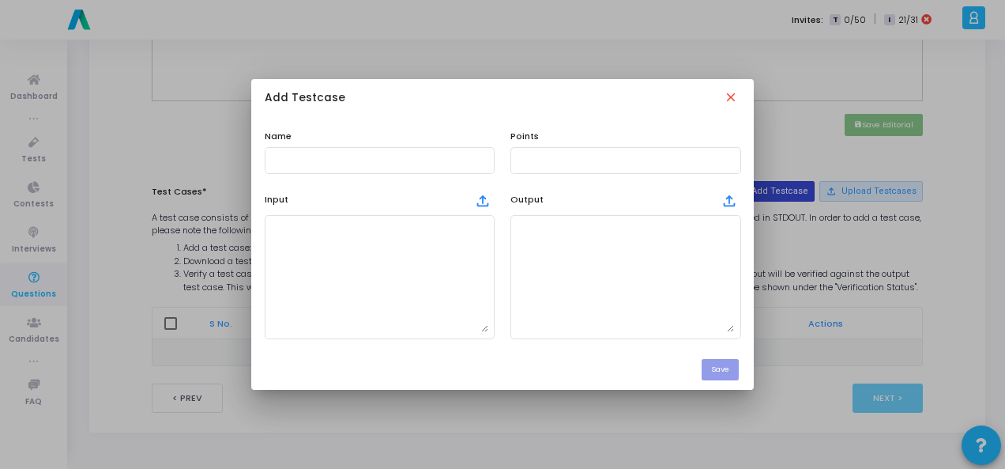
scroll to position [0, 0]
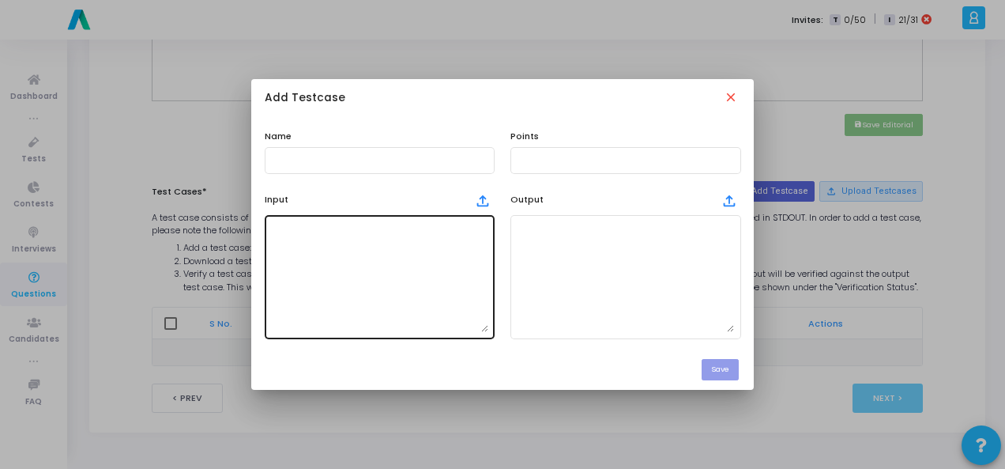
click at [456, 273] on textarea at bounding box center [379, 276] width 217 height 111
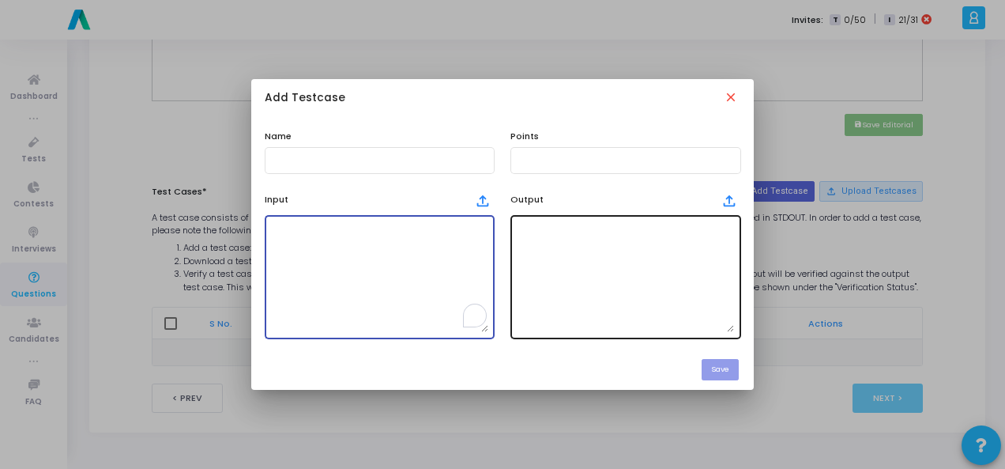
click at [552, 266] on textarea at bounding box center [625, 276] width 217 height 111
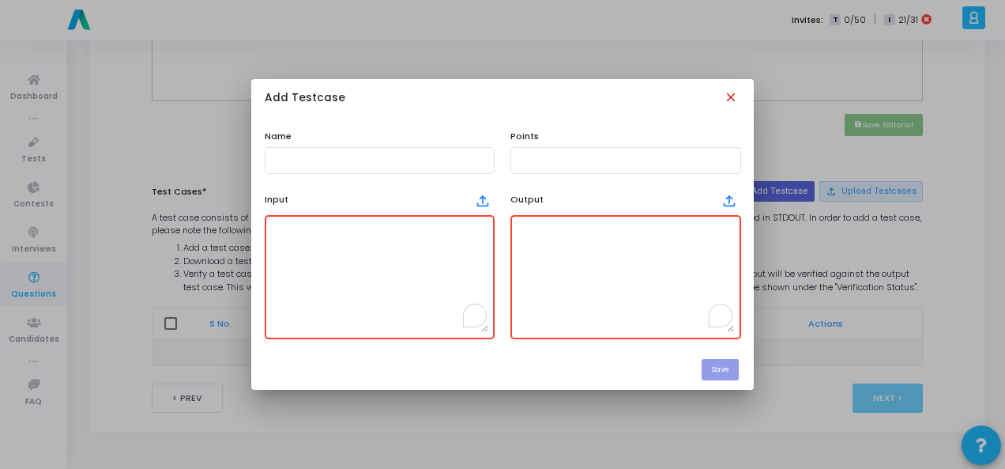
click at [728, 99] on mat-icon "close" at bounding box center [732, 98] width 17 height 17
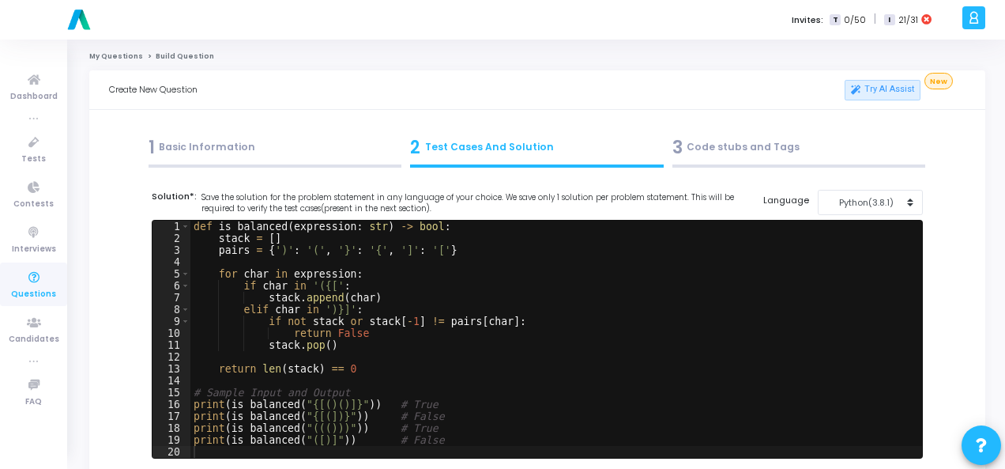
click at [305, 156] on div "1 Basic Information" at bounding box center [276, 147] width 254 height 26
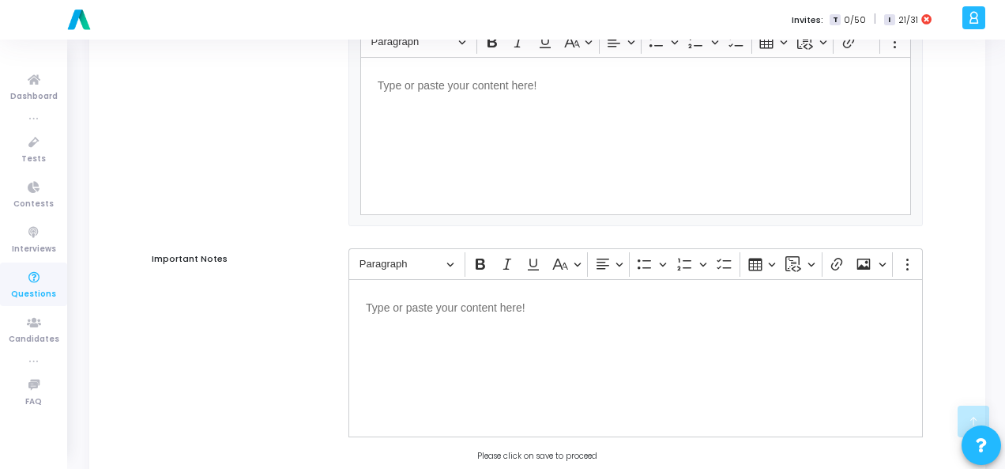
scroll to position [1073, 0]
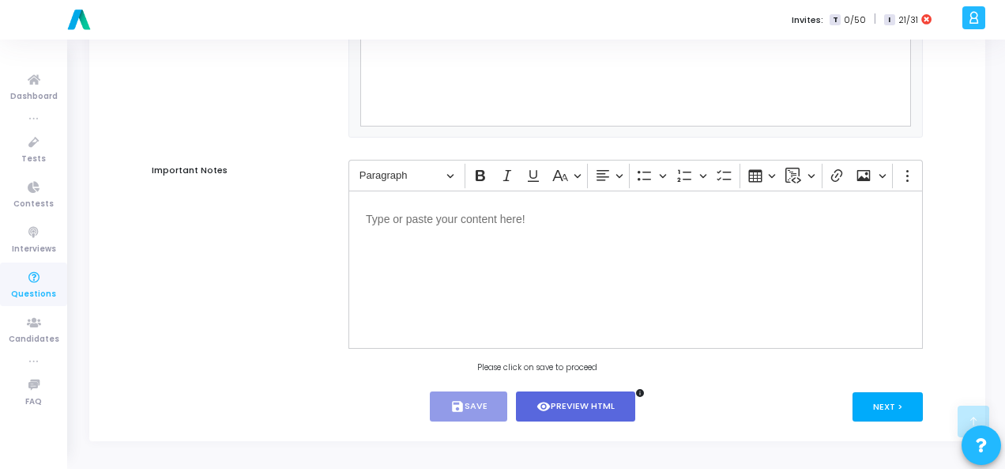
click at [883, 396] on button "Next >" at bounding box center [888, 406] width 70 height 29
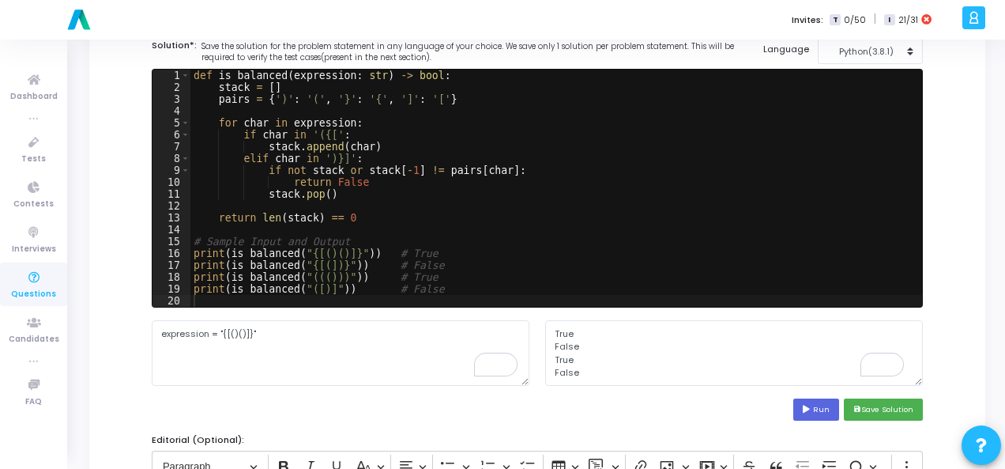
scroll to position [158, 0]
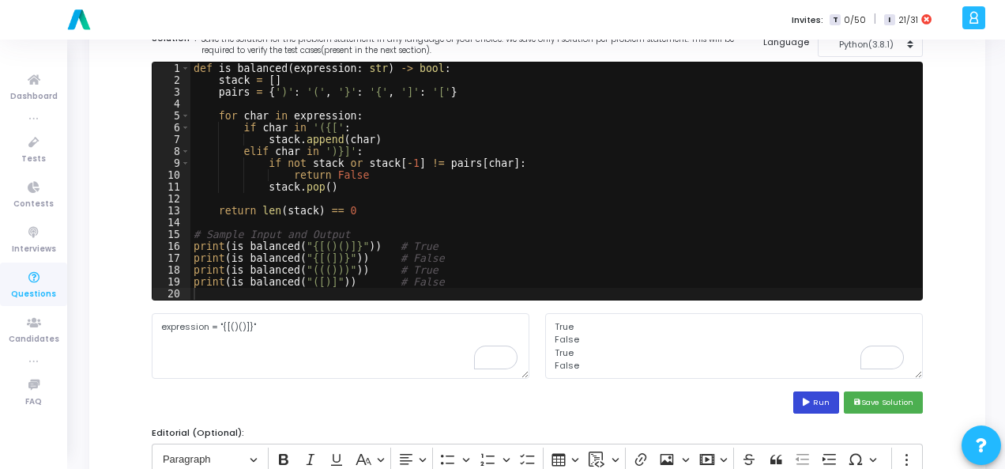
click at [830, 399] on button "Run" at bounding box center [817, 401] width 46 height 21
type textarea "True False True False"
click at [855, 394] on button "save Save Solution" at bounding box center [883, 401] width 79 height 21
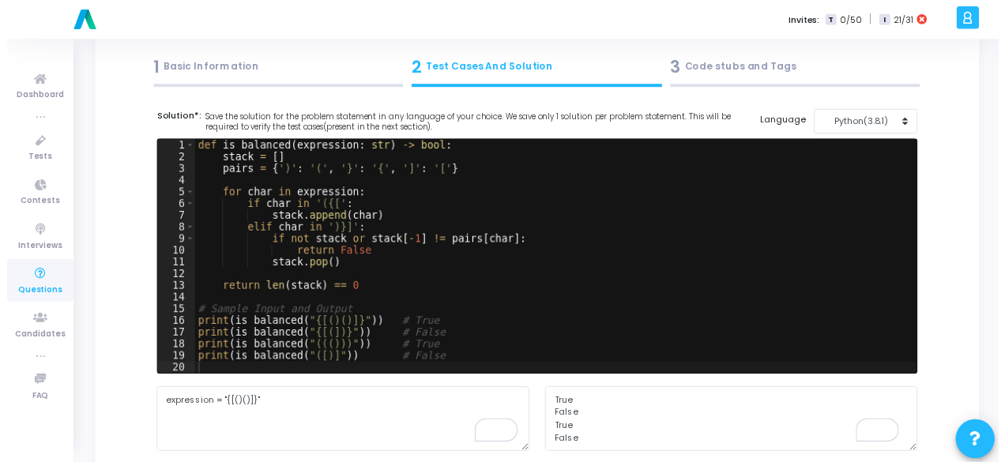
scroll to position [158, 0]
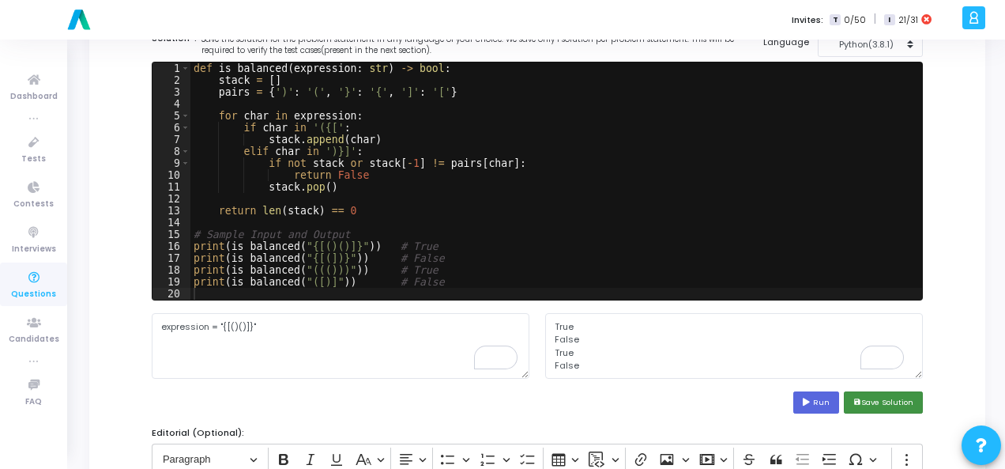
click at [879, 399] on button "save Save Solution" at bounding box center [883, 401] width 79 height 21
click at [909, 401] on button "save Save Solution" at bounding box center [883, 401] width 79 height 21
click at [880, 400] on button "save Save Solution" at bounding box center [883, 401] width 79 height 21
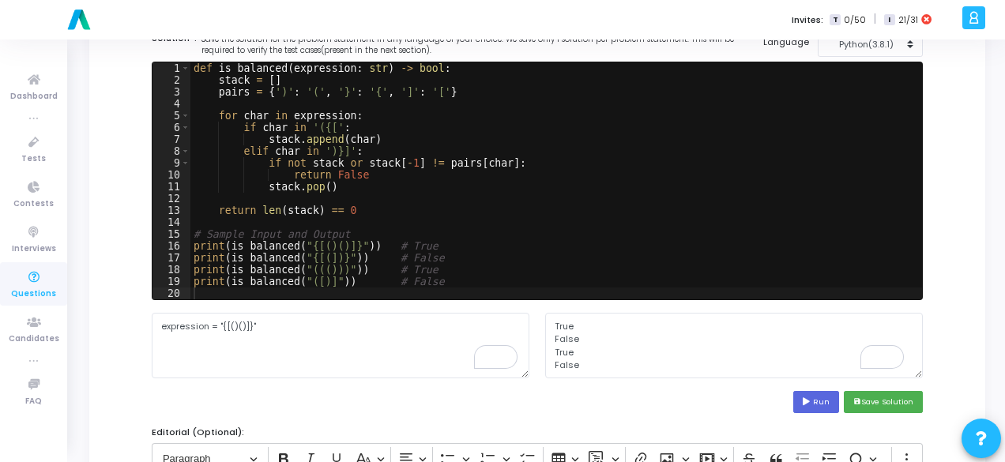
scroll to position [13, 0]
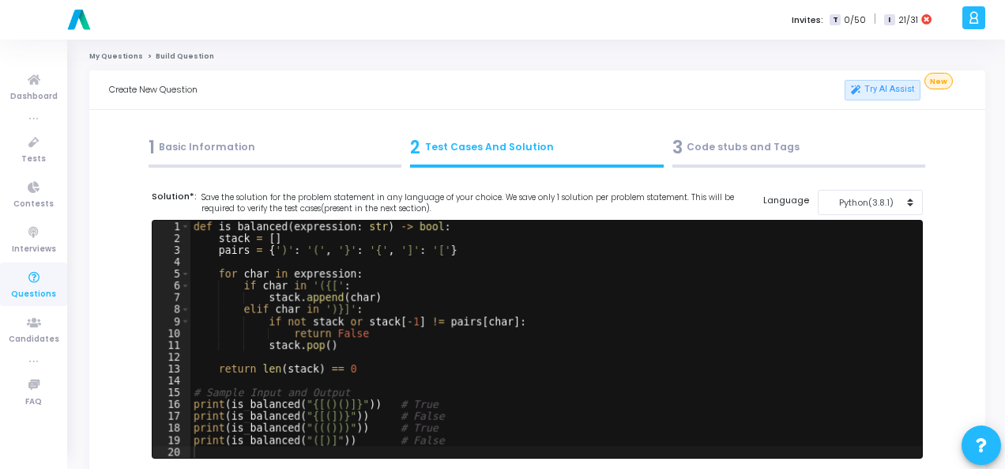
click at [305, 132] on div "1 Basic Information" at bounding box center [275, 151] width 262 height 43
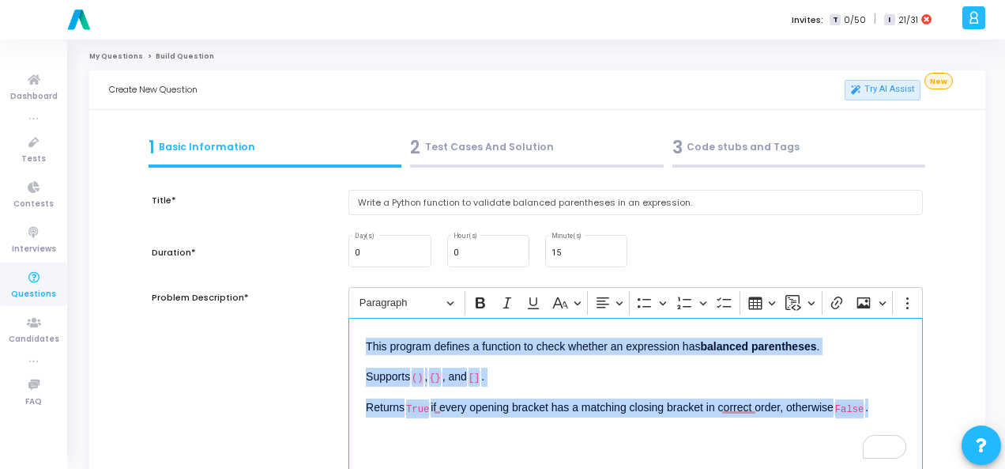
drag, startPoint x: 358, startPoint y: 346, endPoint x: 906, endPoint y: 412, distance: 551.6
click at [906, 412] on div "This program defines a function to check whether an expression has balanced par…" at bounding box center [636, 397] width 575 height 158
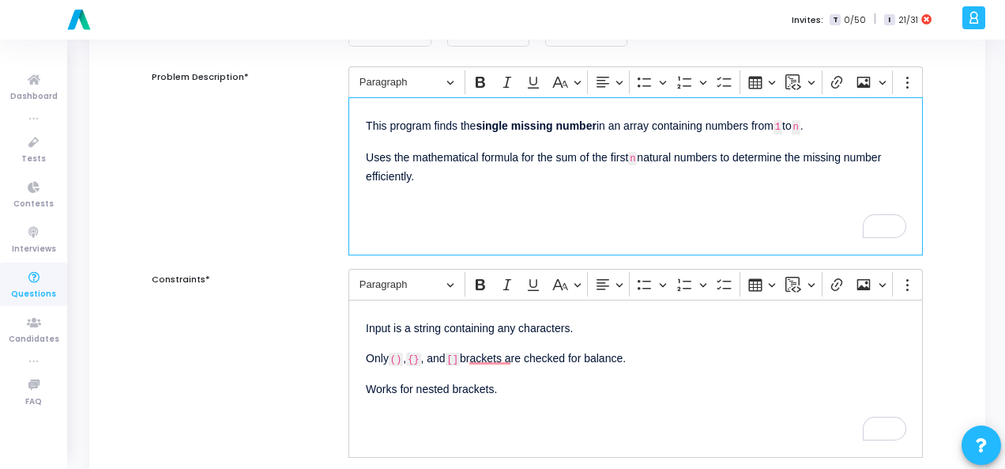
scroll to position [395, 0]
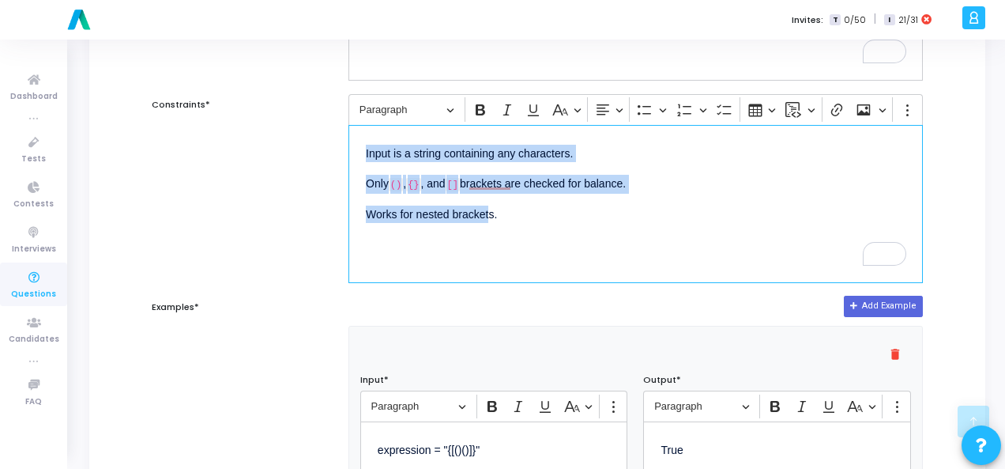
drag, startPoint x: 359, startPoint y: 156, endPoint x: 488, endPoint y: 224, distance: 146.0
click at [488, 224] on div "Input is a string containing any characters. Only () , {} , and [] brackets are…" at bounding box center [636, 204] width 575 height 158
click at [493, 225] on div "Input is a string containing any characters. Only () , {} , and [] brackets are…" at bounding box center [636, 204] width 575 height 158
drag, startPoint x: 508, startPoint y: 205, endPoint x: 544, endPoint y: 239, distance: 49.7
click at [544, 239] on div "Input is a string containing any characters. Only () , {} , and [] brackets are…" at bounding box center [636, 204] width 575 height 158
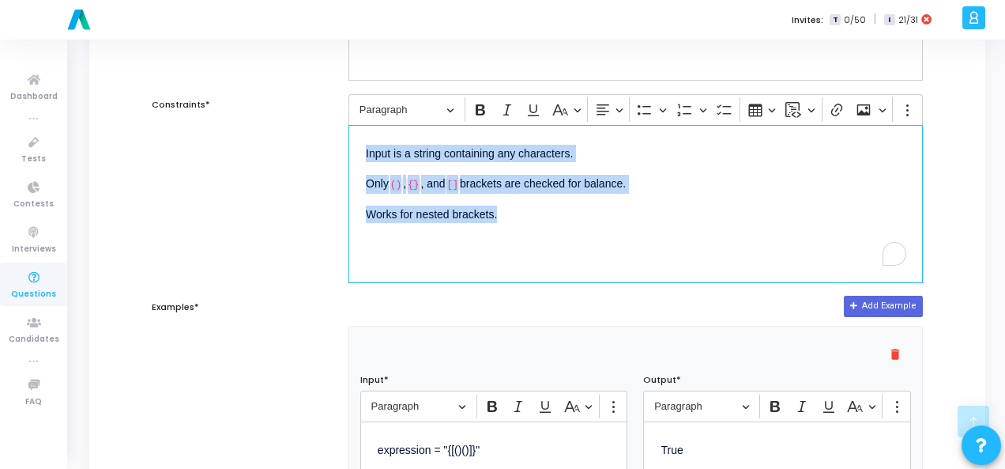
drag, startPoint x: 367, startPoint y: 151, endPoint x: 601, endPoint y: 233, distance: 248.0
click at [601, 233] on div "Input is a string containing any characters. Only () , {} , and [] brackets are…" at bounding box center [636, 204] width 575 height 158
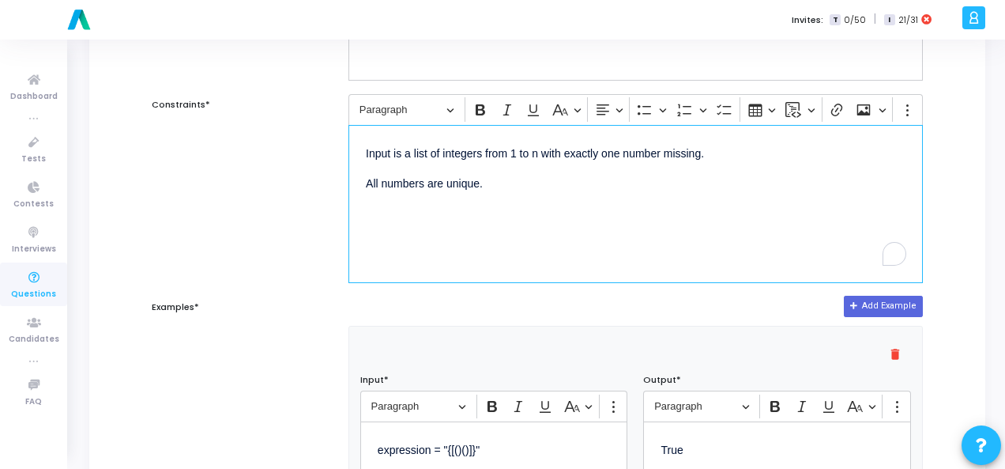
scroll to position [79, 0]
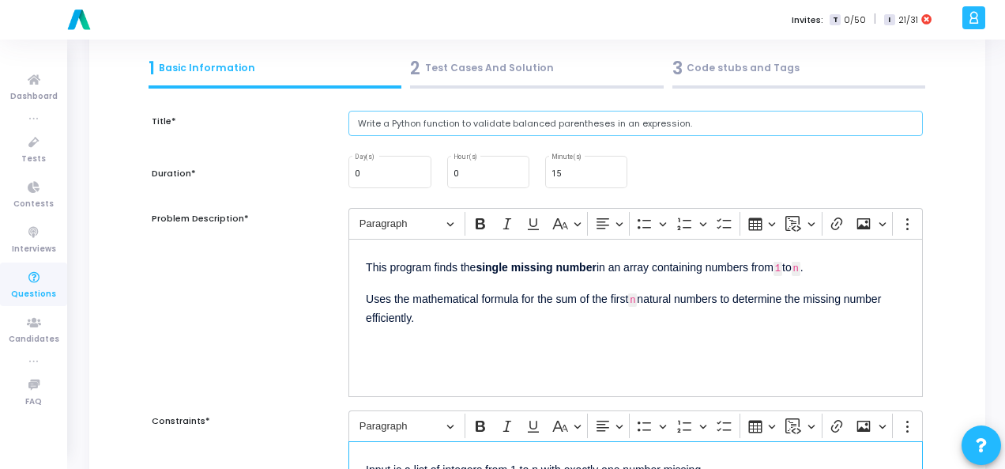
click at [436, 126] on input "Write a Python function to validate balanced parentheses in an expression." at bounding box center [636, 124] width 575 height 26
paste input "Python code to find the missing number in an array of 1..n with one missing"
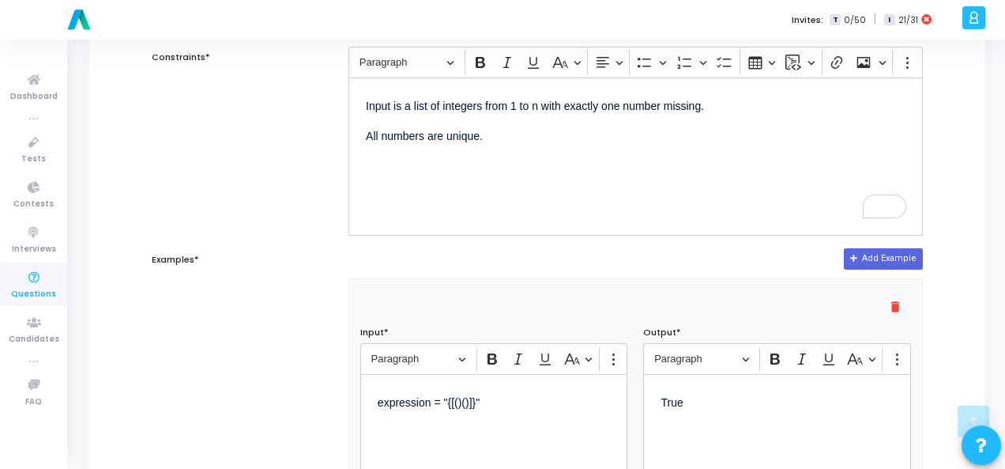
scroll to position [553, 0]
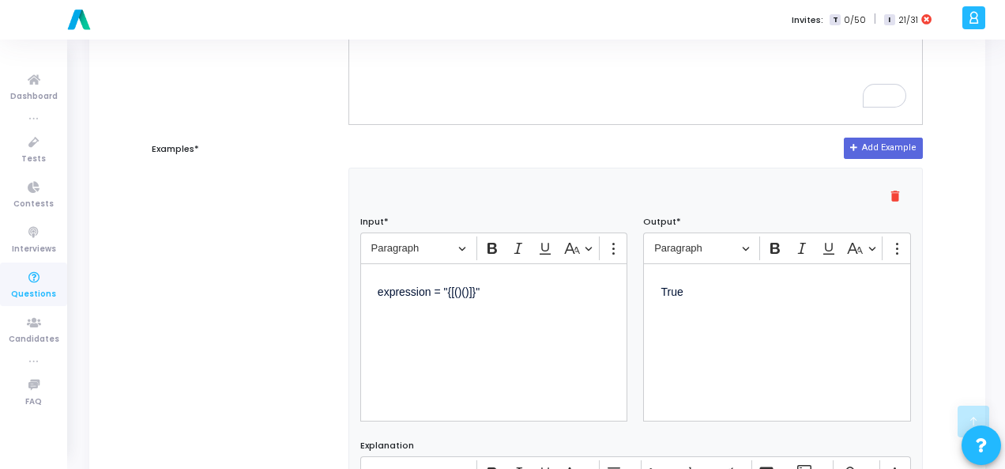
type input "Write Python code to find the missing number in an array of 1..n with one missi…"
click at [401, 298] on p "expression = "{[()()]}"" at bounding box center [494, 300] width 233 height 38
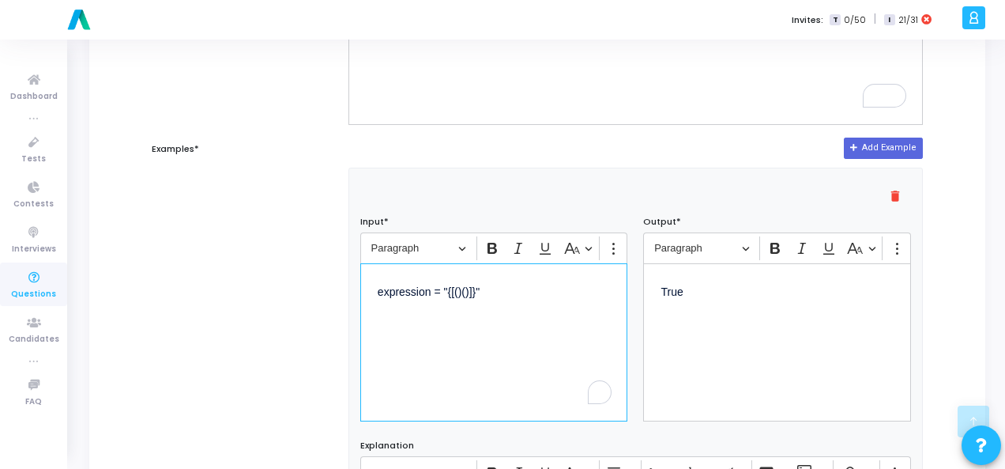
click at [401, 298] on p "expression = "{[()()]}"" at bounding box center [494, 300] width 233 height 38
click at [400, 291] on p "expression = "{[()()]}"" at bounding box center [494, 300] width 233 height 38
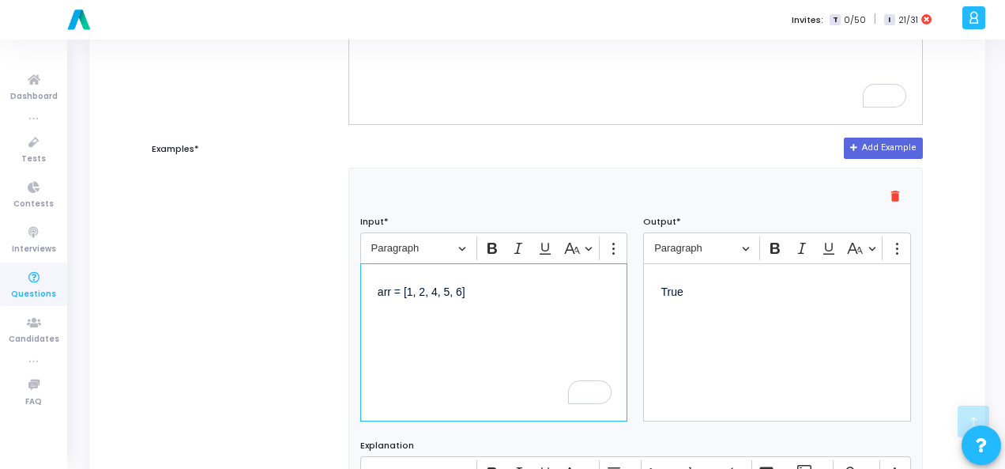
click at [678, 290] on p "True" at bounding box center [777, 300] width 233 height 38
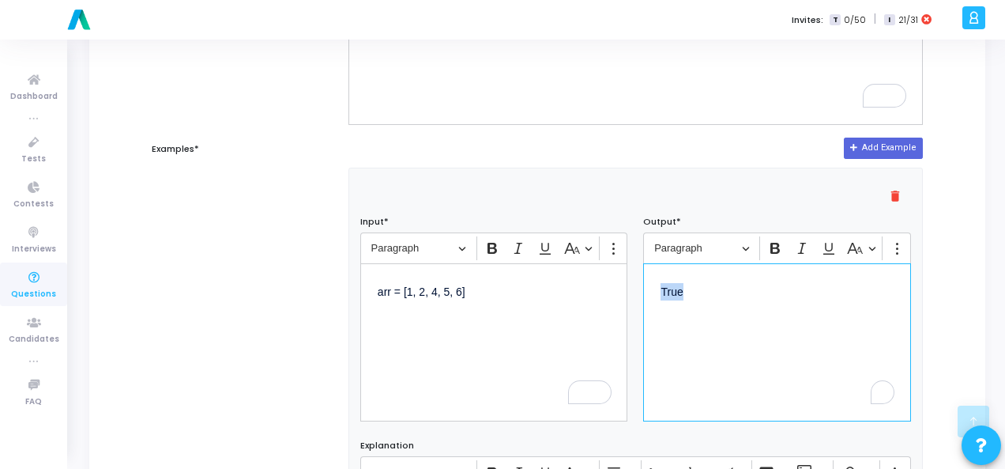
click at [678, 290] on p "True" at bounding box center [777, 300] width 233 height 38
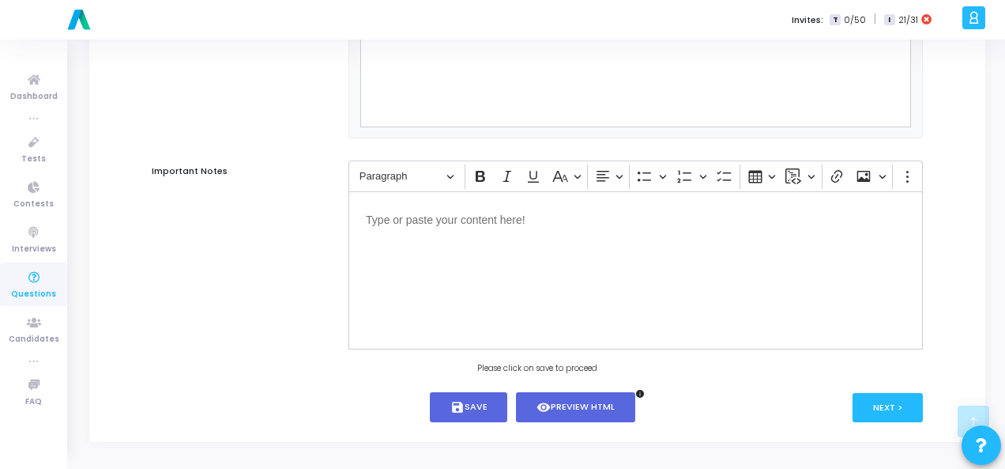
scroll to position [1073, 0]
click at [471, 410] on button "save Save" at bounding box center [469, 406] width 78 height 31
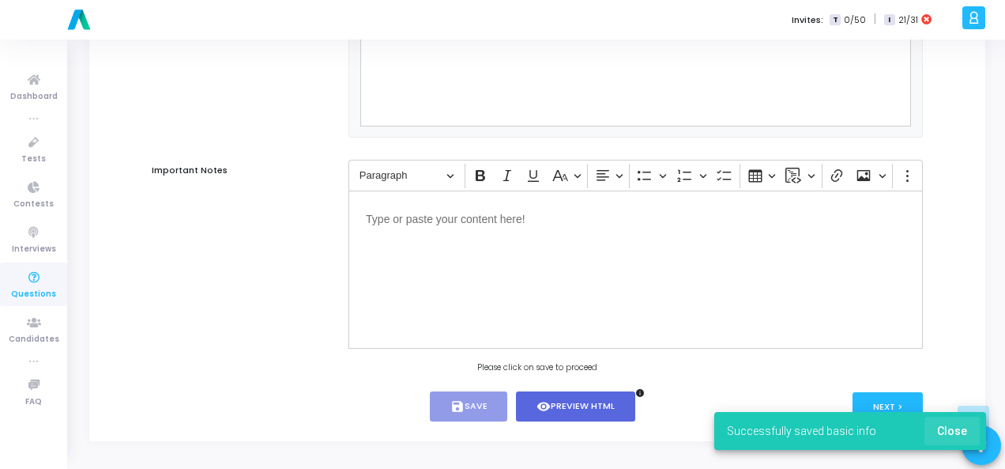
click at [959, 429] on span "Close" at bounding box center [952, 430] width 30 height 13
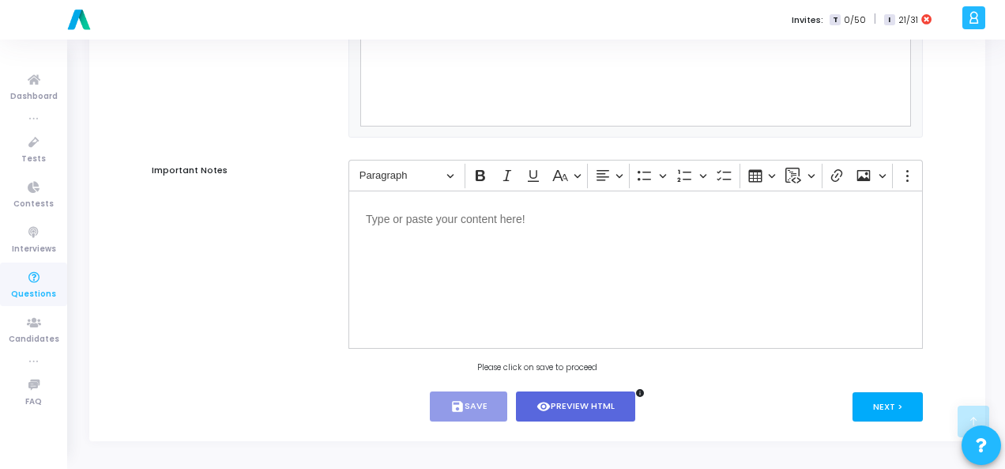
click at [884, 404] on button "Next >" at bounding box center [888, 406] width 70 height 29
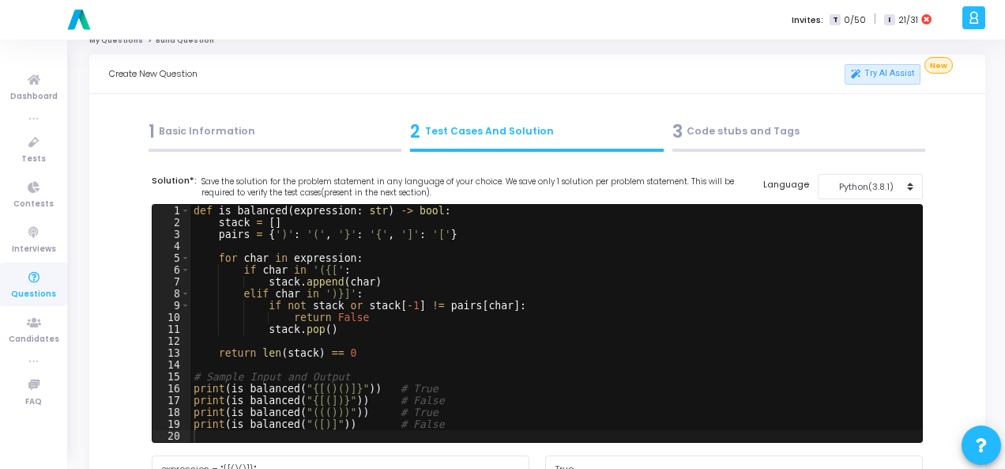
scroll to position [0, 0]
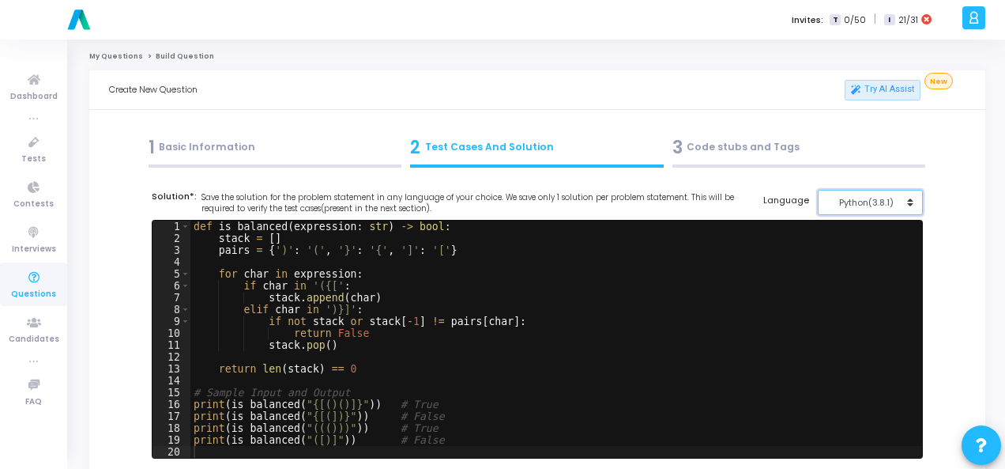
click at [883, 203] on div "Python(3.8.1)" at bounding box center [865, 202] width 77 height 13
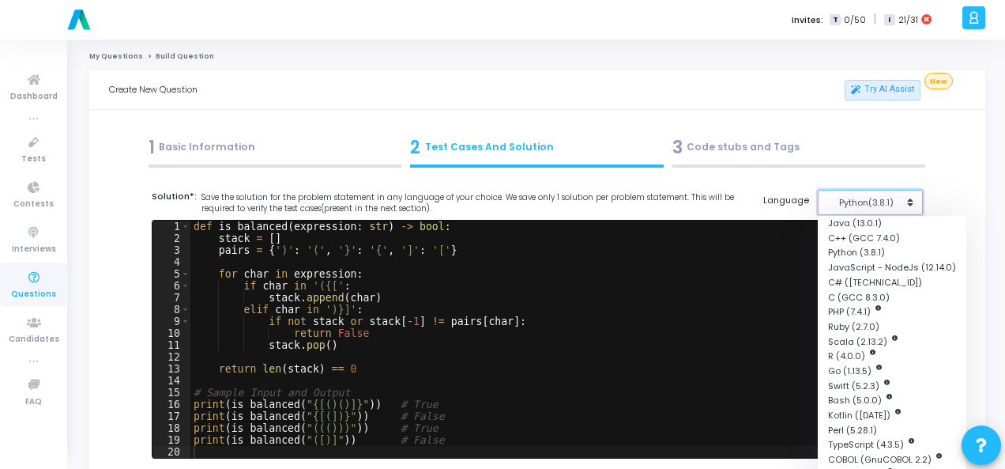
click at [872, 203] on div "Python(3.8.1)" at bounding box center [865, 202] width 77 height 13
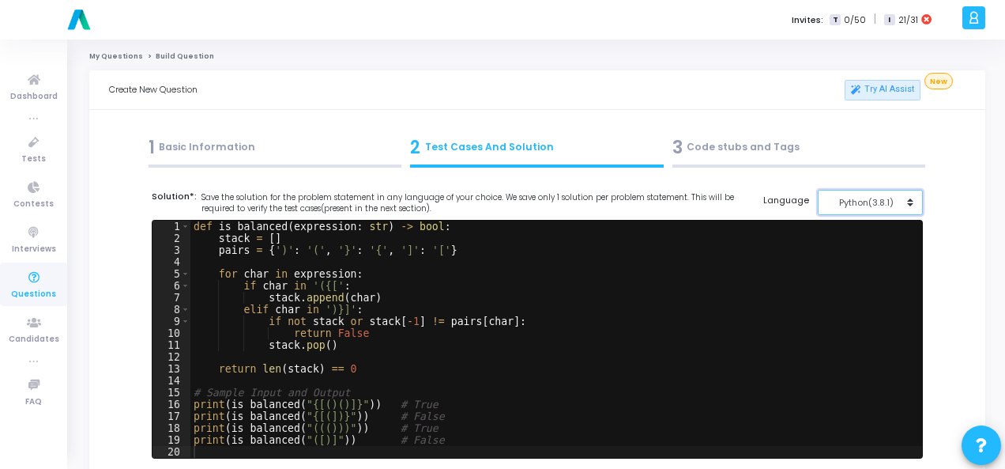
click at [872, 203] on div "Python(3.8.1)" at bounding box center [865, 202] width 77 height 13
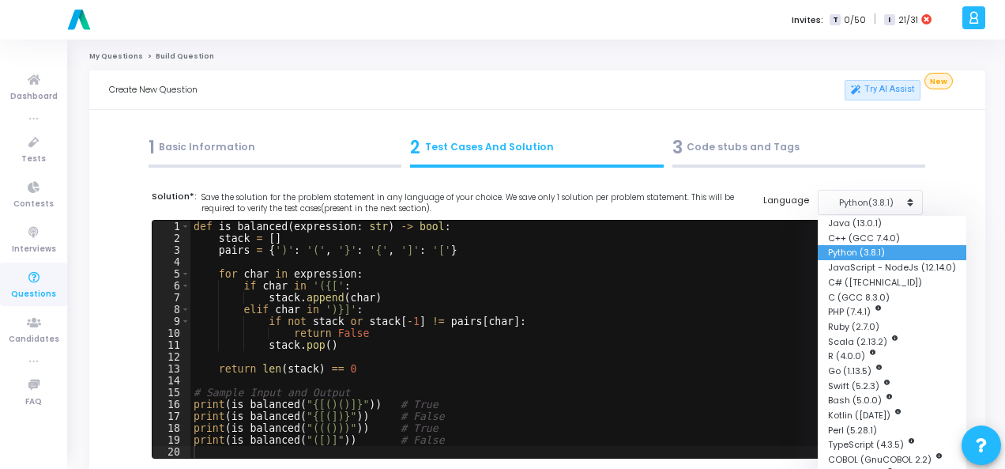
click at [862, 247] on button "Python (3.8.1)" at bounding box center [892, 252] width 149 height 15
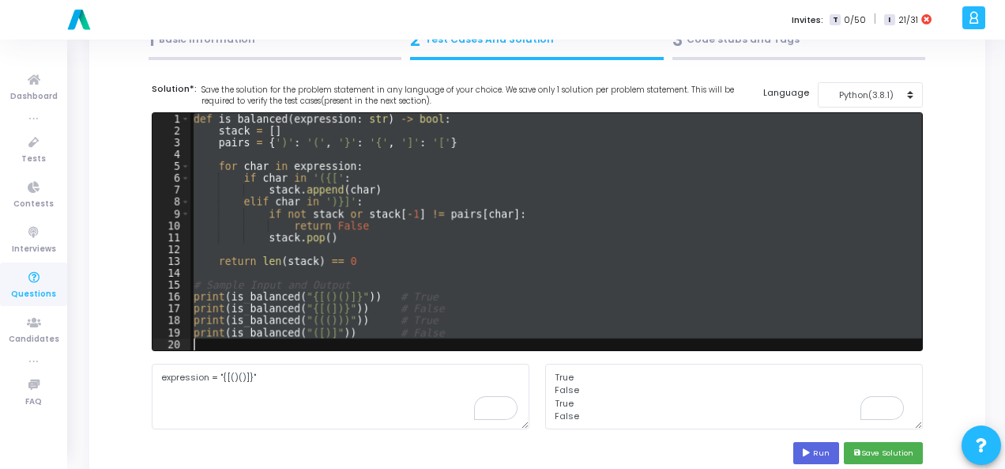
scroll to position [158, 0]
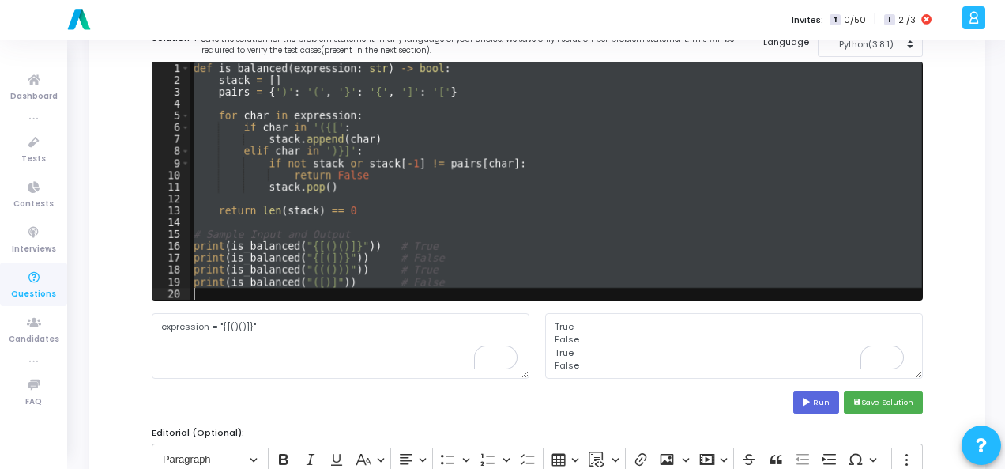
drag, startPoint x: 195, startPoint y: 223, endPoint x: 458, endPoint y: 319, distance: 280.3
click at [458, 319] on cj-code-editor "Solution*: Save the solution for the problem statement in any language of your …" at bounding box center [537, 223] width 771 height 382
type textarea "print(is_balanced("([)]")) # False"
paste textarea
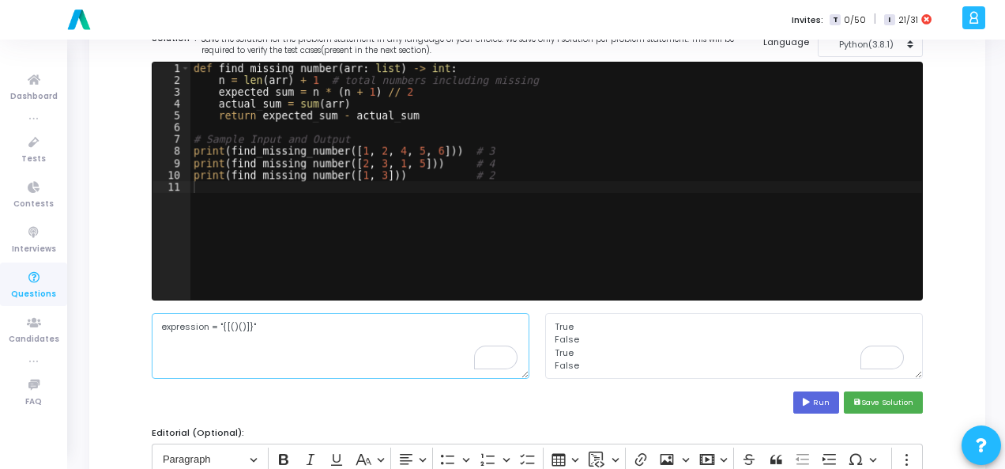
click at [207, 331] on textarea "expression = "{[()()]}"" at bounding box center [341, 345] width 378 height 65
paste textarea "arr = [1, 2, 4, 5, 6]"
type textarea "arr = [1, 2, 4, 5, 6]"
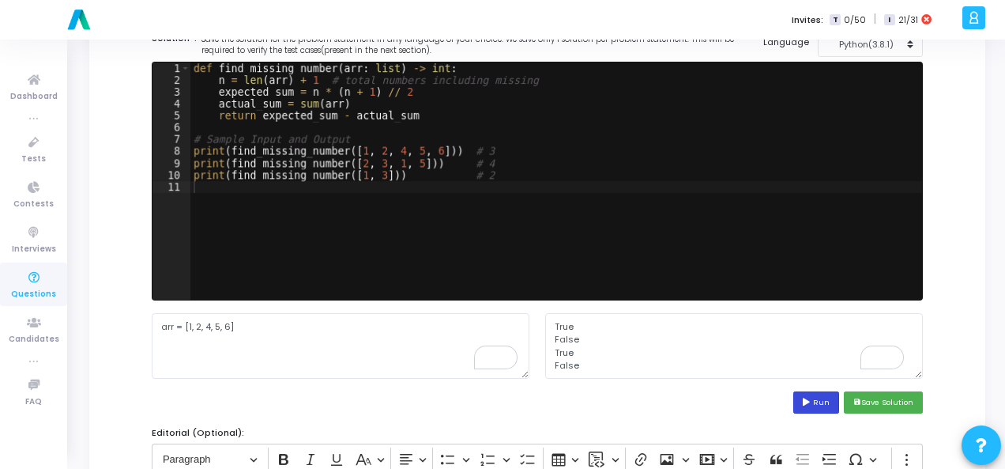
click at [822, 405] on button "Run" at bounding box center [817, 401] width 46 height 21
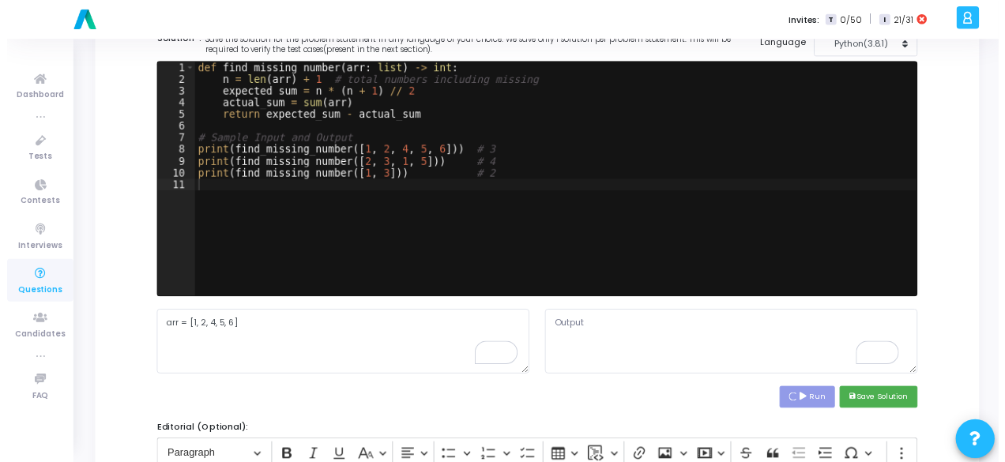
scroll to position [0, 0]
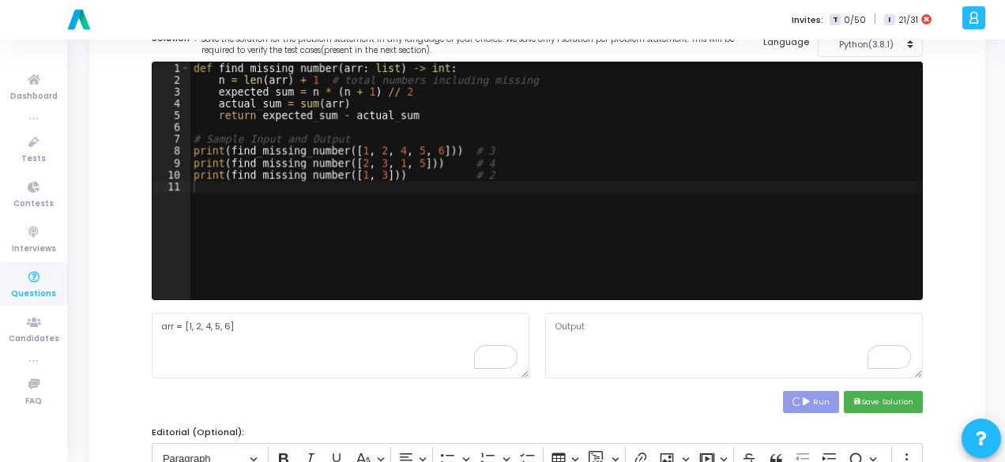
type textarea "3 4 2"
click at [856, 401] on icon "save" at bounding box center [858, 402] width 8 height 8
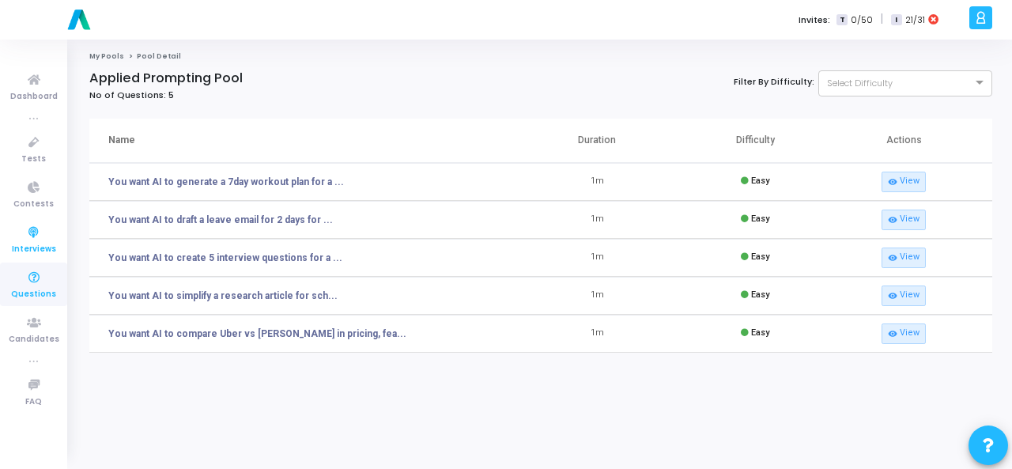
click at [33, 260] on link "Interviews" at bounding box center [33, 238] width 67 height 43
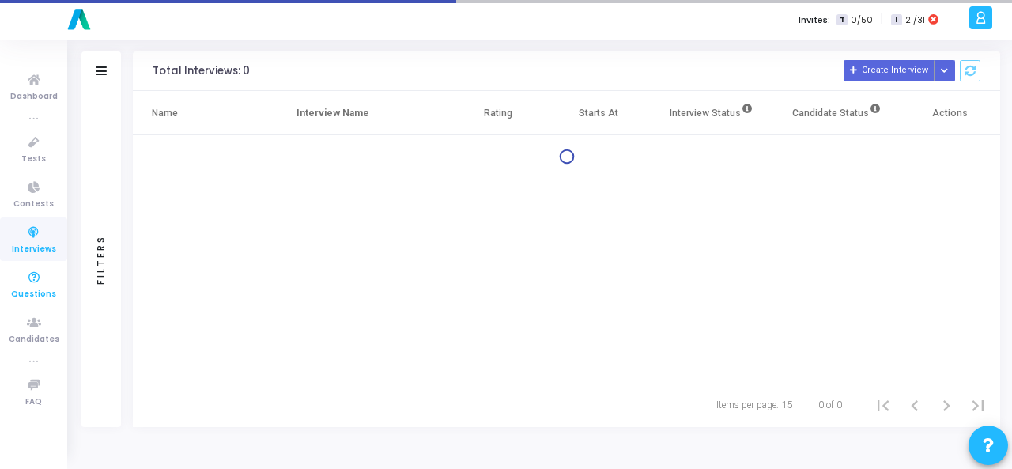
click at [36, 282] on icon at bounding box center [33, 278] width 33 height 20
